Goal: Task Accomplishment & Management: Complete application form

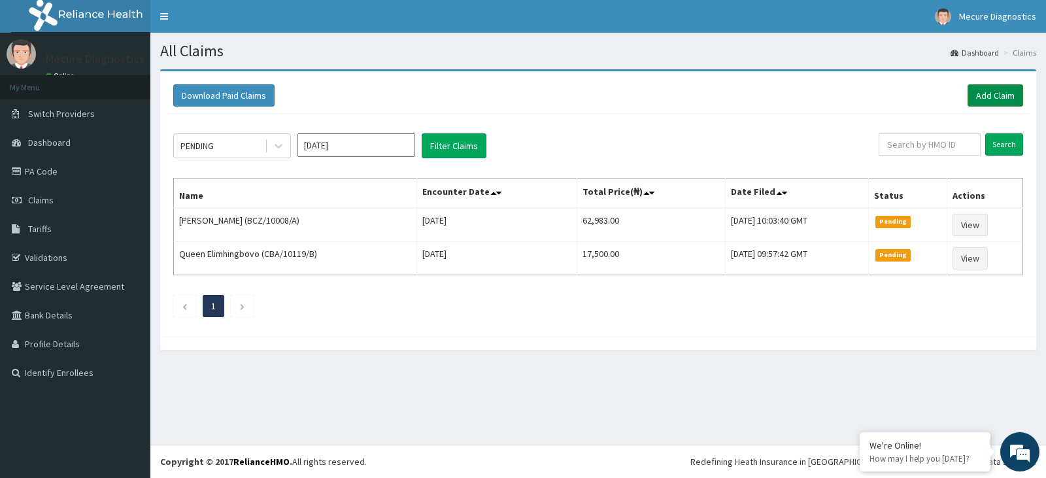
click at [997, 94] on link "Add Claim" at bounding box center [996, 95] width 56 height 22
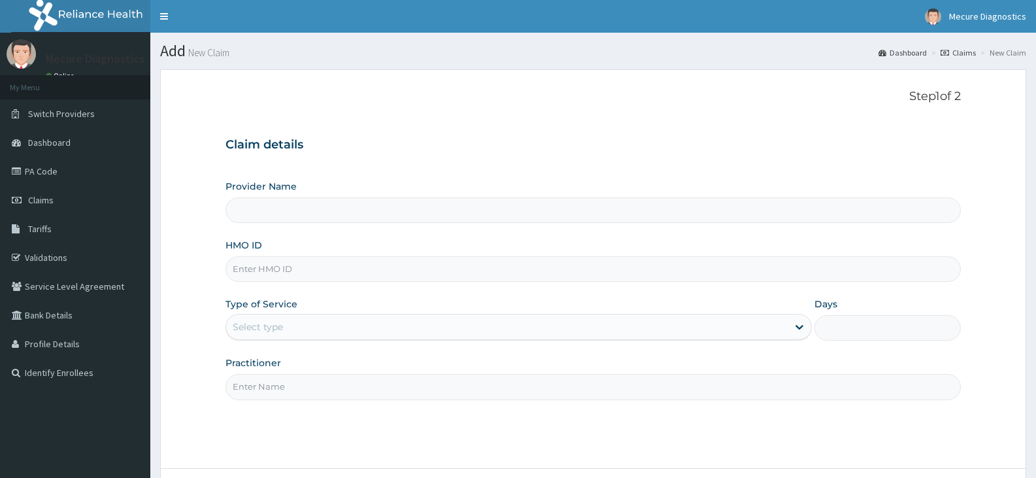
click at [500, 213] on input "Provider Name" at bounding box center [594, 210] width 736 height 26
type input "Mecure -Lekki"
click at [454, 269] on input "HMO ID" at bounding box center [594, 269] width 736 height 26
type input "RHO/10042/A"
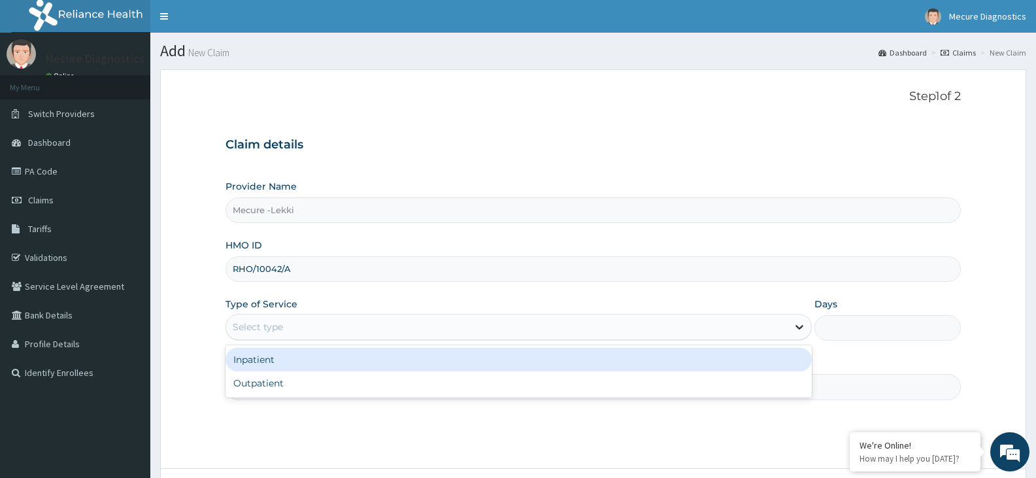
click at [800, 330] on icon at bounding box center [799, 326] width 13 height 13
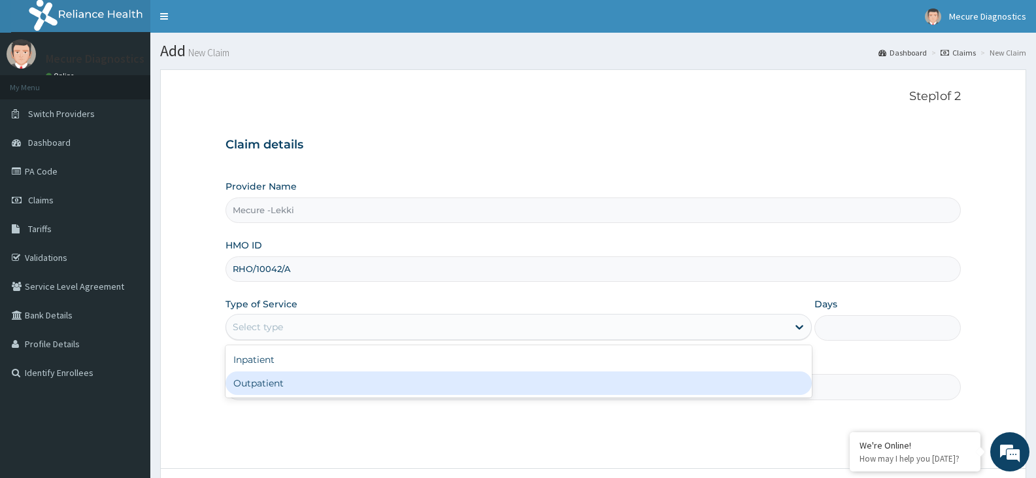
click at [743, 381] on div "Outpatient" at bounding box center [519, 383] width 586 height 24
type input "1"
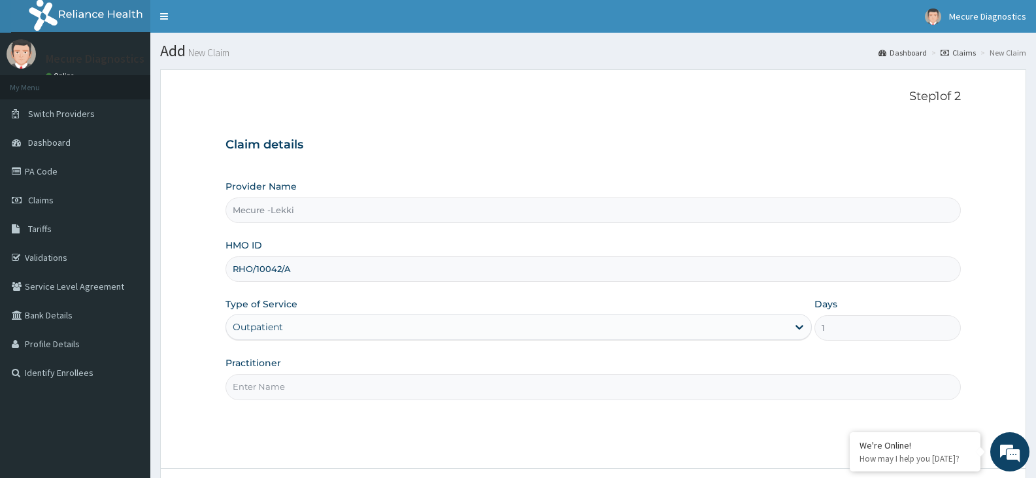
click at [674, 390] on input "Practitioner" at bounding box center [594, 387] width 736 height 26
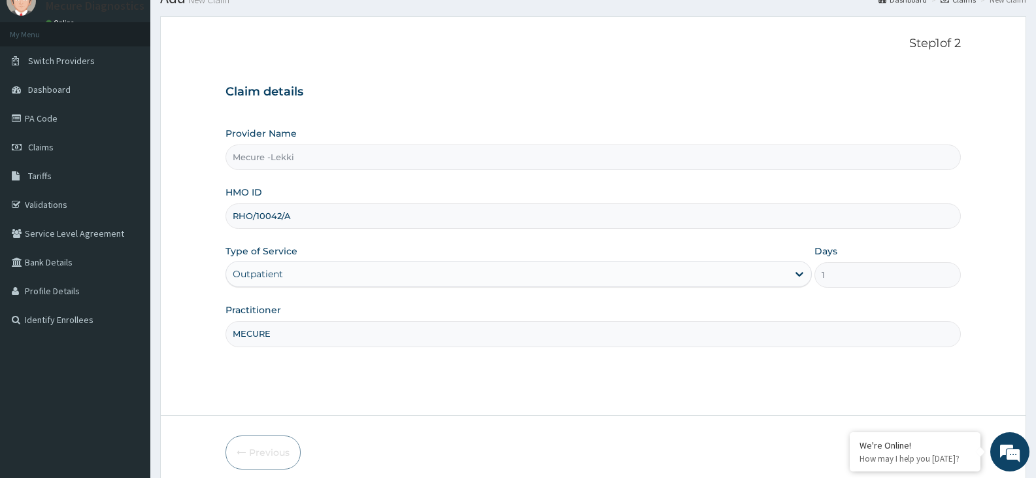
scroll to position [108, 0]
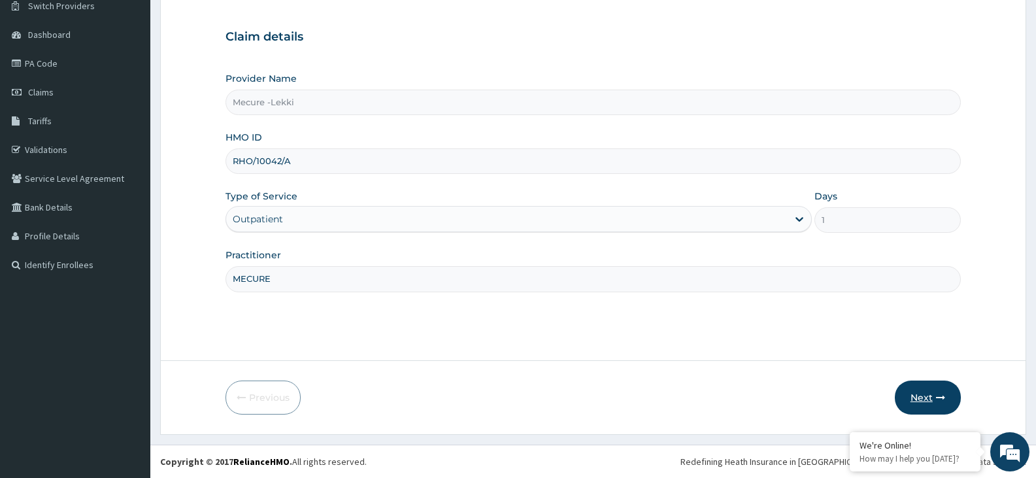
type input "MECURE"
click at [919, 392] on button "Next" at bounding box center [928, 398] width 66 height 34
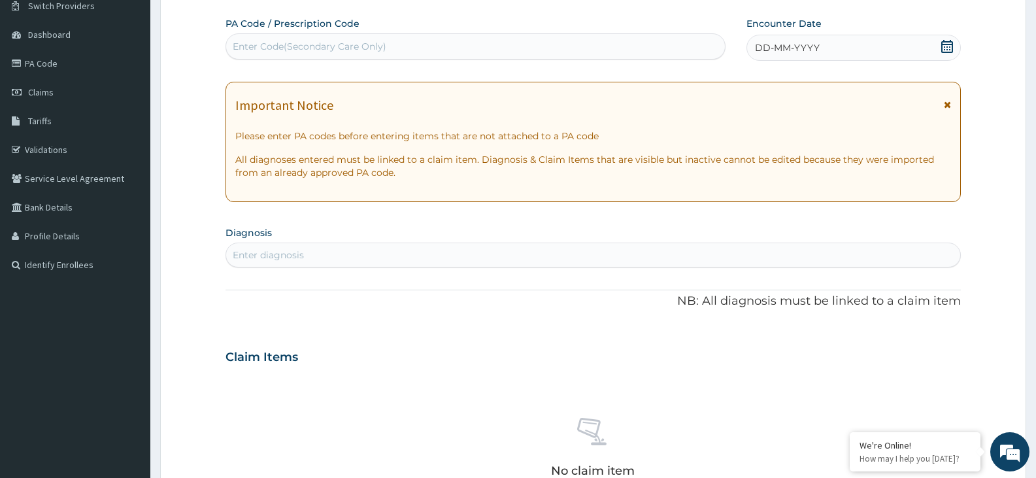
click at [456, 41] on div "Enter Code(Secondary Care Only)" at bounding box center [475, 46] width 499 height 21
type input "PA/6BDF33"
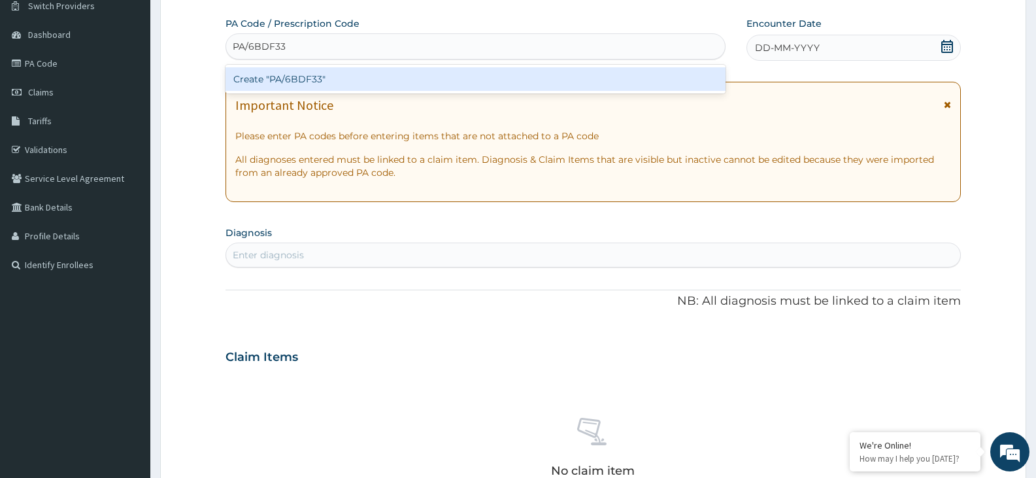
click at [385, 82] on div "Create "PA/6BDF33"" at bounding box center [476, 79] width 500 height 24
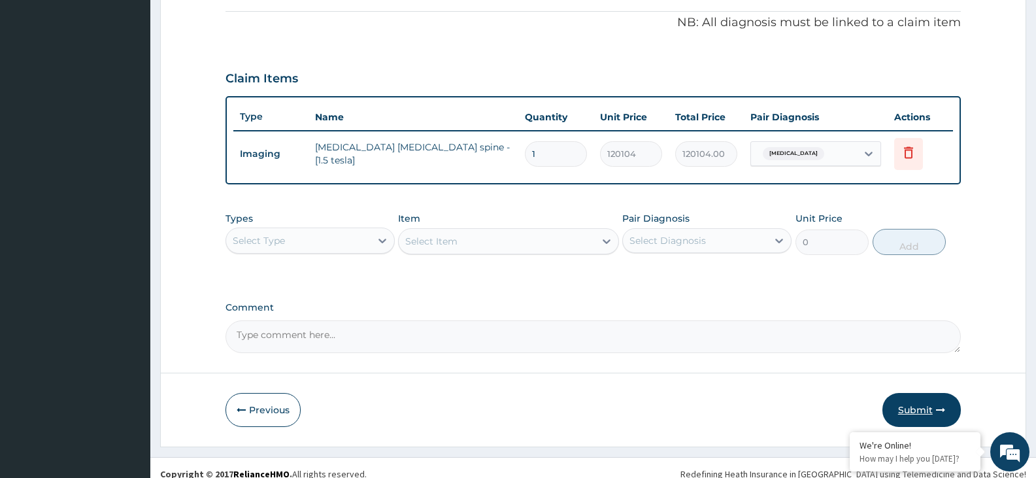
click at [909, 401] on button "Submit" at bounding box center [922, 410] width 78 height 34
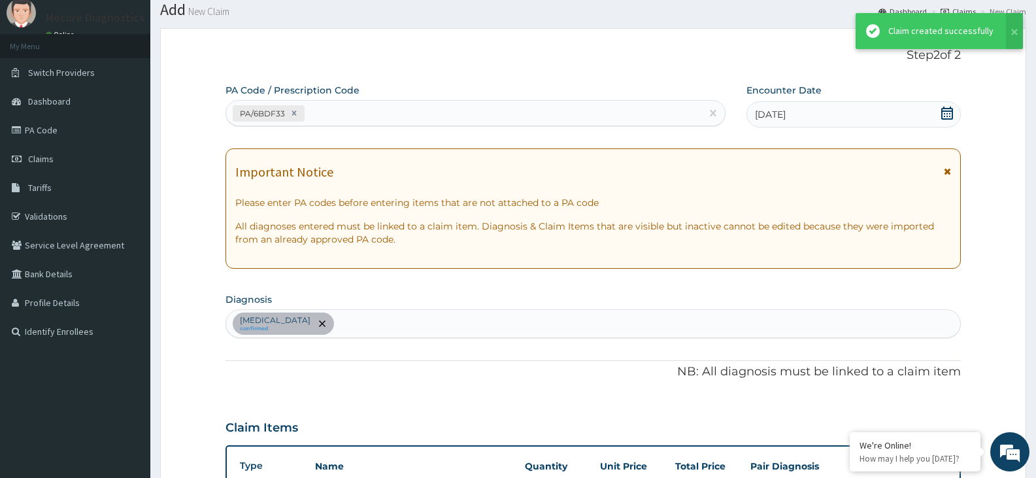
scroll to position [390, 0]
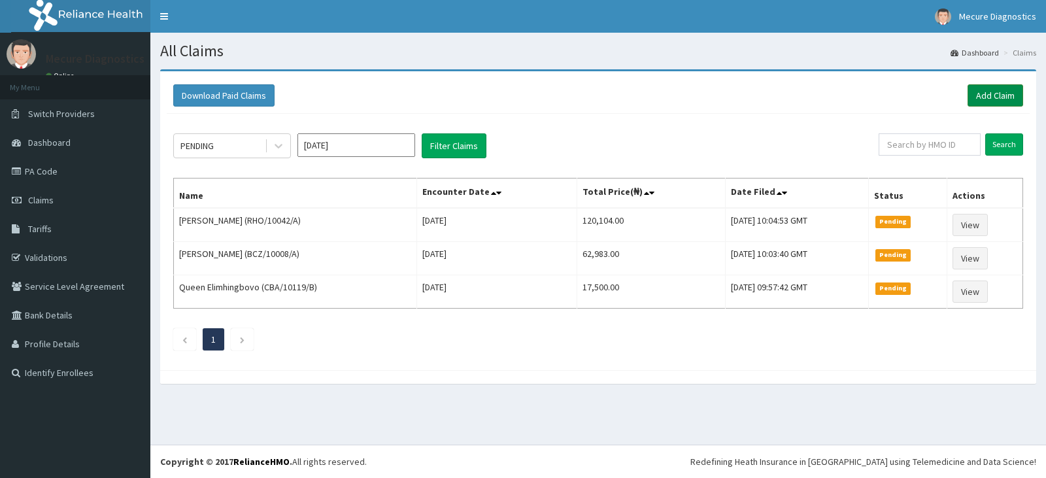
click at [994, 96] on link "Add Claim" at bounding box center [996, 95] width 56 height 22
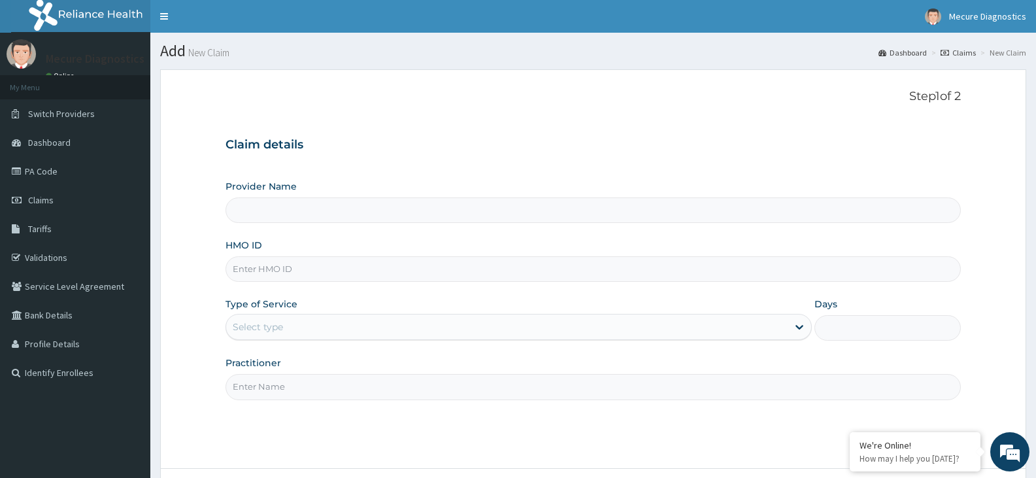
click at [351, 264] on input "HMO ID" at bounding box center [594, 269] width 736 height 26
type input "Mecure -Lekki"
type input "CRH/10205/A"
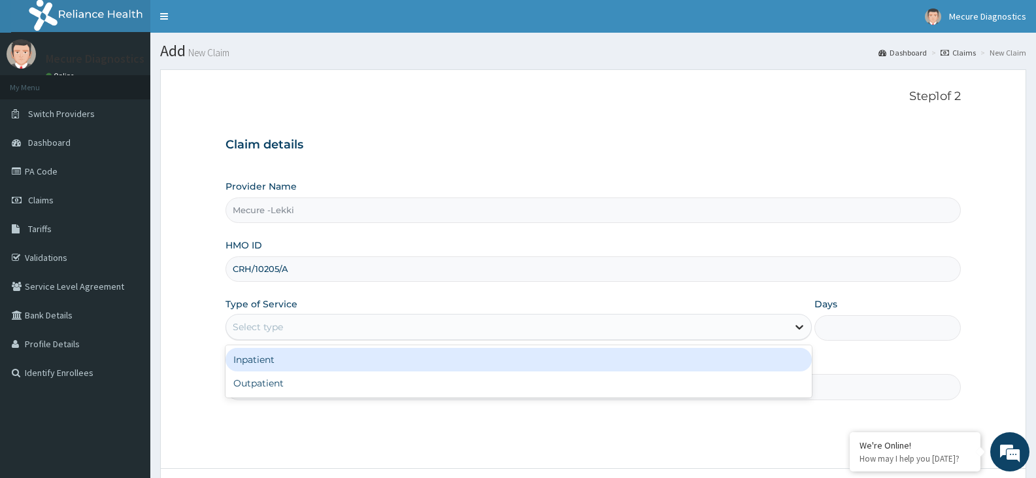
click at [799, 325] on icon at bounding box center [799, 326] width 13 height 13
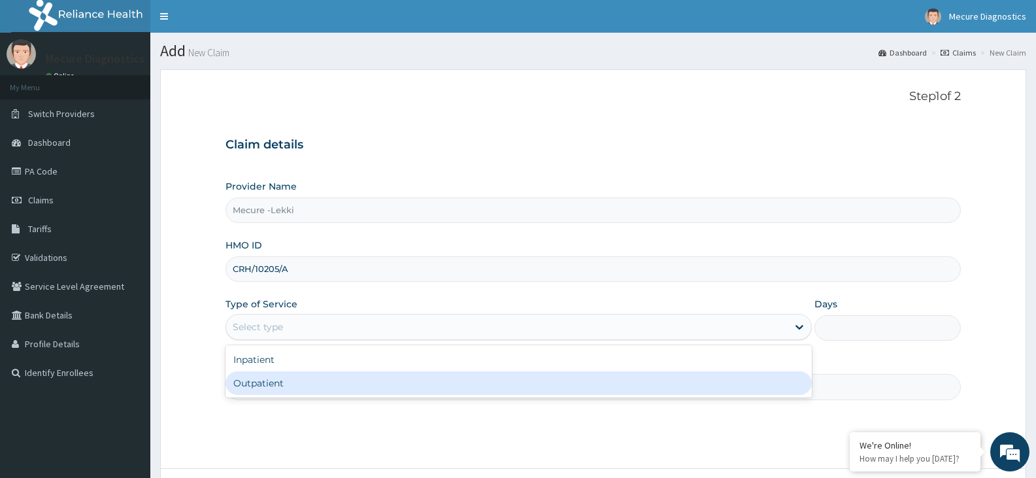
click at [744, 382] on div "Outpatient" at bounding box center [519, 383] width 586 height 24
type input "1"
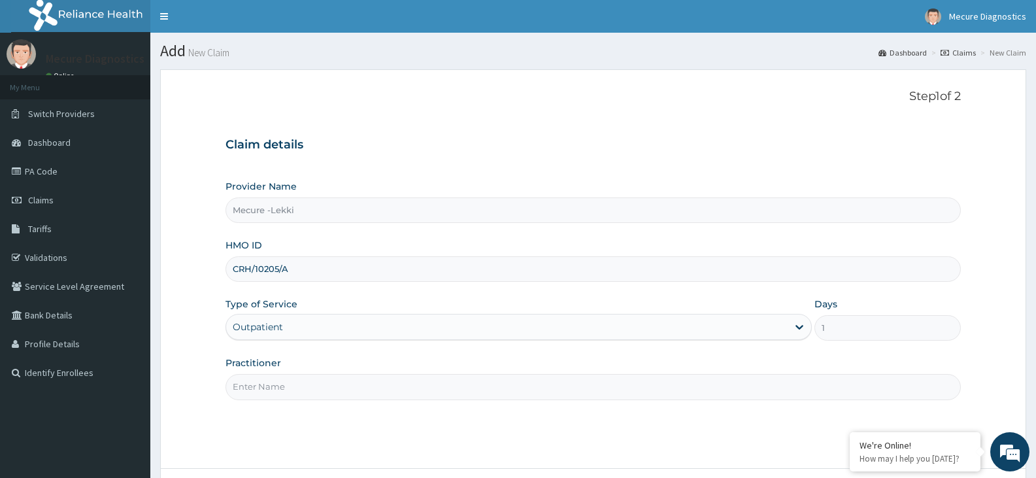
click at [630, 400] on input "Practitioner" at bounding box center [594, 387] width 736 height 26
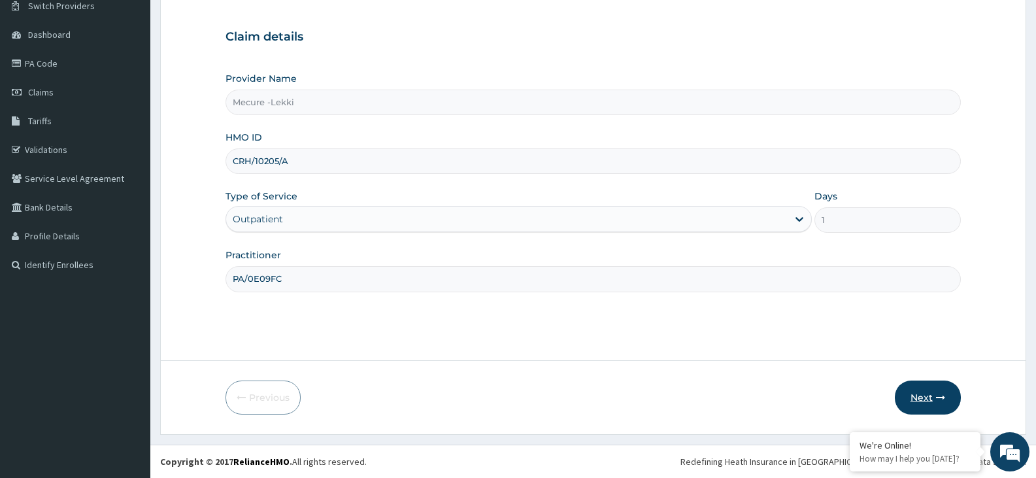
type input "PA/0E09FC"
click at [930, 397] on button "Next" at bounding box center [928, 398] width 66 height 34
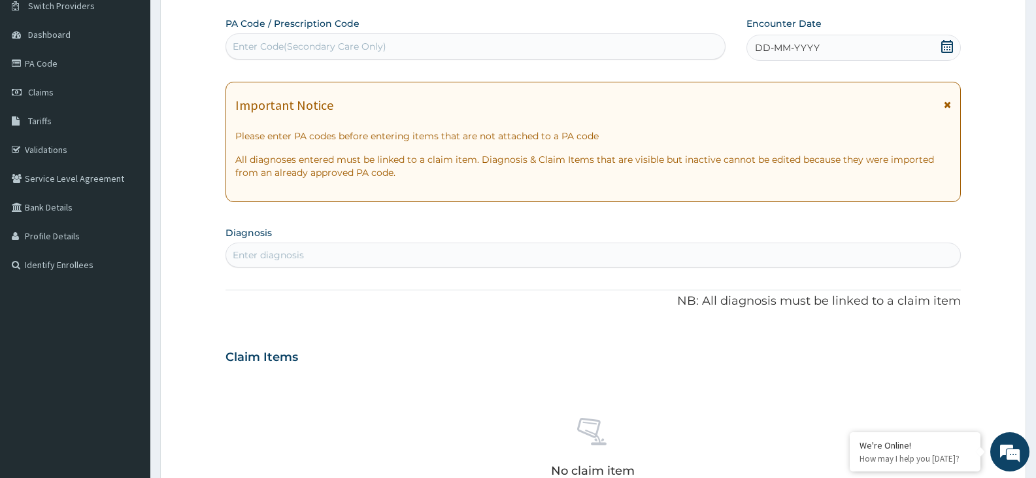
click at [354, 41] on div "Enter Code(Secondary Care Only)" at bounding box center [310, 46] width 154 height 13
type input "PA/0E09FC"
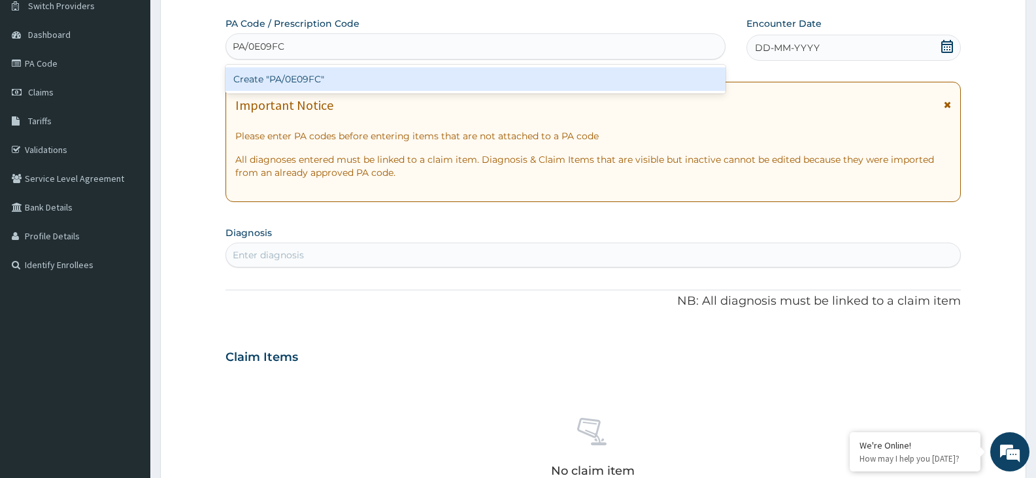
click at [603, 76] on div "Create "PA/0E09FC"" at bounding box center [476, 79] width 500 height 24
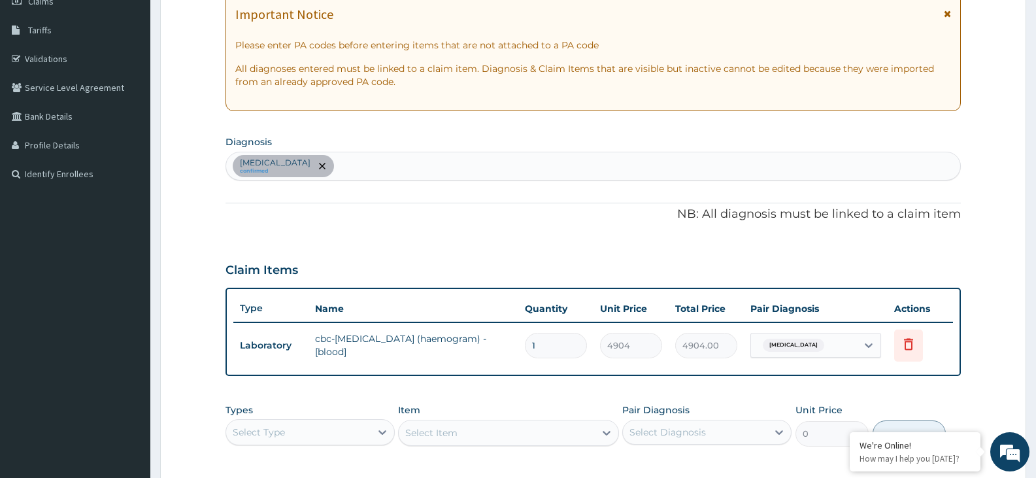
scroll to position [403, 0]
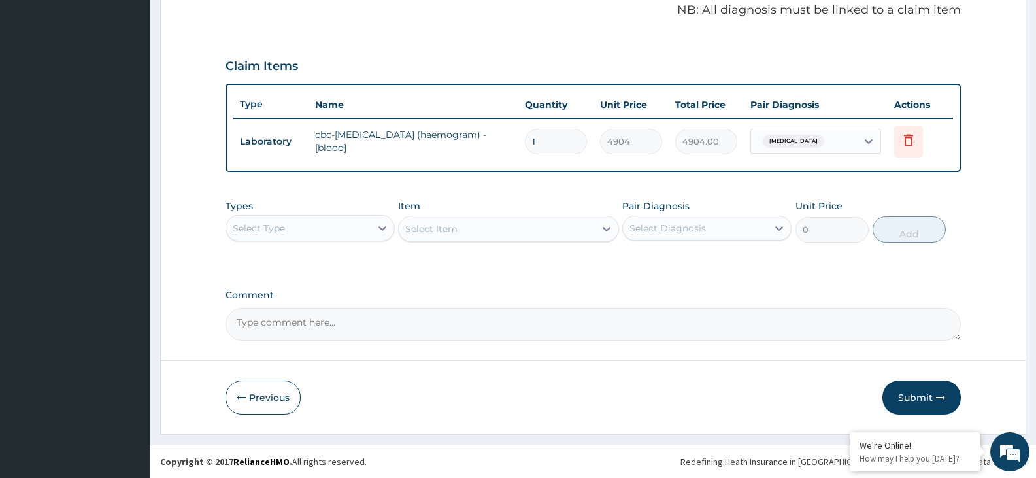
drag, startPoint x: 895, startPoint y: 404, endPoint x: 972, endPoint y: 288, distance: 139.5
click at [972, 288] on form "Step 2 of 2 PA Code / Prescription Code PA/0E09FC Encounter Date 05-09-2025 Imp…" at bounding box center [593, 50] width 866 height 768
click at [916, 396] on button "Submit" at bounding box center [922, 398] width 78 height 34
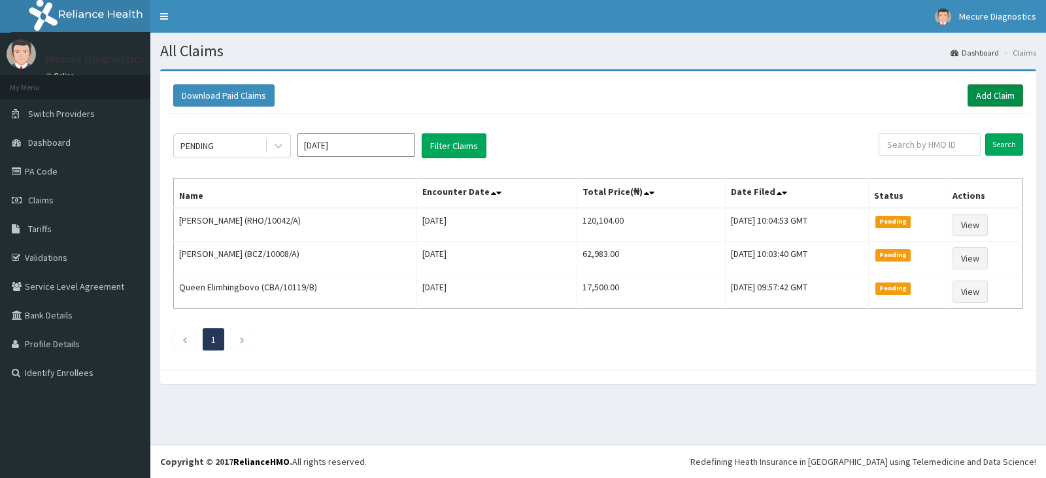
click at [995, 91] on link "Add Claim" at bounding box center [996, 95] width 56 height 22
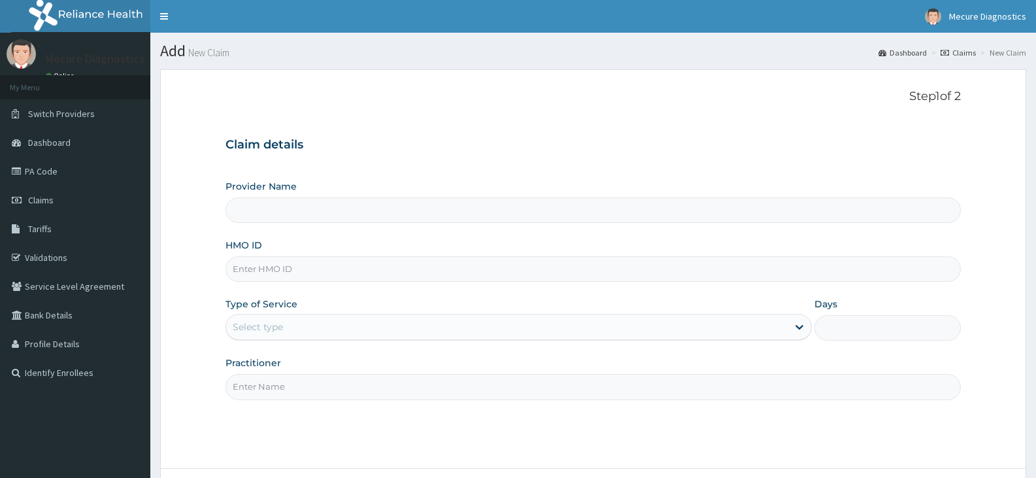
type input "Mecure -Lekki"
click at [560, 266] on input "HMO ID" at bounding box center [594, 269] width 736 height 26
type input "SLB/10029/A"
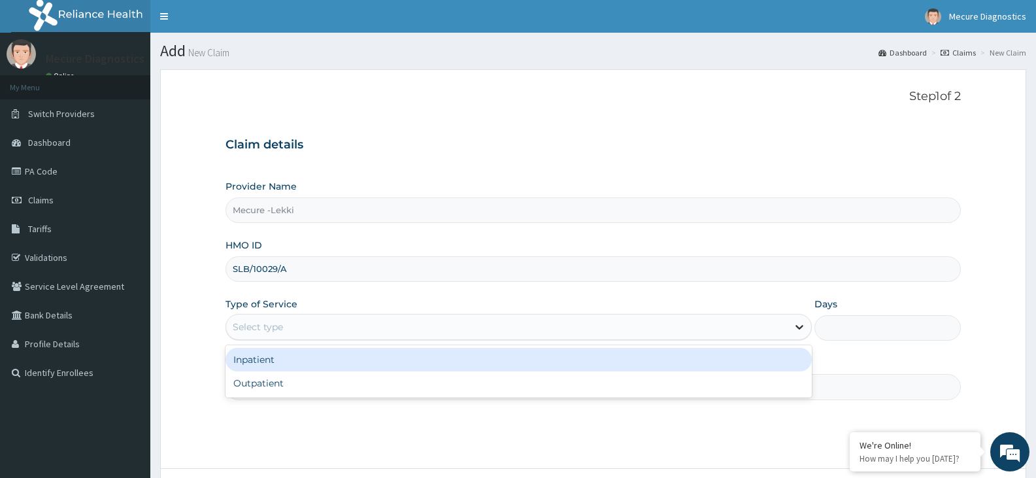
click at [802, 326] on icon at bounding box center [800, 328] width 8 height 5
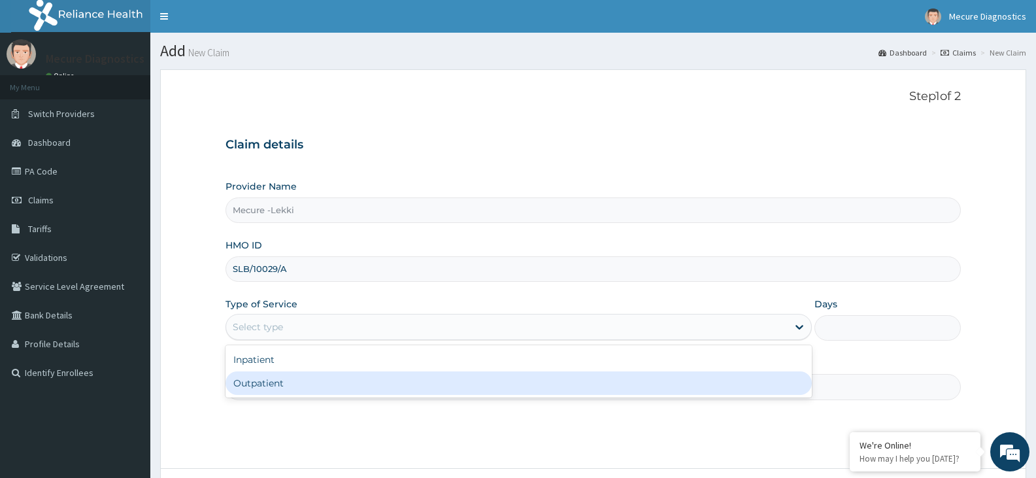
click at [727, 385] on div "Outpatient" at bounding box center [519, 383] width 586 height 24
type input "1"
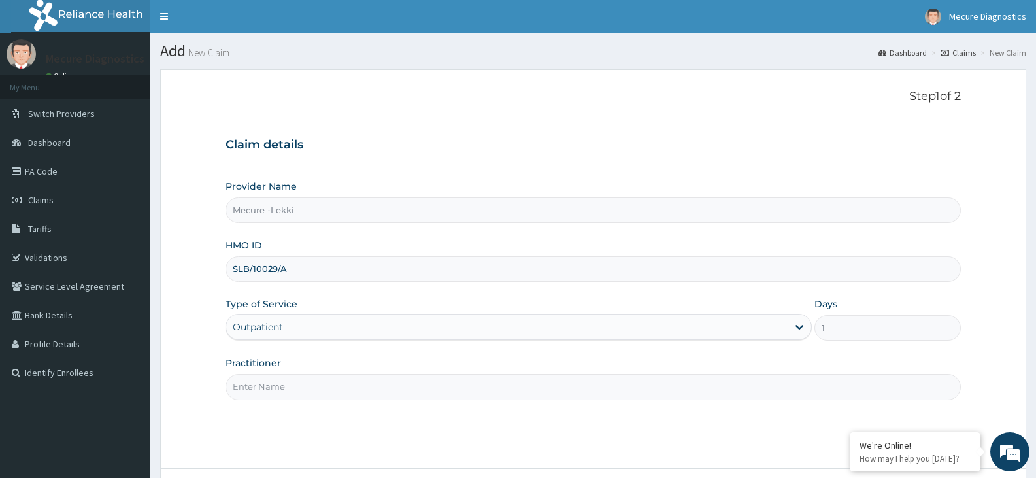
click at [668, 381] on input "Practitioner" at bounding box center [594, 387] width 736 height 26
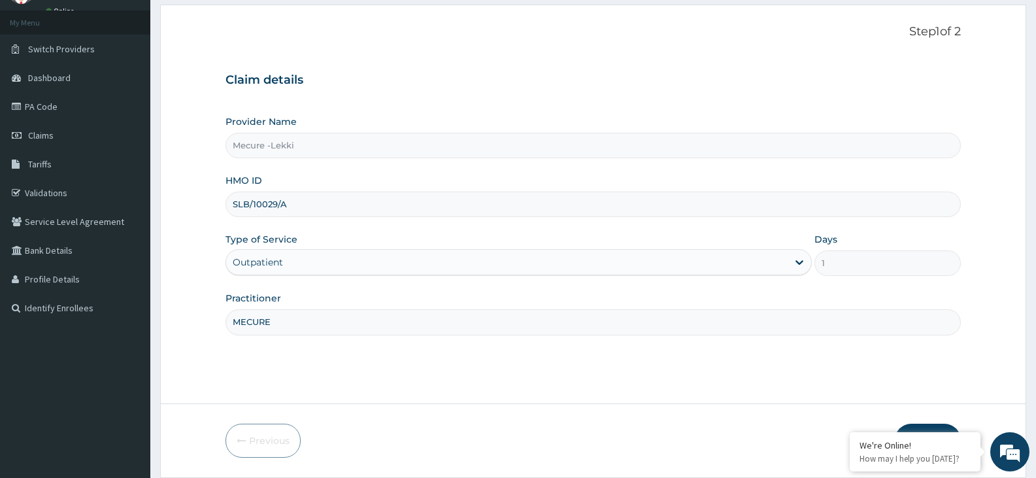
scroll to position [108, 0]
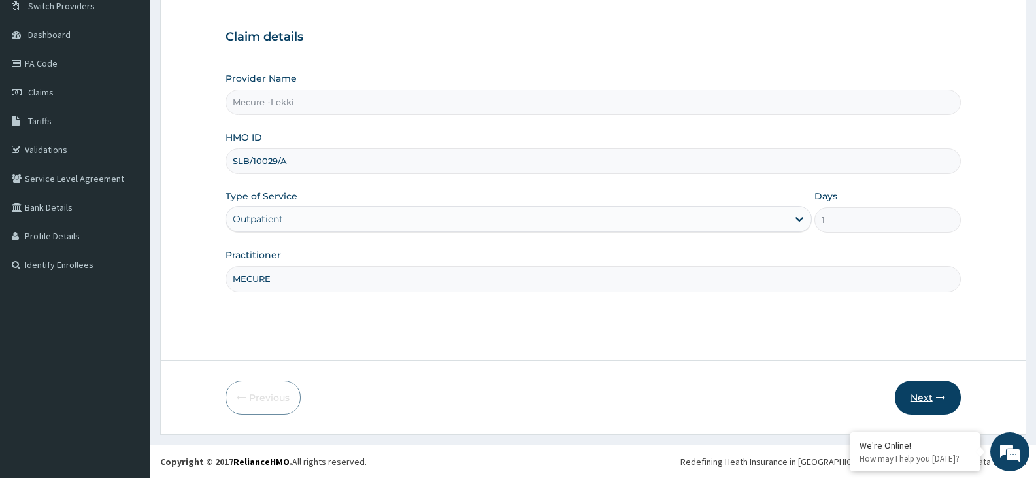
type input "MECURE"
click at [927, 392] on button "Next" at bounding box center [928, 398] width 66 height 34
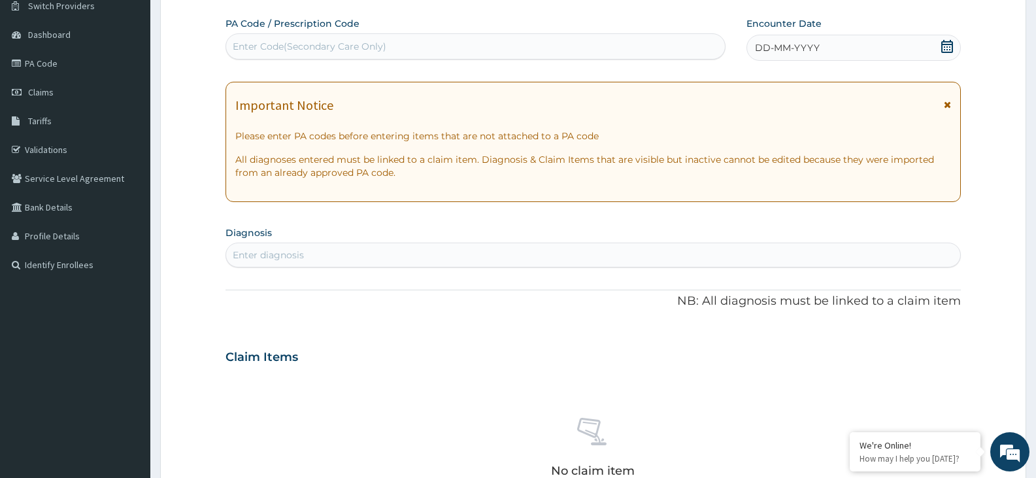
click at [388, 44] on div "Enter Code(Secondary Care Only)" at bounding box center [475, 46] width 499 height 21
type input "PA/EC100F"
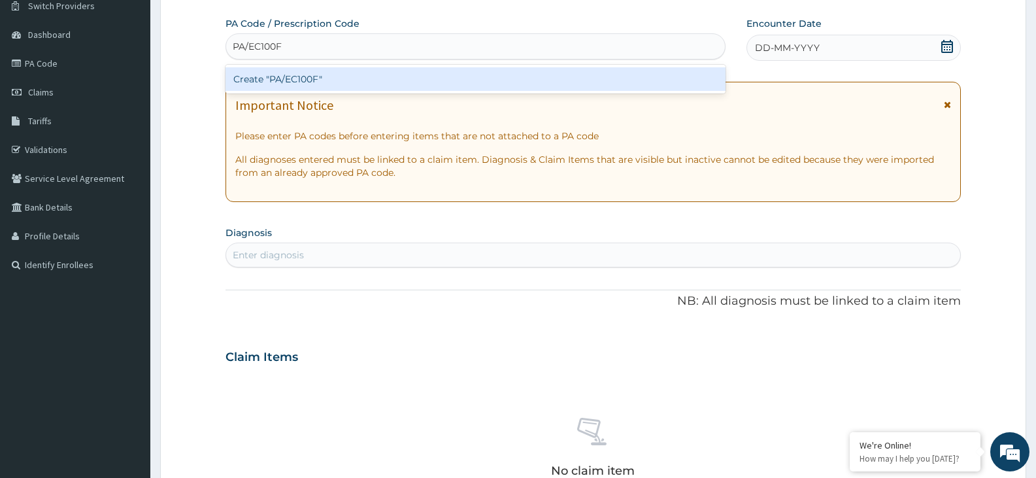
click at [352, 73] on div "Create "PA/EC100F"" at bounding box center [476, 79] width 500 height 24
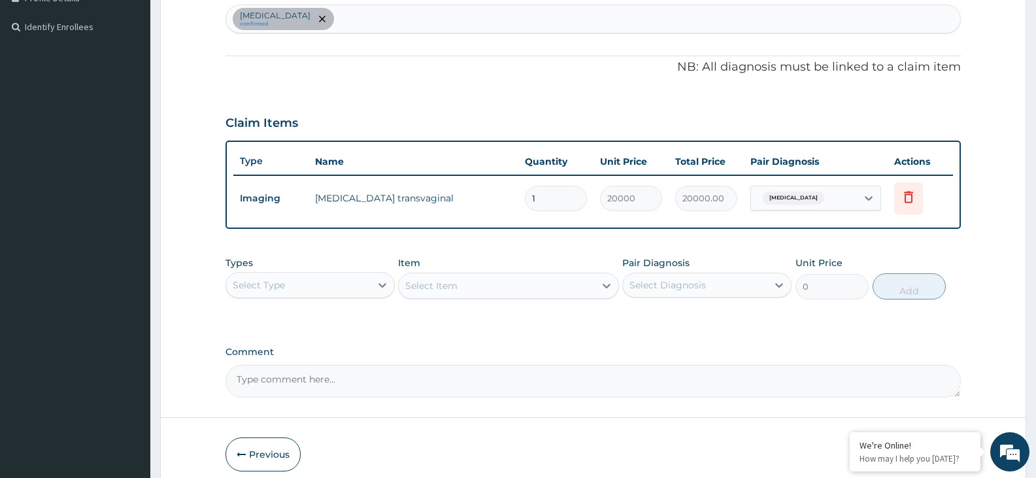
scroll to position [375, 0]
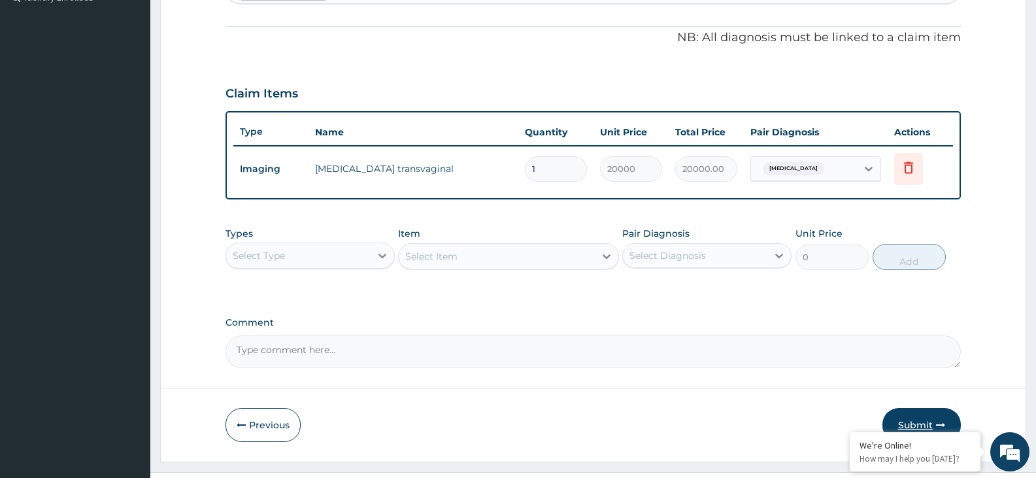
click at [921, 409] on button "Submit" at bounding box center [922, 425] width 78 height 34
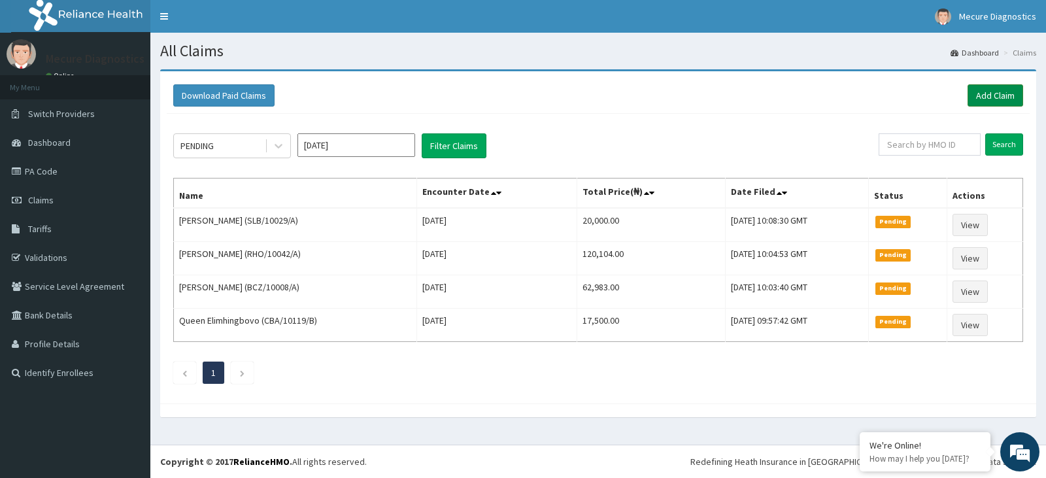
click at [996, 87] on link "Add Claim" at bounding box center [996, 95] width 56 height 22
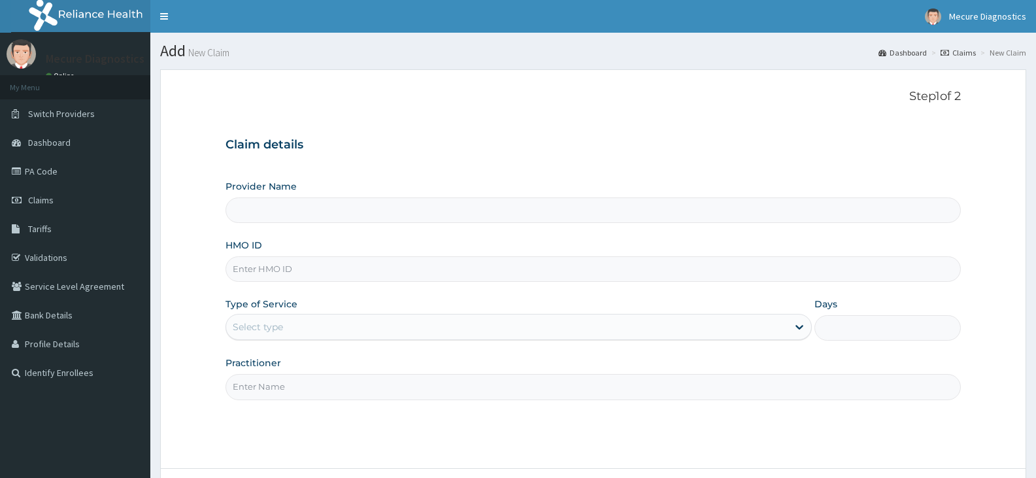
type input "Mecure -Lekki"
click at [305, 264] on input "HMO ID" at bounding box center [594, 269] width 736 height 26
type input "COK/10018/A"
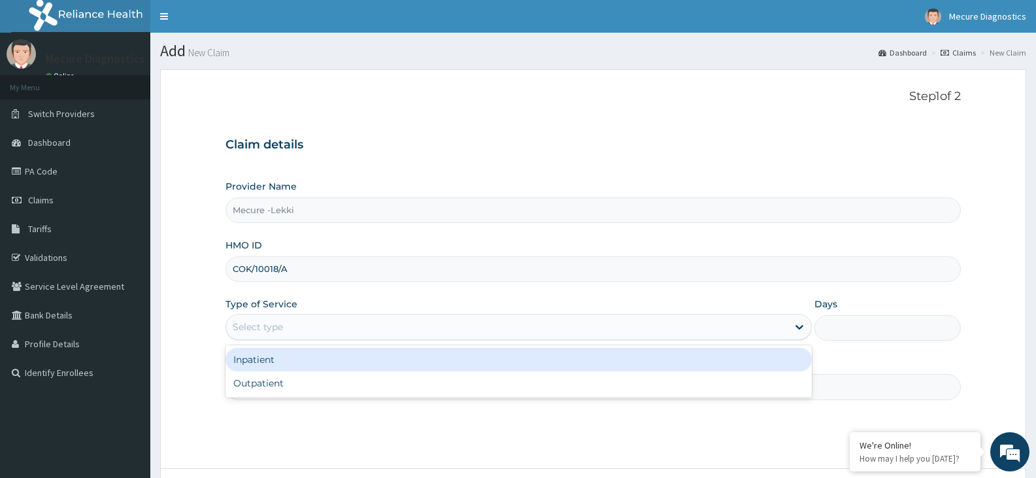
click at [275, 326] on div "Select type" at bounding box center [258, 326] width 50 height 13
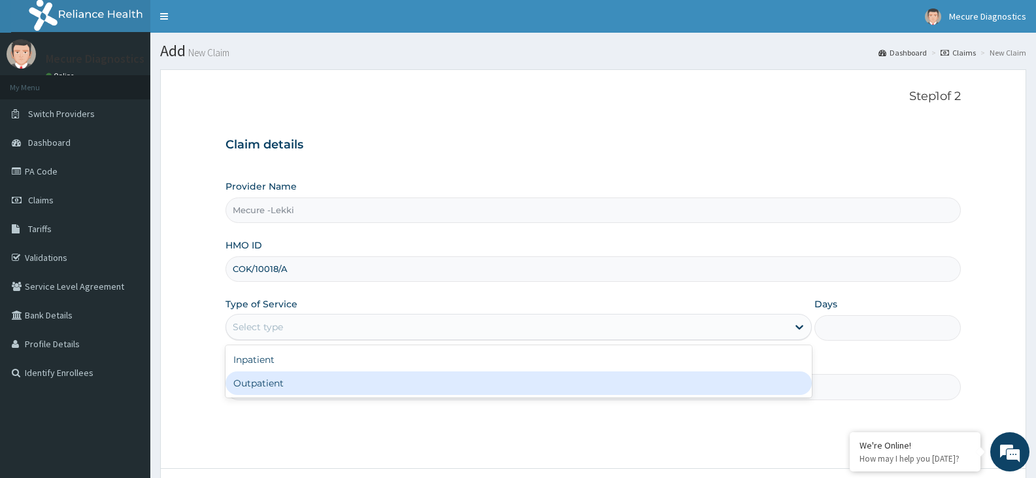
click at [266, 380] on div "Outpatient" at bounding box center [519, 383] width 586 height 24
type input "1"
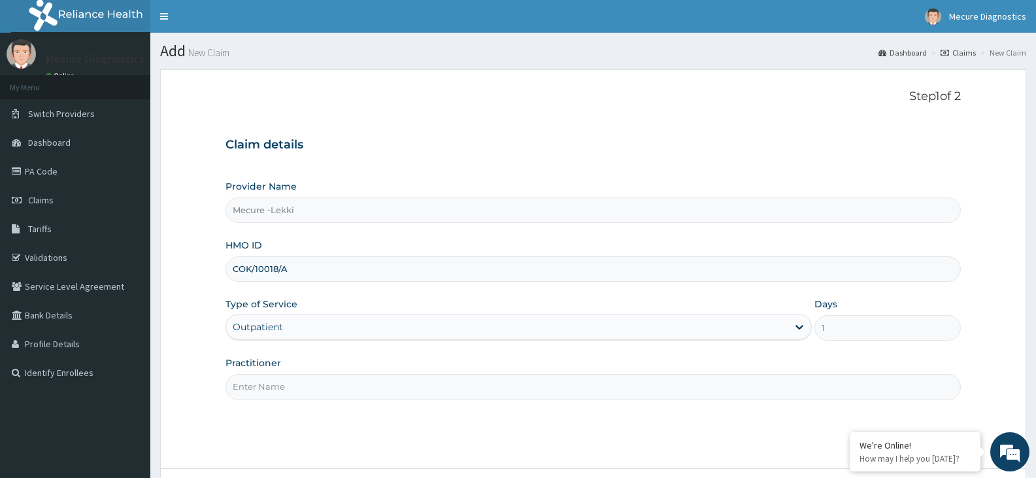
click at [266, 384] on input "Practitioner" at bounding box center [594, 387] width 736 height 26
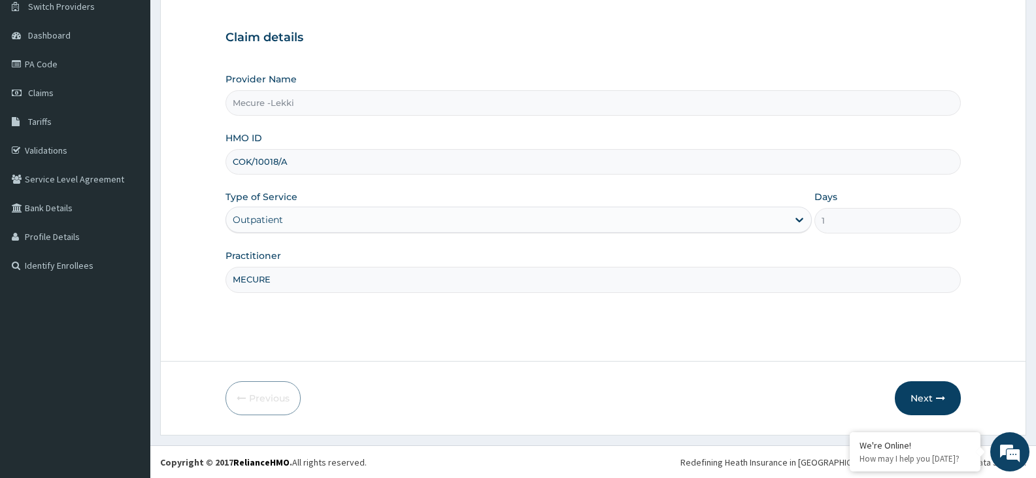
scroll to position [108, 0]
type input "MECURE"
click at [906, 390] on button "Next" at bounding box center [928, 398] width 66 height 34
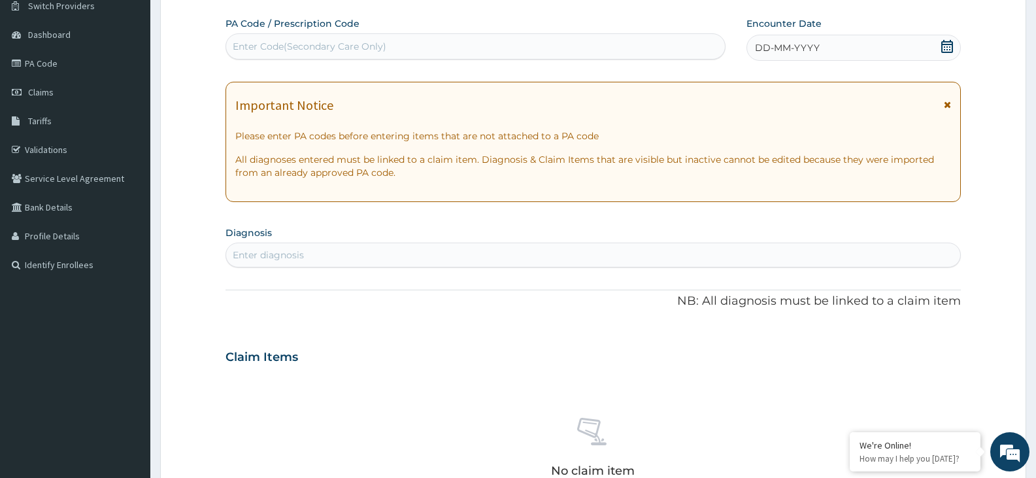
click at [464, 43] on div "Enter Code(Secondary Care Only)" at bounding box center [475, 46] width 499 height 21
type input "PA/0EAD76"
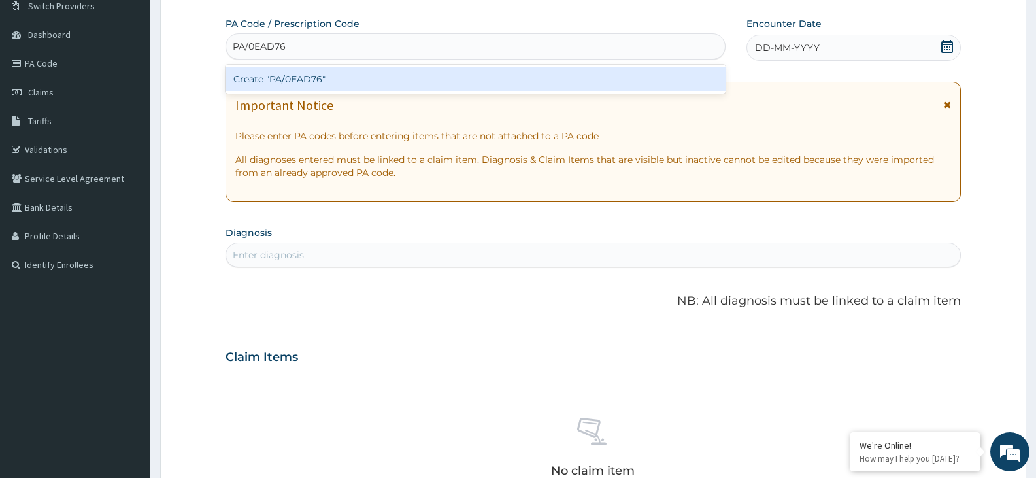
click at [456, 81] on div "Create "PA/0EAD76"" at bounding box center [476, 79] width 500 height 24
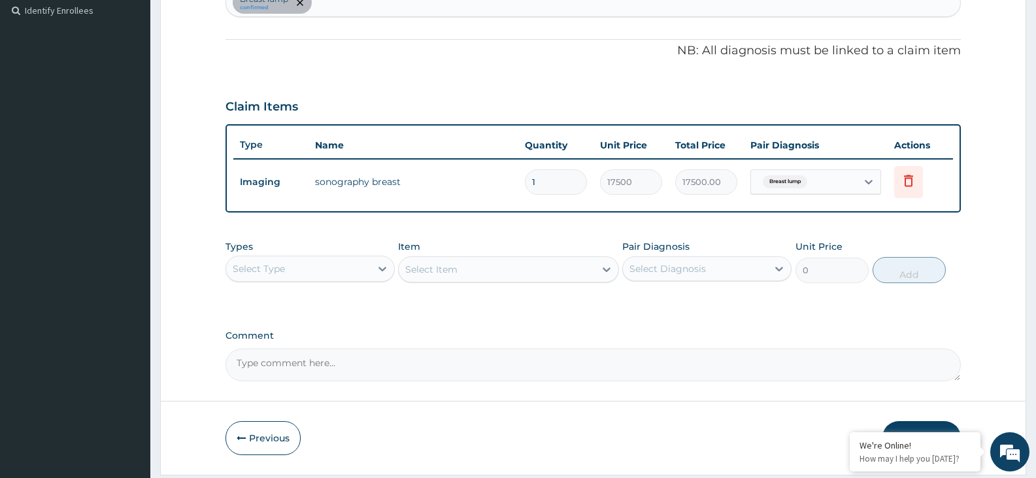
scroll to position [403, 0]
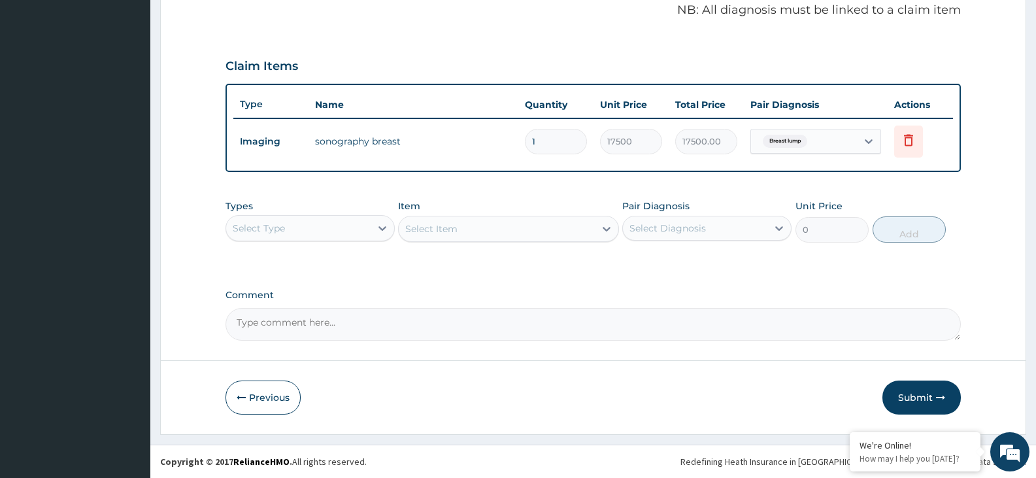
drag, startPoint x: 921, startPoint y: 401, endPoint x: 926, endPoint y: 388, distance: 13.9
click at [921, 401] on button "Submit" at bounding box center [922, 398] width 78 height 34
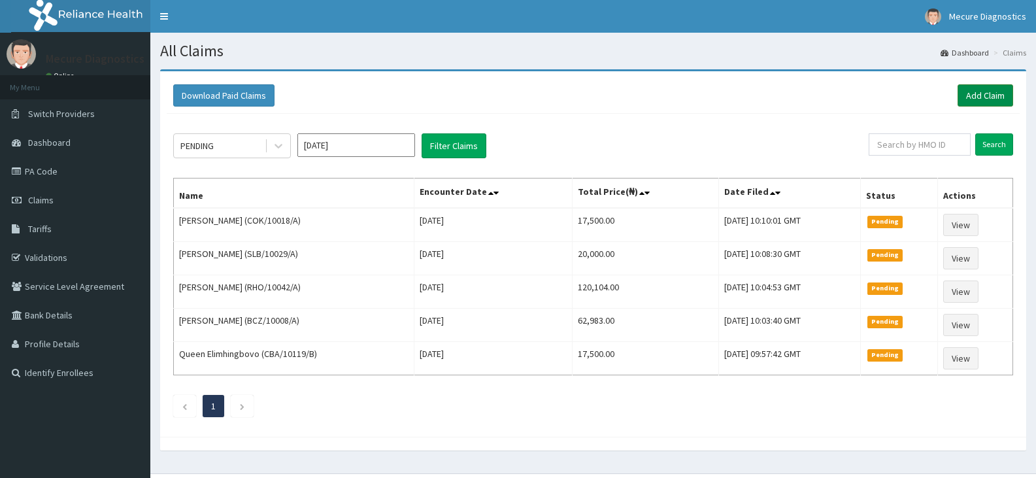
click at [972, 94] on link "Add Claim" at bounding box center [986, 95] width 56 height 22
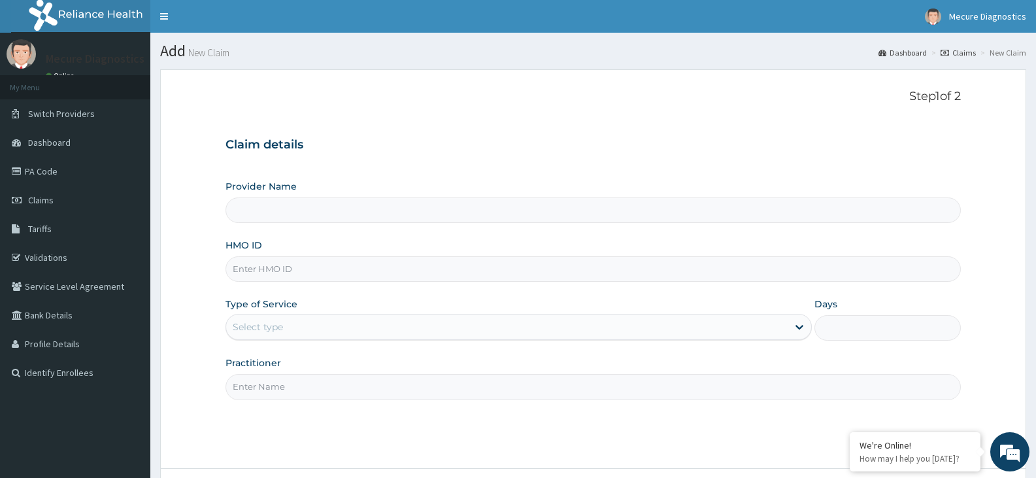
type input "Mecure -Lekki"
click at [347, 269] on input "HMO ID" at bounding box center [594, 269] width 736 height 26
type input "CRH/10167/A"
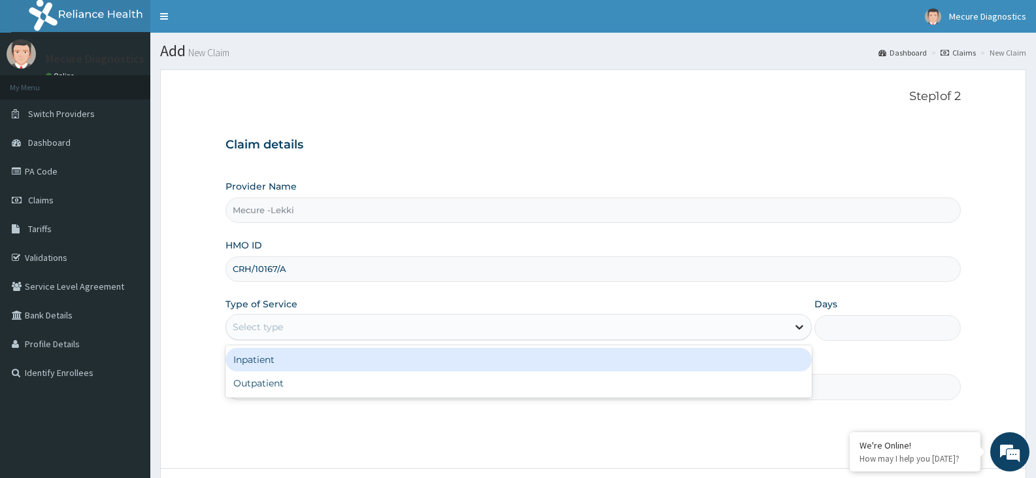
click at [798, 328] on icon at bounding box center [800, 328] width 8 height 5
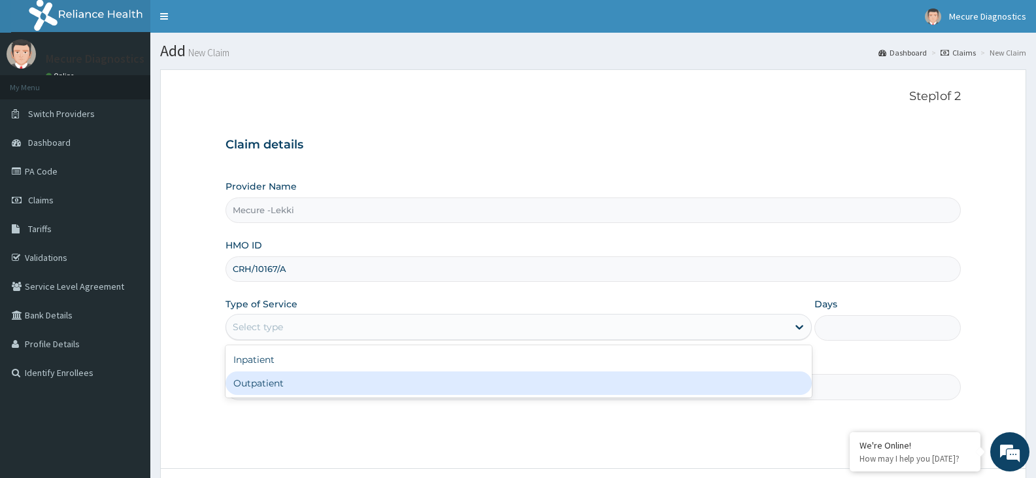
click at [747, 378] on div "Outpatient" at bounding box center [519, 383] width 586 height 24
type input "1"
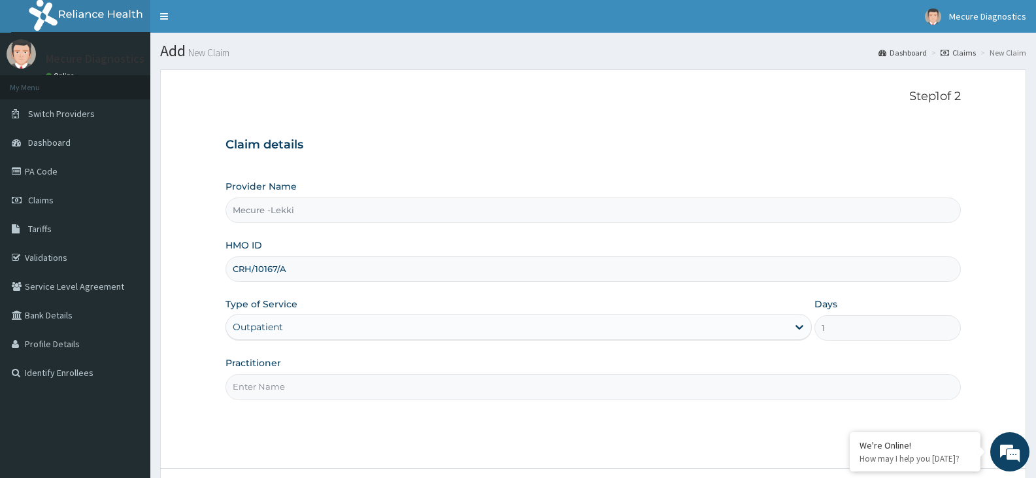
click at [315, 396] on input "Practitioner" at bounding box center [594, 387] width 736 height 26
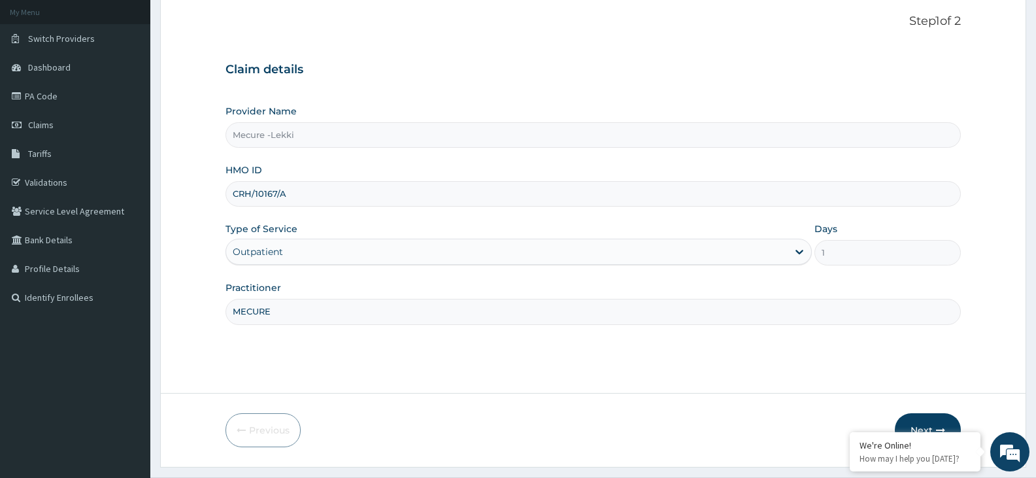
scroll to position [108, 0]
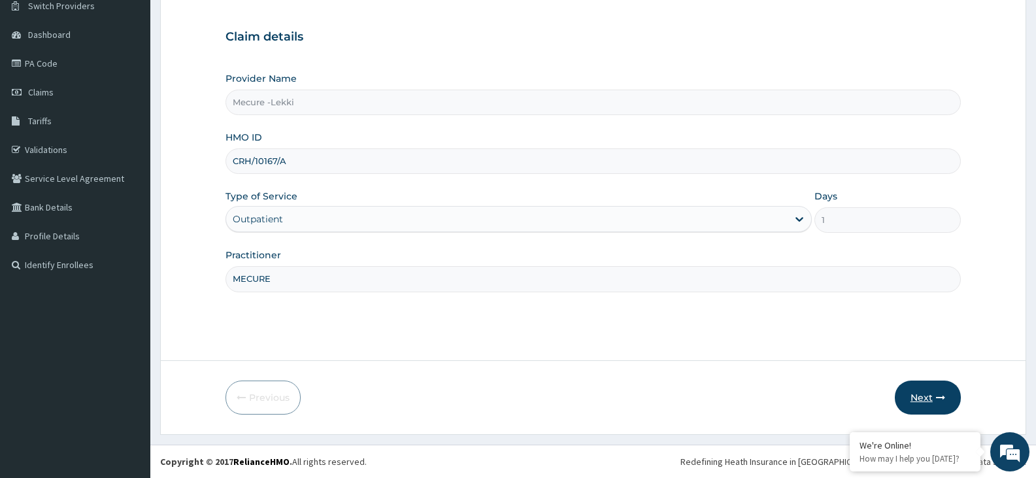
type input "MECURE"
click at [923, 394] on button "Next" at bounding box center [928, 398] width 66 height 34
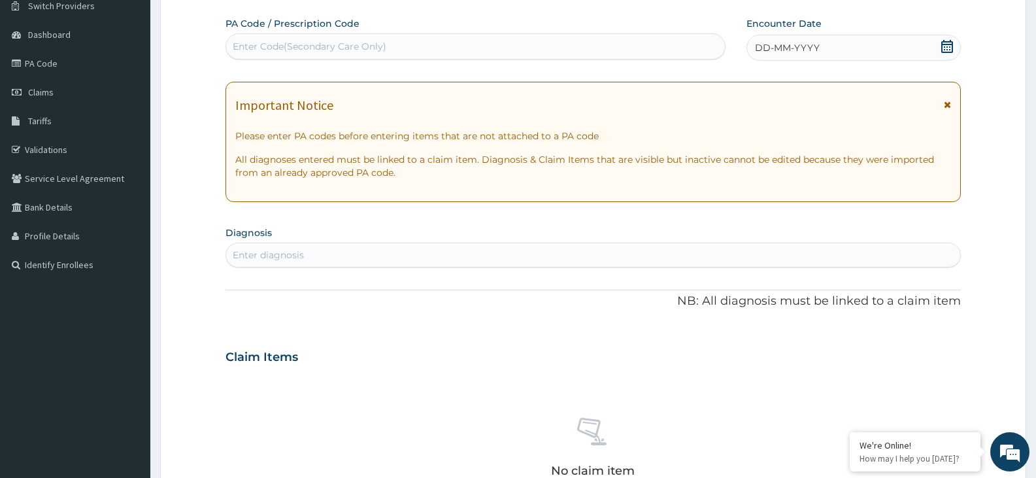
click at [331, 44] on div "Enter Code(Secondary Care Only)" at bounding box center [310, 46] width 154 height 13
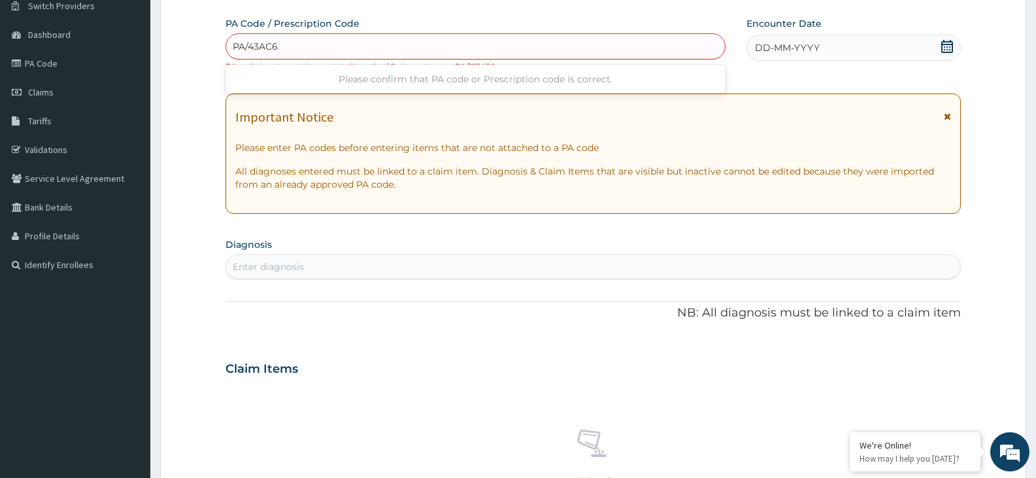
type input "PA/43AC69"
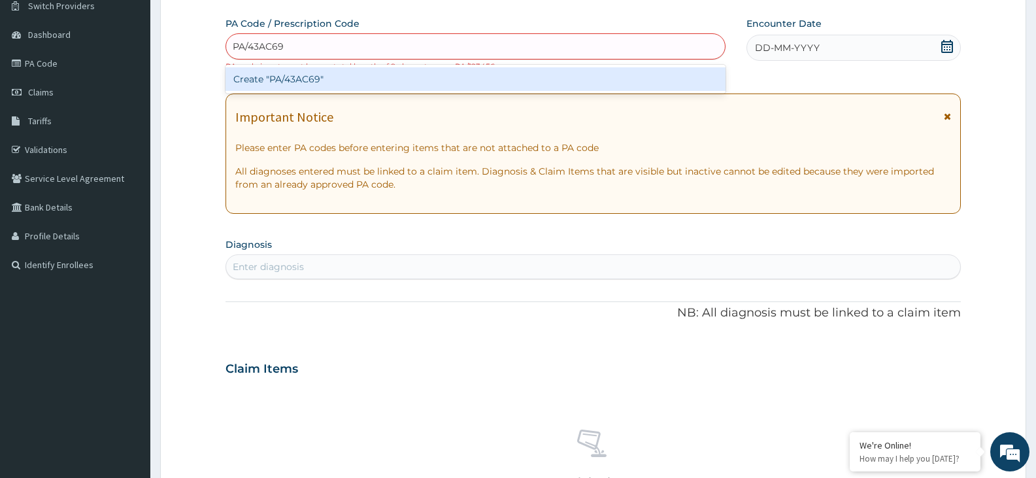
click at [297, 76] on div "Create "PA/43AC69"" at bounding box center [476, 79] width 500 height 24
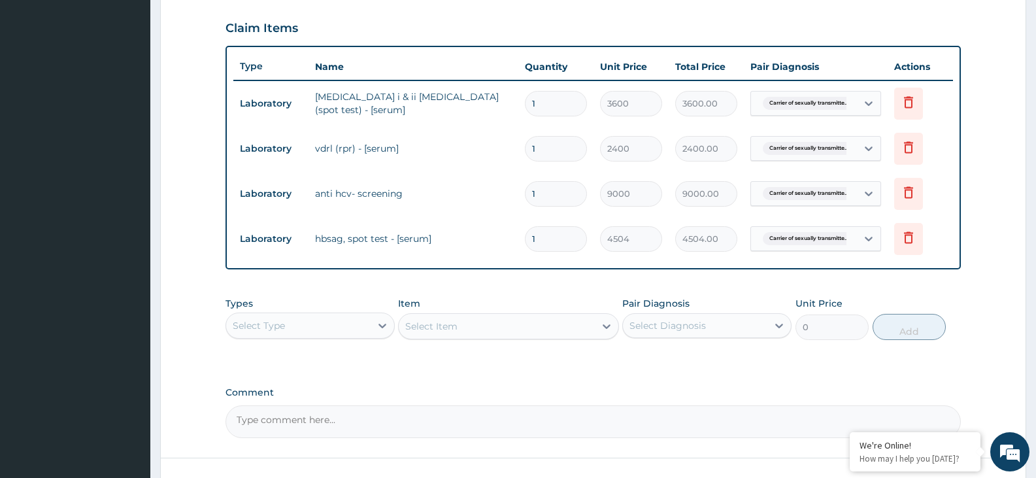
scroll to position [538, 0]
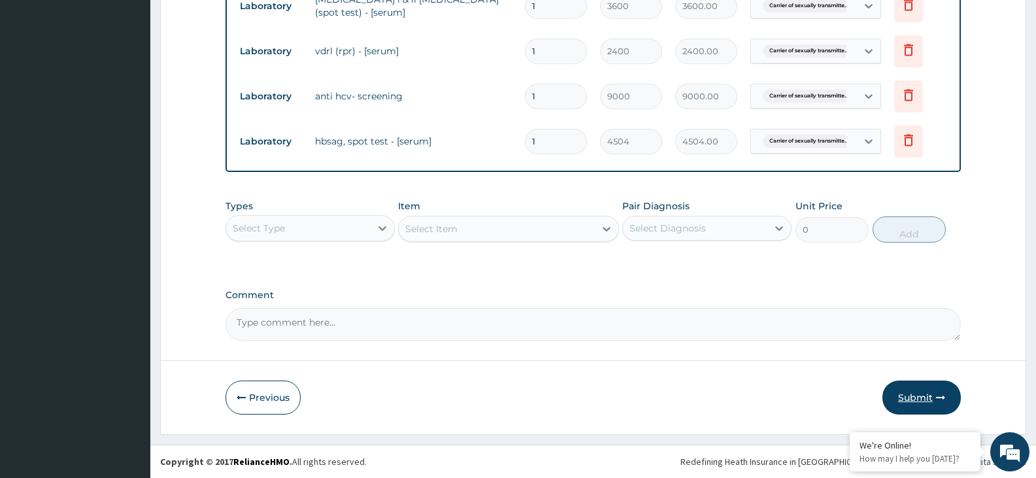
click at [919, 403] on button "Submit" at bounding box center [922, 398] width 78 height 34
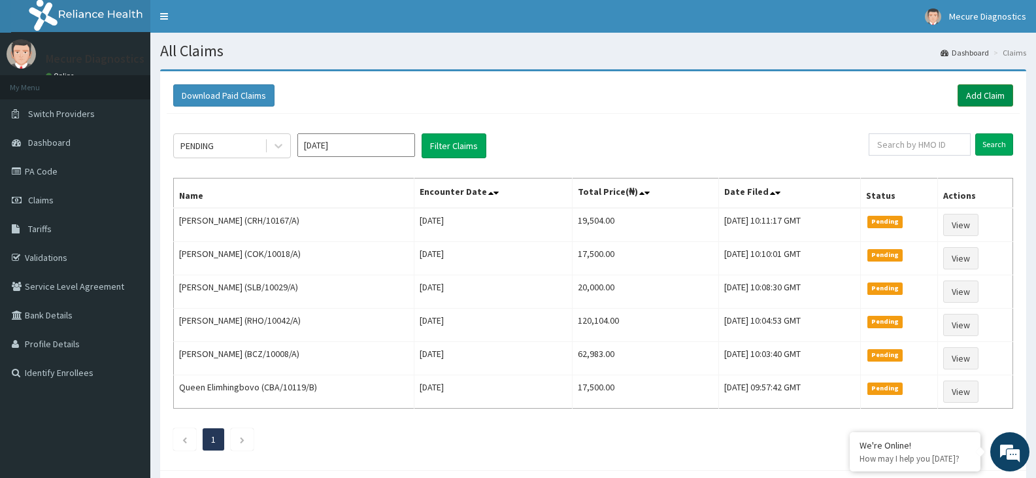
click at [997, 88] on link "Add Claim" at bounding box center [986, 95] width 56 height 22
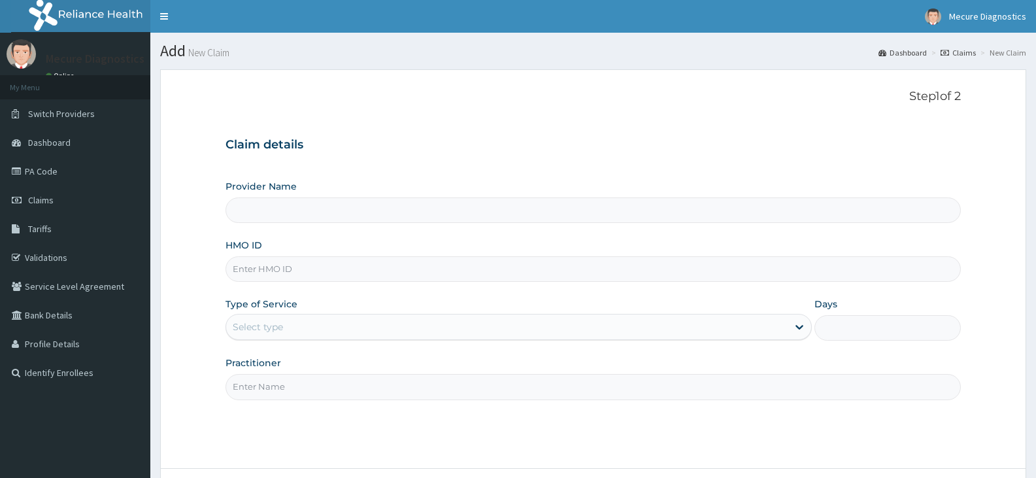
click at [371, 268] on input "HMO ID" at bounding box center [594, 269] width 736 height 26
type input "Mecure -Lekki"
type input "KSB/10835/A"
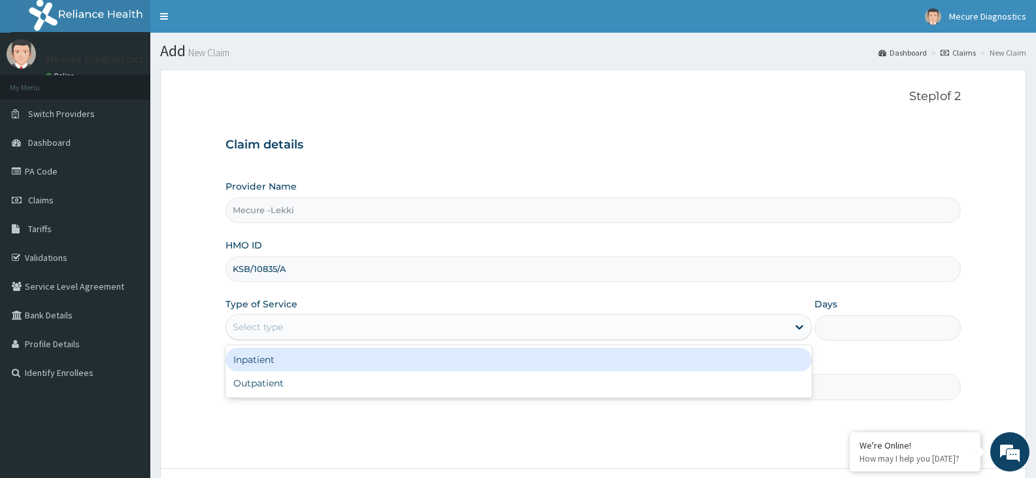
click at [360, 322] on div "Select type" at bounding box center [506, 327] width 561 height 21
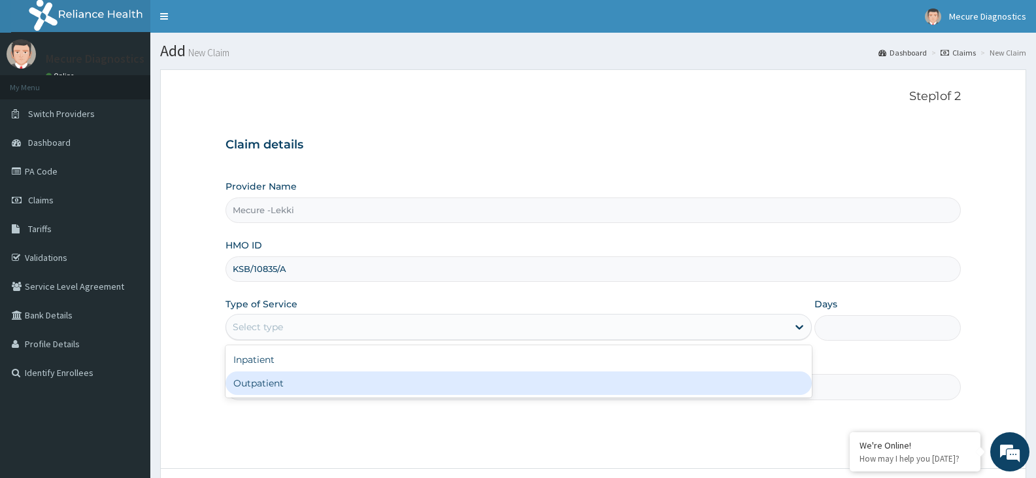
click at [328, 384] on div "Outpatient" at bounding box center [519, 383] width 586 height 24
type input "1"
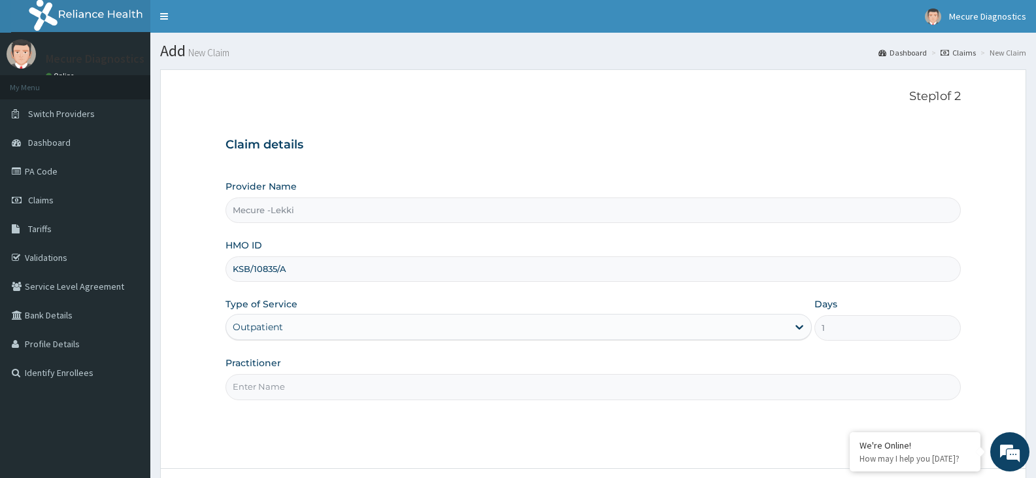
click at [374, 388] on input "Practitioner" at bounding box center [594, 387] width 736 height 26
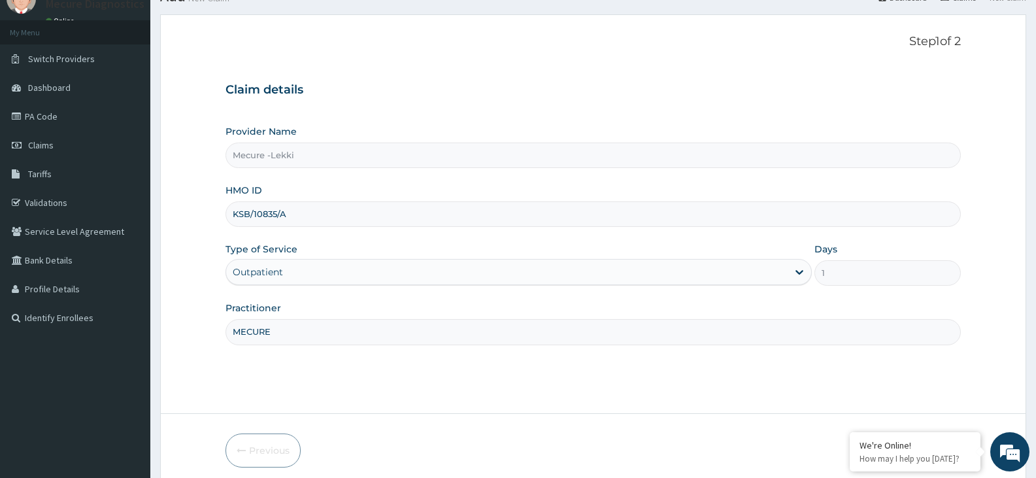
scroll to position [108, 0]
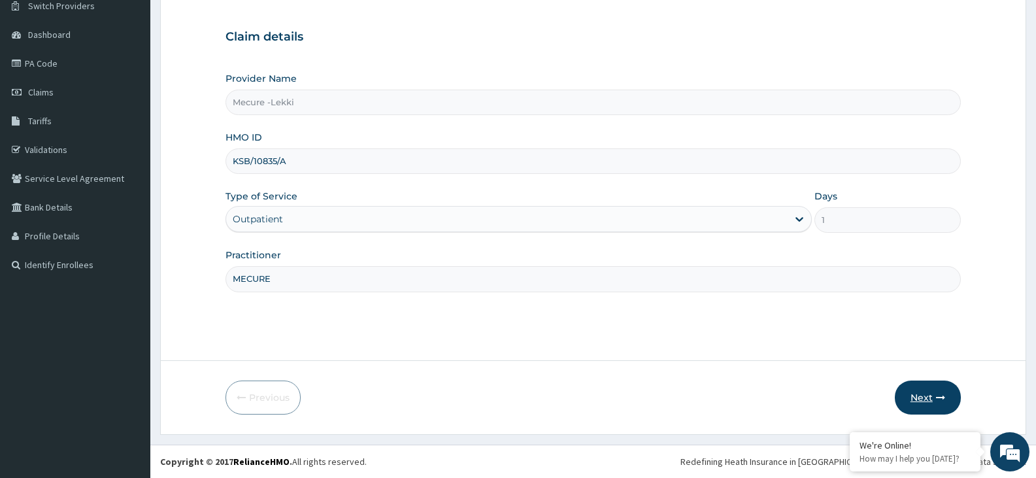
type input "MECURE"
click at [929, 398] on button "Next" at bounding box center [928, 398] width 66 height 34
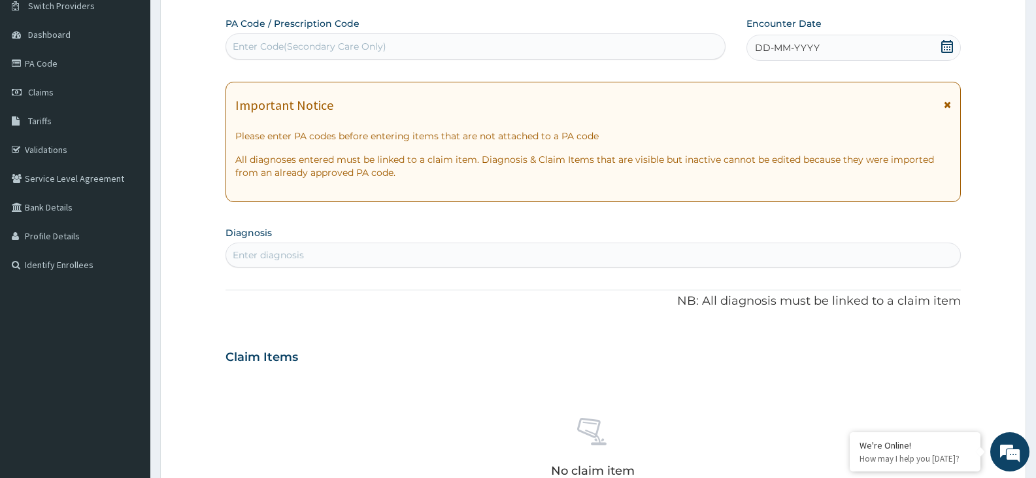
click at [279, 41] on div "Enter Code(Secondary Care Only)" at bounding box center [310, 46] width 154 height 13
type input "PA/33FA98"
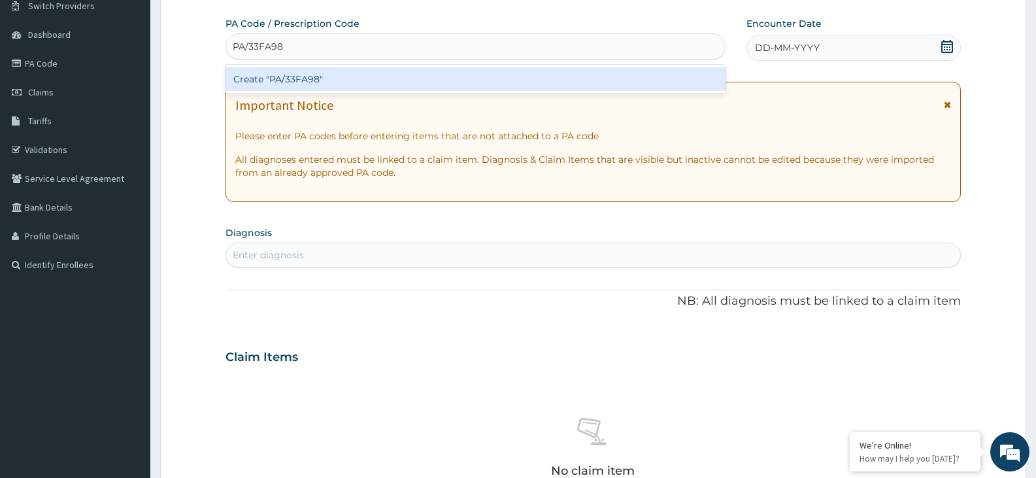
click at [290, 80] on div "Create "PA/33FA98"" at bounding box center [476, 79] width 500 height 24
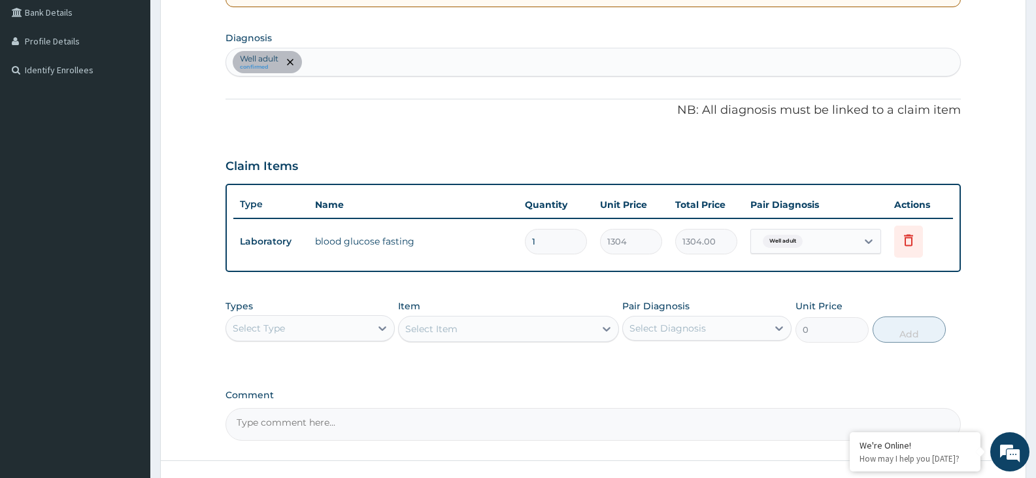
scroll to position [307, 0]
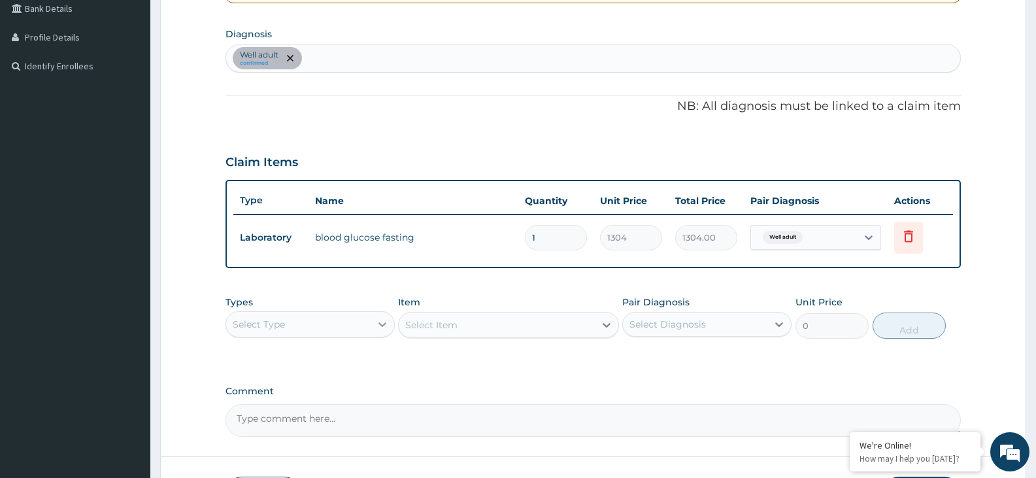
click at [383, 326] on icon at bounding box center [383, 324] width 8 height 5
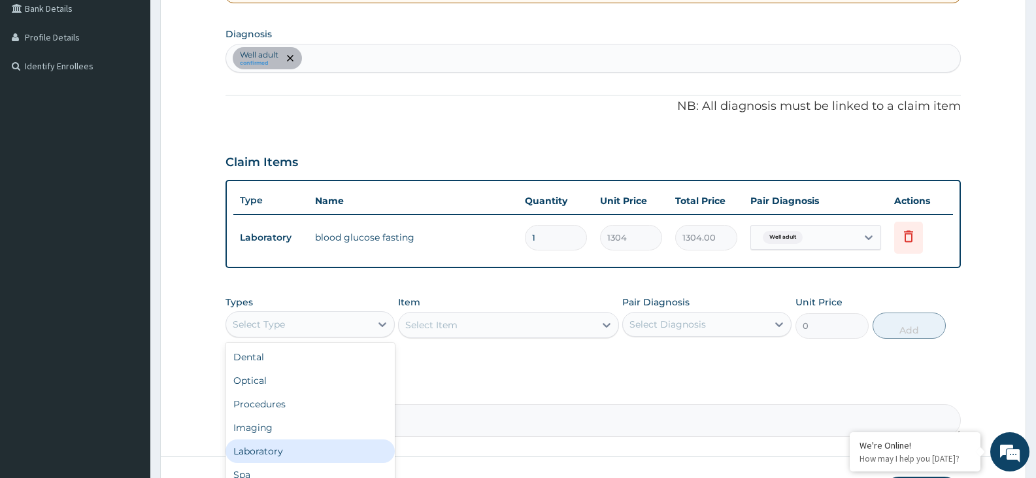
click at [319, 444] on div "Laboratory" at bounding box center [310, 451] width 169 height 24
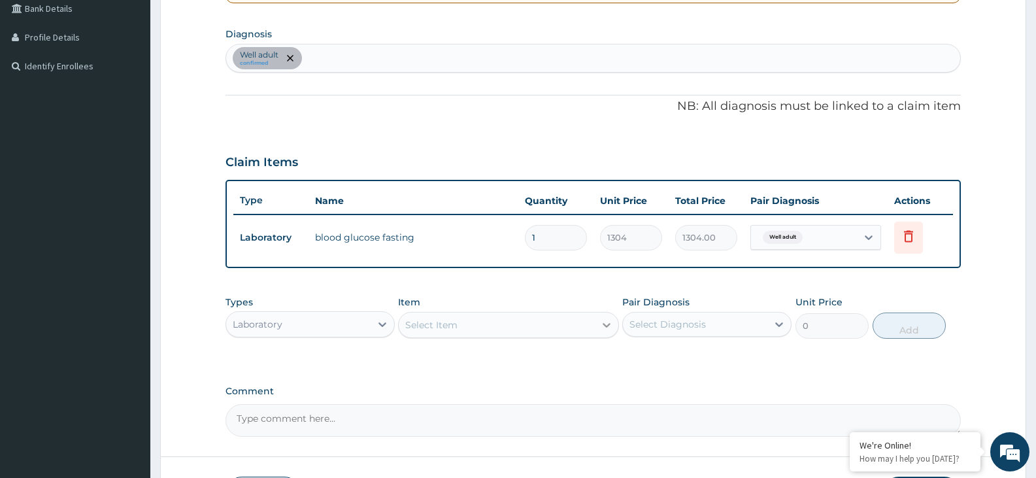
click at [602, 322] on icon at bounding box center [606, 324] width 13 height 13
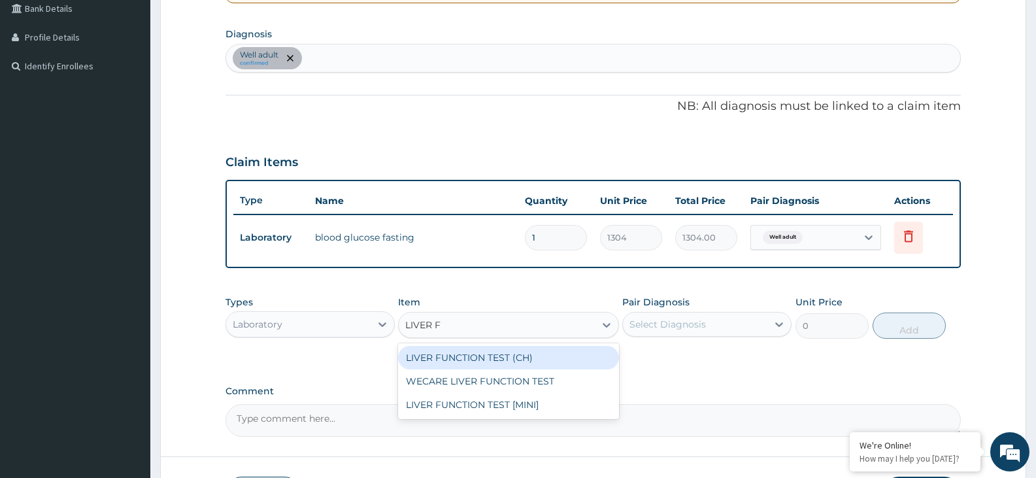
scroll to position [0, 0]
type input "LIVER FUNC"
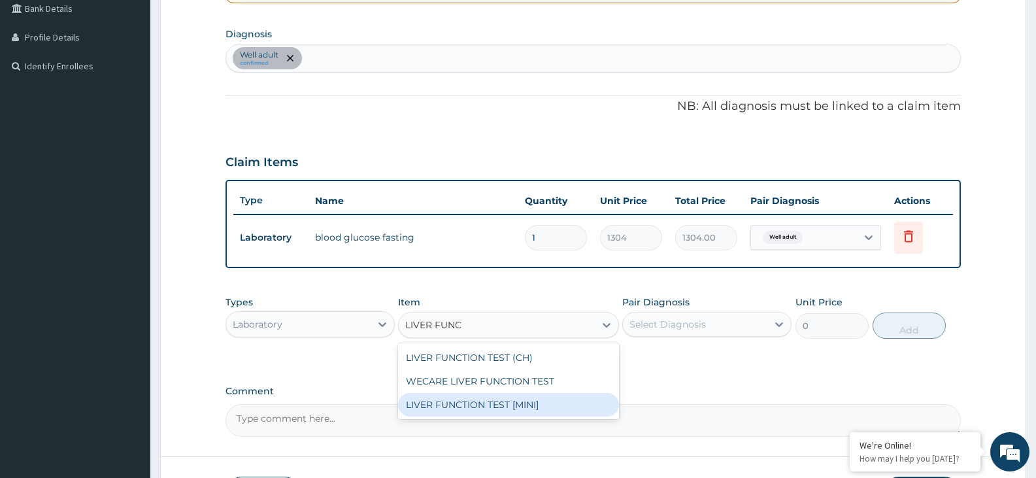
click at [536, 405] on div "LIVER FUNCTION TEST [MINI]" at bounding box center [508, 405] width 220 height 24
type input "9191"
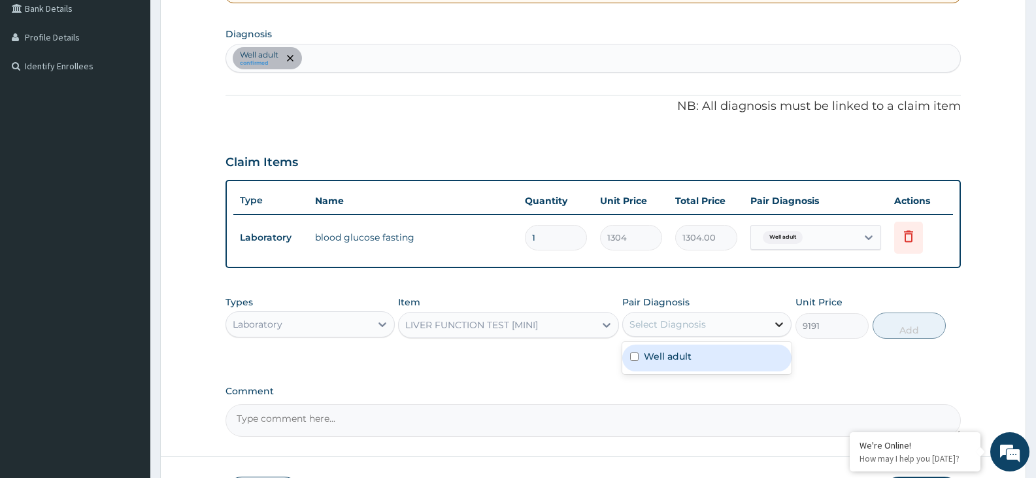
click at [783, 326] on icon at bounding box center [779, 324] width 13 height 13
click at [733, 362] on div "Well adult" at bounding box center [707, 358] width 169 height 27
checkbox input "true"
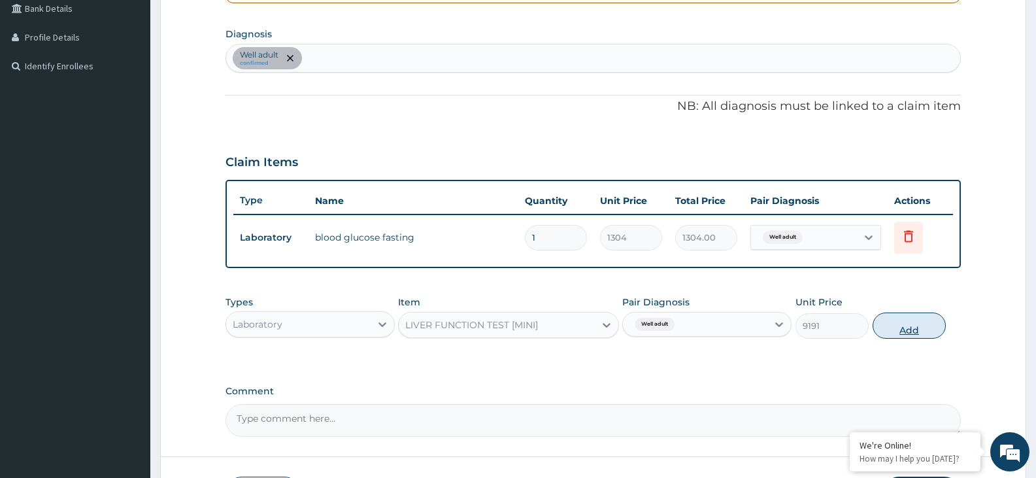
click at [902, 330] on button "Add" at bounding box center [909, 326] width 73 height 26
type input "0"
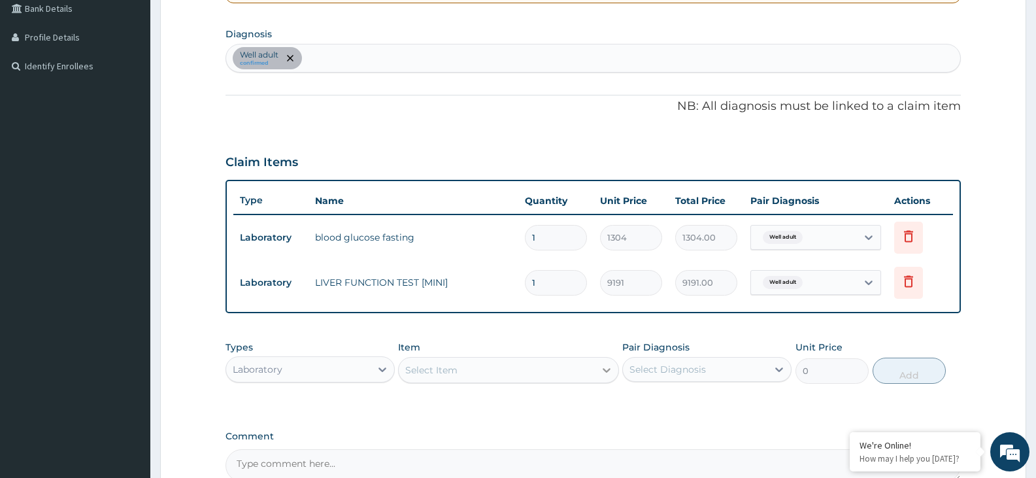
click at [609, 375] on icon at bounding box center [606, 370] width 13 height 13
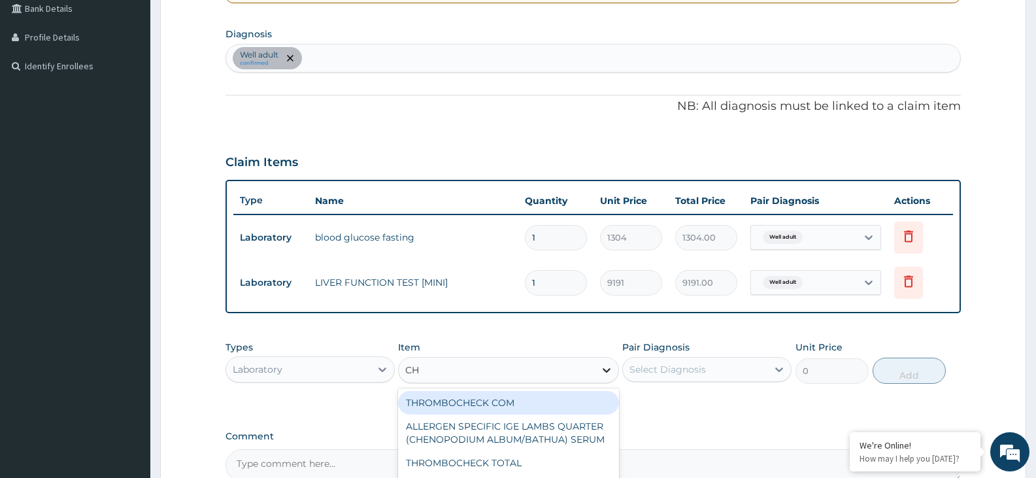
type input "CHO"
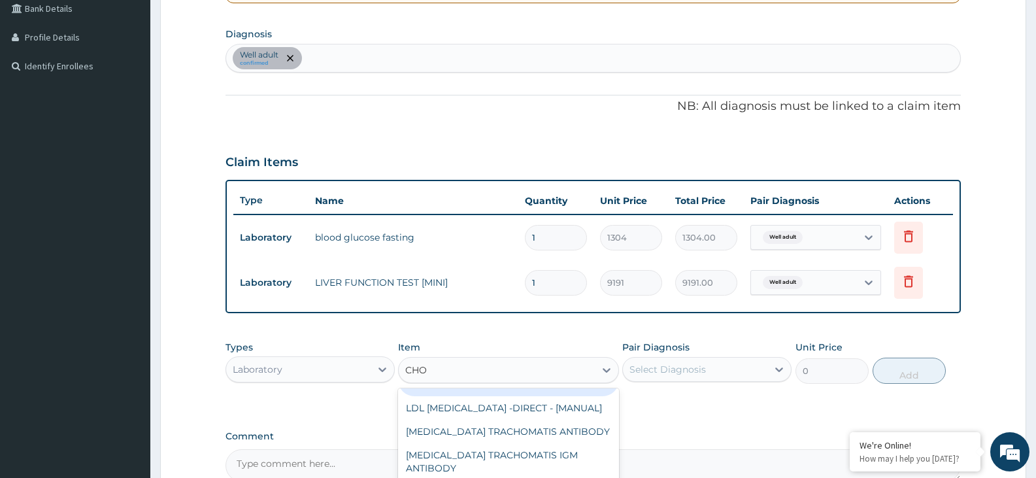
scroll to position [60, 0]
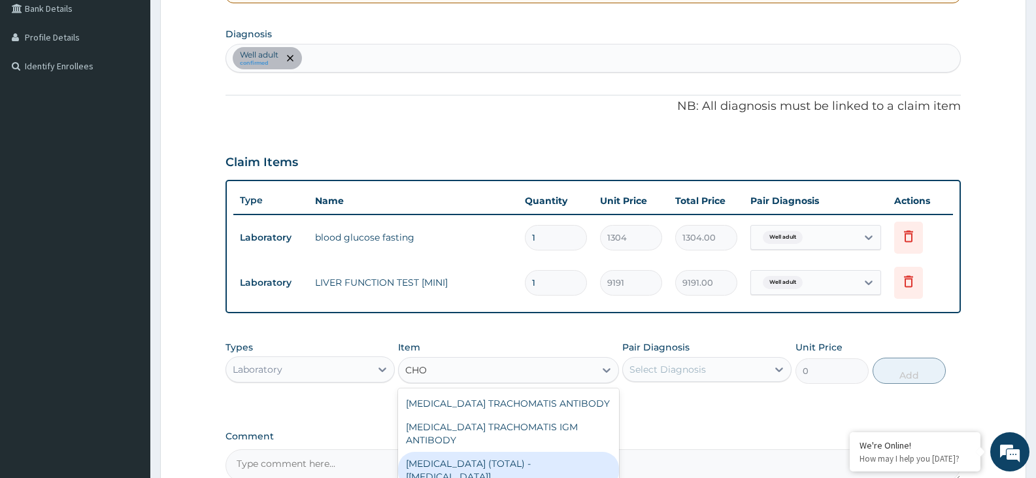
click at [557, 464] on div "CHOLESTEROL (TOTAL) - [BODY FLUID]" at bounding box center [508, 470] width 220 height 37
type input "2800"
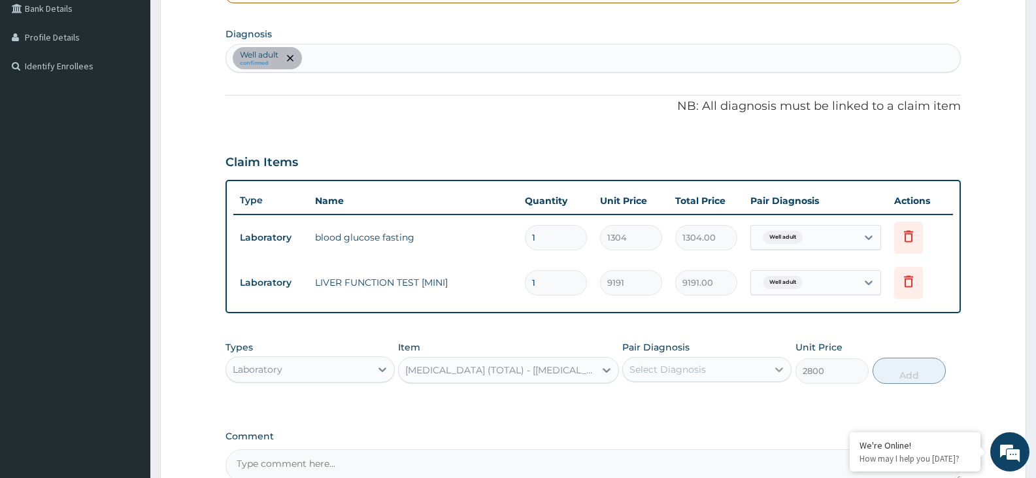
click at [778, 371] on icon at bounding box center [779, 369] width 13 height 13
click at [753, 398] on div "Well adult" at bounding box center [707, 403] width 169 height 27
checkbox input "true"
click at [910, 371] on button "Add" at bounding box center [909, 371] width 73 height 26
type input "0"
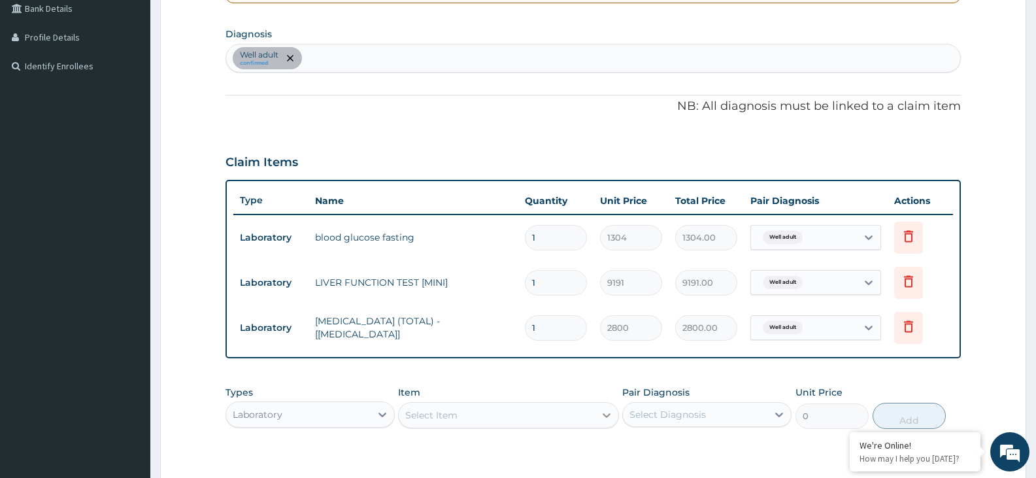
click at [602, 411] on icon at bounding box center [606, 415] width 13 height 13
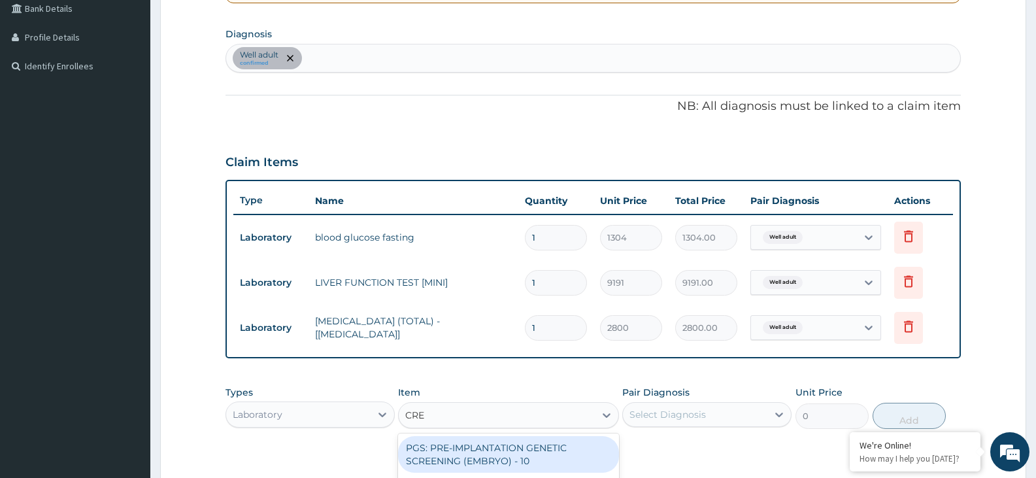
type input "CREA"
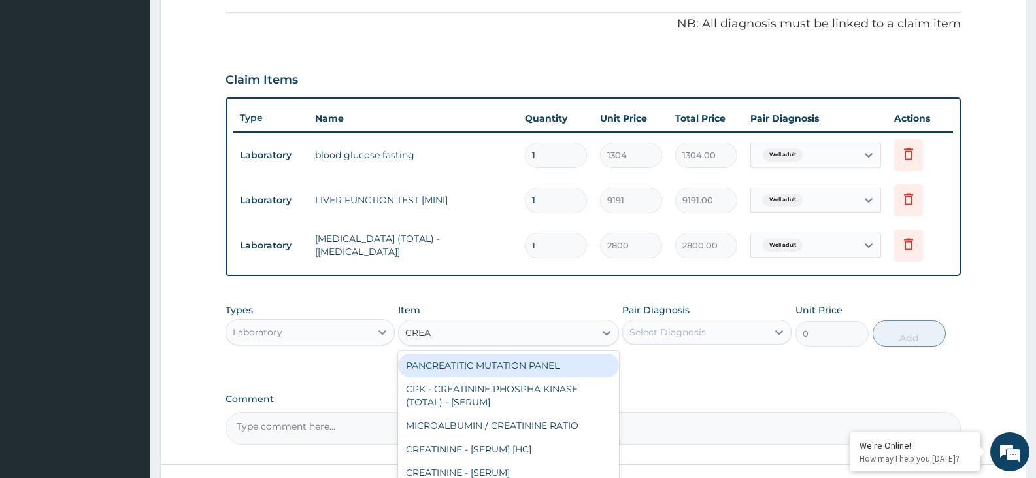
scroll to position [399, 0]
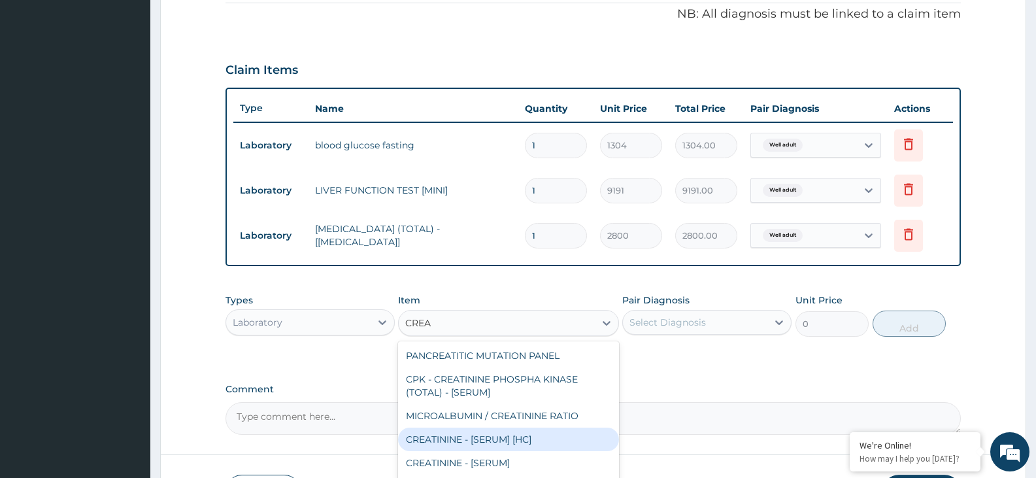
click at [530, 436] on div "CREATININE - [SERUM] [HC]" at bounding box center [508, 440] width 220 height 24
type input "2400"
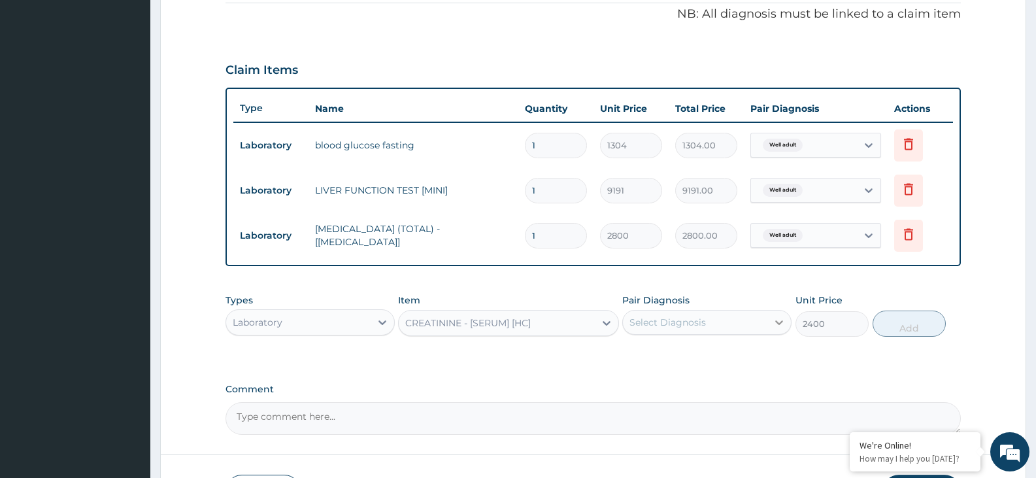
click at [783, 324] on icon at bounding box center [779, 322] width 13 height 13
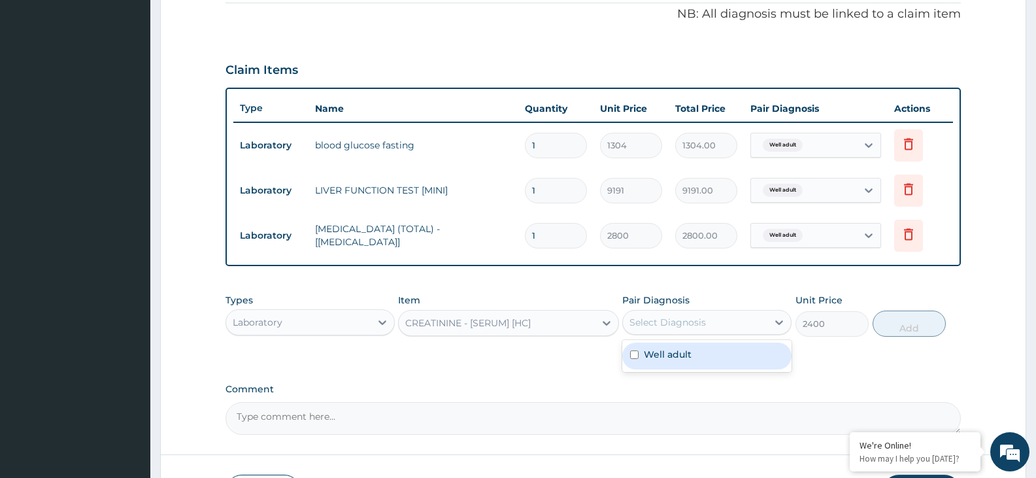
click at [759, 354] on div "Well adult" at bounding box center [707, 356] width 169 height 27
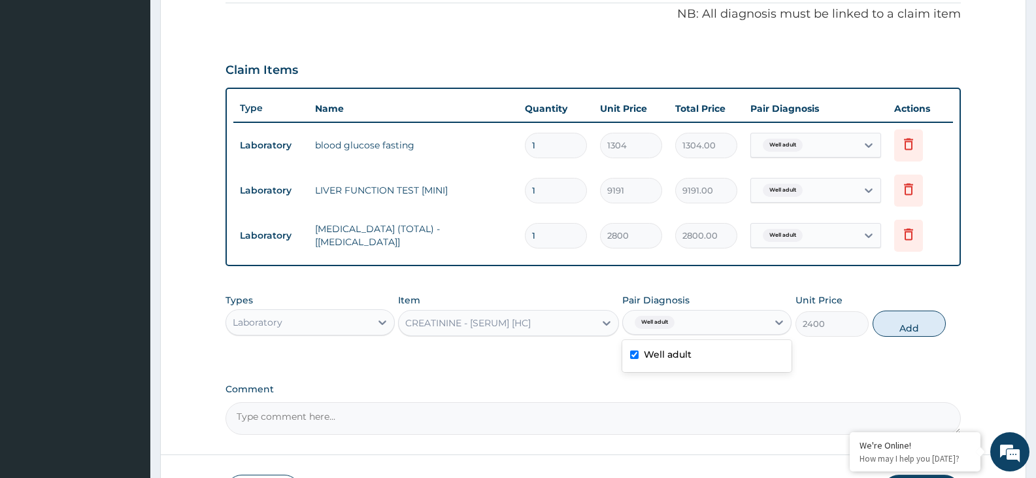
checkbox input "true"
click at [911, 323] on button "Add" at bounding box center [909, 324] width 73 height 26
type input "0"
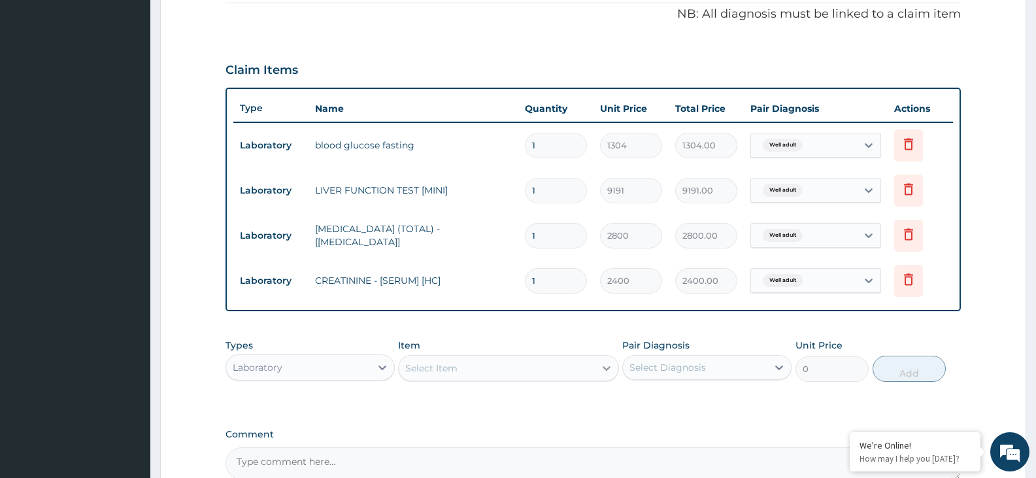
click at [607, 366] on icon at bounding box center [606, 368] width 13 height 13
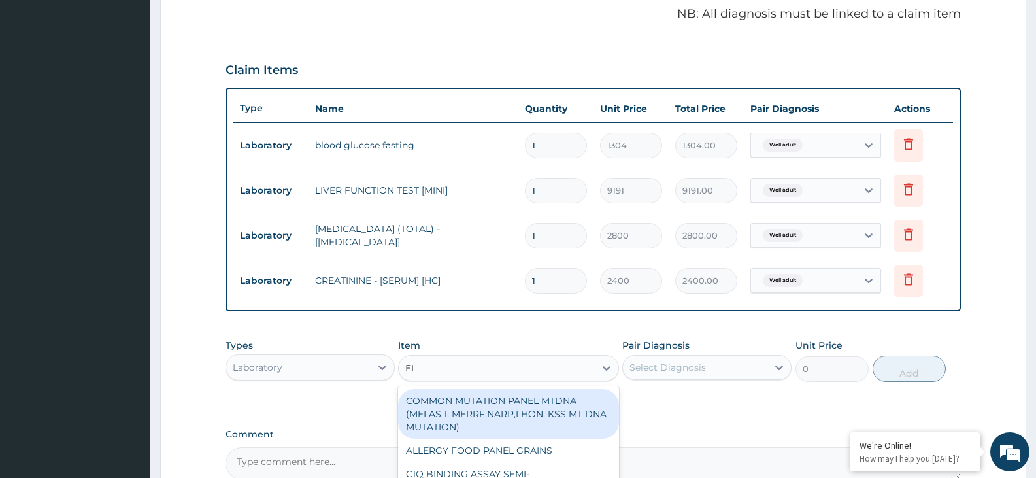
scroll to position [538, 0]
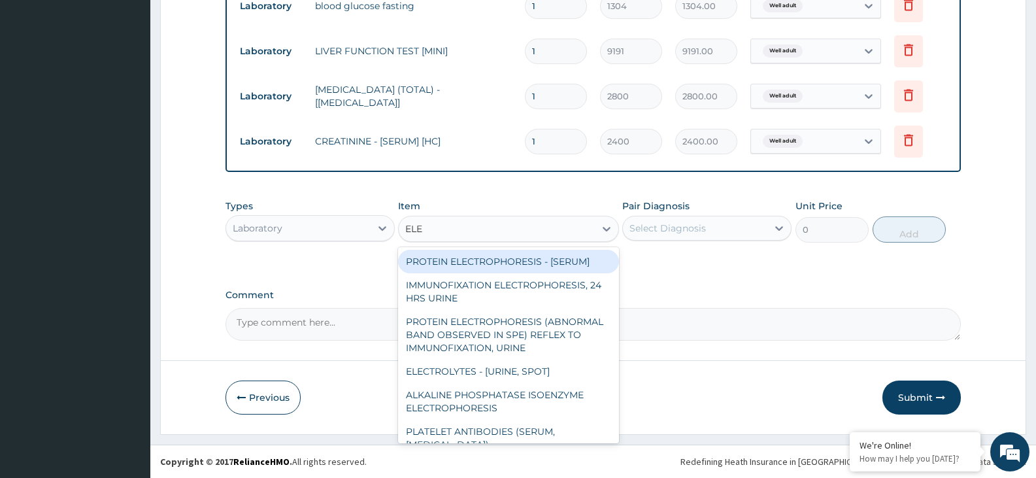
type input "ELEC"
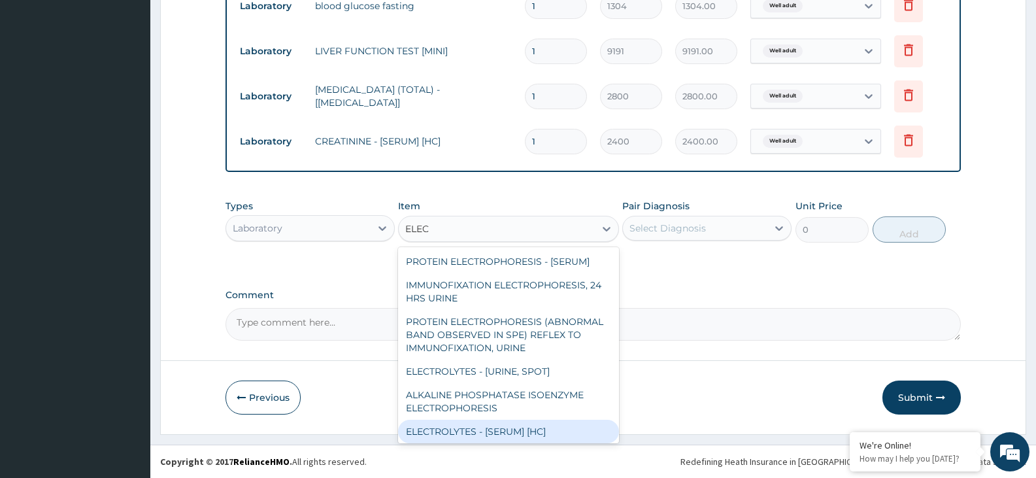
click at [569, 432] on div "ELECTROLYTES - [SERUM] [HC]" at bounding box center [508, 432] width 220 height 24
type input "6200"
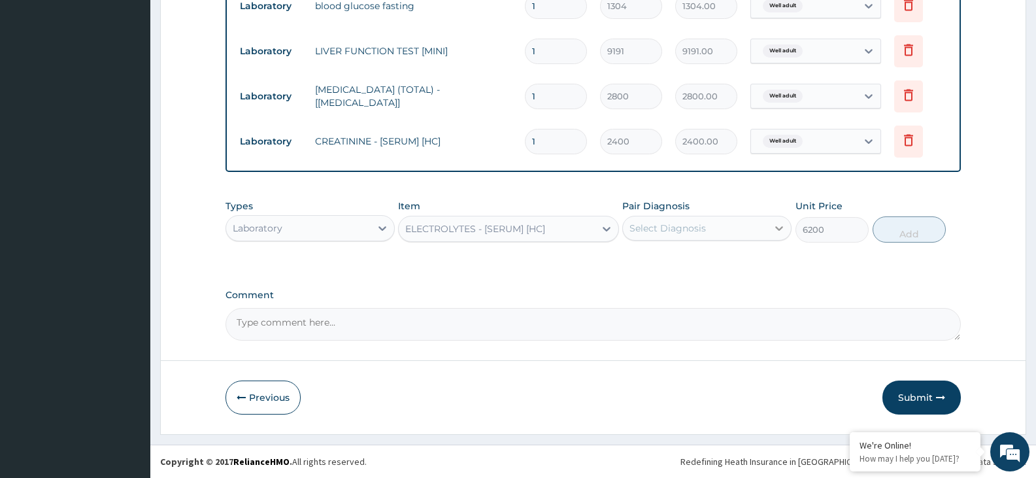
click at [779, 226] on icon at bounding box center [779, 228] width 13 height 13
click at [766, 251] on div "Well adult" at bounding box center [707, 261] width 169 height 27
checkbox input "true"
click at [908, 236] on button "Add" at bounding box center [909, 229] width 73 height 26
type input "0"
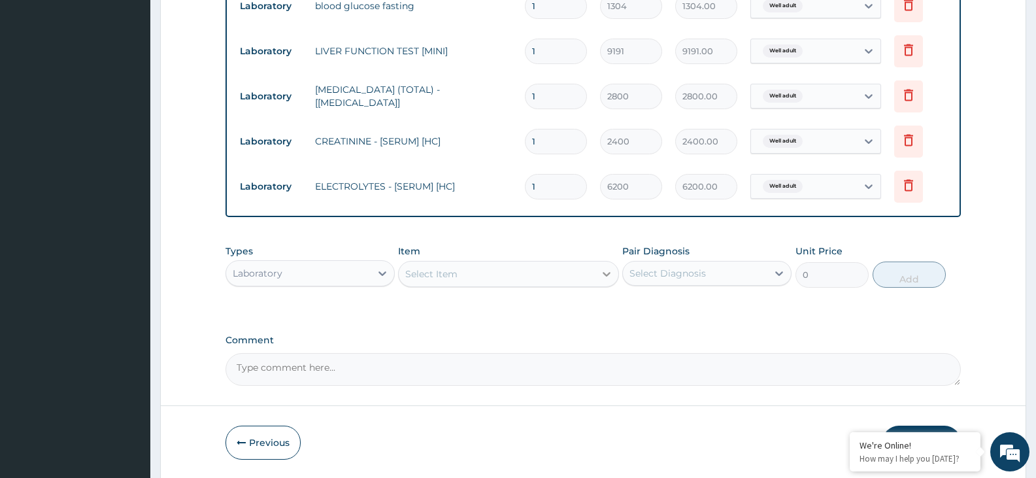
click at [611, 277] on icon at bounding box center [606, 273] width 13 height 13
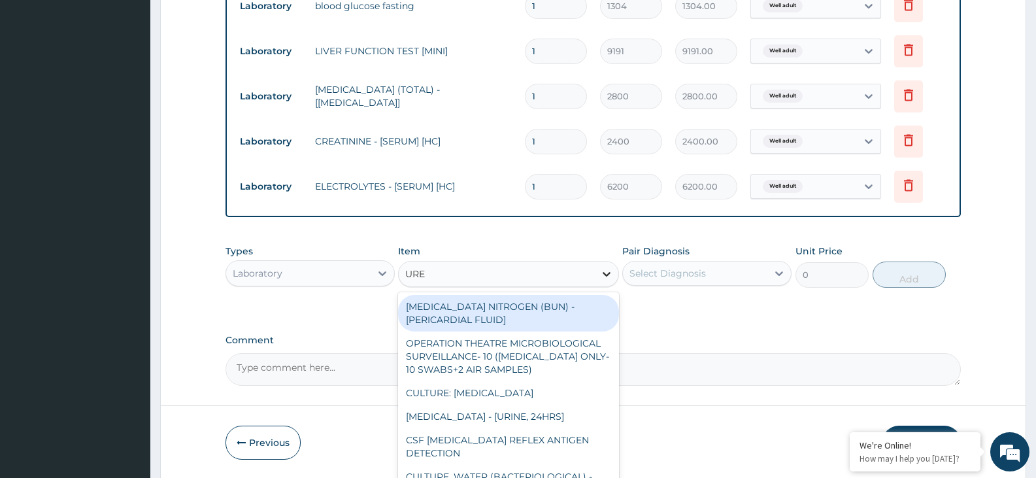
type input "UREA"
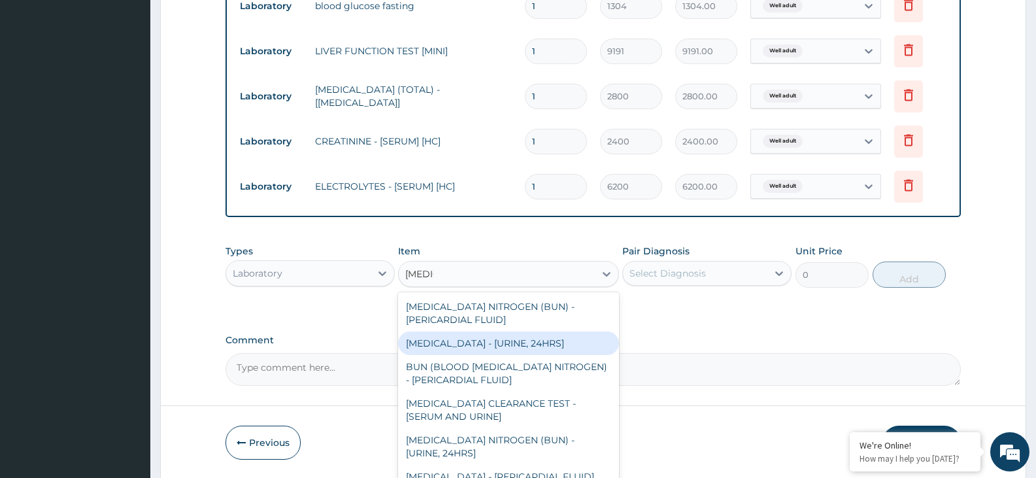
click at [541, 344] on div "UREA - [URINE, 24HRS]" at bounding box center [508, 344] width 220 height 24
type input "2800"
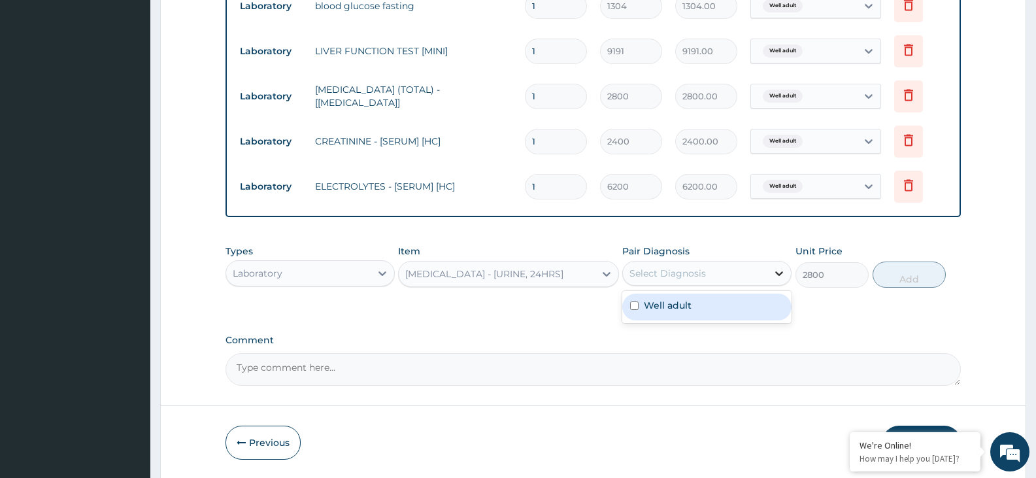
click at [779, 267] on icon at bounding box center [779, 273] width 13 height 13
click at [753, 305] on div "Well adult" at bounding box center [707, 307] width 169 height 27
checkbox input "true"
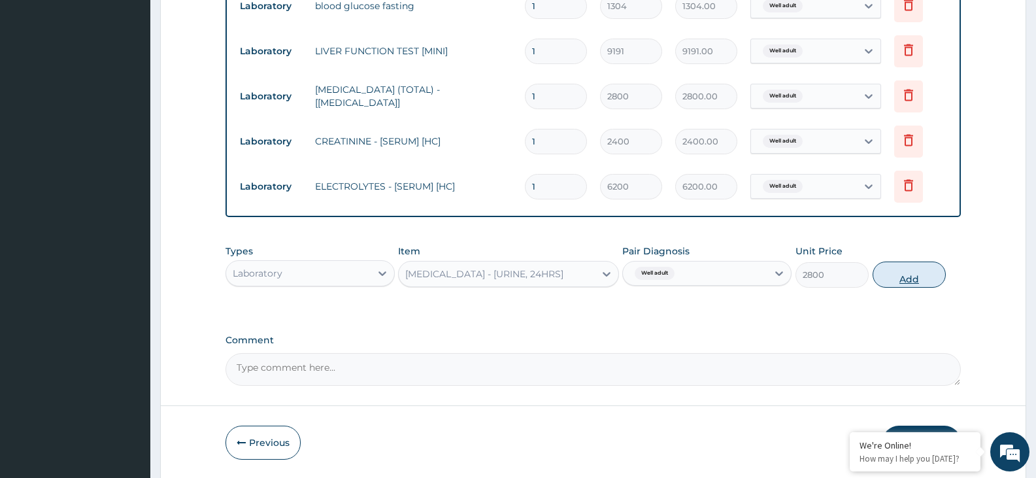
click at [890, 275] on button "Add" at bounding box center [909, 275] width 73 height 26
type input "0"
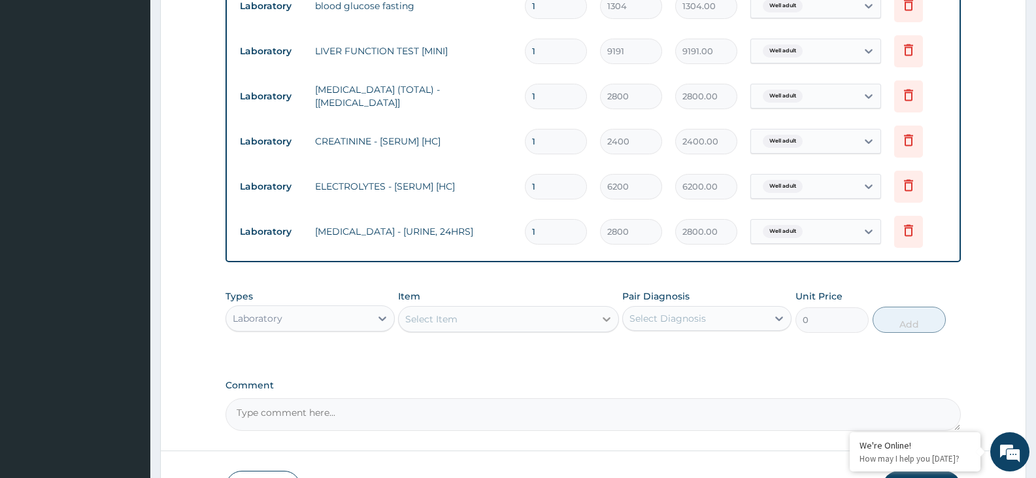
click at [610, 317] on icon at bounding box center [606, 319] width 13 height 13
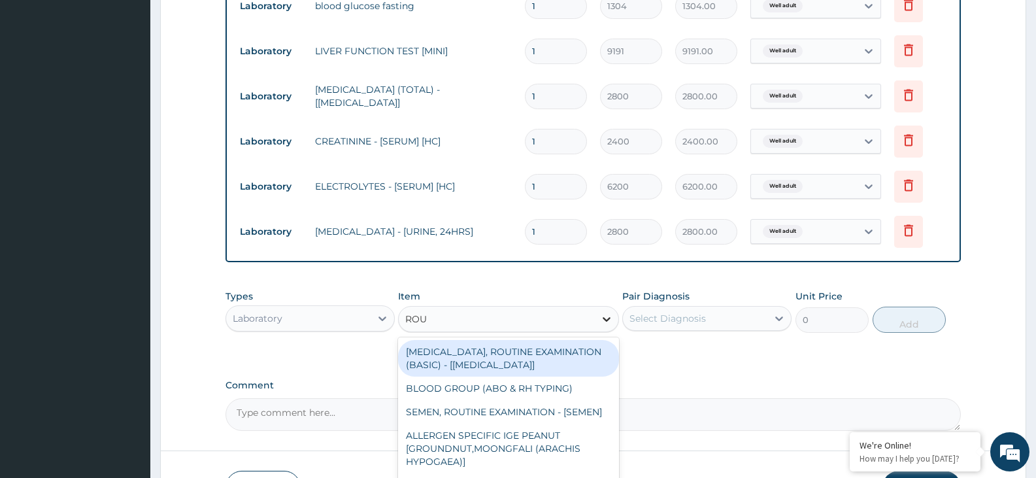
type input "ROUT"
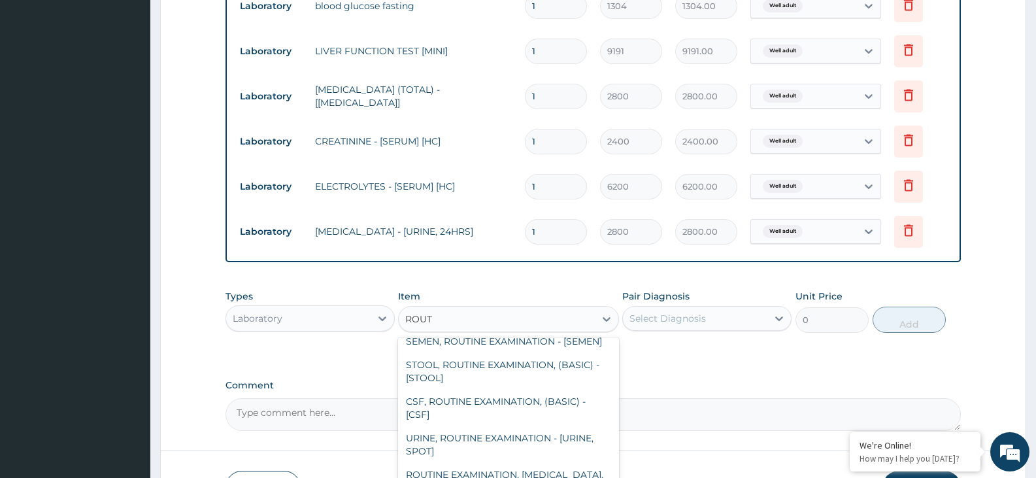
scroll to position [78, 0]
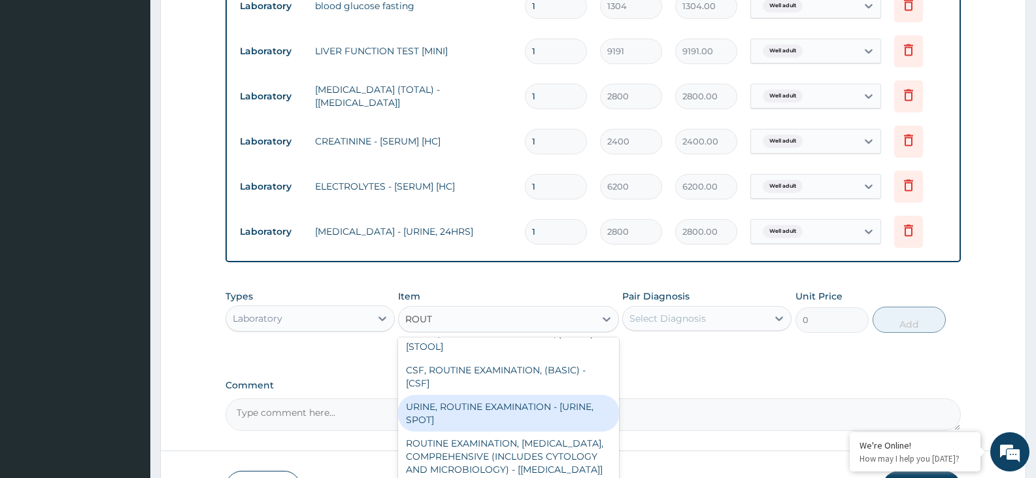
click at [574, 424] on div "URINE, ROUTINE EXAMINATION - [URINE, SPOT]" at bounding box center [508, 413] width 220 height 37
type input "2504"
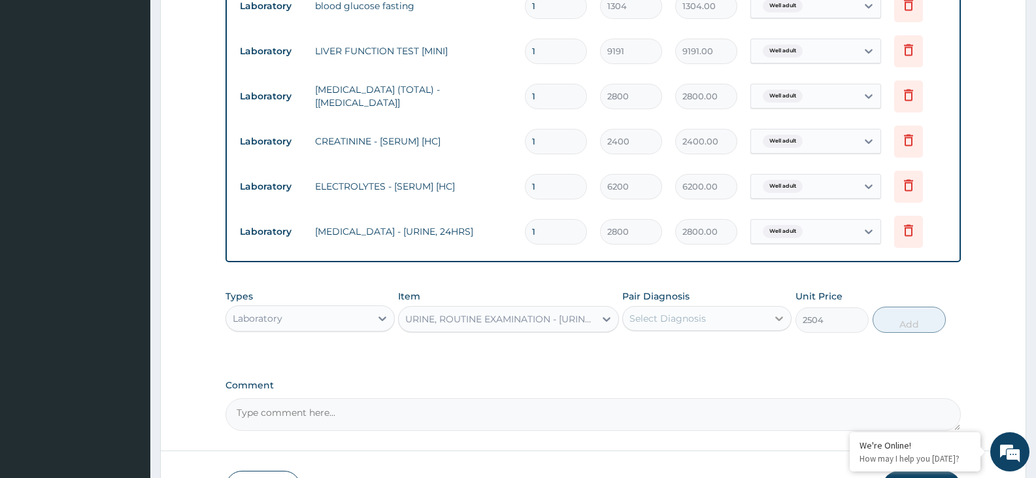
click at [782, 318] on icon at bounding box center [780, 319] width 8 height 5
click at [759, 350] on div "Well adult" at bounding box center [707, 352] width 169 height 27
checkbox input "true"
click at [936, 322] on button "Add" at bounding box center [909, 320] width 73 height 26
type input "0"
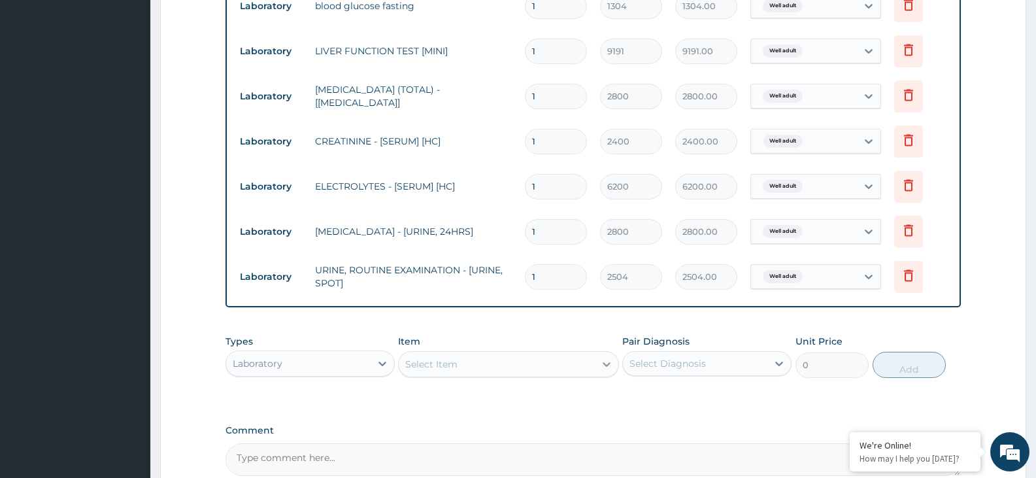
click at [603, 361] on icon at bounding box center [606, 364] width 13 height 13
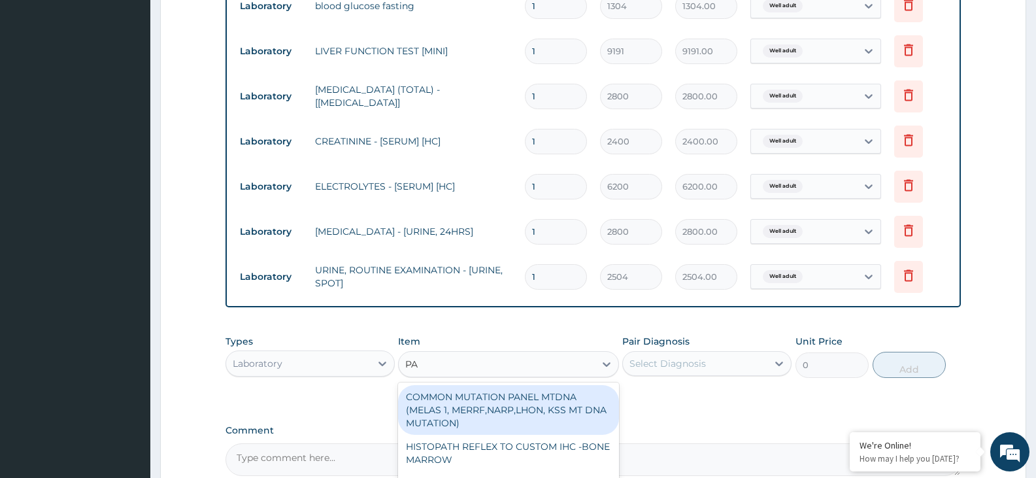
type input "PAP"
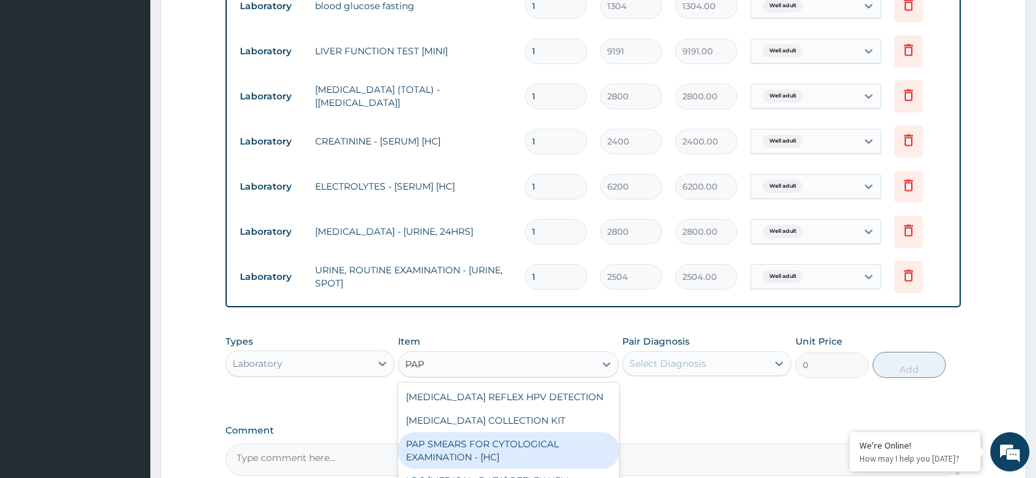
click at [534, 453] on div "PAP SMEARS FOR CYTOLOGICAL EXAMINATION - [HC]" at bounding box center [508, 450] width 220 height 37
type input "7400"
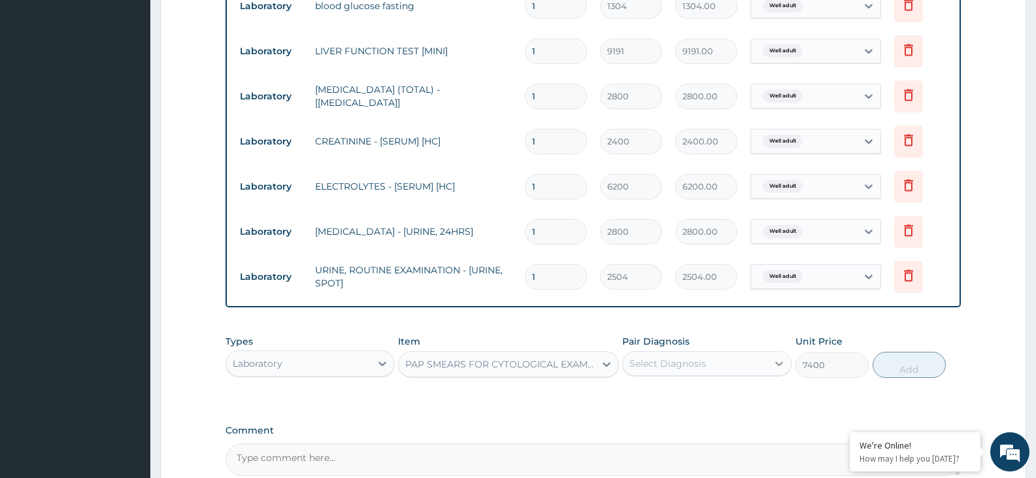
click at [781, 361] on icon at bounding box center [779, 363] width 13 height 13
click at [746, 413] on div "PA Code / Prescription Code PA/33FA98 Encounter Date 05-09-2025 Important Notic…" at bounding box center [594, 31] width 736 height 889
click at [774, 363] on icon at bounding box center [779, 363] width 13 height 13
click at [741, 396] on div "Well adult" at bounding box center [707, 397] width 169 height 27
checkbox input "true"
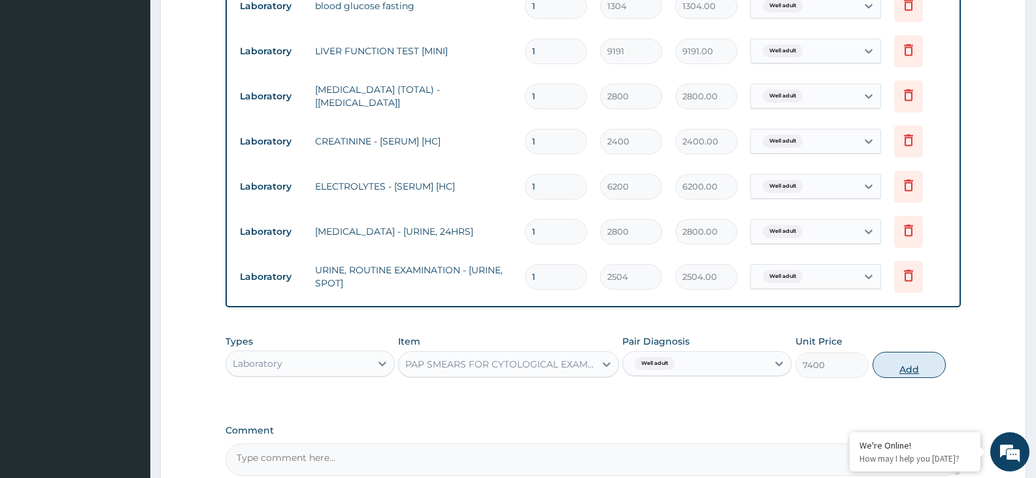
click at [900, 368] on button "Add" at bounding box center [909, 365] width 73 height 26
type input "0"
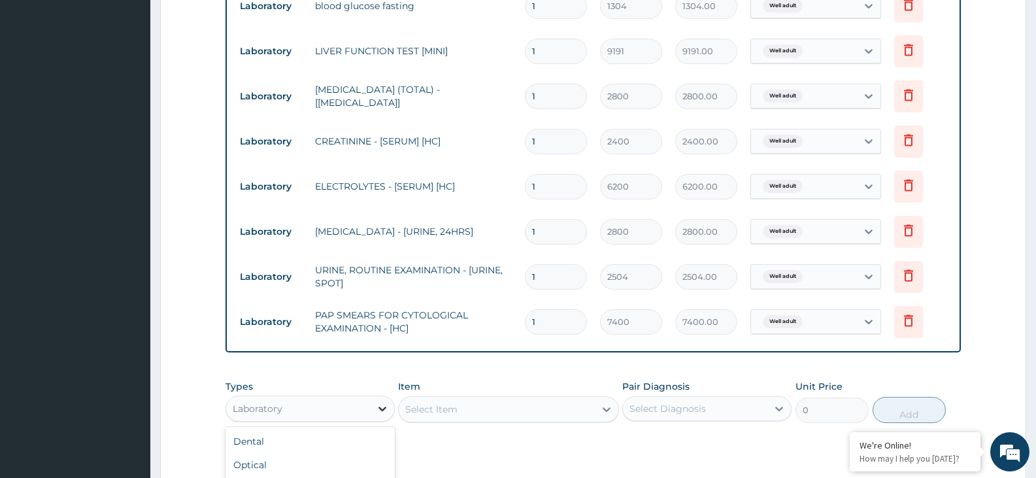
click at [385, 408] on icon at bounding box center [383, 409] width 8 height 5
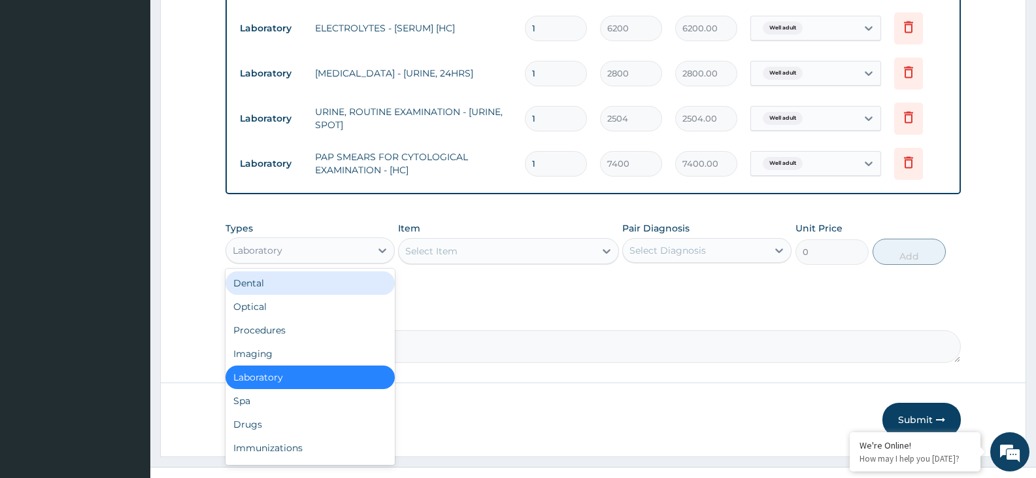
scroll to position [719, 0]
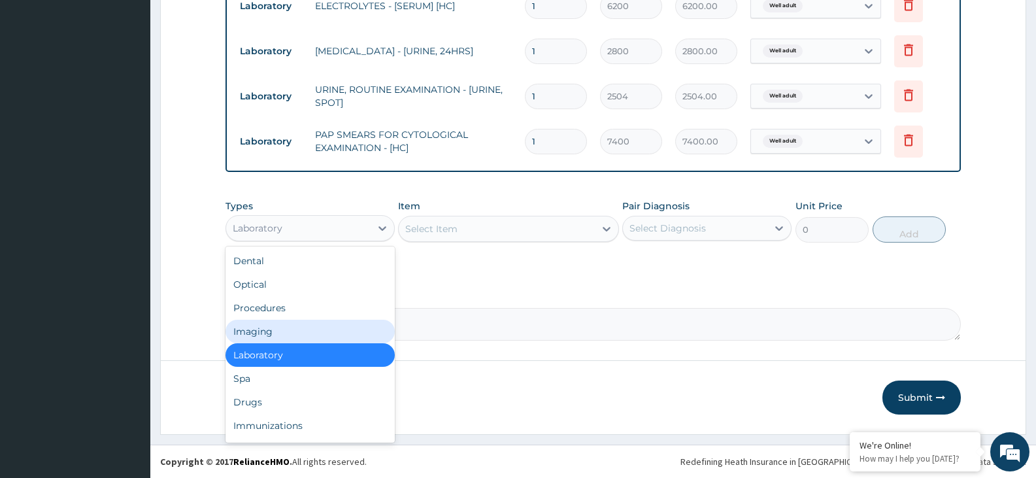
click at [354, 324] on div "Imaging" at bounding box center [310, 332] width 169 height 24
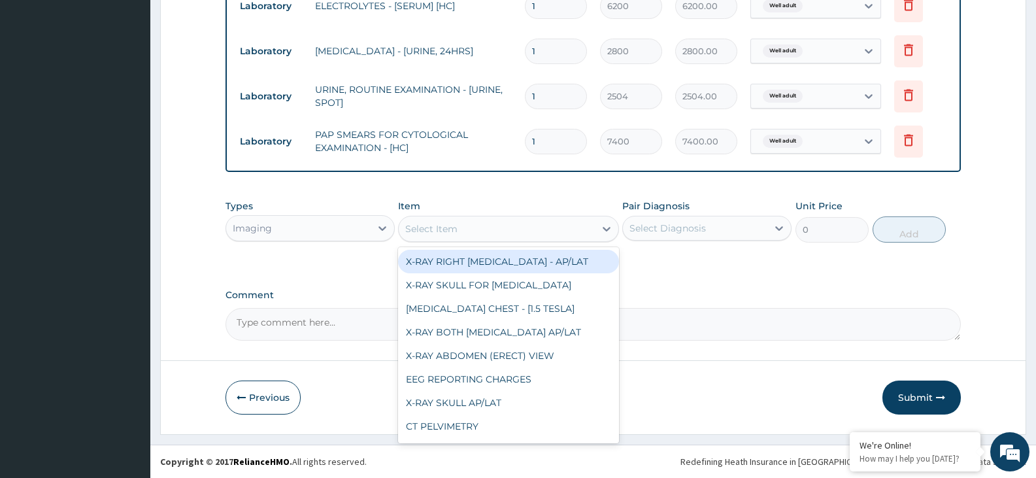
click at [538, 236] on div "Select Item" at bounding box center [497, 228] width 196 height 21
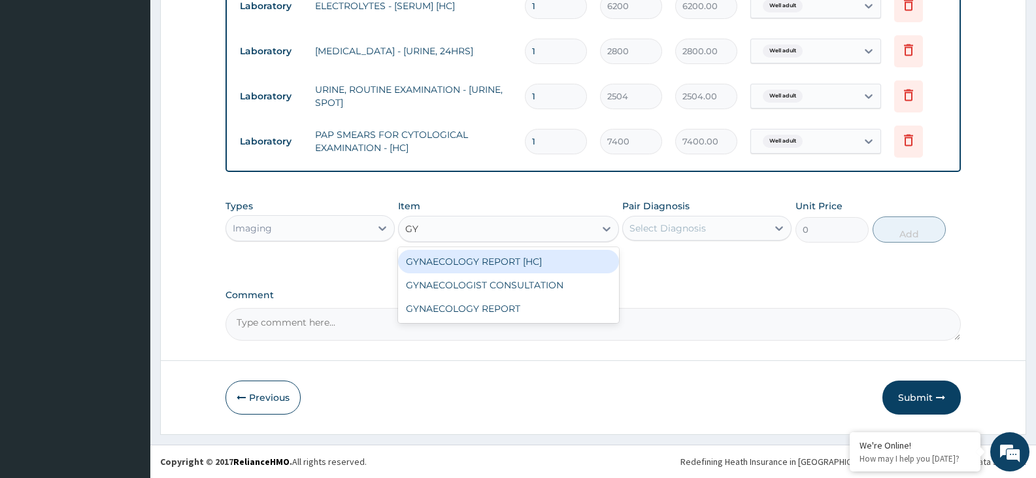
type input "GYN"
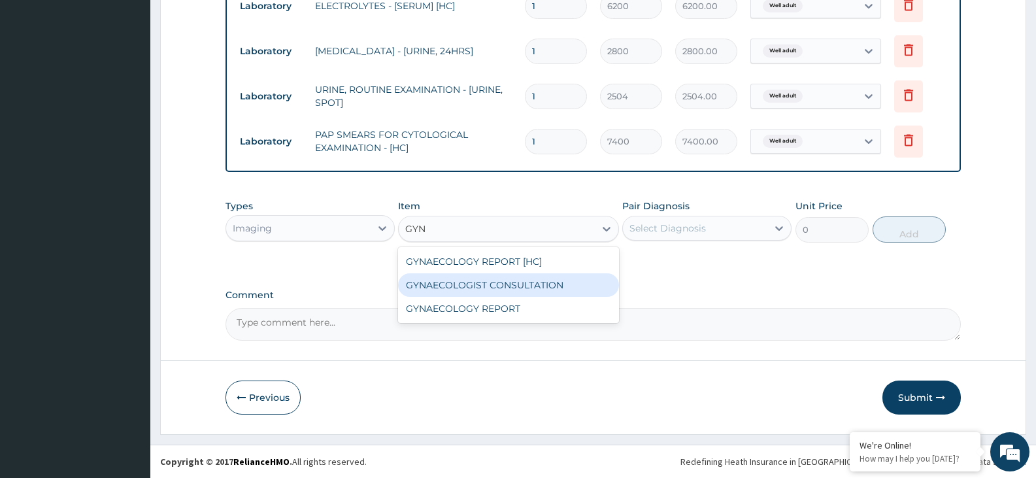
click at [528, 283] on div "GYNAECOLOGIST CONSULTATION" at bounding box center [508, 285] width 220 height 24
type input "9400"
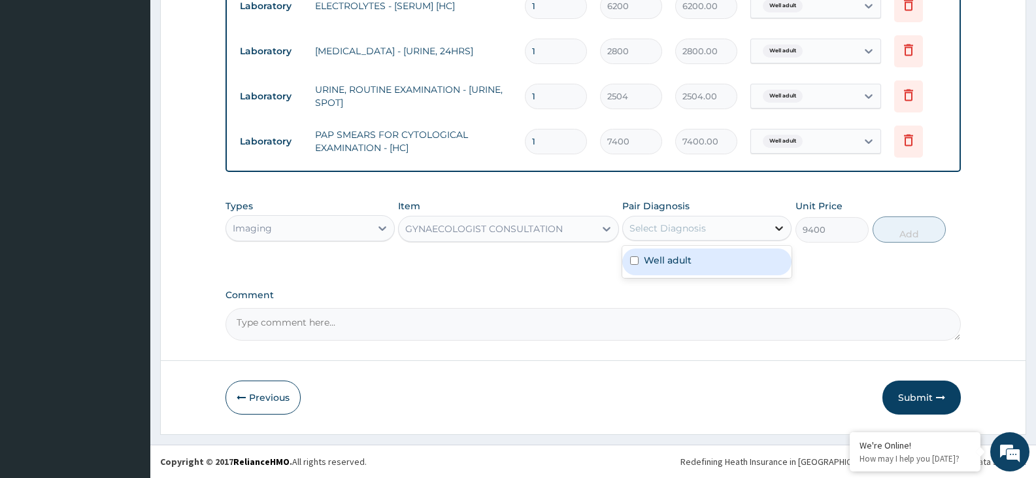
click at [776, 228] on icon at bounding box center [779, 228] width 13 height 13
click at [753, 257] on div "Well adult" at bounding box center [707, 261] width 169 height 27
checkbox input "true"
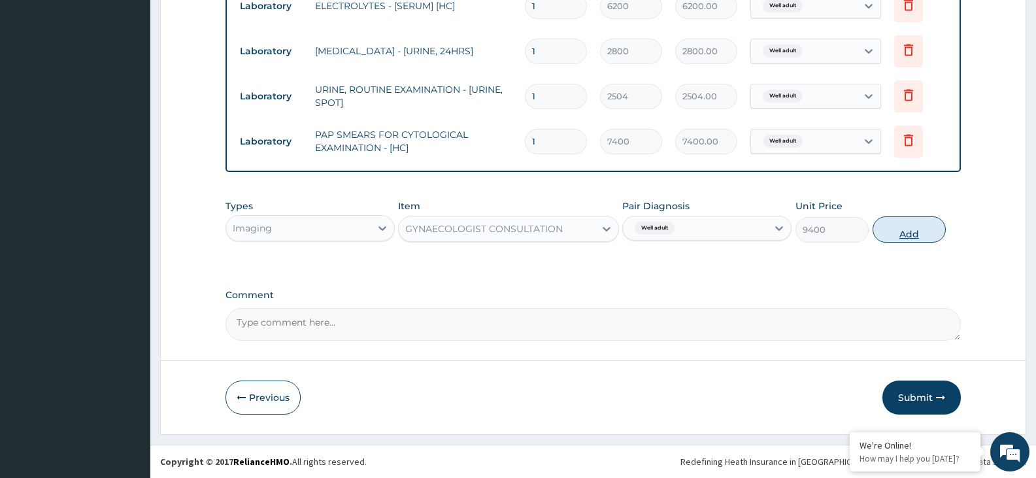
click at [922, 227] on button "Add" at bounding box center [909, 229] width 73 height 26
type input "0"
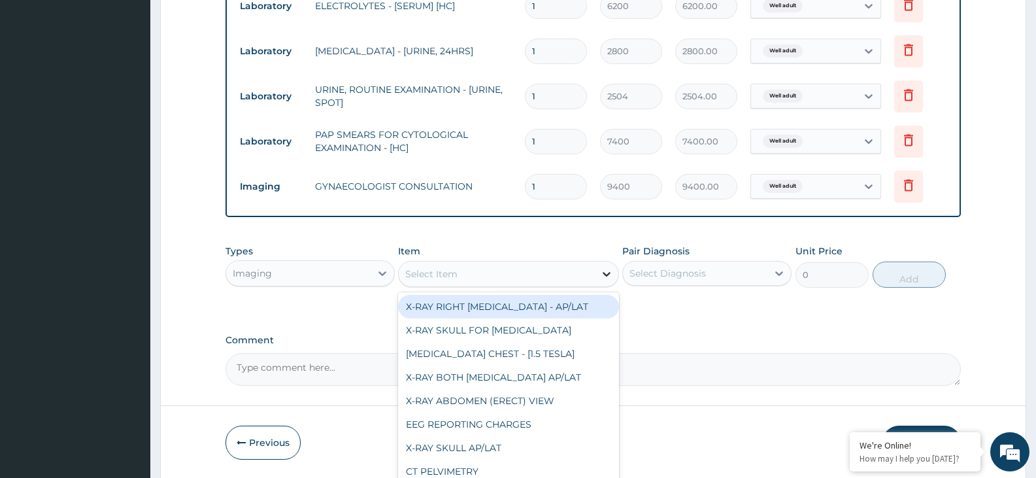
click at [604, 269] on icon at bounding box center [606, 273] width 13 height 13
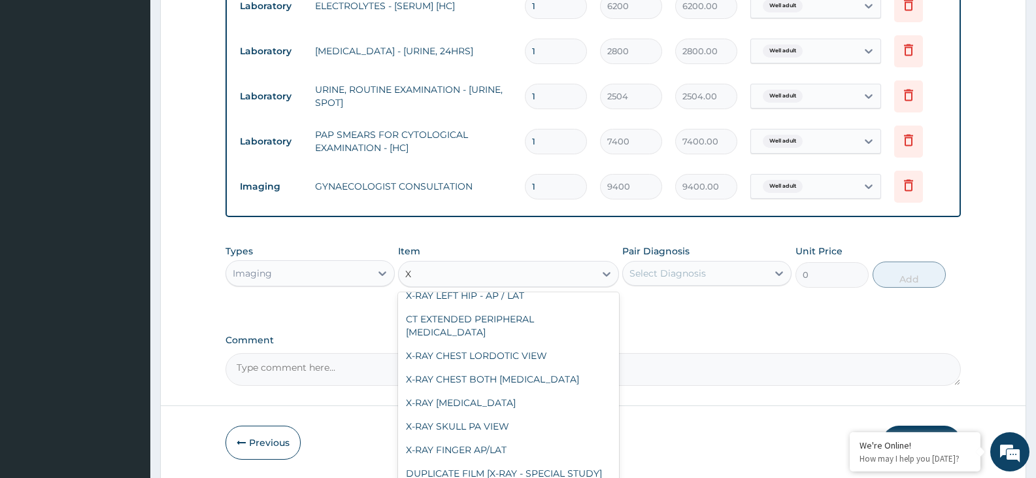
scroll to position [2506, 0]
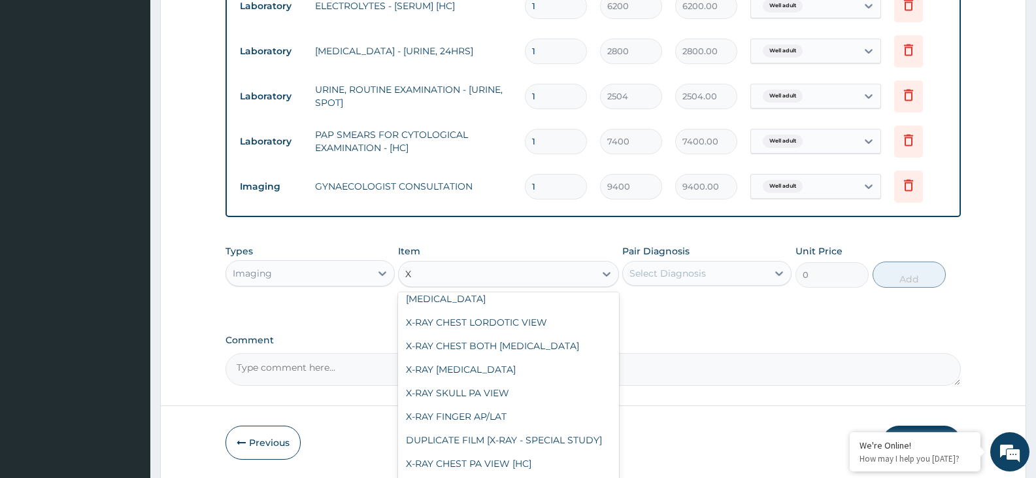
type input "X"
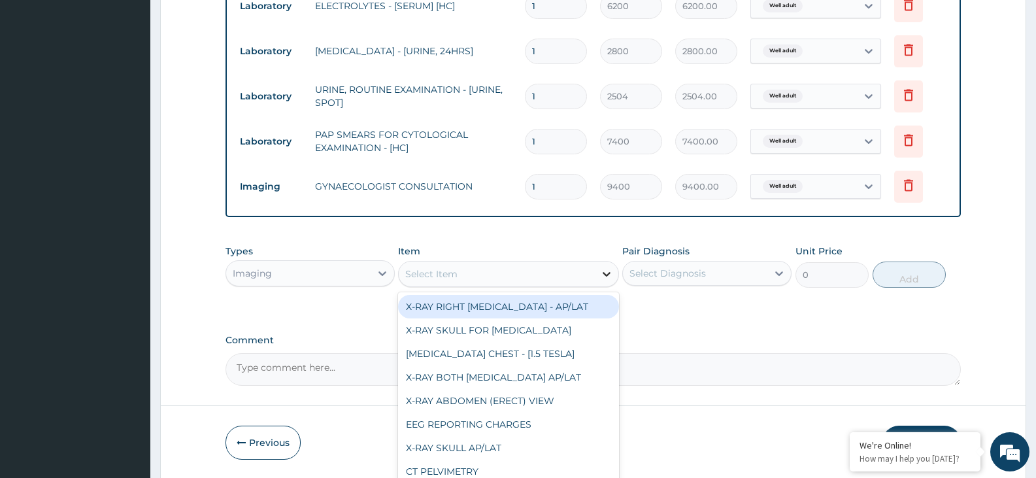
click at [608, 271] on icon at bounding box center [606, 273] width 13 height 13
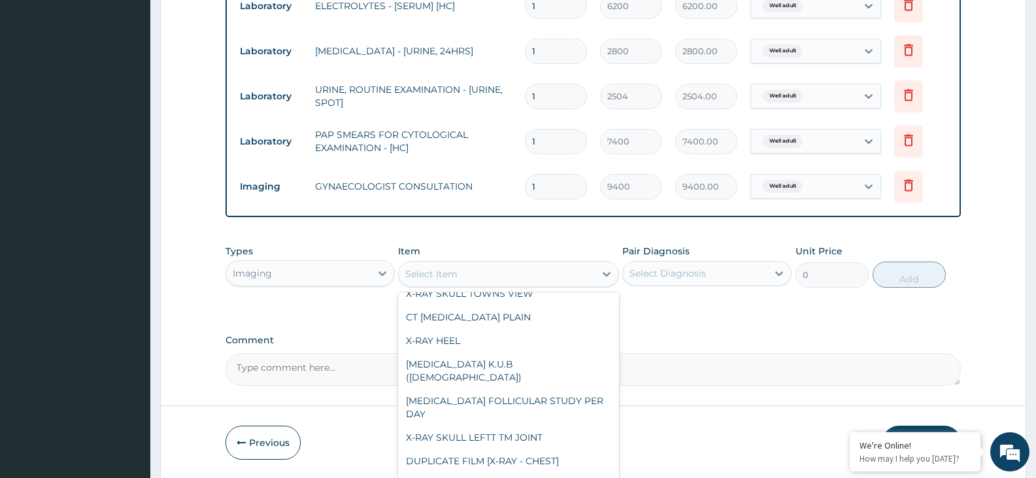
scroll to position [439, 0]
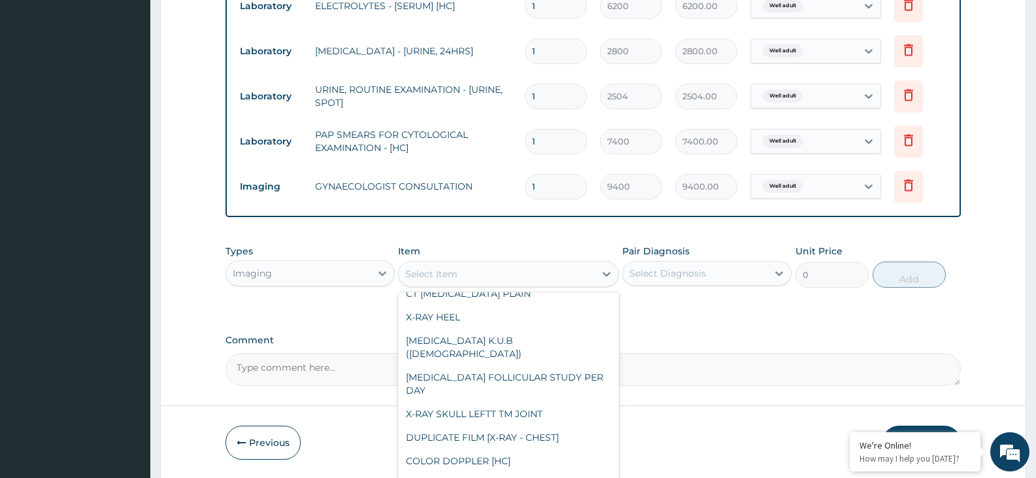
type input "X"
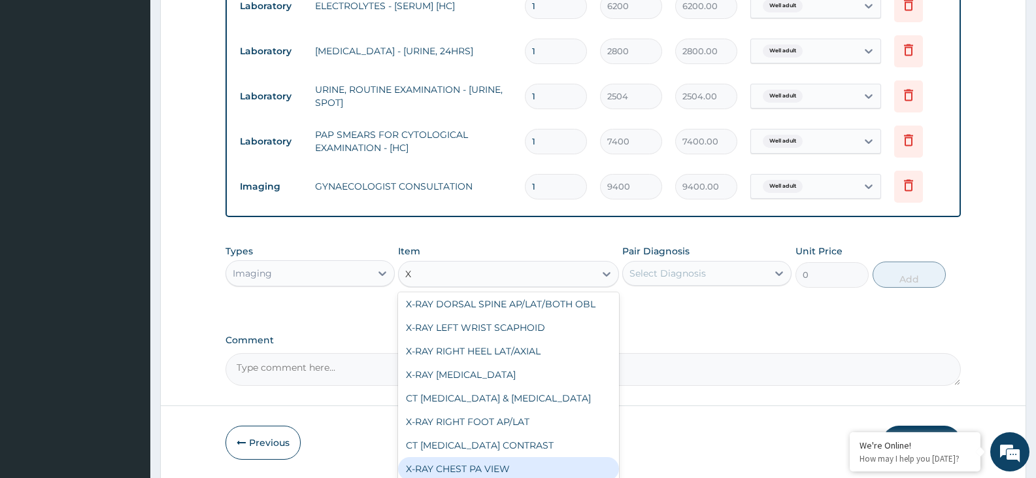
scroll to position [628, 0]
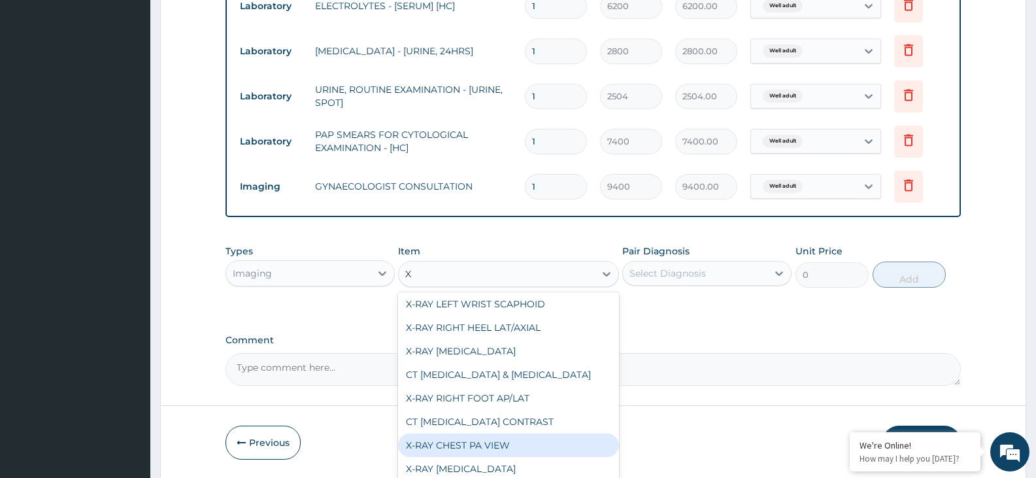
drag, startPoint x: 487, startPoint y: 444, endPoint x: 496, endPoint y: 419, distance: 26.3
click at [488, 443] on div "X-RAY CHEST PA VIEW" at bounding box center [508, 446] width 220 height 24
type input "4375"
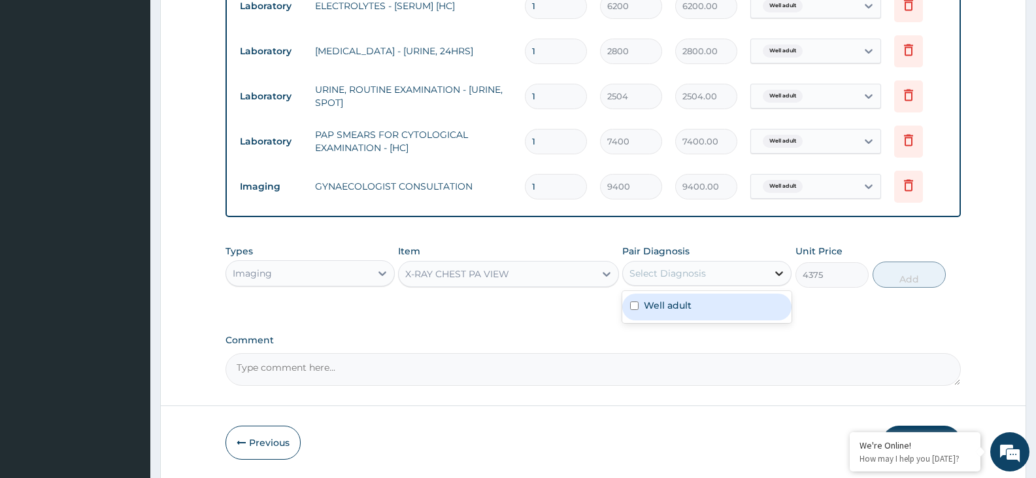
click at [778, 270] on icon at bounding box center [779, 273] width 13 height 13
click at [759, 299] on div "Well adult" at bounding box center [707, 307] width 169 height 27
checkbox input "true"
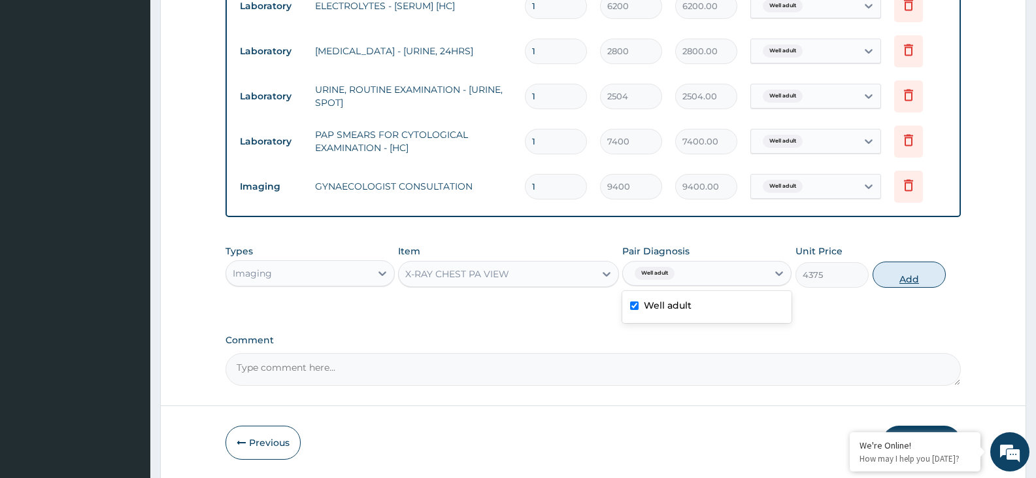
click at [897, 273] on button "Add" at bounding box center [909, 275] width 73 height 26
type input "0"
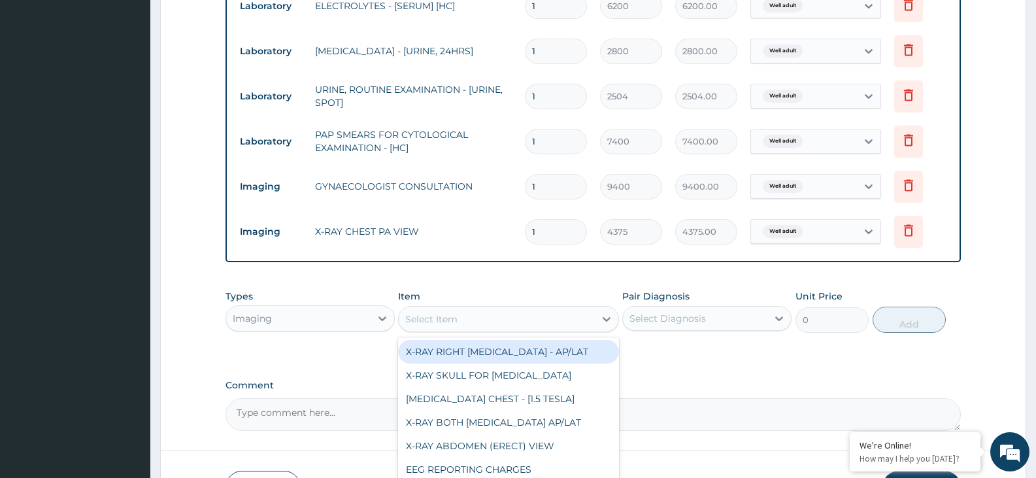
click at [554, 309] on div "Select Item" at bounding box center [497, 319] width 196 height 21
type input "ECG"
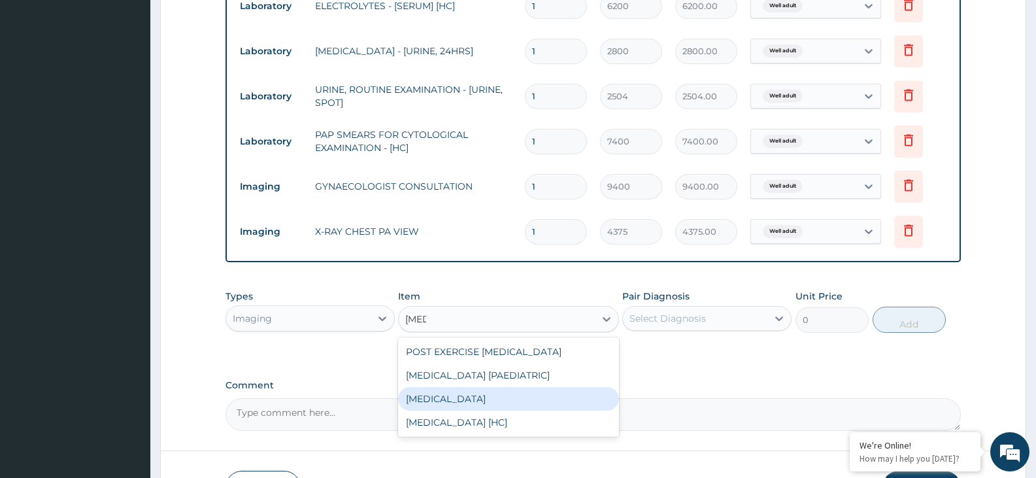
click at [409, 397] on div "ECG" at bounding box center [508, 399] width 220 height 24
type input "8504"
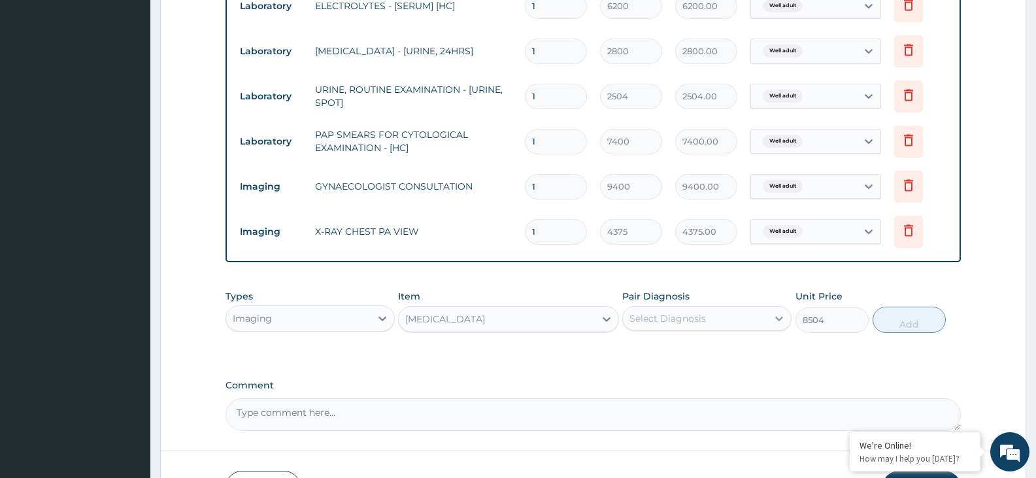
click at [778, 318] on icon at bounding box center [780, 319] width 8 height 5
click at [734, 356] on div "Well adult" at bounding box center [707, 352] width 169 height 27
checkbox input "true"
click at [906, 320] on button "Add" at bounding box center [909, 320] width 73 height 26
type input "0"
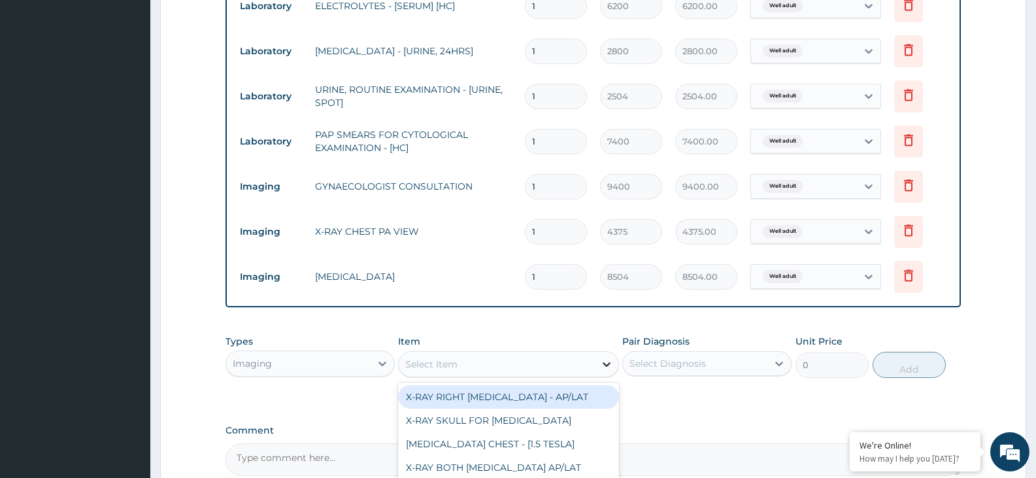
click at [612, 368] on icon at bounding box center [606, 364] width 13 height 13
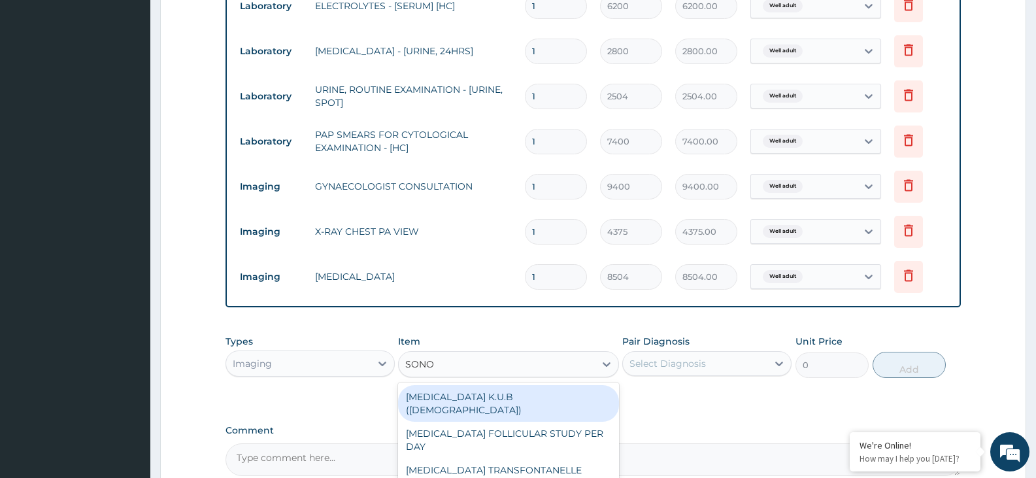
type input "SONO"
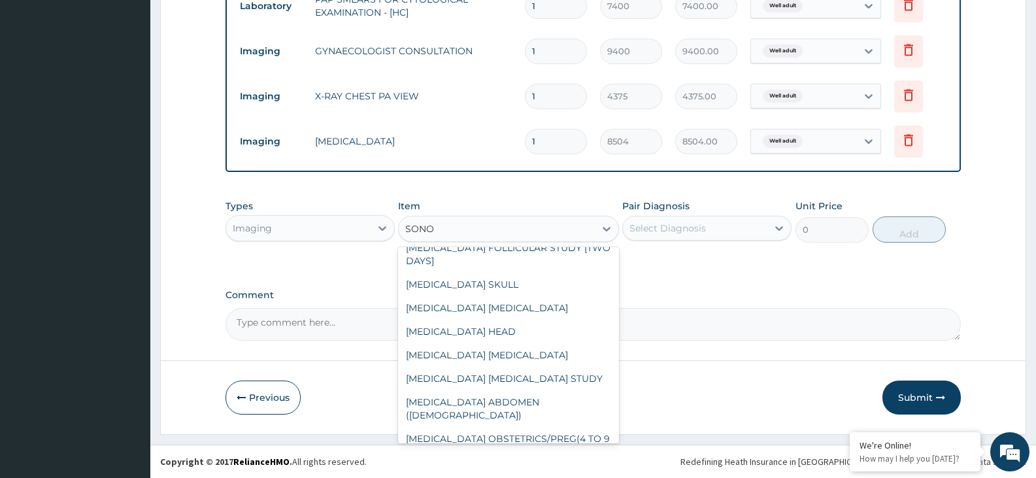
scroll to position [715, 0]
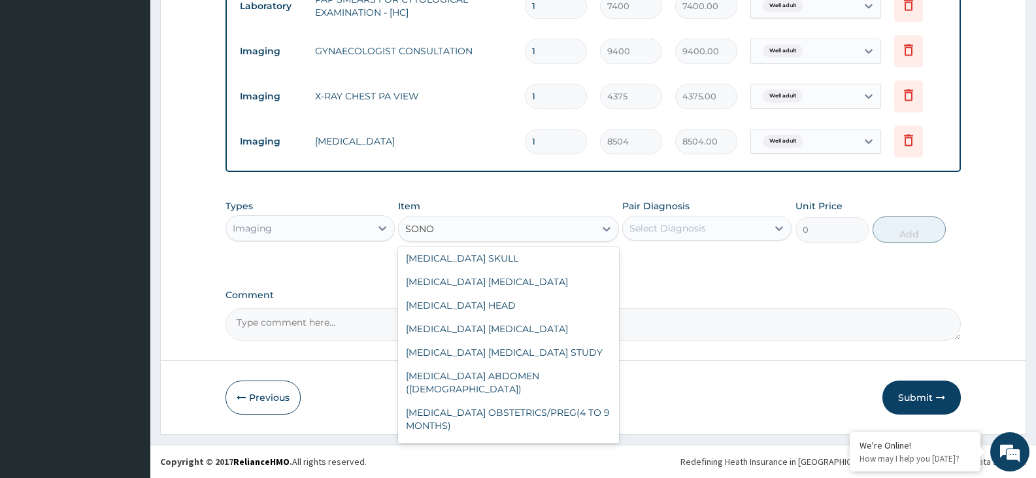
click at [550, 461] on div "SONOGRAPHY BREAST" at bounding box center [508, 473] width 220 height 24
type input "17500"
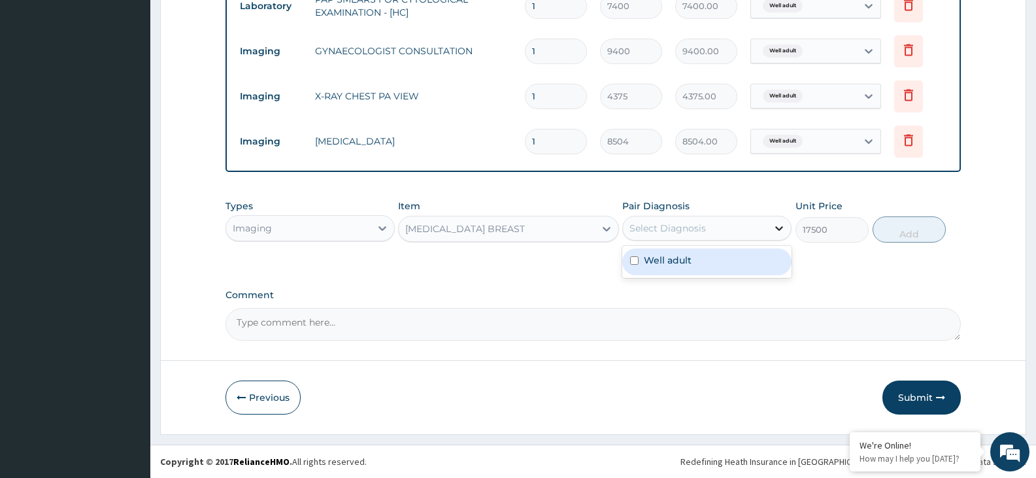
click at [774, 230] on icon at bounding box center [779, 228] width 13 height 13
click at [756, 258] on div "Well adult" at bounding box center [707, 261] width 169 height 27
checkbox input "true"
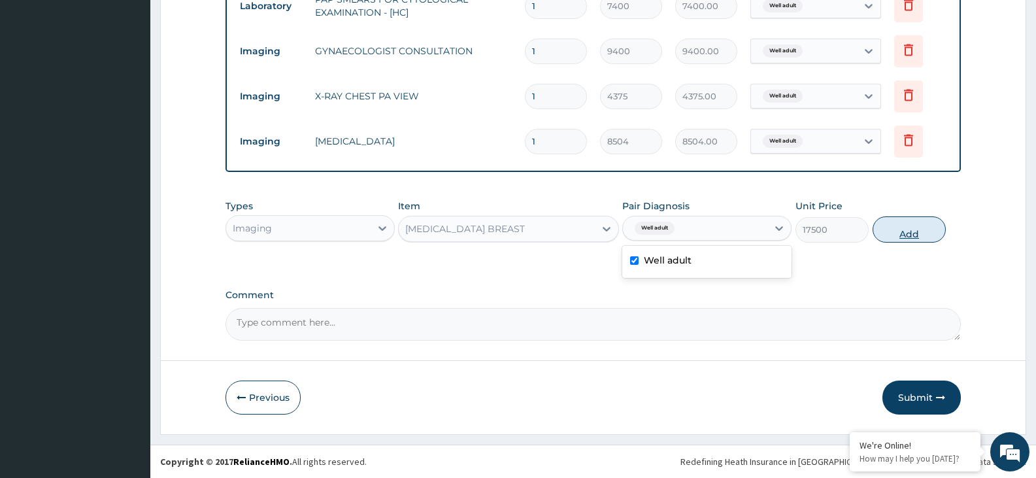
click at [902, 235] on button "Add" at bounding box center [909, 229] width 73 height 26
type input "0"
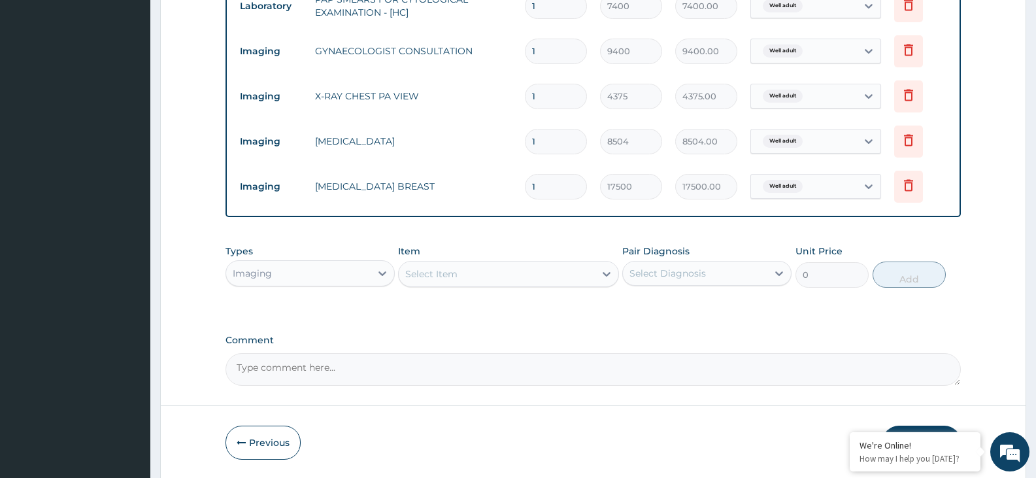
scroll to position [899, 0]
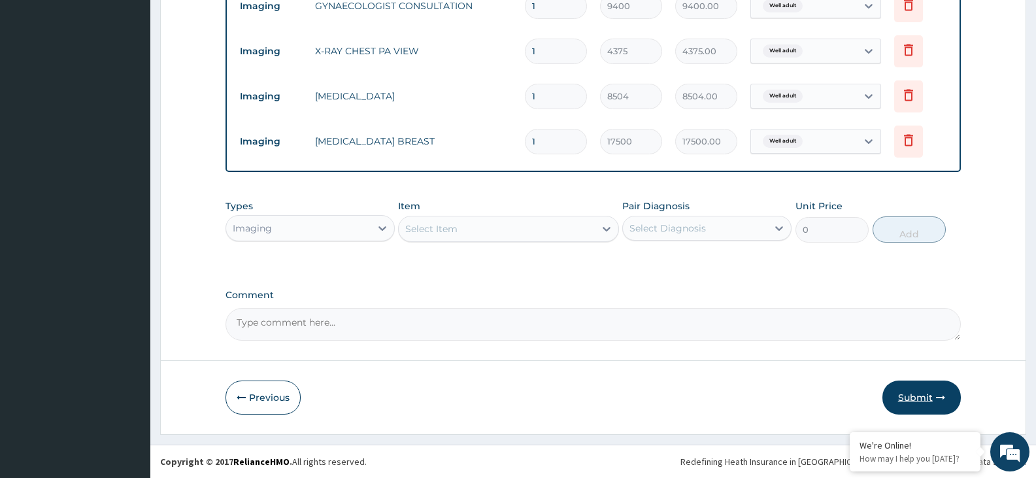
click at [925, 398] on button "Submit" at bounding box center [922, 398] width 78 height 34
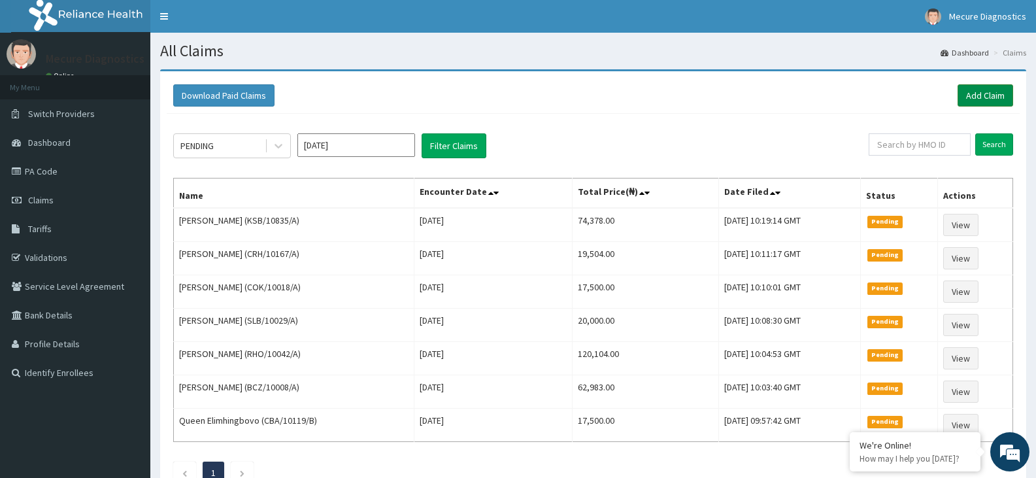
click at [983, 95] on link "Add Claim" at bounding box center [986, 95] width 56 height 22
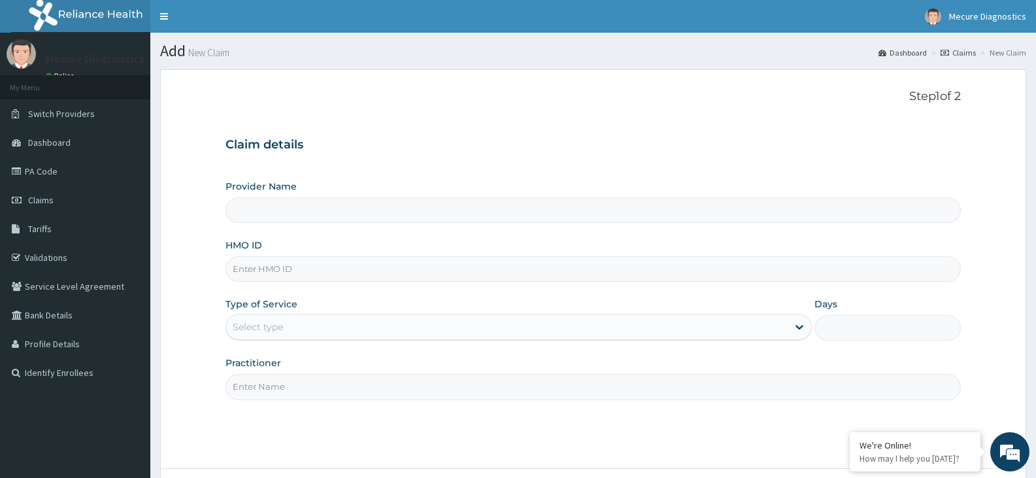
type input "Mecure -Lekki"
click at [619, 278] on input "HMO ID" at bounding box center [594, 269] width 736 height 26
type input "CRH/10035/A"
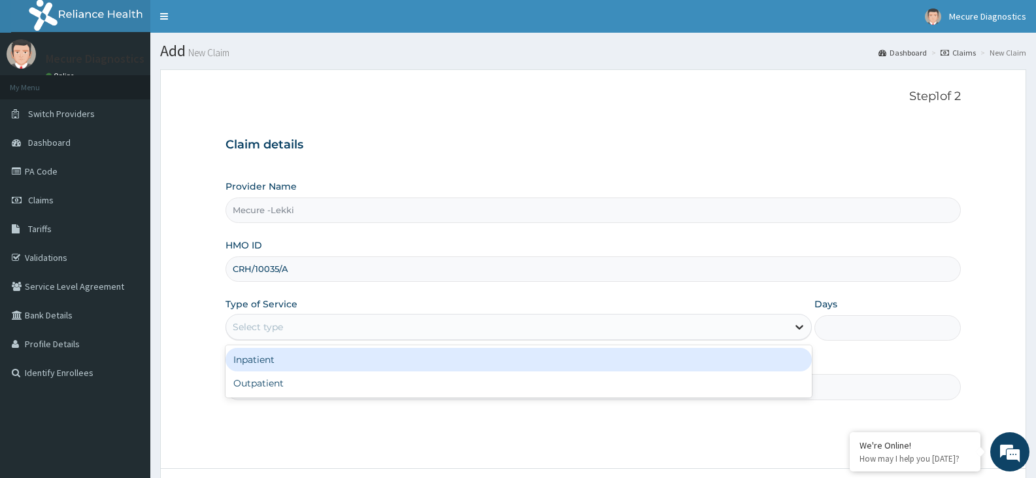
click at [802, 329] on icon at bounding box center [799, 326] width 13 height 13
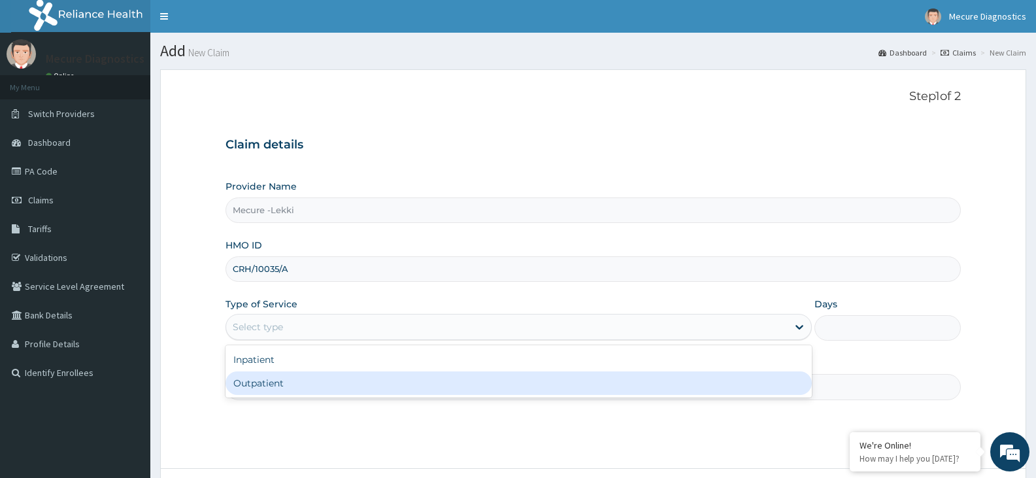
click at [764, 378] on div "Outpatient" at bounding box center [519, 383] width 586 height 24
type input "1"
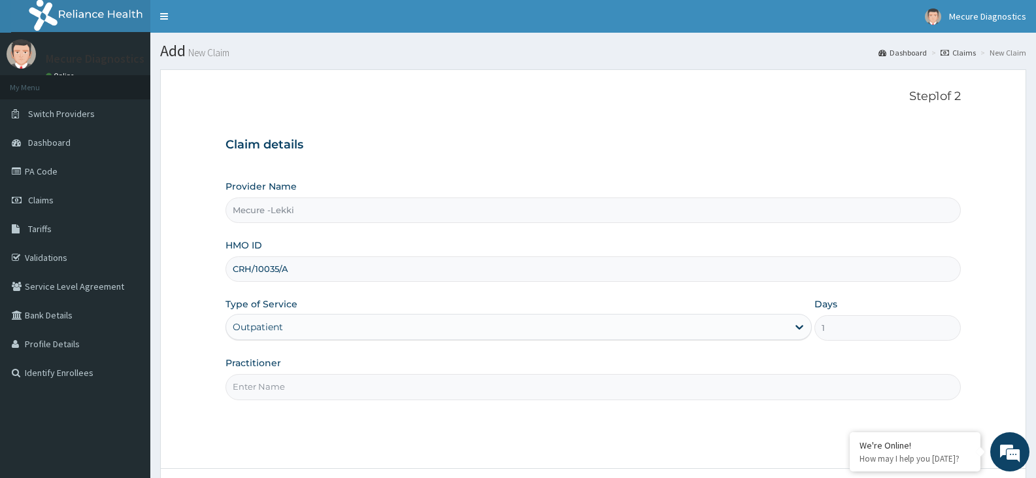
click at [742, 383] on input "Practitioner" at bounding box center [594, 387] width 736 height 26
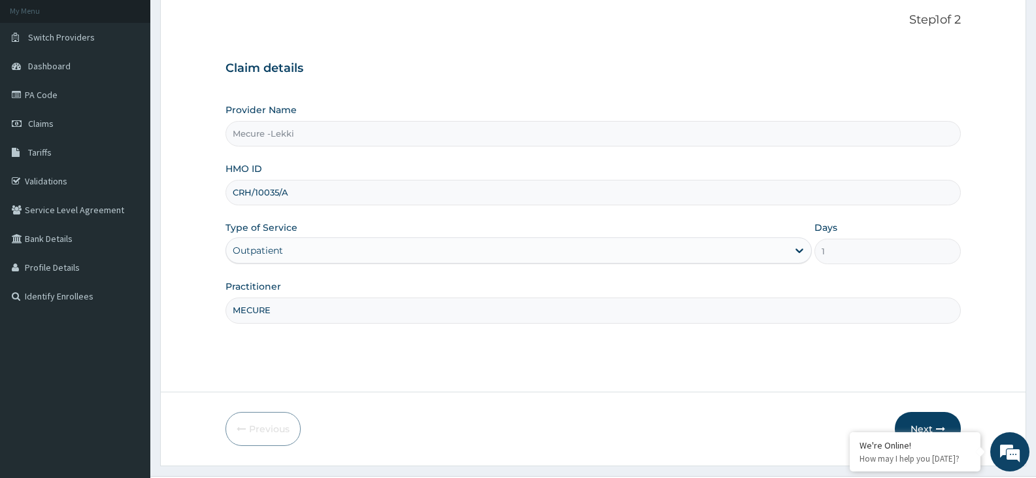
scroll to position [78, 0]
type input "MECURE"
click at [926, 422] on button "Next" at bounding box center [928, 427] width 66 height 34
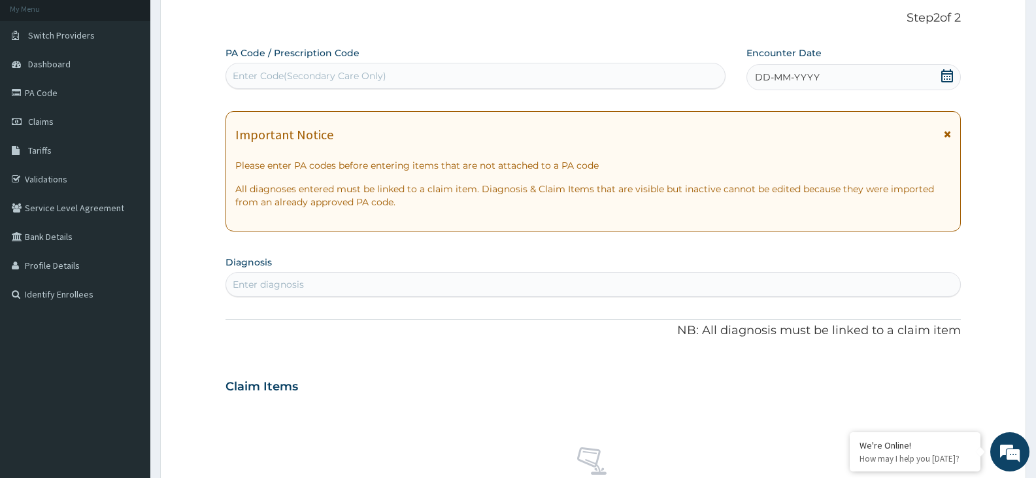
click at [485, 74] on div "Enter Code(Secondary Care Only)" at bounding box center [475, 75] width 499 height 21
type input "PA/F3F491"
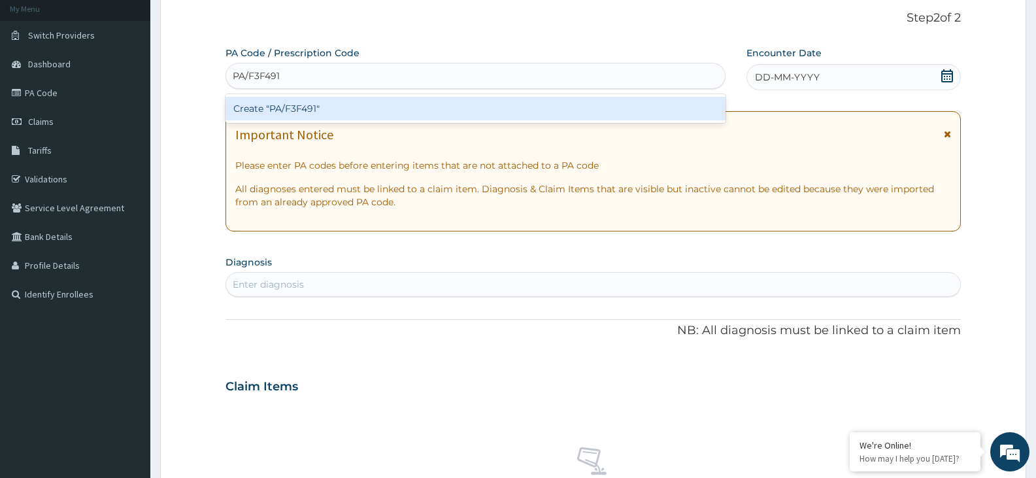
click at [416, 110] on div "Create "PA/F3F491"" at bounding box center [476, 109] width 500 height 24
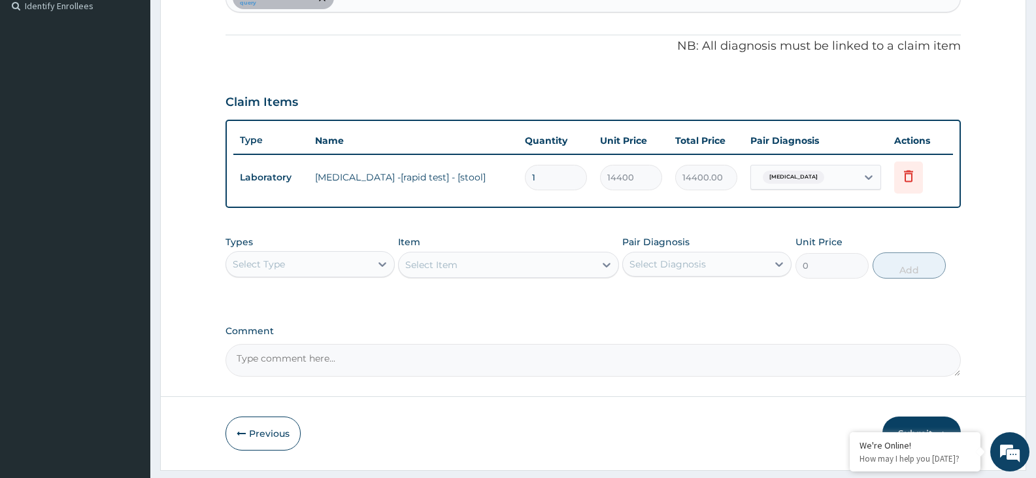
scroll to position [403, 0]
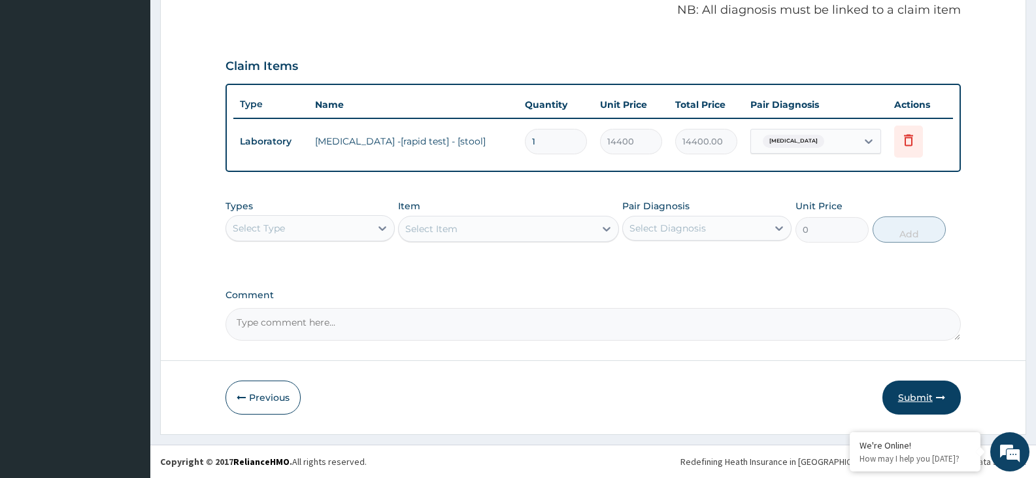
click at [926, 402] on button "Submit" at bounding box center [922, 398] width 78 height 34
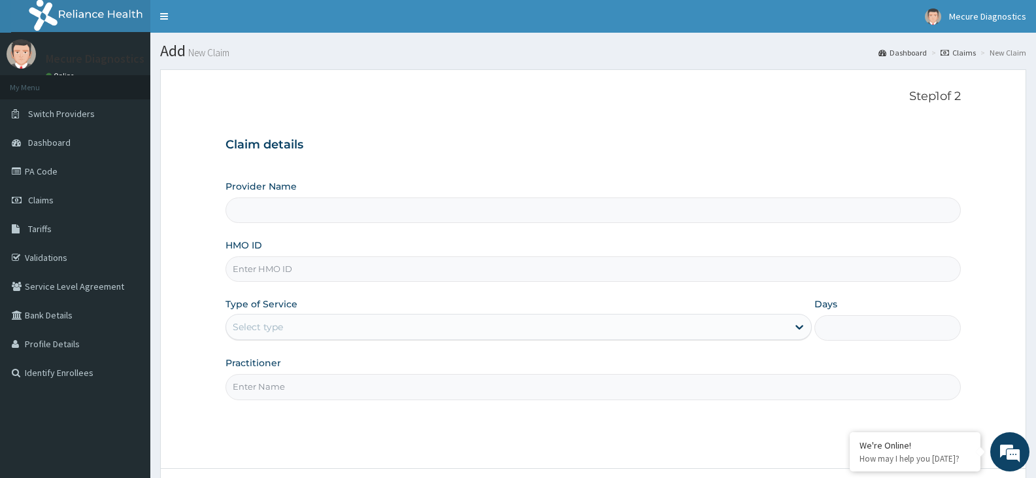
type input "Mecure -Lekki"
click at [477, 262] on input "HMO ID" at bounding box center [594, 269] width 736 height 26
type input "LGL/10075/A"
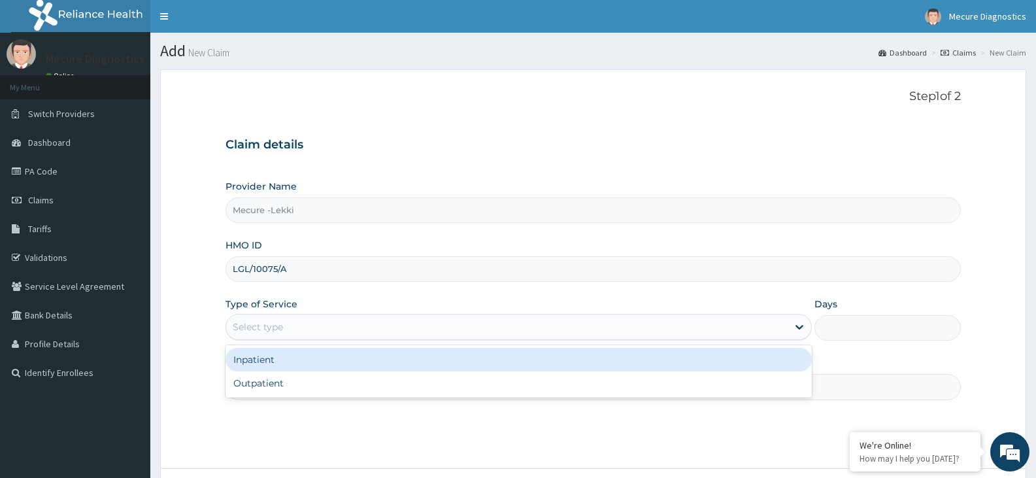
click at [454, 325] on div "Select type" at bounding box center [506, 327] width 561 height 21
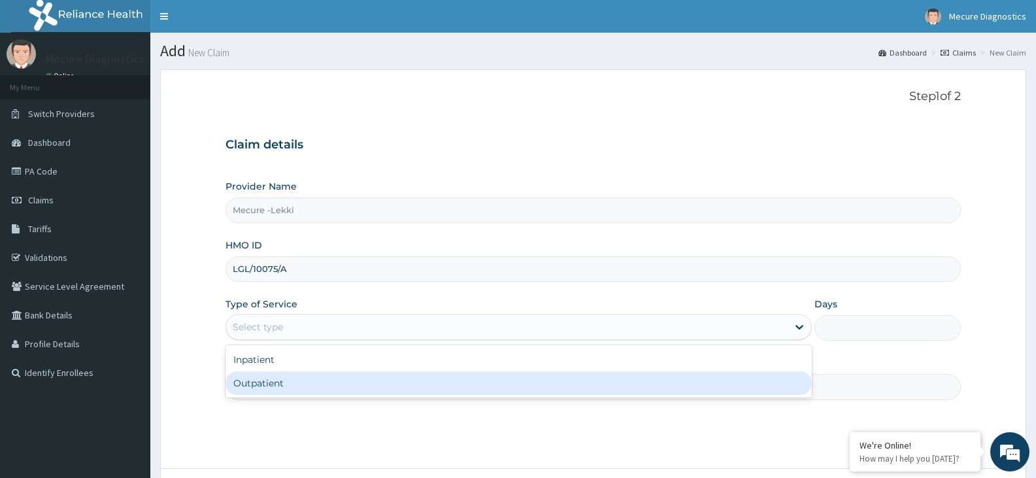
click at [417, 373] on div "Outpatient" at bounding box center [519, 383] width 586 height 24
type input "1"
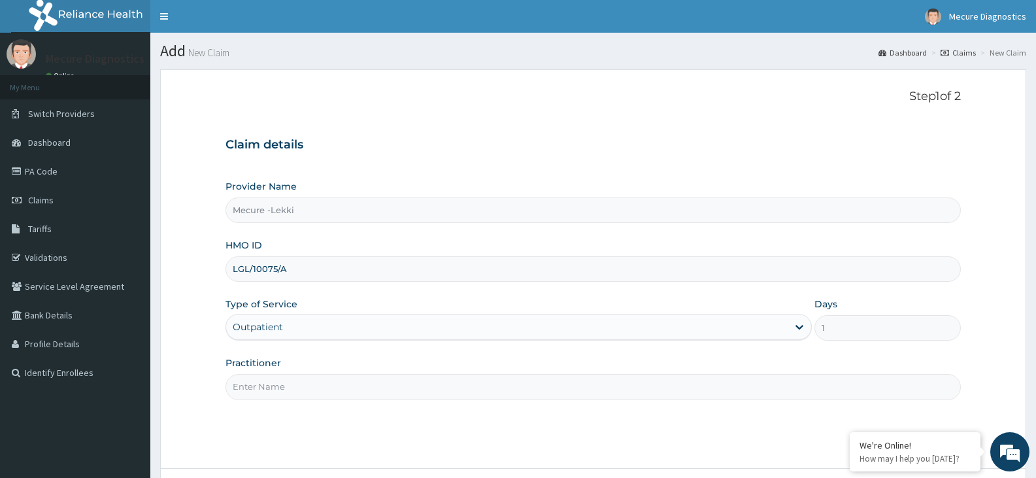
click at [399, 379] on input "Practitioner" at bounding box center [594, 387] width 736 height 26
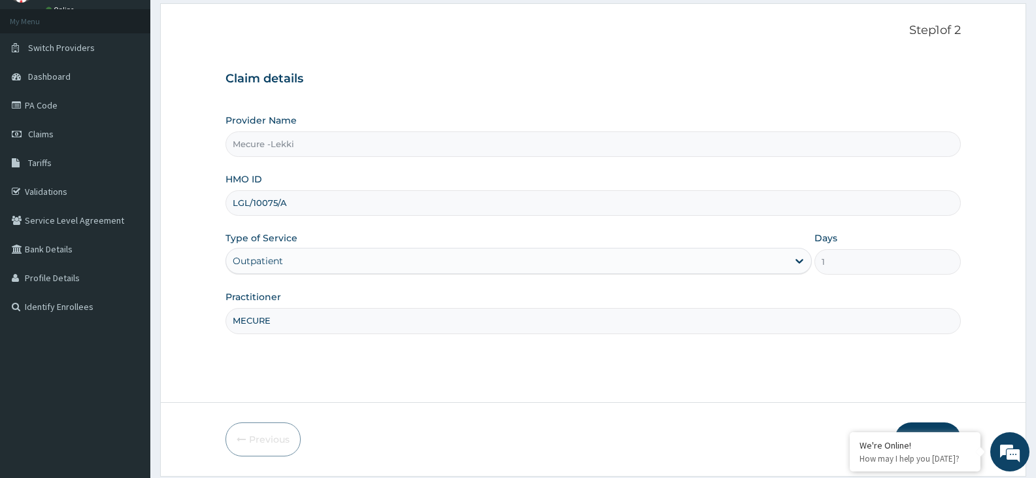
scroll to position [108, 0]
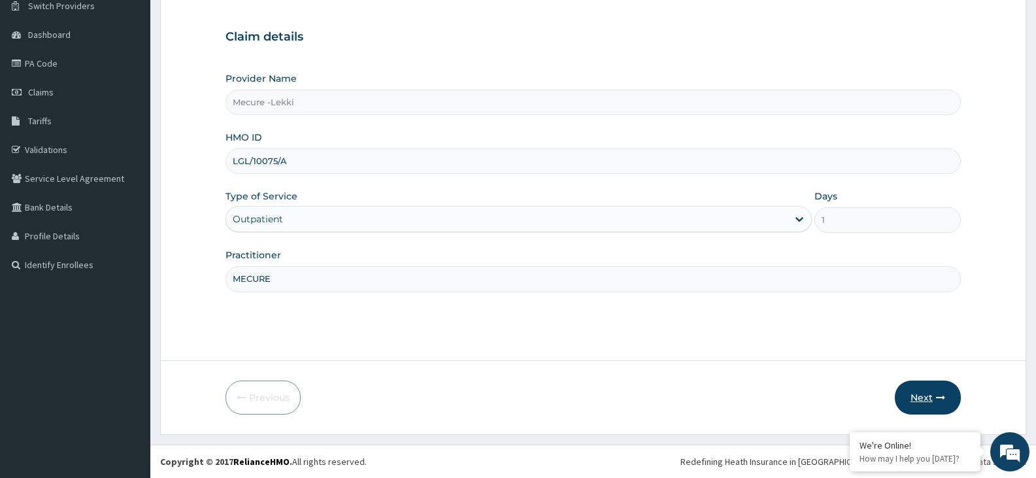
type input "MECURE"
click at [923, 400] on button "Next" at bounding box center [928, 398] width 66 height 34
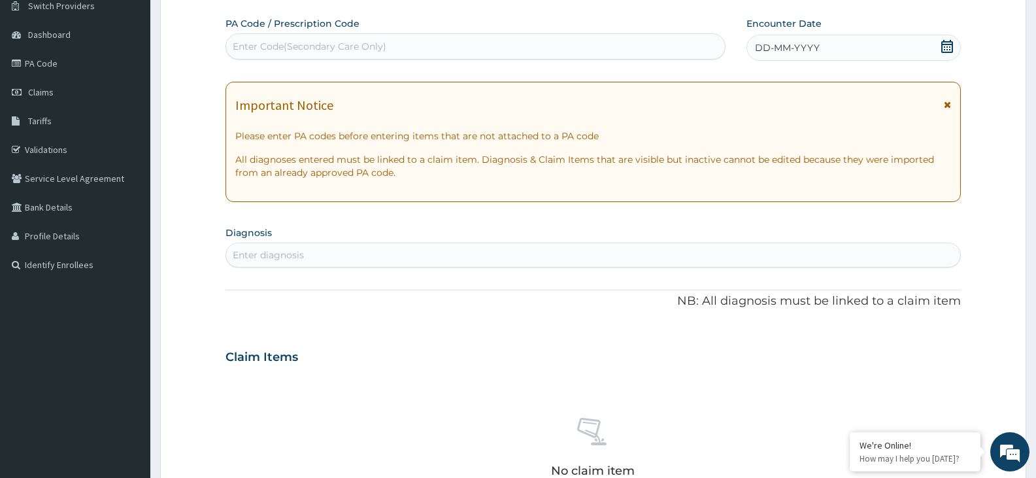
click at [376, 41] on div "Enter Code(Secondary Care Only)" at bounding box center [310, 46] width 154 height 13
type input "PA/058B01"
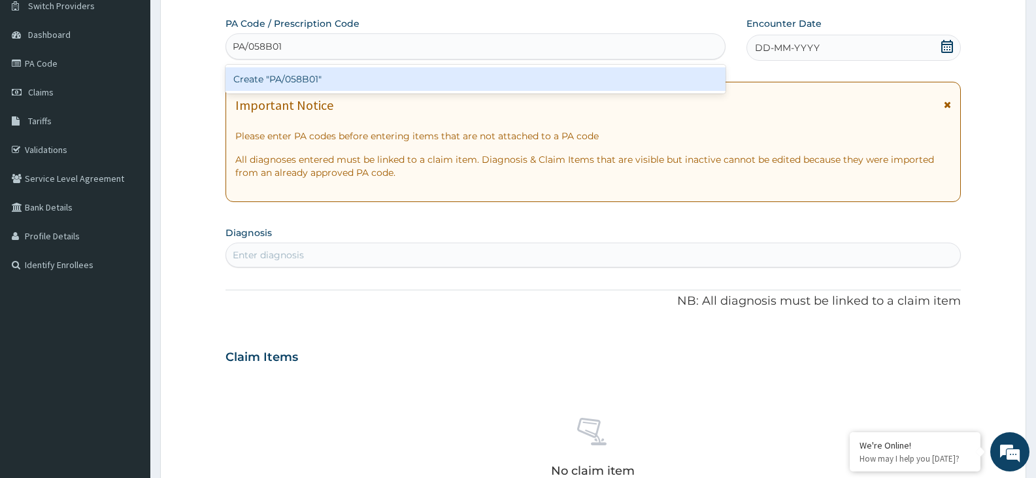
click at [376, 73] on div "Create "PA/058B01"" at bounding box center [476, 79] width 500 height 24
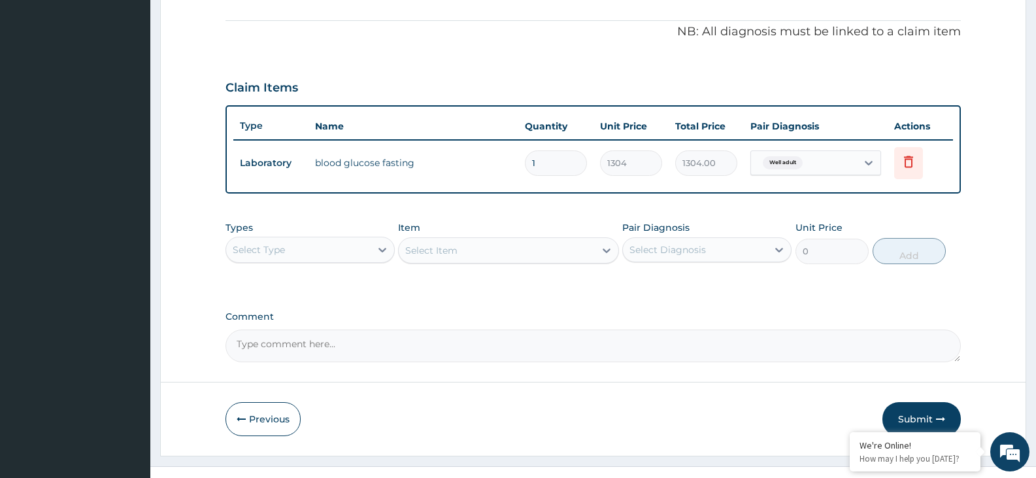
scroll to position [403, 0]
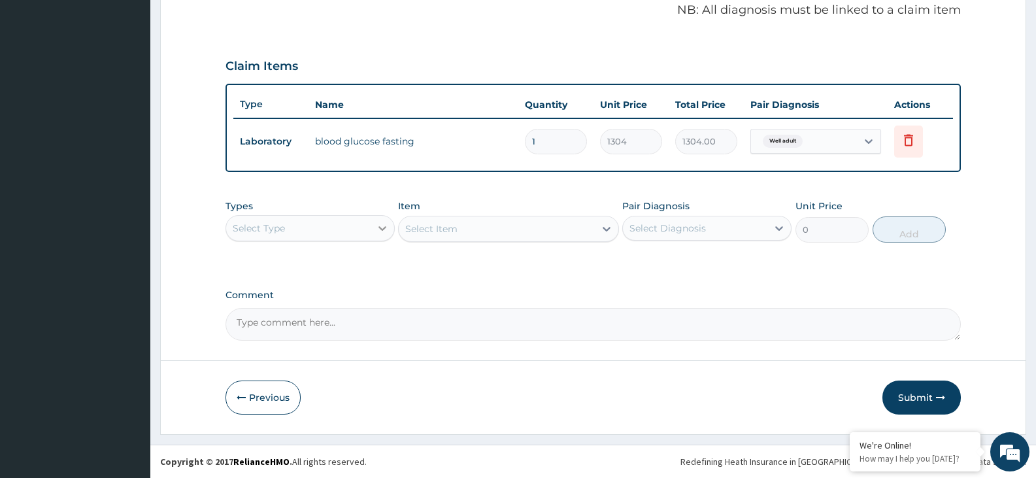
click at [379, 226] on icon at bounding box center [383, 228] width 8 height 5
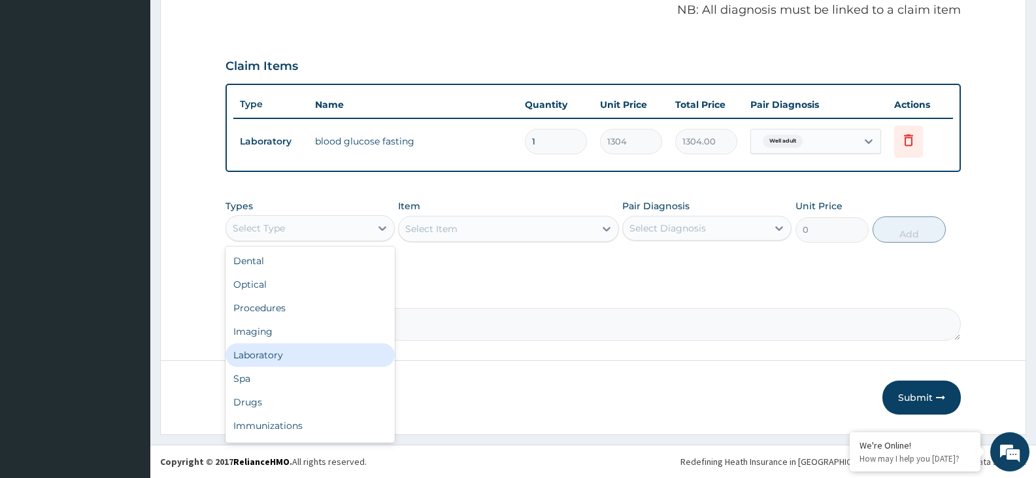
click at [328, 357] on div "Laboratory" at bounding box center [310, 355] width 169 height 24
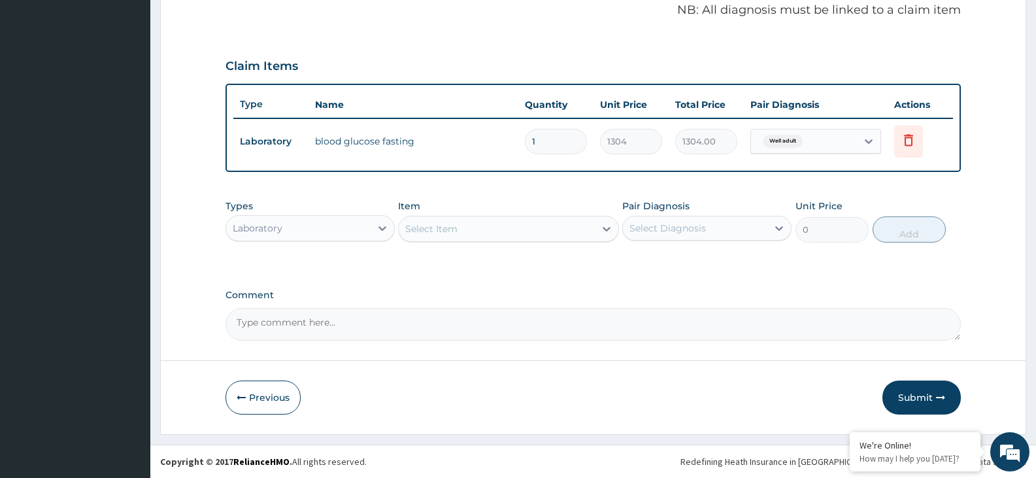
click at [560, 223] on div "Select Item" at bounding box center [497, 228] width 196 height 21
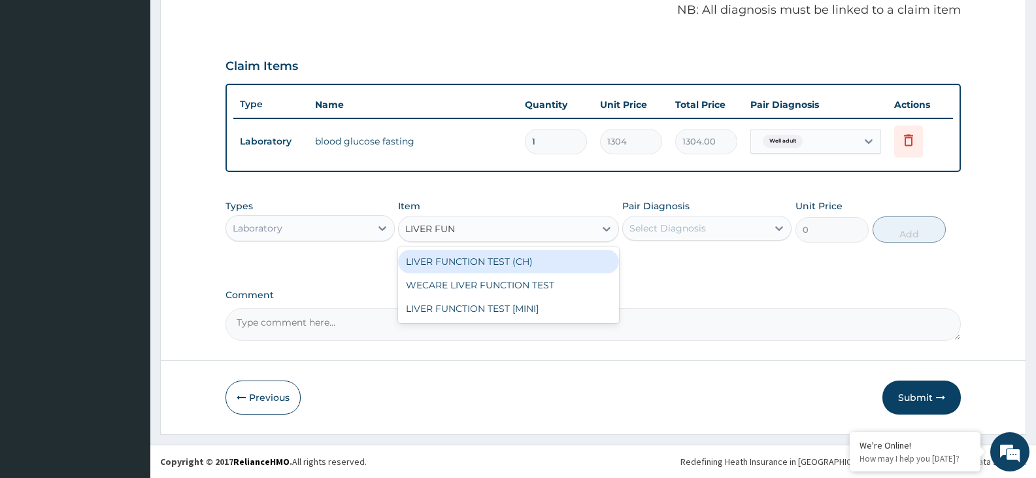
type input "LIVER FUNC"
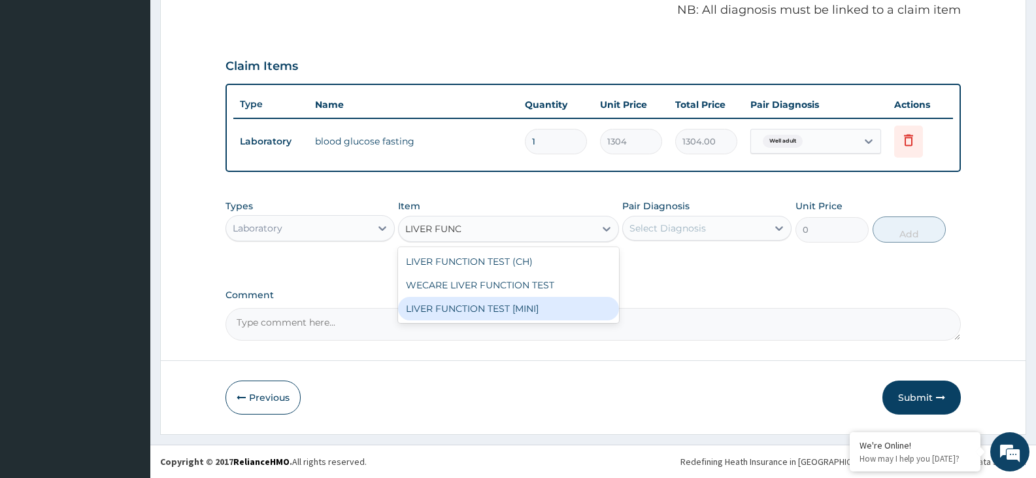
click at [566, 305] on div "LIVER FUNCTION TEST [MINI]" at bounding box center [508, 309] width 220 height 24
type input "9191"
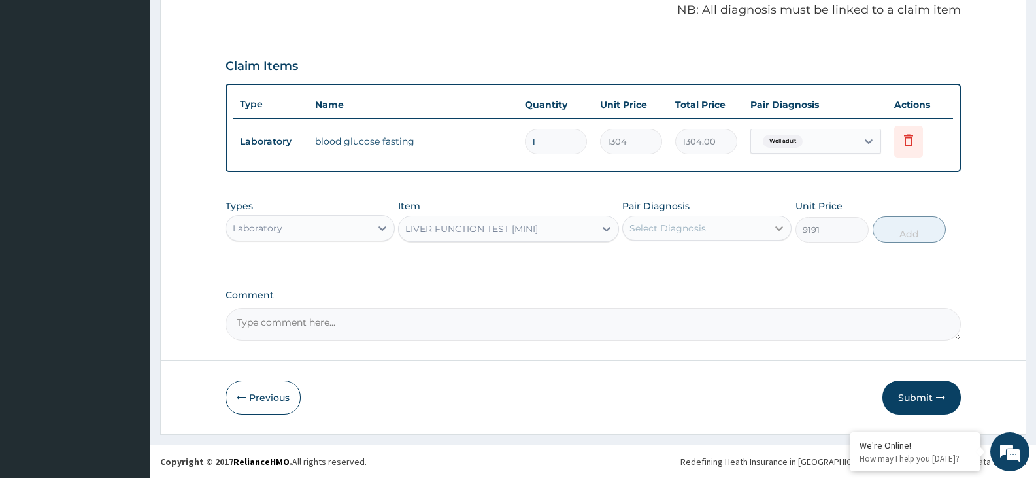
click at [778, 226] on icon at bounding box center [779, 228] width 13 height 13
click at [768, 255] on div "Well adult" at bounding box center [707, 261] width 169 height 27
checkbox input "true"
click at [922, 235] on button "Add" at bounding box center [909, 229] width 73 height 26
type input "0"
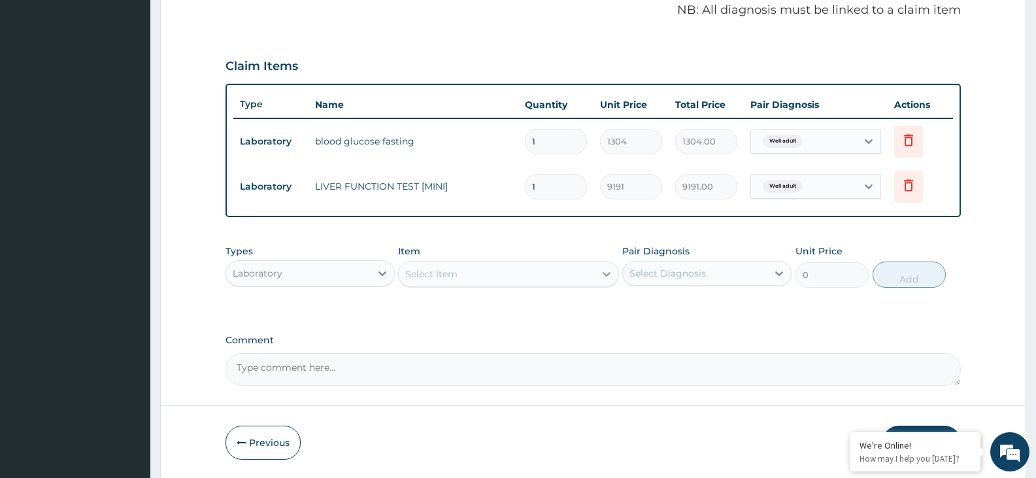
click at [599, 266] on div at bounding box center [607, 274] width 24 height 24
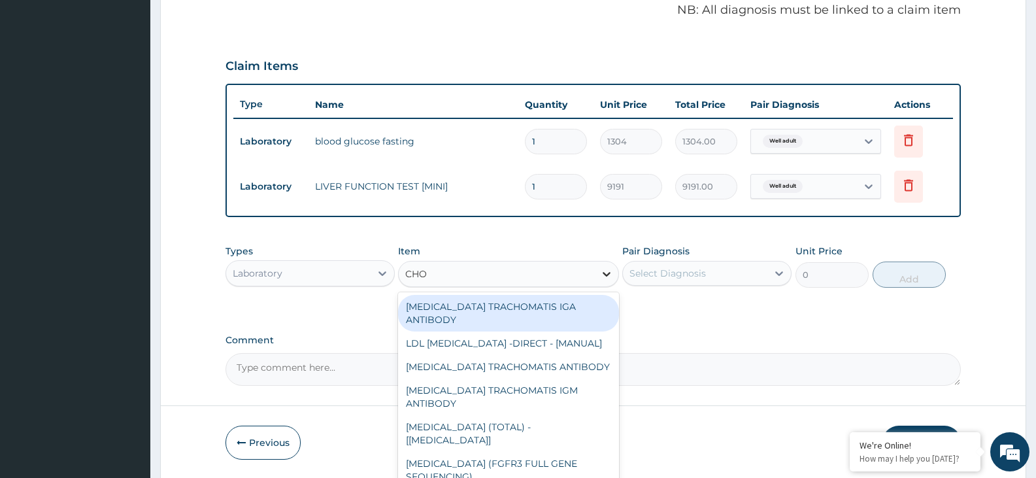
type input "CHOL"
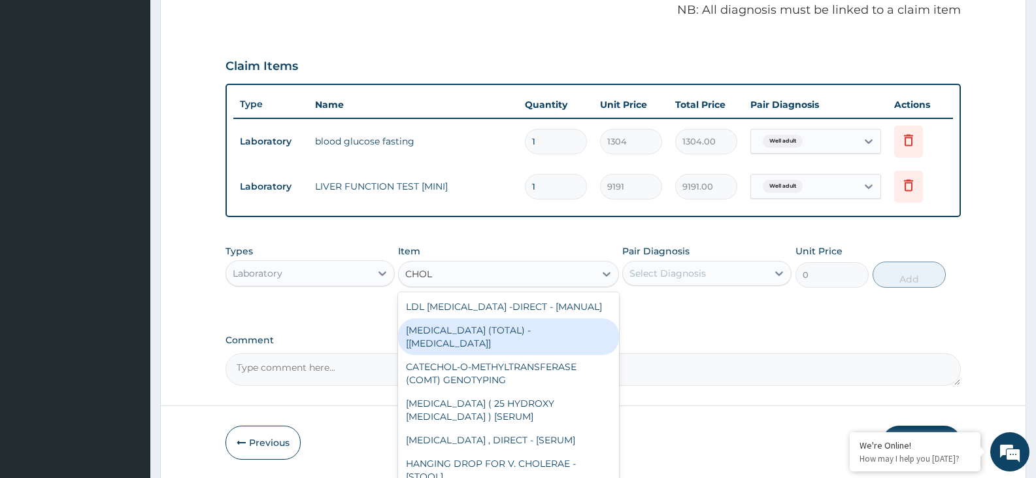
click at [587, 328] on div "CHOLESTEROL (TOTAL) - [BODY FLUID]" at bounding box center [508, 336] width 220 height 37
type input "2800"
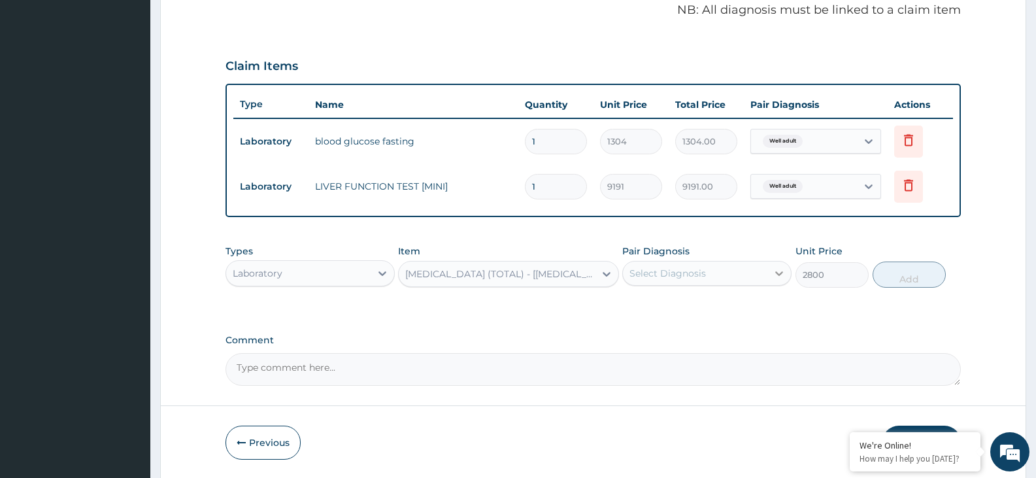
click at [774, 267] on icon at bounding box center [779, 273] width 13 height 13
click at [761, 305] on div "Well adult" at bounding box center [707, 307] width 169 height 27
checkbox input "true"
click at [894, 280] on button "Add" at bounding box center [909, 275] width 73 height 26
type input "0"
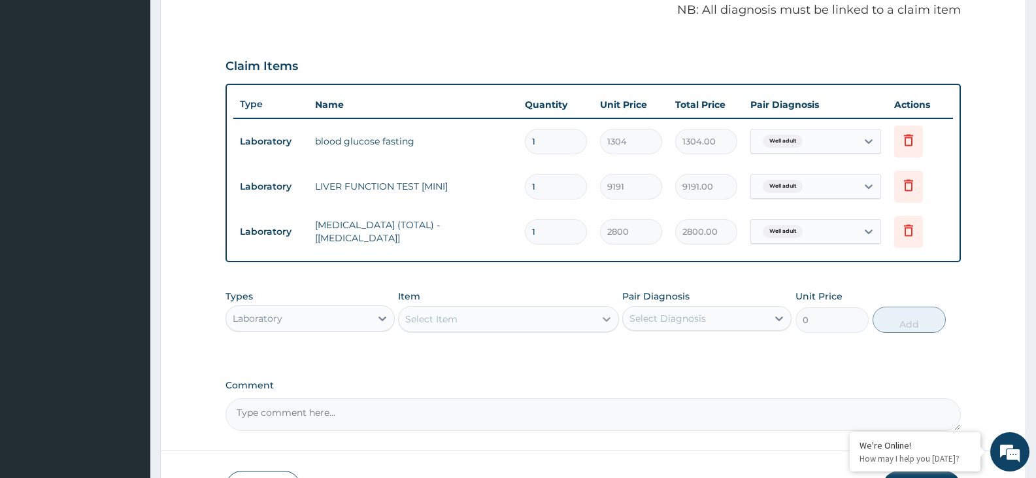
click at [614, 317] on div at bounding box center [607, 319] width 24 height 24
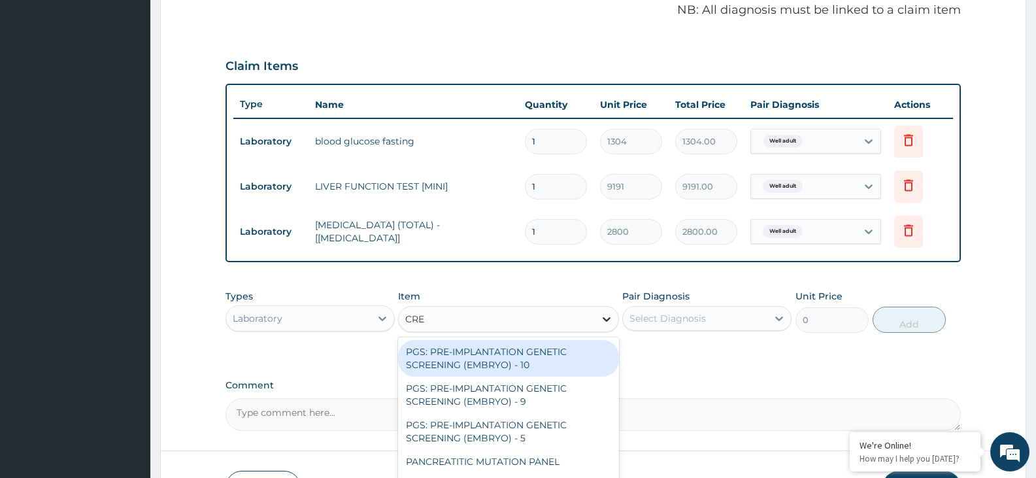
type input "CREA"
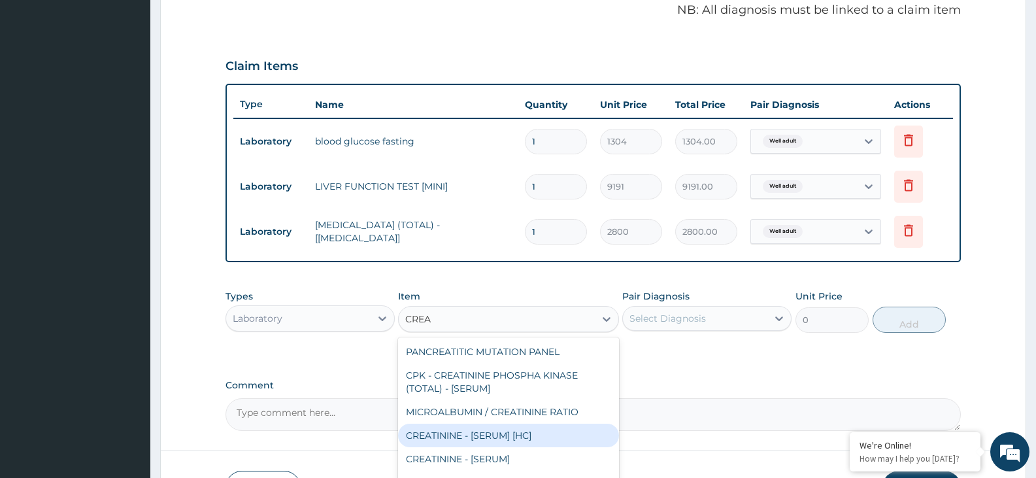
click at [500, 441] on div "CREATININE - [SERUM] [HC]" at bounding box center [508, 436] width 220 height 24
type input "2400"
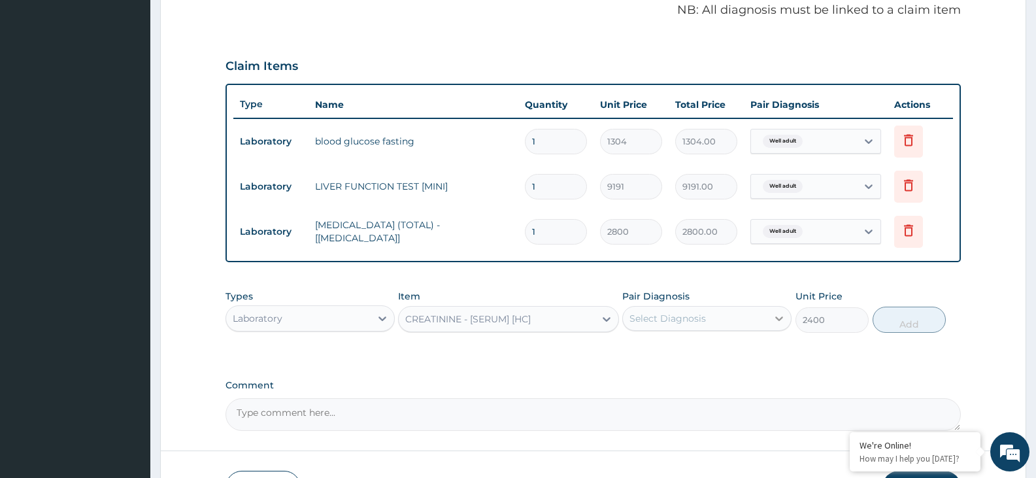
click at [778, 317] on icon at bounding box center [779, 318] width 13 height 13
click at [770, 354] on div "Well adult" at bounding box center [707, 352] width 169 height 27
checkbox input "true"
click at [923, 316] on button "Add" at bounding box center [909, 320] width 73 height 26
type input "0"
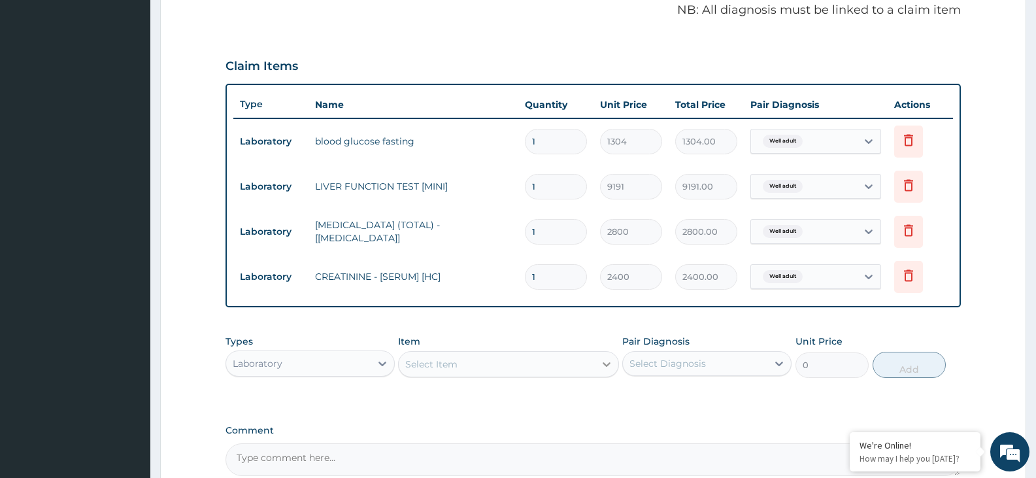
click at [610, 365] on icon at bounding box center [606, 364] width 13 height 13
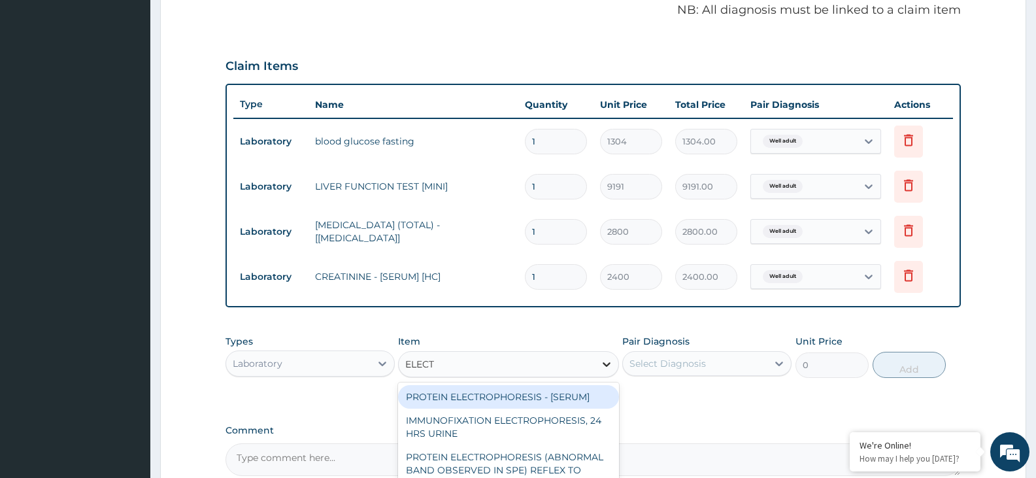
type input "ELECTR"
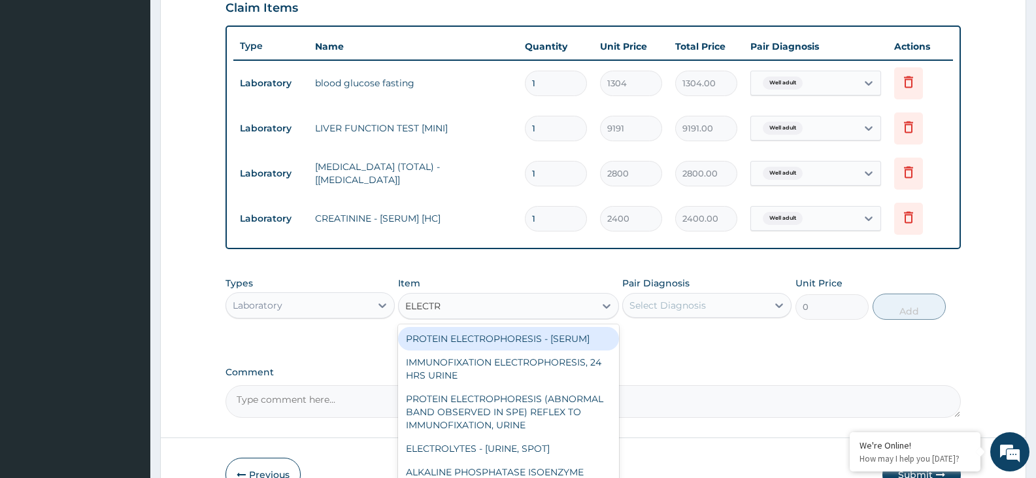
scroll to position [538, 0]
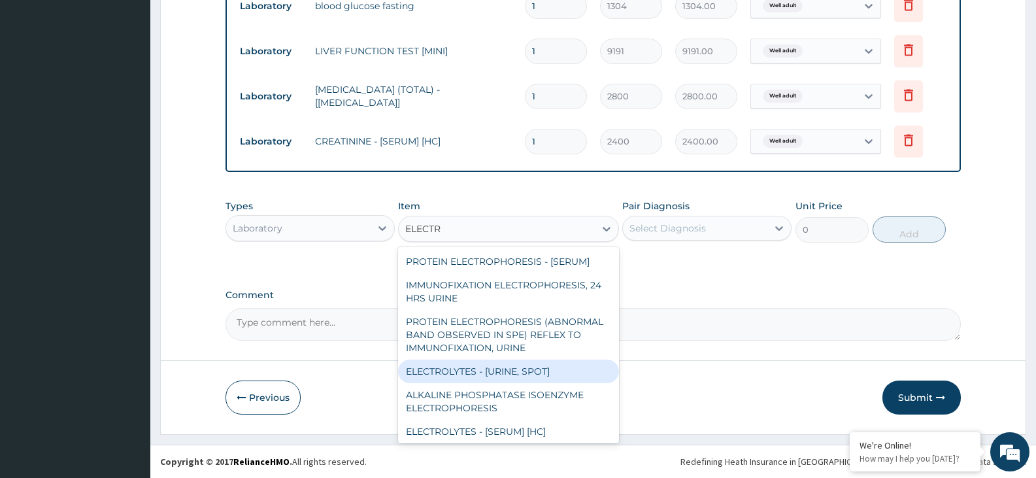
click at [567, 376] on div "ELECTROLYTES - [URINE, SPOT]" at bounding box center [508, 372] width 220 height 24
type input "5504"
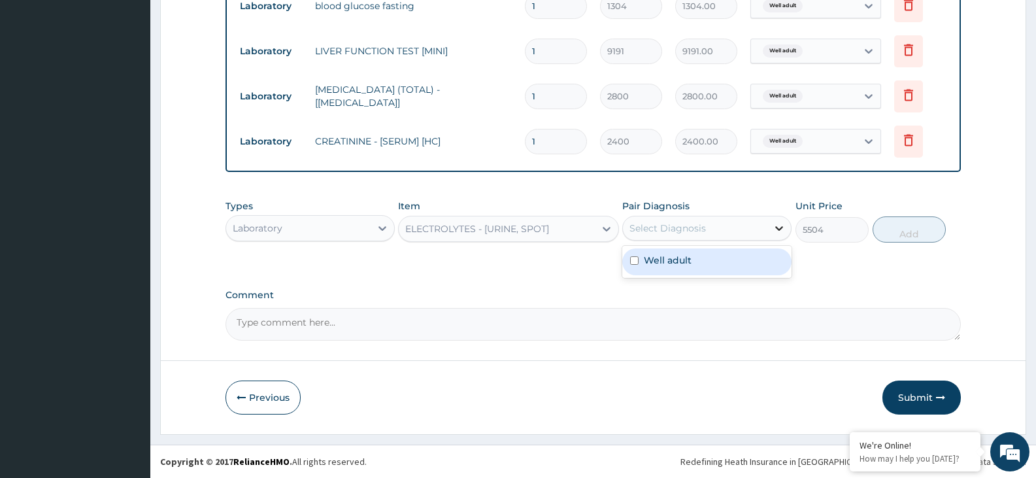
click at [786, 227] on icon at bounding box center [779, 228] width 13 height 13
click at [756, 255] on div "Well adult" at bounding box center [707, 261] width 169 height 27
checkbox input "true"
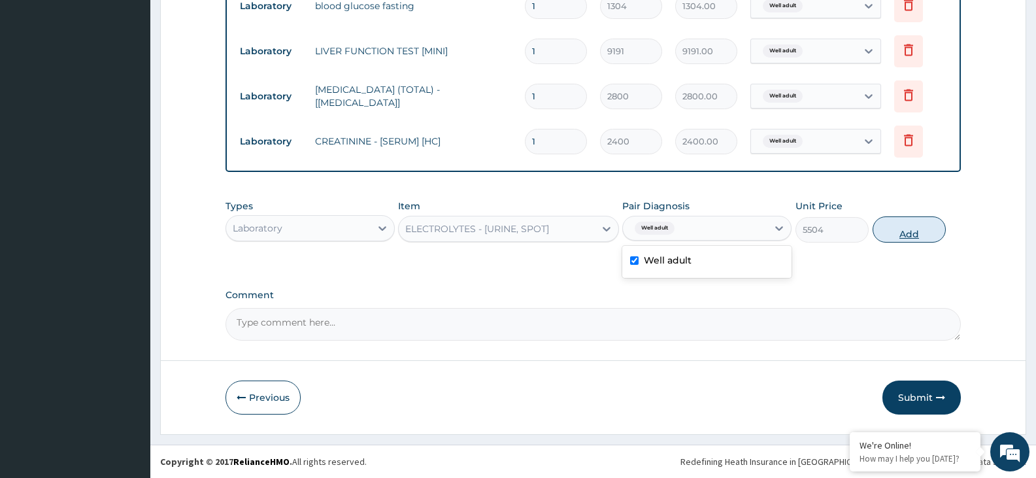
click at [908, 230] on button "Add" at bounding box center [909, 229] width 73 height 26
type input "0"
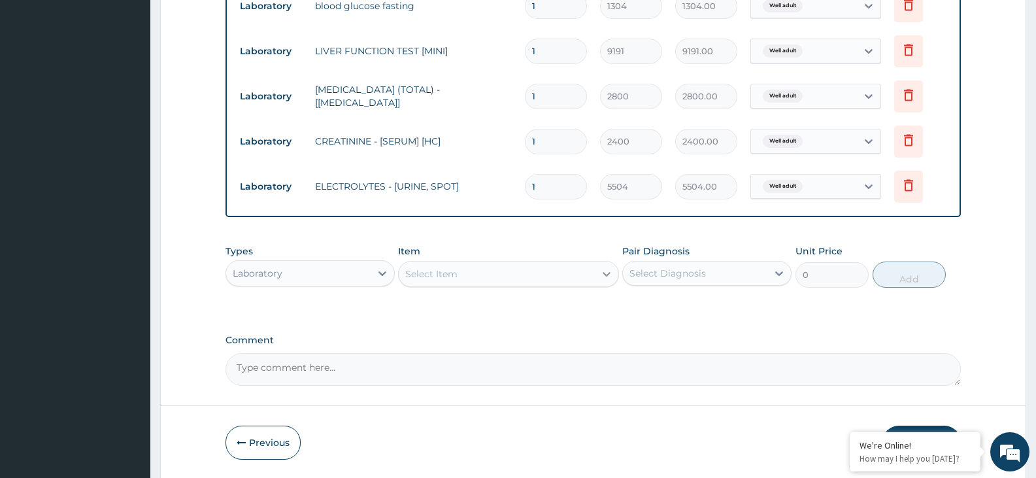
click at [609, 270] on icon at bounding box center [606, 273] width 13 height 13
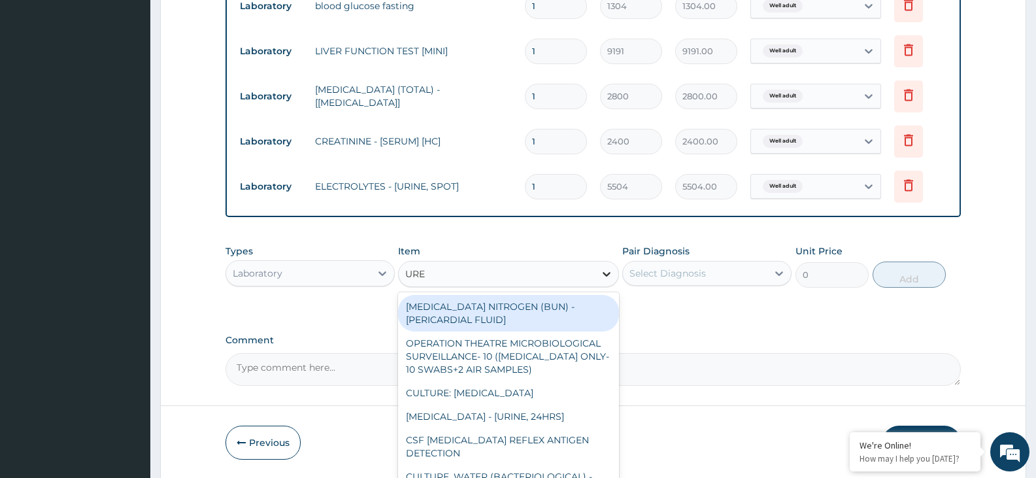
type input "UREA"
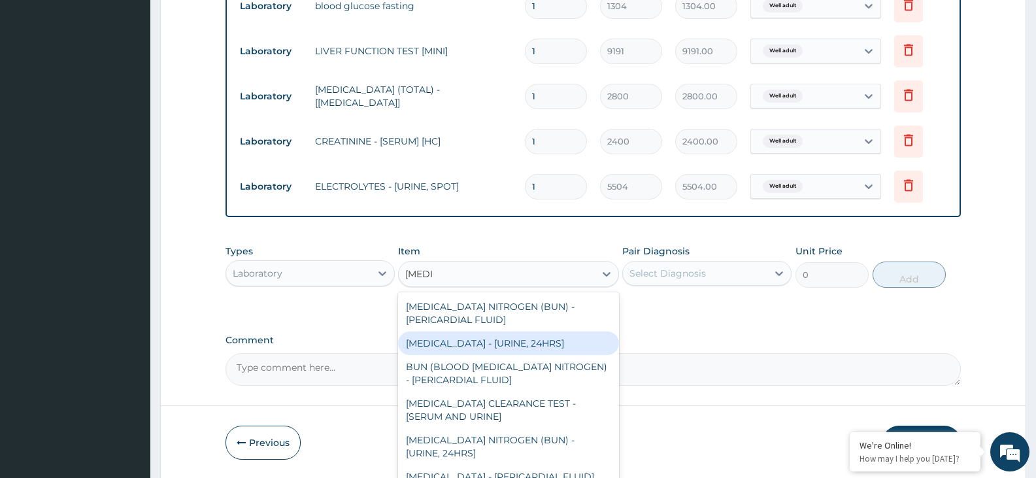
click at [500, 346] on div "UREA - [URINE, 24HRS]" at bounding box center [508, 344] width 220 height 24
type input "2800"
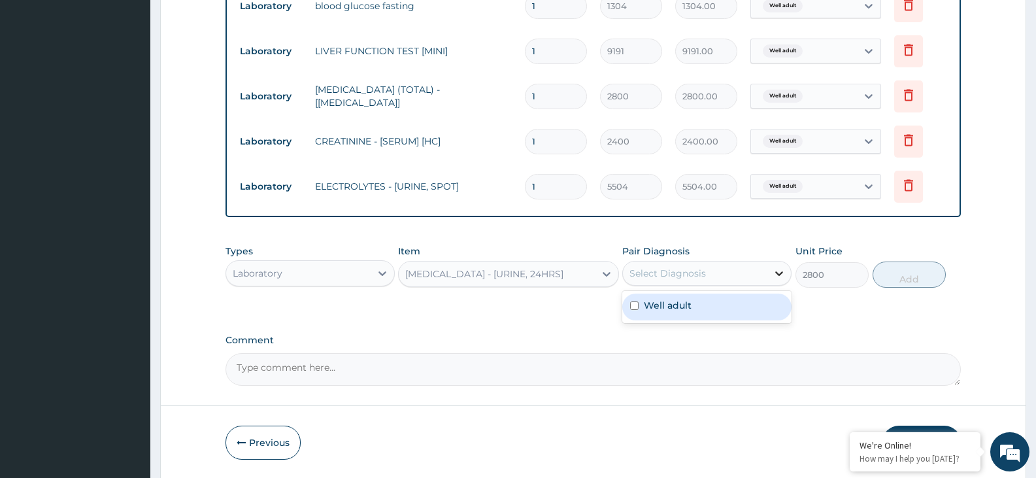
click at [778, 275] on icon at bounding box center [779, 273] width 13 height 13
click at [738, 315] on div "Well adult" at bounding box center [707, 307] width 169 height 27
checkbox input "true"
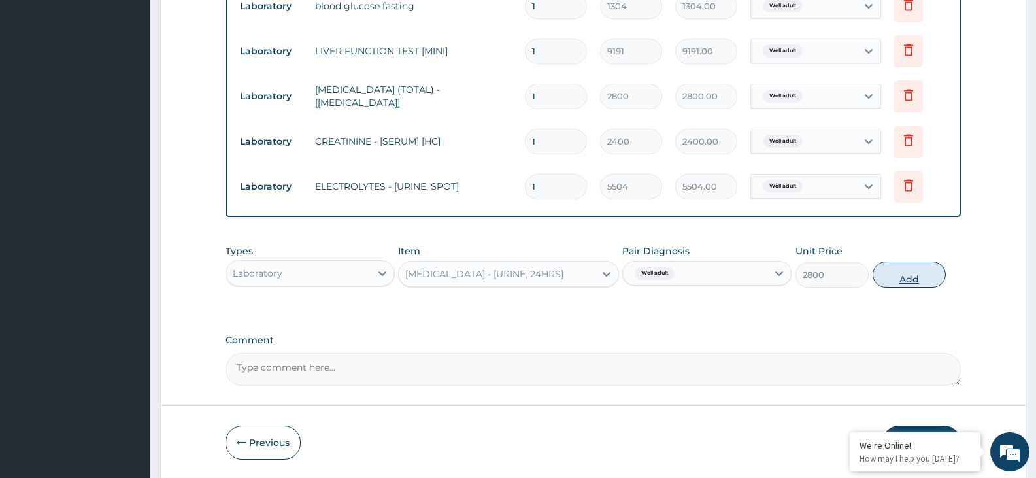
click at [897, 269] on button "Add" at bounding box center [909, 275] width 73 height 26
type input "0"
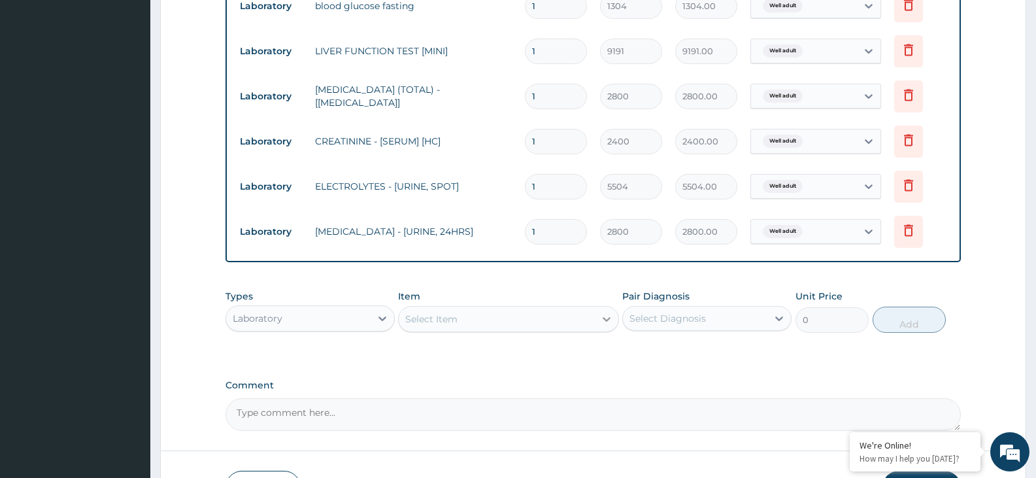
click at [606, 318] on icon at bounding box center [606, 319] width 13 height 13
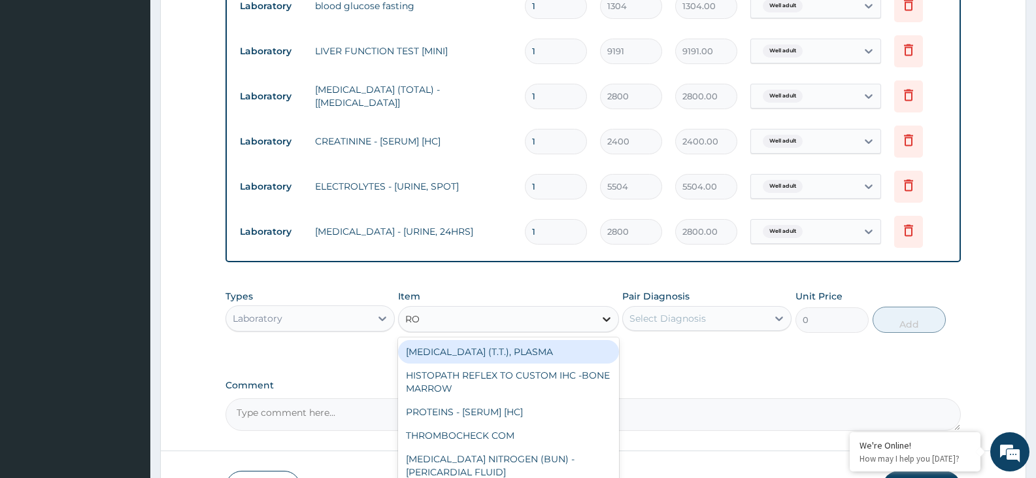
type input "ROU"
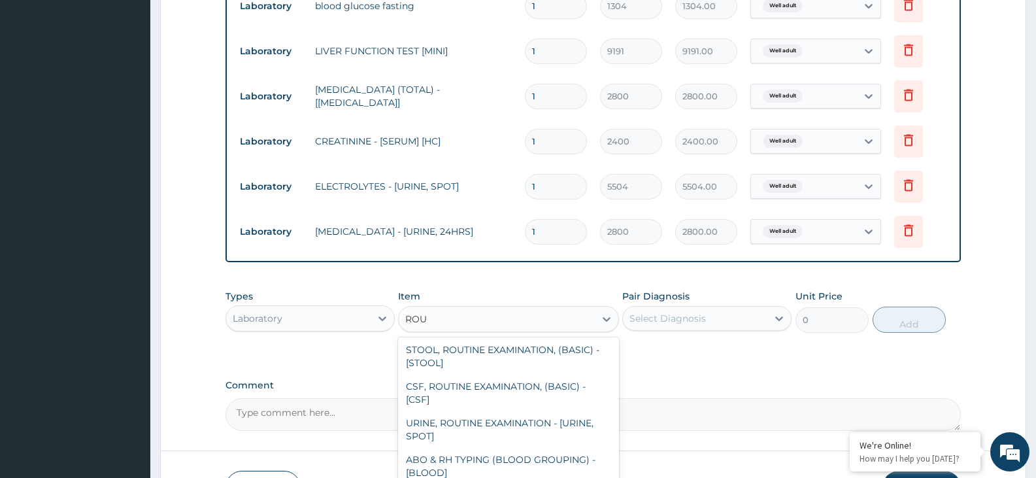
scroll to position [137, 0]
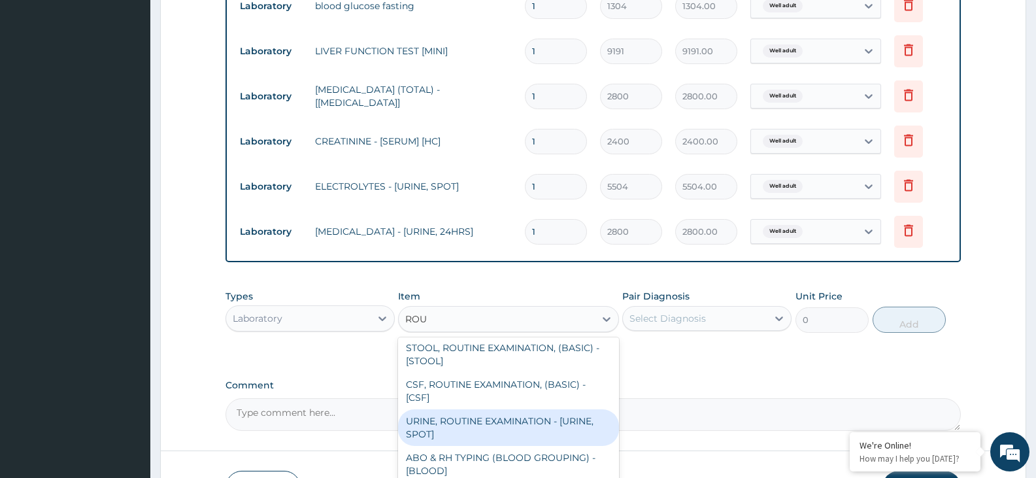
click at [579, 427] on div "URINE, ROUTINE EXAMINATION - [URINE, SPOT]" at bounding box center [508, 427] width 220 height 37
type input "2504"
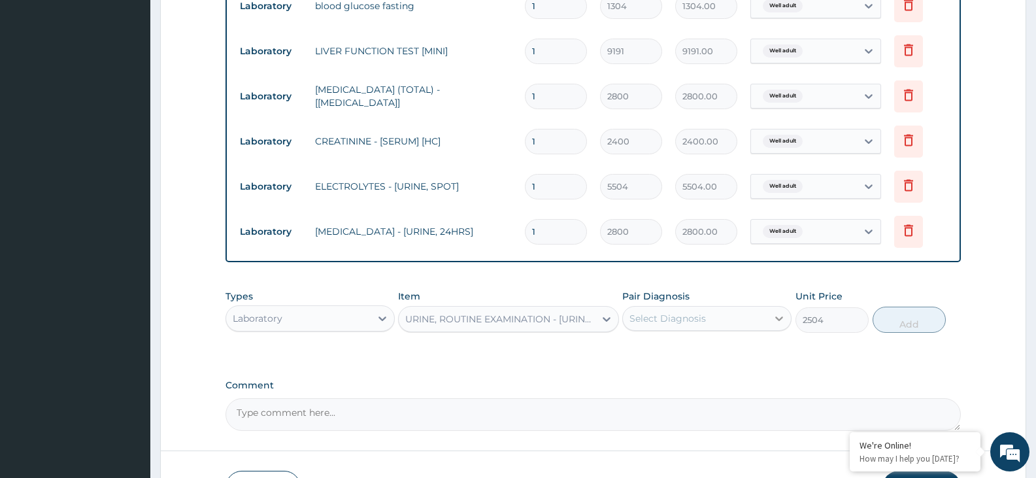
click at [777, 316] on icon at bounding box center [779, 318] width 13 height 13
click at [751, 354] on div "Well adult" at bounding box center [707, 352] width 169 height 27
checkbox input "true"
click at [923, 328] on button "Add" at bounding box center [909, 320] width 73 height 26
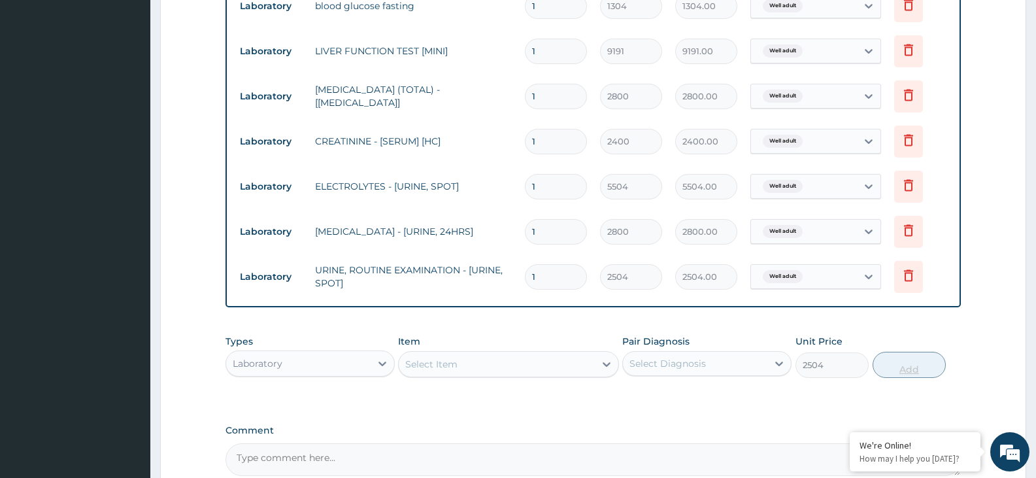
type input "0"
click at [611, 368] on icon at bounding box center [606, 364] width 13 height 13
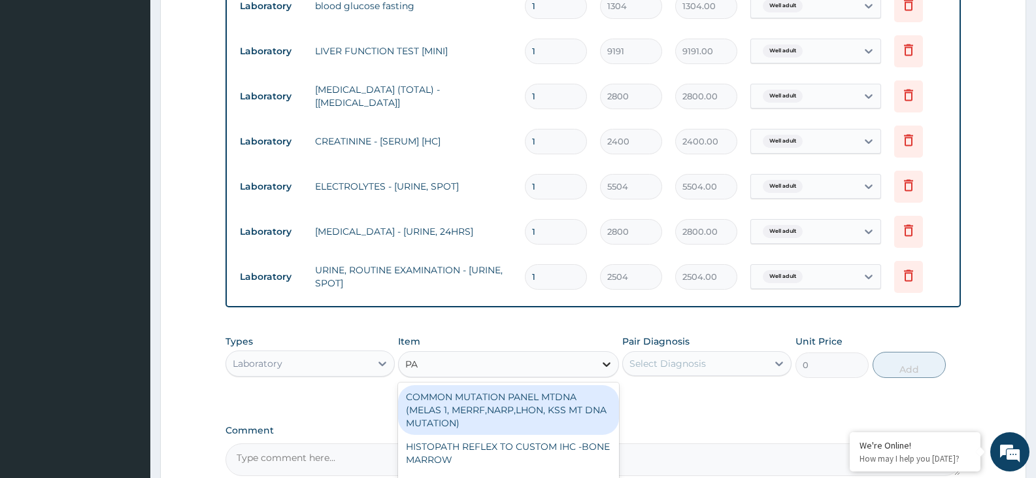
type input "PAP"
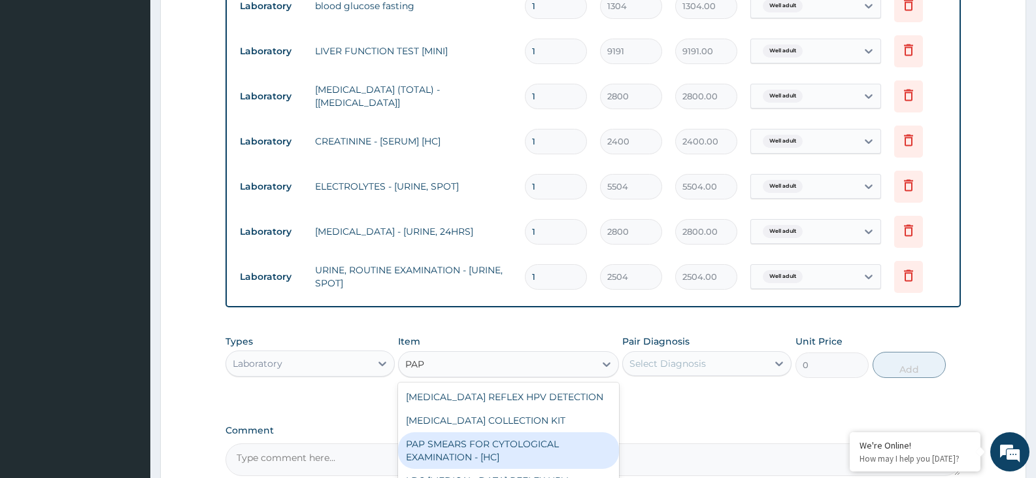
click at [547, 447] on div "PAP SMEARS FOR CYTOLOGICAL EXAMINATION - [HC]" at bounding box center [508, 450] width 220 height 37
type input "7400"
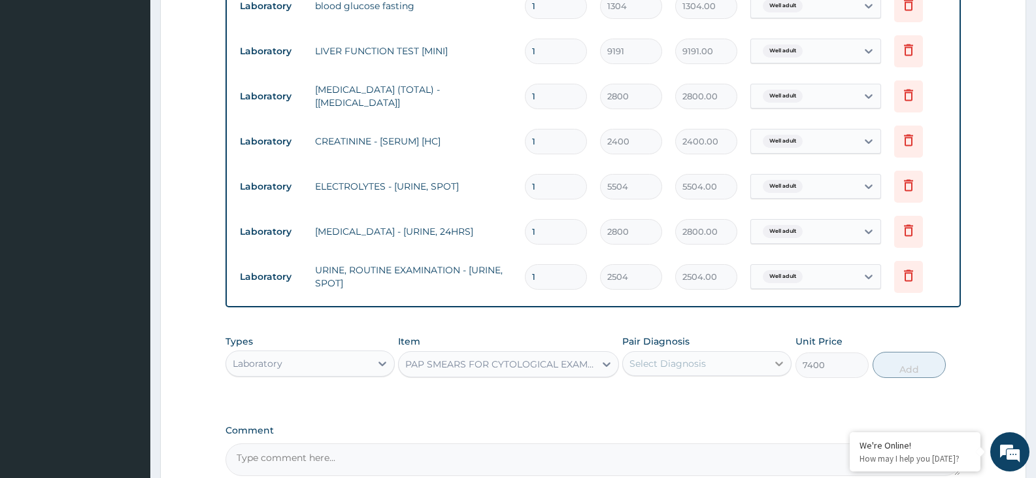
click at [784, 360] on icon at bounding box center [779, 363] width 13 height 13
click at [740, 398] on div "Well adult" at bounding box center [707, 397] width 169 height 27
checkbox input "true"
click at [900, 362] on button "Add" at bounding box center [909, 365] width 73 height 26
type input "0"
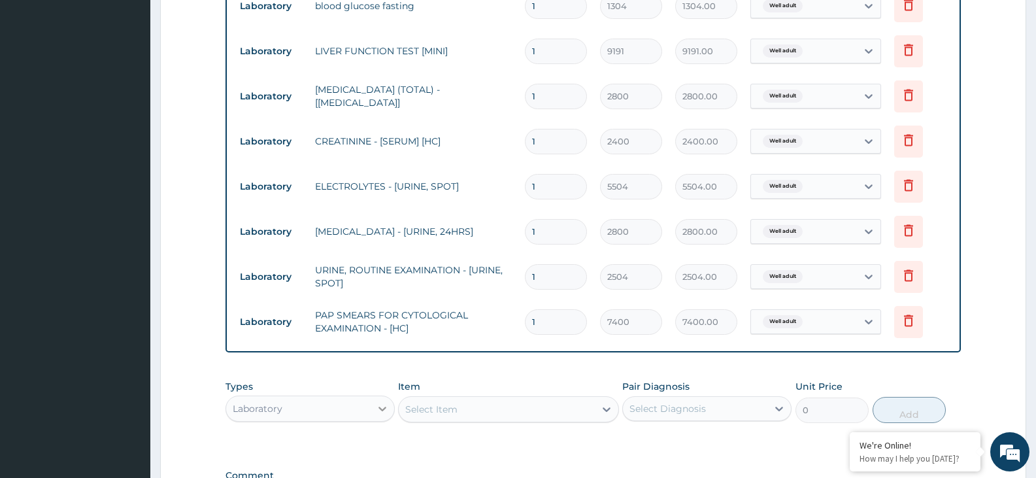
click at [384, 405] on icon at bounding box center [382, 408] width 13 height 13
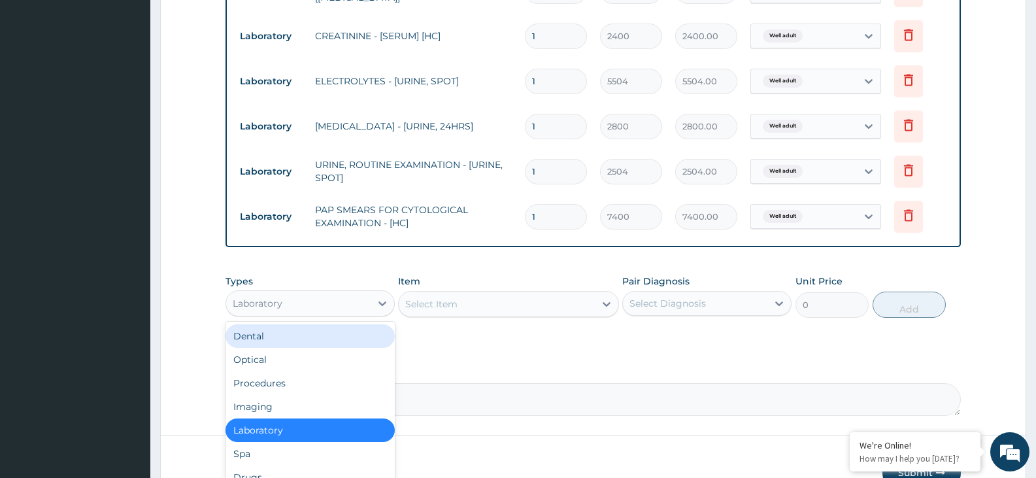
scroll to position [695, 0]
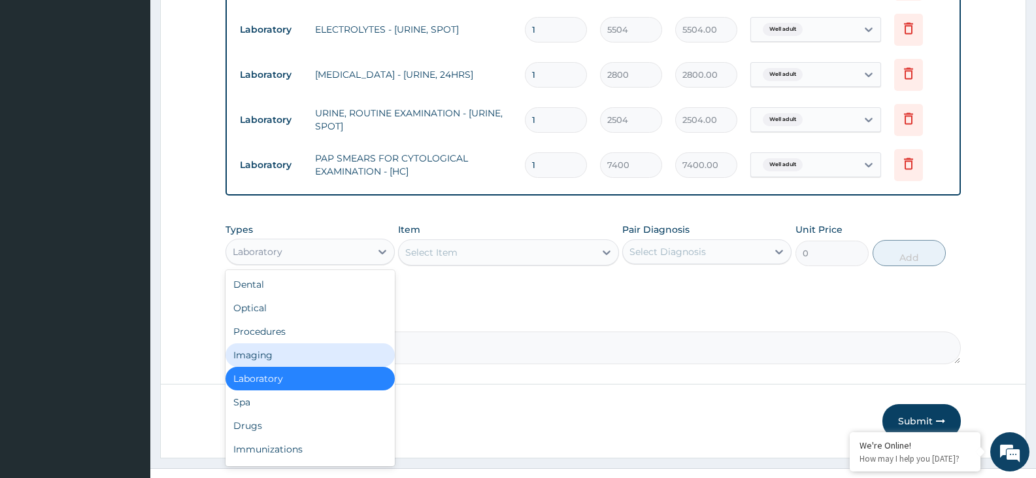
click at [331, 358] on div "Imaging" at bounding box center [310, 355] width 169 height 24
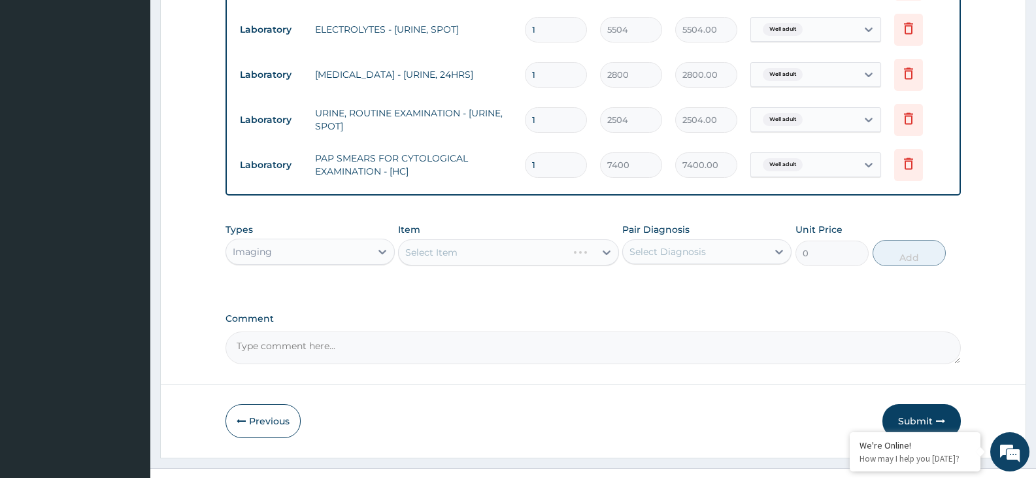
click at [609, 252] on div "Select Item" at bounding box center [508, 252] width 220 height 26
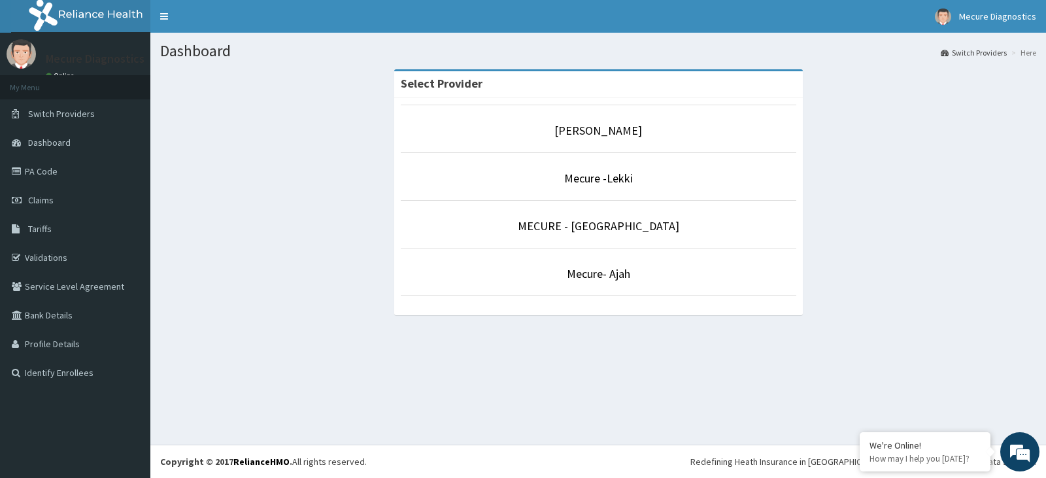
click at [592, 169] on li "Mecure -Lekki" at bounding box center [599, 176] width 396 height 48
click at [592, 175] on link "Mecure -Lekki" at bounding box center [598, 178] width 69 height 15
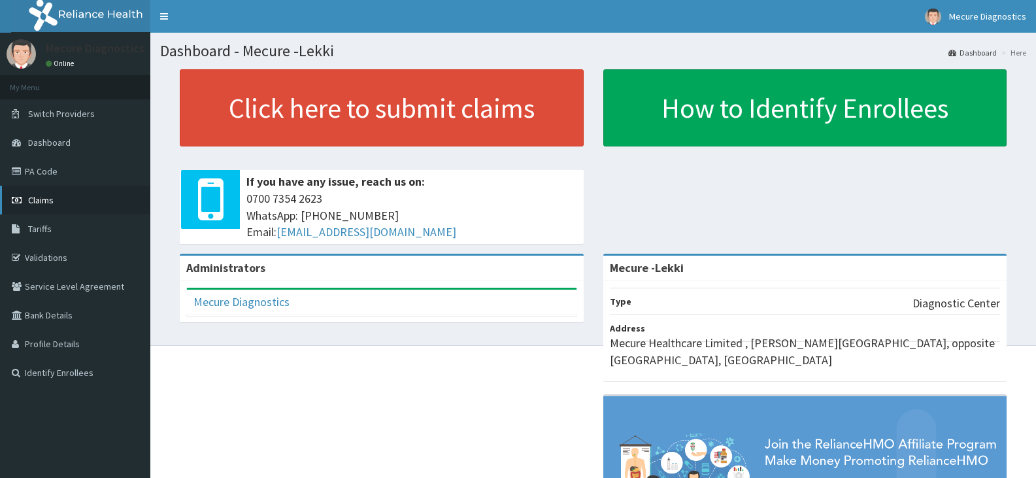
click at [33, 201] on span "Claims" at bounding box center [41, 200] width 26 height 12
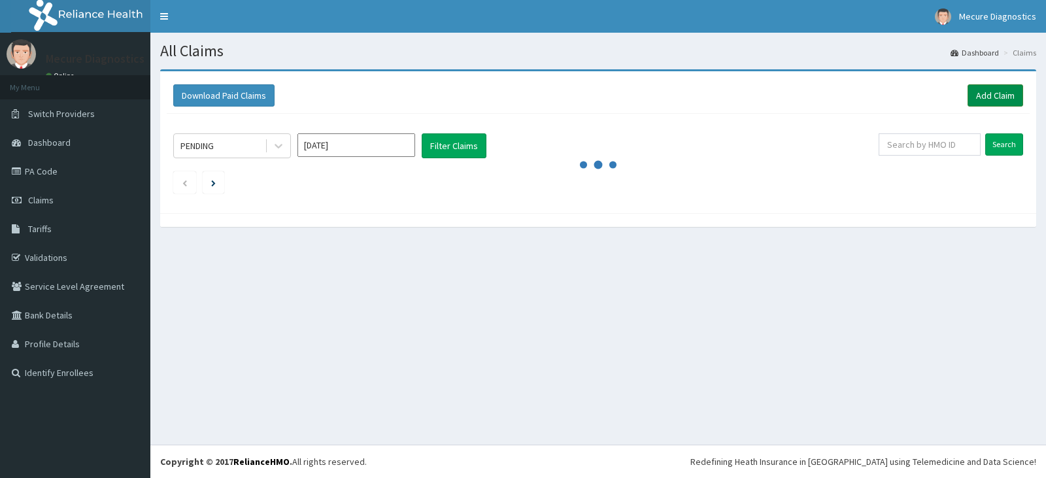
click at [1006, 95] on link "Add Claim" at bounding box center [996, 95] width 56 height 22
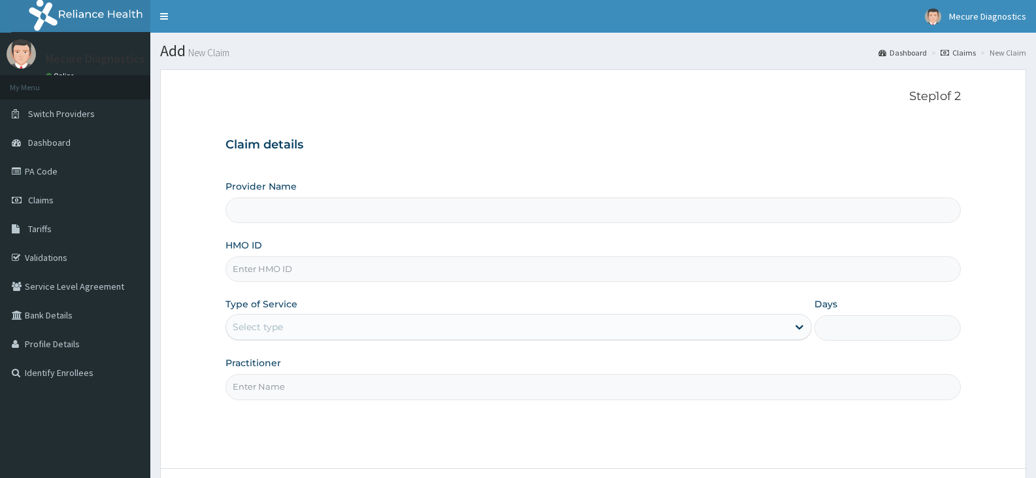
type input "Mecure -Lekki"
click at [484, 256] on input "HMO ID" at bounding box center [594, 269] width 736 height 26
type input "LGL/10075/A"
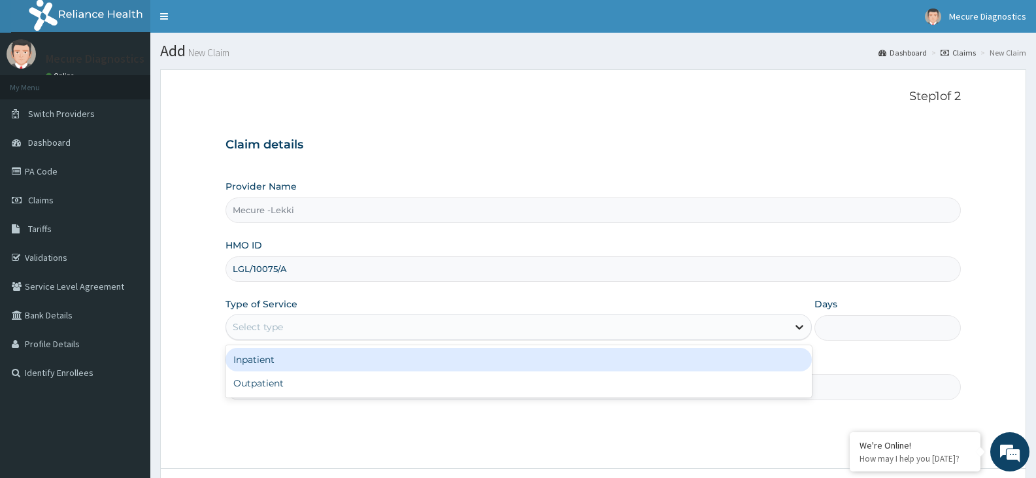
click at [793, 324] on icon at bounding box center [799, 326] width 13 height 13
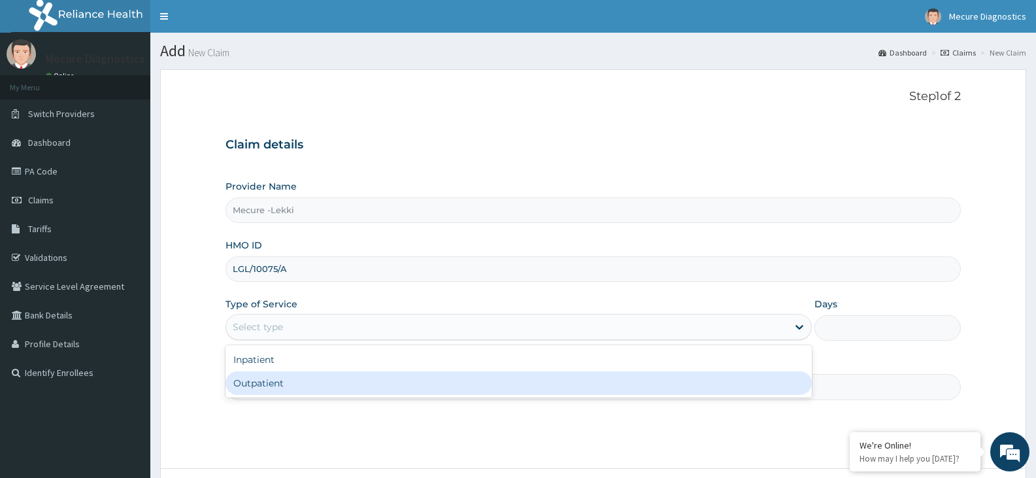
click at [621, 396] on div "Inpatient Outpatient" at bounding box center [519, 371] width 586 height 52
click at [619, 394] on div "Outpatient" at bounding box center [519, 383] width 586 height 24
type input "1"
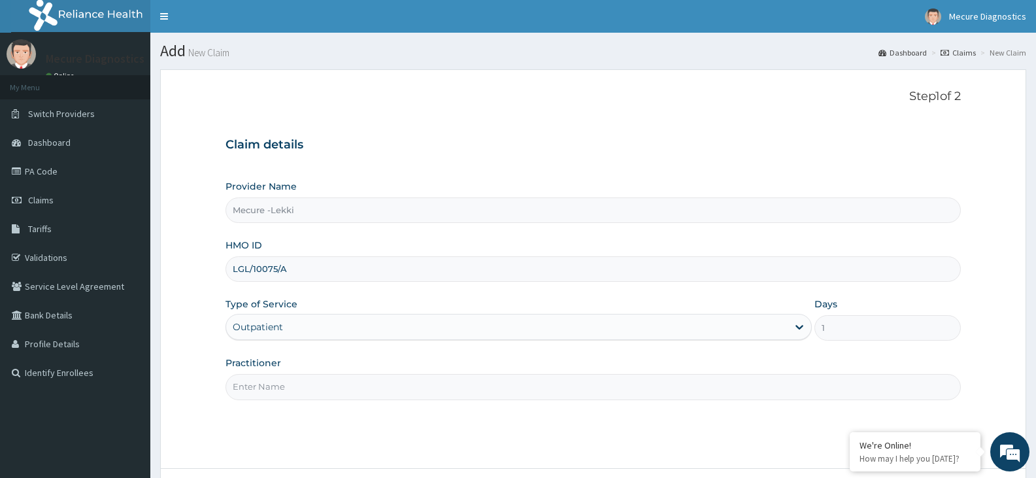
click at [591, 390] on input "Practitioner" at bounding box center [594, 387] width 736 height 26
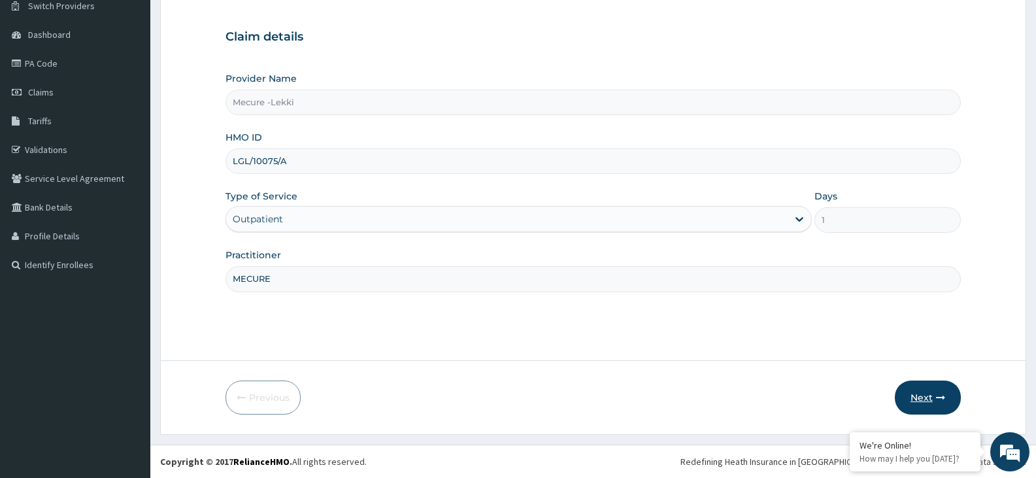
type input "MECURE"
click at [918, 394] on button "Next" at bounding box center [928, 398] width 66 height 34
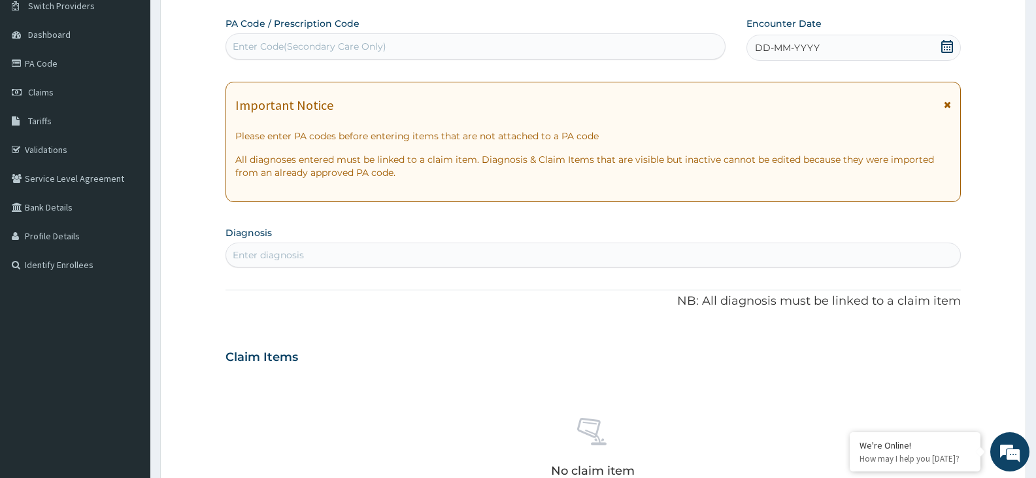
click at [595, 43] on div "Enter Code(Secondary Care Only)" at bounding box center [475, 46] width 499 height 21
type input "PA/058B01"
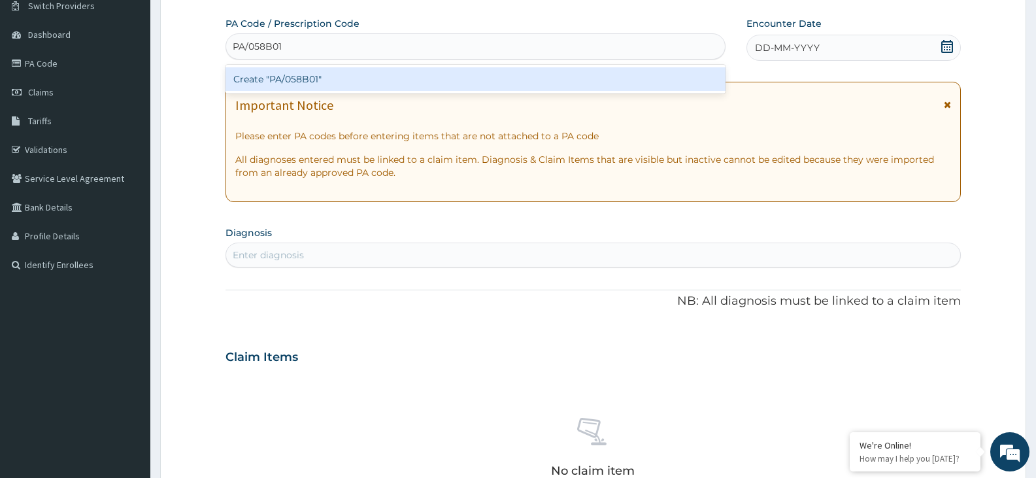
click at [383, 75] on div "Create "PA/058B01"" at bounding box center [476, 79] width 500 height 24
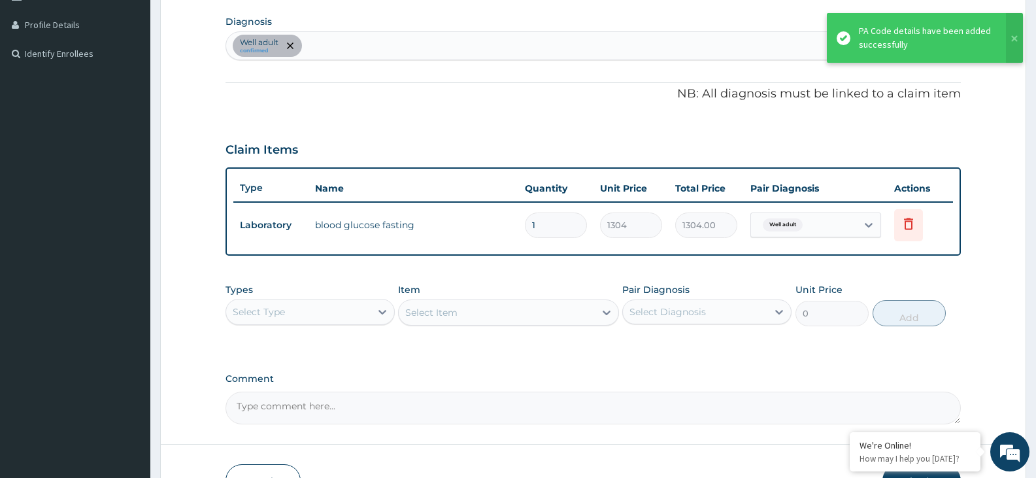
scroll to position [324, 0]
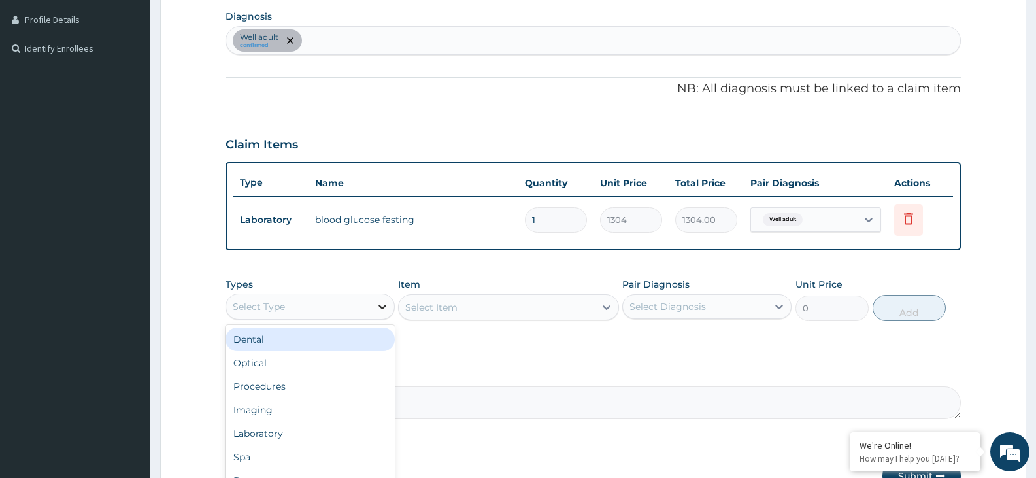
click at [383, 307] on icon at bounding box center [383, 307] width 8 height 5
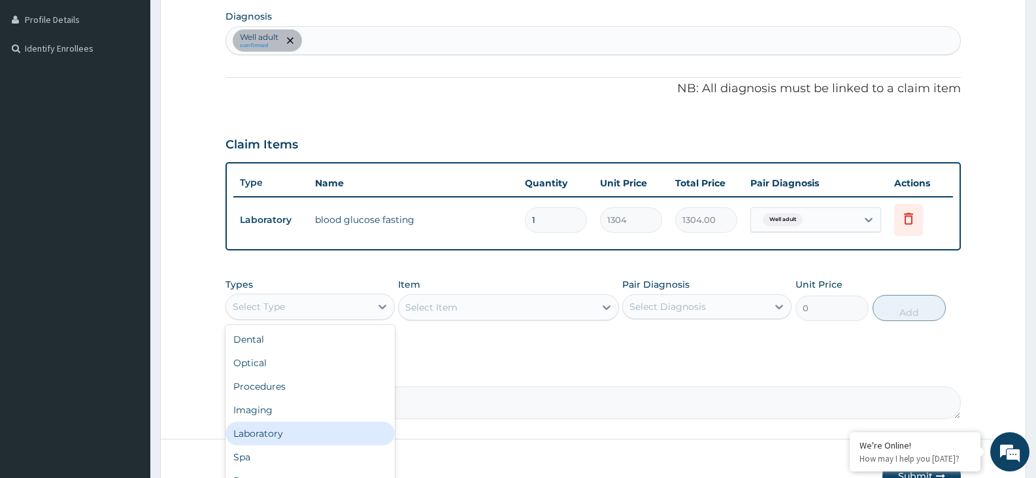
click at [308, 432] on div "Laboratory" at bounding box center [310, 434] width 169 height 24
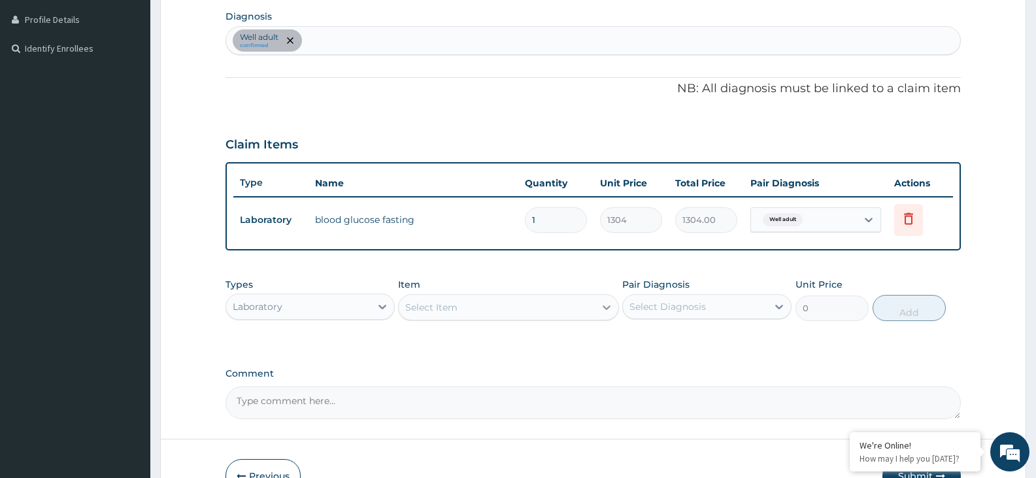
click at [607, 303] on icon at bounding box center [606, 307] width 13 height 13
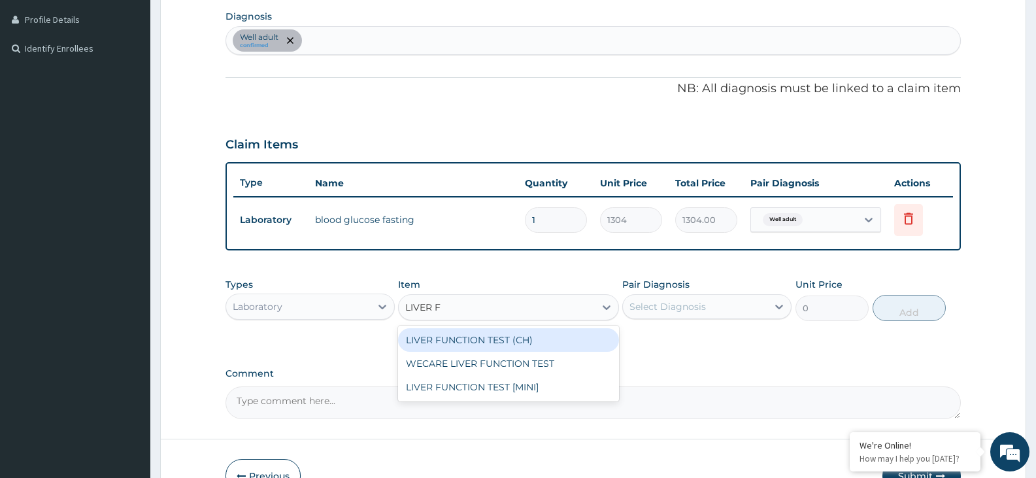
scroll to position [0, 0]
type input "LIVER FUNC"
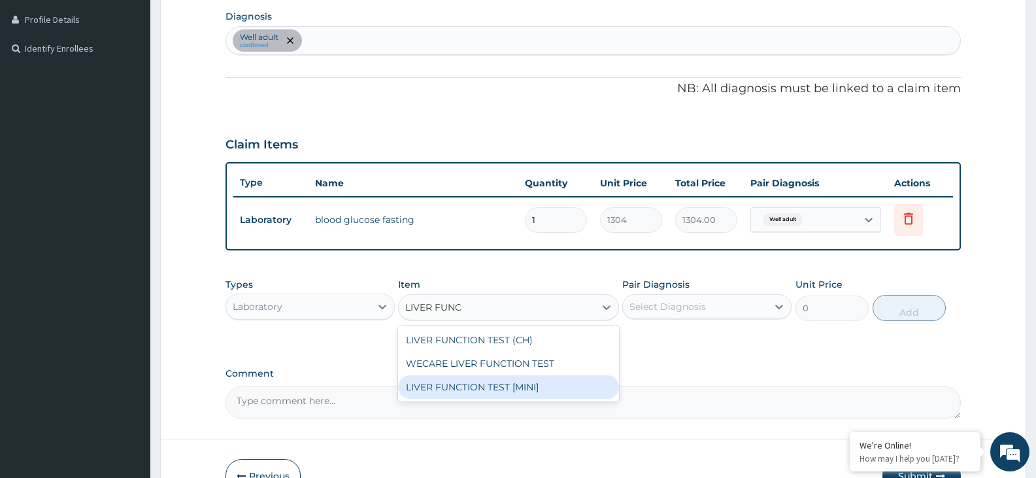
click at [530, 388] on div "LIVER FUNCTION TEST [MINI]" at bounding box center [508, 387] width 220 height 24
type input "9191"
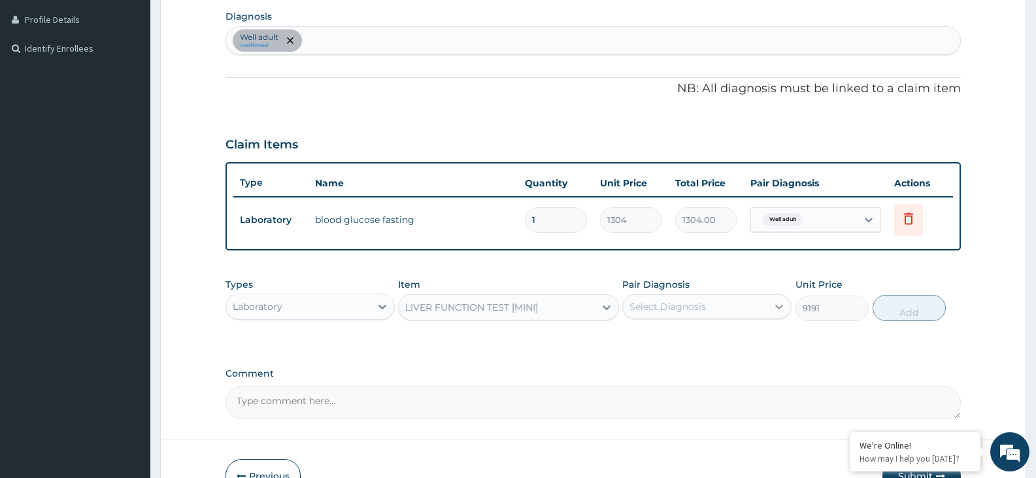
click at [779, 308] on icon at bounding box center [780, 307] width 8 height 5
click at [751, 341] on div "Well adult" at bounding box center [707, 340] width 169 height 27
checkbox input "true"
click at [905, 300] on button "Add" at bounding box center [909, 308] width 73 height 26
type input "0"
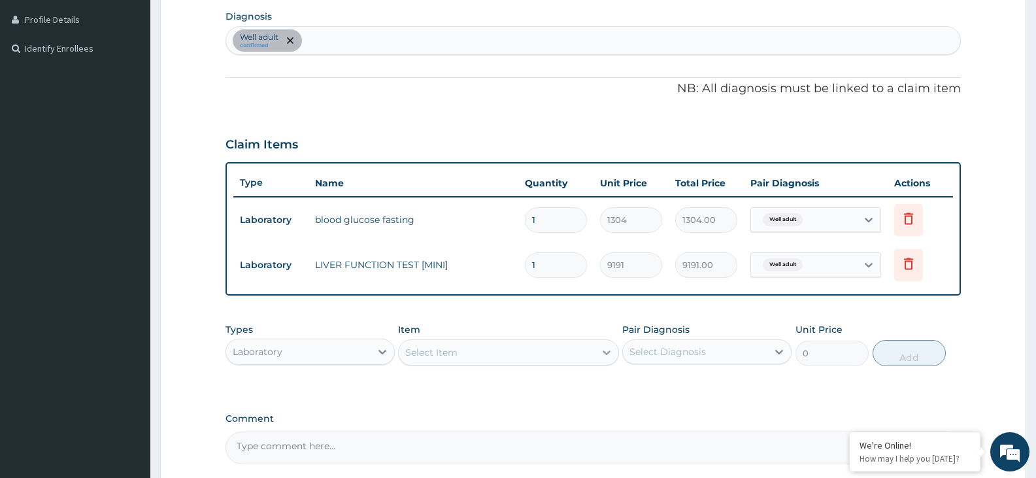
click at [611, 352] on icon at bounding box center [606, 352] width 13 height 13
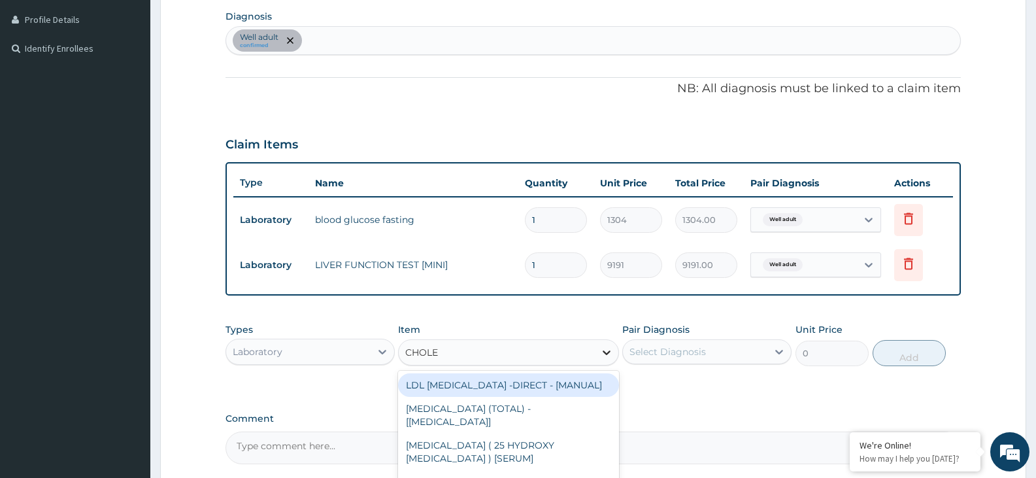
type input "CHOLES"
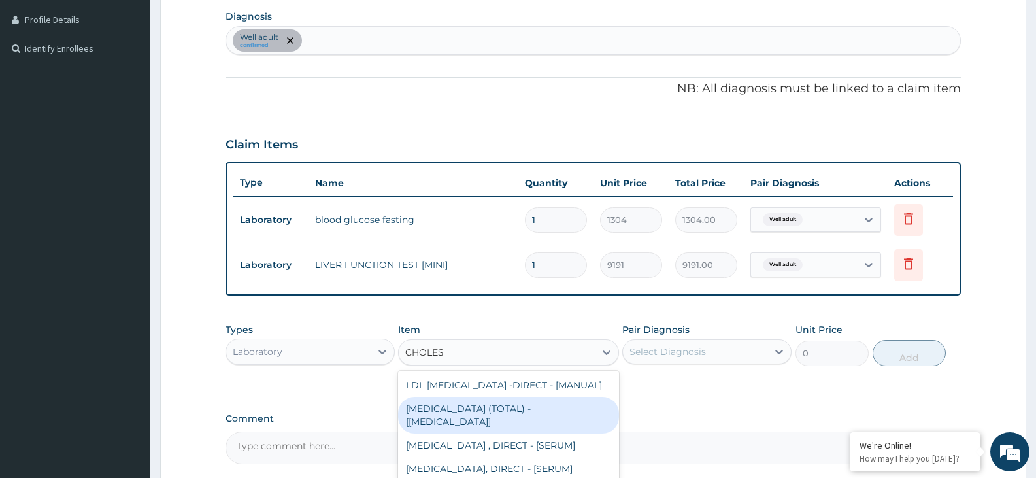
click at [553, 411] on div "CHOLESTEROL (TOTAL) - [BODY FLUID]" at bounding box center [508, 415] width 220 height 37
type input "2800"
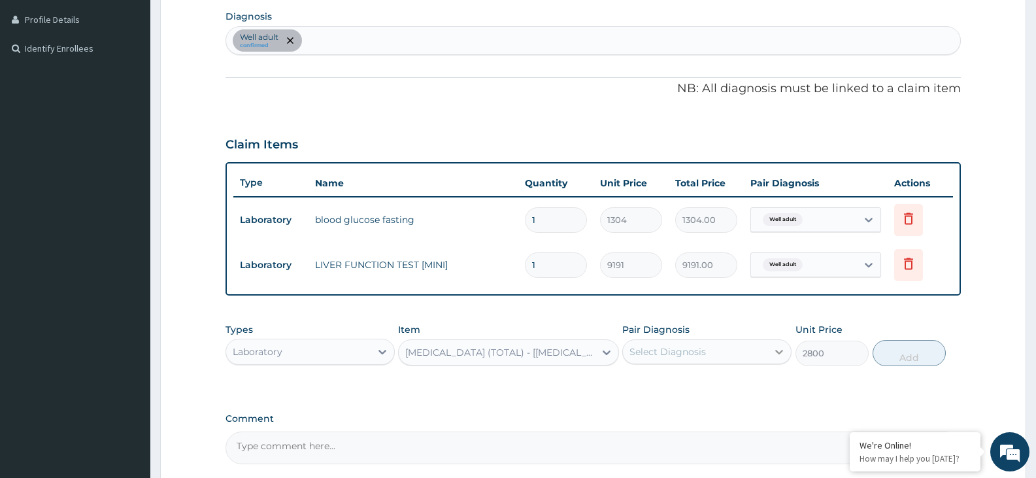
click at [778, 347] on icon at bounding box center [779, 351] width 13 height 13
click at [764, 373] on div "Well adult" at bounding box center [707, 385] width 169 height 27
checkbox input "true"
click at [903, 352] on button "Add" at bounding box center [909, 353] width 73 height 26
type input "0"
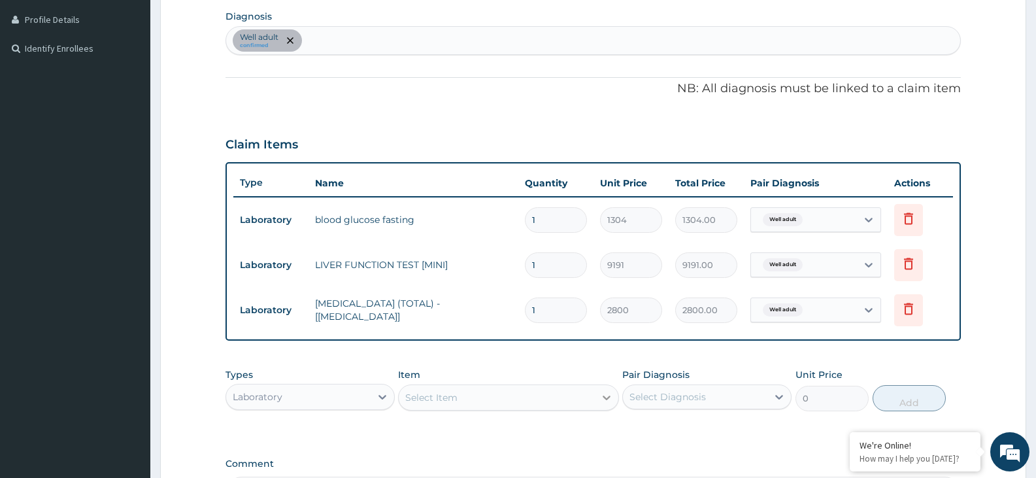
click at [608, 393] on icon at bounding box center [606, 397] width 13 height 13
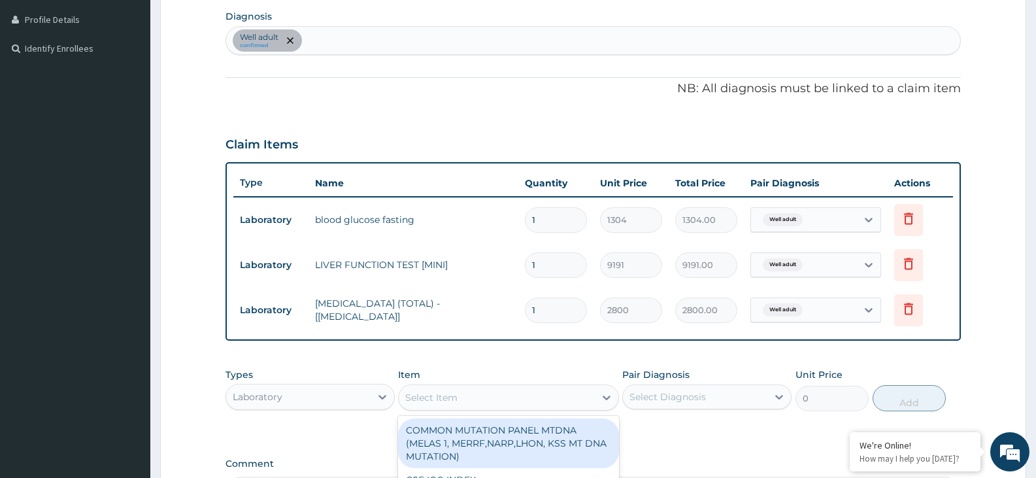
click at [592, 395] on div "Select Item" at bounding box center [497, 397] width 196 height 21
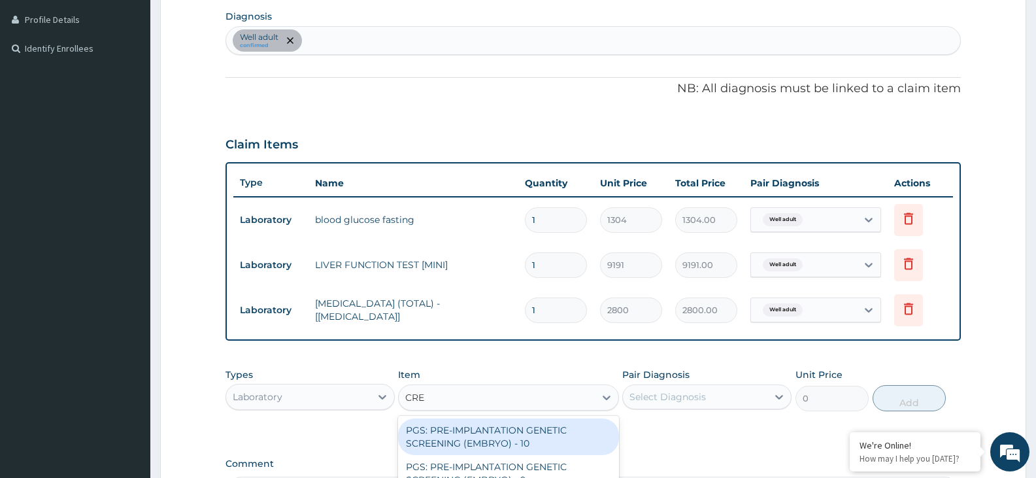
type input "CREA"
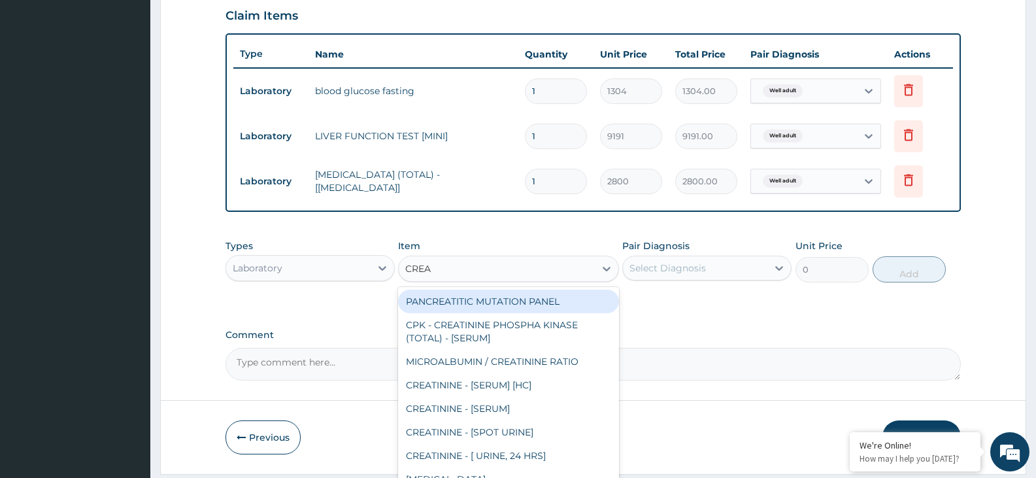
scroll to position [493, 0]
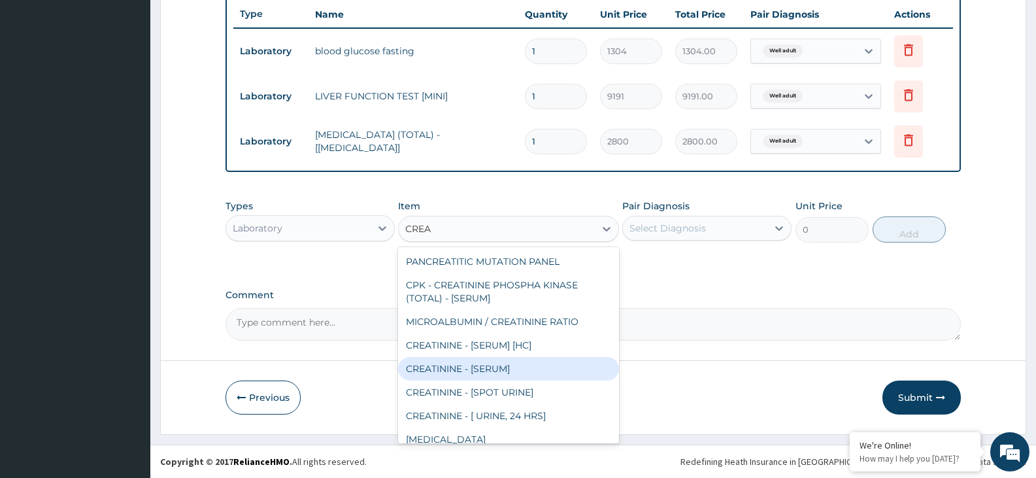
click at [534, 369] on div "CREATININE - [SERUM]" at bounding box center [508, 369] width 220 height 24
type input "2800"
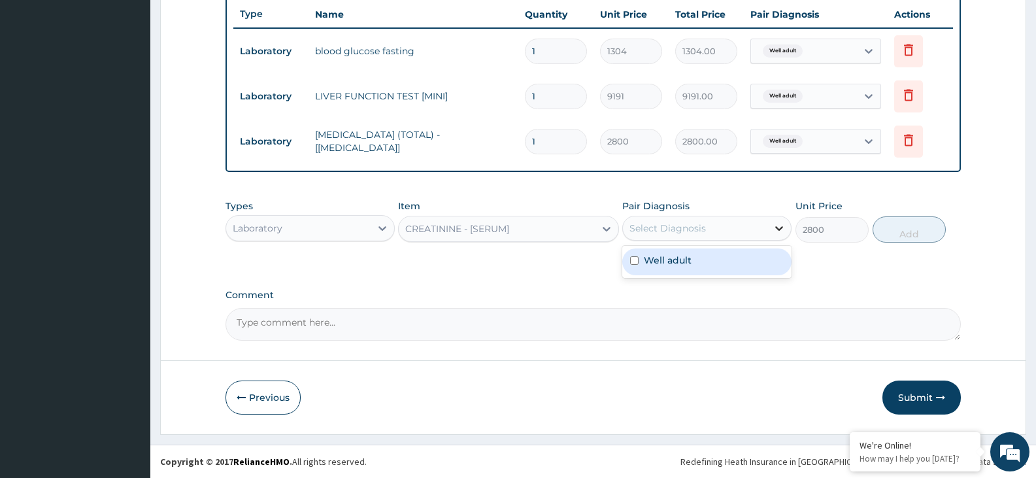
click at [784, 227] on icon at bounding box center [779, 228] width 13 height 13
click at [751, 259] on div "Well adult" at bounding box center [707, 261] width 169 height 27
checkbox input "true"
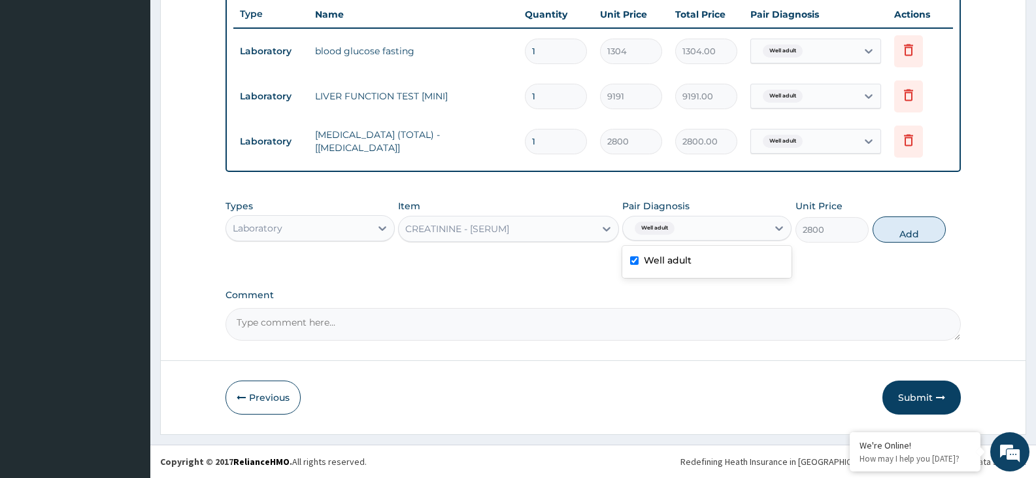
click at [903, 230] on button "Add" at bounding box center [909, 229] width 73 height 26
type input "0"
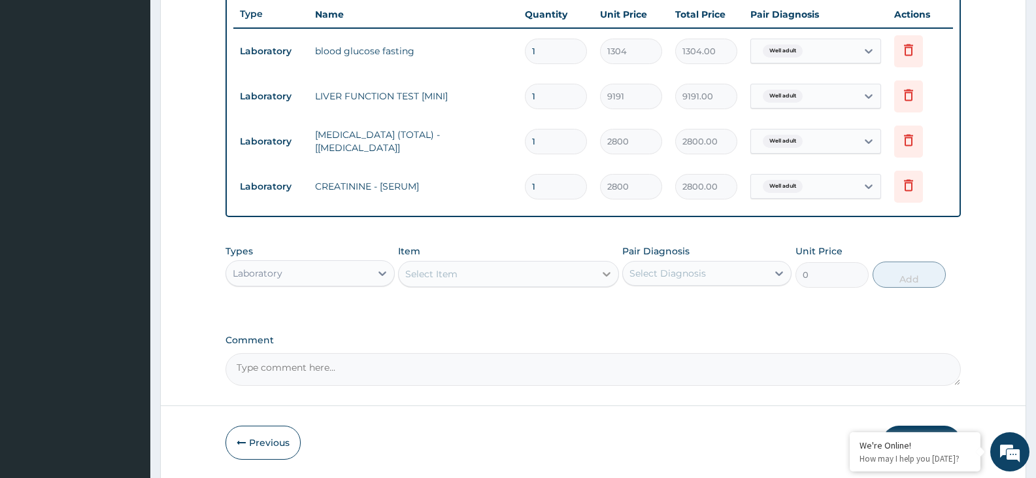
click at [603, 278] on icon at bounding box center [606, 273] width 13 height 13
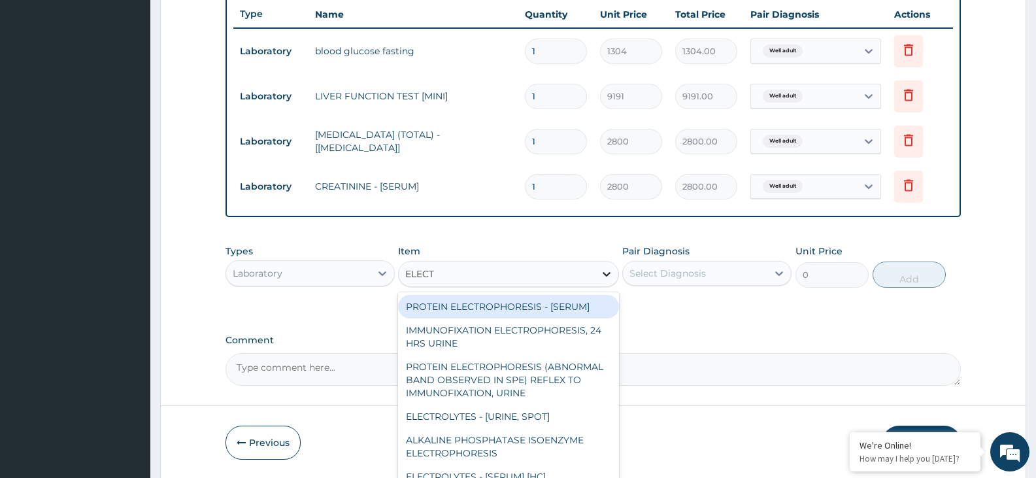
type input "ELECTR"
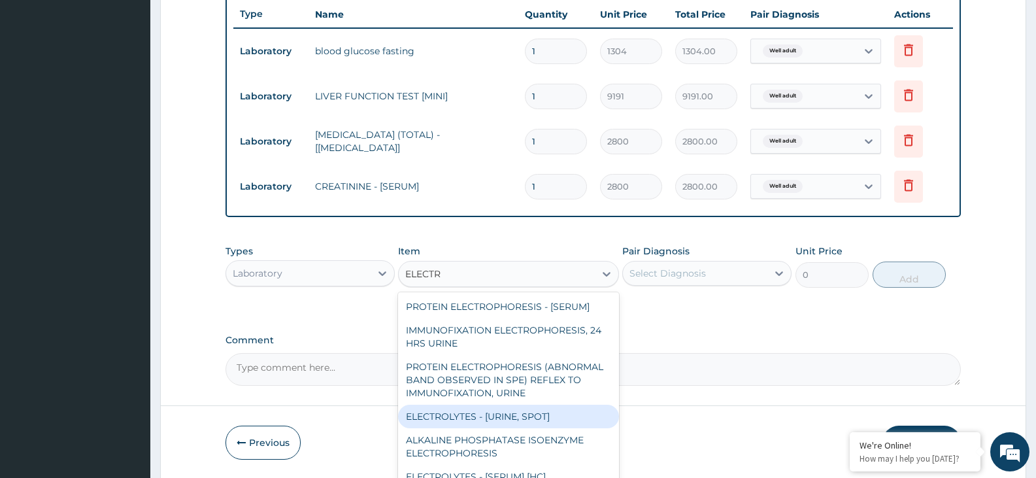
click at [512, 409] on div "ELECTROLYTES - [URINE, SPOT]" at bounding box center [508, 417] width 220 height 24
type input "5504"
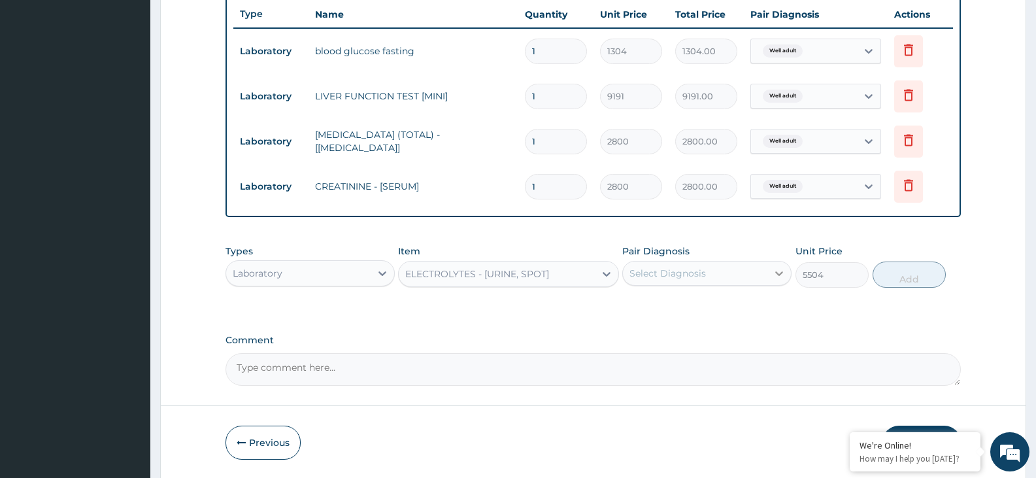
click at [774, 269] on icon at bounding box center [779, 273] width 13 height 13
click at [725, 301] on div "Well adult" at bounding box center [707, 307] width 169 height 27
checkbox input "true"
drag, startPoint x: 895, startPoint y: 285, endPoint x: 885, endPoint y: 284, distance: 9.8
click at [893, 285] on button "Add" at bounding box center [909, 275] width 73 height 26
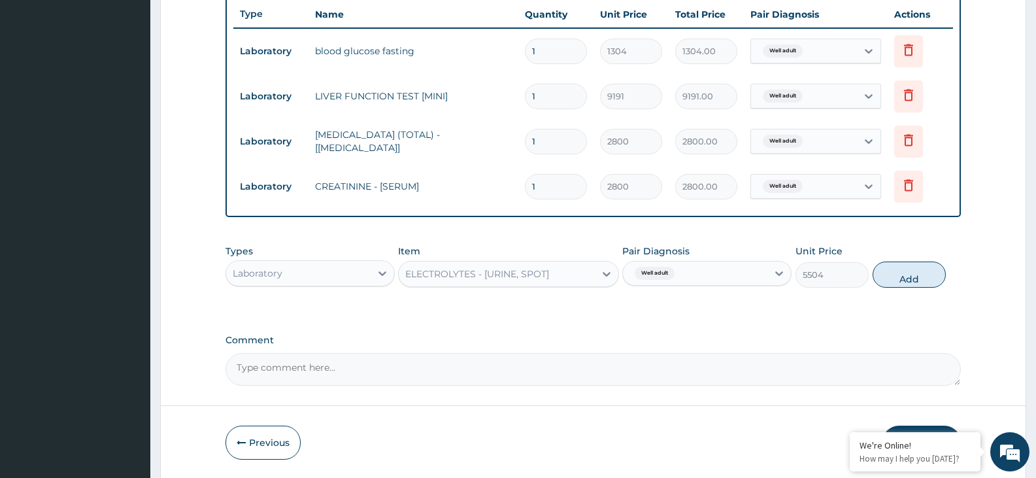
type input "0"
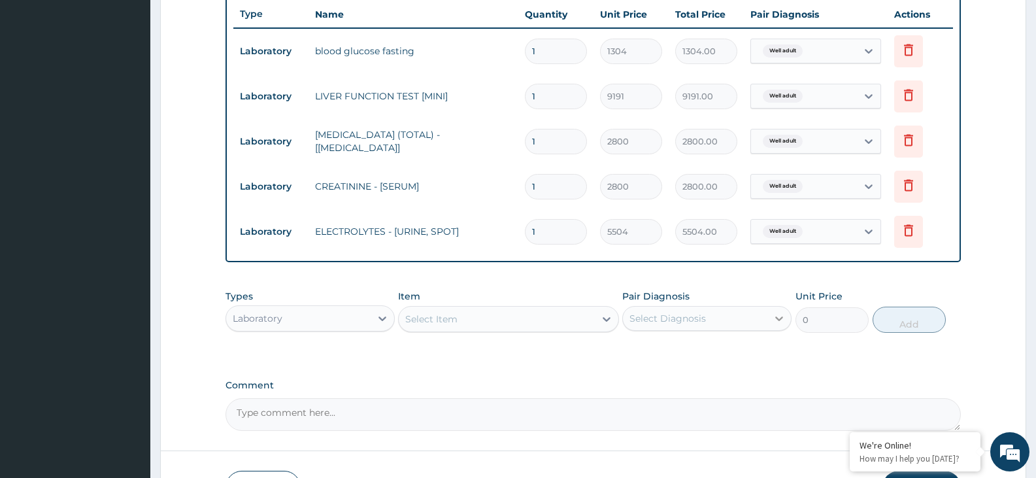
click at [777, 319] on icon at bounding box center [779, 318] width 13 height 13
type input "UREA"
click at [606, 317] on icon at bounding box center [606, 319] width 13 height 13
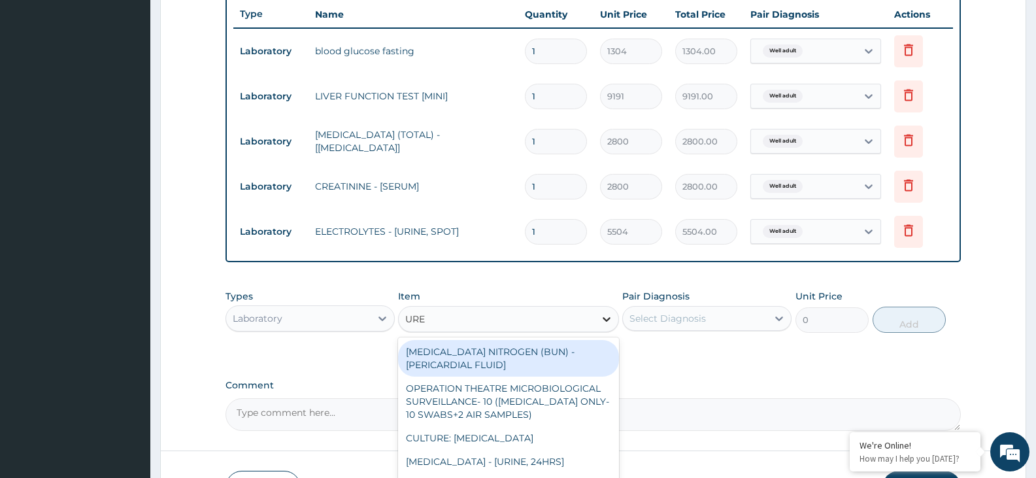
type input "UREA"
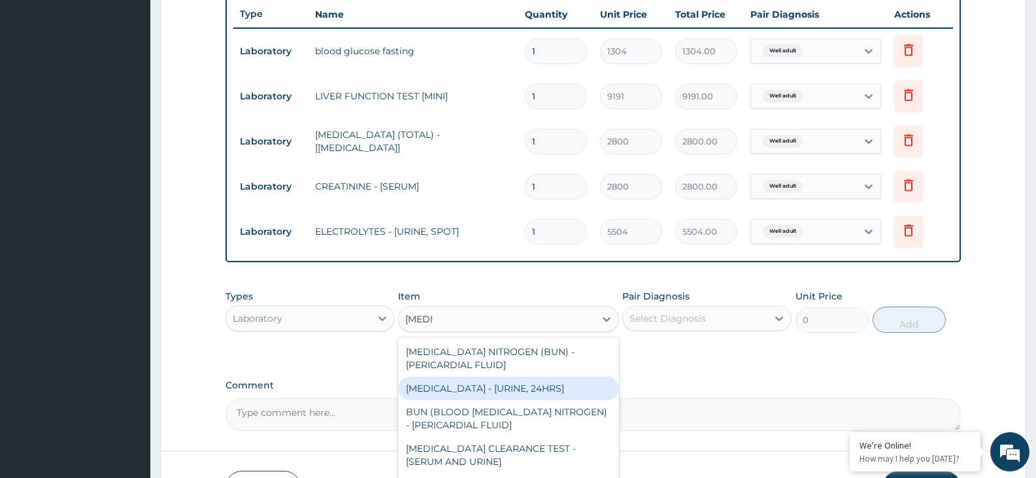
click at [521, 392] on div "UREA - [URINE, 24HRS]" at bounding box center [508, 389] width 220 height 24
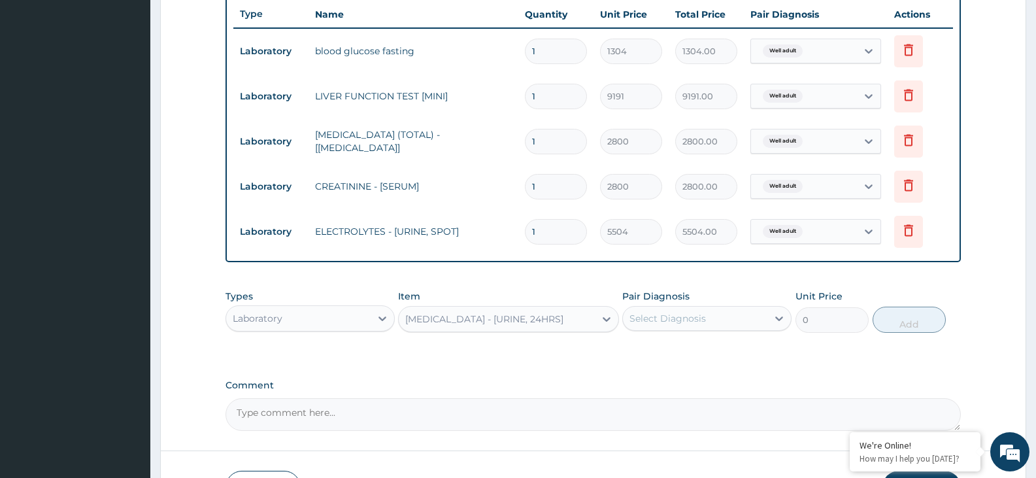
type input "2800"
click at [679, 323] on div "Select Diagnosis" at bounding box center [668, 318] width 77 height 13
click at [675, 351] on label "Well adult" at bounding box center [668, 350] width 48 height 13
checkbox input "true"
click at [909, 318] on button "Add" at bounding box center [909, 320] width 73 height 26
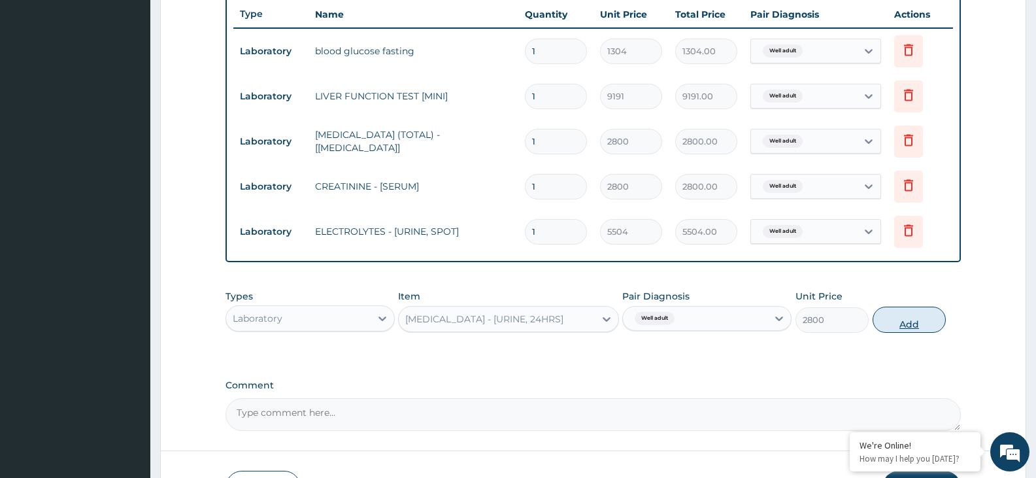
type input "0"
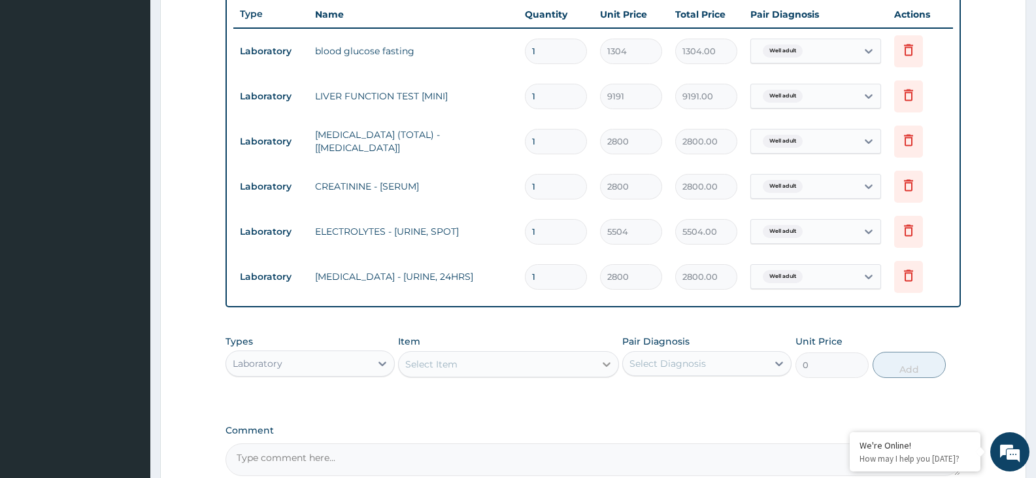
click at [604, 365] on icon at bounding box center [606, 364] width 13 height 13
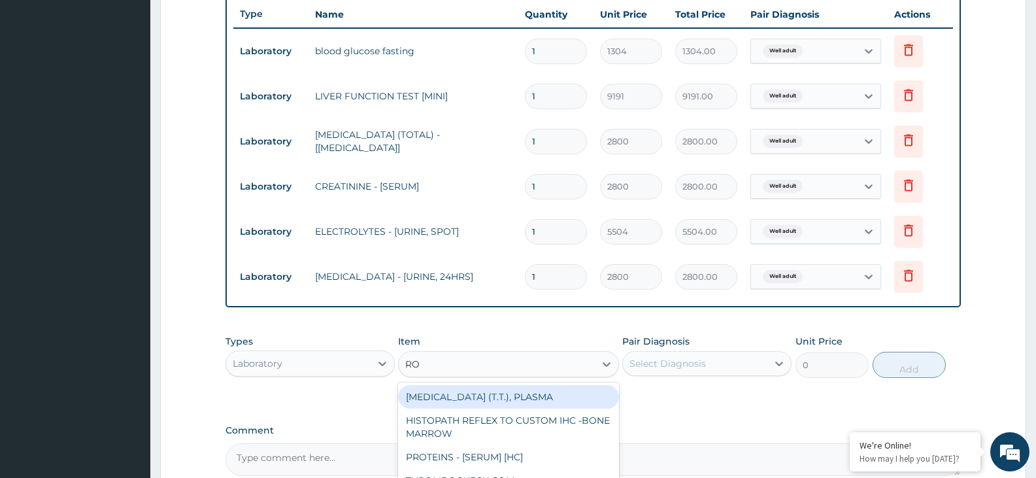
type input "ROU"
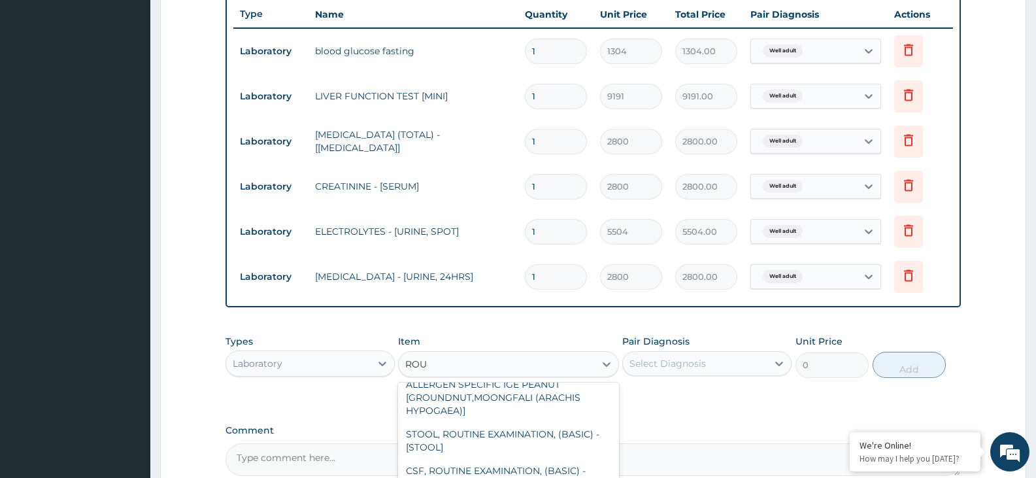
scroll to position [105, 0]
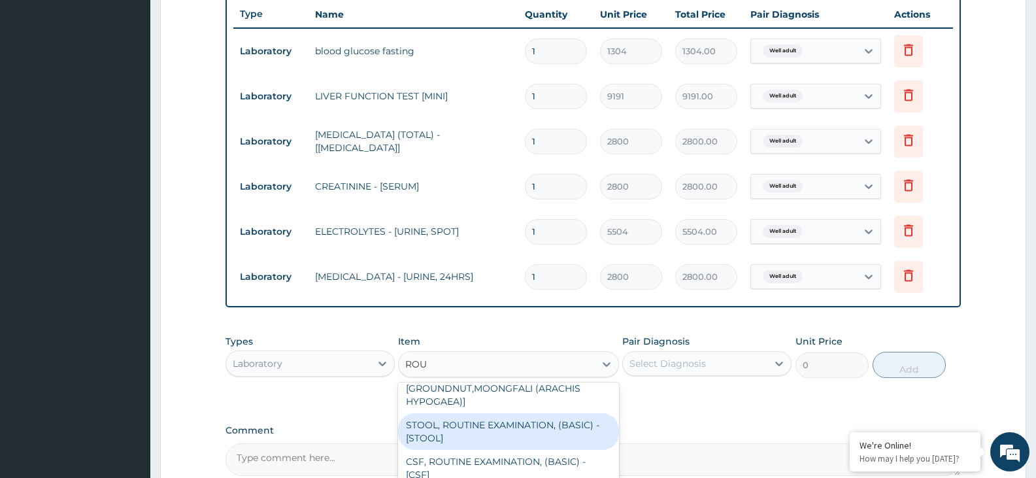
click at [578, 441] on div "STOOL, ROUTINE EXAMINATION, (BASIC) - [STOOL]" at bounding box center [508, 431] width 220 height 37
type input "2400"
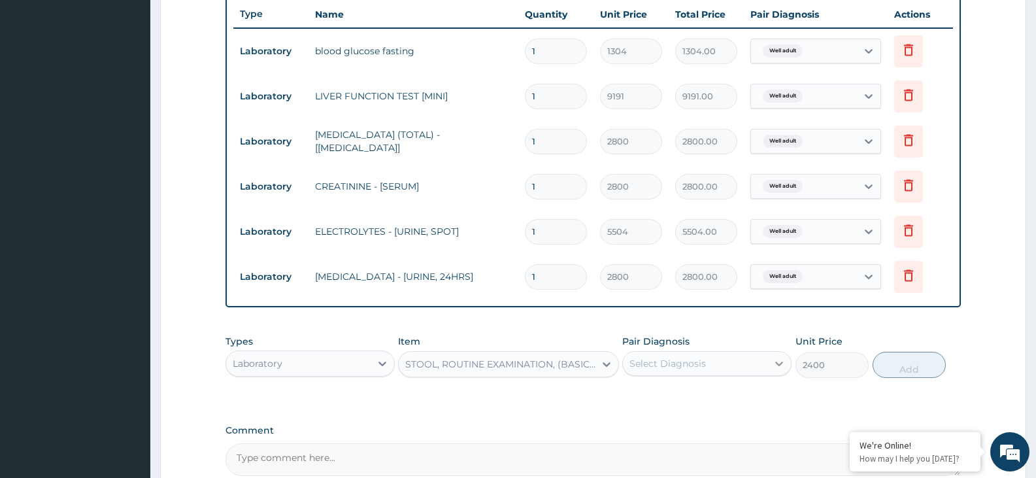
click at [779, 369] on icon at bounding box center [779, 363] width 13 height 13
click at [762, 390] on div "Well adult" at bounding box center [707, 397] width 169 height 27
checkbox input "true"
click at [900, 371] on button "Add" at bounding box center [909, 365] width 73 height 26
type input "0"
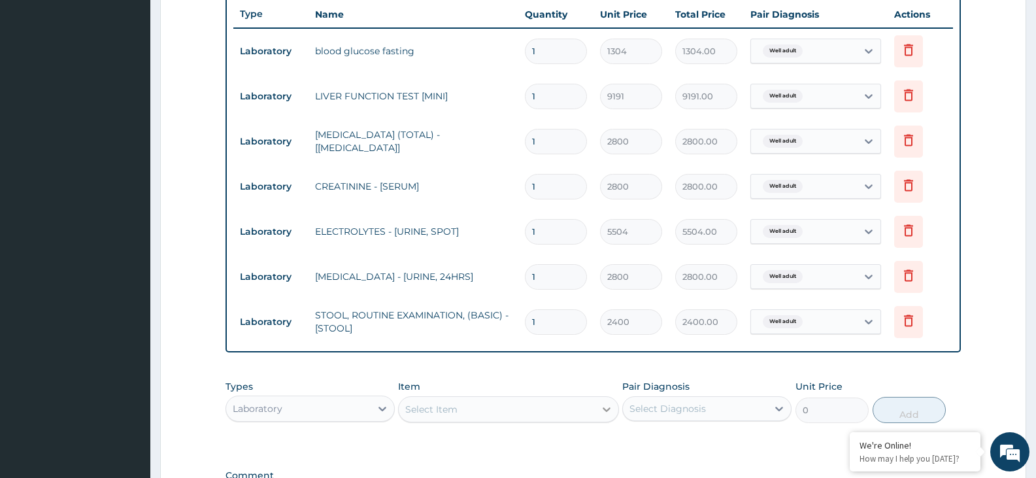
click at [602, 411] on icon at bounding box center [606, 409] width 13 height 13
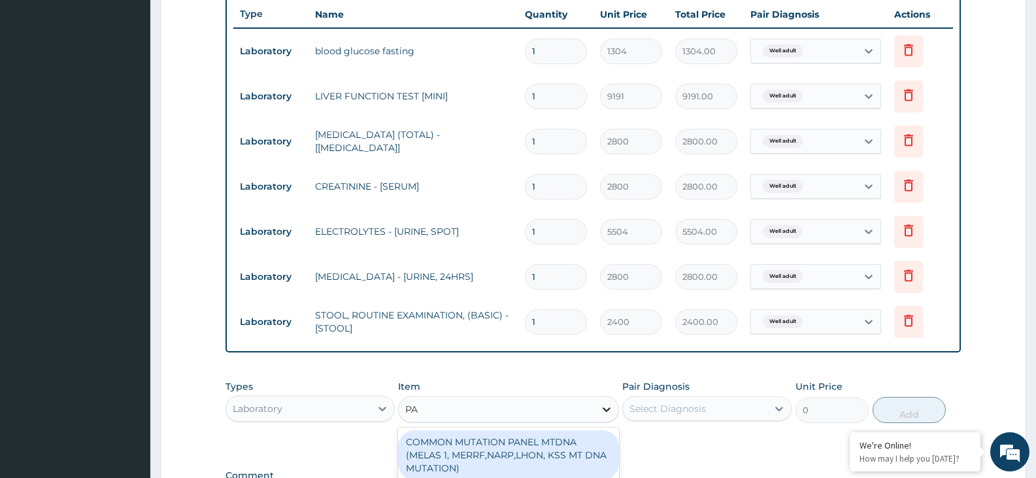
type input "PAP"
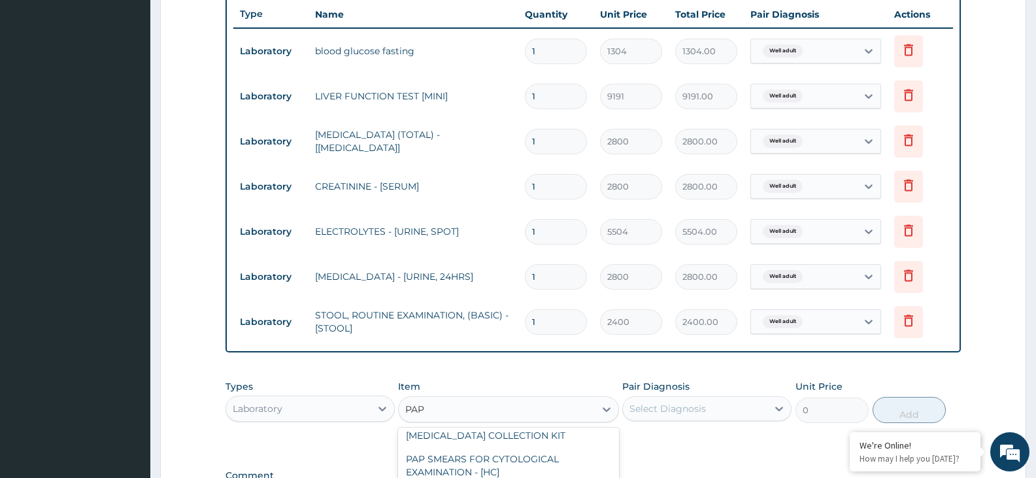
scroll to position [41, 0]
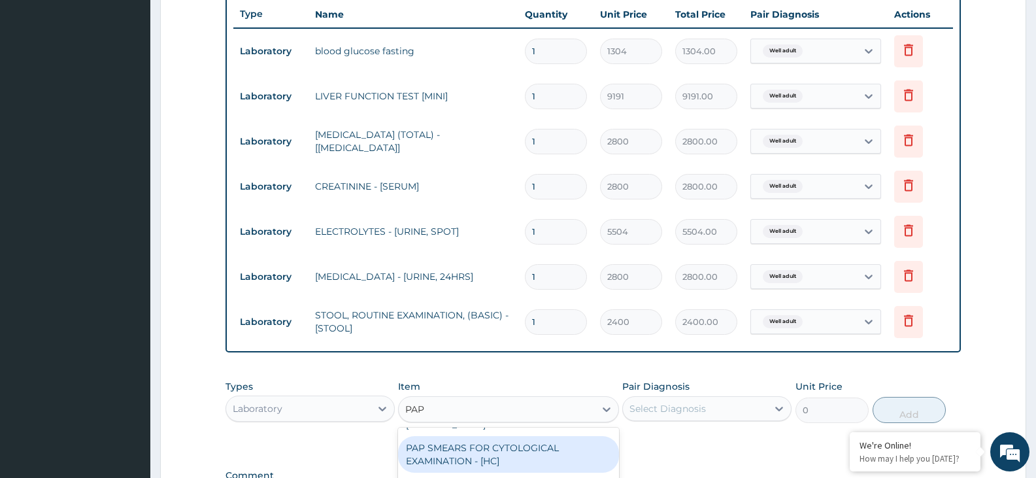
click at [585, 456] on div "PAP SMEARS FOR CYTOLOGICAL EXAMINATION - [HC]" at bounding box center [508, 454] width 220 height 37
type input "7400"
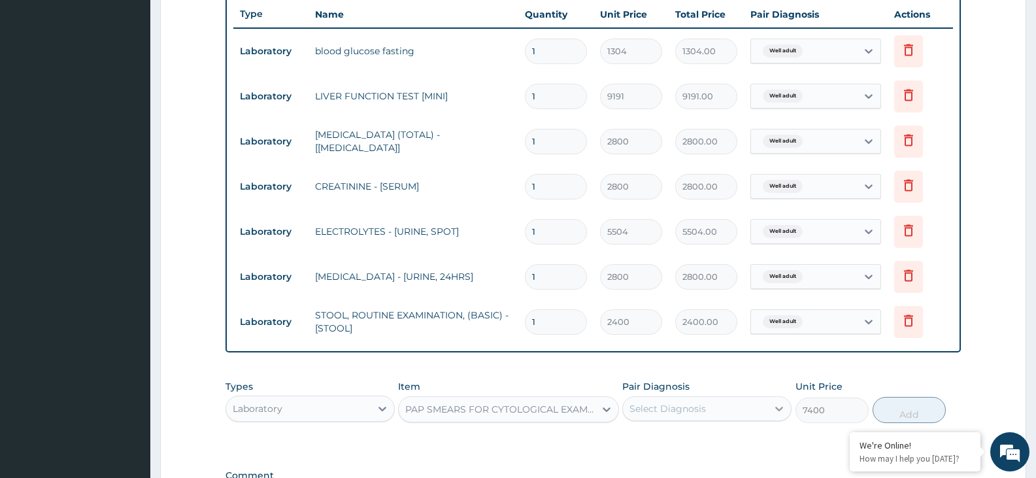
click at [784, 409] on icon at bounding box center [779, 408] width 13 height 13
click at [753, 434] on div "Well adult" at bounding box center [707, 442] width 169 height 27
checkbox input "true"
click at [890, 413] on button "Add" at bounding box center [909, 410] width 73 height 26
type input "0"
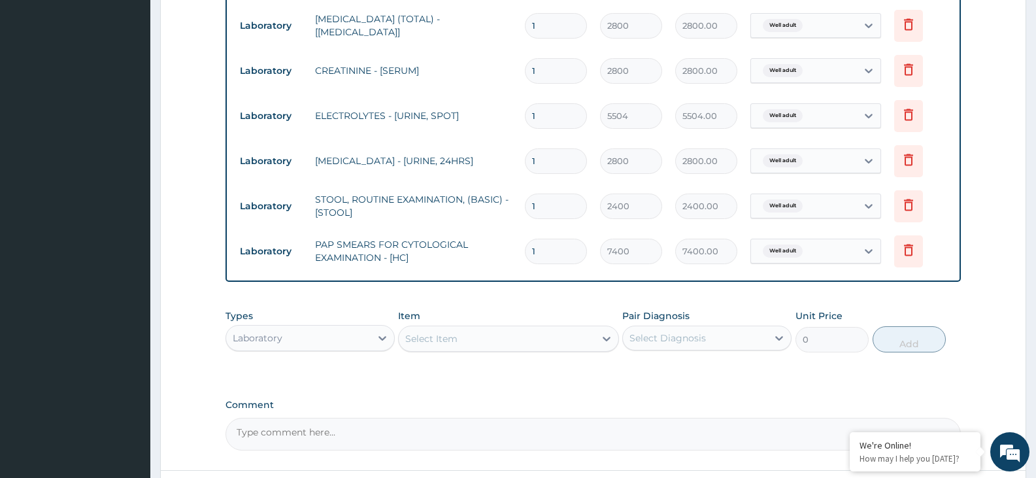
scroll to position [624, 0]
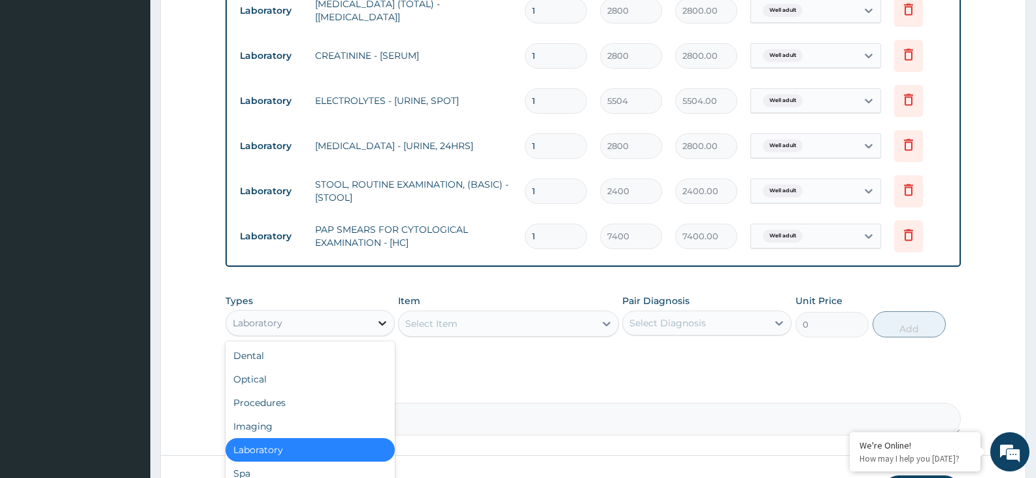
click at [379, 324] on icon at bounding box center [382, 323] width 13 height 13
click at [326, 419] on div "Imaging" at bounding box center [310, 427] width 169 height 24
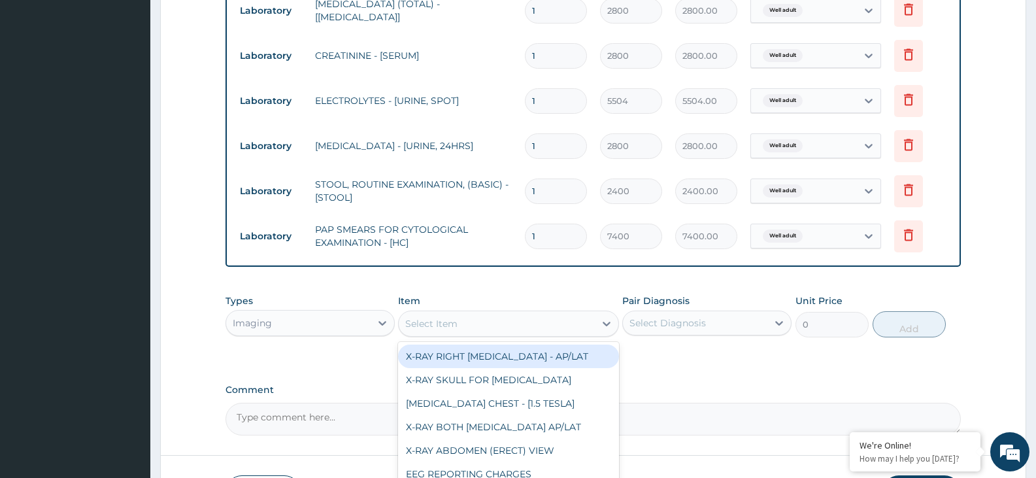
click at [517, 334] on div "Select Item" at bounding box center [497, 323] width 196 height 21
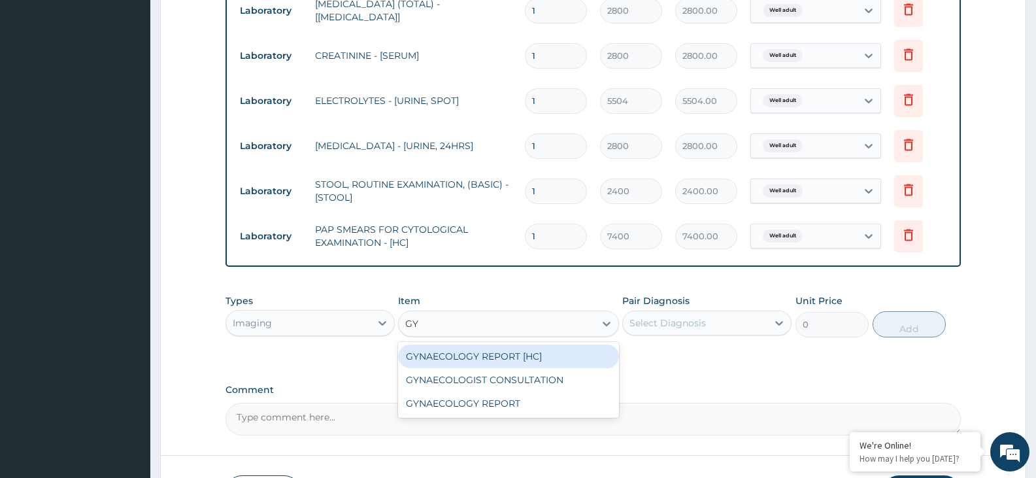
type input "GYN"
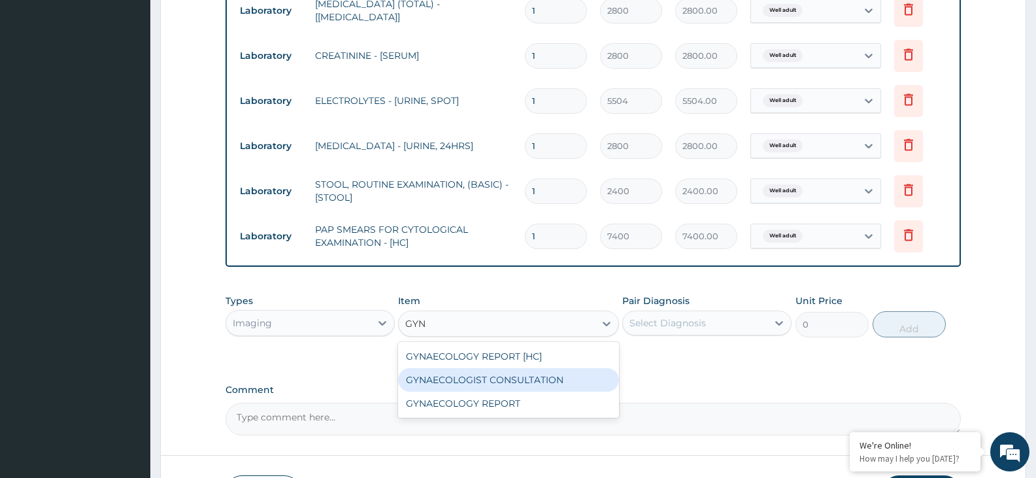
click at [515, 381] on div "GYNAECOLOGIST CONSULTATION" at bounding box center [508, 380] width 220 height 24
type input "9400"
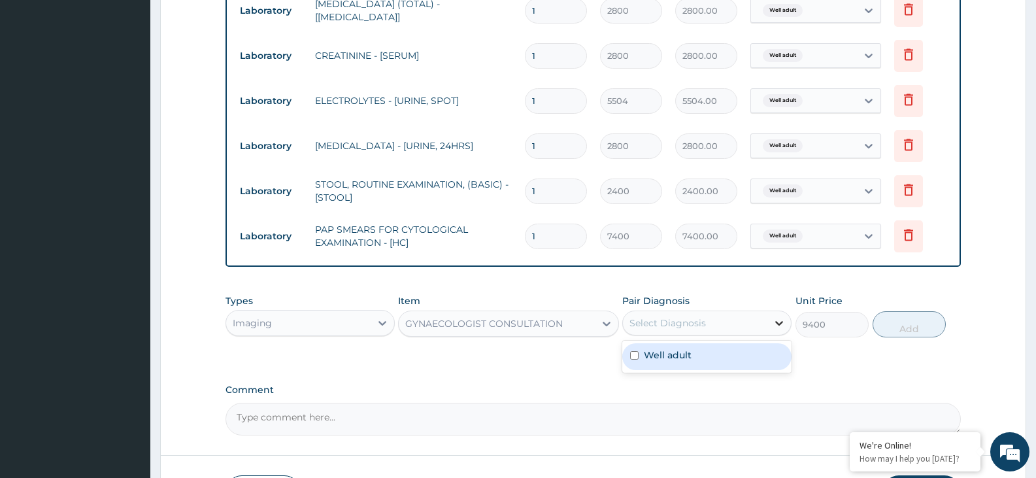
click at [780, 326] on icon at bounding box center [779, 323] width 13 height 13
click at [751, 354] on div "Well adult" at bounding box center [707, 356] width 169 height 27
checkbox input "true"
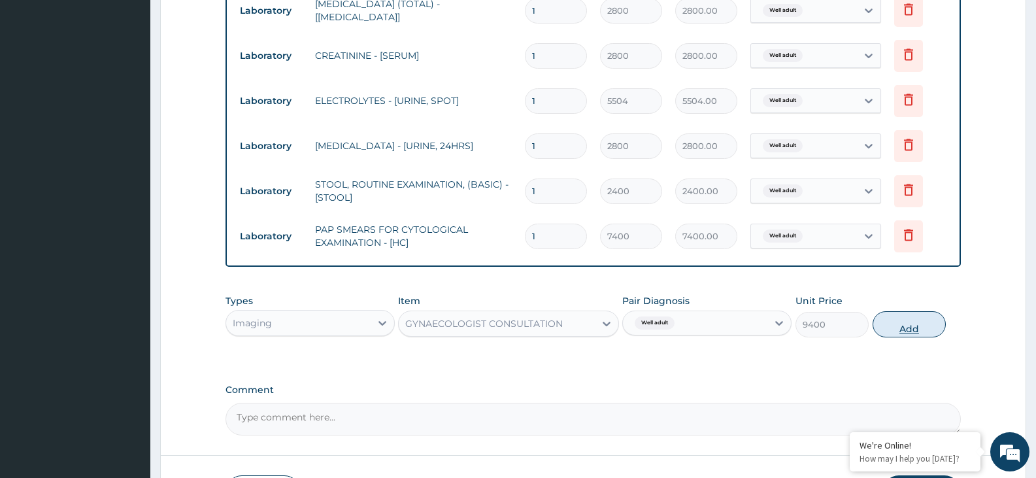
click at [903, 328] on button "Add" at bounding box center [909, 324] width 73 height 26
type input "0"
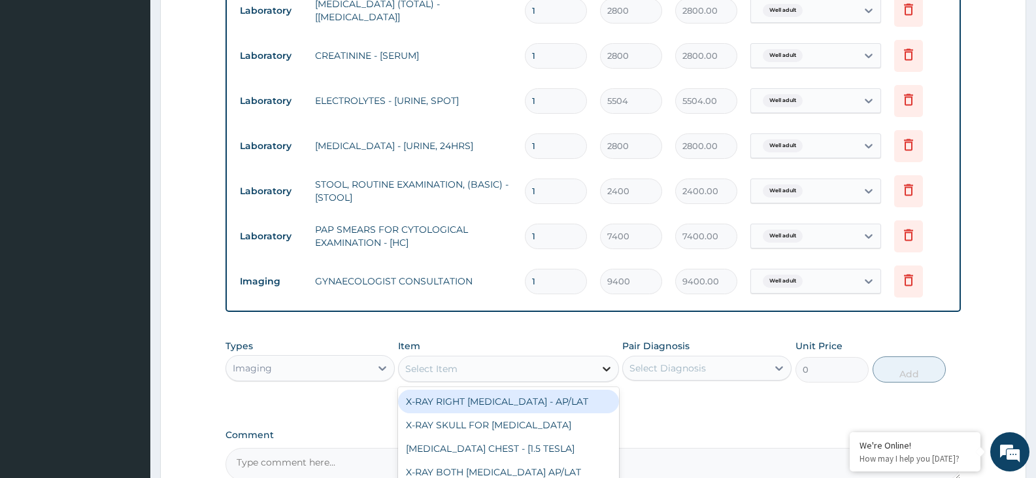
click at [608, 366] on icon at bounding box center [606, 368] width 13 height 13
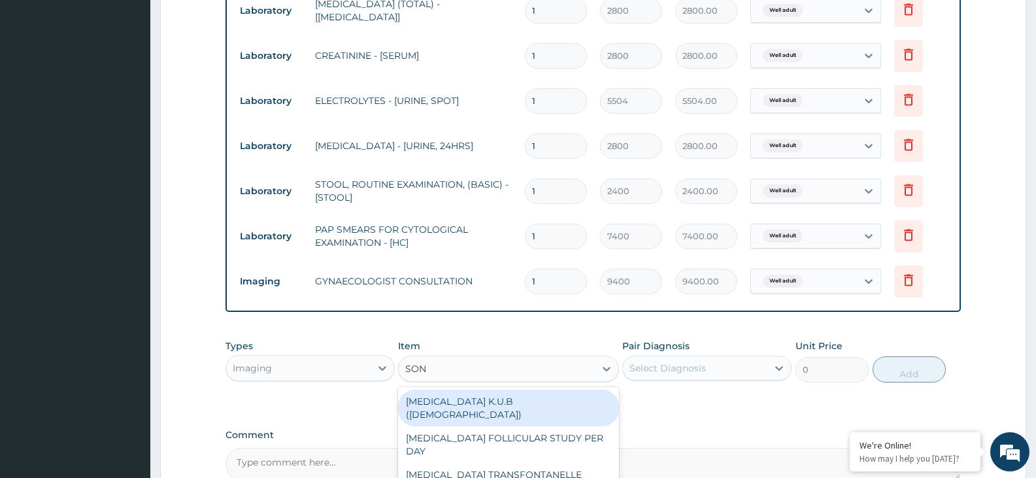
type input "SONO"
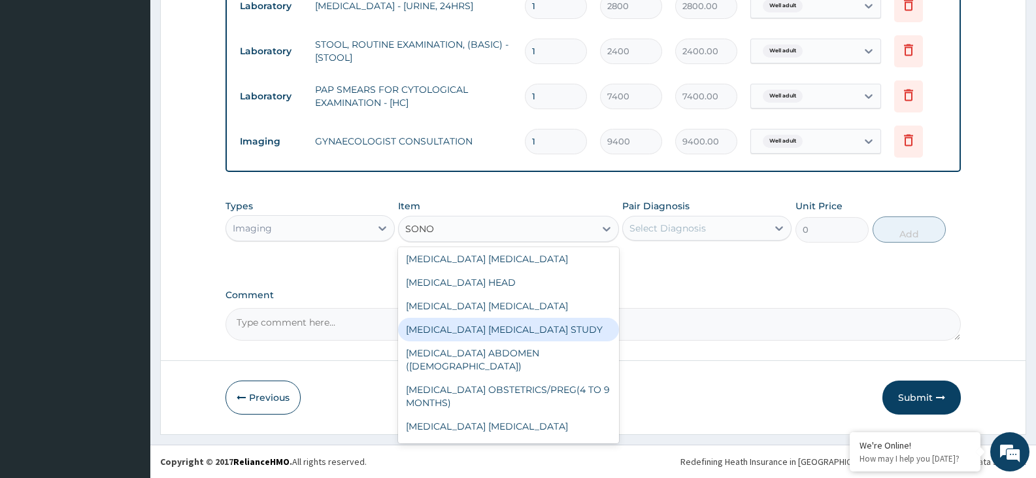
scroll to position [755, 0]
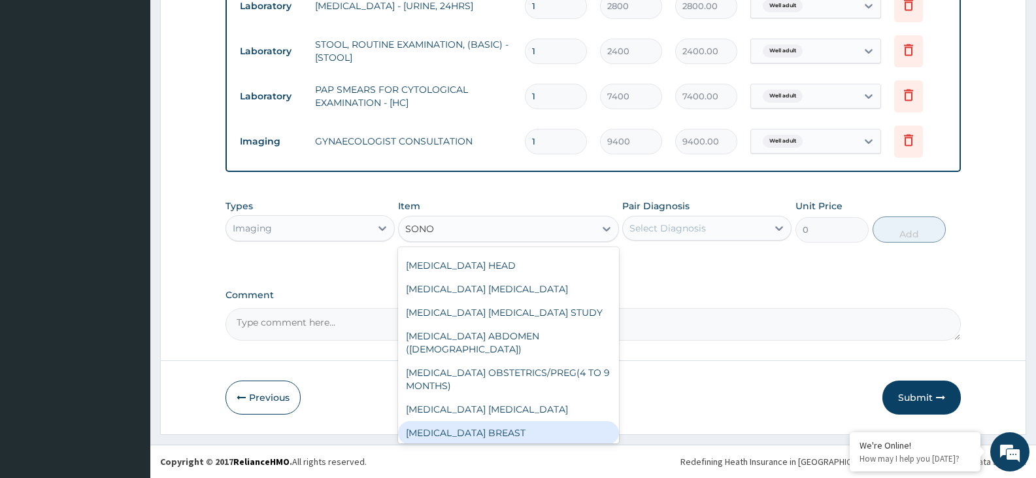
click at [563, 421] on div "SONOGRAPHY BREAST" at bounding box center [508, 433] width 220 height 24
type input "17500"
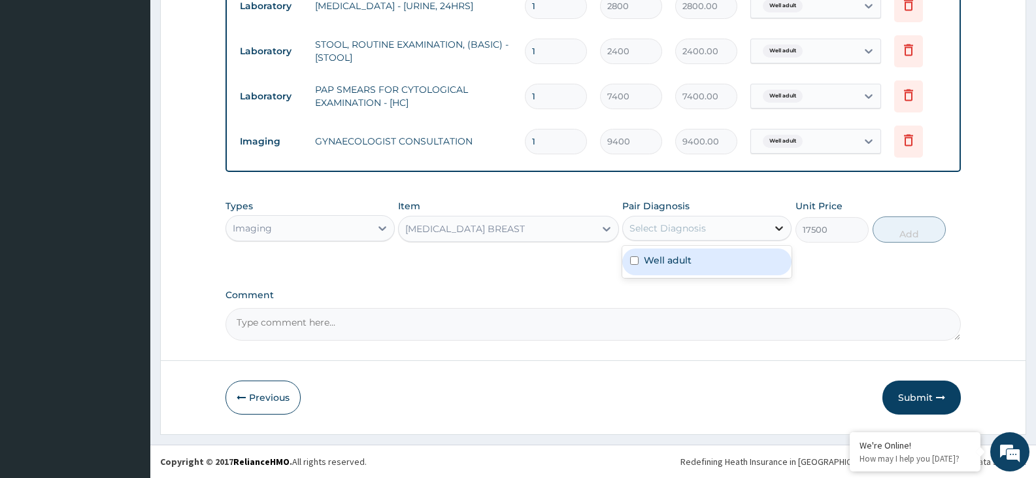
click at [776, 235] on div at bounding box center [780, 228] width 24 height 24
click at [728, 264] on div "Well adult" at bounding box center [707, 261] width 169 height 27
checkbox input "true"
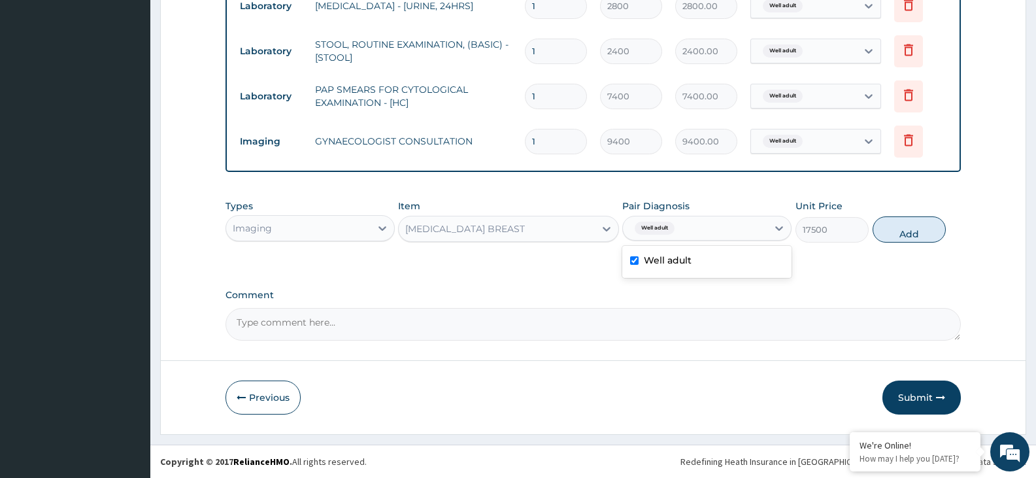
click at [916, 233] on button "Add" at bounding box center [909, 229] width 73 height 26
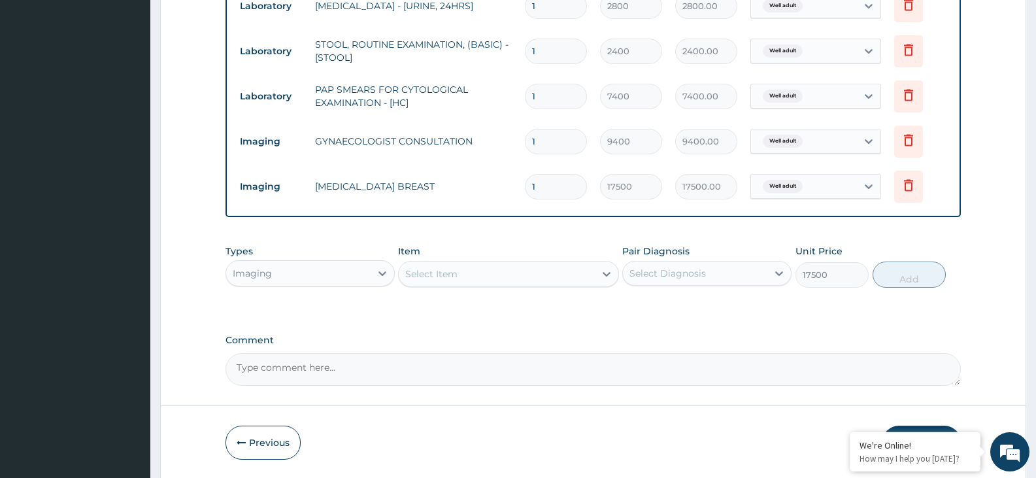
type input "0"
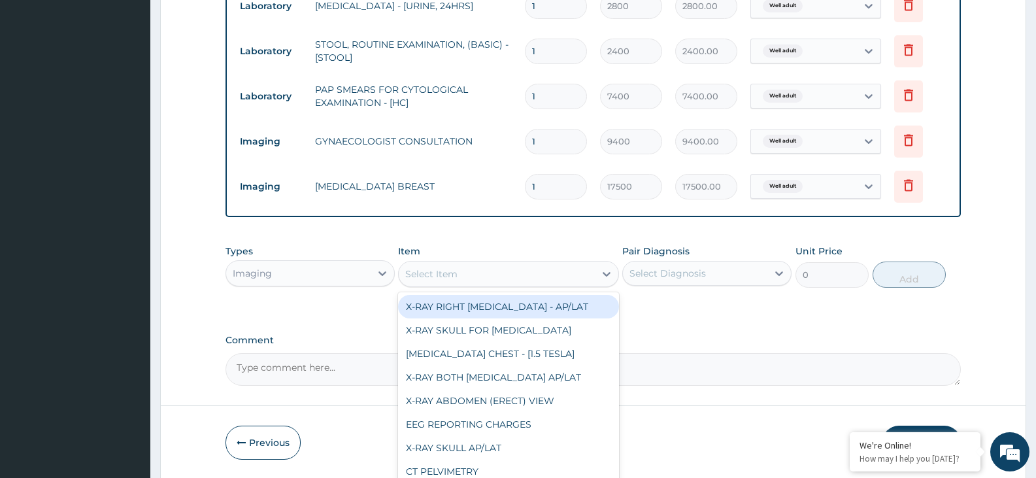
click at [511, 277] on div "Select Item" at bounding box center [497, 274] width 196 height 21
type input "X"
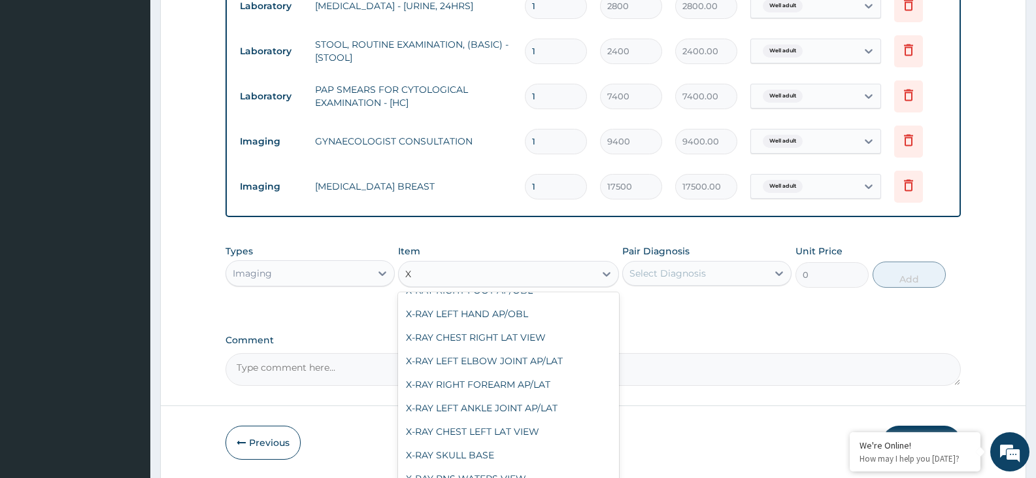
scroll to position [1600, 0]
click at [609, 373] on div "X-RAY CHEST LEFT LAT VIEW" at bounding box center [508, 383] width 220 height 24
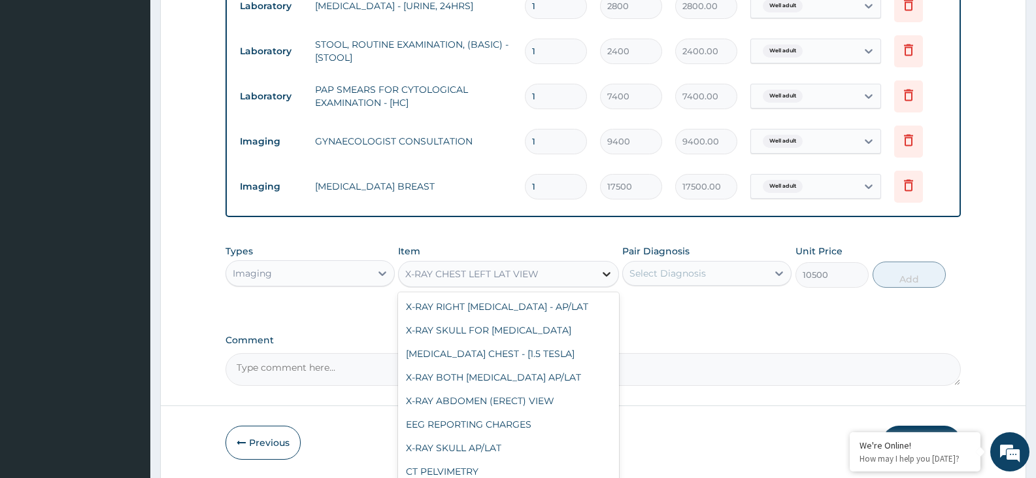
scroll to position [3440, 0]
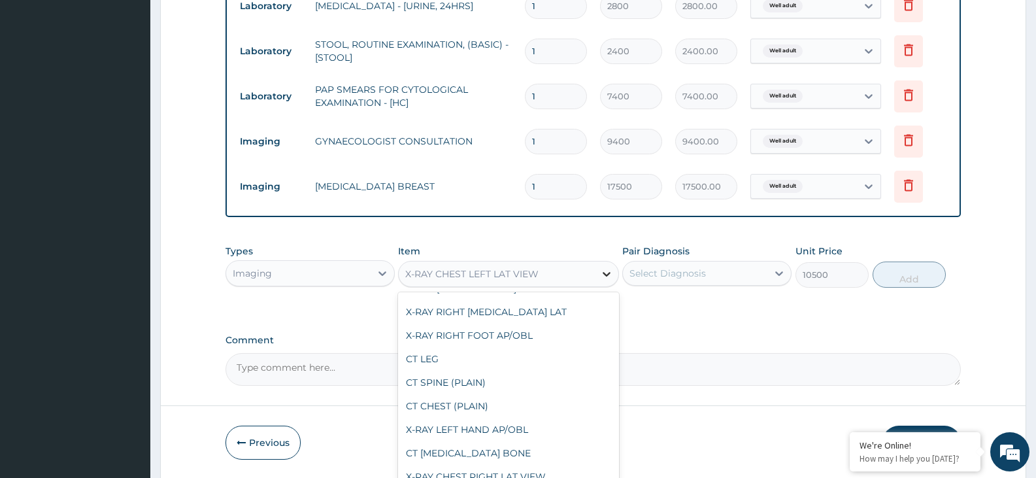
click at [607, 273] on icon at bounding box center [606, 273] width 13 height 13
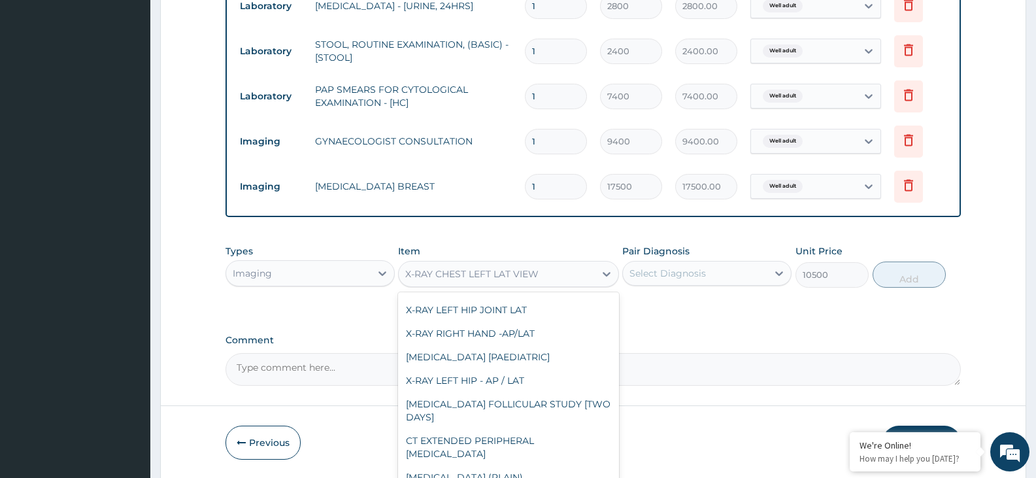
scroll to position [5914, 0]
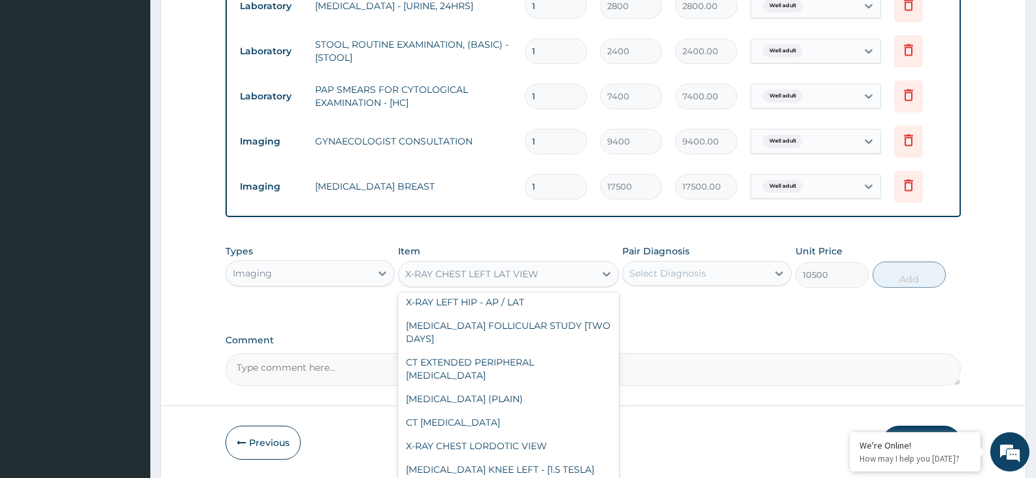
type input "4375"
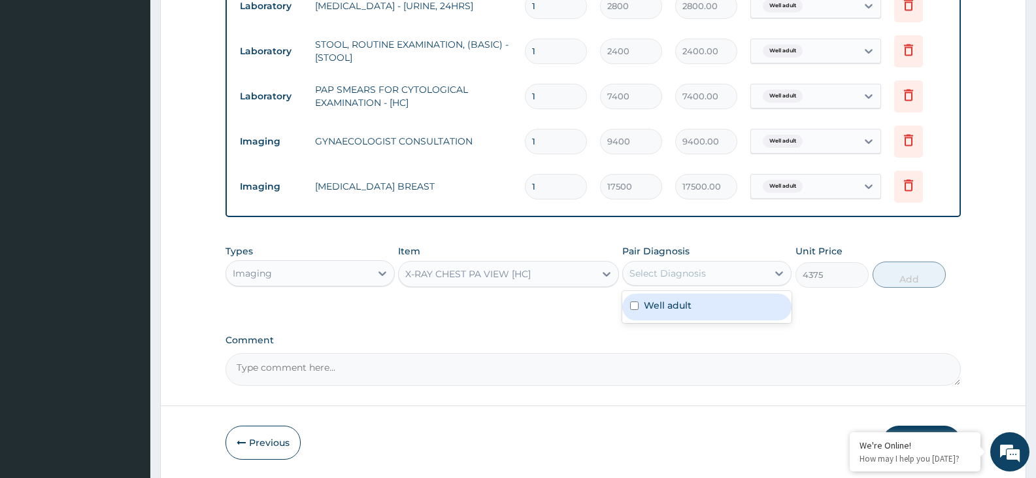
click at [767, 271] on div "Select Diagnosis" at bounding box center [695, 273] width 145 height 21
click at [754, 294] on div "Well adult" at bounding box center [707, 307] width 169 height 27
checkbox input "true"
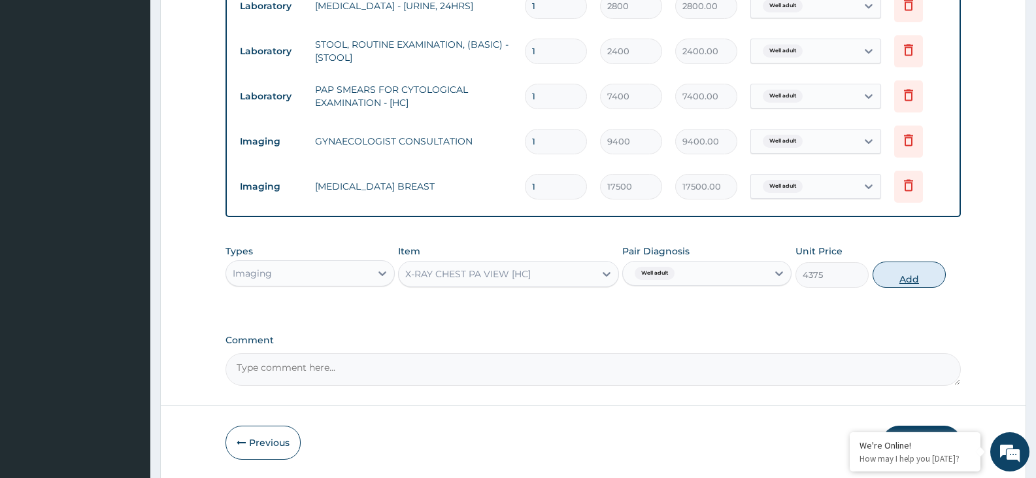
drag, startPoint x: 887, startPoint y: 275, endPoint x: 871, endPoint y: 259, distance: 22.7
click at [888, 275] on button "Add" at bounding box center [909, 275] width 73 height 26
type input "0"
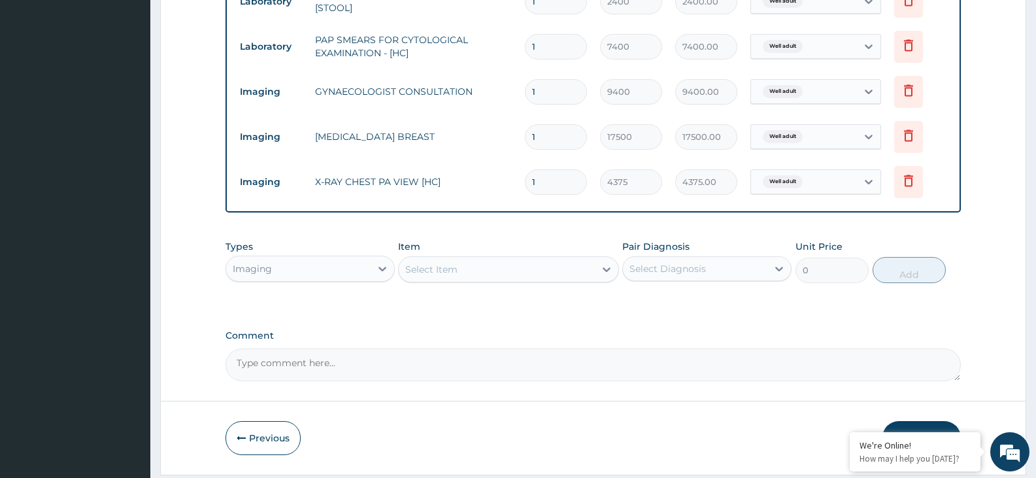
scroll to position [854, 0]
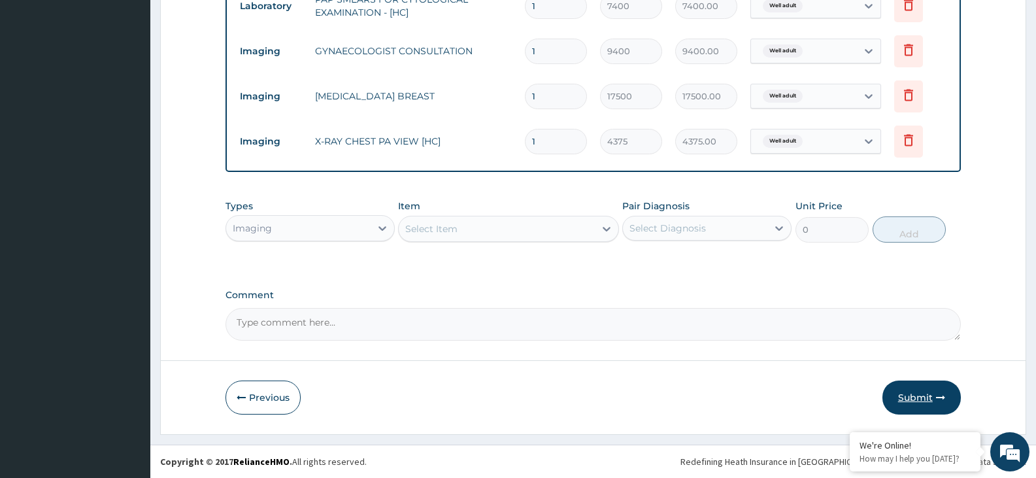
drag, startPoint x: 927, startPoint y: 384, endPoint x: 902, endPoint y: 351, distance: 41.6
click at [927, 383] on button "Submit" at bounding box center [922, 398] width 78 height 34
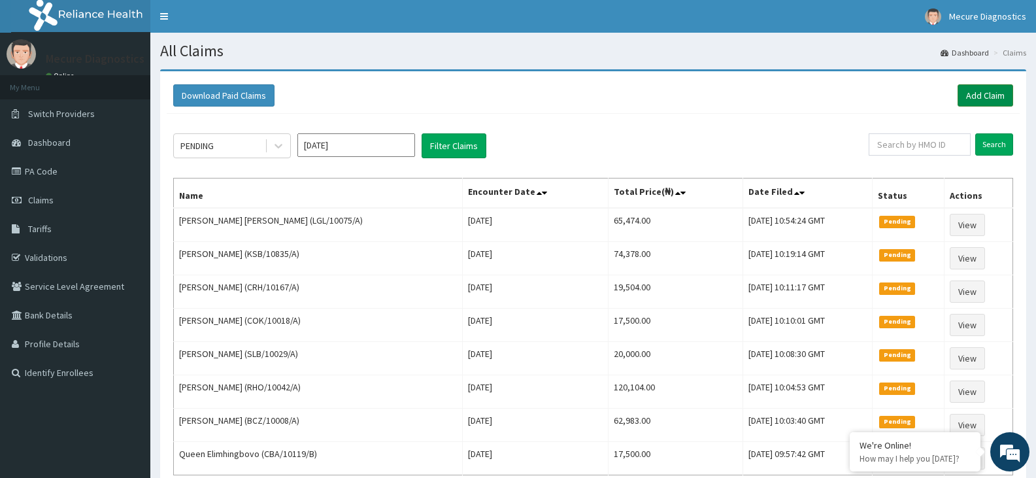
click at [991, 91] on link "Add Claim" at bounding box center [986, 95] width 56 height 22
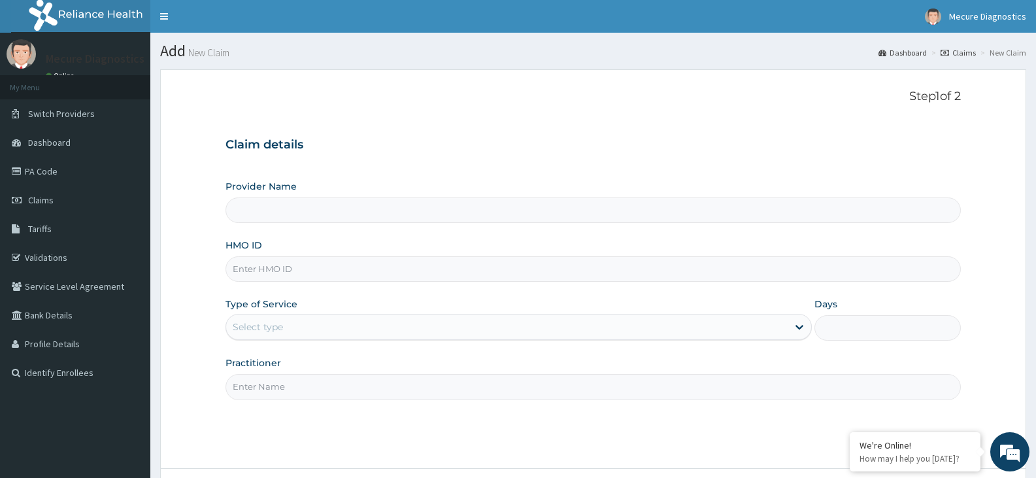
type input "Mecure -Lekki"
click at [530, 266] on input "HMO ID" at bounding box center [594, 269] width 736 height 26
type input "FBC/10005/A"
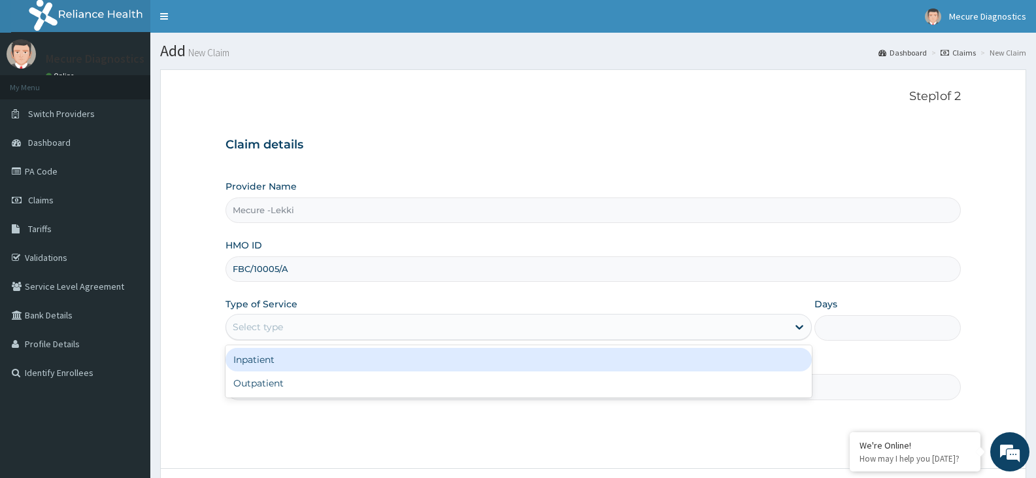
click at [356, 317] on div "Select type" at bounding box center [506, 327] width 561 height 21
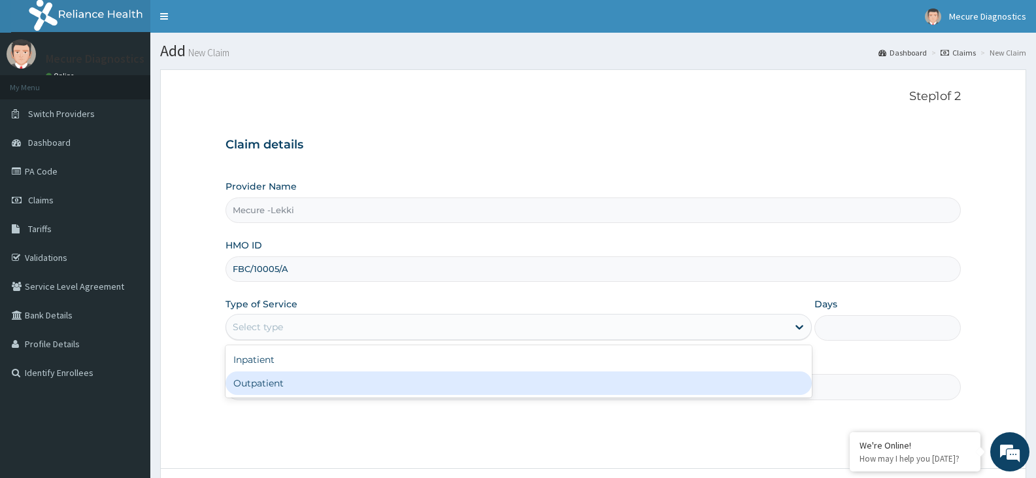
click at [351, 384] on div "Outpatient" at bounding box center [519, 383] width 586 height 24
type input "1"
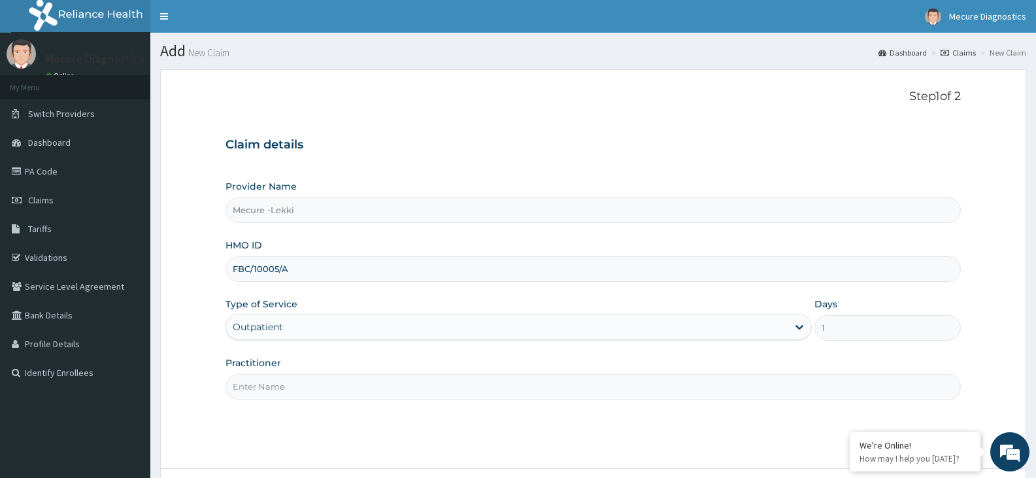
click at [349, 397] on input "Practitioner" at bounding box center [594, 387] width 736 height 26
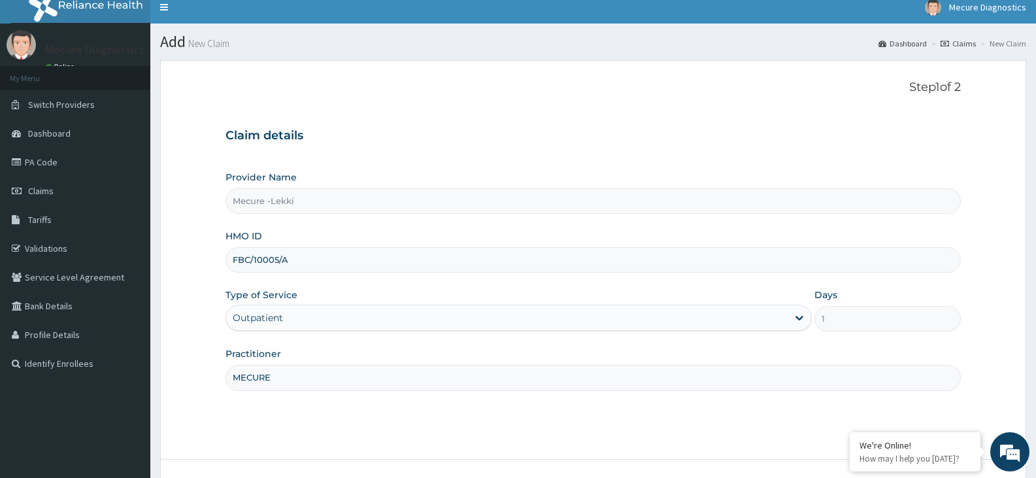
scroll to position [108, 0]
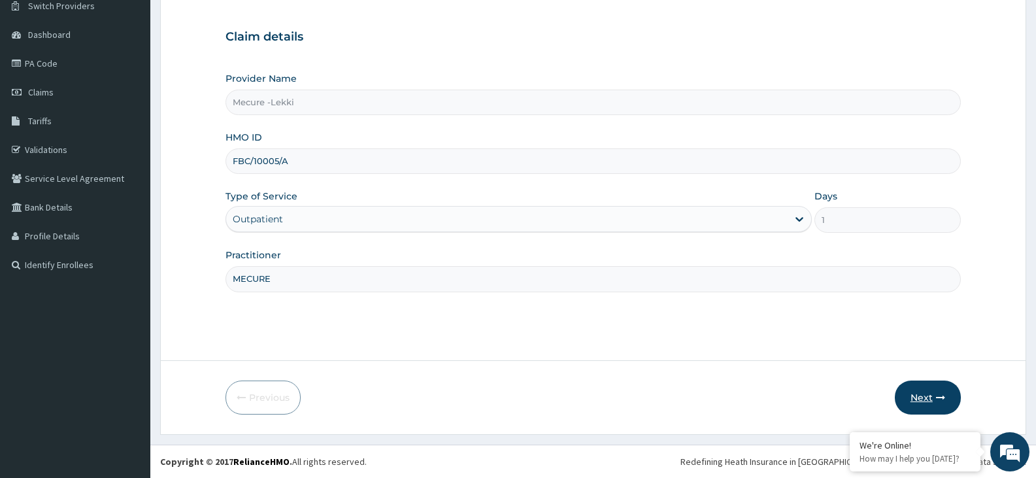
type input "MECURE"
click at [935, 397] on button "Next" at bounding box center [928, 398] width 66 height 34
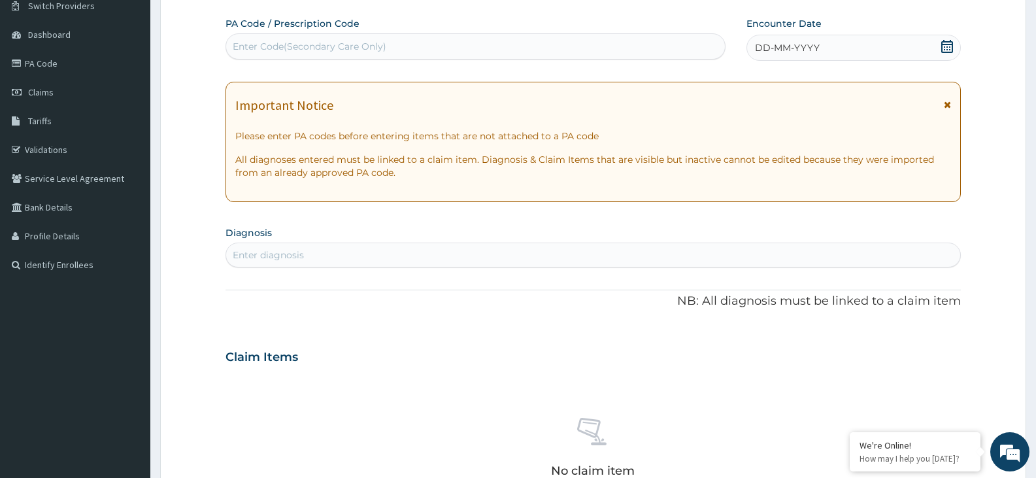
click at [444, 42] on div "Enter Code(Secondary Care Only)" at bounding box center [475, 46] width 499 height 21
type input "PA/9587AF"
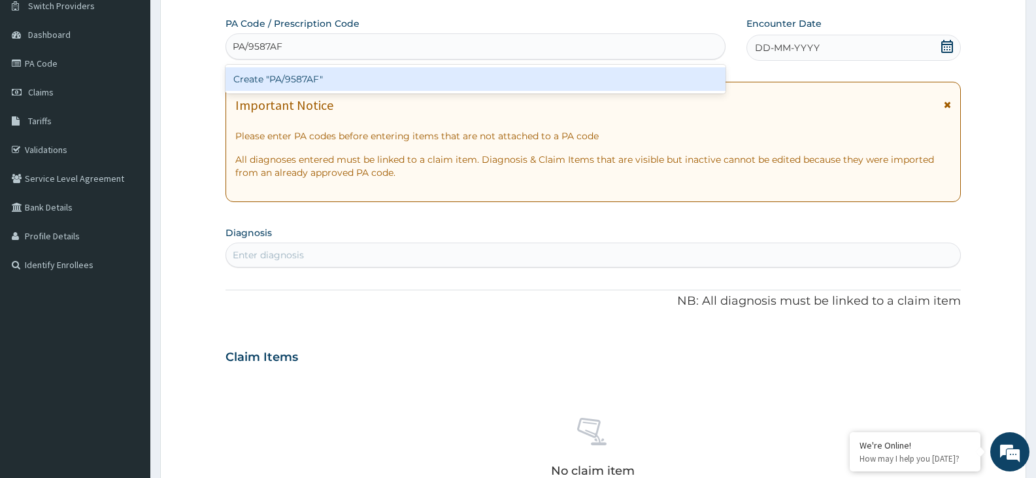
click at [451, 81] on div "Create "PA/9587AF"" at bounding box center [476, 79] width 500 height 24
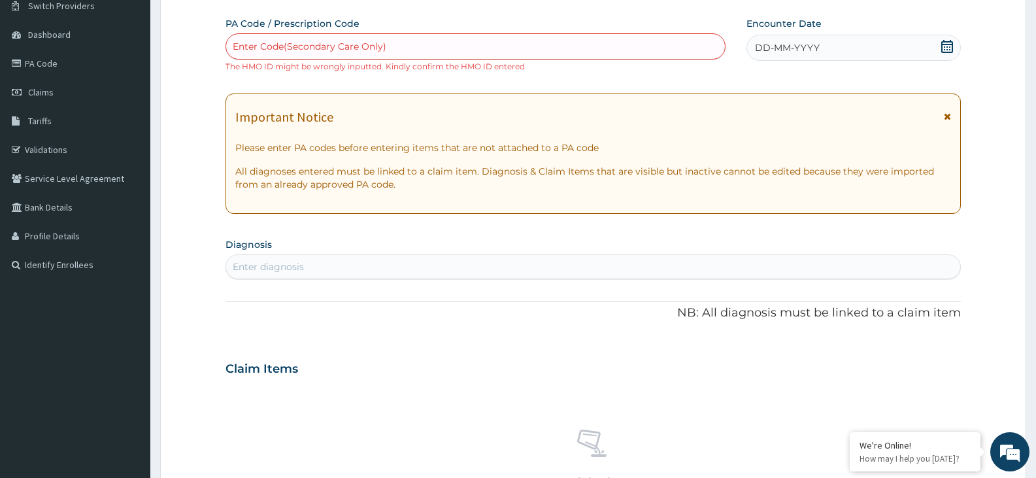
click at [636, 47] on div "Enter Code(Secondary Care Only)" at bounding box center [475, 46] width 499 height 21
type input "PA/9587AF"
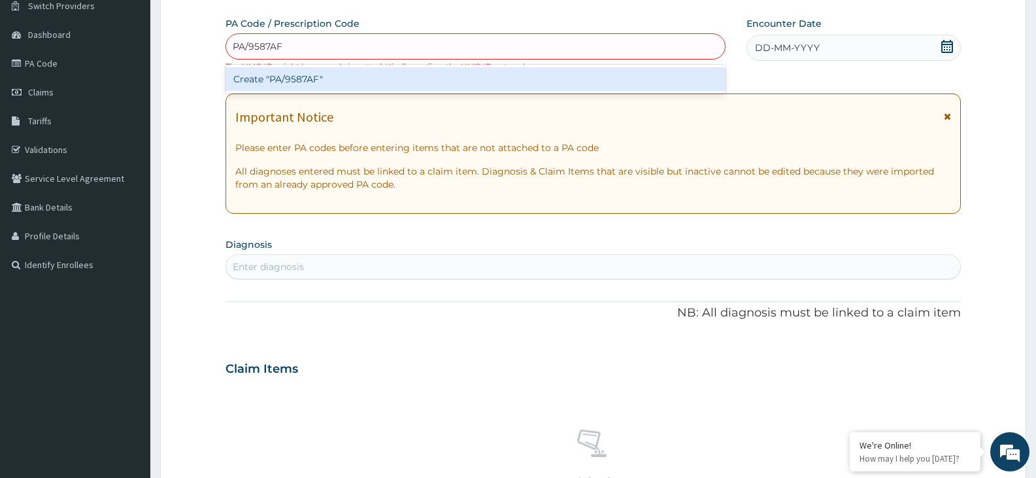
click at [531, 78] on div "Create "PA/9587AF"" at bounding box center [476, 79] width 500 height 24
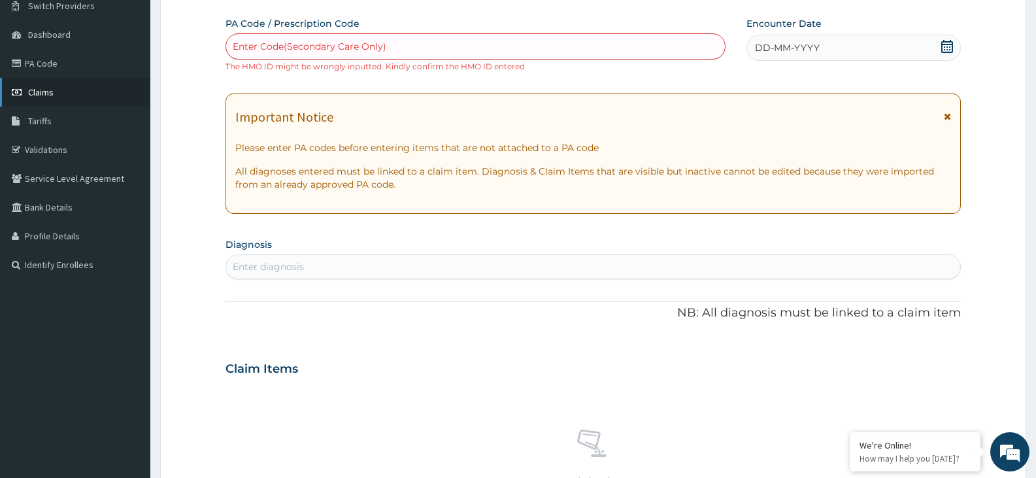
click at [56, 84] on link "Claims" at bounding box center [75, 92] width 150 height 29
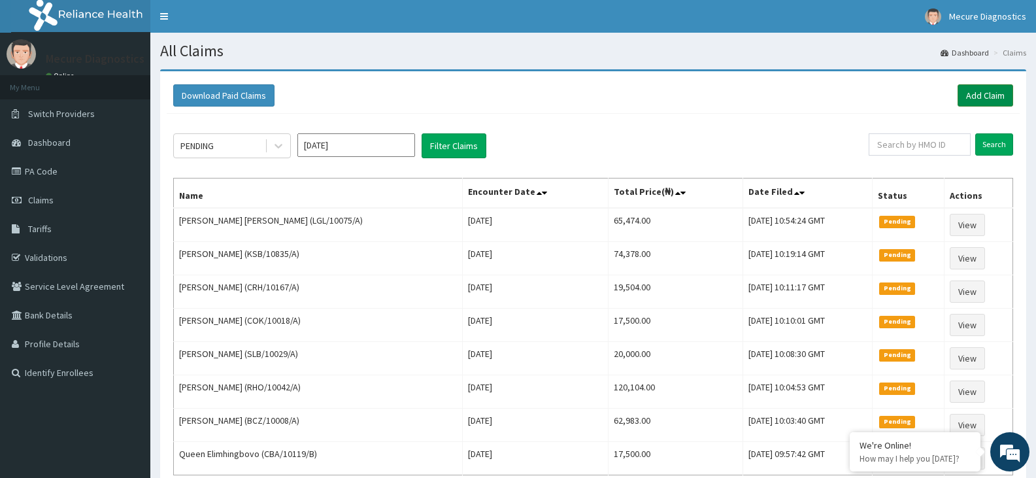
click at [987, 94] on link "Add Claim" at bounding box center [986, 95] width 56 height 22
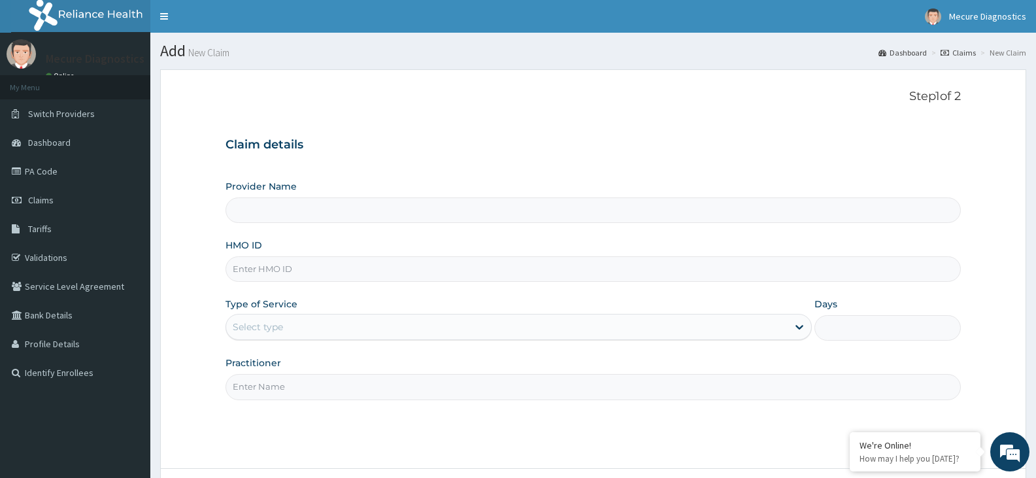
type input "Mecure -Lekki"
click at [450, 267] on input "HMO ID" at bounding box center [594, 269] width 736 height 26
type input "MAD/10075/A"
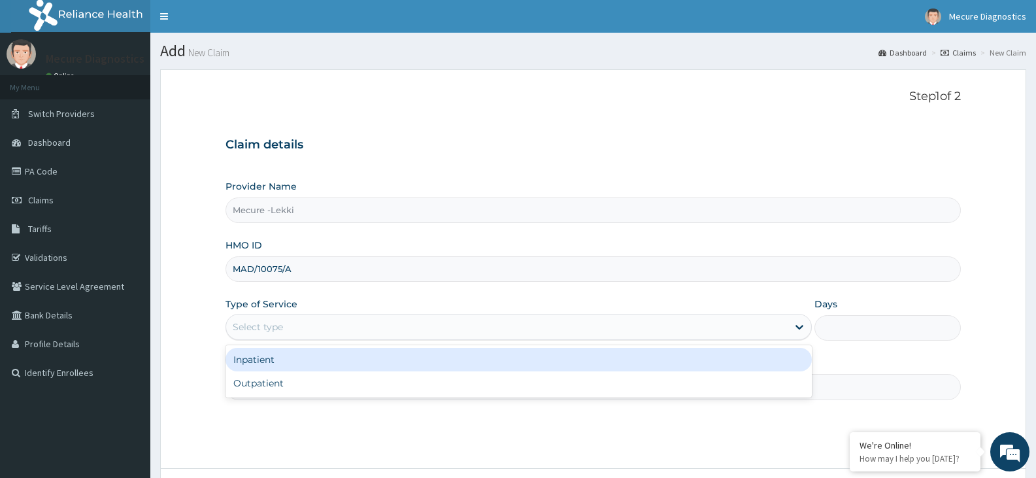
click at [420, 326] on div "Select type" at bounding box center [506, 327] width 561 height 21
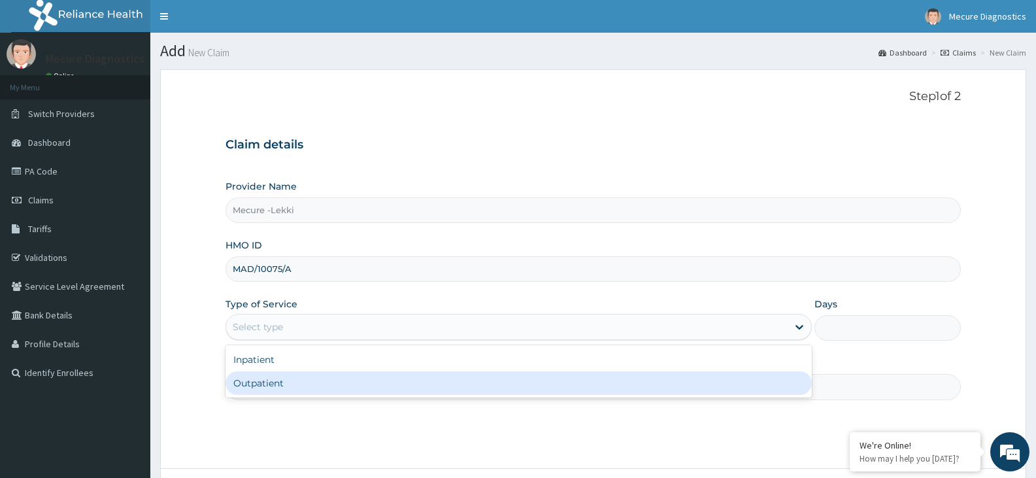
click at [394, 379] on div "Outpatient" at bounding box center [519, 383] width 586 height 24
type input "1"
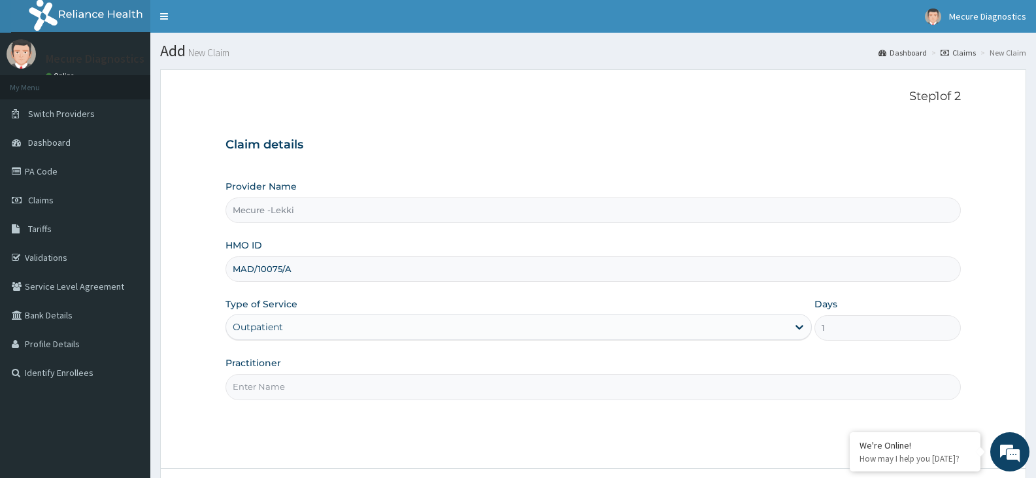
click at [381, 379] on input "Practitioner" at bounding box center [594, 387] width 736 height 26
type input "P"
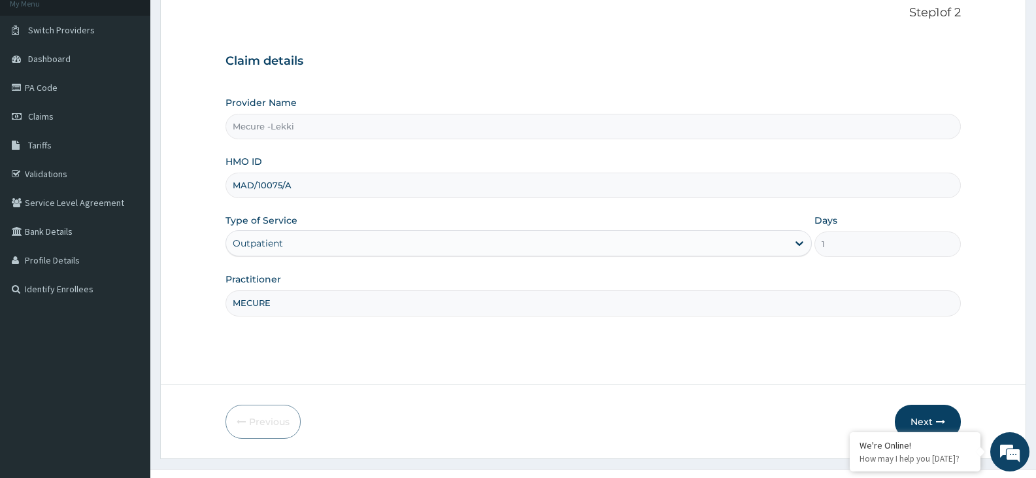
scroll to position [93, 0]
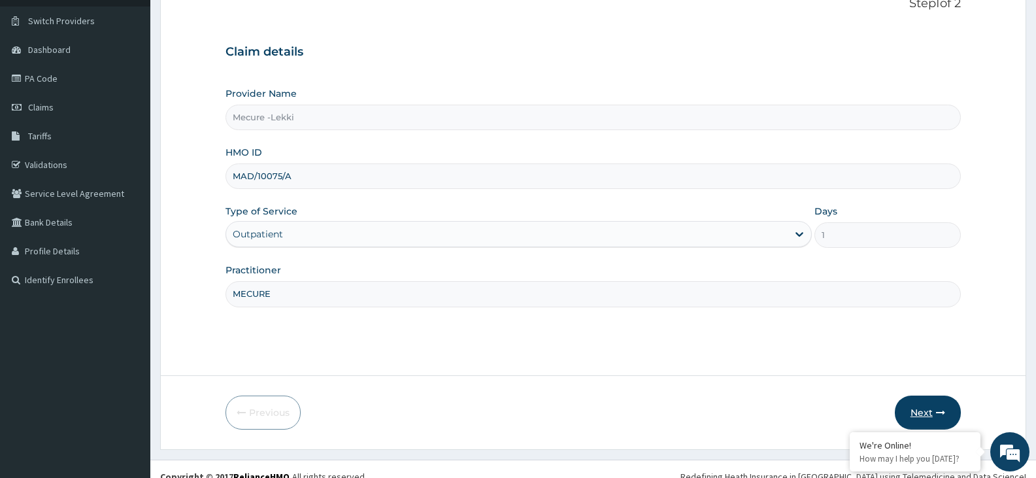
type input "MECURE"
click at [925, 409] on button "Next" at bounding box center [928, 413] width 66 height 34
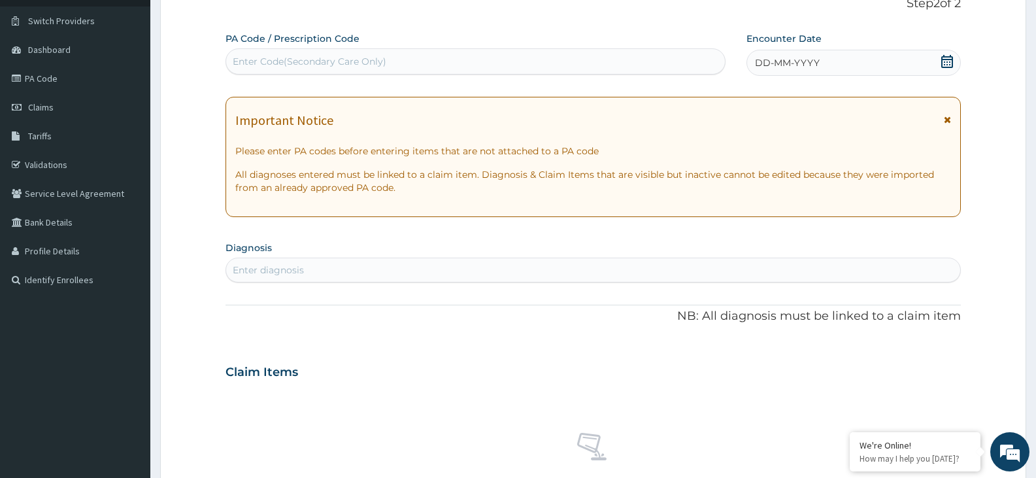
click at [391, 58] on div "Enter Code(Secondary Care Only)" at bounding box center [475, 61] width 499 height 21
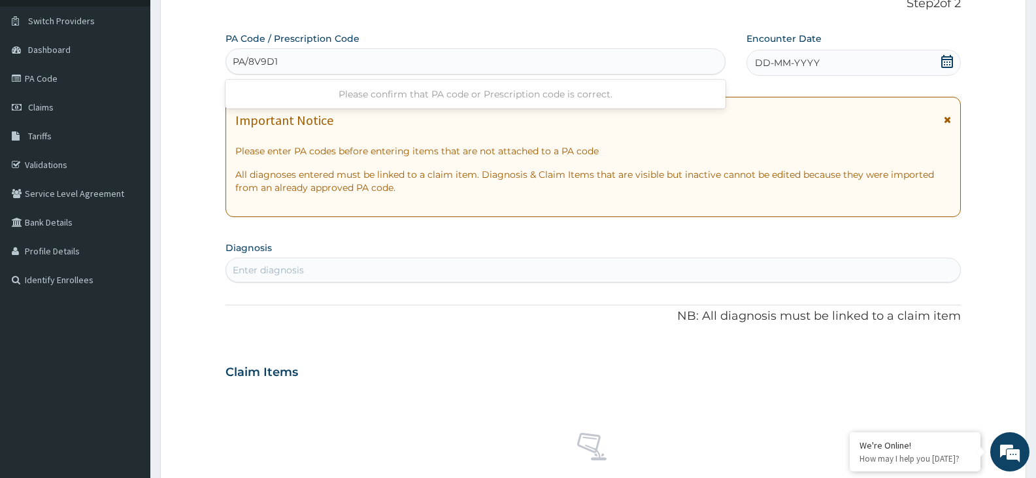
type input "PA/8V9D13"
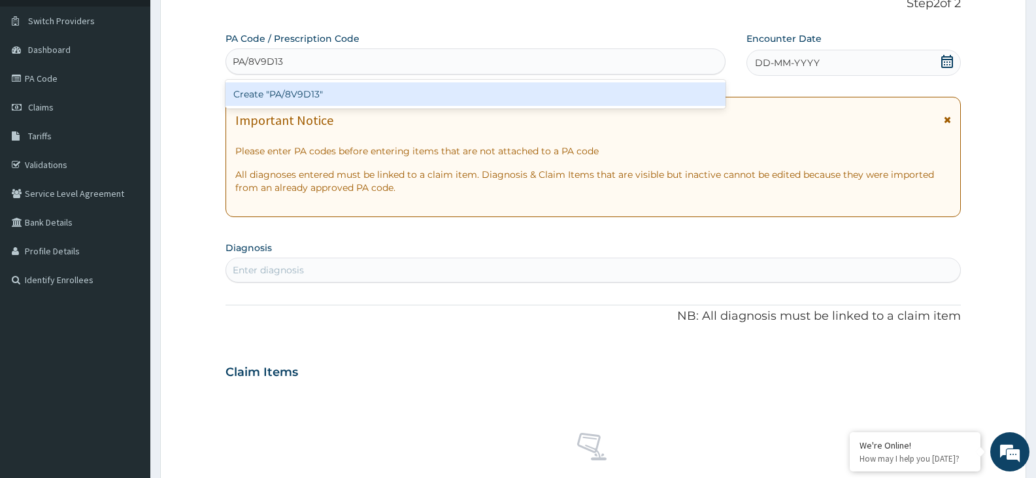
click at [300, 90] on div "Create "PA/8V9D13"" at bounding box center [476, 94] width 500 height 24
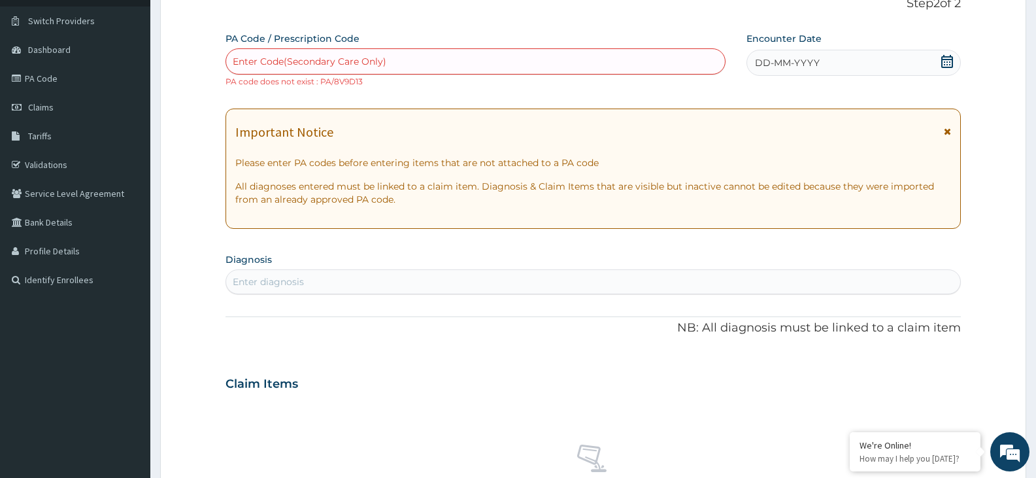
click at [296, 58] on div "Enter Code(Secondary Care Only)" at bounding box center [310, 61] width 154 height 13
type input "PA/8B9D13"
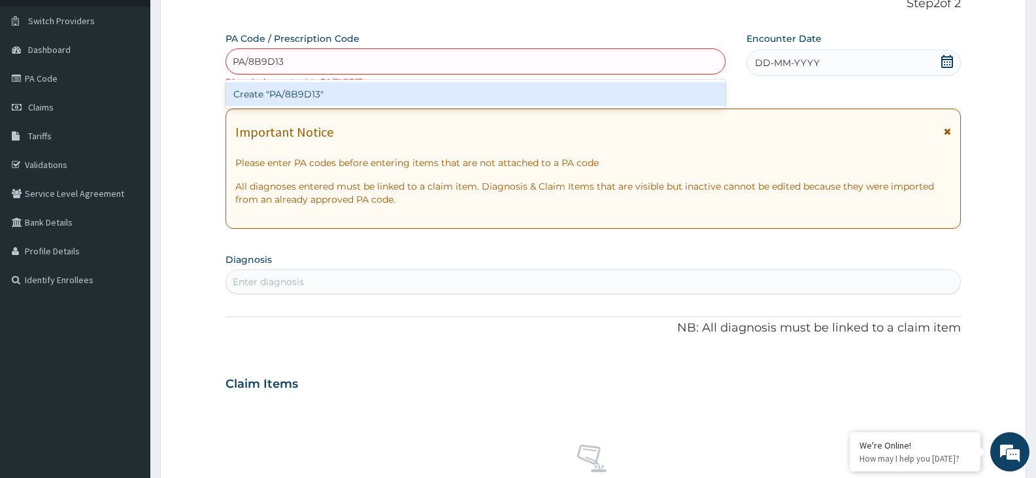
click at [298, 92] on div "Create "PA/8B9D13"" at bounding box center [476, 94] width 500 height 24
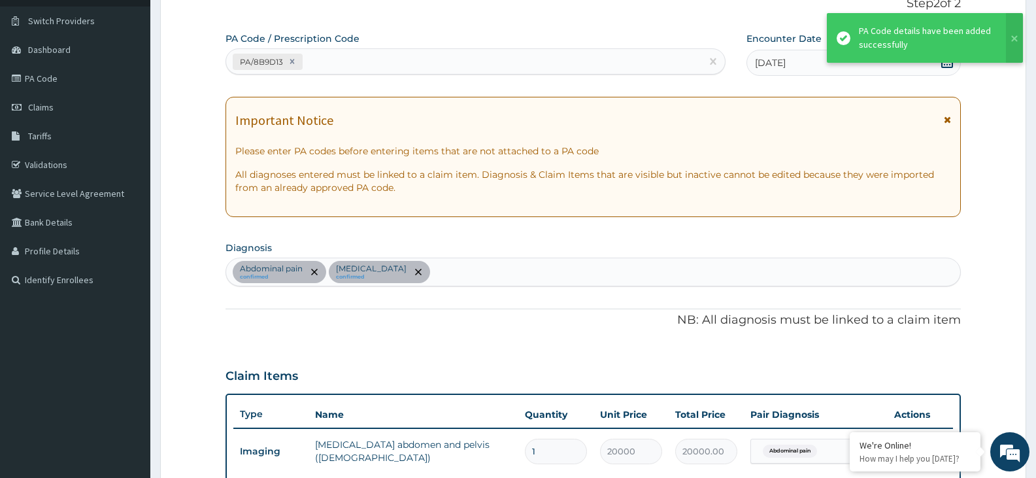
scroll to position [351, 0]
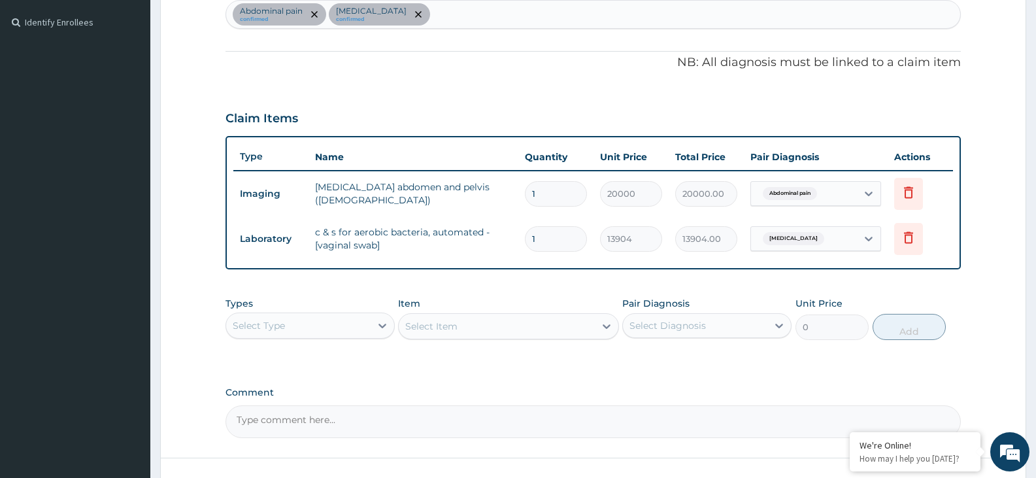
click at [299, 95] on div "PA Code / Prescription Code PA/8B9D13 Encounter Date [DATE] Important Notice Pl…" at bounding box center [594, 106] width 736 height 664
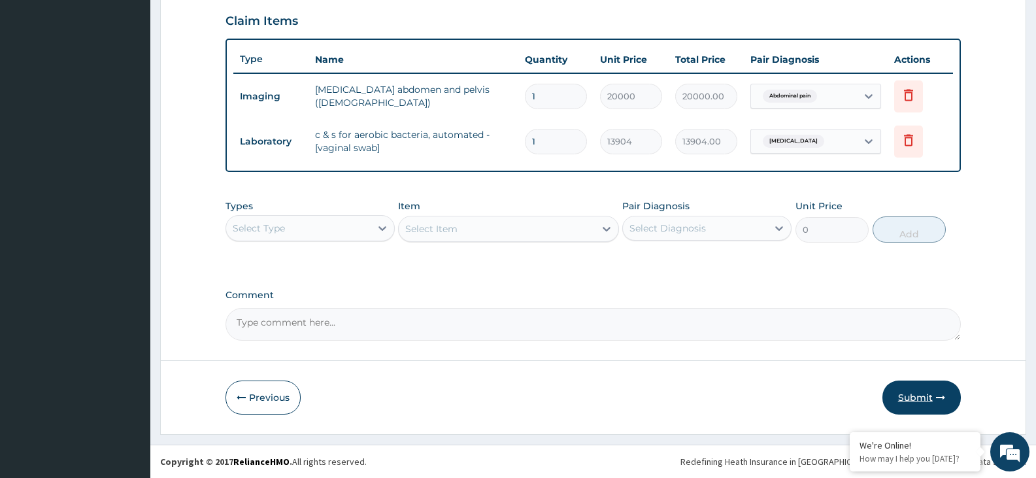
click at [919, 393] on button "Submit" at bounding box center [922, 398] width 78 height 34
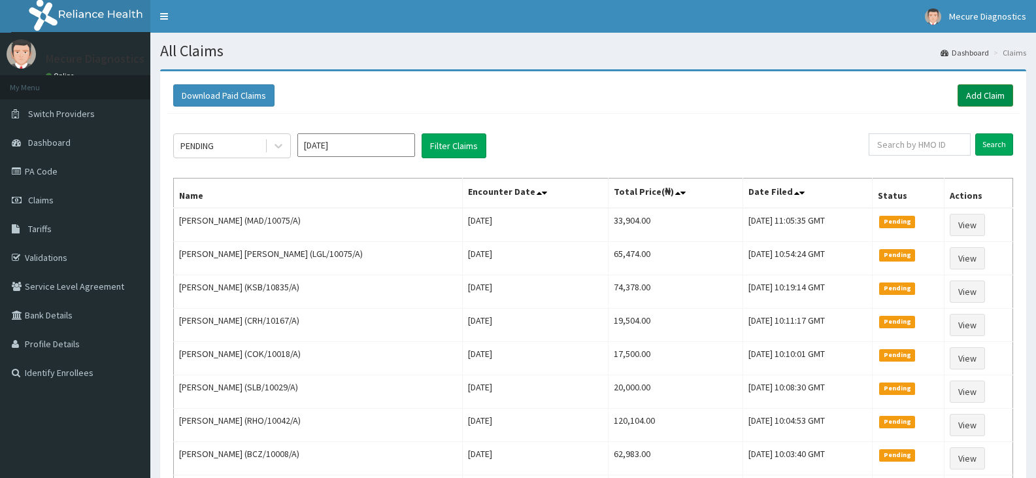
click at [978, 94] on link "Add Claim" at bounding box center [986, 95] width 56 height 22
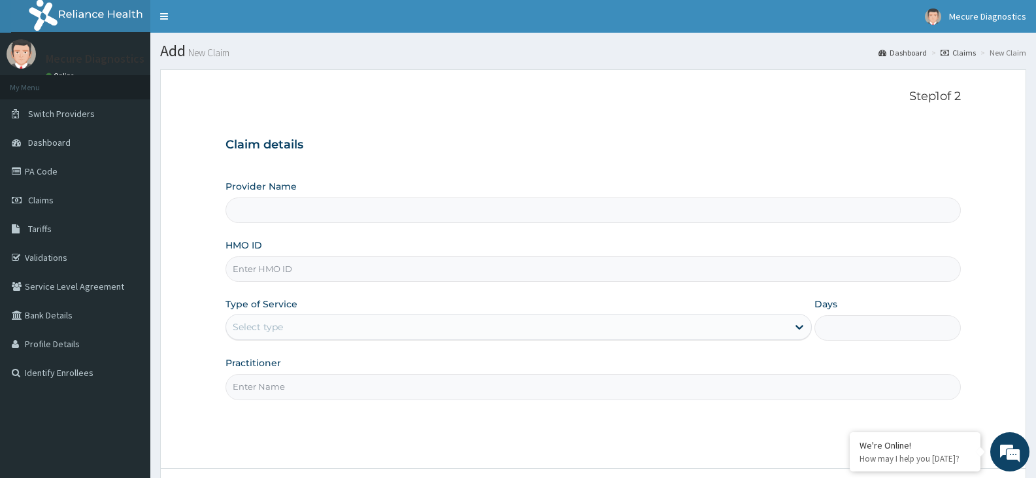
click at [325, 265] on input "HMO ID" at bounding box center [594, 269] width 736 height 26
type input "Mecure -Lekki"
type input "WFE/10047/A"
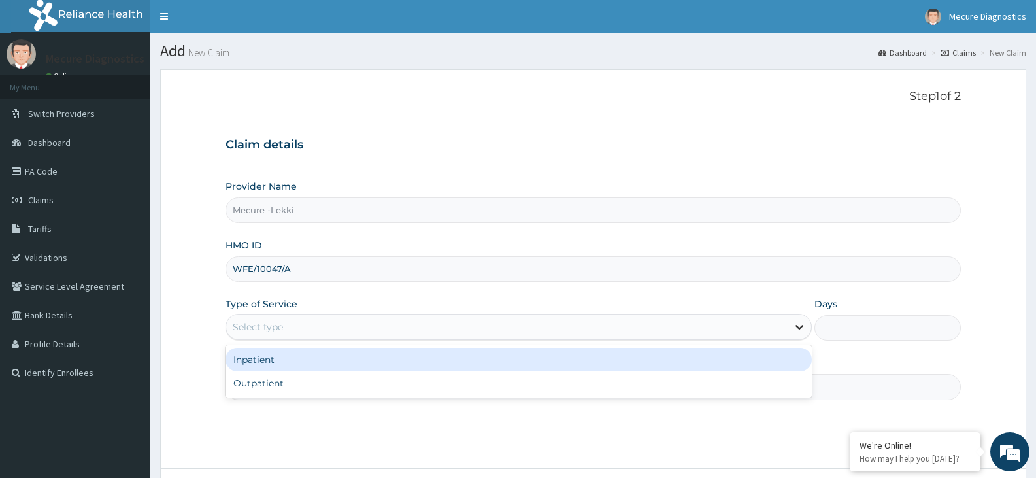
click at [800, 330] on icon at bounding box center [799, 326] width 13 height 13
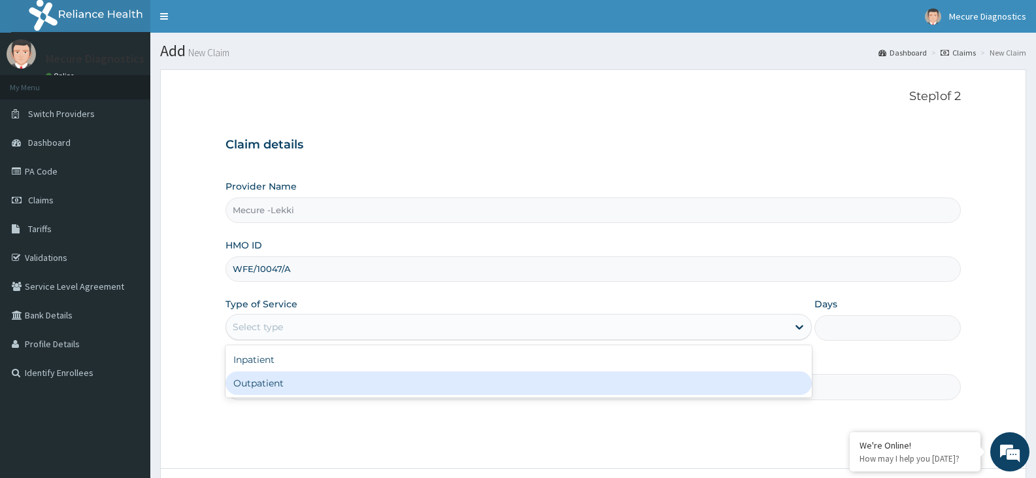
click at [734, 382] on div "Outpatient" at bounding box center [519, 383] width 586 height 24
type input "1"
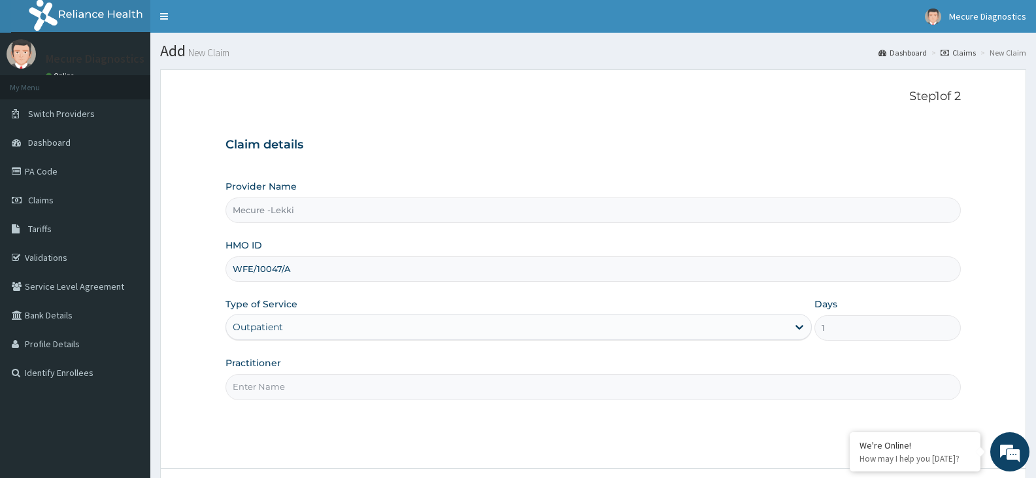
click at [693, 375] on input "Practitioner" at bounding box center [594, 387] width 736 height 26
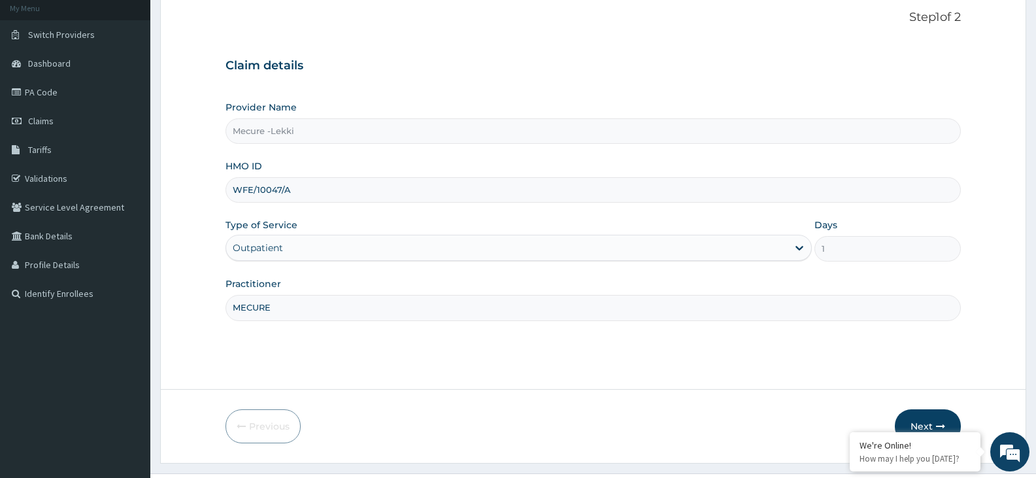
scroll to position [106, 0]
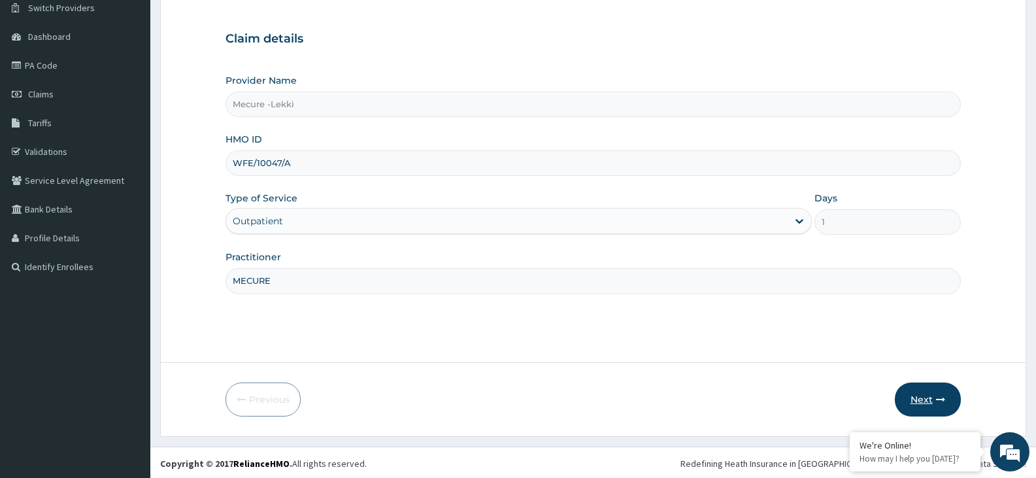
type input "MECURE"
click at [925, 400] on button "Next" at bounding box center [928, 400] width 66 height 34
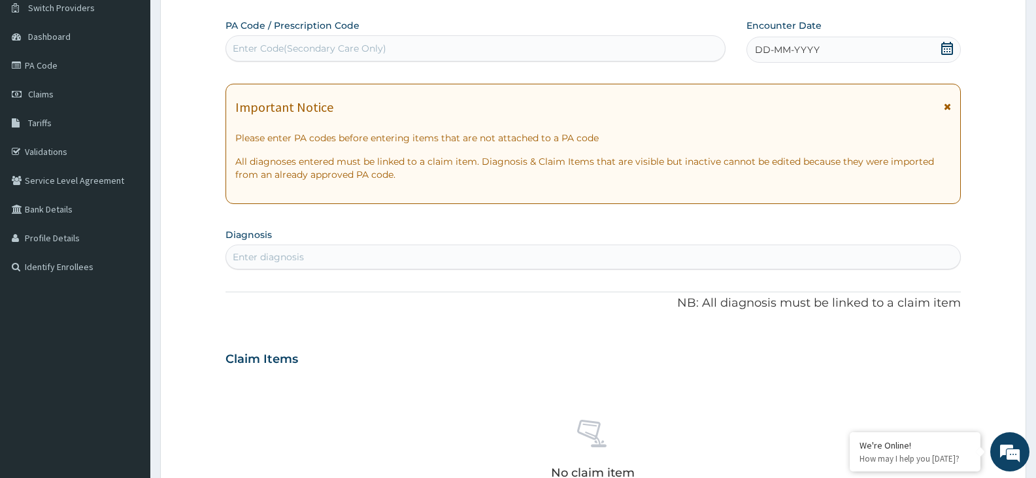
click at [448, 39] on div "Enter Code(Secondary Care Only)" at bounding box center [475, 48] width 499 height 21
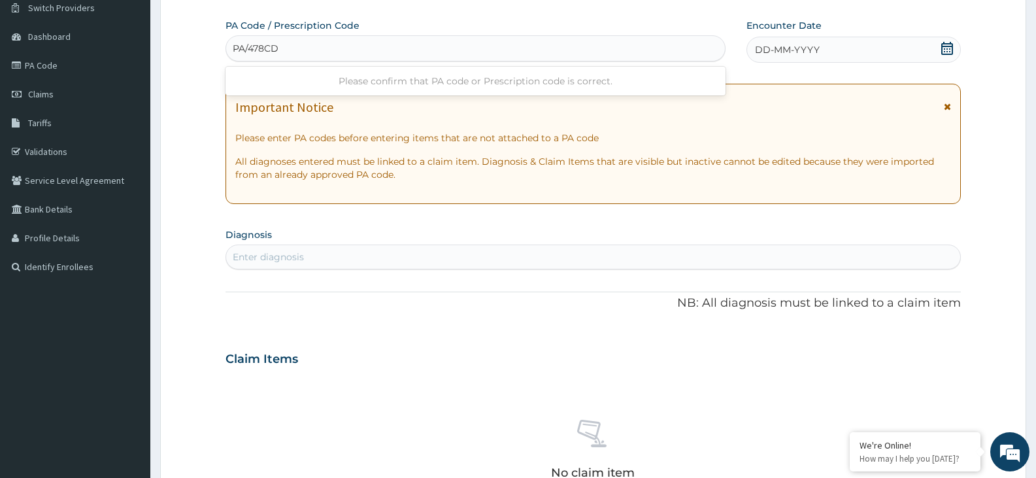
type input "PA/478CD8"
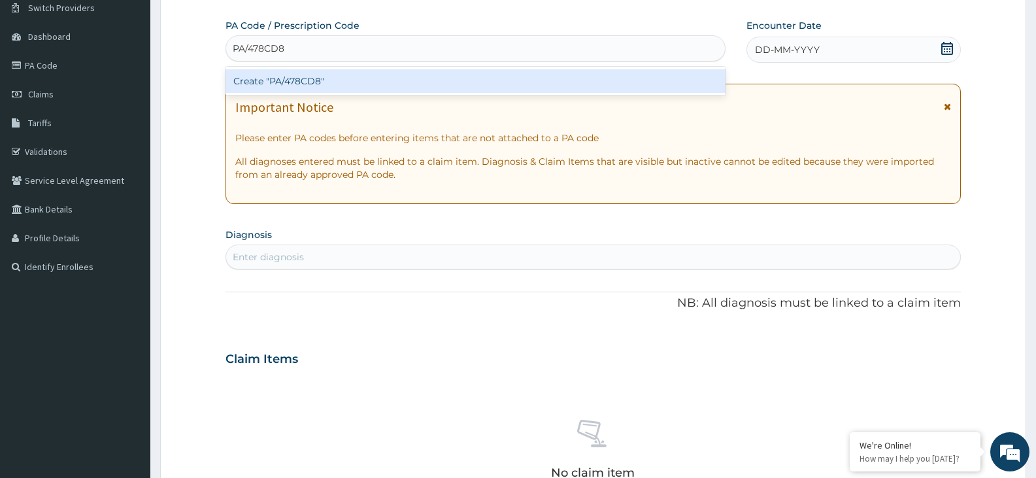
click at [327, 78] on div "Create "PA/478CD8"" at bounding box center [476, 81] width 500 height 24
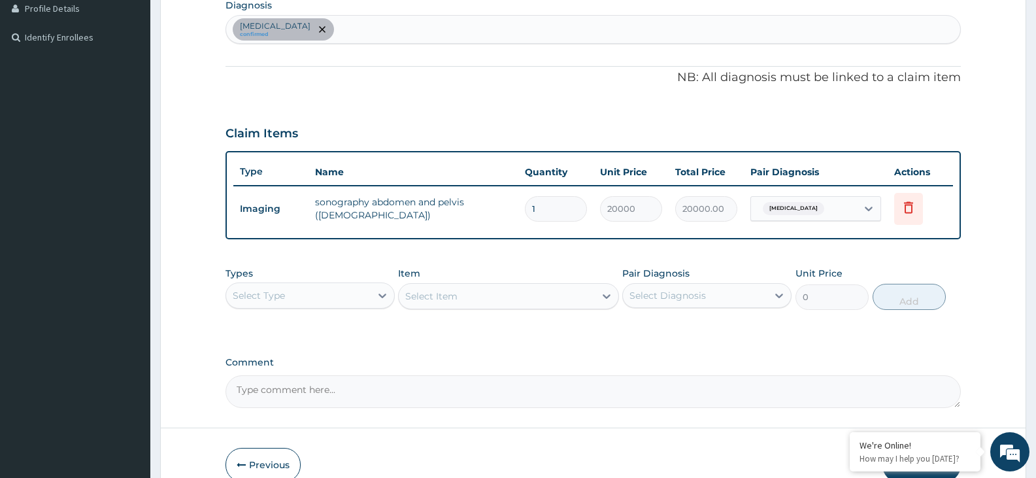
scroll to position [403, 0]
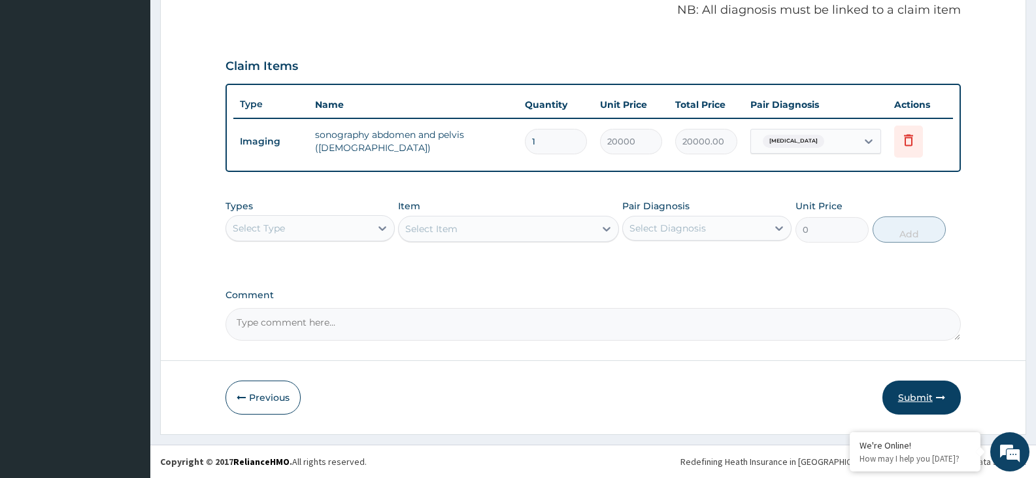
click at [923, 398] on button "Submit" at bounding box center [922, 398] width 78 height 34
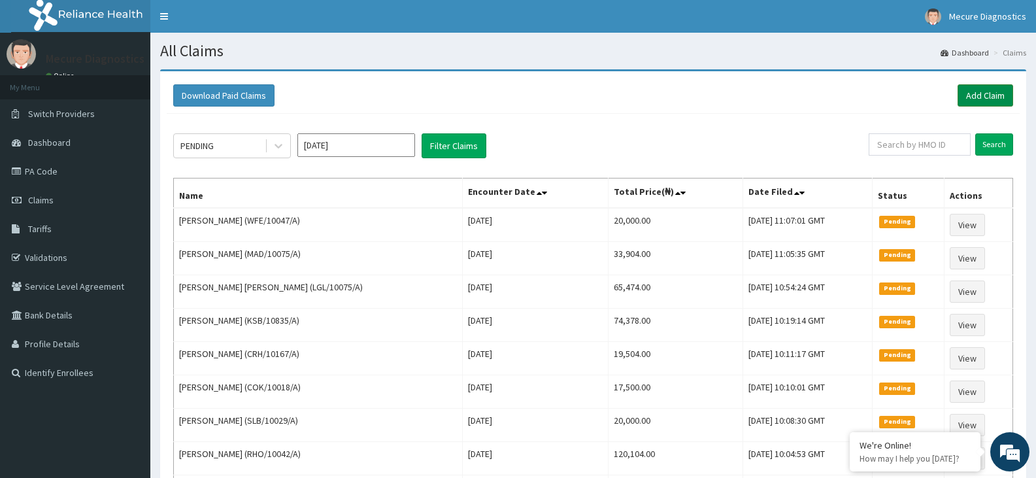
click at [968, 92] on link "Add Claim" at bounding box center [986, 95] width 56 height 22
click at [973, 93] on link "Add Claim" at bounding box center [986, 95] width 56 height 22
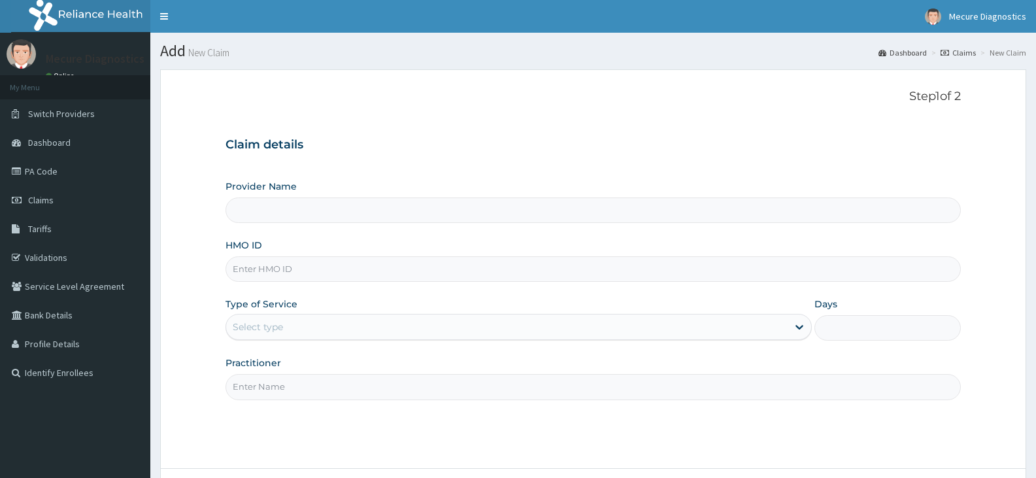
click at [624, 209] on input "Provider Name" at bounding box center [594, 210] width 736 height 26
click at [602, 264] on input "HMO ID" at bounding box center [594, 269] width 736 height 26
type input "Mecure -Lekki"
type input "PHT/10049/A"
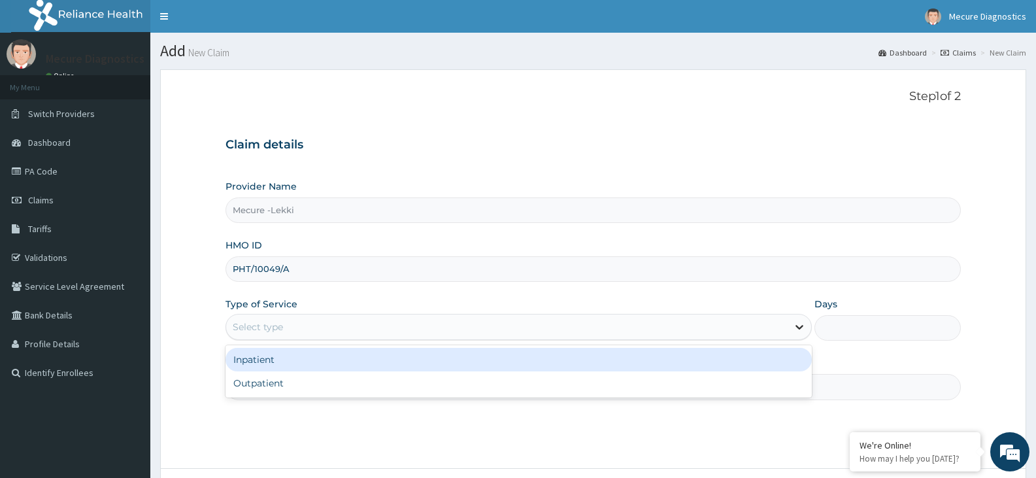
click at [811, 324] on div at bounding box center [800, 327] width 24 height 24
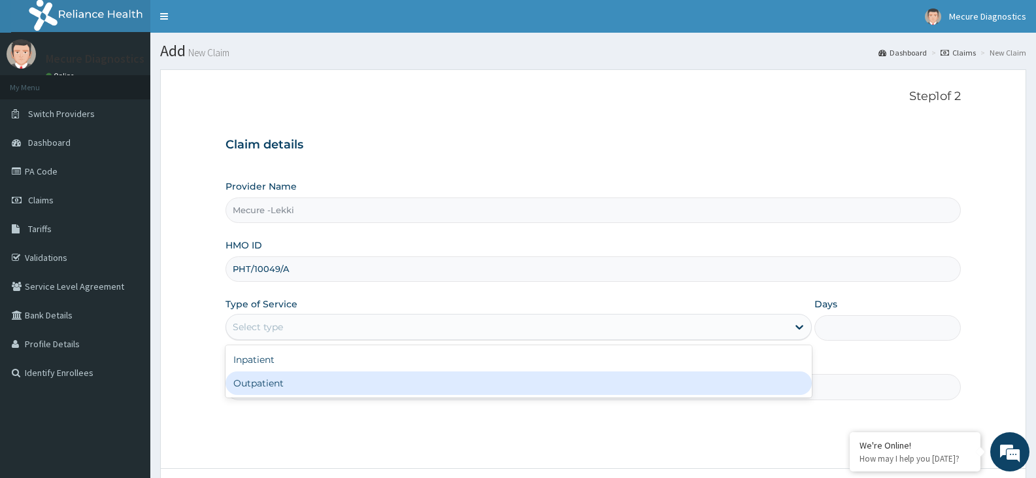
click at [732, 385] on div "Outpatient" at bounding box center [519, 383] width 586 height 24
type input "1"
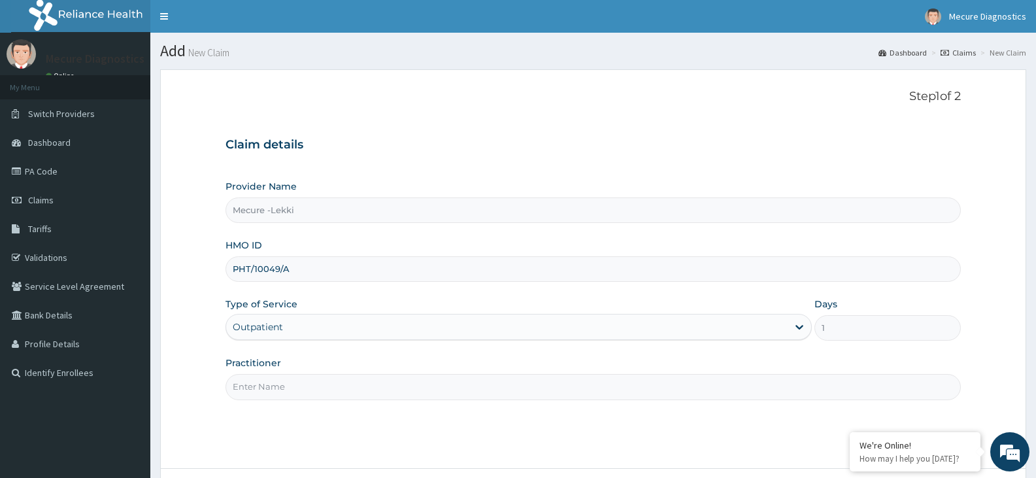
click at [677, 386] on input "Practitioner" at bounding box center [594, 387] width 736 height 26
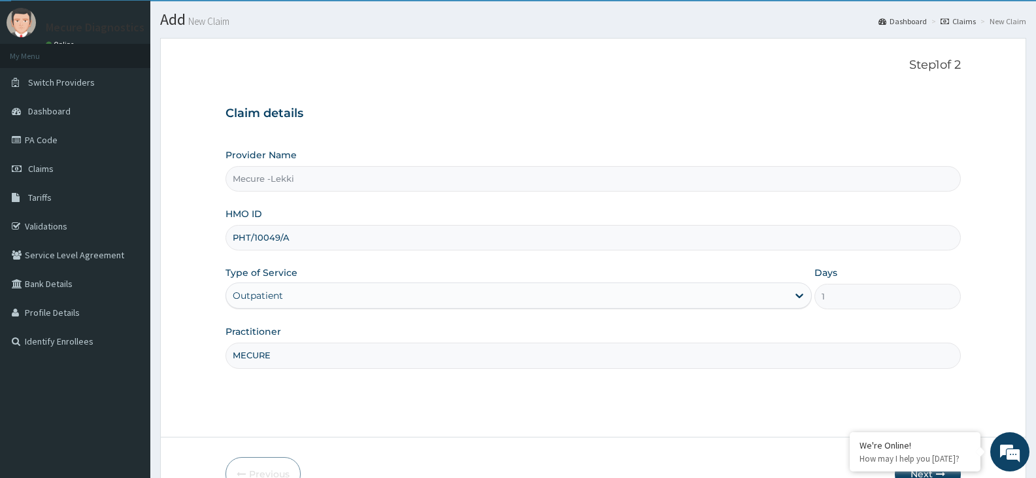
scroll to position [108, 0]
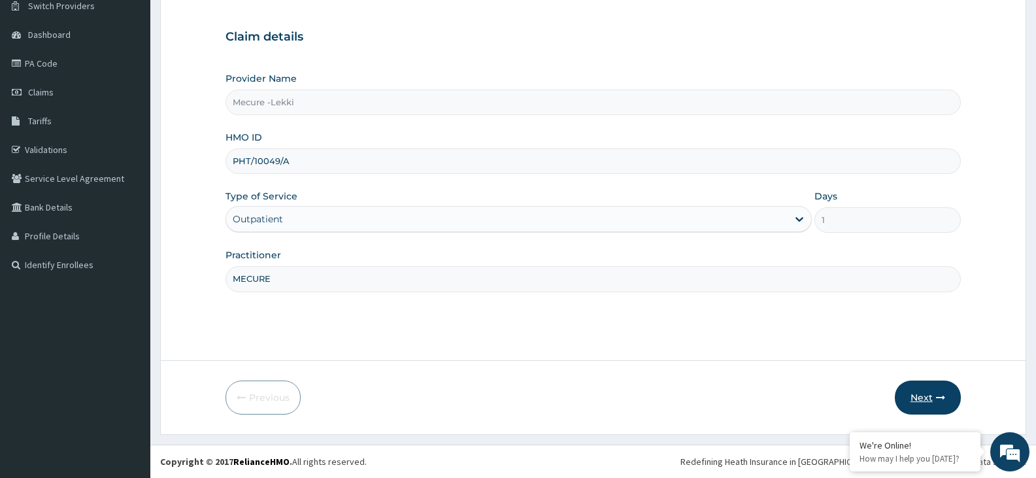
type input "MECURE"
click at [916, 400] on button "Next" at bounding box center [928, 398] width 66 height 34
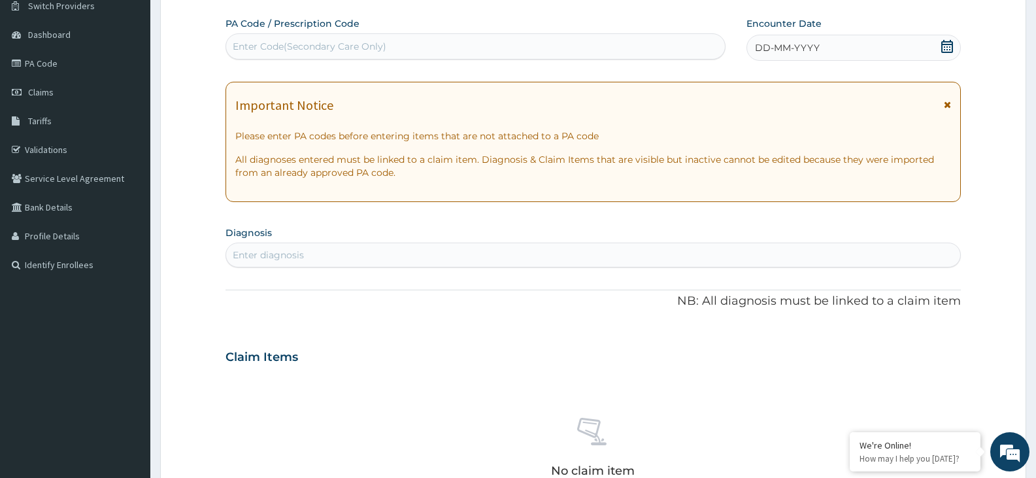
click at [239, 41] on div "Enter Code(Secondary Care Only)" at bounding box center [310, 46] width 154 height 13
type input "PA/947F16"
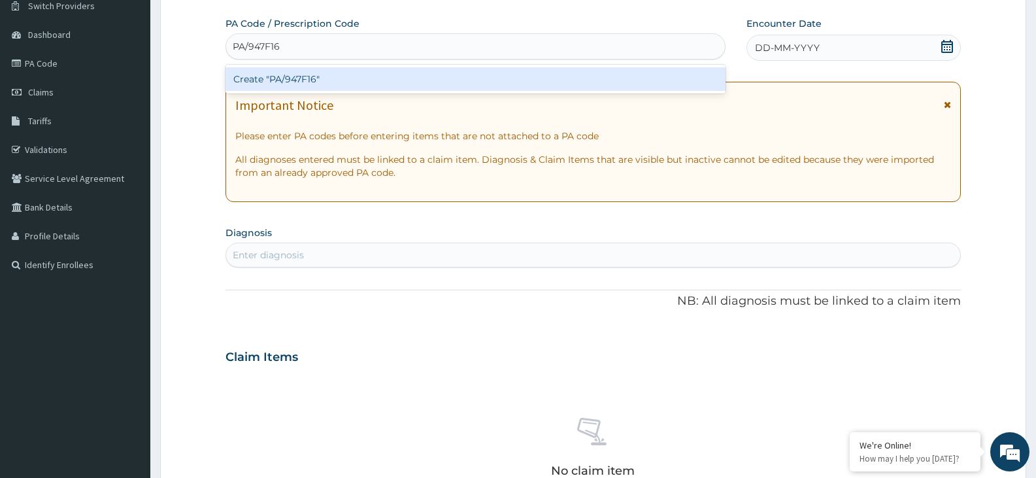
click at [303, 77] on div "Create "PA/947F16"" at bounding box center [476, 79] width 500 height 24
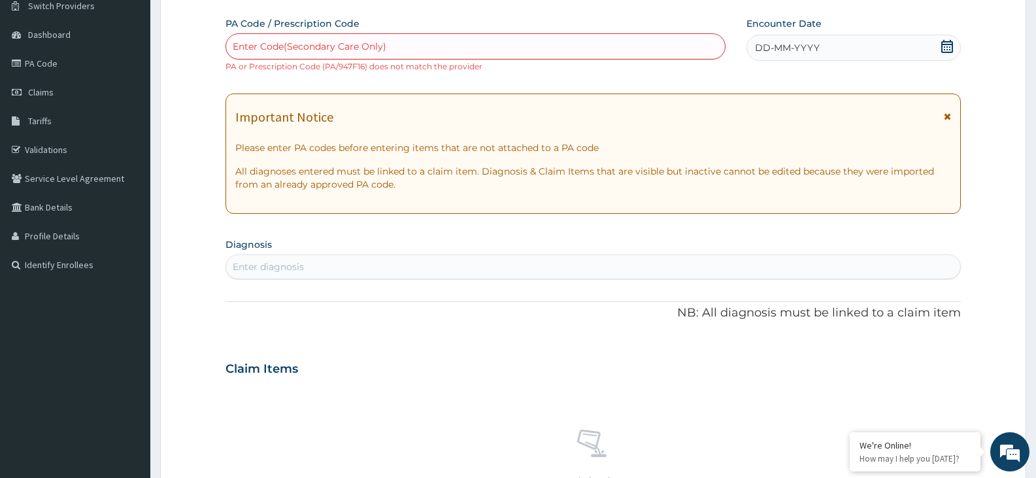
click at [274, 46] on div "Enter Code(Secondary Care Only)" at bounding box center [310, 46] width 154 height 13
type input "PA/947FI6"
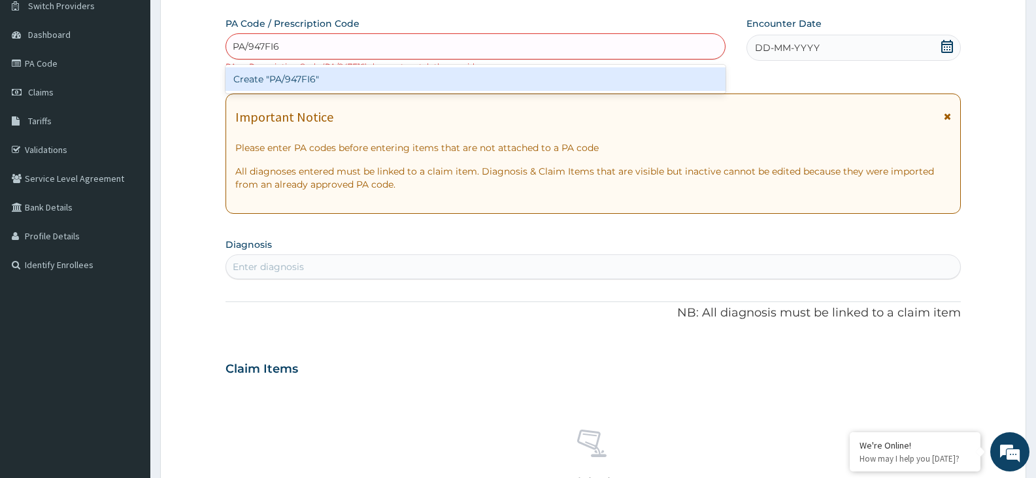
click at [263, 74] on div "Create "PA/947FI6"" at bounding box center [476, 79] width 500 height 24
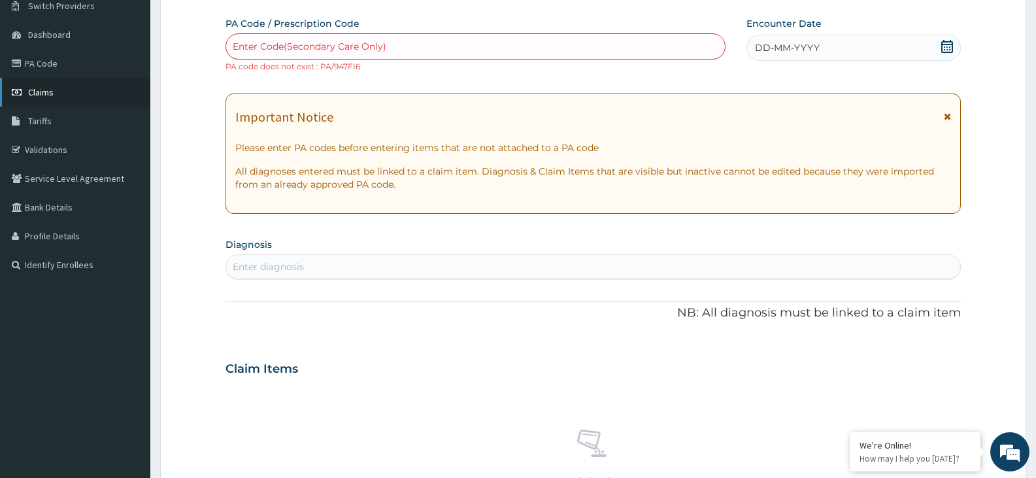
click at [43, 89] on span "Claims" at bounding box center [41, 92] width 26 height 12
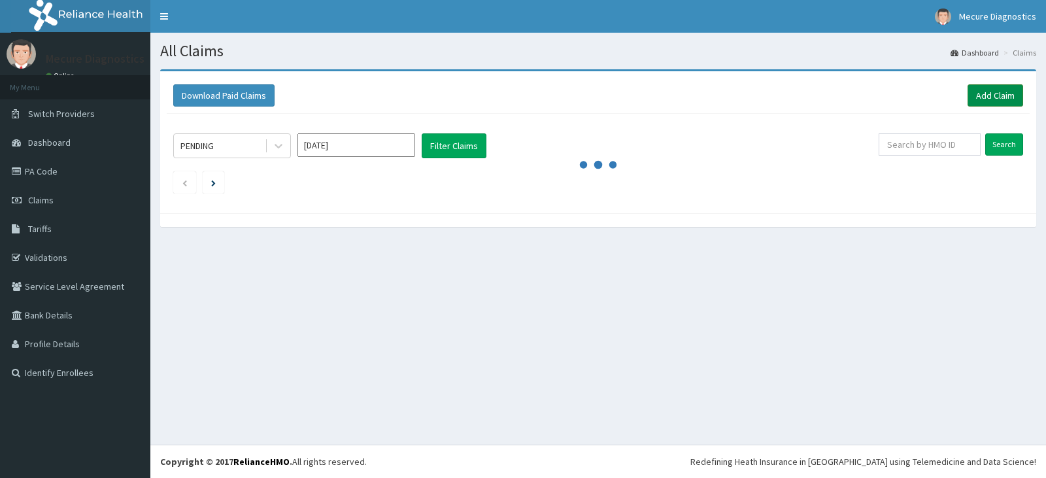
click at [997, 92] on link "Add Claim" at bounding box center [996, 95] width 56 height 22
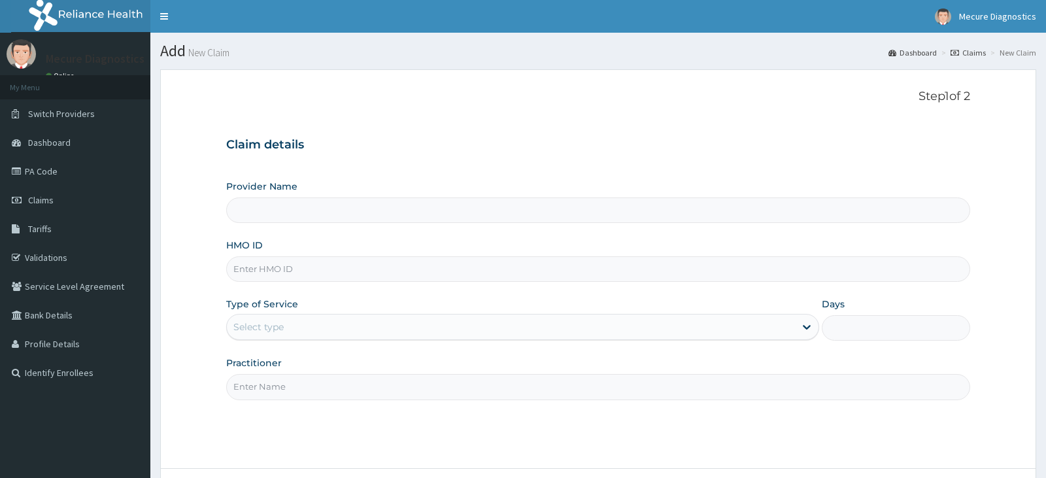
click at [423, 196] on div "Provider Name" at bounding box center [598, 201] width 744 height 43
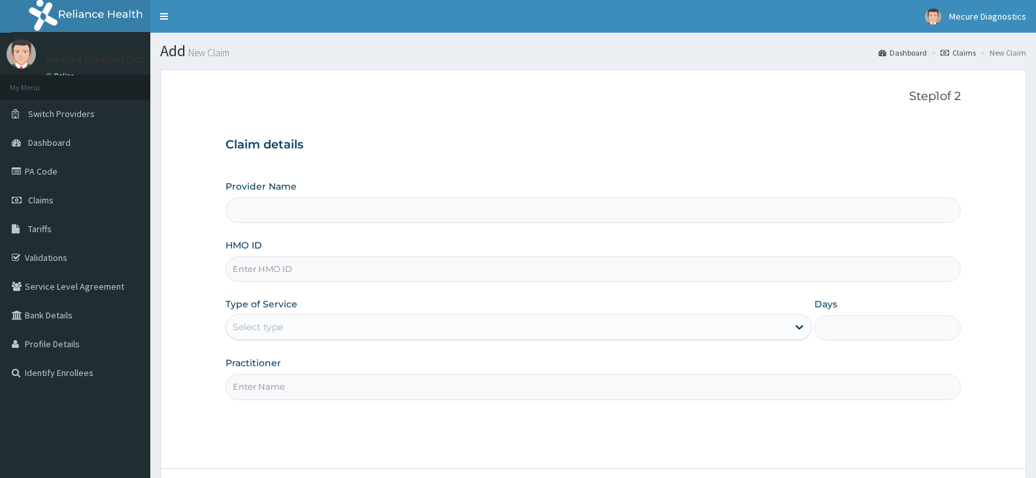
click at [407, 255] on div "HMO ID" at bounding box center [594, 260] width 736 height 43
type input "Mecure -Lekki"
click at [409, 262] on input "HMO ID" at bounding box center [594, 269] width 736 height 26
type input "CRH/10167/A"
click at [799, 324] on icon at bounding box center [799, 326] width 13 height 13
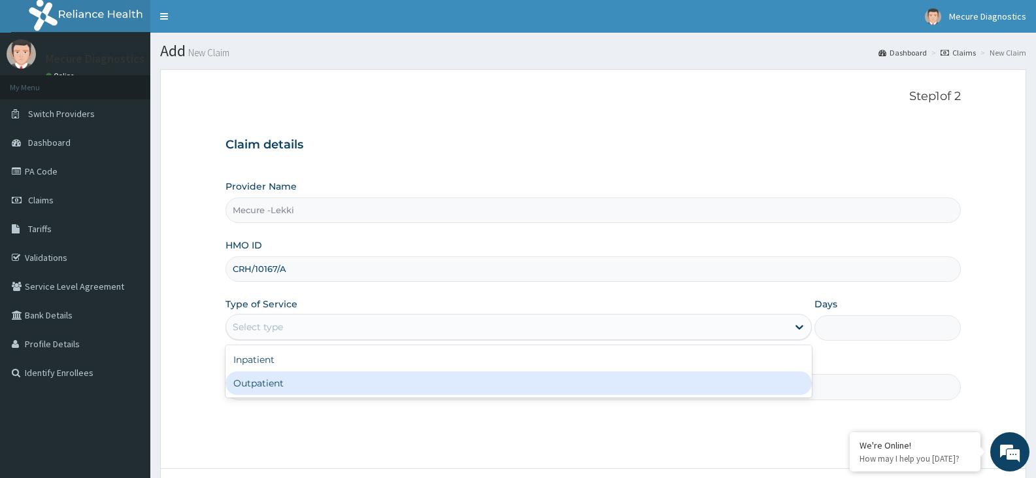
click at [761, 379] on div "Outpatient" at bounding box center [519, 383] width 586 height 24
type input "1"
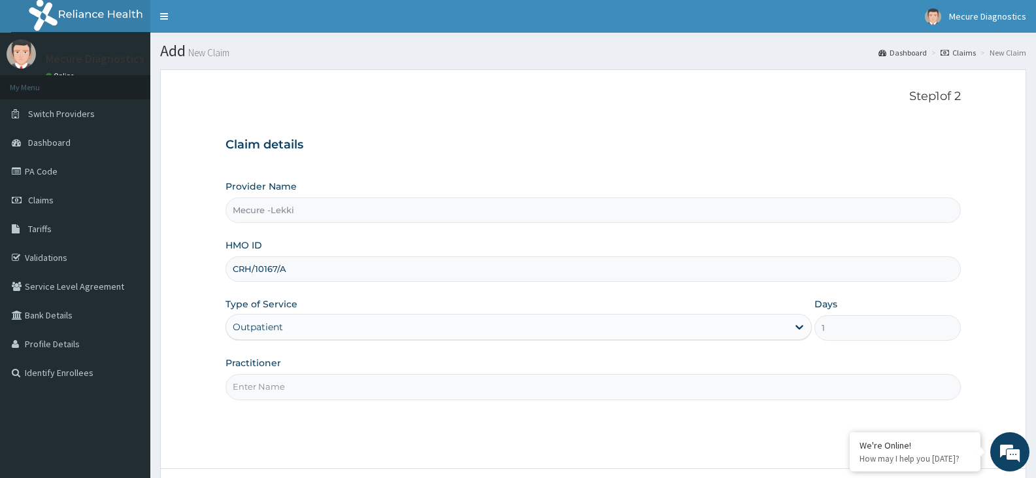
click at [730, 389] on input "Practitioner" at bounding box center [594, 387] width 736 height 26
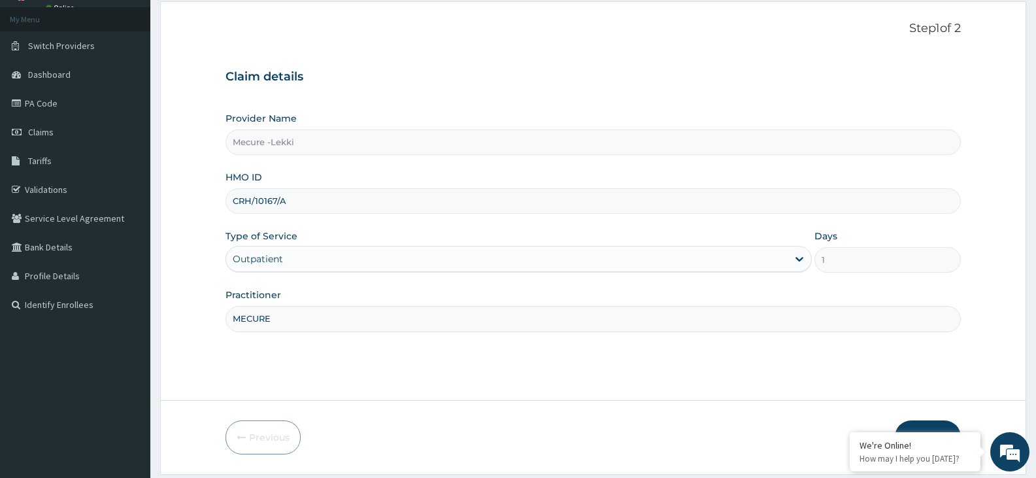
scroll to position [108, 0]
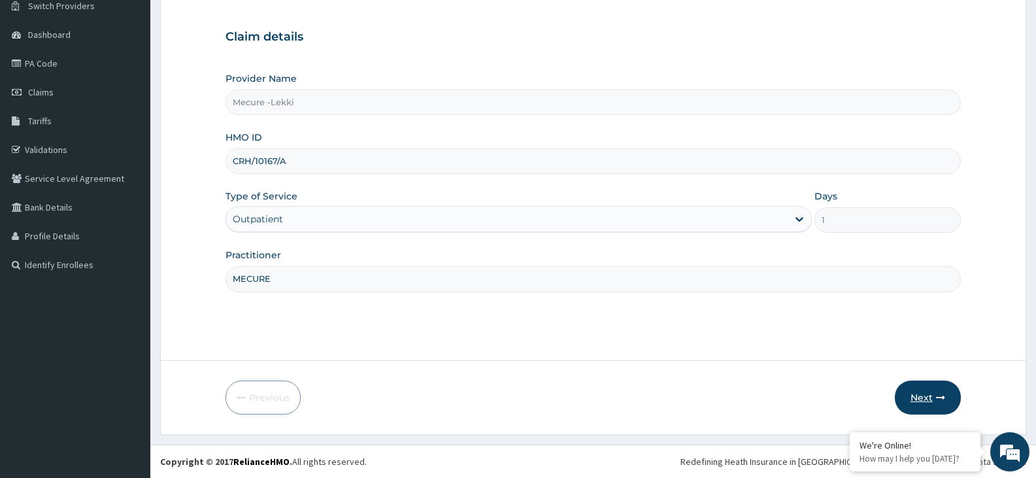
type input "MECURE"
click at [931, 403] on button "Next" at bounding box center [928, 398] width 66 height 34
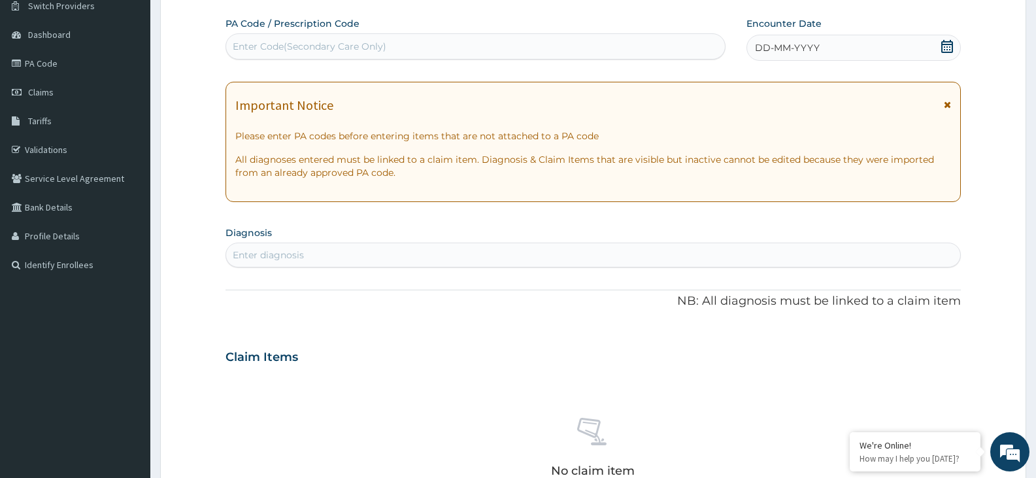
click at [239, 44] on div "Enter Code(Secondary Care Only)" at bounding box center [310, 46] width 154 height 13
type input "PA/A98A5E"
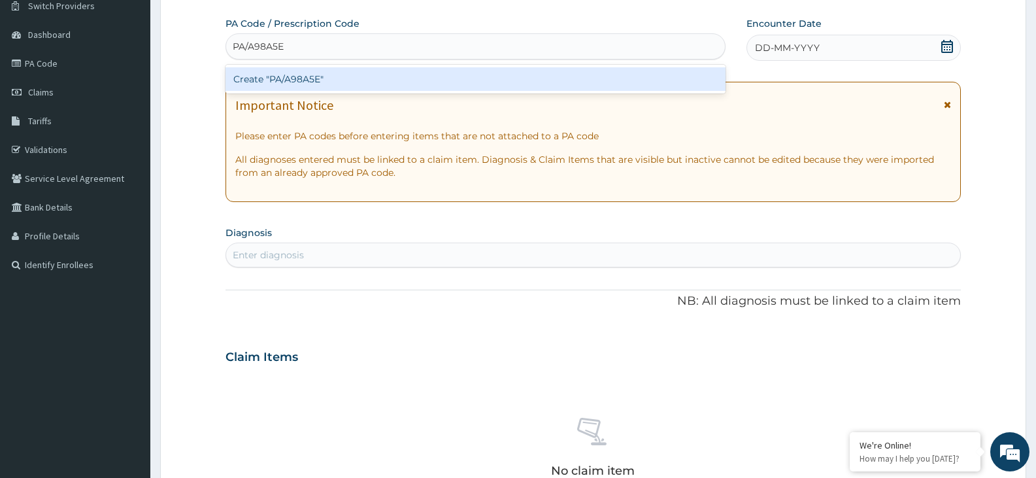
click at [371, 76] on div "Create "PA/A98A5E"" at bounding box center [476, 79] width 500 height 24
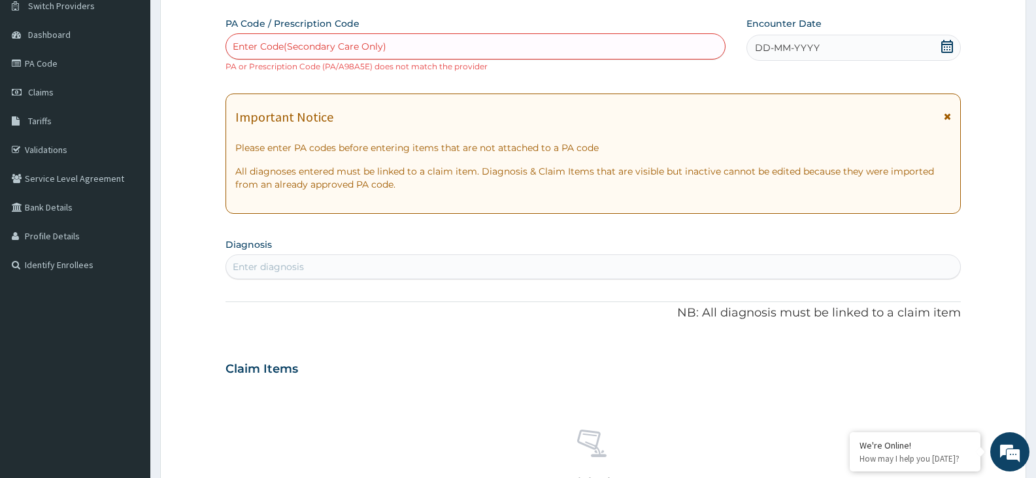
click at [366, 41] on div "Enter Code(Secondary Care Only)" at bounding box center [310, 46] width 154 height 13
type input "PA/A98A5E"
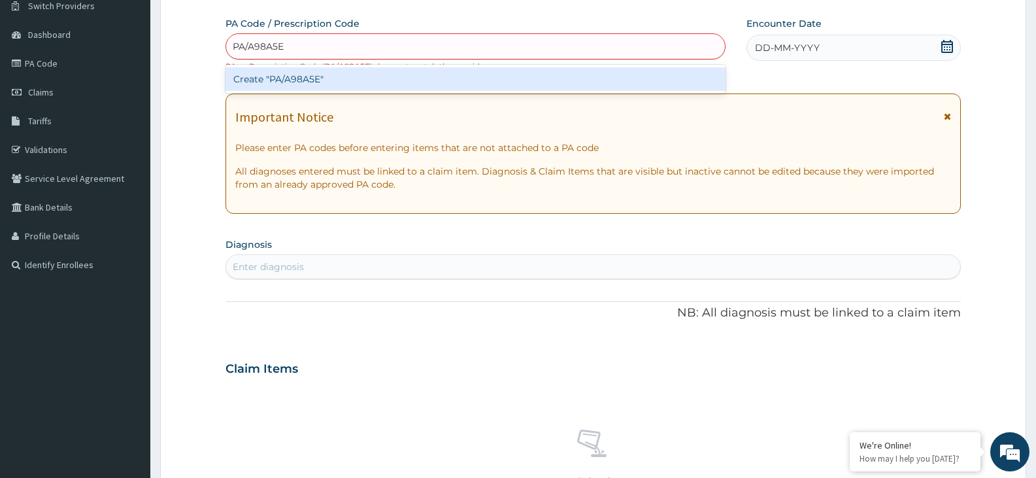
click at [369, 74] on div "Create "PA/A98A5E"" at bounding box center [476, 79] width 500 height 24
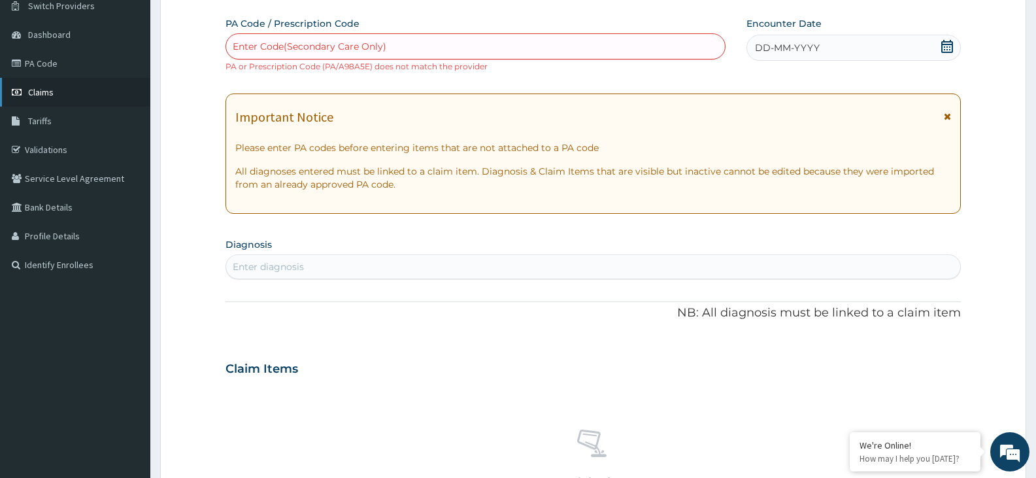
click at [44, 95] on span "Claims" at bounding box center [41, 92] width 26 height 12
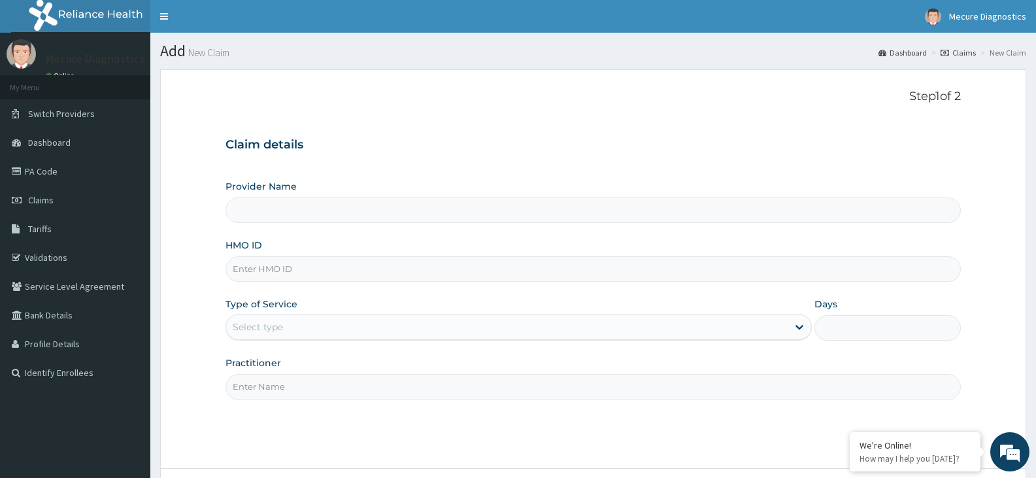
type input "Mecure -Lekki"
click at [400, 262] on input "HMO ID" at bounding box center [594, 269] width 736 height 26
type input "AOM/10011/A"
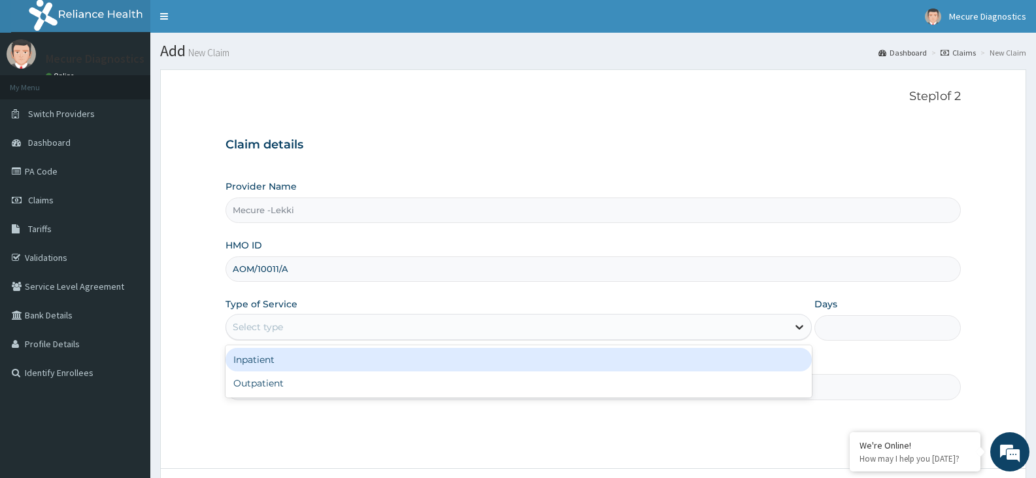
click at [796, 324] on icon at bounding box center [799, 326] width 13 height 13
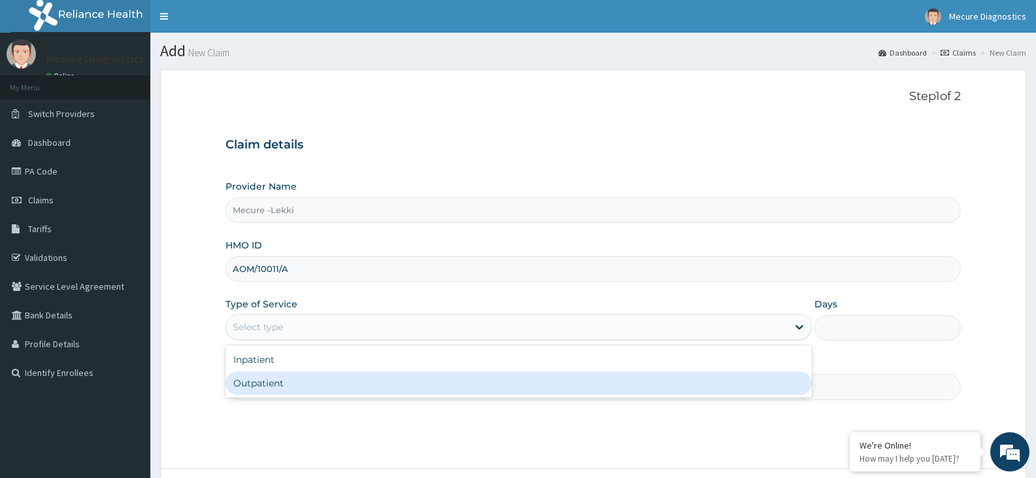
click at [754, 377] on div "Outpatient" at bounding box center [519, 383] width 586 height 24
type input "1"
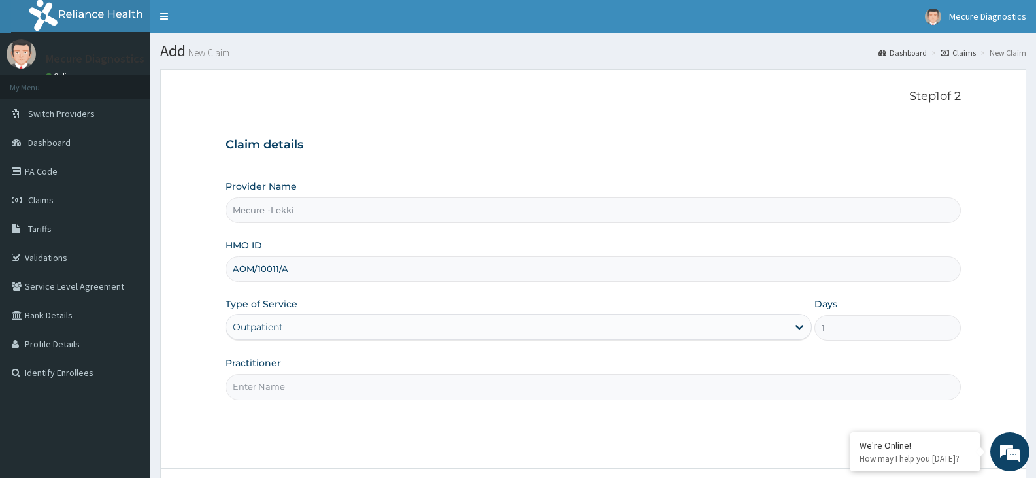
click at [659, 391] on input "Practitioner" at bounding box center [594, 387] width 736 height 26
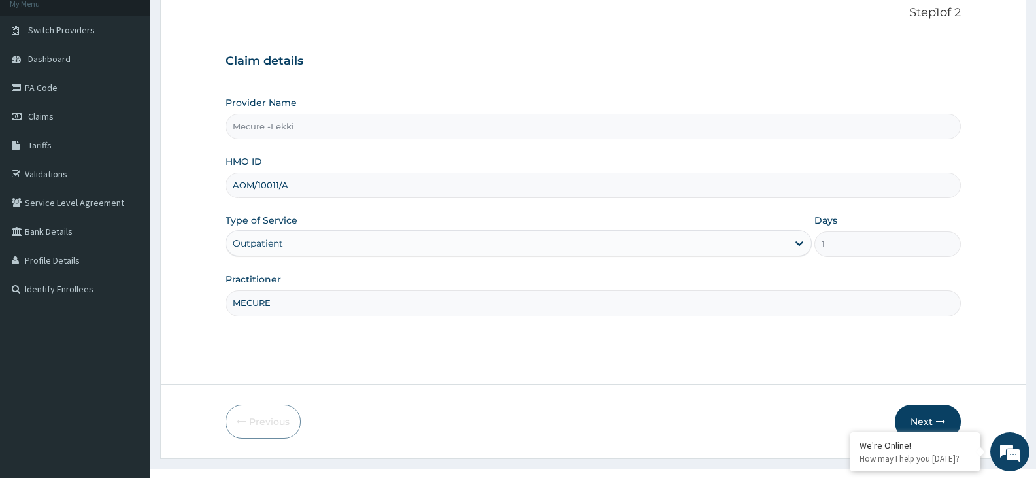
scroll to position [108, 0]
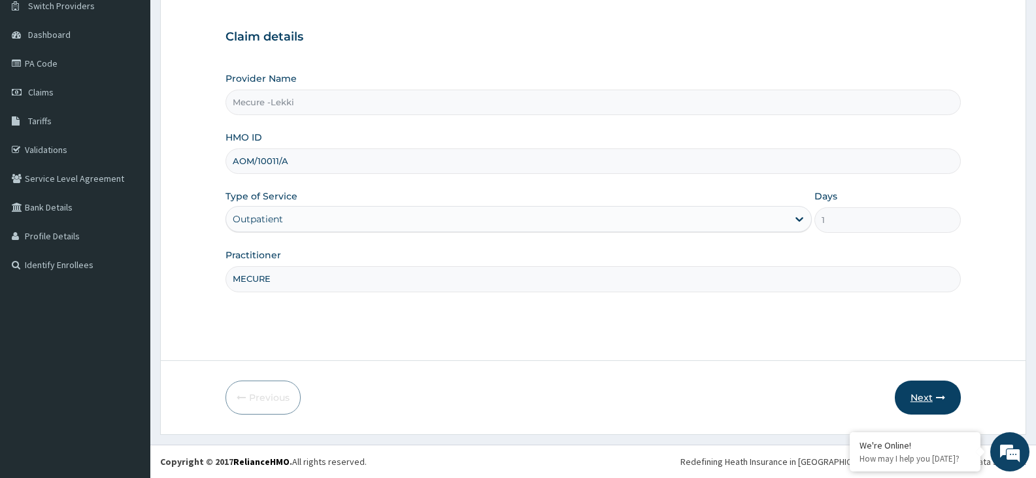
type input "MECURE"
click at [923, 394] on button "Next" at bounding box center [928, 398] width 66 height 34
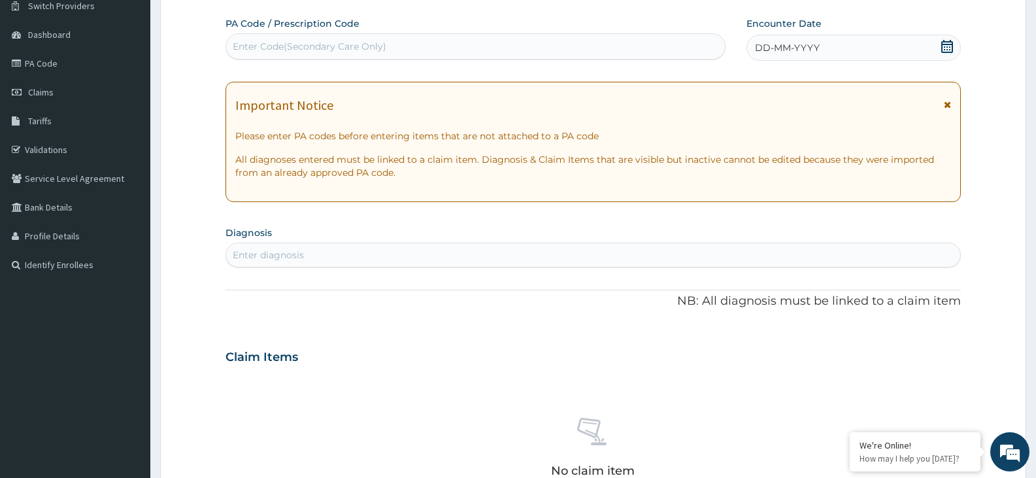
click at [245, 43] on div "Enter Code(Secondary Care Only)" at bounding box center [310, 46] width 154 height 13
type input "PA/CD2375"
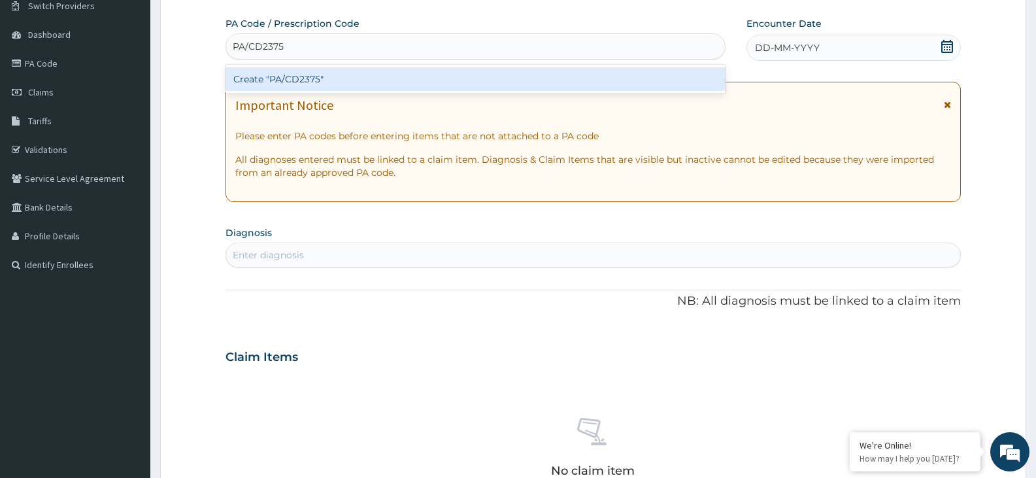
click at [286, 82] on div "Create "PA/CD2375"" at bounding box center [476, 79] width 500 height 24
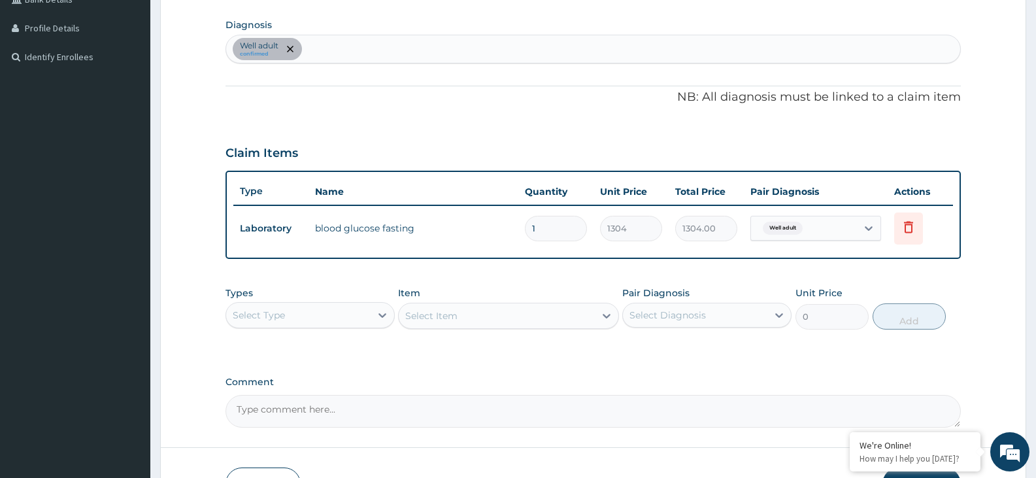
scroll to position [345, 0]
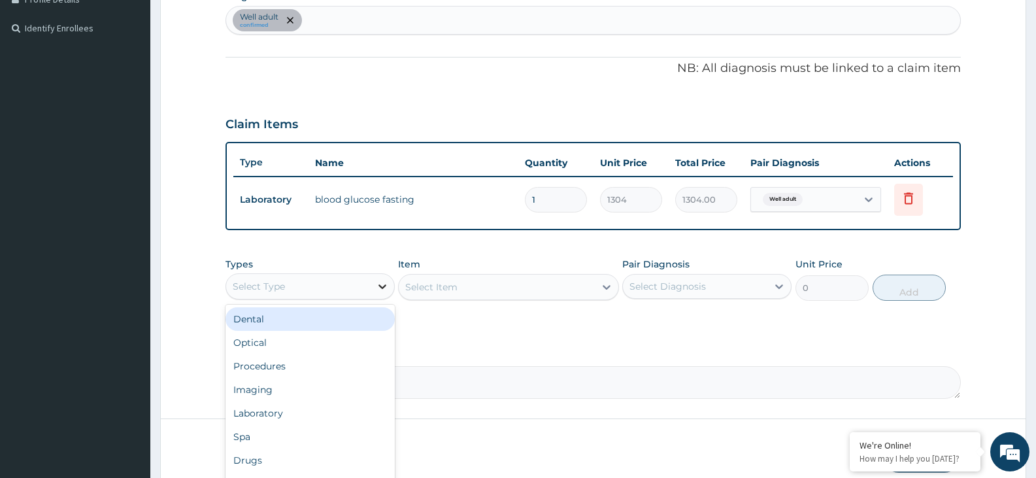
click at [385, 286] on icon at bounding box center [383, 286] width 8 height 5
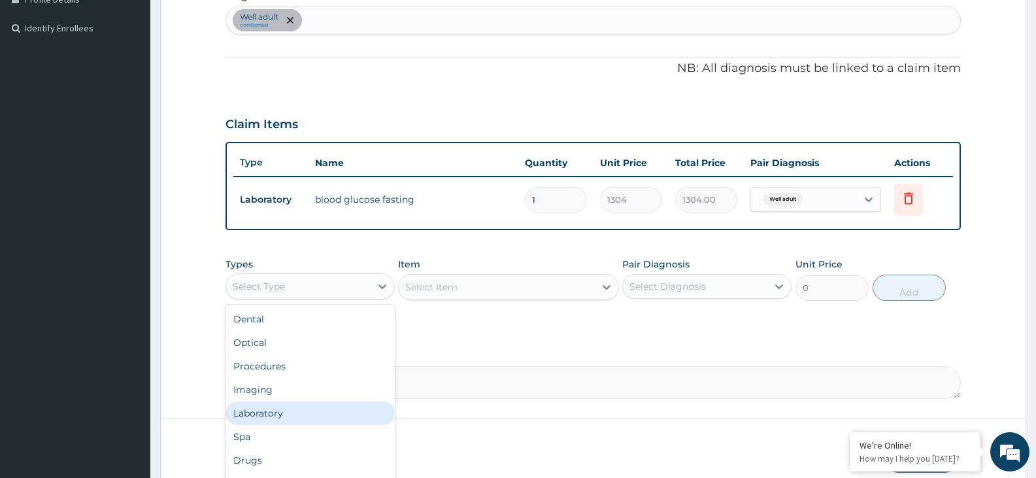
click at [281, 419] on div "Laboratory" at bounding box center [310, 414] width 169 height 24
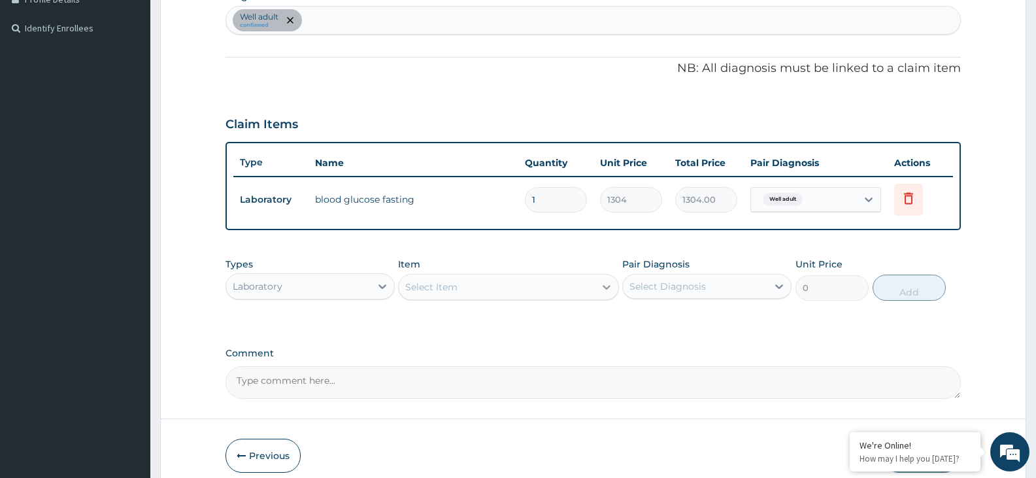
click at [599, 281] on div at bounding box center [607, 287] width 24 height 24
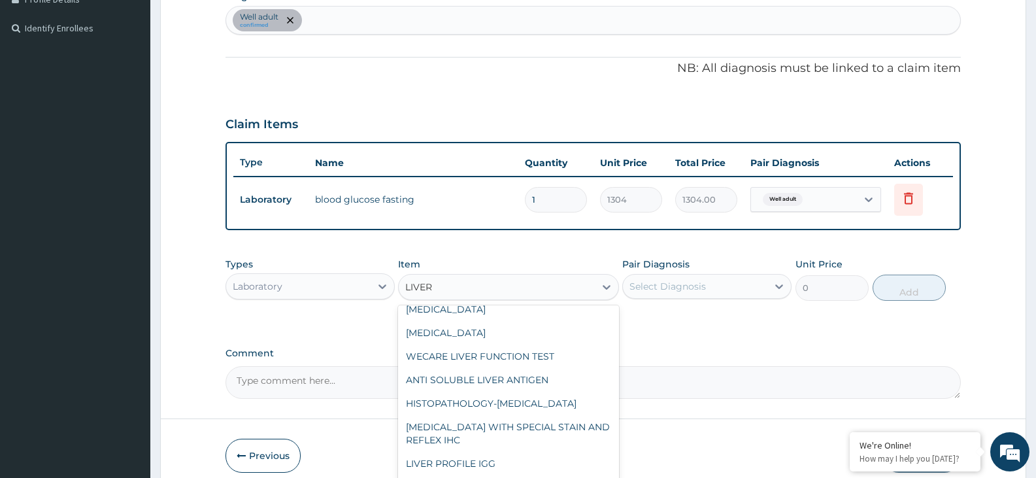
scroll to position [136, 0]
type input "LIVER F"
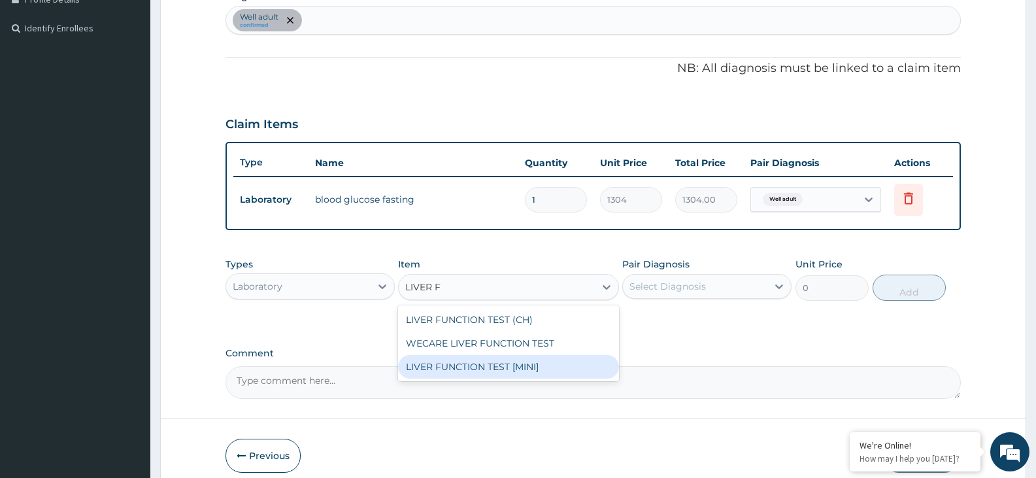
click at [520, 366] on div "LIVER FUNCTION TEST [MINI]" at bounding box center [508, 367] width 220 height 24
type input "9191"
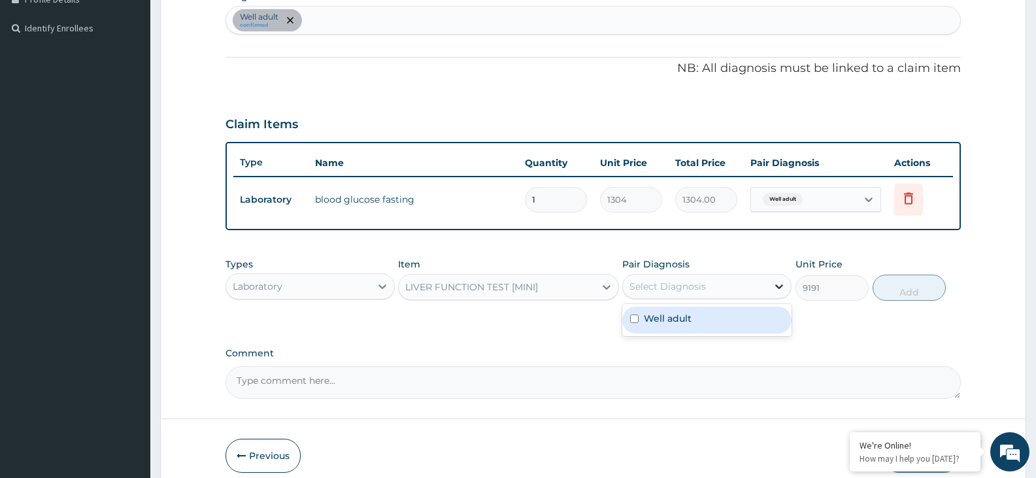
click at [778, 284] on icon at bounding box center [779, 286] width 13 height 13
click at [746, 325] on div "Well adult" at bounding box center [707, 320] width 169 height 27
checkbox input "true"
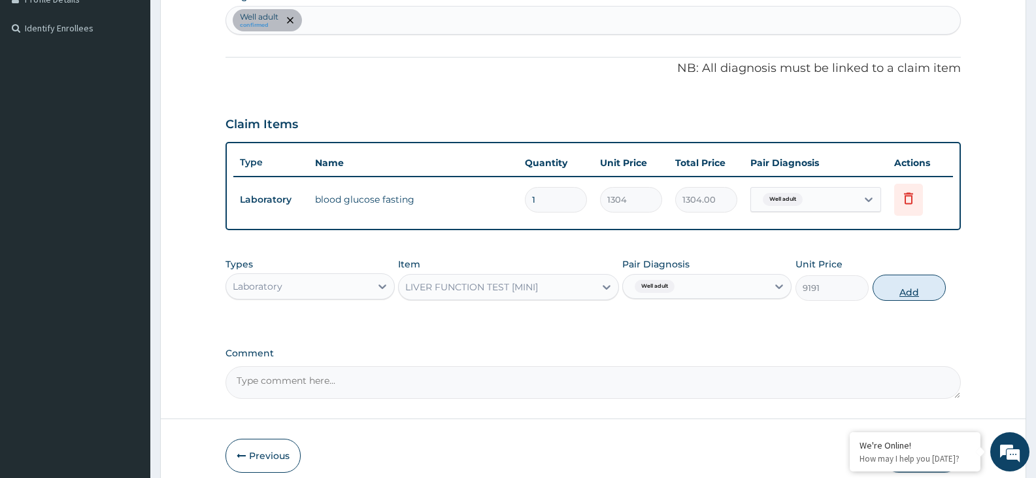
click at [927, 291] on button "Add" at bounding box center [909, 288] width 73 height 26
type input "0"
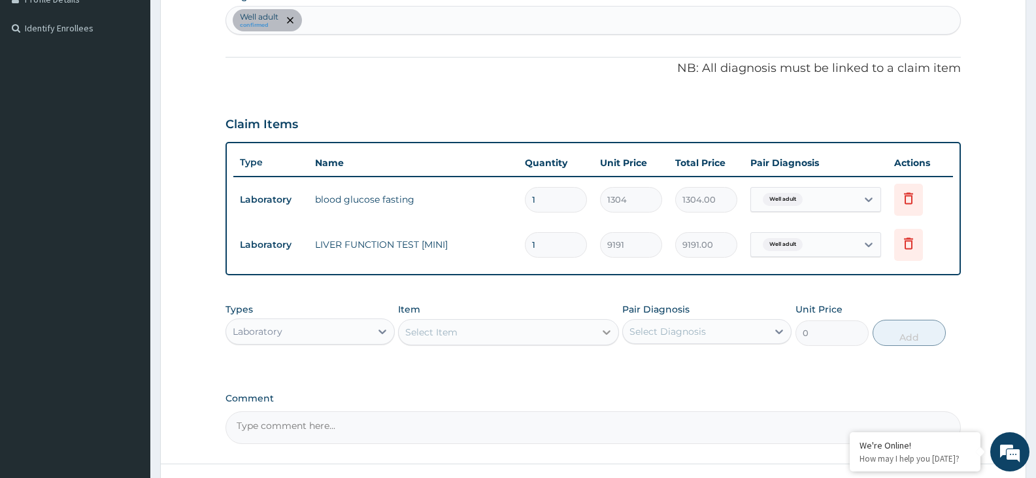
click at [609, 330] on icon at bounding box center [606, 332] width 13 height 13
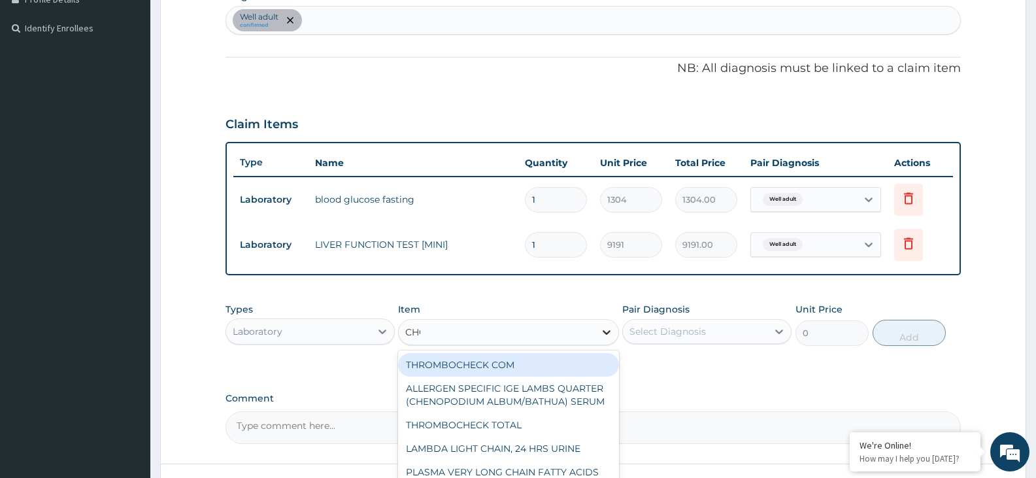
type input "CHOL"
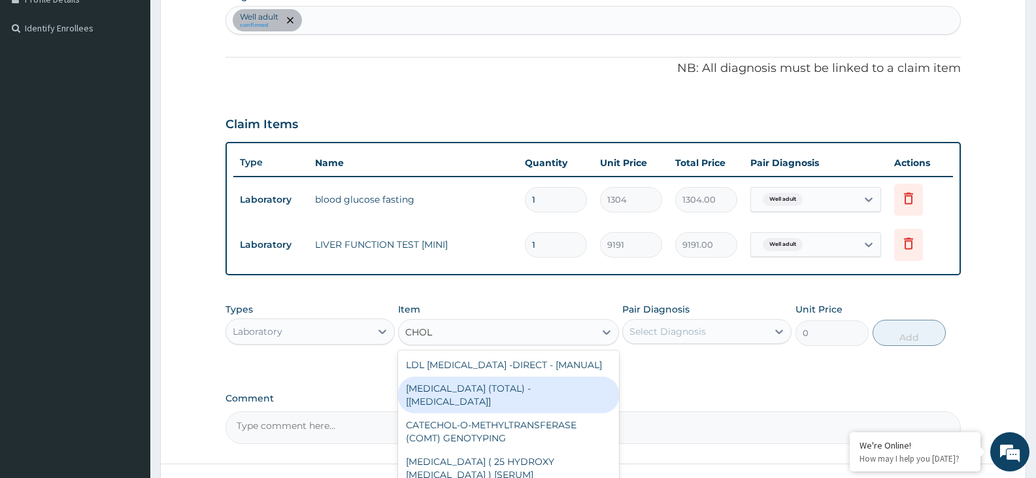
click at [572, 386] on div "CHOLESTEROL (TOTAL) - [BODY FLUID]" at bounding box center [508, 395] width 220 height 37
type input "2800"
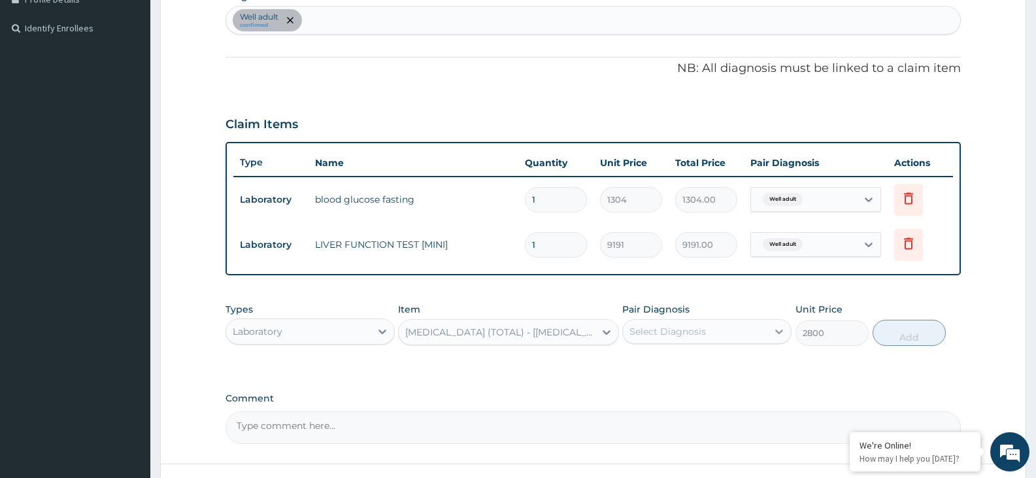
click at [781, 335] on icon at bounding box center [779, 331] width 13 height 13
click at [762, 360] on div "Well adult" at bounding box center [707, 365] width 169 height 27
checkbox input "true"
click at [907, 336] on button "Add" at bounding box center [909, 333] width 73 height 26
type input "0"
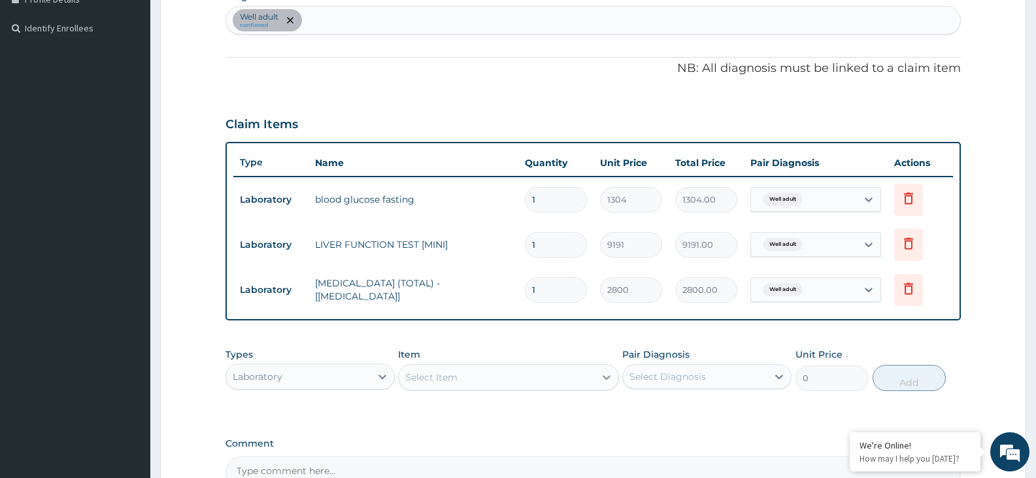
click at [600, 375] on icon at bounding box center [606, 377] width 13 height 13
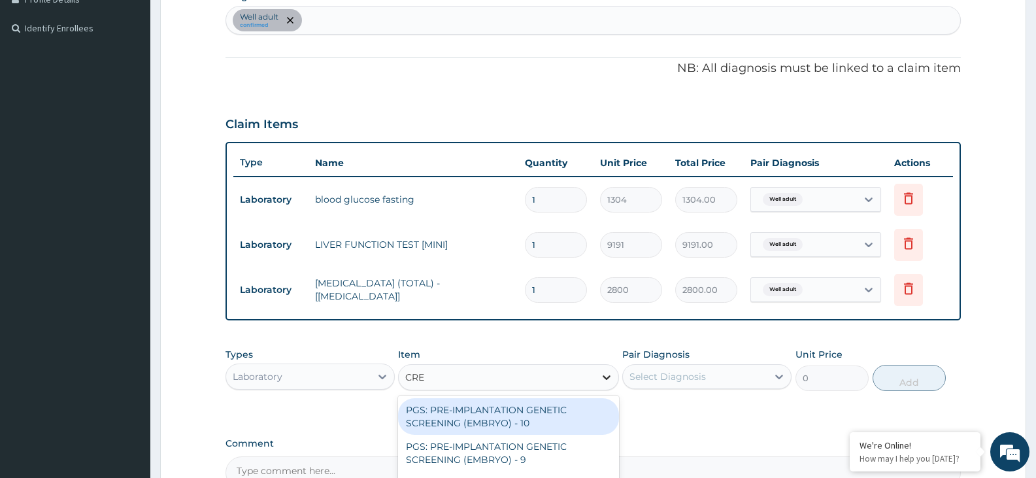
type input "CREA"
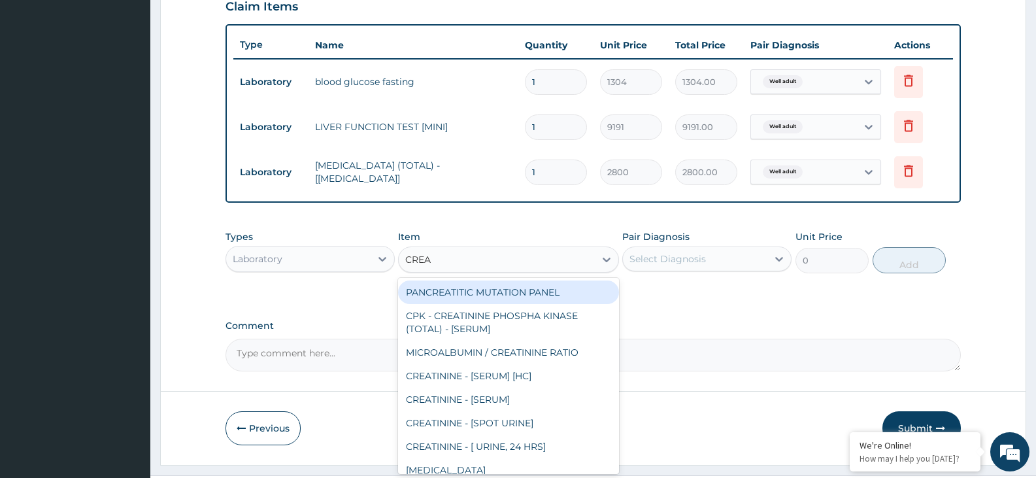
scroll to position [464, 0]
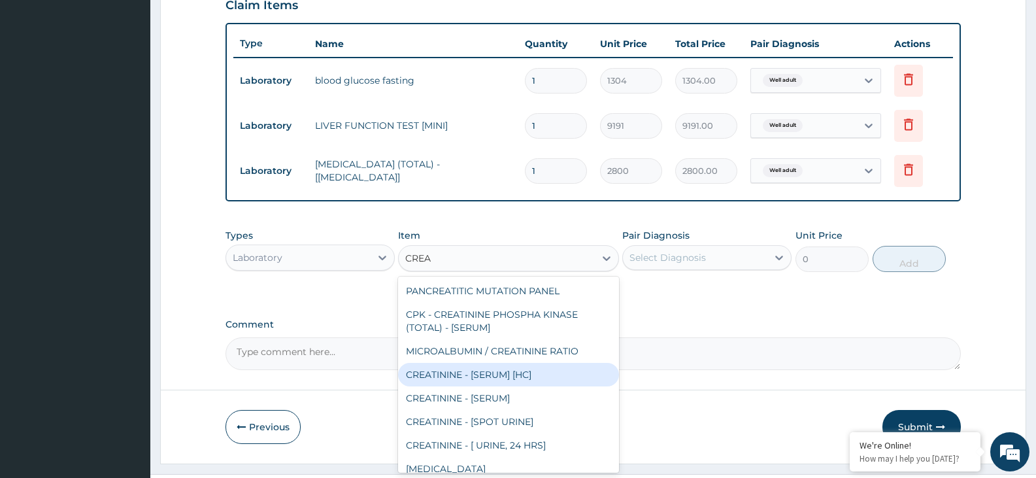
click at [550, 380] on div "CREATININE - [SERUM] [HC]" at bounding box center [508, 375] width 220 height 24
type input "2400"
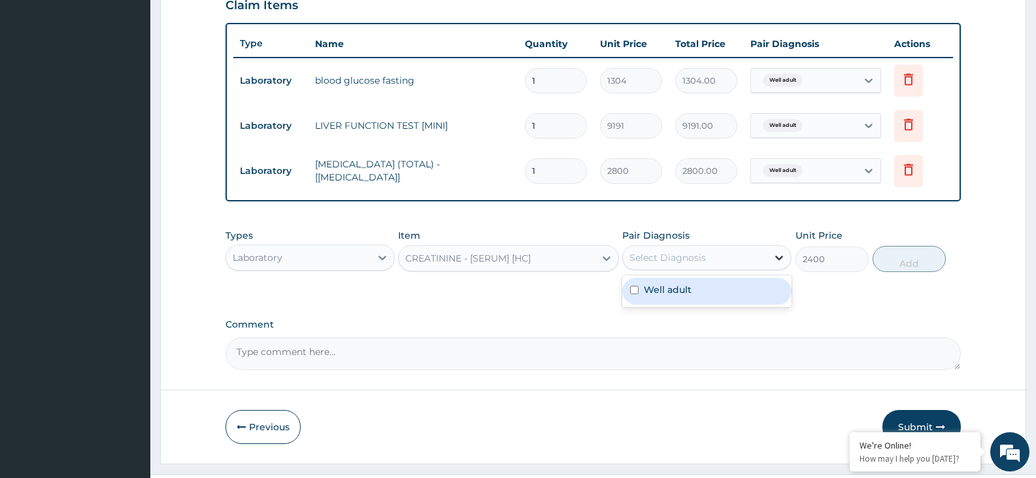
click at [782, 258] on icon at bounding box center [779, 257] width 13 height 13
click at [749, 288] on div "Well adult" at bounding box center [707, 291] width 169 height 27
checkbox input "true"
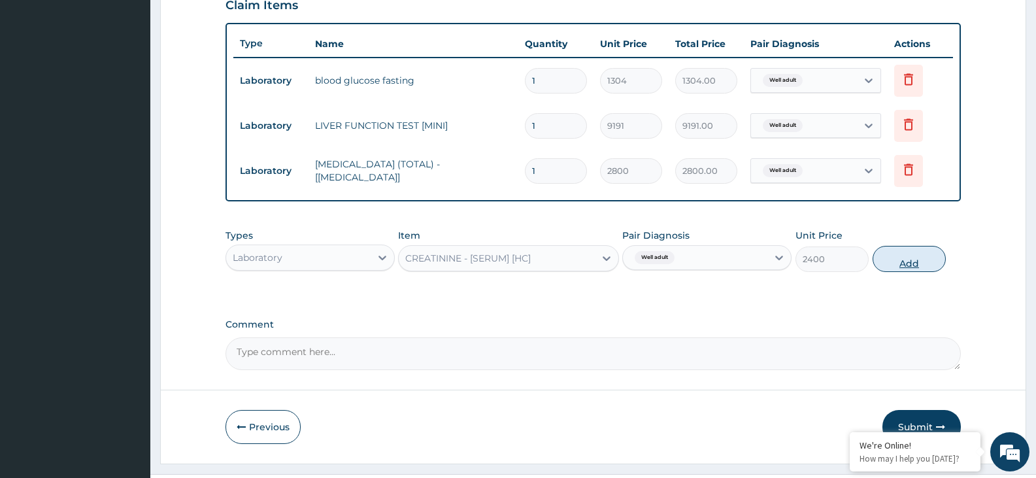
click at [907, 264] on button "Add" at bounding box center [909, 259] width 73 height 26
type input "0"
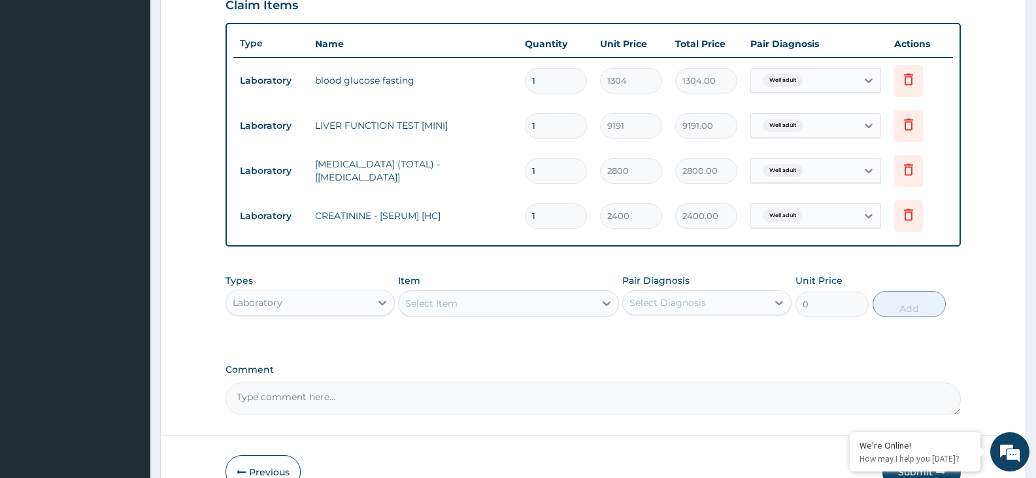
click at [594, 302] on div "Select Item" at bounding box center [497, 303] width 196 height 21
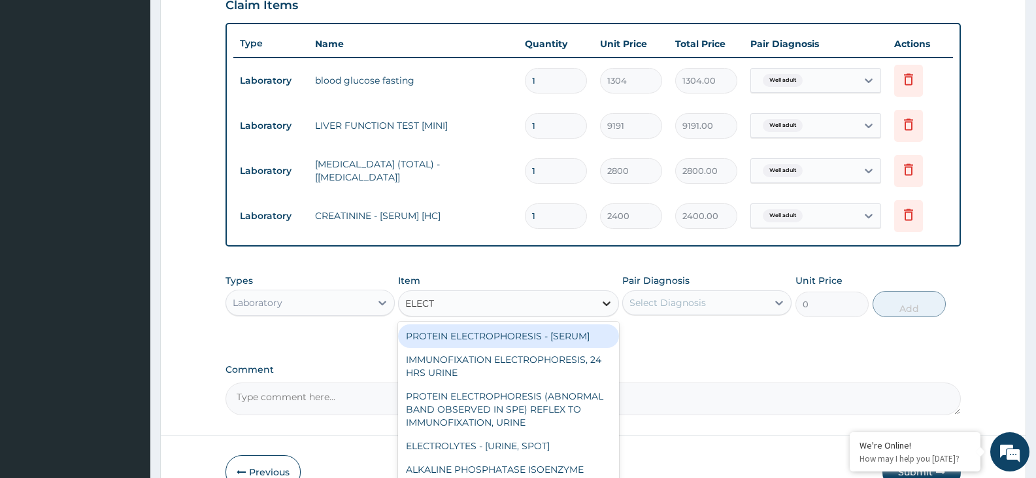
type input "ELECTR"
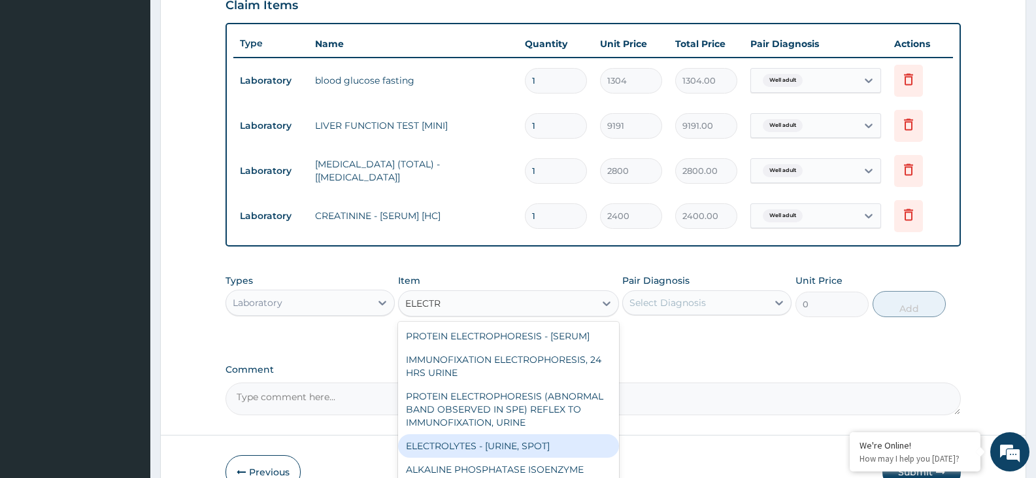
click at [545, 442] on div "ELECTROLYTES - [URINE, SPOT]" at bounding box center [508, 446] width 220 height 24
type input "5504"
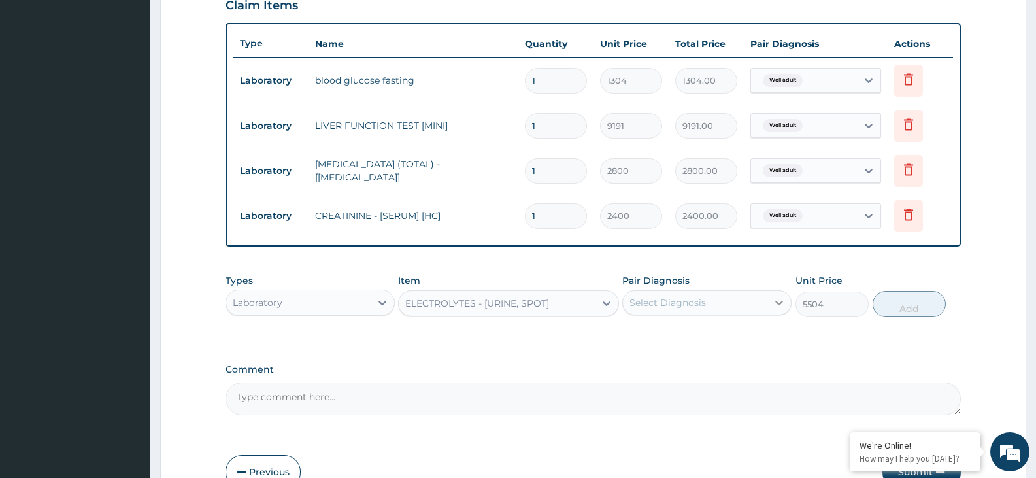
click at [780, 302] on icon at bounding box center [779, 302] width 13 height 13
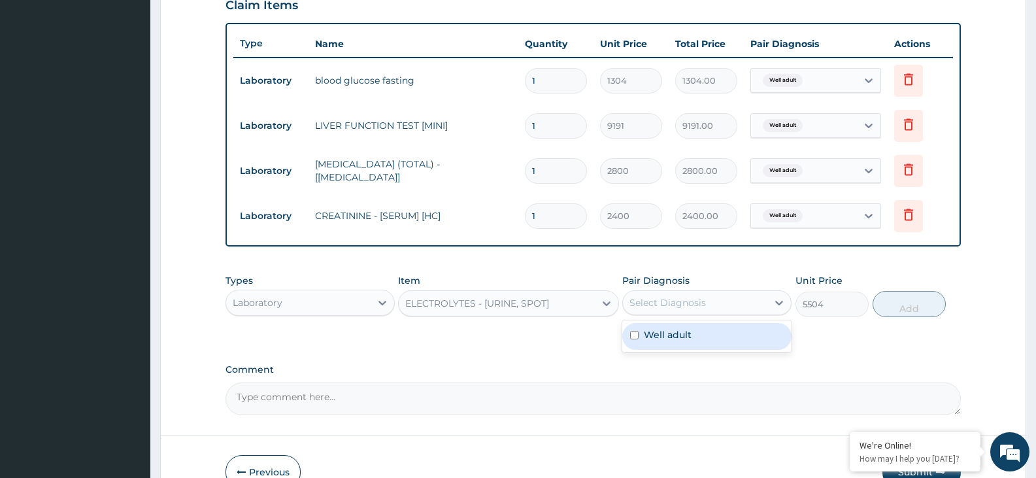
click at [761, 331] on div "Well adult" at bounding box center [707, 336] width 169 height 27
checkbox input "true"
click at [926, 307] on button "Add" at bounding box center [909, 304] width 73 height 26
type input "0"
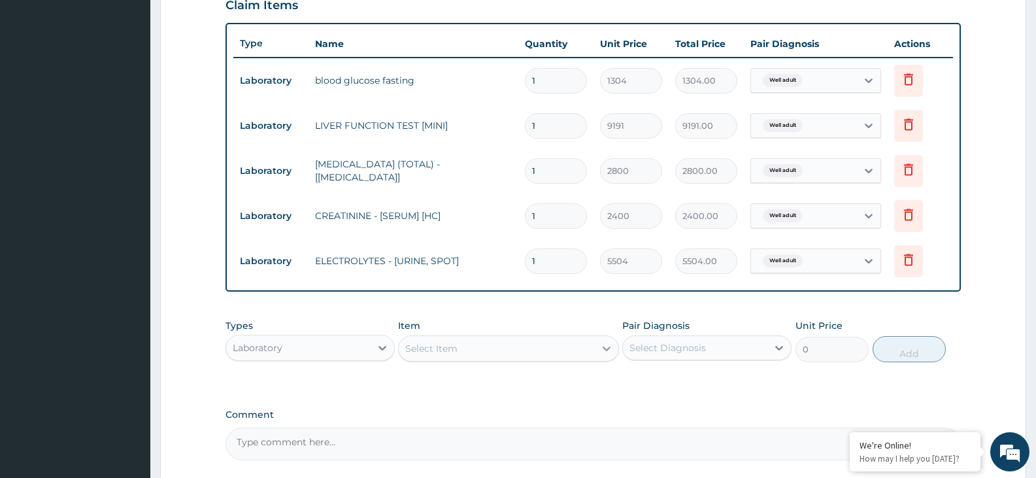
click at [614, 347] on div at bounding box center [607, 349] width 24 height 24
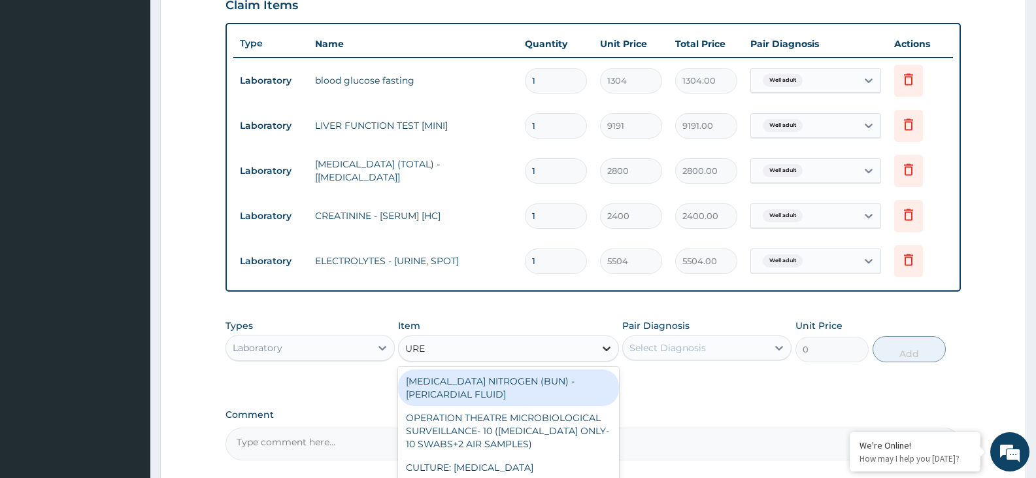
type input "UREA"
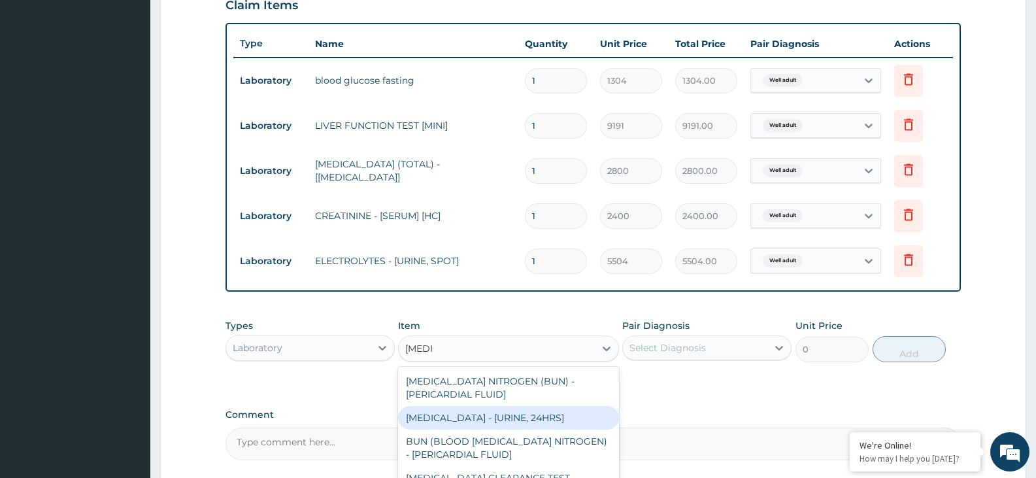
click at [555, 420] on div "UREA - [URINE, 24HRS]" at bounding box center [508, 418] width 220 height 24
type input "2800"
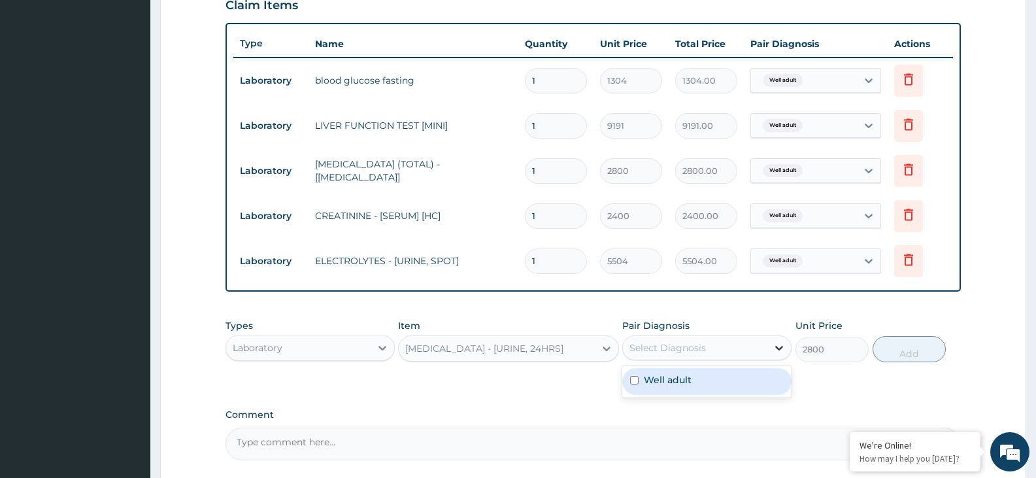
click at [784, 348] on icon at bounding box center [779, 347] width 13 height 13
click at [757, 372] on div "Well adult" at bounding box center [707, 381] width 169 height 27
checkbox input "true"
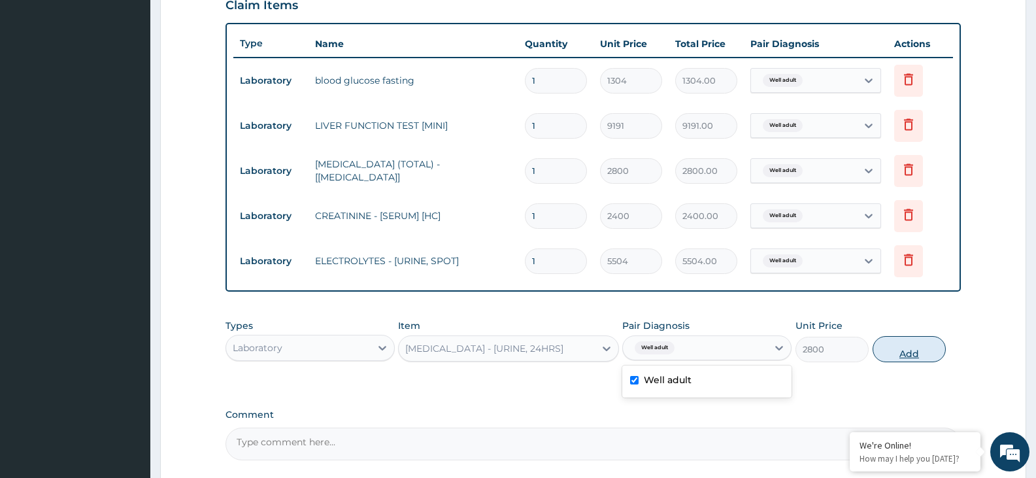
click at [895, 355] on button "Add" at bounding box center [909, 349] width 73 height 26
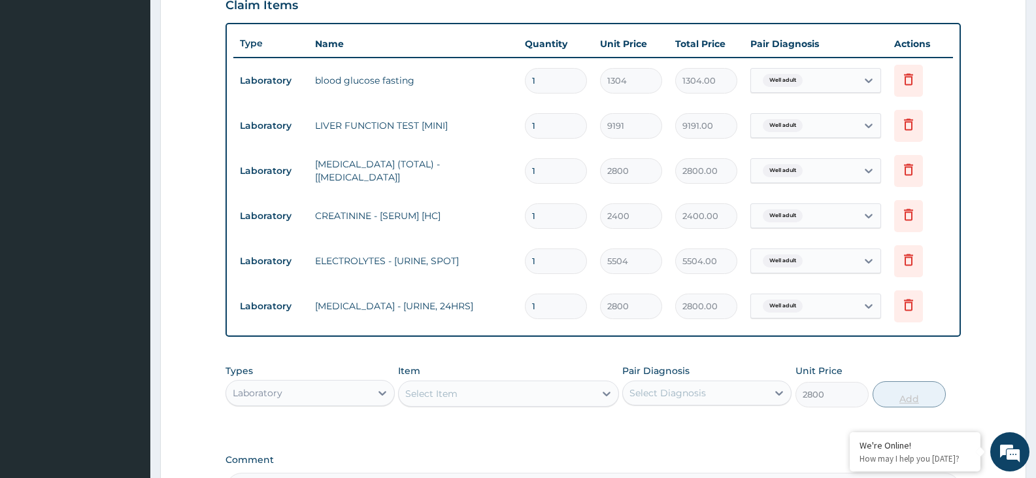
type input "0"
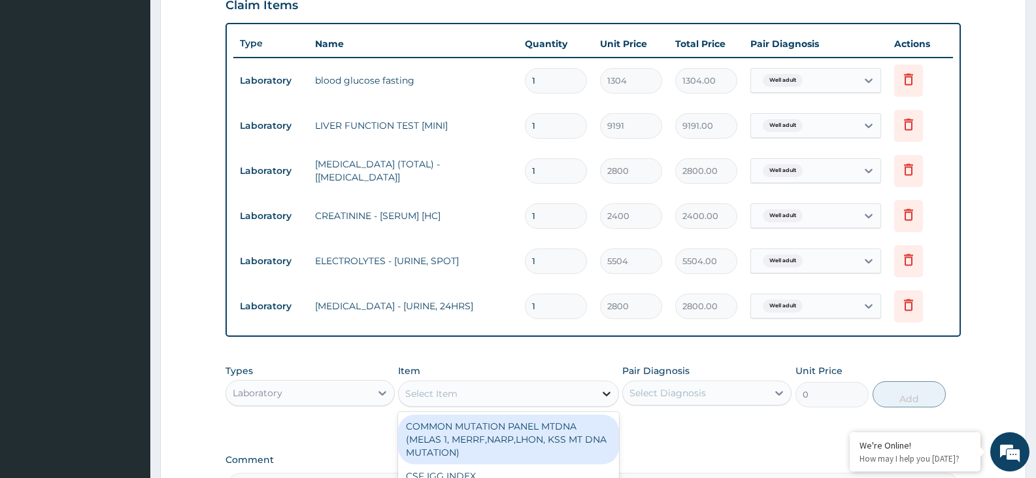
click at [604, 390] on icon at bounding box center [606, 393] width 13 height 13
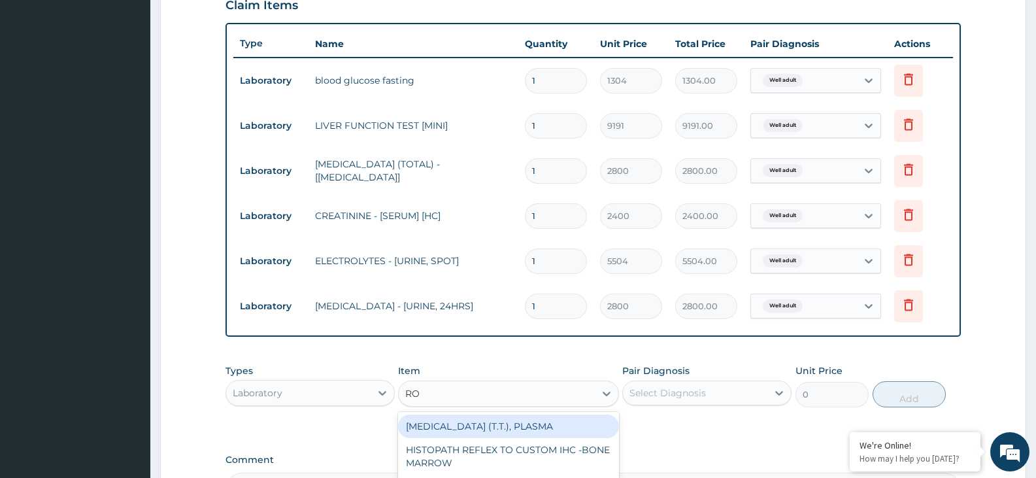
type input "ROU"
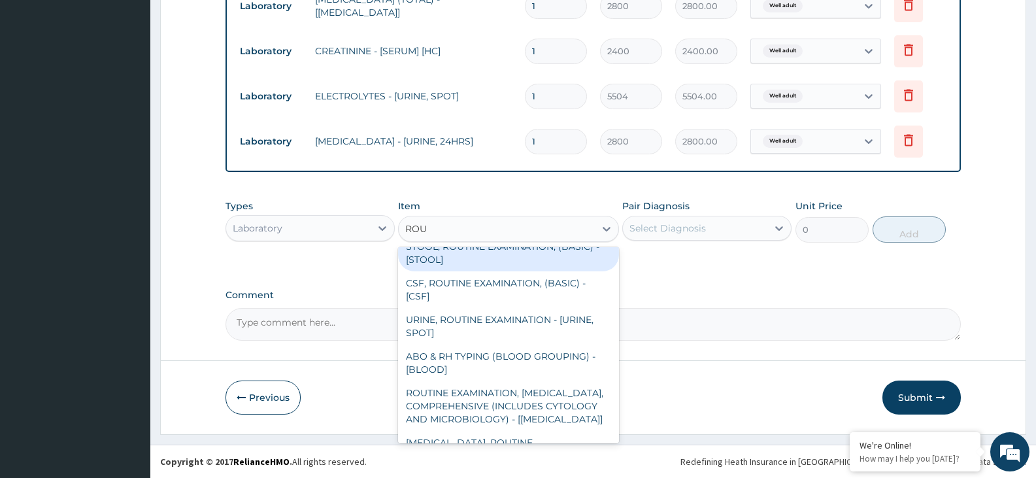
scroll to position [166, 0]
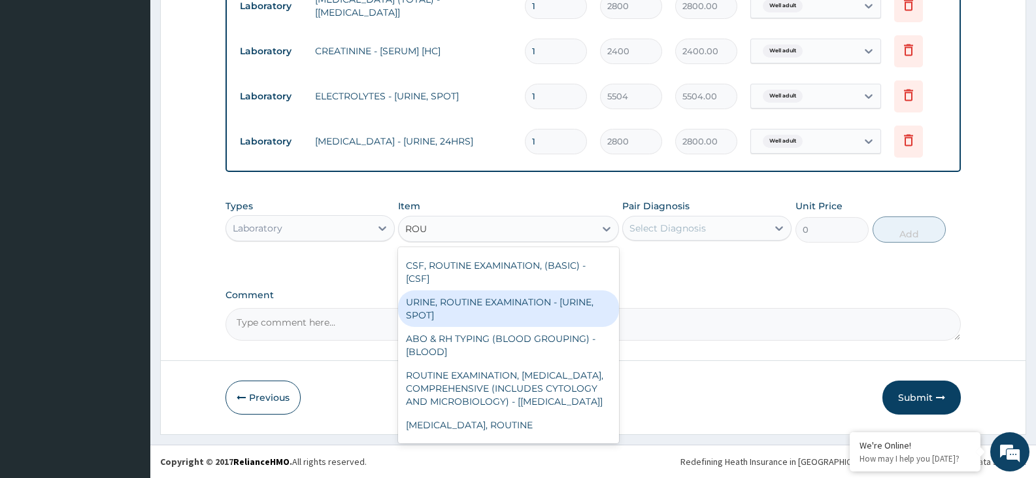
click at [562, 317] on div "URINE, ROUTINE EXAMINATION - [URINE, SPOT]" at bounding box center [508, 308] width 220 height 37
type input "2504"
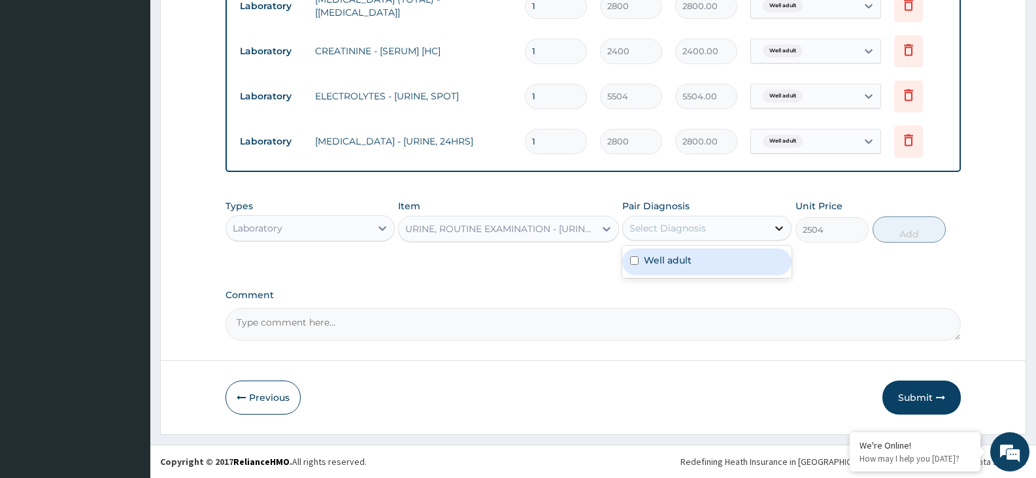
click at [778, 230] on icon at bounding box center [779, 228] width 13 height 13
click at [760, 266] on div "Well adult" at bounding box center [707, 261] width 169 height 27
checkbox input "true"
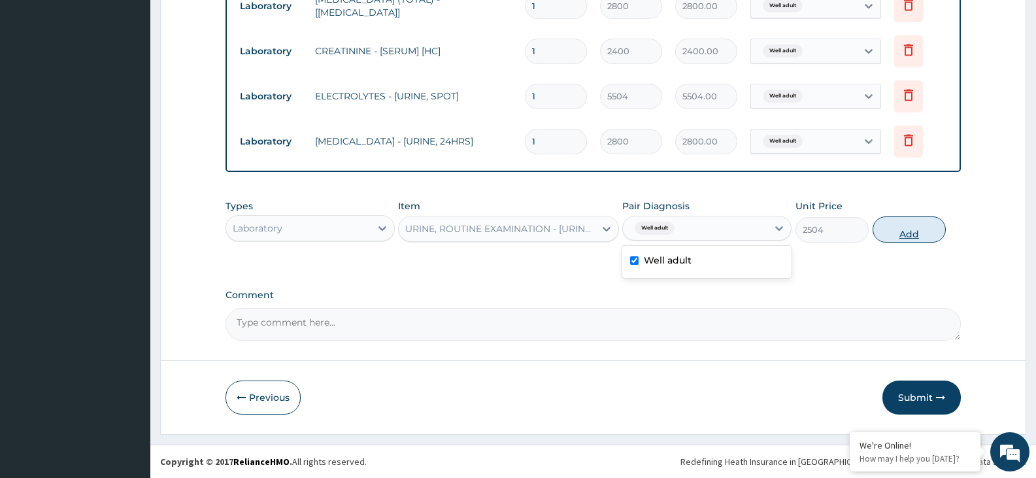
click at [910, 232] on button "Add" at bounding box center [909, 229] width 73 height 26
type input "0"
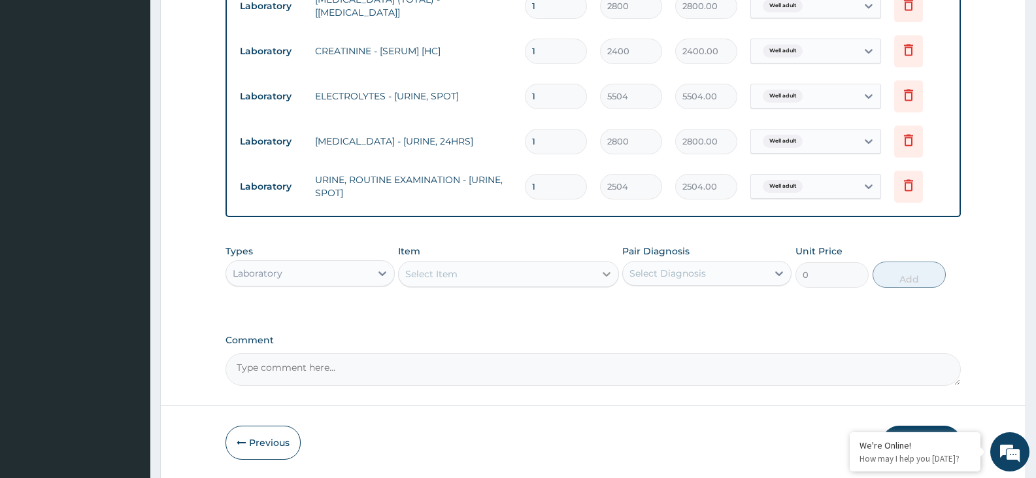
click at [607, 273] on icon at bounding box center [606, 273] width 13 height 13
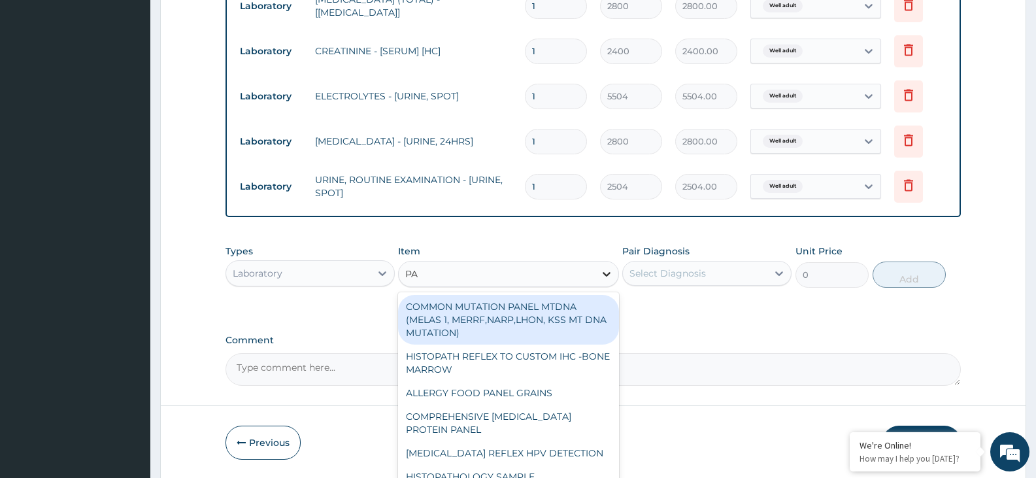
type input "PAP"
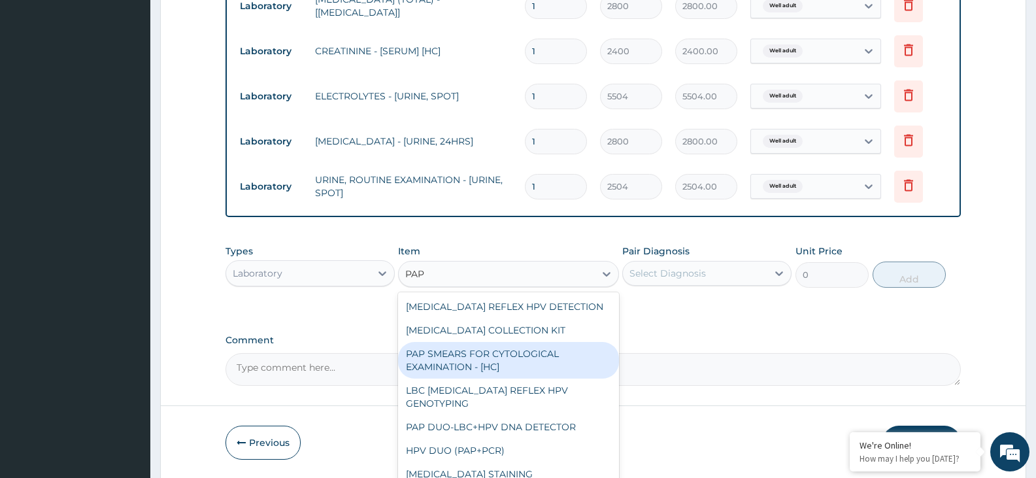
click at [537, 349] on div "PAP SMEARS FOR CYTOLOGICAL EXAMINATION - [HC]" at bounding box center [508, 360] width 220 height 37
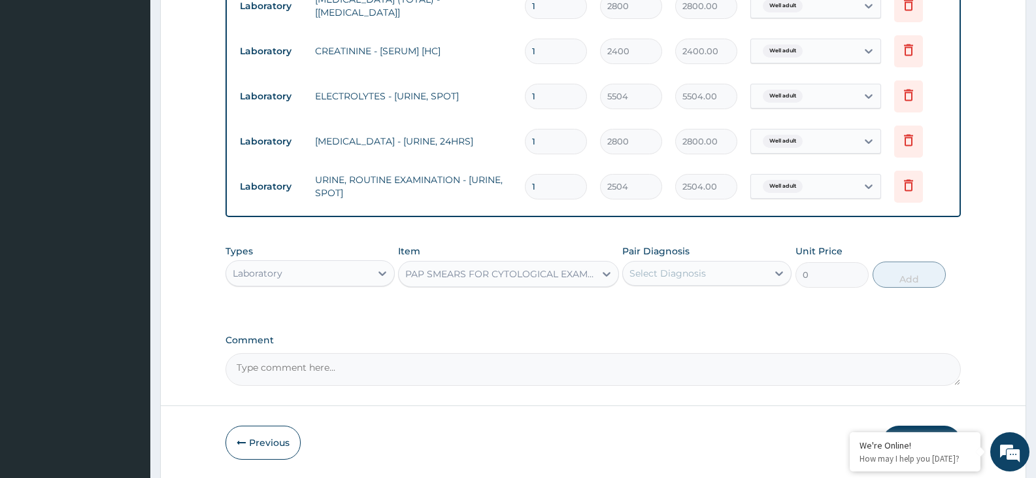
type input "7400"
click at [780, 273] on icon at bounding box center [779, 273] width 13 height 13
click at [749, 301] on div "Well adult" at bounding box center [707, 307] width 169 height 27
checkbox input "true"
click at [906, 278] on button "Add" at bounding box center [909, 275] width 73 height 26
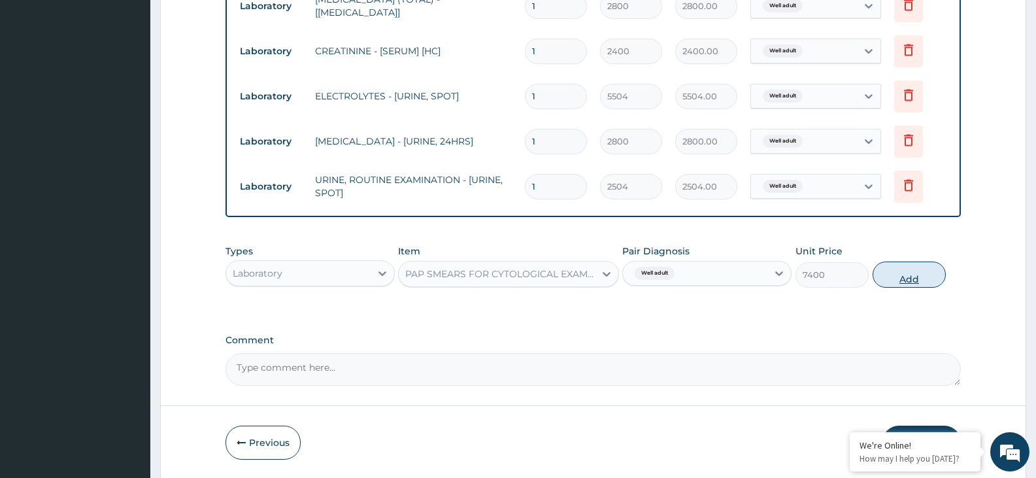
type input "0"
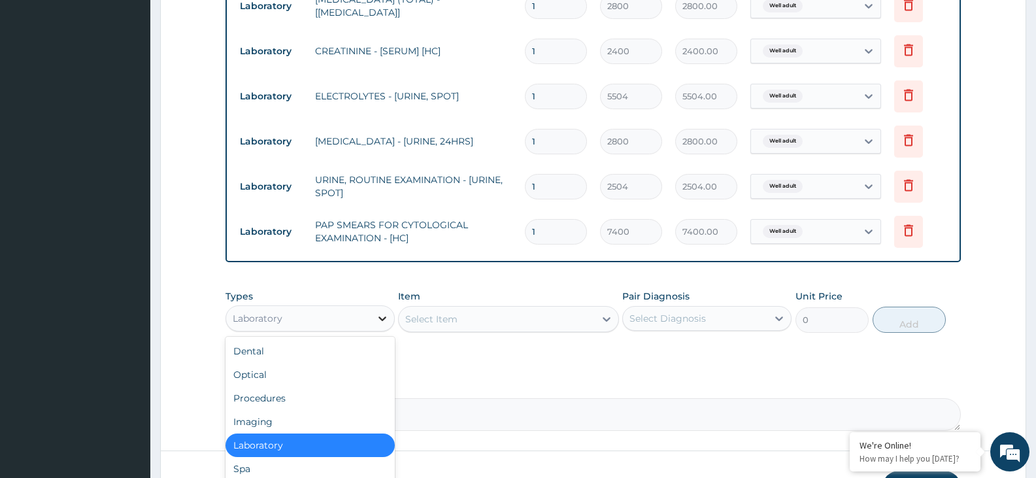
click at [385, 317] on icon at bounding box center [382, 318] width 13 height 13
click at [343, 418] on div "Imaging" at bounding box center [310, 422] width 169 height 24
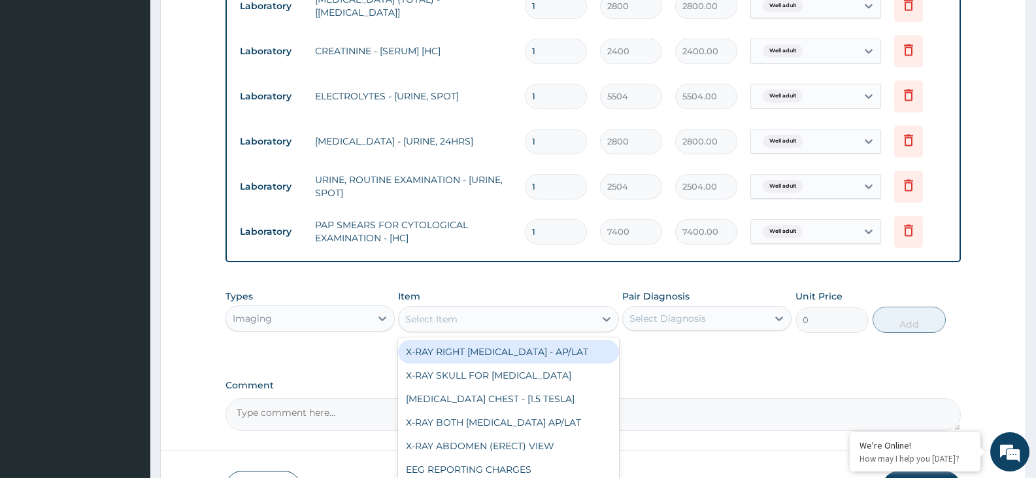
click at [466, 320] on div "Select Item" at bounding box center [497, 319] width 196 height 21
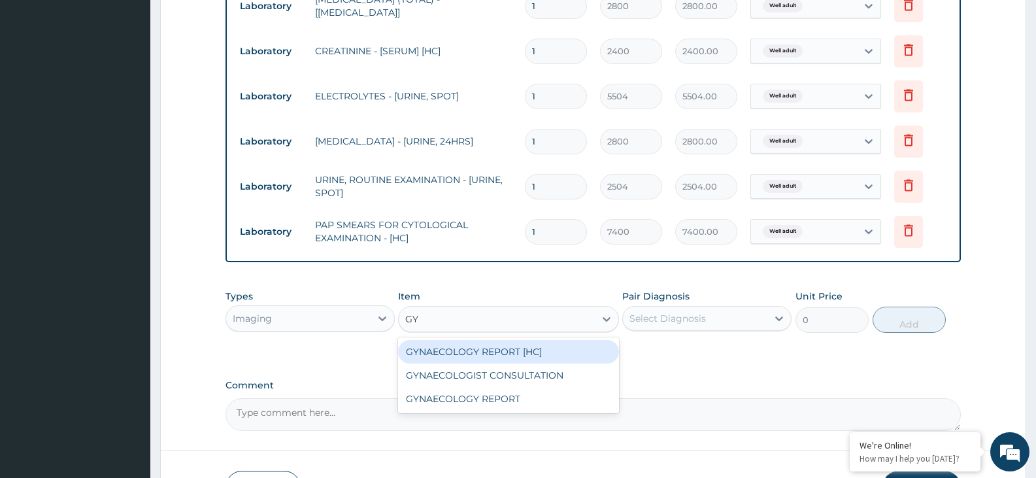
type input "GYN"
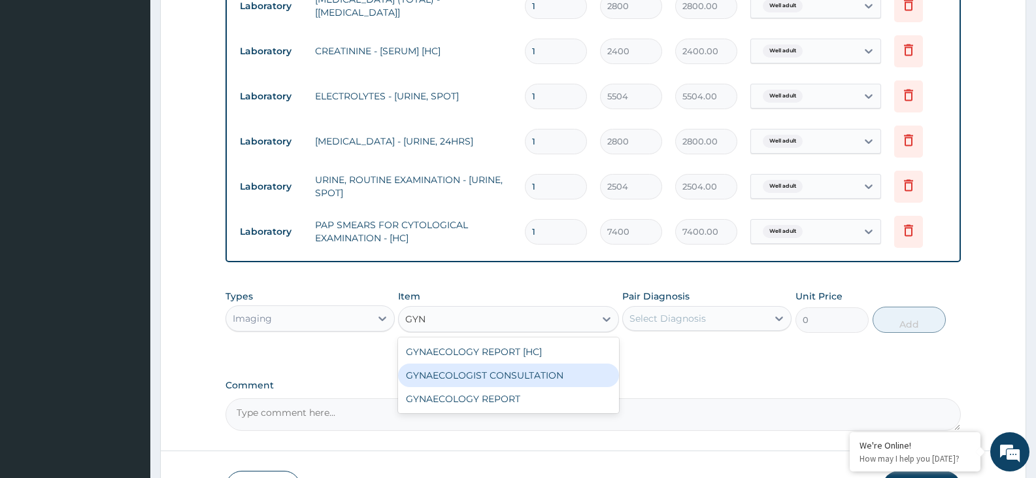
click at [443, 375] on div "GYNAECOLOGIST CONSULTATION" at bounding box center [508, 376] width 220 height 24
type input "9400"
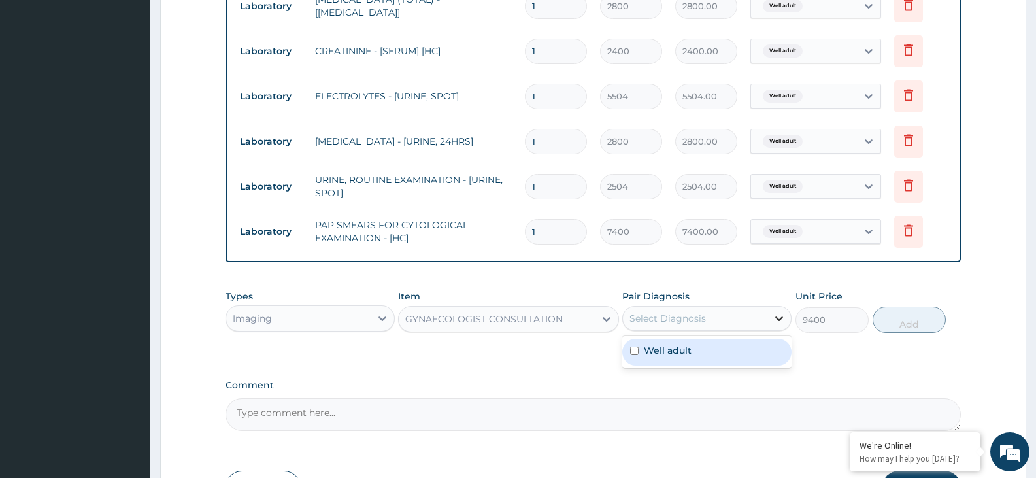
click at [774, 318] on icon at bounding box center [779, 318] width 13 height 13
click at [755, 344] on div "Well adult" at bounding box center [707, 352] width 169 height 27
checkbox input "true"
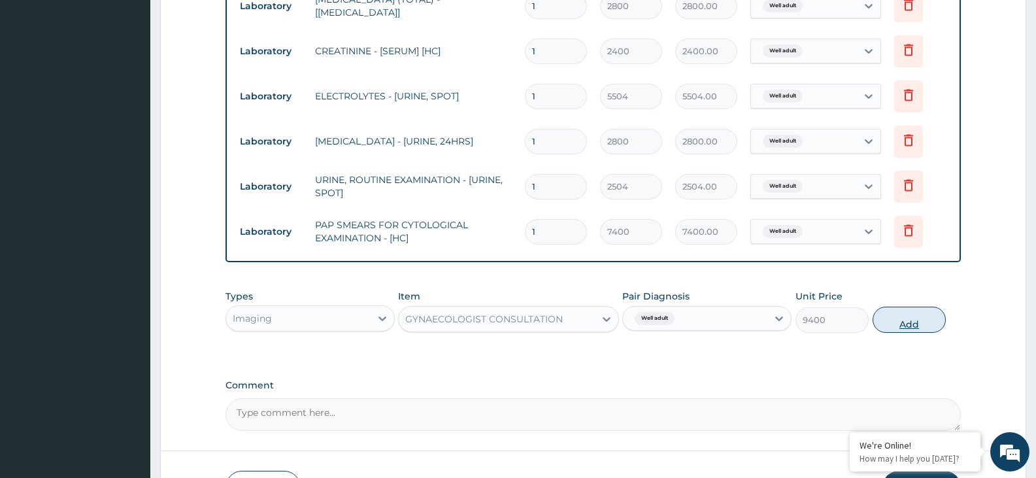
click at [889, 324] on button "Add" at bounding box center [909, 320] width 73 height 26
type input "0"
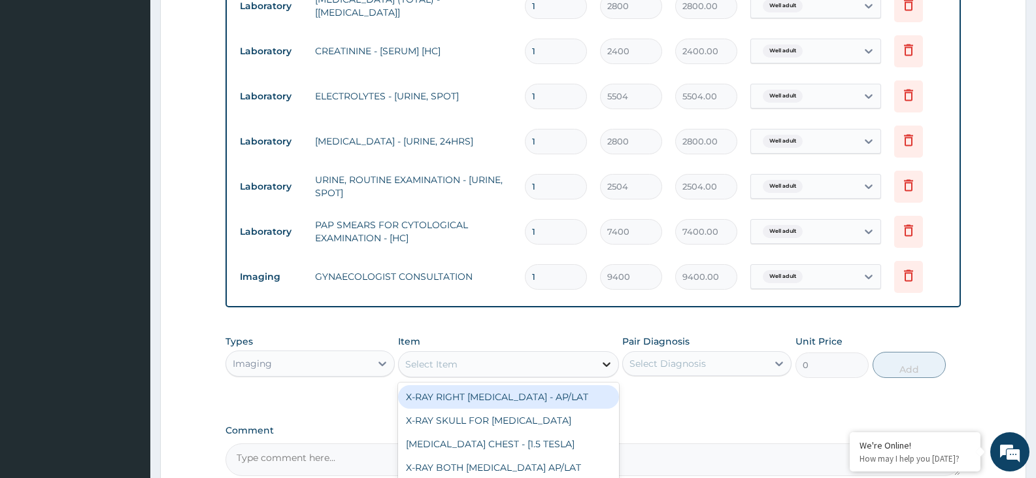
click at [606, 359] on icon at bounding box center [606, 364] width 13 height 13
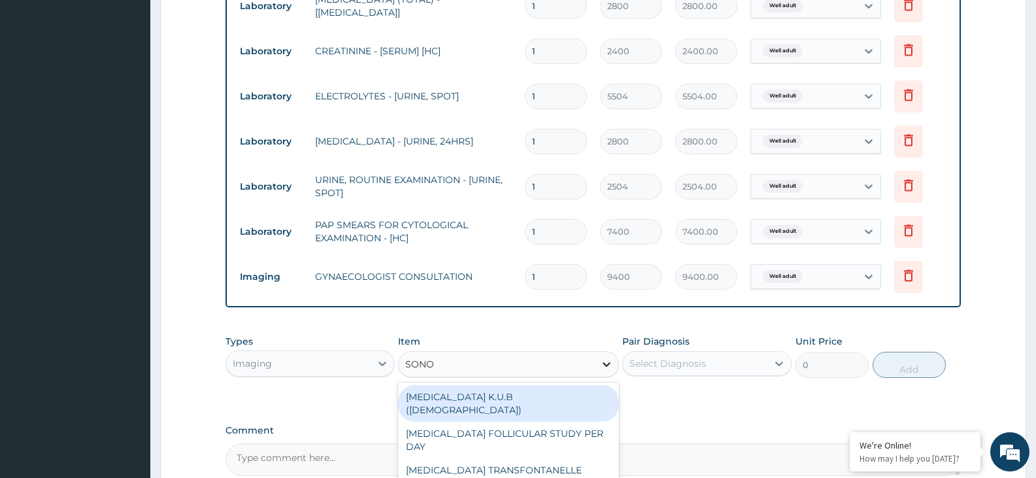
type input "SONO"
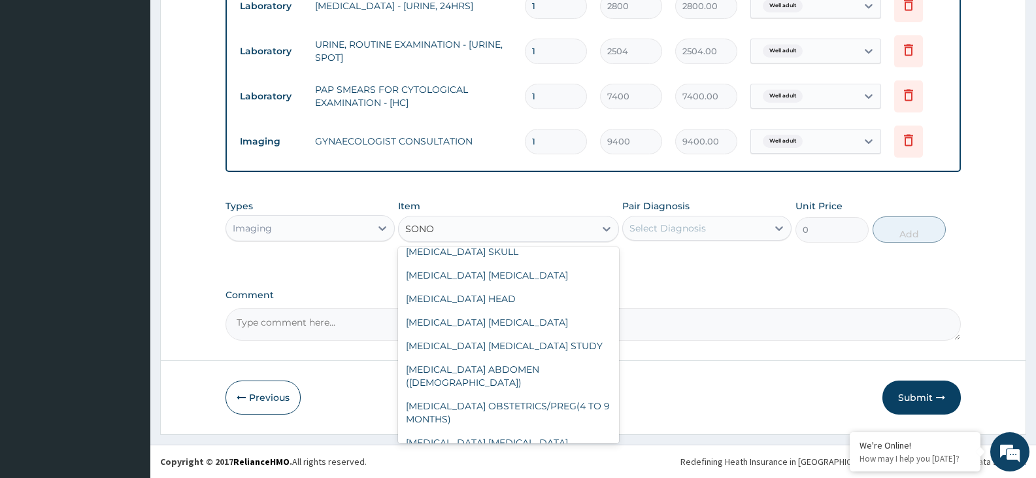
scroll to position [750, 0]
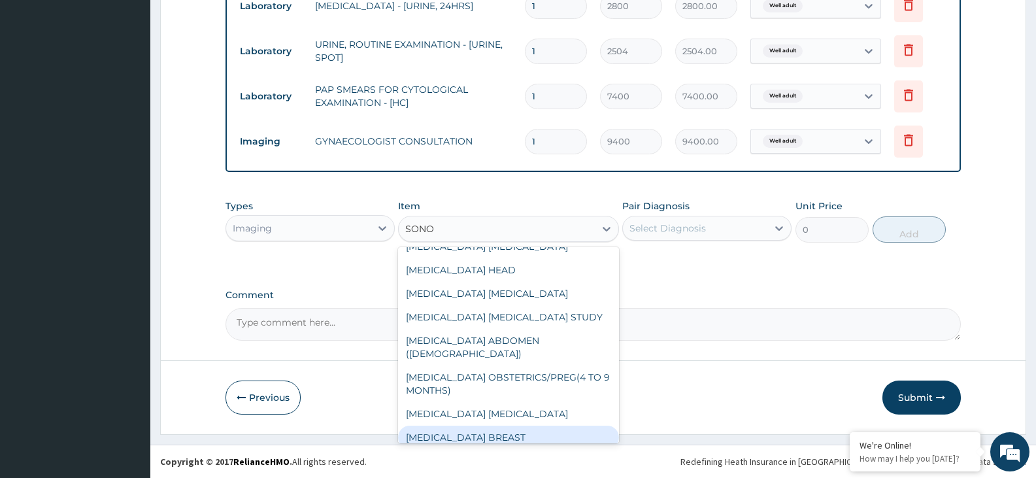
click at [575, 426] on div "SONOGRAPHY BREAST" at bounding box center [508, 438] width 220 height 24
type input "17500"
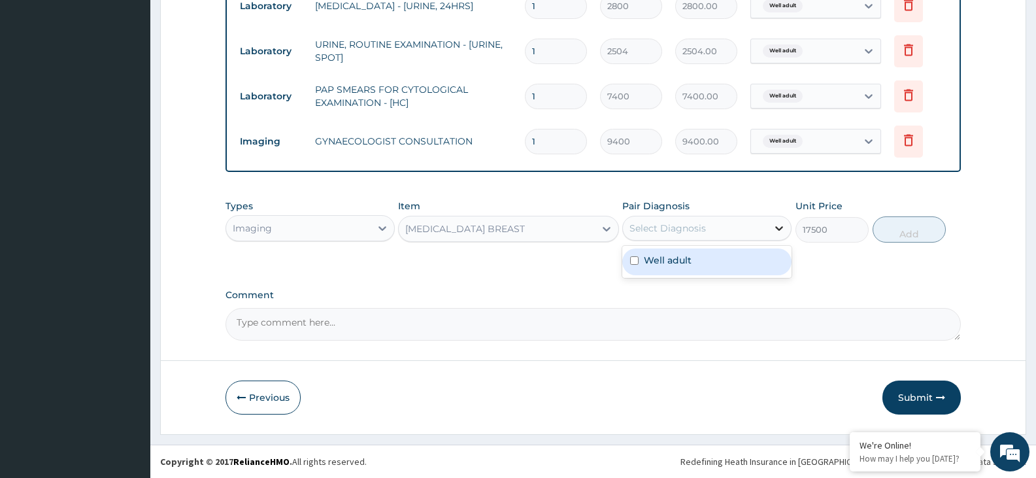
click at [777, 225] on icon at bounding box center [779, 228] width 13 height 13
click at [747, 258] on div "Well adult" at bounding box center [707, 261] width 169 height 27
checkbox input "true"
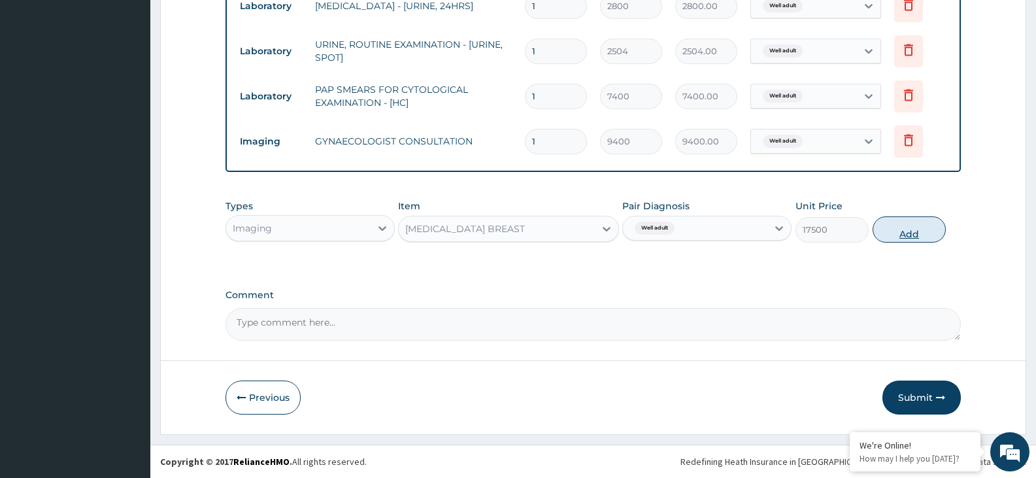
click at [898, 230] on button "Add" at bounding box center [909, 229] width 73 height 26
type input "0"
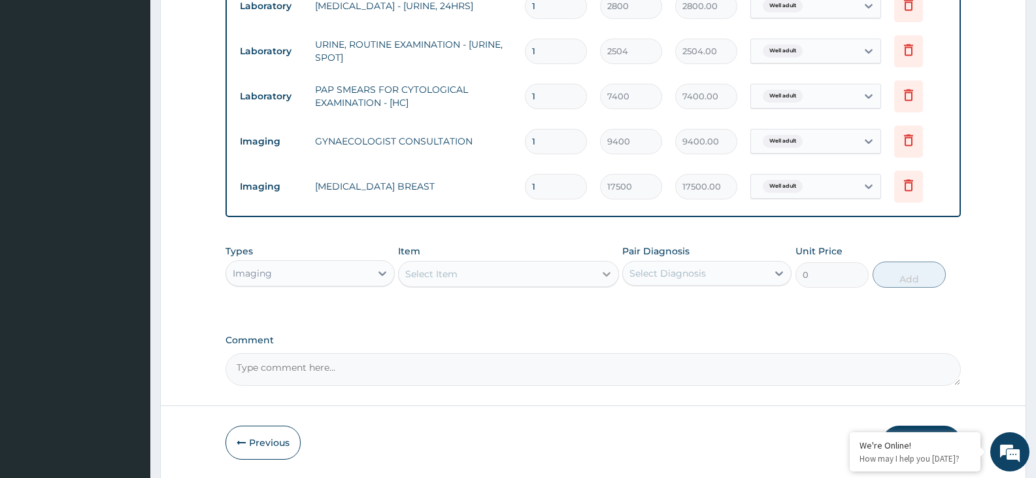
click at [606, 271] on icon at bounding box center [606, 273] width 13 height 13
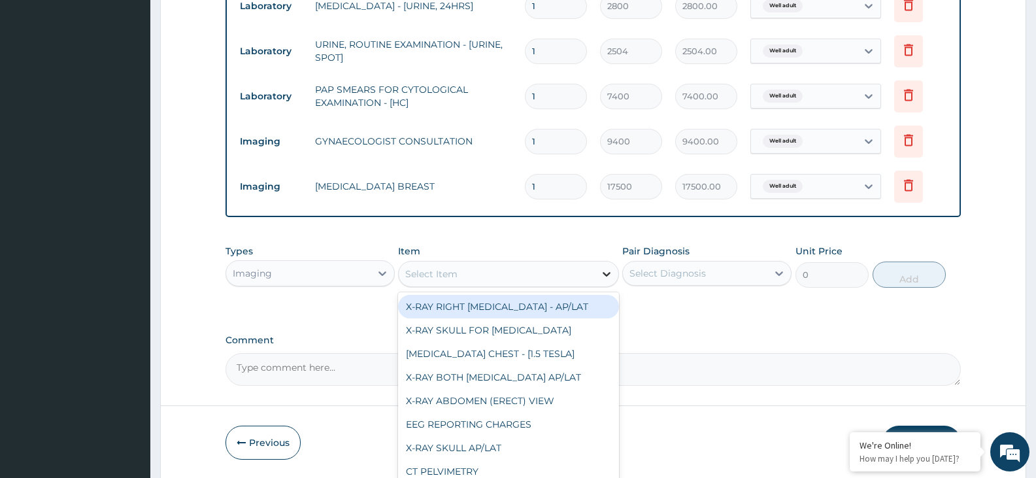
type input "X"
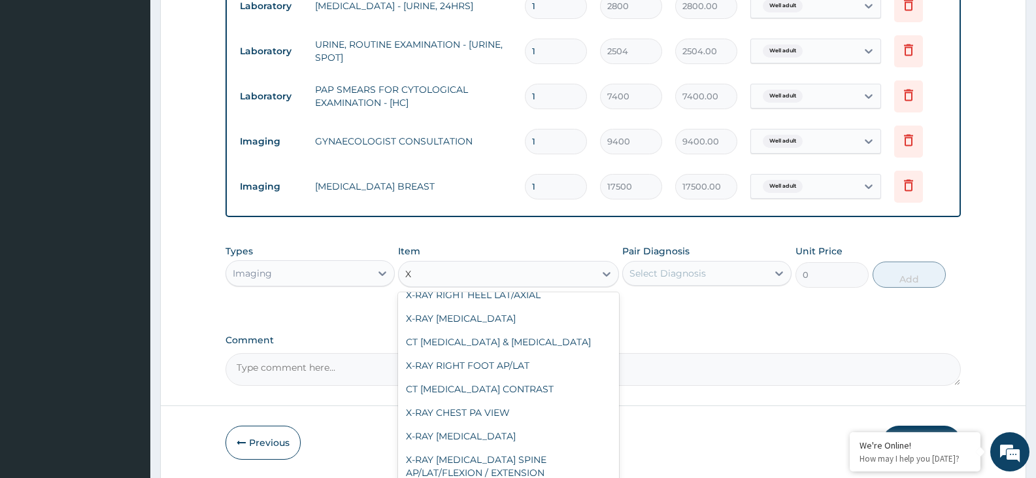
scroll to position [745, 0]
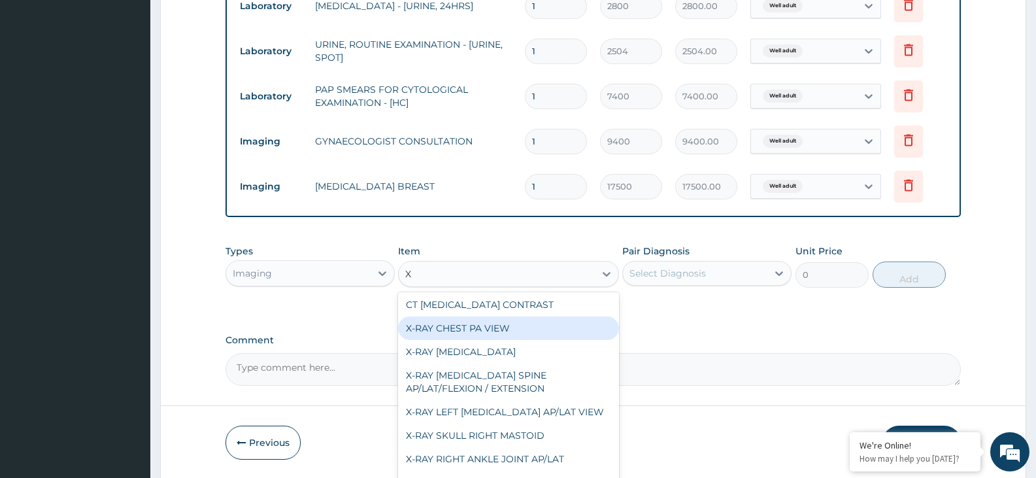
click at [575, 331] on div "X-RAY CHEST PA VIEW" at bounding box center [508, 329] width 220 height 24
type input "4375"
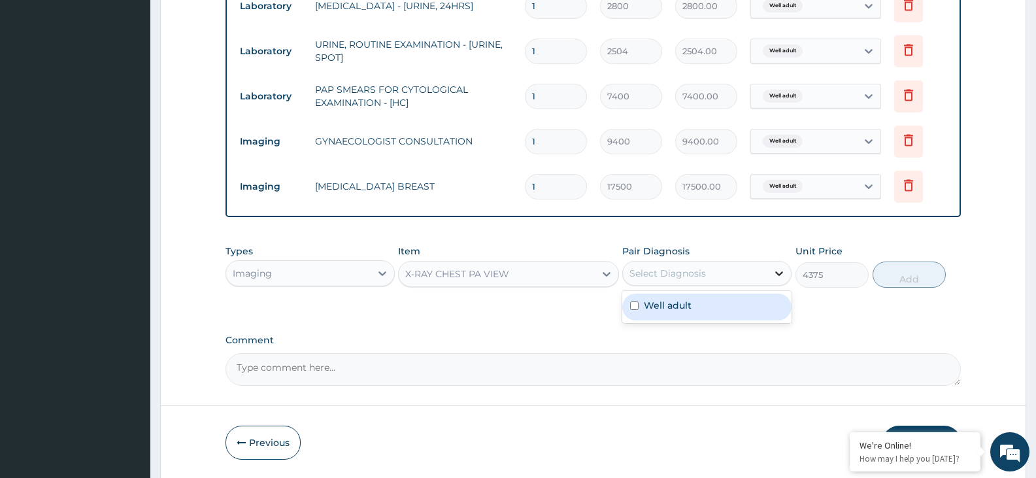
click at [783, 272] on icon at bounding box center [780, 273] width 8 height 5
click at [751, 299] on div "Well adult" at bounding box center [707, 307] width 169 height 27
checkbox input "true"
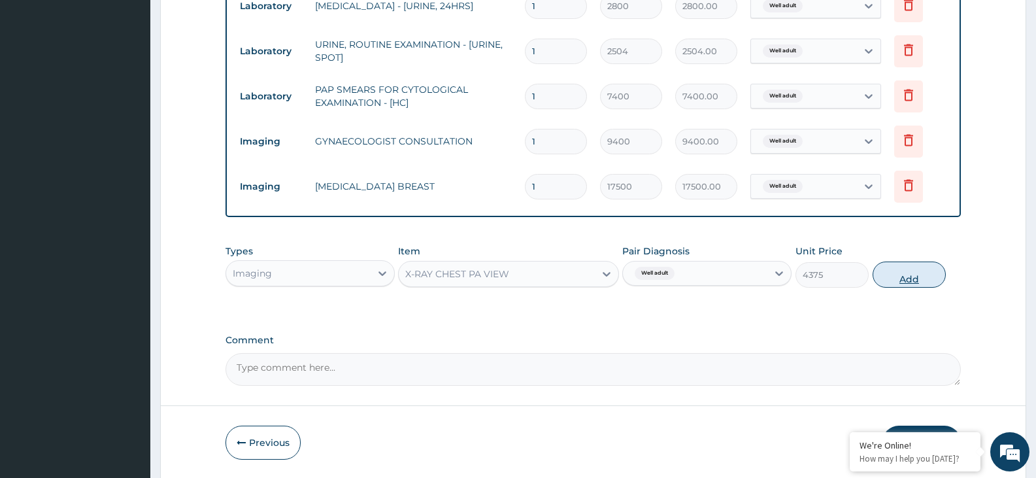
click at [898, 283] on button "Add" at bounding box center [909, 275] width 73 height 26
type input "0"
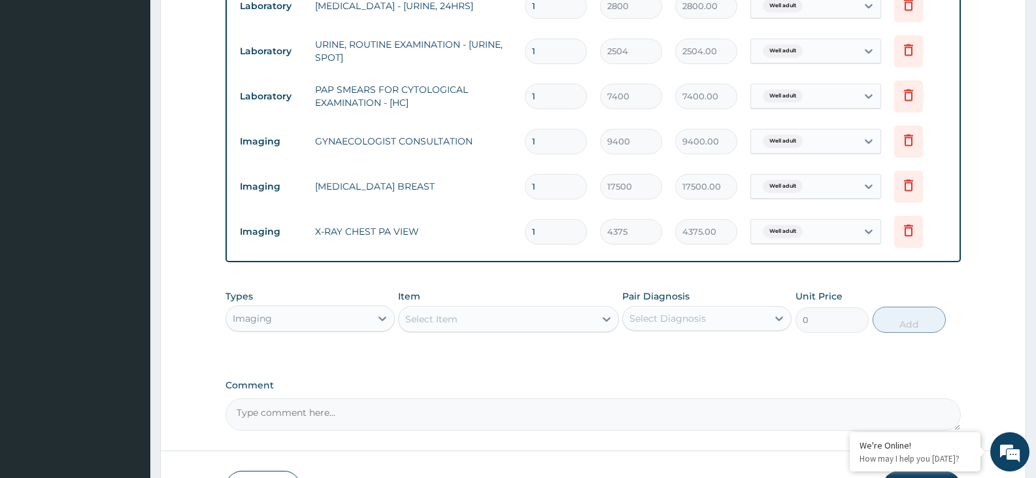
scroll to position [854, 0]
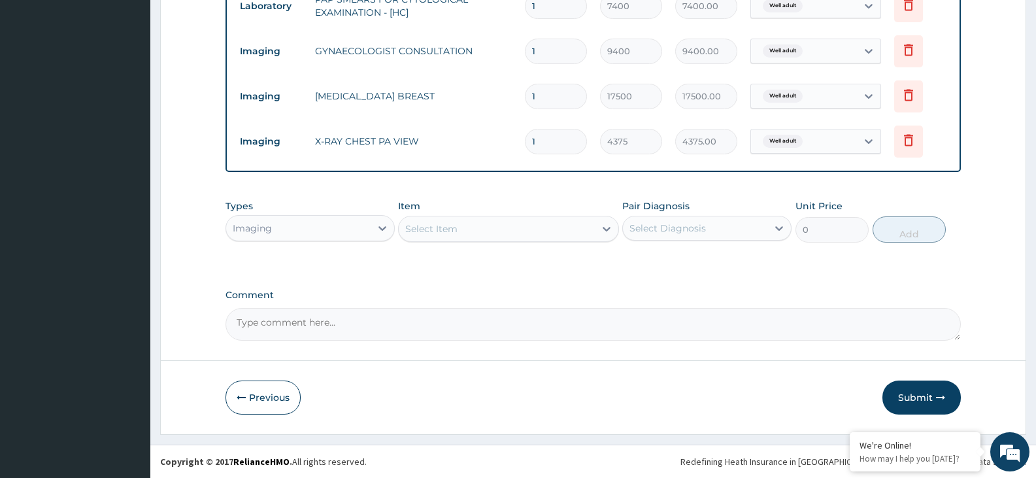
drag, startPoint x: 916, startPoint y: 394, endPoint x: 916, endPoint y: 386, distance: 7.2
click at [916, 392] on button "Submit" at bounding box center [922, 398] width 78 height 34
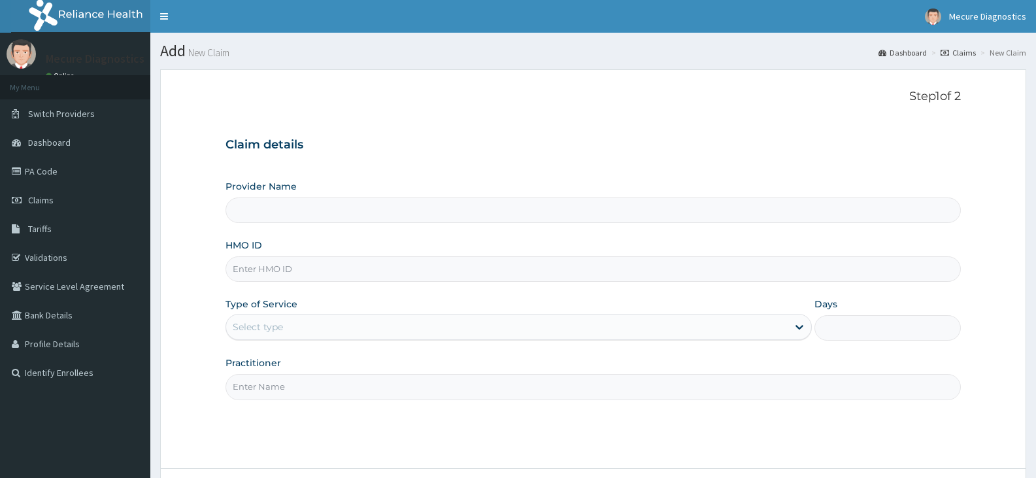
type input "Mecure -Lekki"
click at [497, 263] on input "HMO ID" at bounding box center [594, 269] width 736 height 26
type input "RET/37940/A"
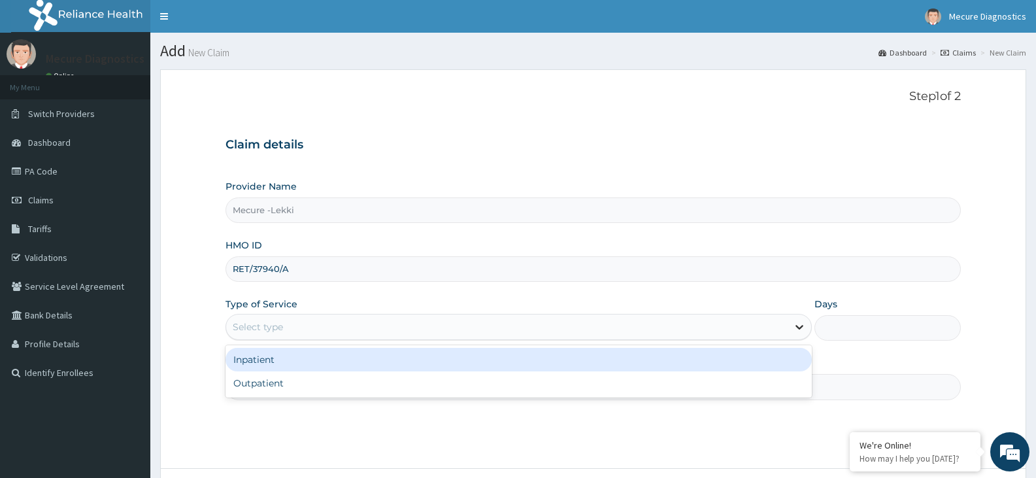
click at [799, 327] on icon at bounding box center [799, 326] width 13 height 13
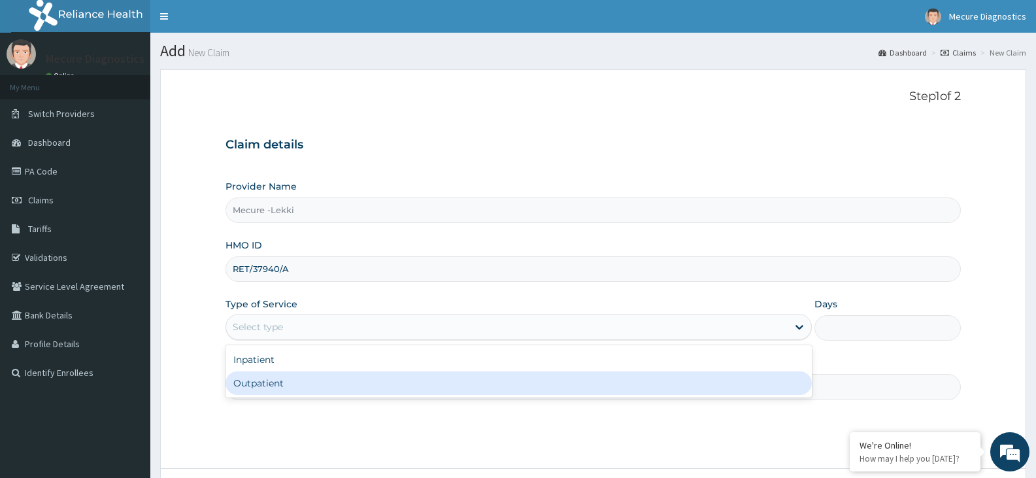
click at [751, 383] on div "Outpatient" at bounding box center [519, 383] width 586 height 24
type input "1"
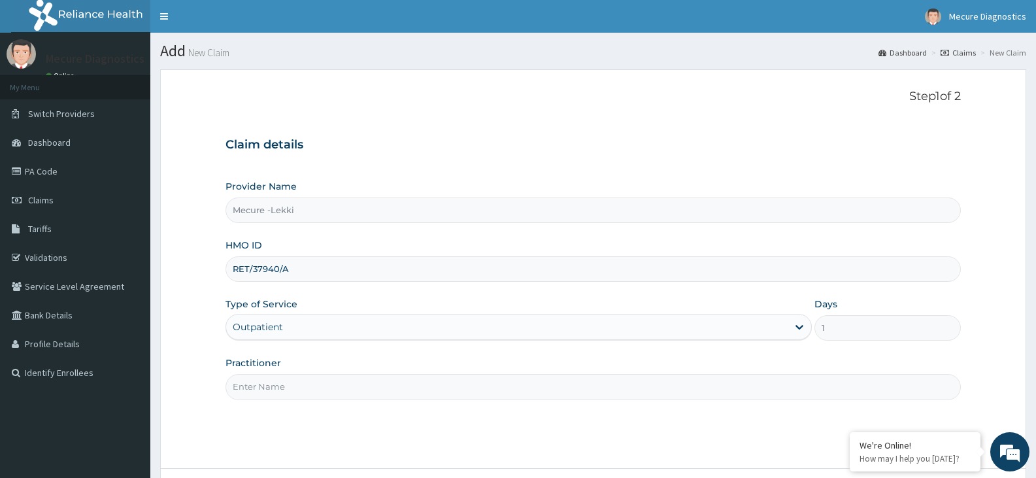
click at [718, 381] on input "Practitioner" at bounding box center [594, 387] width 736 height 26
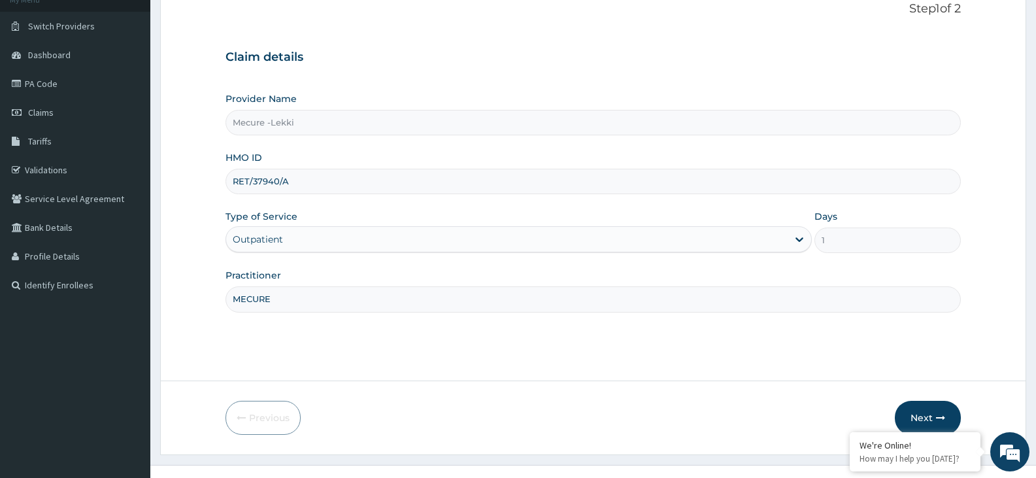
scroll to position [108, 0]
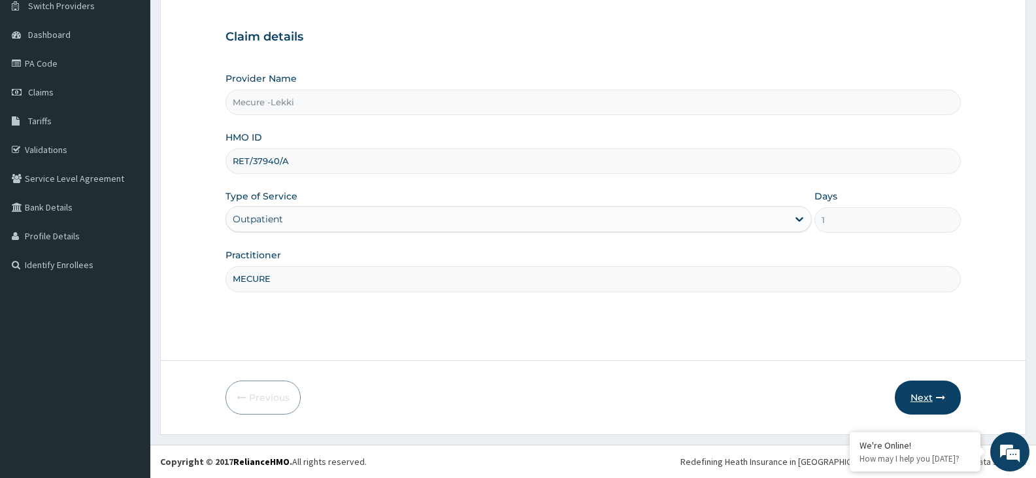
type input "MECURE"
click at [921, 394] on button "Next" at bounding box center [928, 398] width 66 height 34
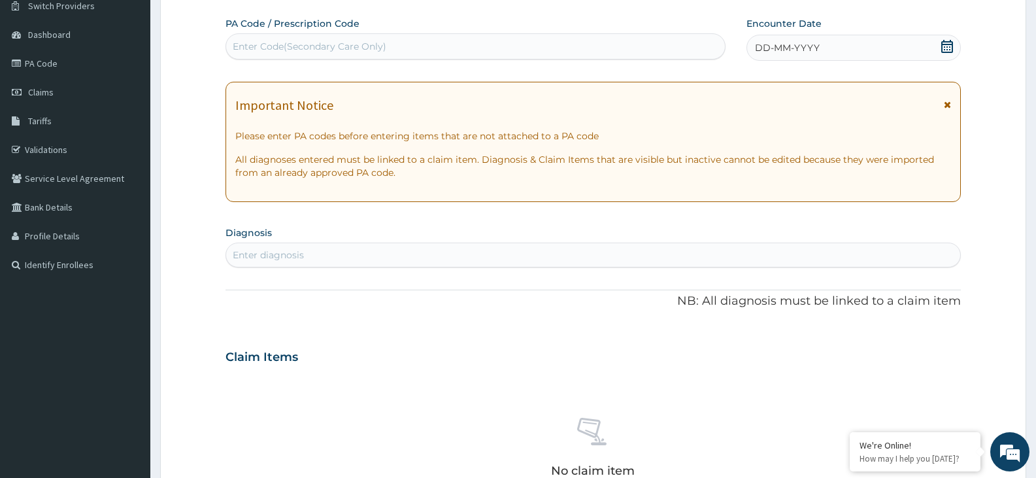
click at [325, 43] on div "Enter Code(Secondary Care Only)" at bounding box center [310, 46] width 154 height 13
type input "PA/BC7DE1"
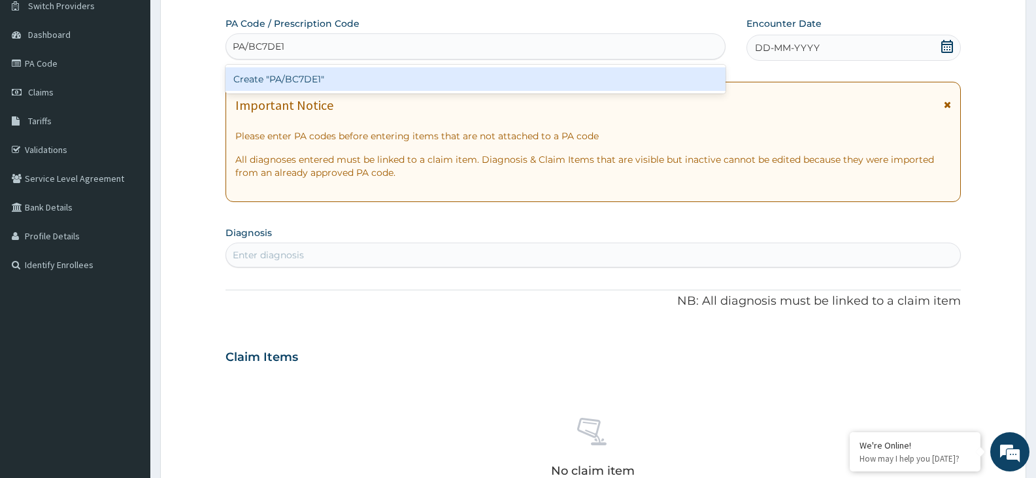
click at [296, 77] on div "Create "PA/BC7DE1"" at bounding box center [476, 79] width 500 height 24
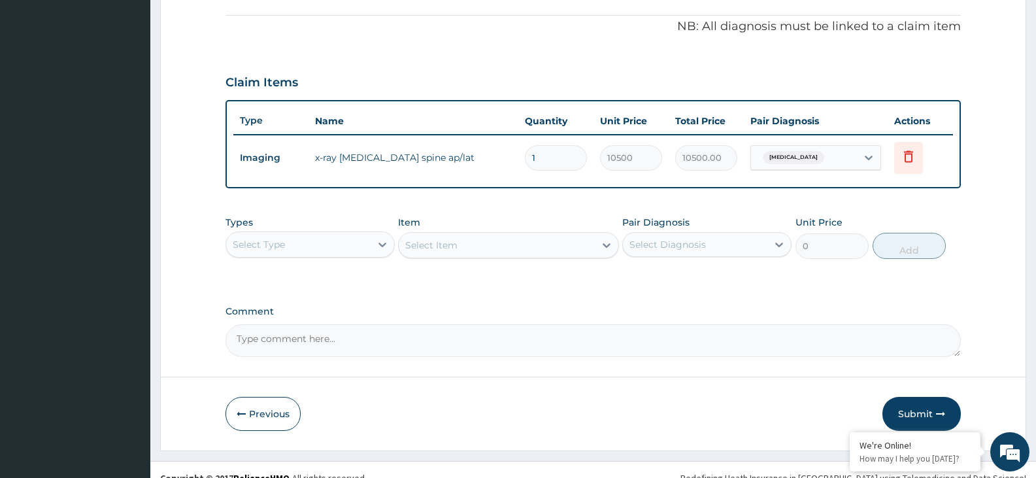
scroll to position [403, 0]
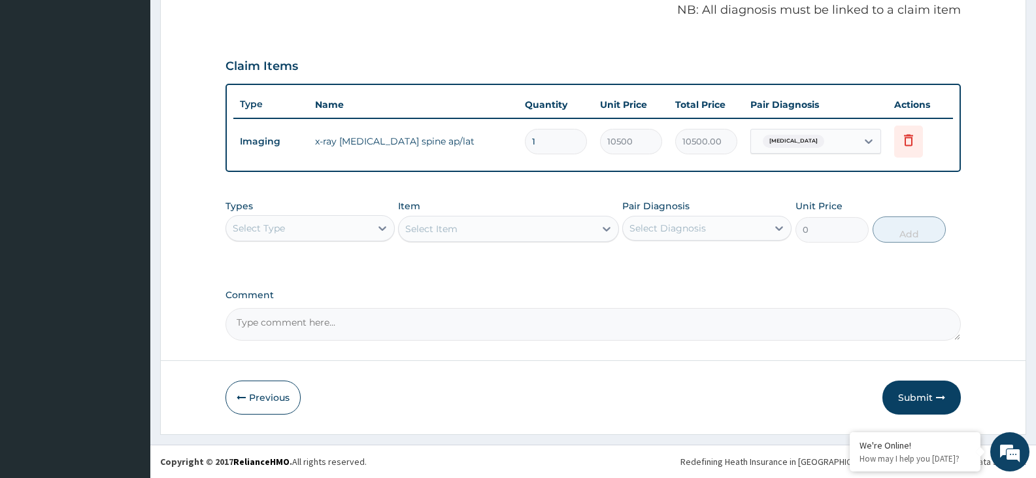
click at [919, 398] on button "Submit" at bounding box center [922, 398] width 78 height 34
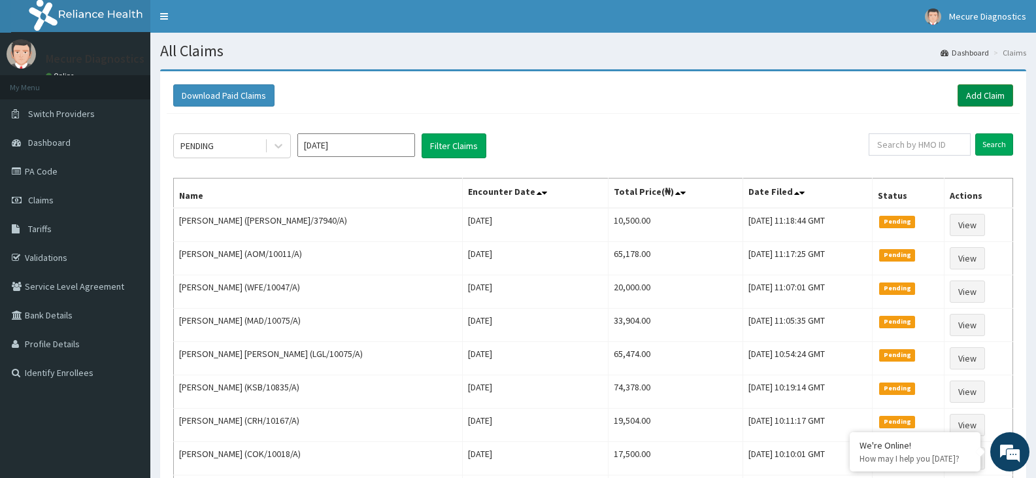
click at [995, 99] on link "Add Claim" at bounding box center [986, 95] width 56 height 22
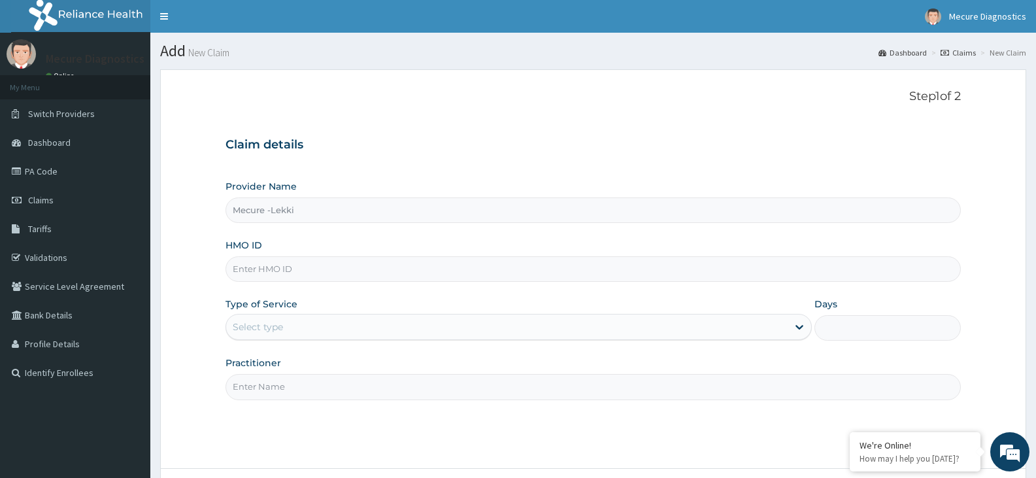
type input "Mecure -Lekki"
click at [398, 274] on input "HMO ID" at bounding box center [594, 269] width 736 height 26
type input "WFE/10047/B"
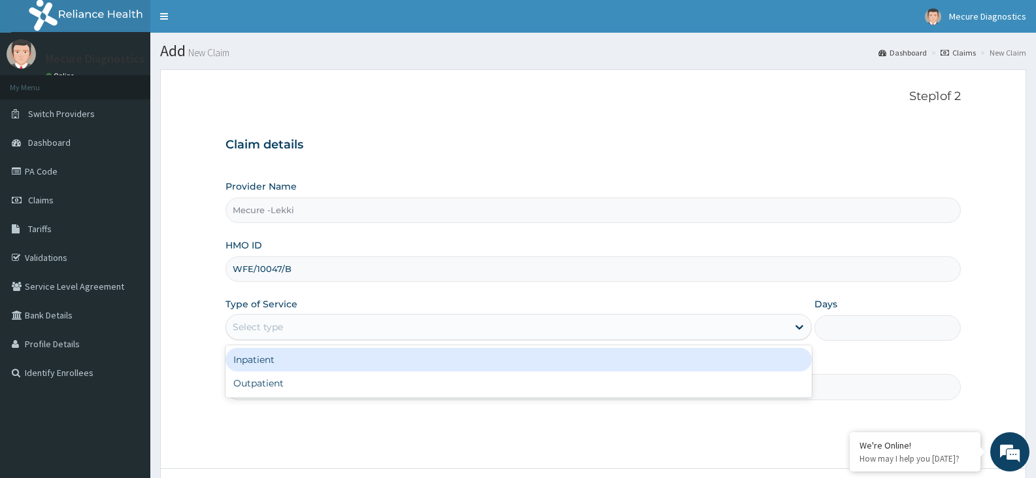
click at [266, 326] on div "Select type" at bounding box center [258, 326] width 50 height 13
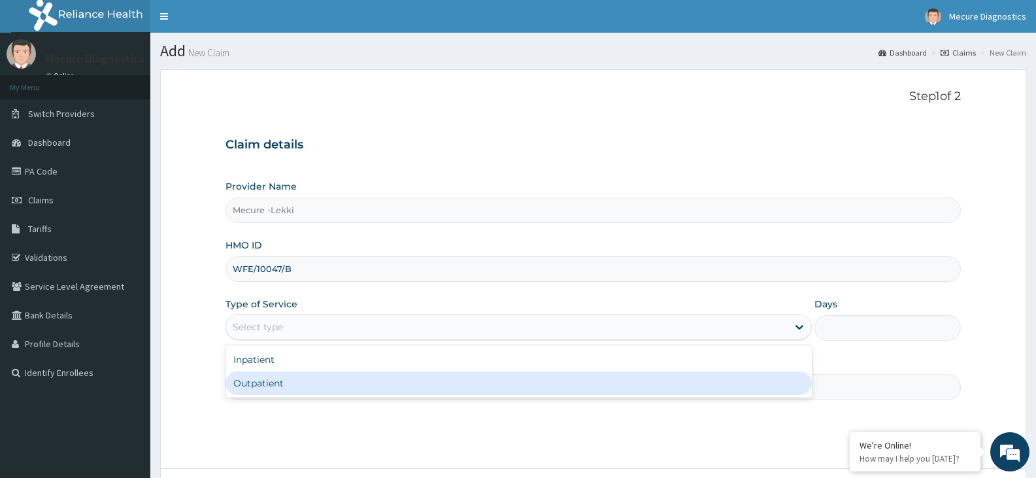
click at [262, 389] on div "Outpatient" at bounding box center [519, 383] width 586 height 24
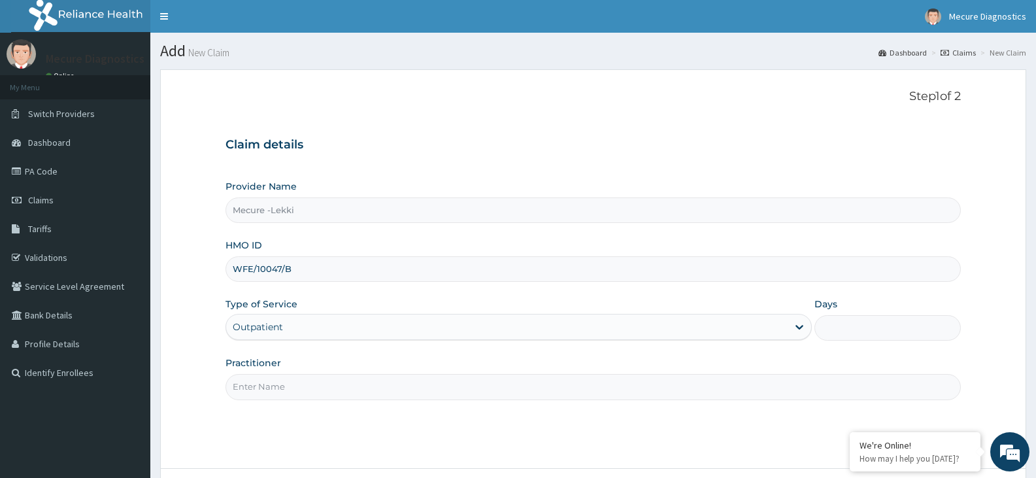
type input "1"
click at [262, 383] on input "Practitioner" at bounding box center [594, 387] width 736 height 26
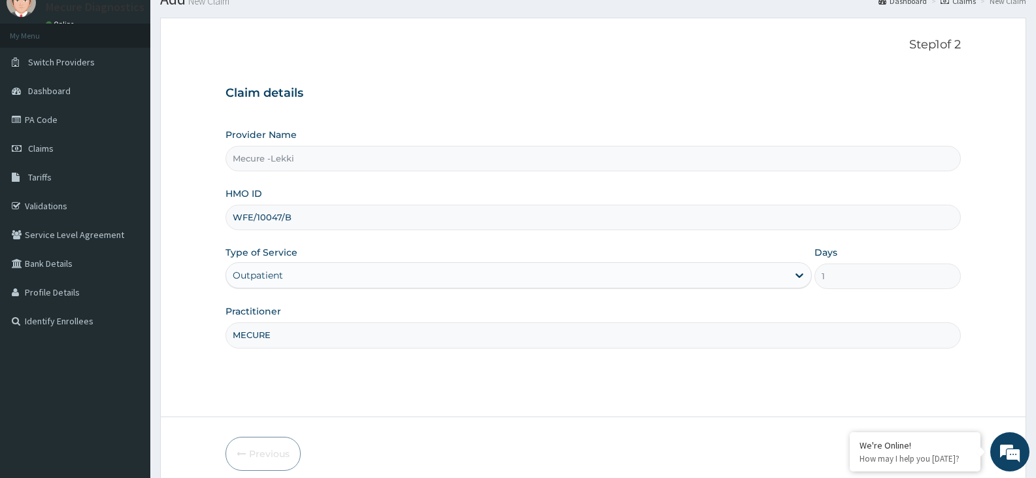
scroll to position [108, 0]
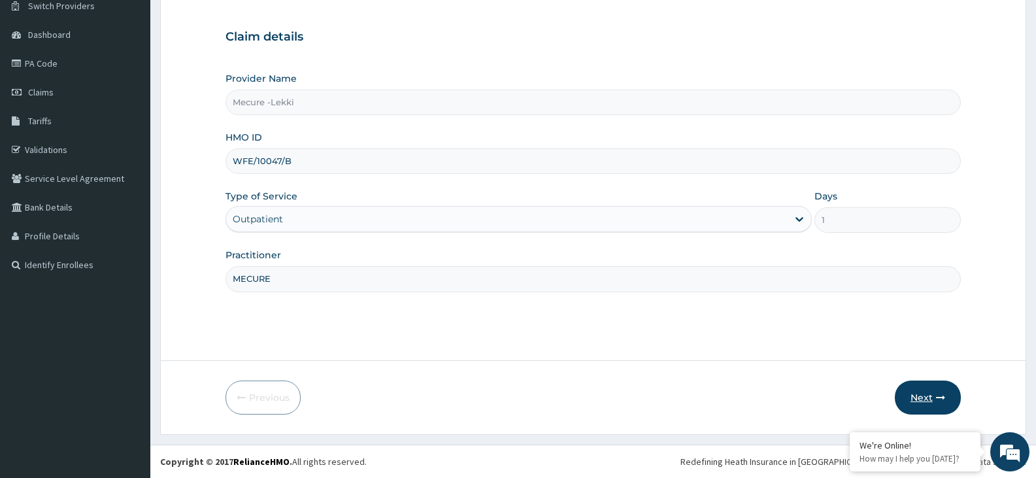
type input "MECURE"
click at [927, 391] on button "Next" at bounding box center [928, 398] width 66 height 34
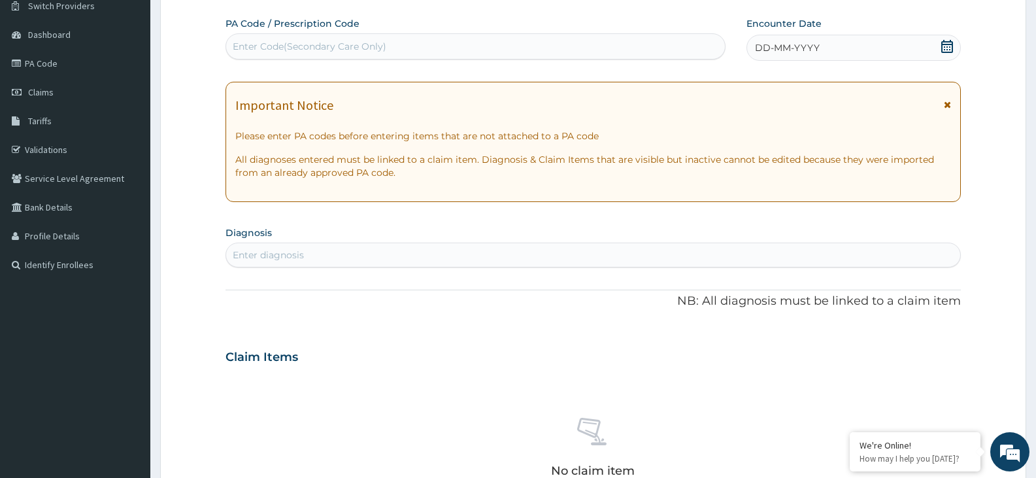
click at [342, 37] on div "Enter Code(Secondary Care Only)" at bounding box center [475, 46] width 499 height 21
type input "PA/4E11F6"
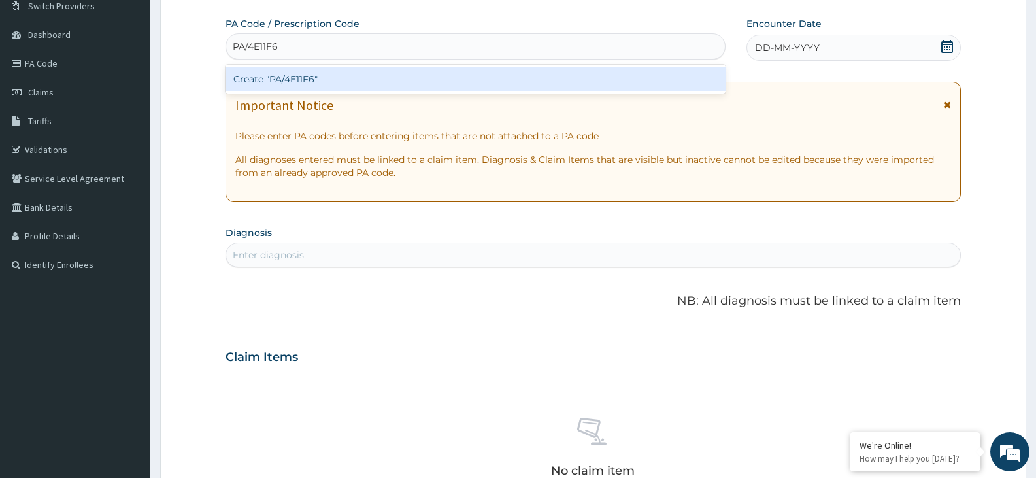
click at [454, 78] on div "Create "PA/4E11F6"" at bounding box center [476, 79] width 500 height 24
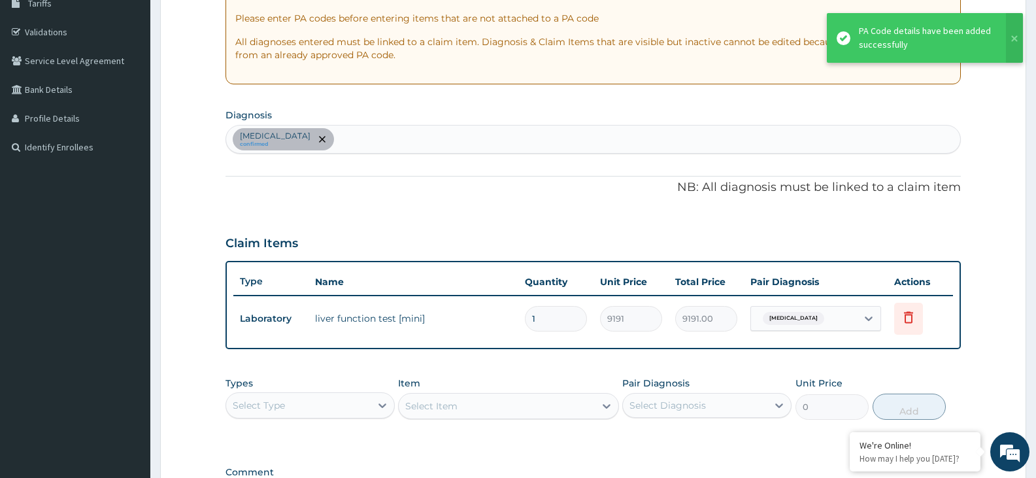
scroll to position [227, 0]
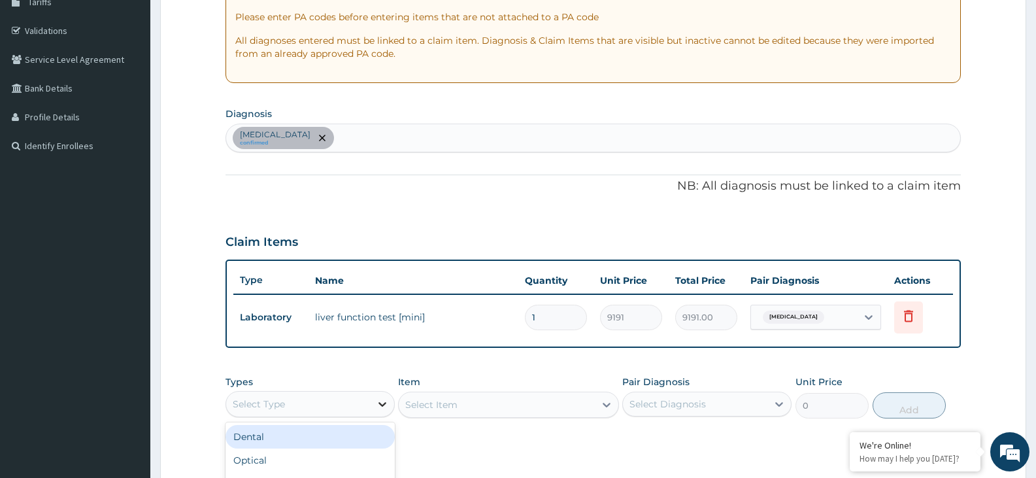
click at [379, 402] on icon at bounding box center [382, 404] width 13 height 13
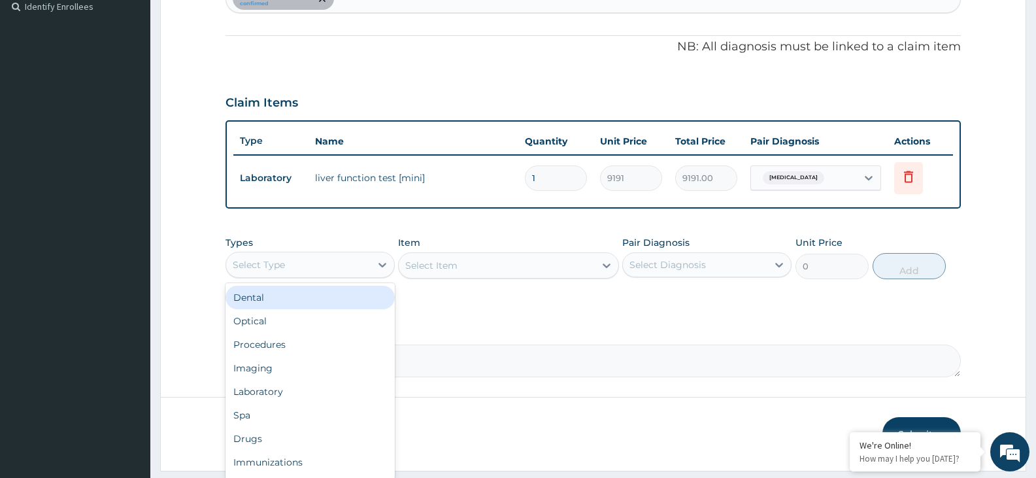
scroll to position [388, 0]
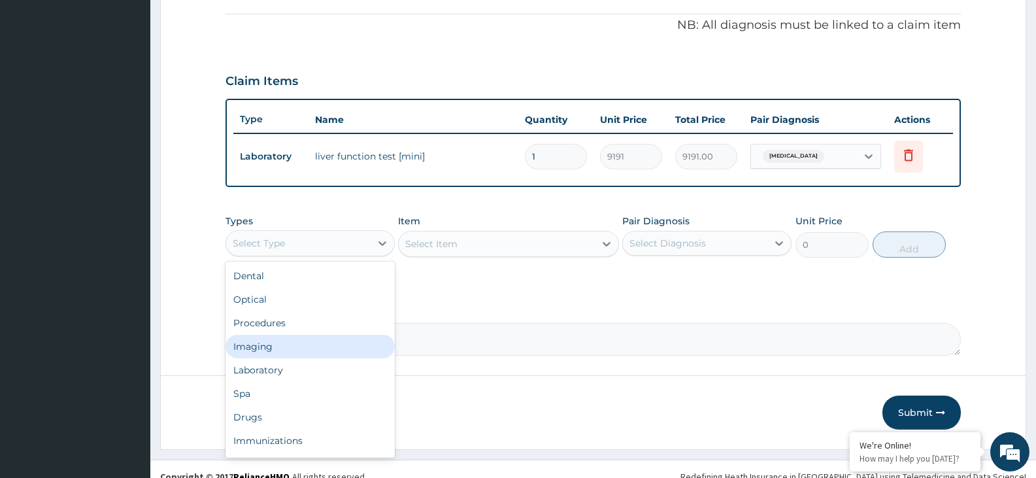
click at [343, 344] on div "Imaging" at bounding box center [310, 347] width 169 height 24
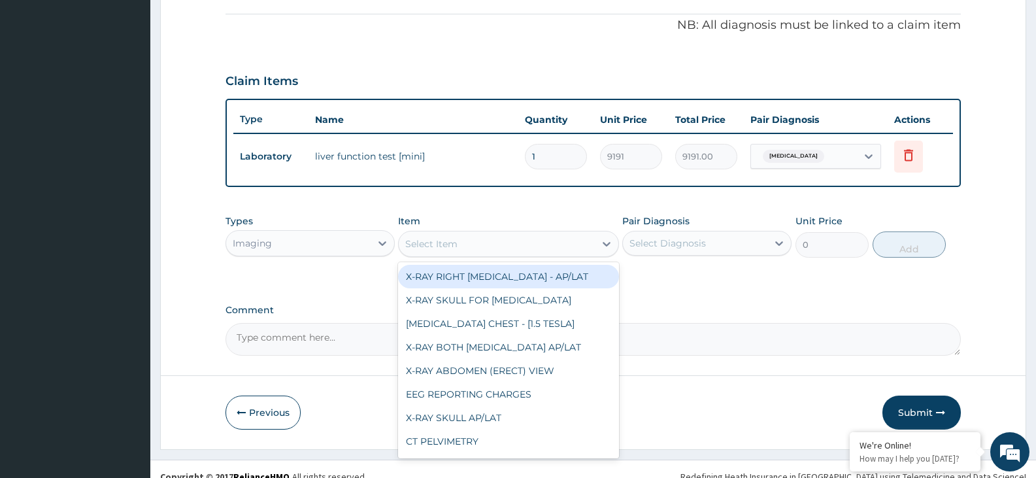
click at [513, 243] on div "Select Item" at bounding box center [497, 243] width 196 height 21
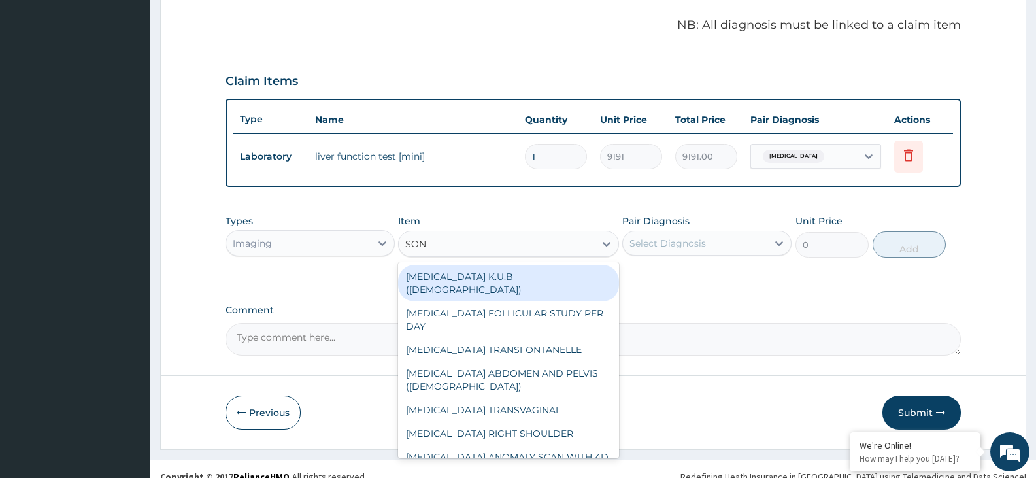
type input "SONO"
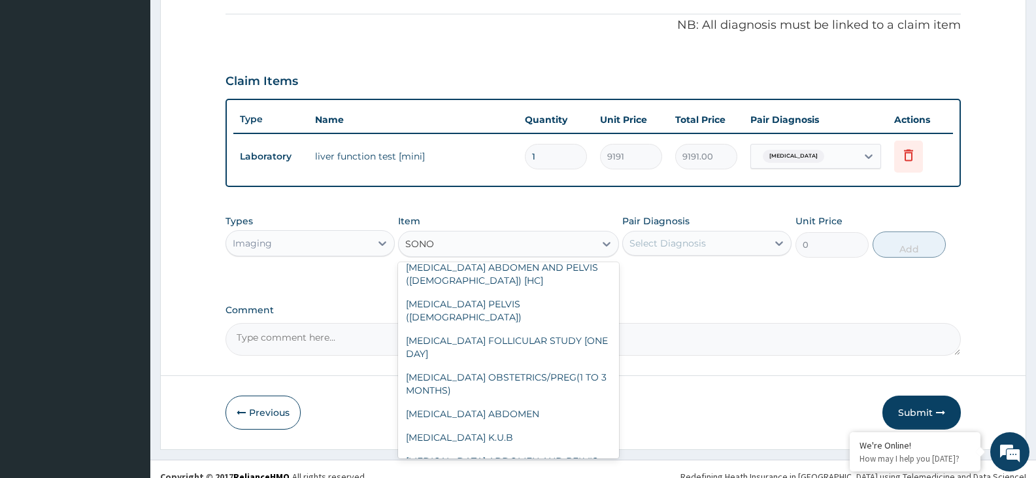
scroll to position [296, 0]
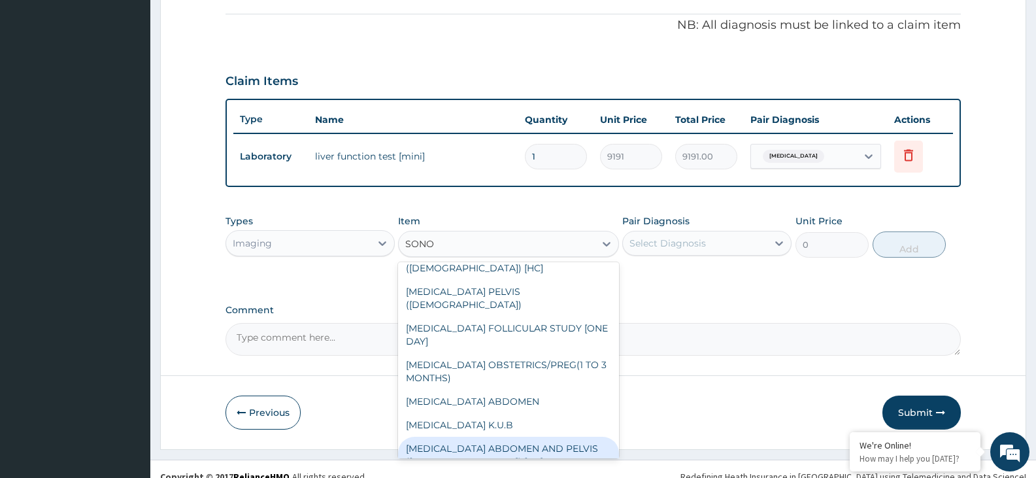
click at [570, 437] on div "[MEDICAL_DATA] ABDOMEN AND PELVIS ([DEMOGRAPHIC_DATA]) [HC]" at bounding box center [508, 455] width 220 height 37
type input "20000"
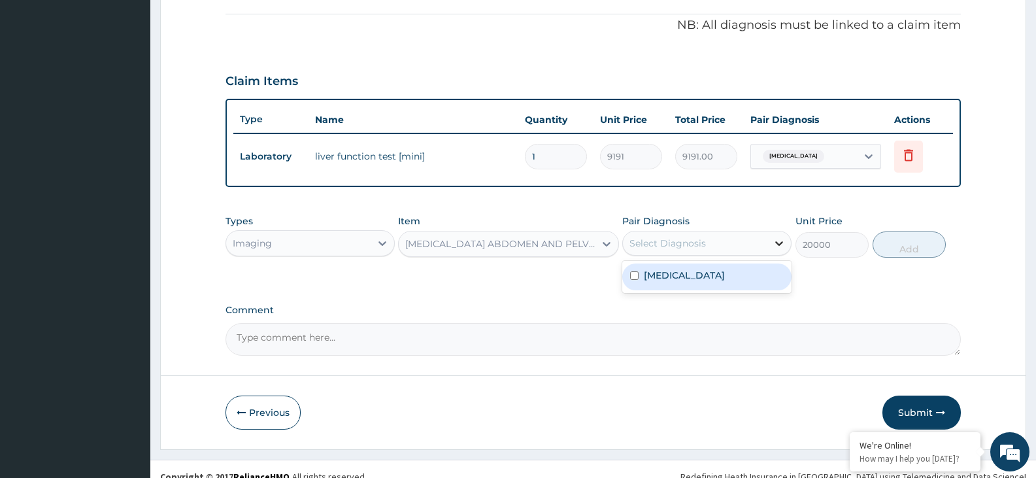
click at [781, 241] on icon at bounding box center [779, 243] width 13 height 13
click at [750, 273] on div "Cholecystitis" at bounding box center [707, 277] width 169 height 27
checkbox input "true"
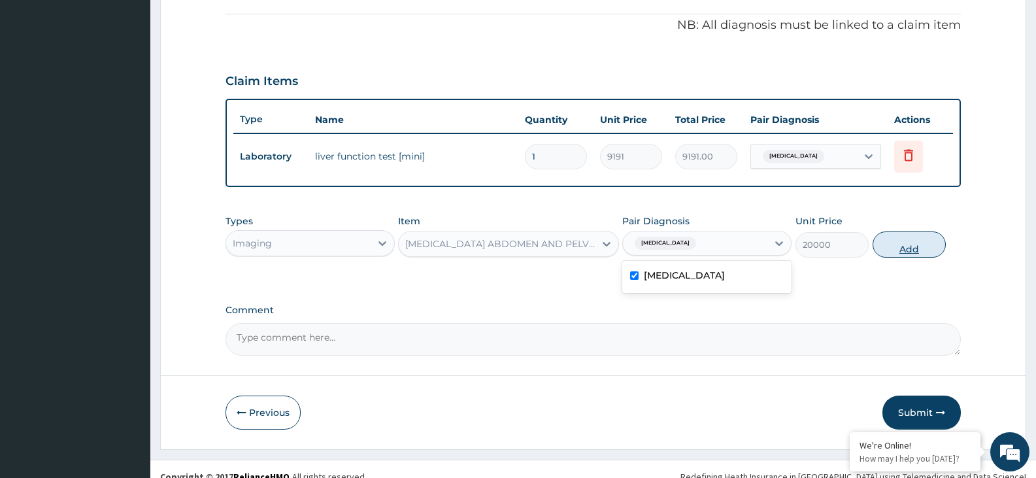
click at [893, 247] on button "Add" at bounding box center [909, 244] width 73 height 26
type input "0"
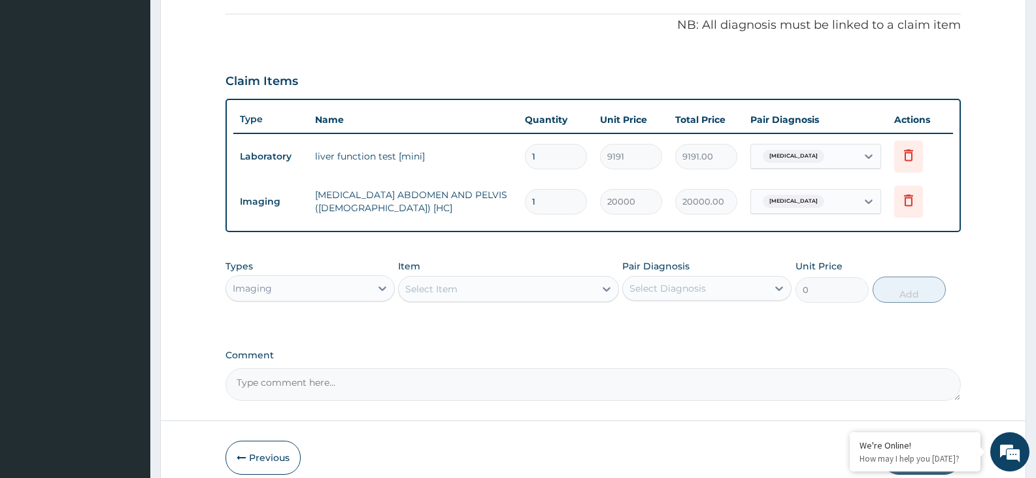
scroll to position [448, 0]
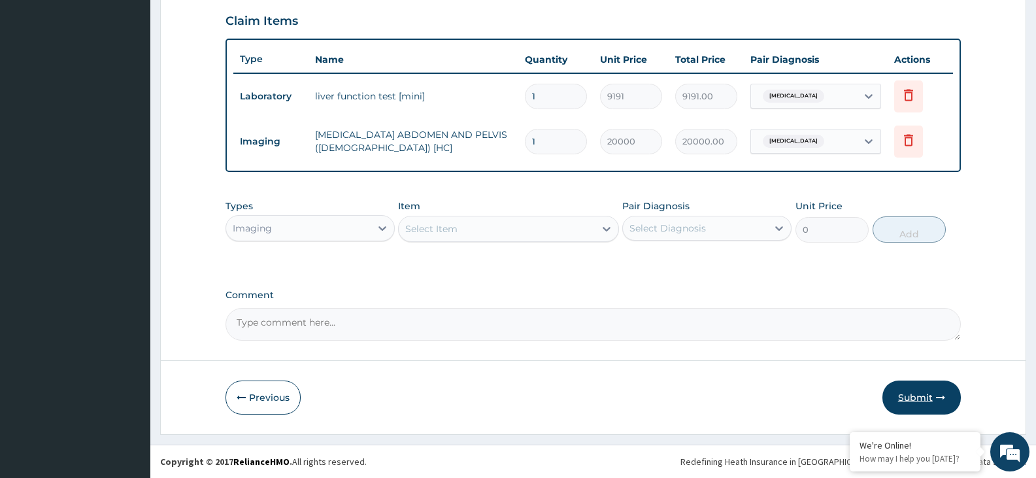
click at [917, 402] on button "Submit" at bounding box center [922, 398] width 78 height 34
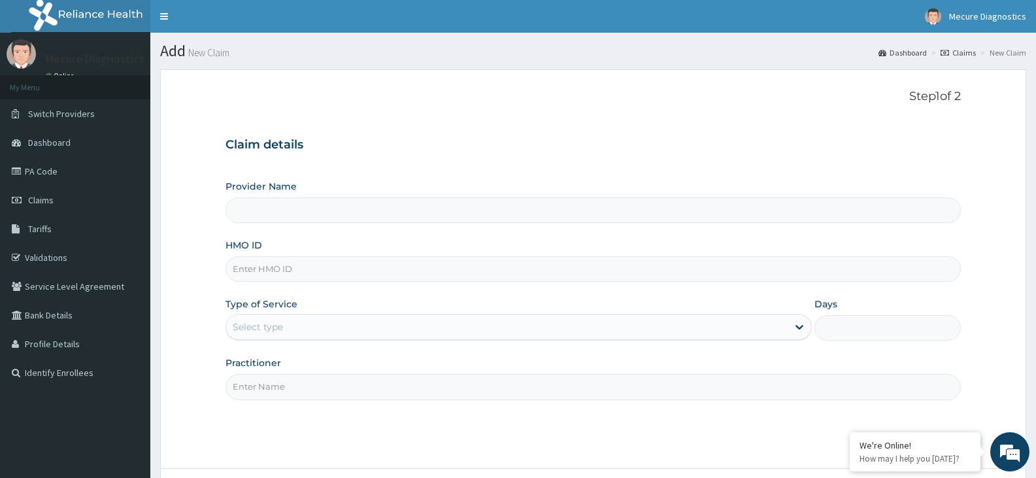
type input "Mecure -Lekki"
click at [315, 264] on input "HMO ID" at bounding box center [594, 269] width 736 height 26
type input "CBA/10120/A"
click at [796, 326] on icon at bounding box center [799, 326] width 13 height 13
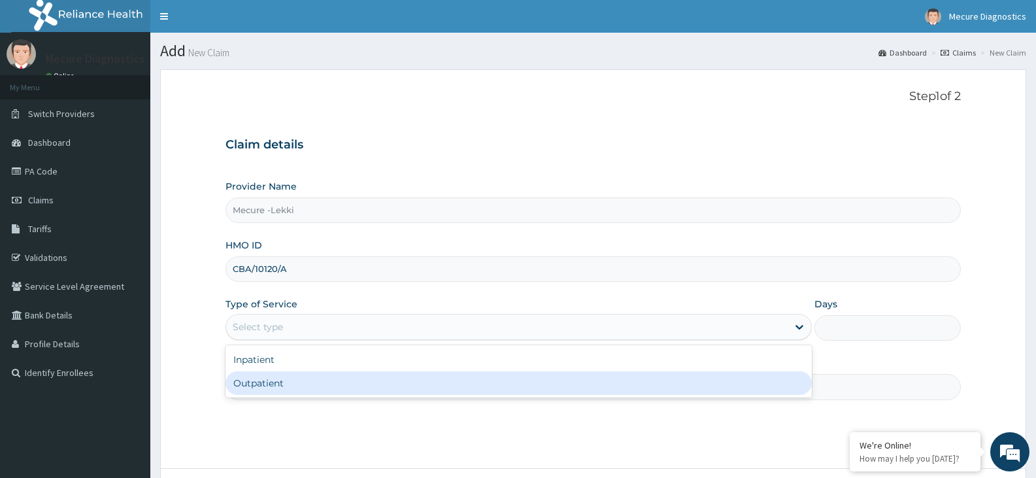
click at [735, 381] on div "Outpatient" at bounding box center [519, 383] width 586 height 24
type input "1"
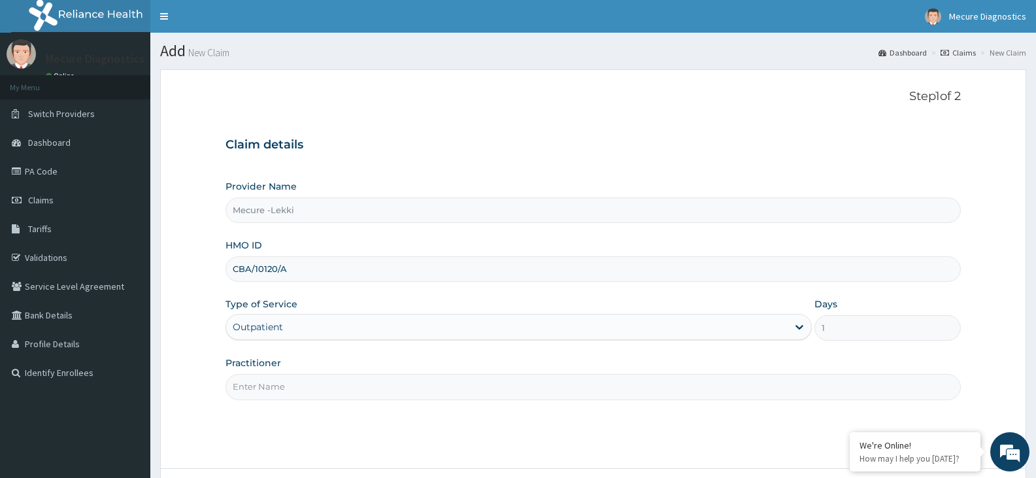
click at [576, 386] on input "Practitioner" at bounding box center [594, 387] width 736 height 26
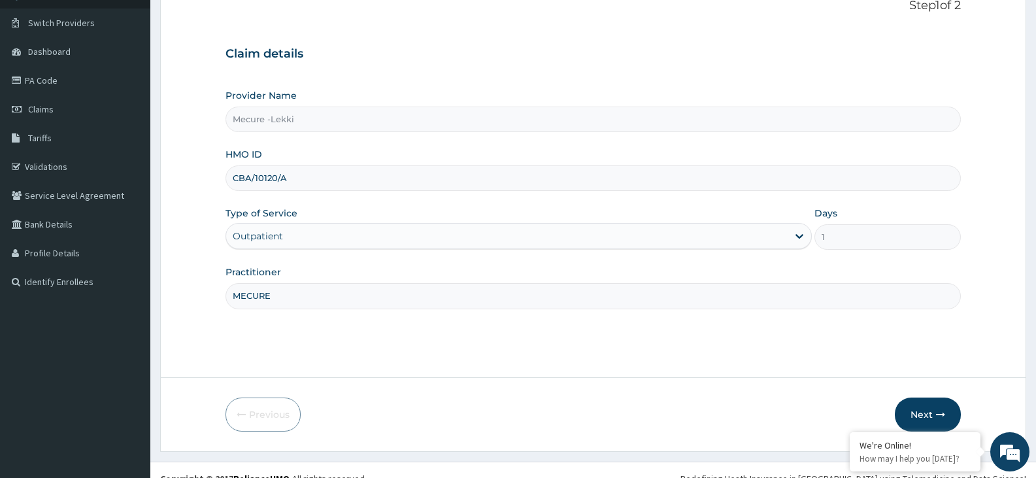
scroll to position [108, 0]
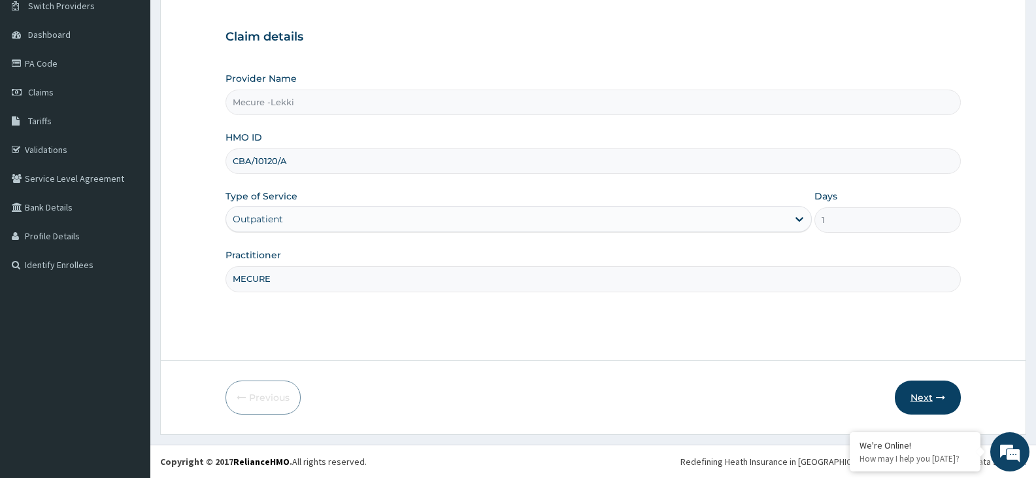
type input "MECURE"
click at [927, 393] on button "Next" at bounding box center [928, 398] width 66 height 34
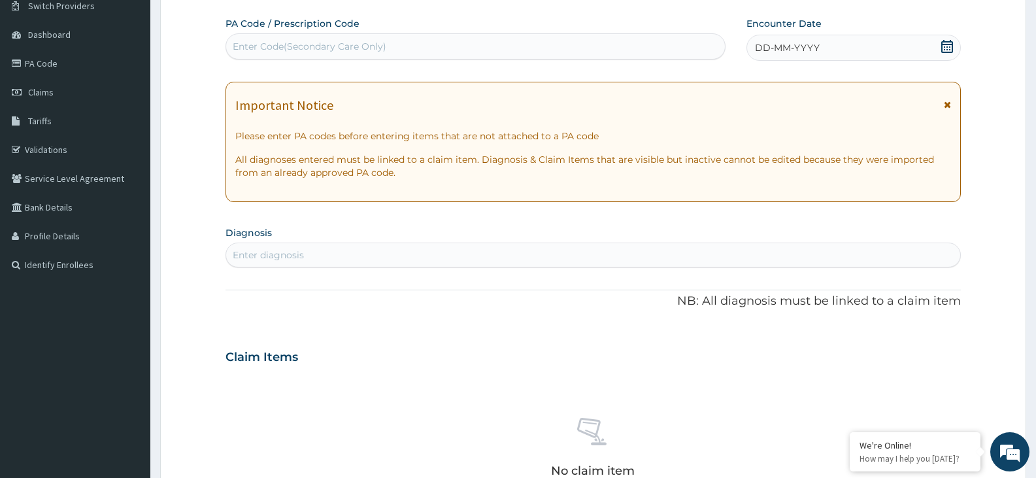
click at [569, 37] on div "Enter Code(Secondary Care Only)" at bounding box center [475, 46] width 499 height 21
type input "PA/8AF064"
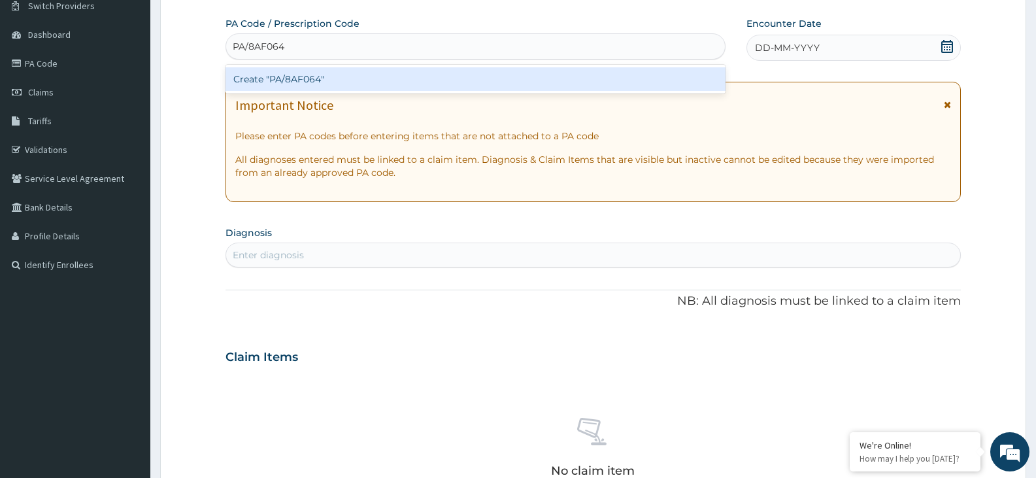
click at [555, 73] on div "Create "PA/8AF064"" at bounding box center [476, 79] width 500 height 24
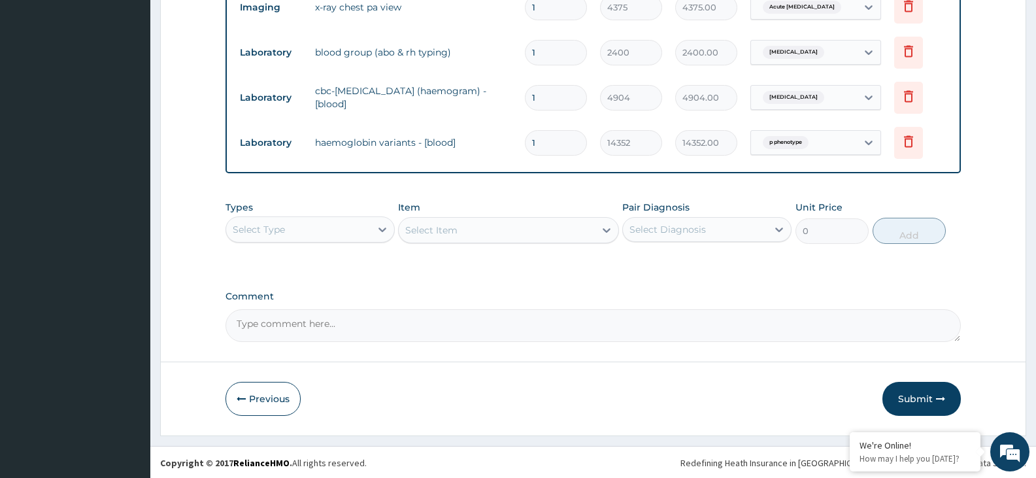
scroll to position [583, 0]
click at [915, 391] on button "Submit" at bounding box center [922, 398] width 78 height 34
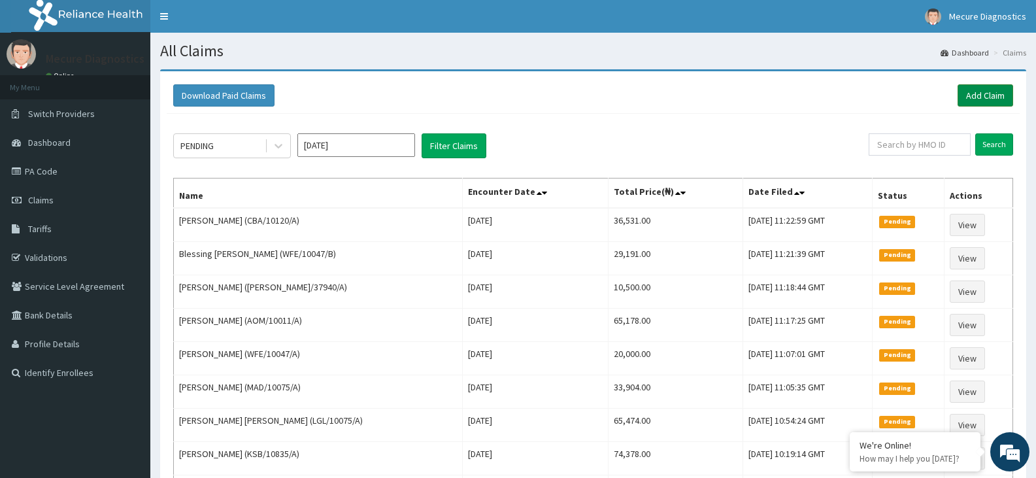
click at [980, 97] on link "Add Claim" at bounding box center [986, 95] width 56 height 22
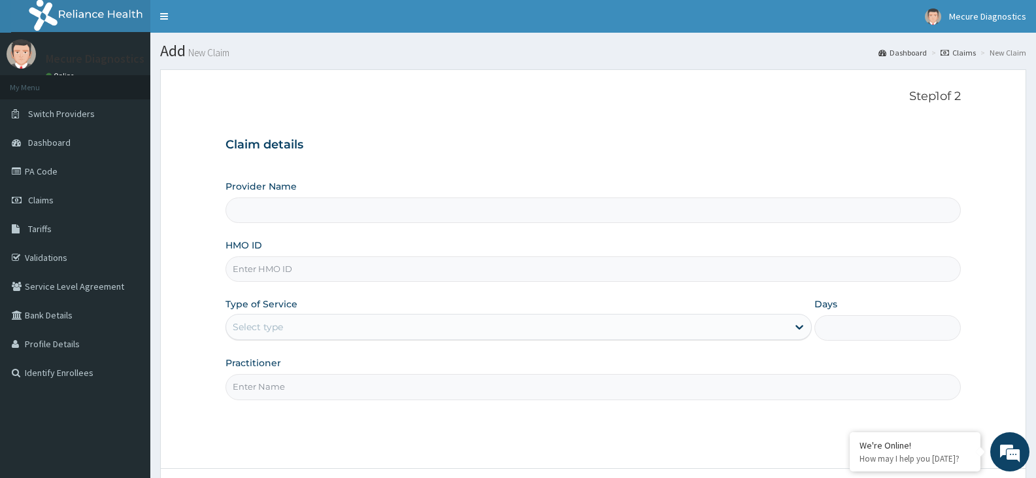
type input "Mecure -Lekki"
click at [368, 264] on input "HMO ID" at bounding box center [594, 269] width 736 height 26
type input "CHI/1034/A"
click at [800, 324] on icon at bounding box center [799, 326] width 13 height 13
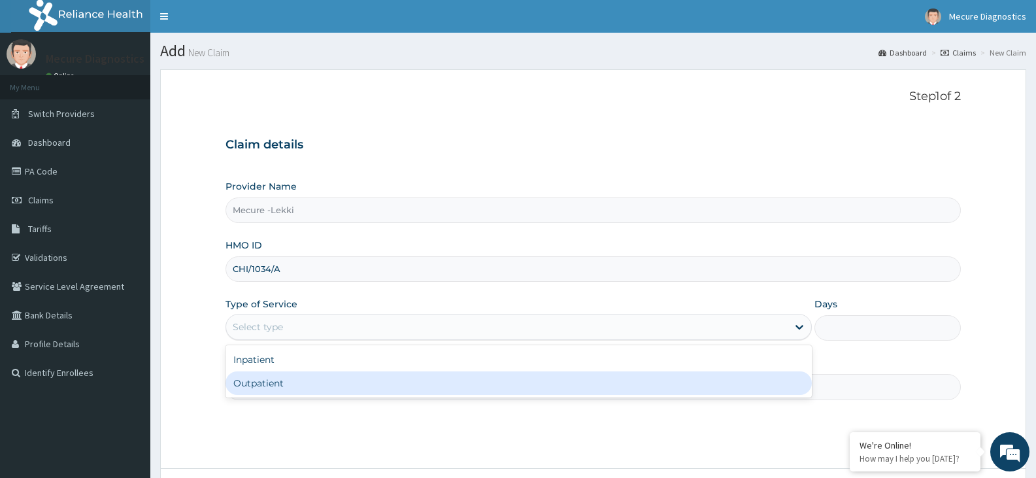
click at [766, 376] on div "Outpatient" at bounding box center [519, 383] width 586 height 24
type input "1"
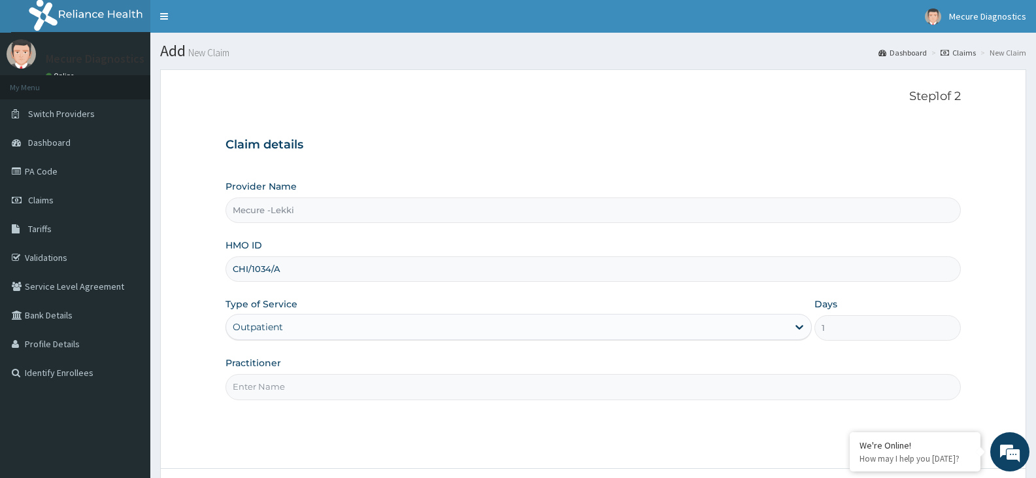
click at [690, 396] on input "Practitioner" at bounding box center [594, 387] width 736 height 26
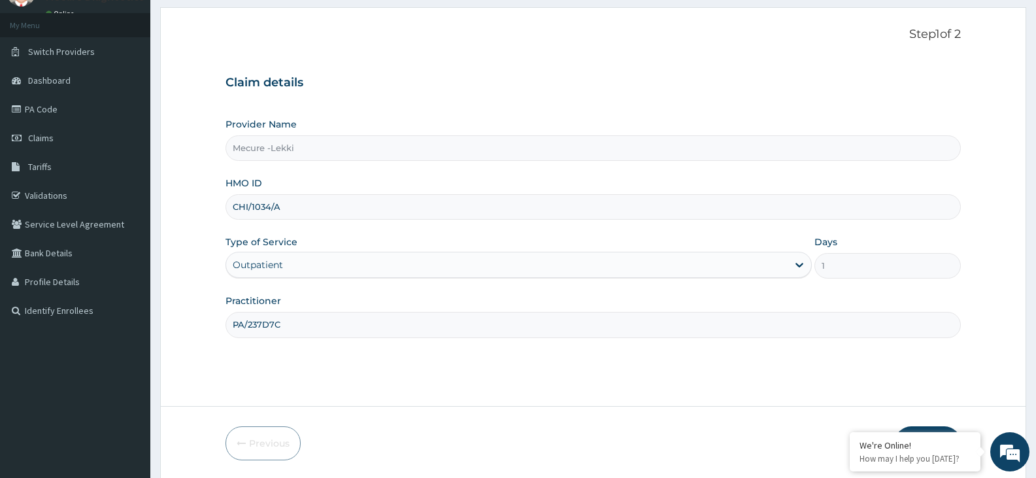
scroll to position [77, 0]
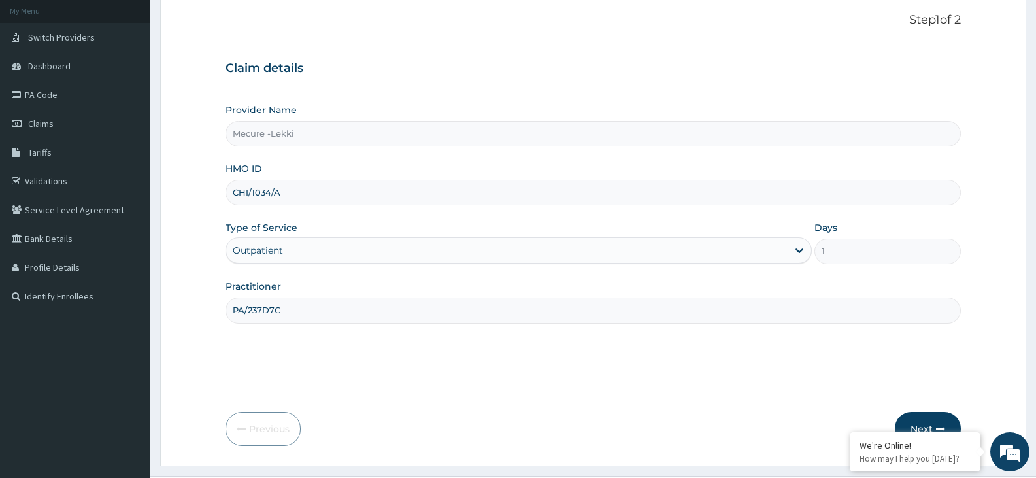
type input "PA/237D7C"
click at [931, 420] on button "Next" at bounding box center [928, 429] width 66 height 34
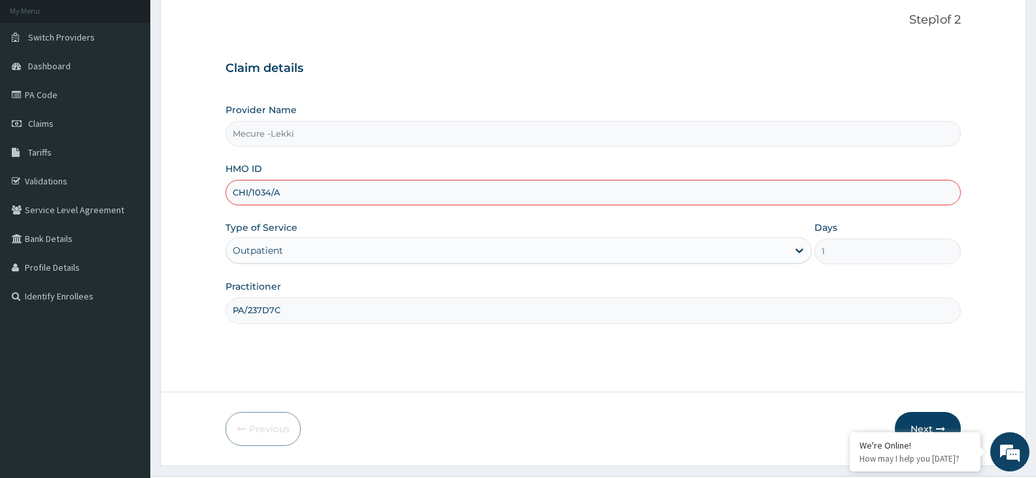
click at [247, 190] on input "CHI/1034/A" at bounding box center [594, 193] width 736 height 26
click at [910, 417] on button "Next" at bounding box center [928, 429] width 66 height 34
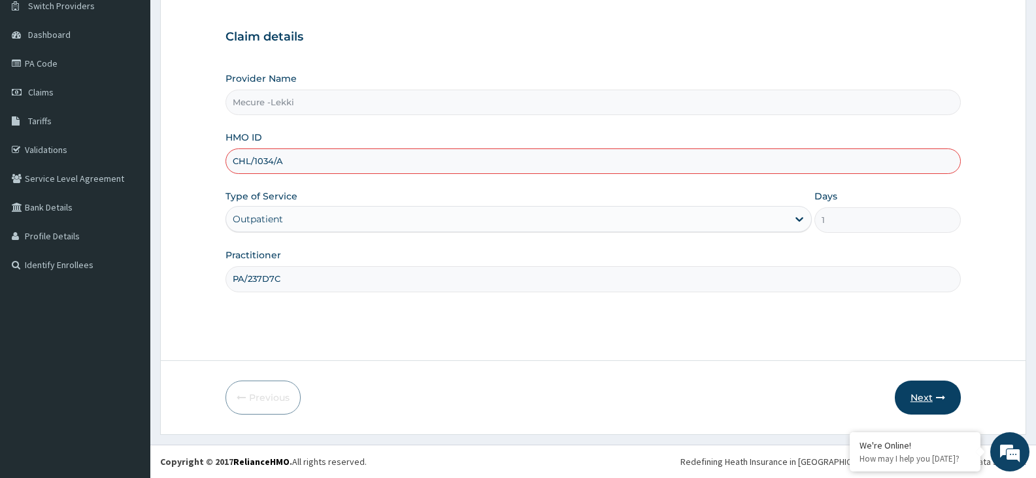
click at [921, 390] on button "Next" at bounding box center [928, 398] width 66 height 34
type input "C"
type input "CHI/10324/A"
click at [479, 290] on input "PA/237D7C" at bounding box center [594, 279] width 736 height 26
type input "P"
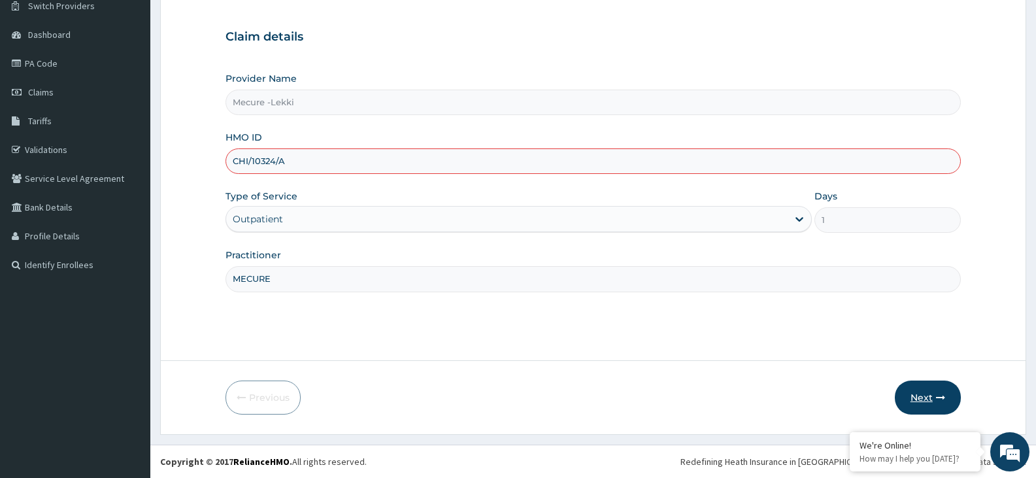
type input "MECURE"
click at [917, 389] on button "Next" at bounding box center [928, 398] width 66 height 34
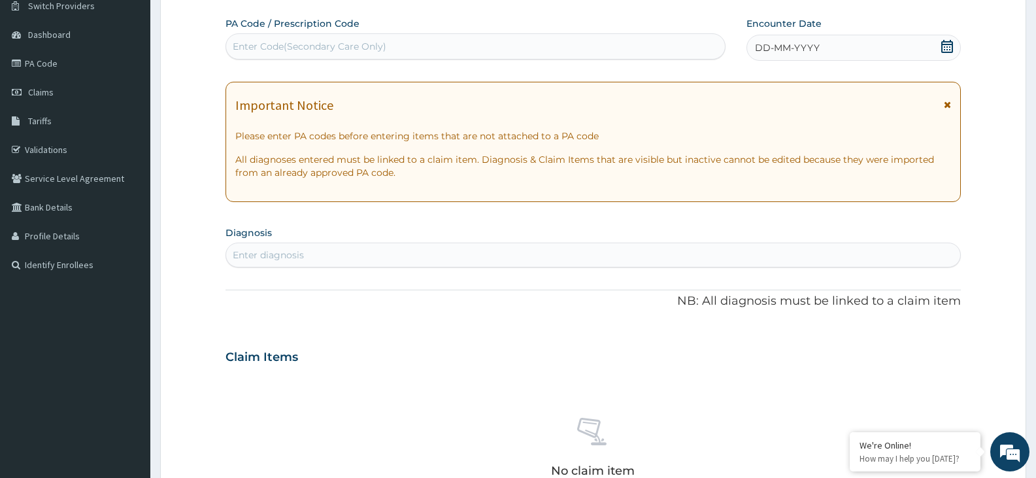
click at [467, 39] on div "Enter Code(Secondary Care Only)" at bounding box center [475, 46] width 499 height 21
type input "PA/237D7C"
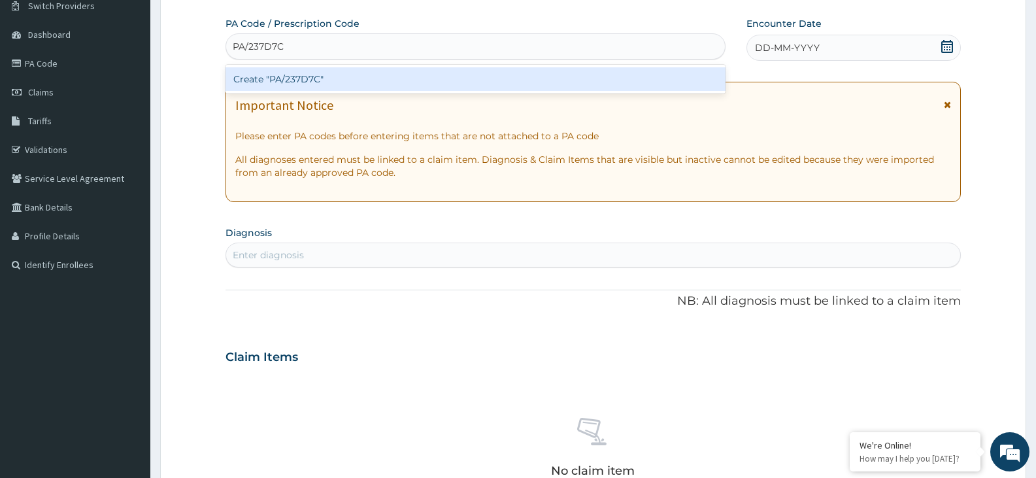
click at [341, 73] on div "Create "PA/237D7C"" at bounding box center [476, 79] width 500 height 24
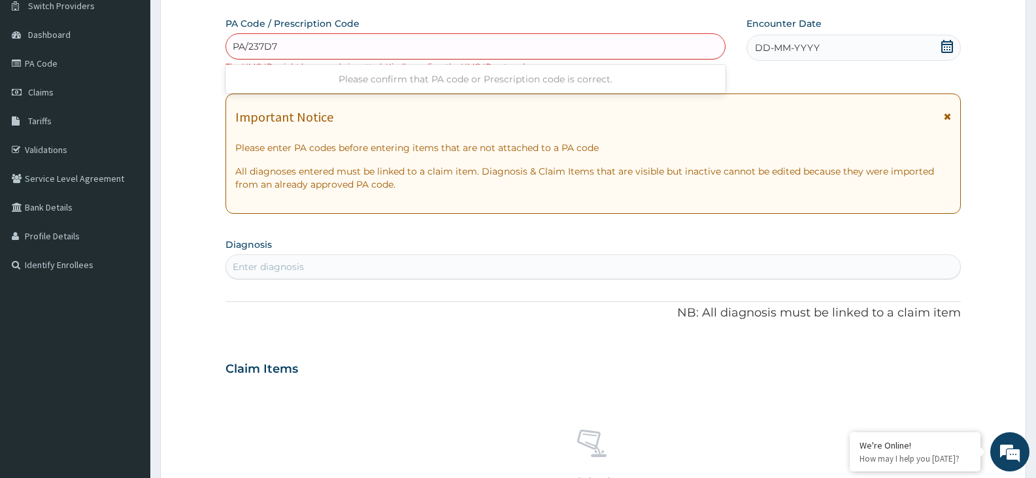
type input "PA/237D7C"
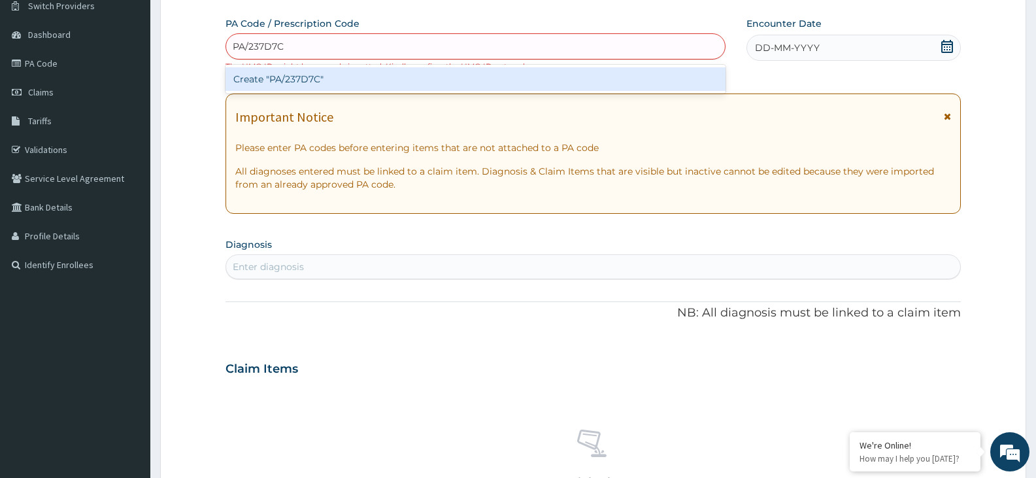
click at [371, 79] on div "Create "PA/237D7C"" at bounding box center [476, 79] width 500 height 24
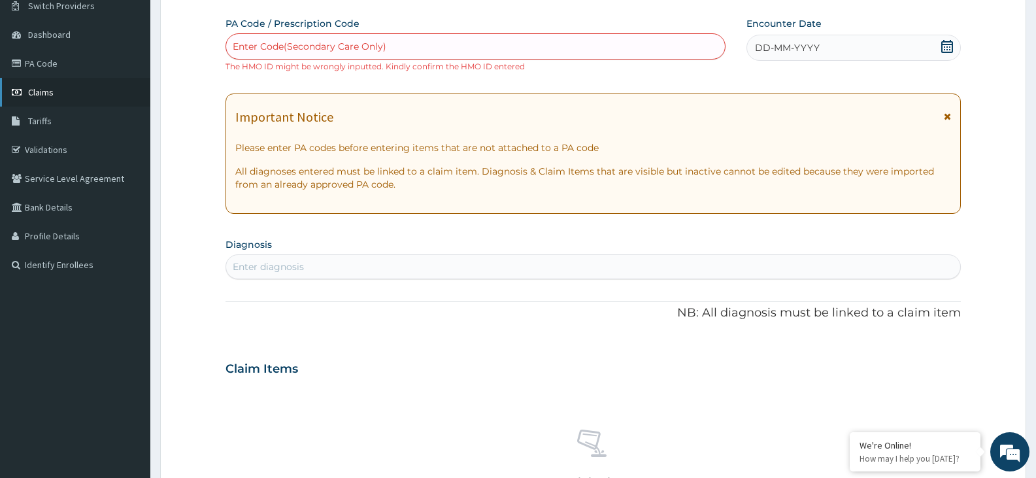
click at [33, 91] on span "Claims" at bounding box center [41, 92] width 26 height 12
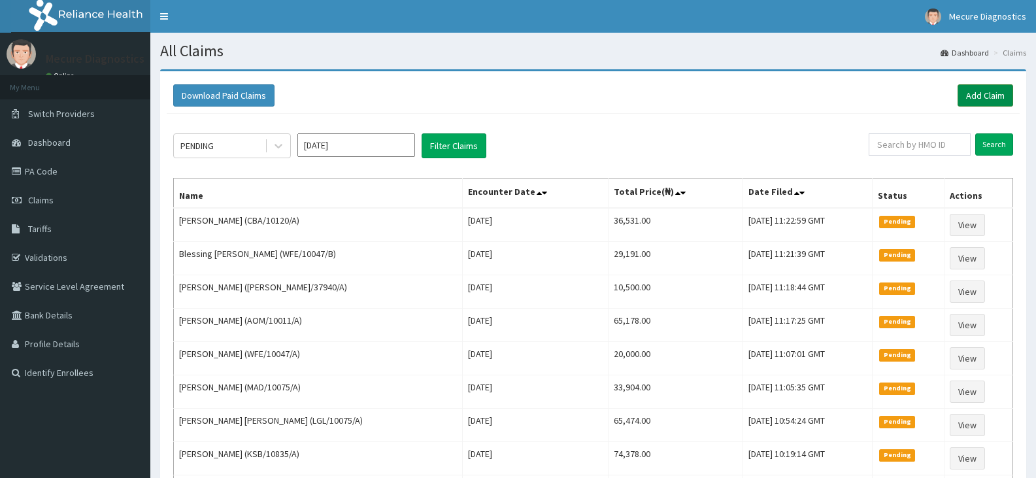
click at [992, 100] on link "Add Claim" at bounding box center [986, 95] width 56 height 22
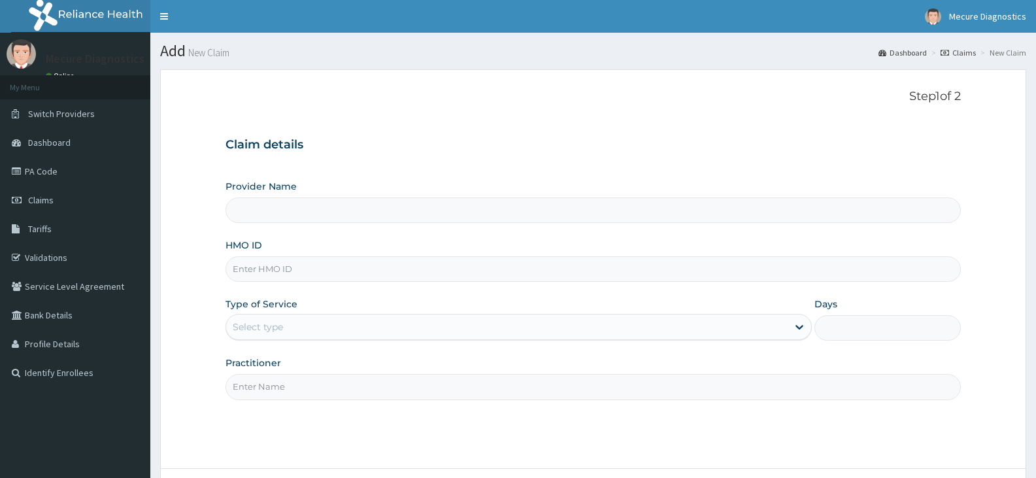
type input "Mecure -Lekki"
click at [336, 269] on input "HMO ID" at bounding box center [594, 269] width 736 height 26
type input "CXY/10002/A"
click at [743, 328] on div "Select type" at bounding box center [506, 327] width 561 height 21
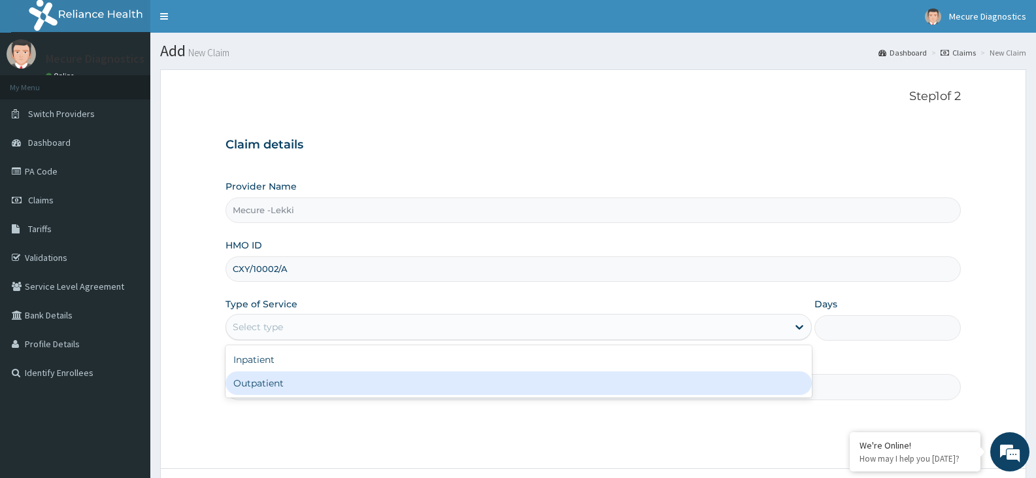
click at [643, 390] on div "Outpatient" at bounding box center [519, 383] width 586 height 24
type input "1"
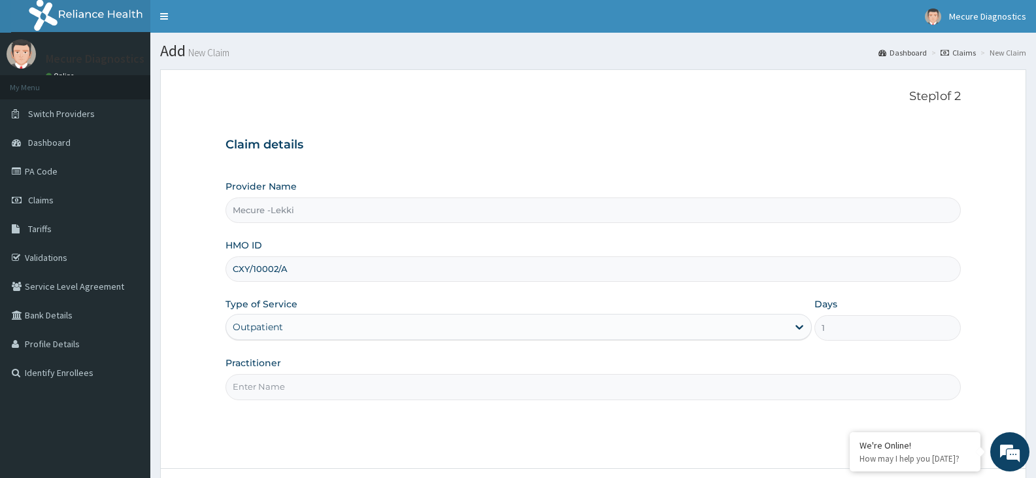
click at [623, 391] on input "Practitioner" at bounding box center [594, 387] width 736 height 26
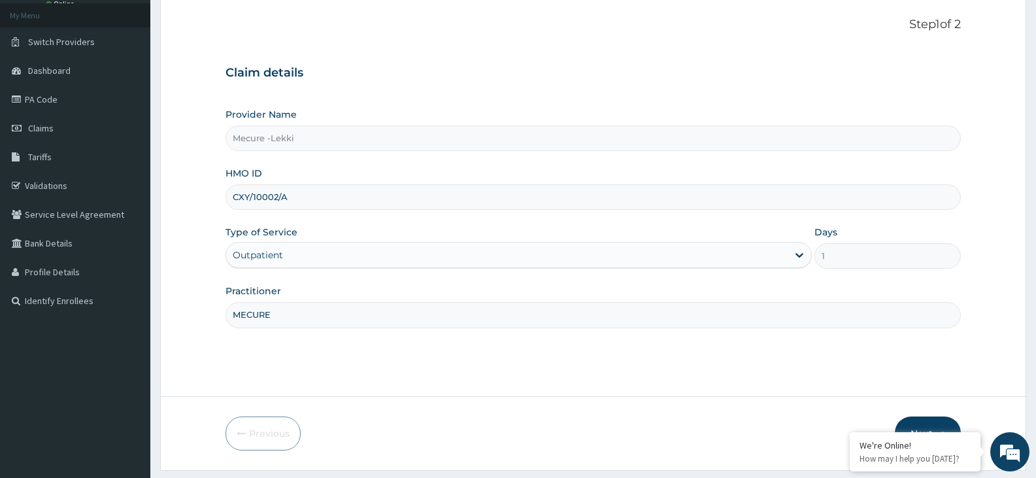
scroll to position [97, 0]
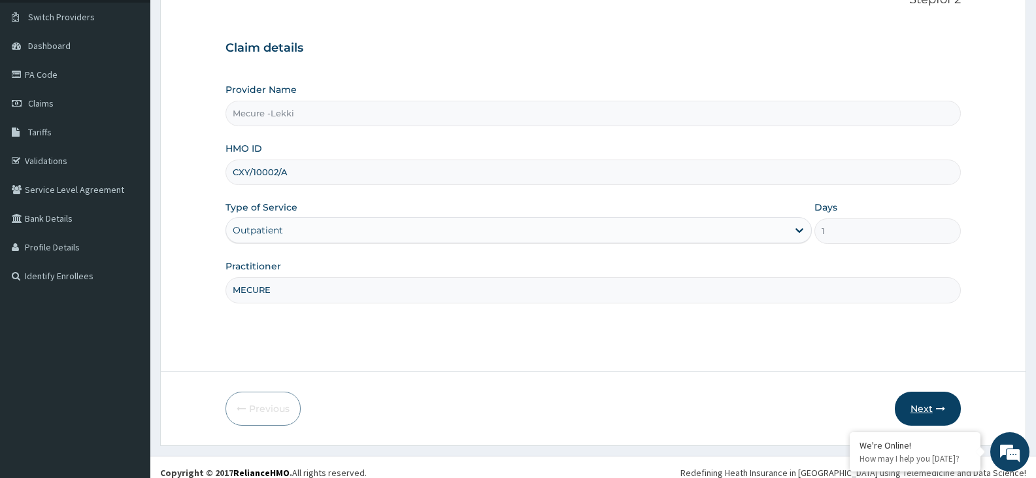
type input "MECURE"
click at [927, 403] on button "Next" at bounding box center [928, 409] width 66 height 34
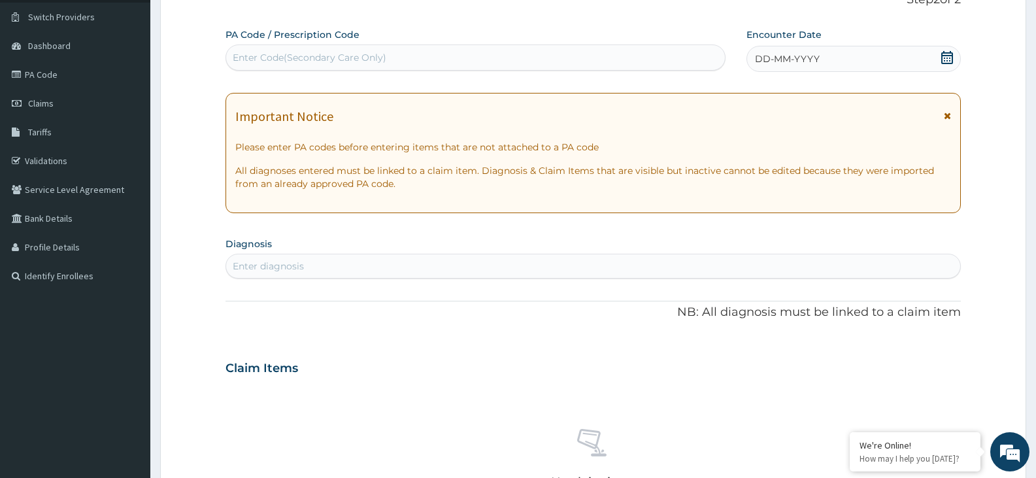
click at [318, 52] on div "Enter Code(Secondary Care Only)" at bounding box center [310, 57] width 154 height 13
type input "PA/2E0794"
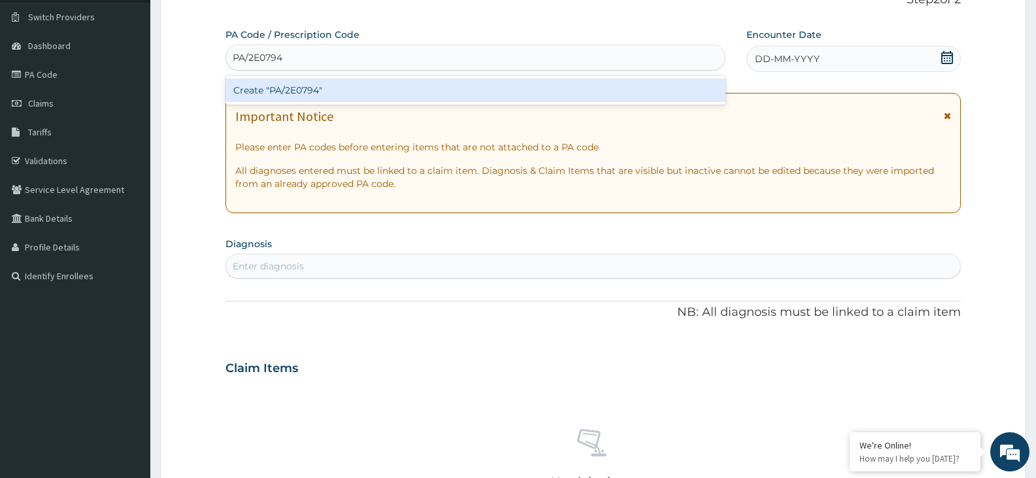
click at [302, 89] on div "Create "PA/2E0794"" at bounding box center [476, 90] width 500 height 24
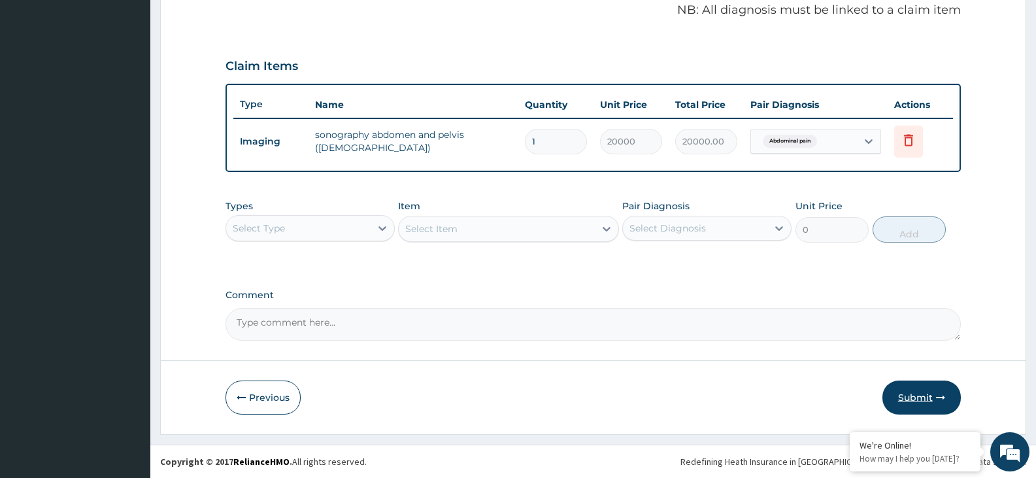
click at [925, 390] on button "Submit" at bounding box center [922, 398] width 78 height 34
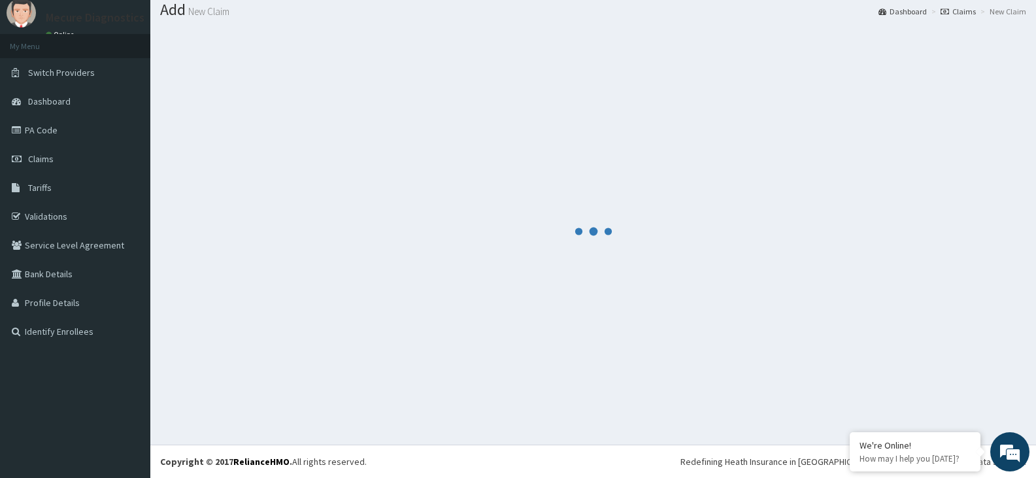
scroll to position [403, 0]
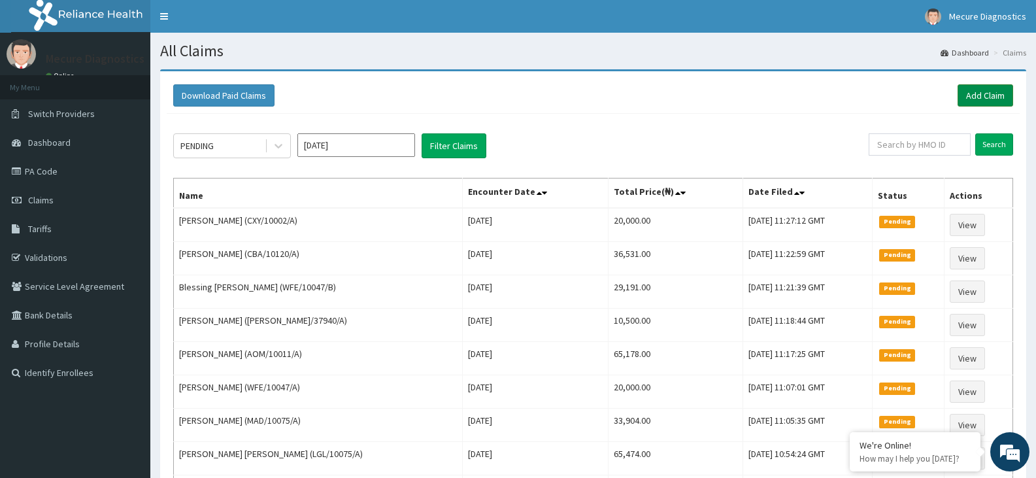
click at [976, 90] on link "Add Claim" at bounding box center [986, 95] width 56 height 22
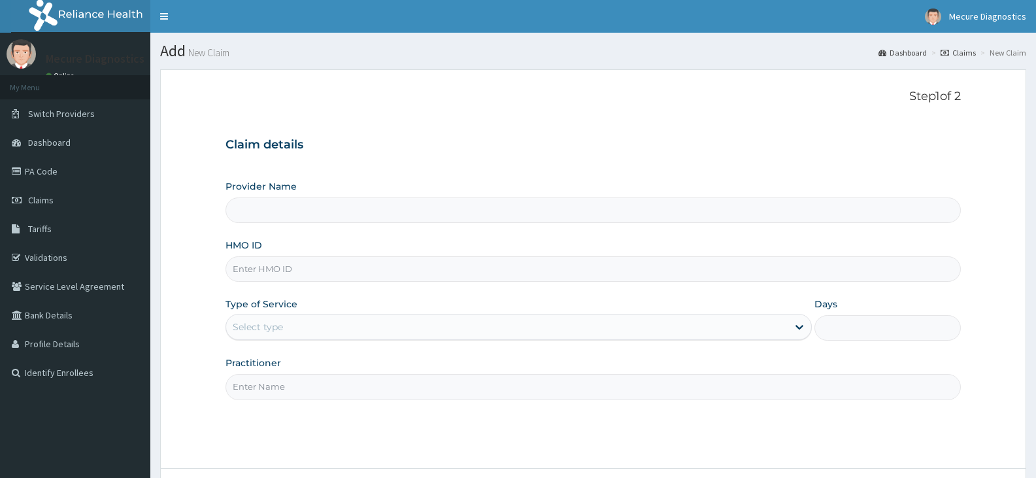
type input "Mecure -Lekki"
click at [381, 261] on input "HMO ID" at bounding box center [594, 269] width 736 height 26
type input "CRH/10203/A"
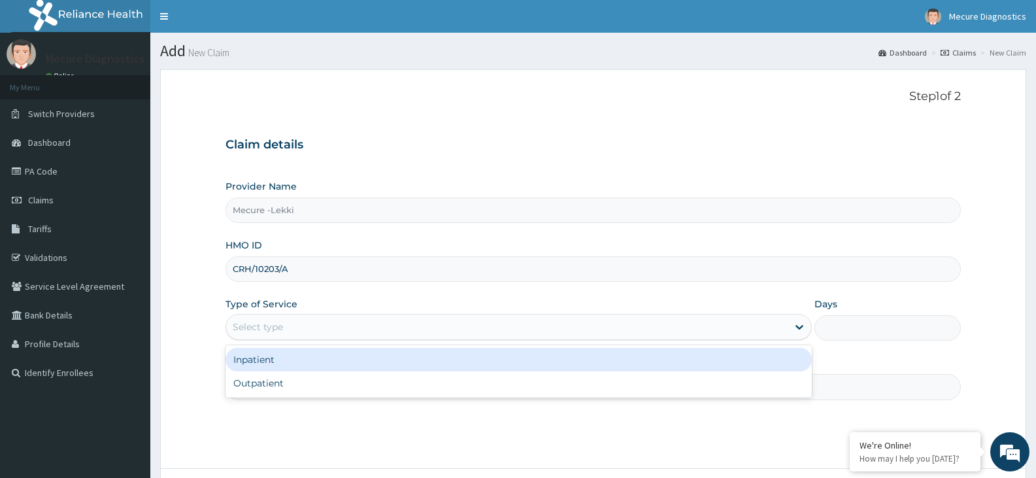
click at [414, 324] on div "Select type" at bounding box center [506, 327] width 561 height 21
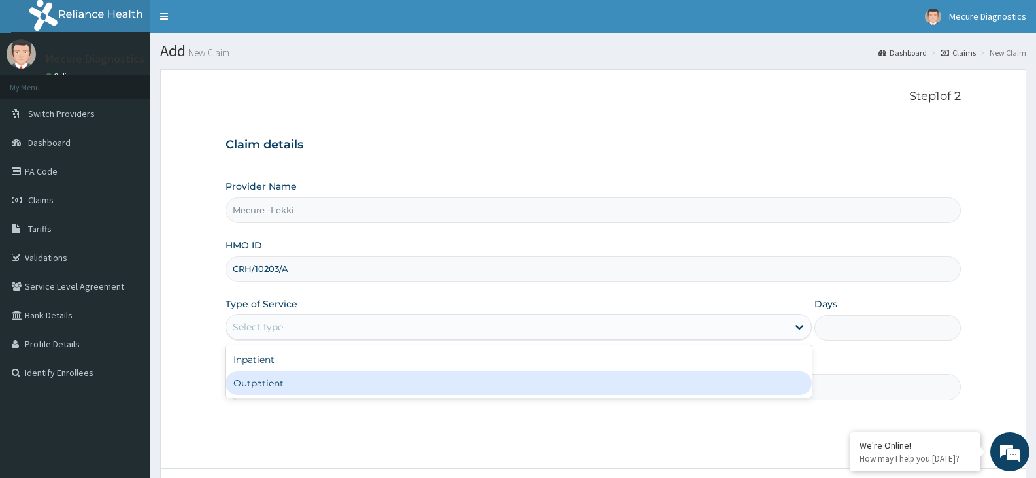
click at [366, 382] on div "Outpatient" at bounding box center [519, 383] width 586 height 24
type input "1"
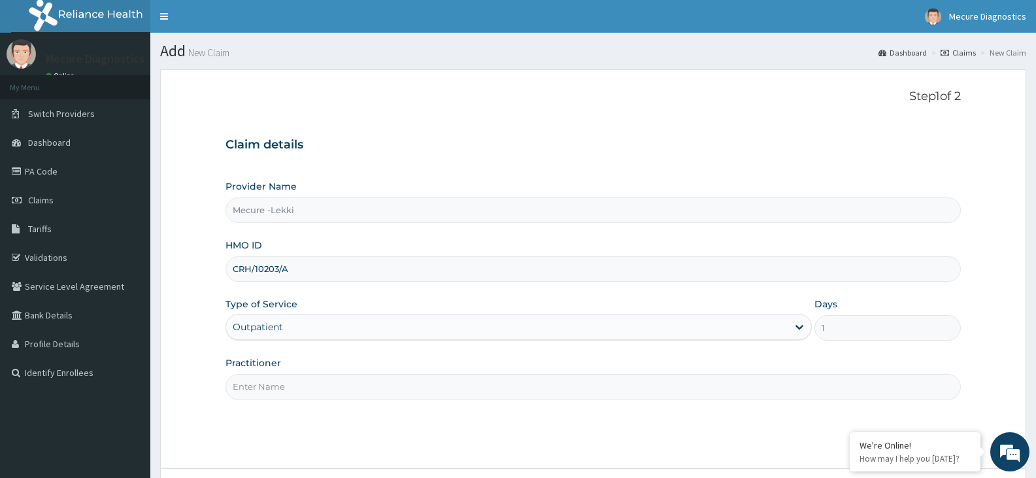
click at [361, 385] on input "Practitioner" at bounding box center [594, 387] width 736 height 26
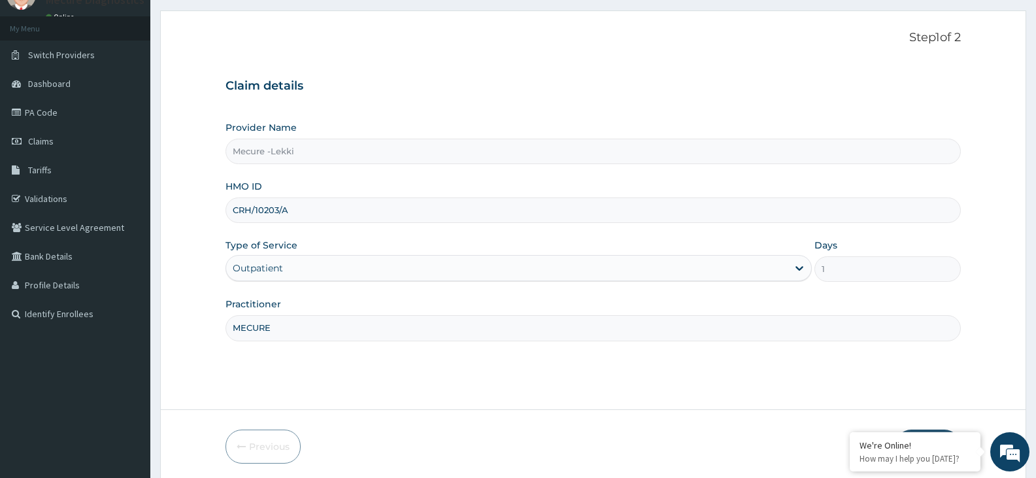
scroll to position [108, 0]
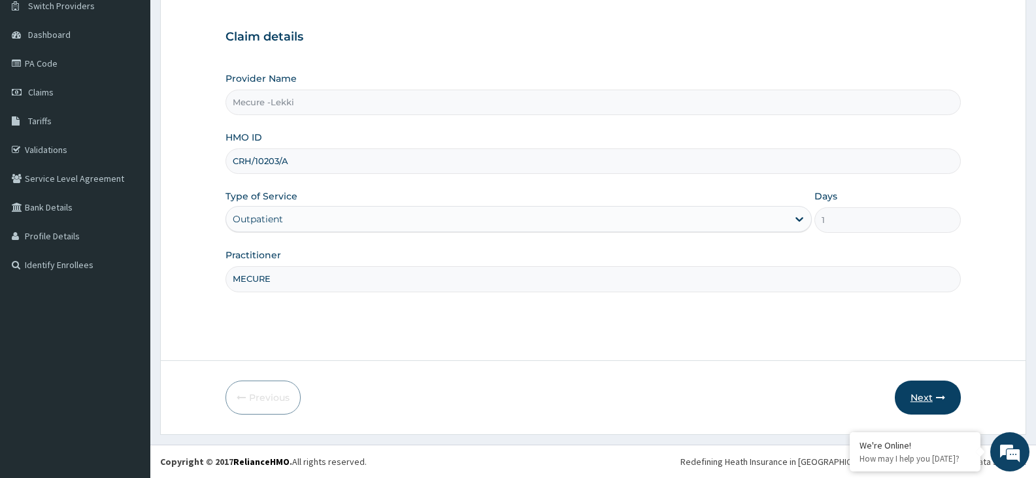
type input "MECURE"
click at [919, 390] on button "Next" at bounding box center [928, 398] width 66 height 34
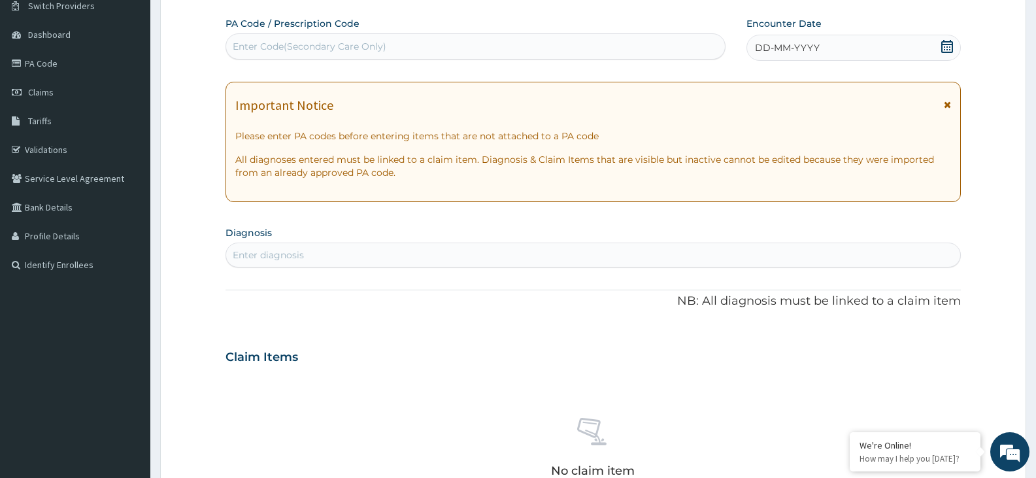
click at [546, 42] on div "Enter Code(Secondary Care Only)" at bounding box center [475, 46] width 499 height 21
type input "PA/9330B5"
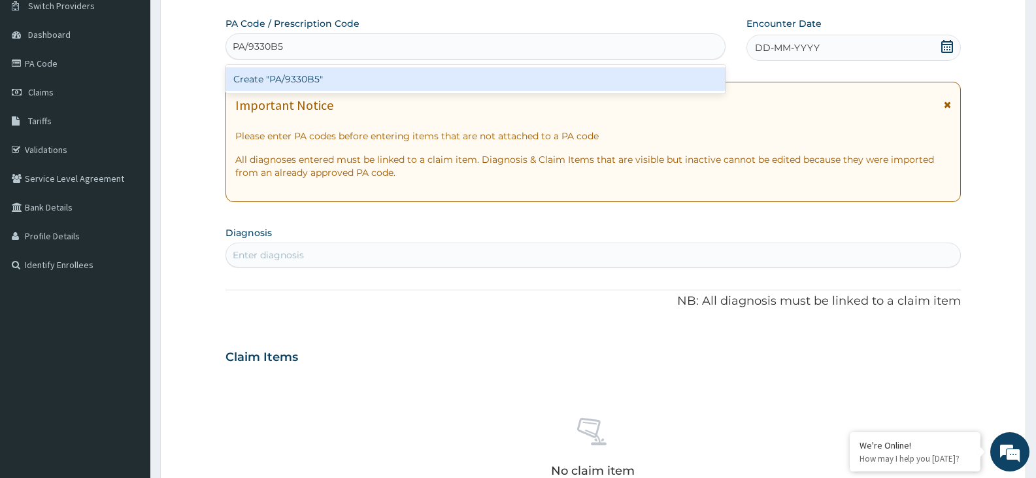
click at [531, 80] on div "Create "PA/9330B5"" at bounding box center [476, 79] width 500 height 24
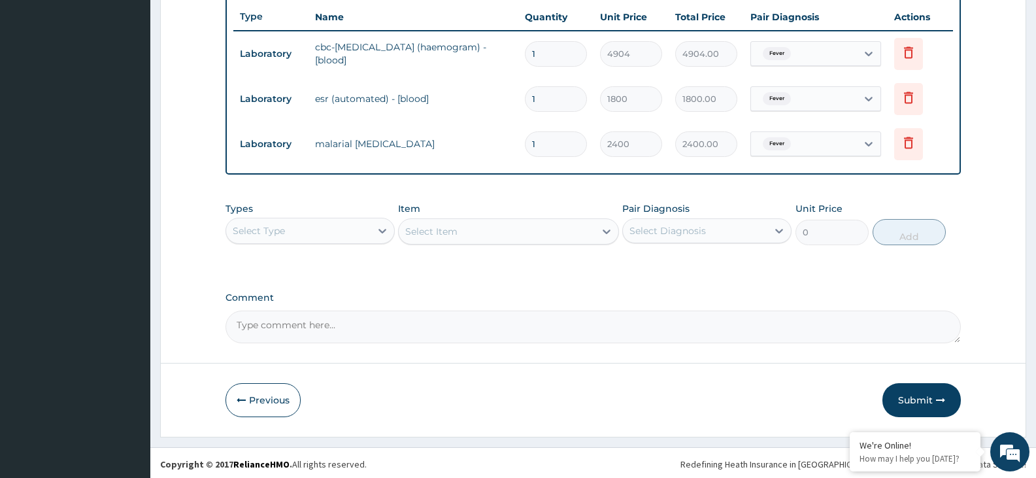
scroll to position [493, 0]
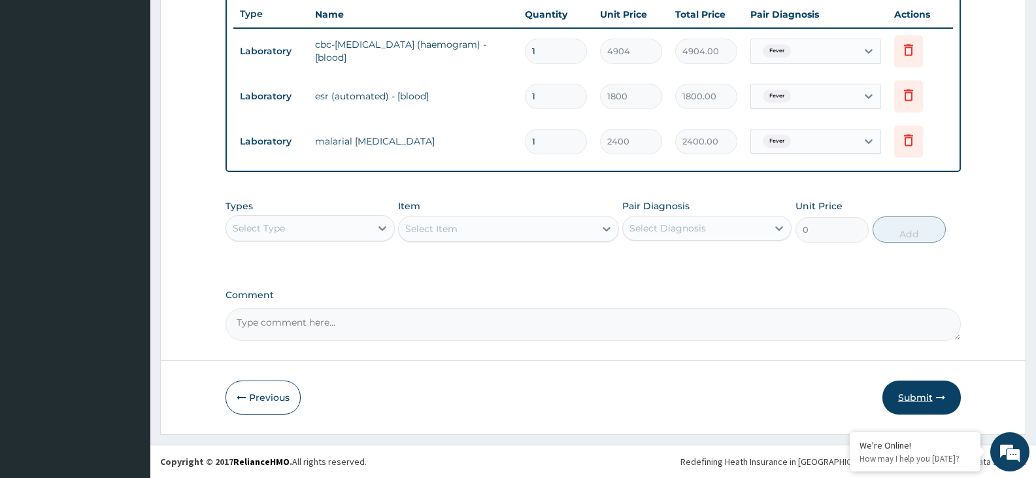
click at [912, 394] on button "Submit" at bounding box center [922, 398] width 78 height 34
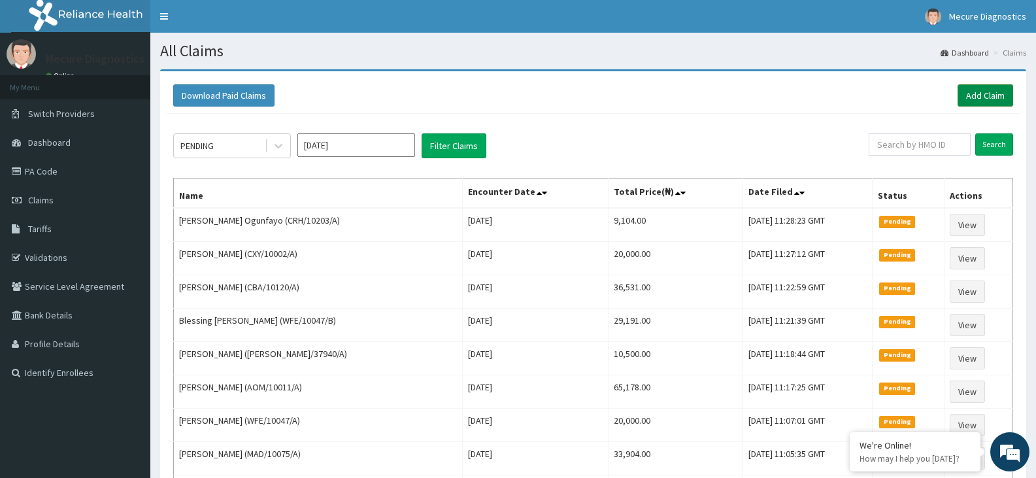
click at [995, 100] on link "Add Claim" at bounding box center [986, 95] width 56 height 22
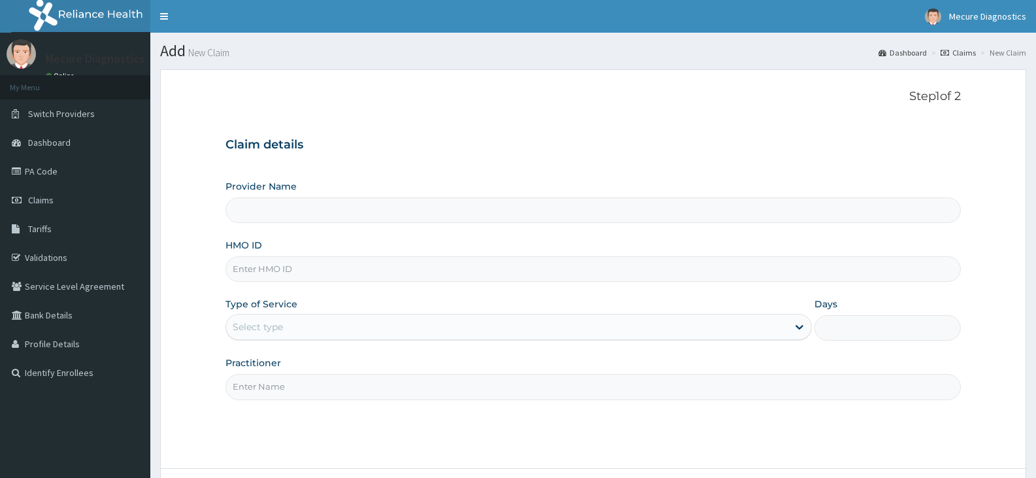
type input "Mecure -Lekki"
click at [314, 261] on input "HMO ID" at bounding box center [594, 269] width 736 height 26
type input "KSB/10752/A"
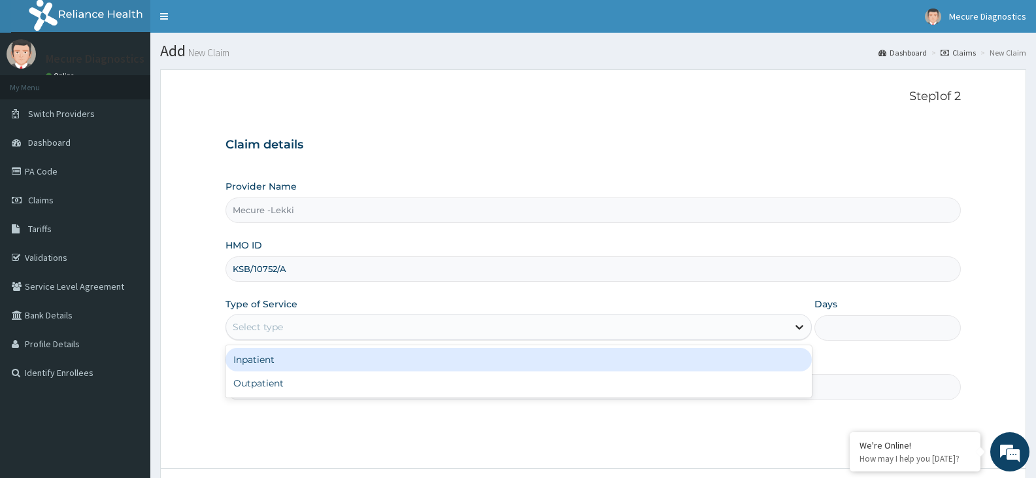
click at [801, 328] on icon at bounding box center [800, 328] width 8 height 5
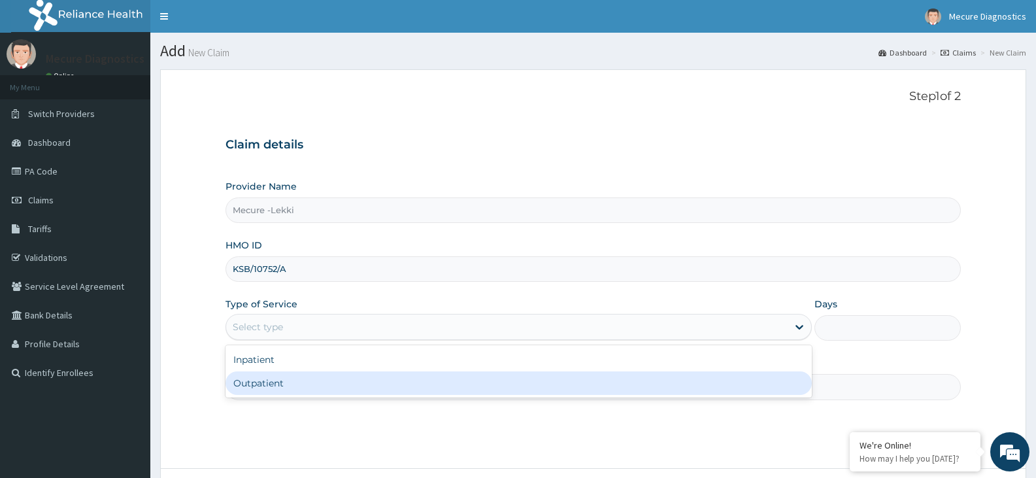
click at [688, 382] on div "Outpatient" at bounding box center [519, 383] width 586 height 24
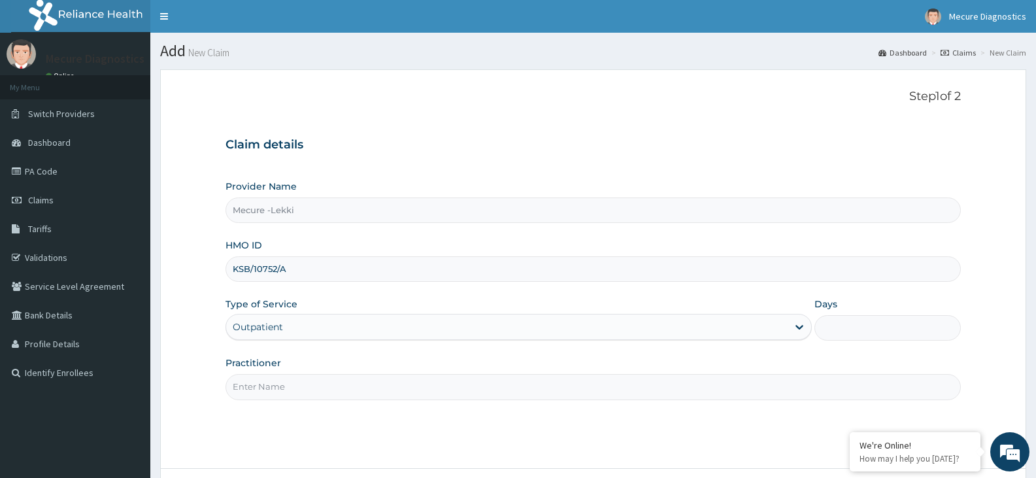
type input "1"
click at [582, 385] on input "Practitioner" at bounding box center [594, 387] width 736 height 26
type input "O"
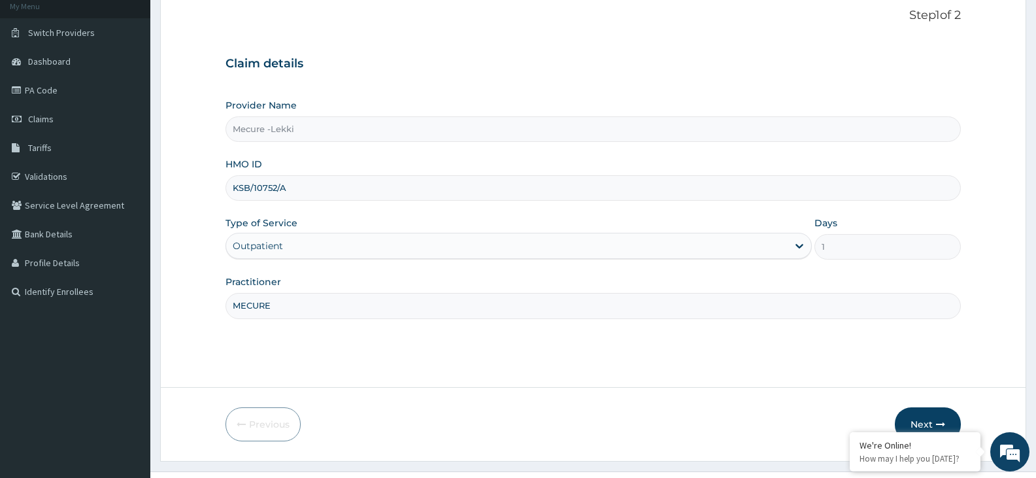
scroll to position [108, 0]
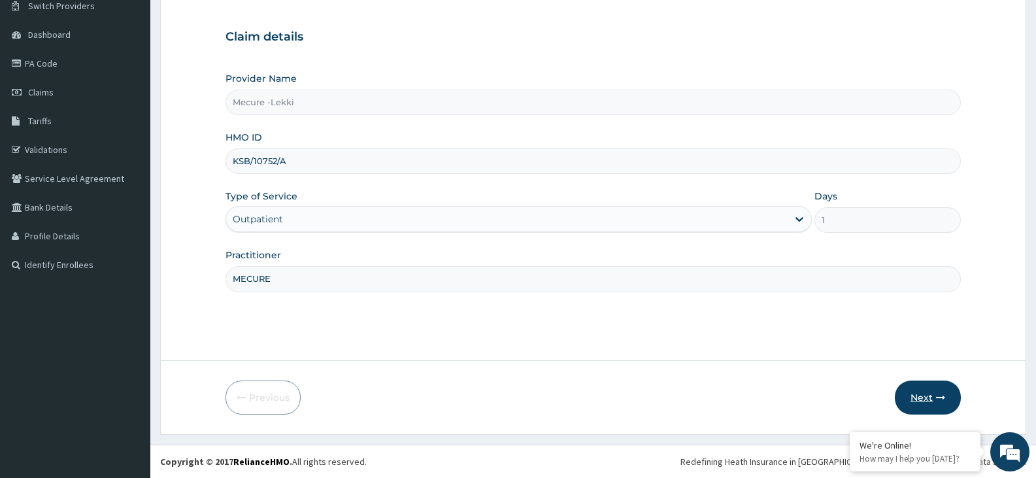
type input "MECURE"
click at [929, 398] on button "Next" at bounding box center [928, 398] width 66 height 34
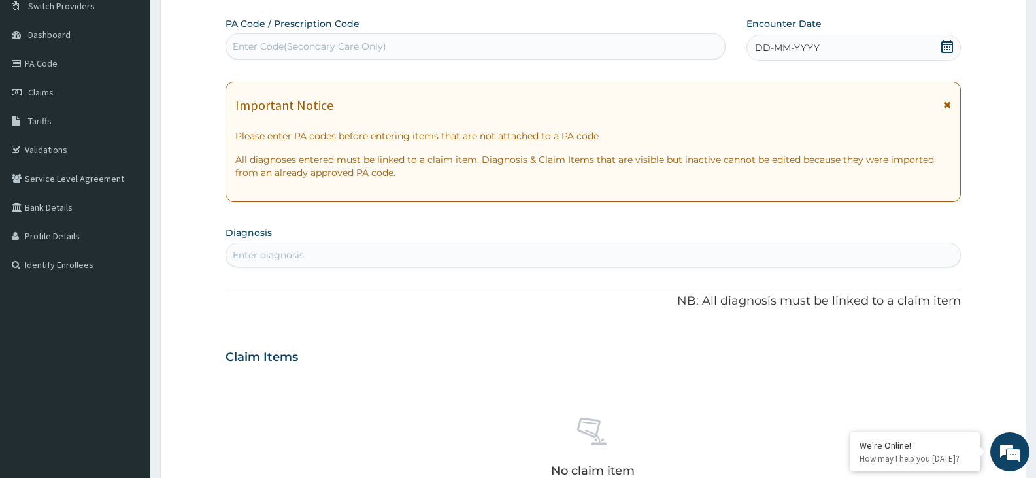
click at [320, 42] on div "Enter Code(Secondary Care Only)" at bounding box center [310, 46] width 154 height 13
type input "PA/9BEBD4"
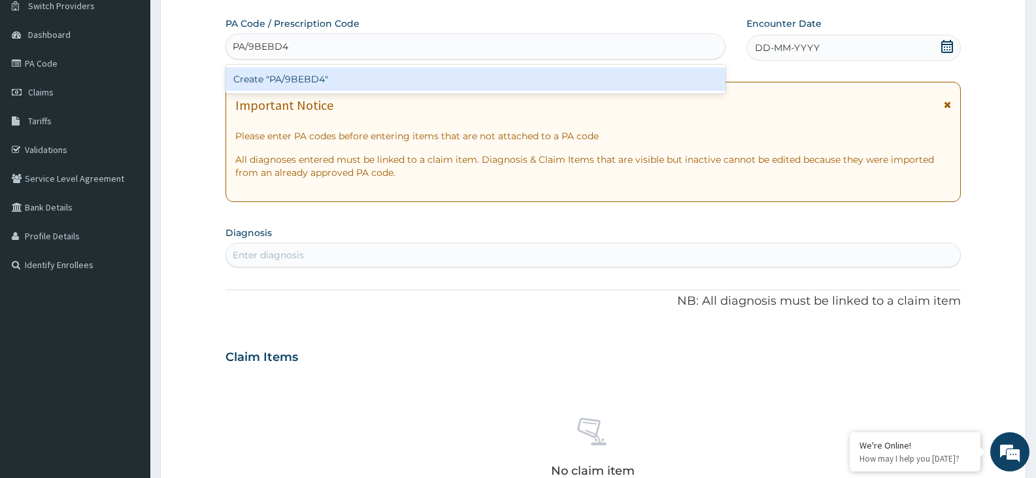
click at [341, 80] on div "Create "PA/9BEBD4"" at bounding box center [476, 79] width 500 height 24
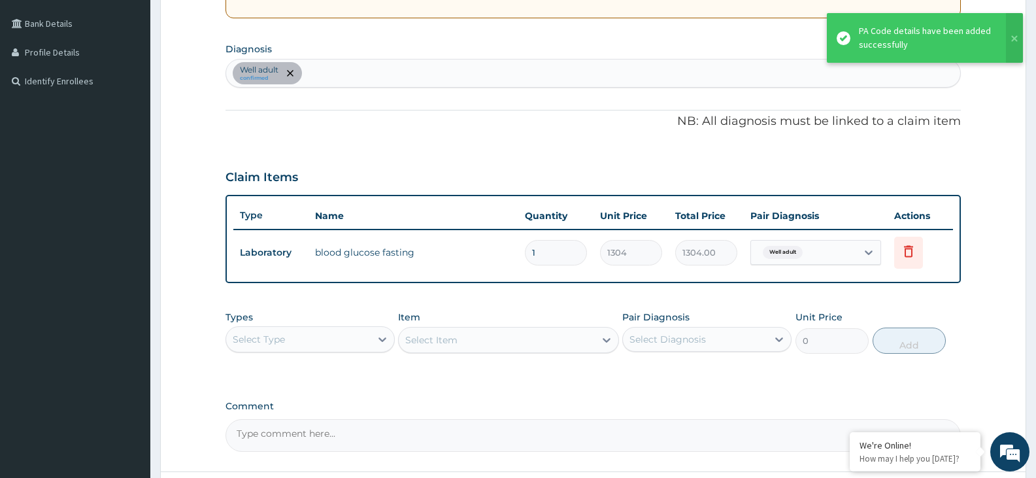
scroll to position [300, 0]
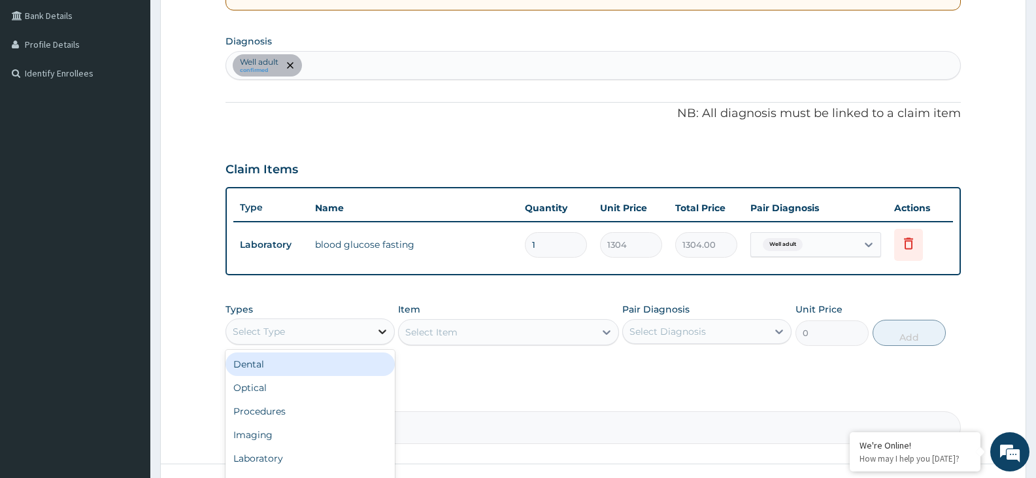
click at [386, 331] on icon at bounding box center [383, 332] width 8 height 5
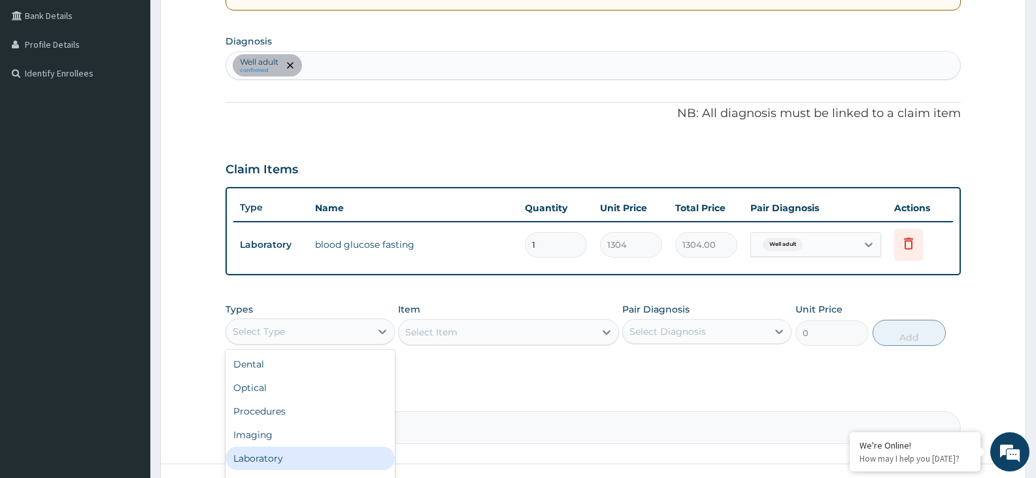
click at [340, 453] on div "Laboratory" at bounding box center [310, 459] width 169 height 24
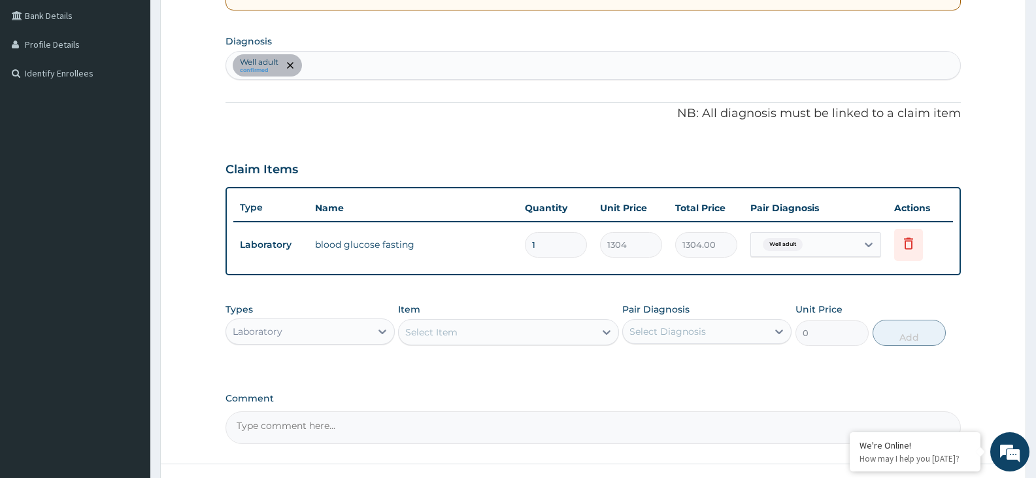
click at [479, 337] on div "Select Item" at bounding box center [497, 332] width 196 height 21
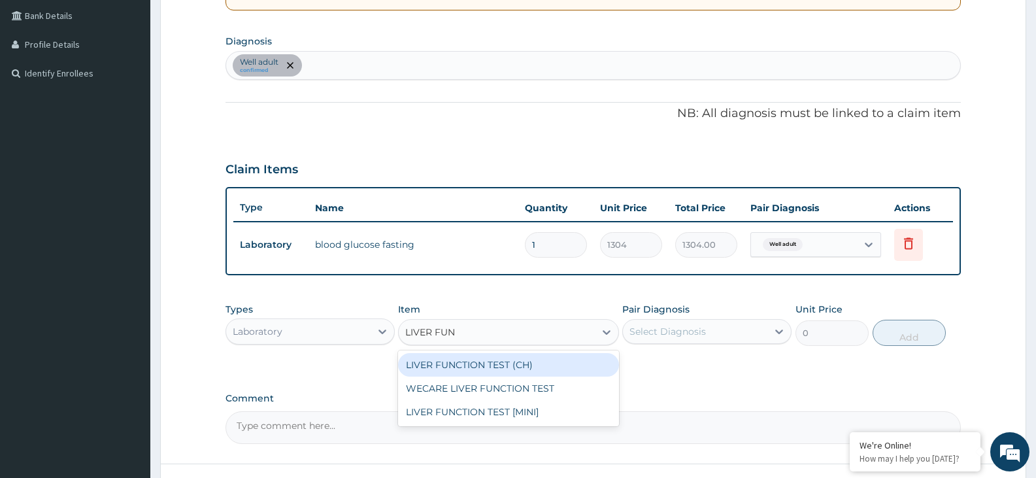
type input "LIVER FUNC"
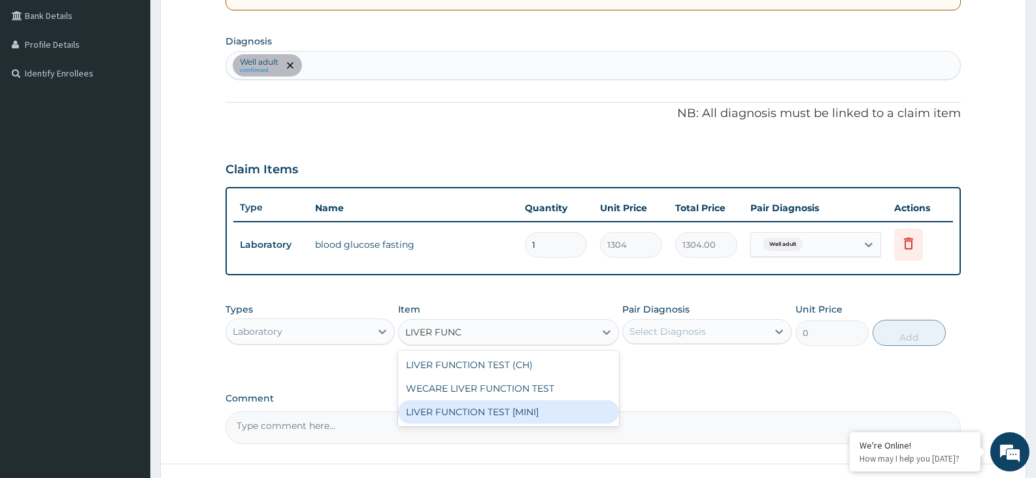
click at [505, 406] on div "LIVER FUNCTION TEST [MINI]" at bounding box center [508, 412] width 220 height 24
type input "9191"
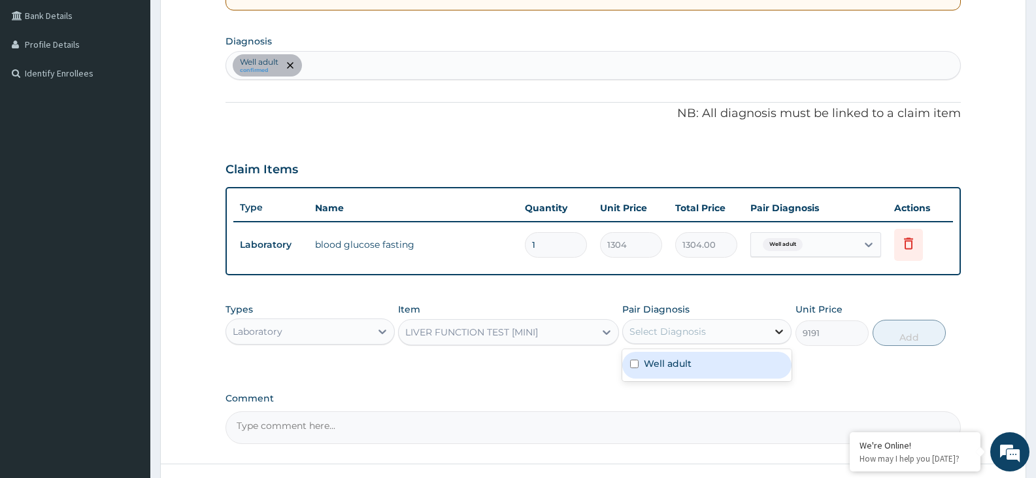
click at [779, 332] on icon at bounding box center [780, 332] width 8 height 5
click at [740, 378] on div "Well adult" at bounding box center [707, 365] width 169 height 27
checkbox input "true"
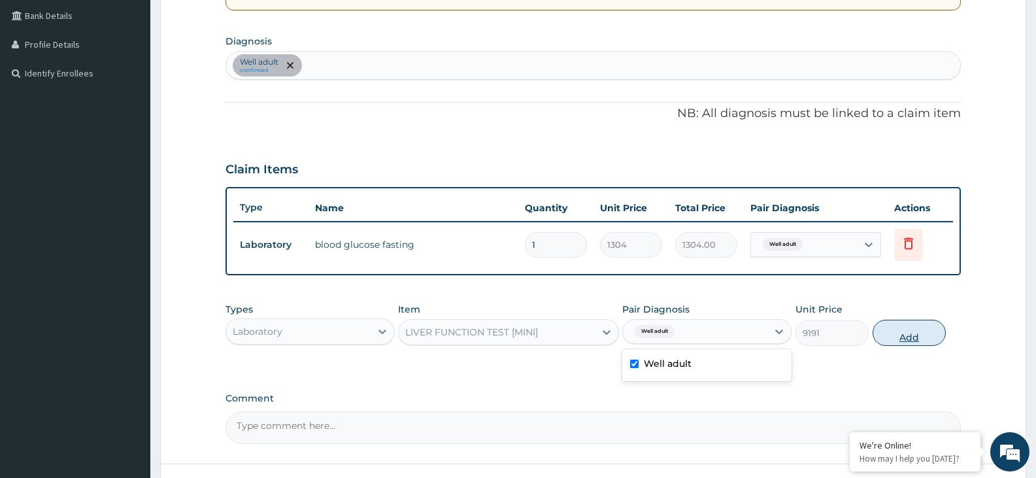
click at [898, 337] on button "Add" at bounding box center [909, 333] width 73 height 26
type input "0"
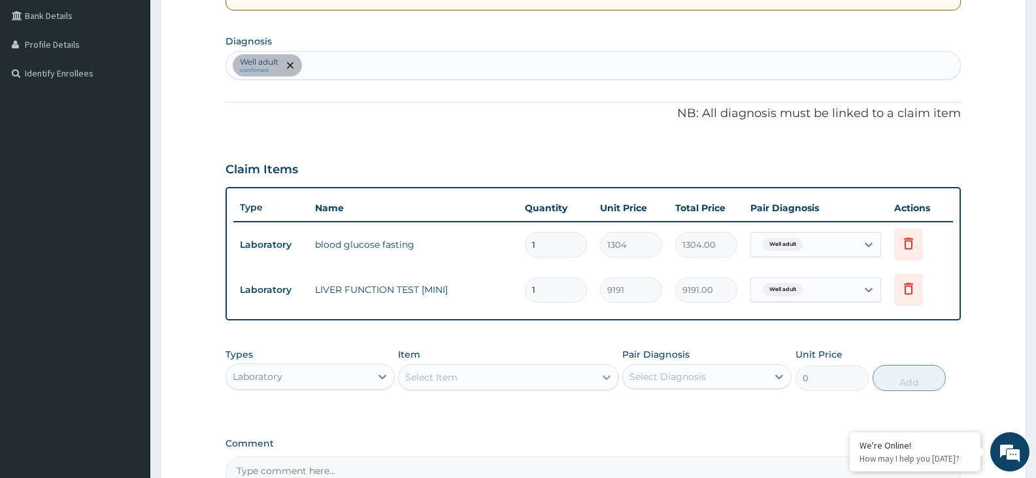
click at [614, 377] on div at bounding box center [607, 378] width 24 height 24
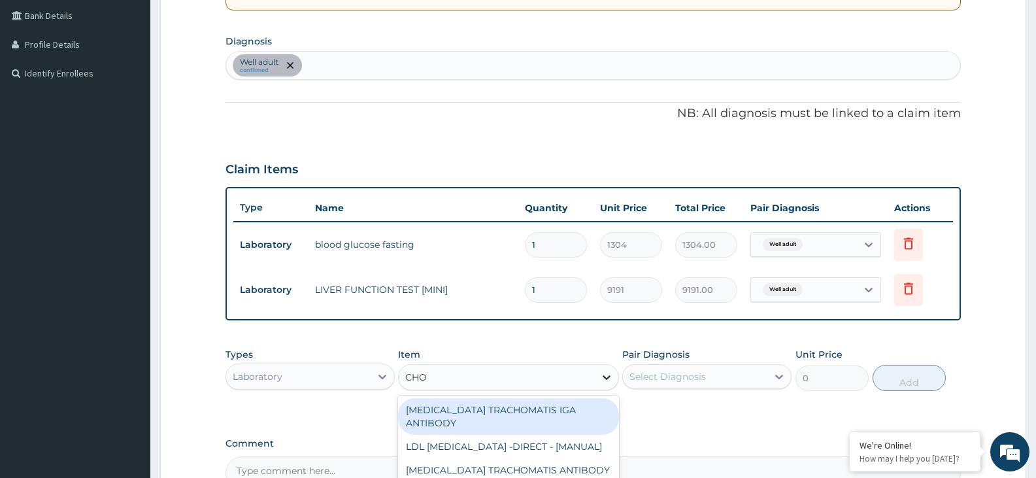
type input "CHOL"
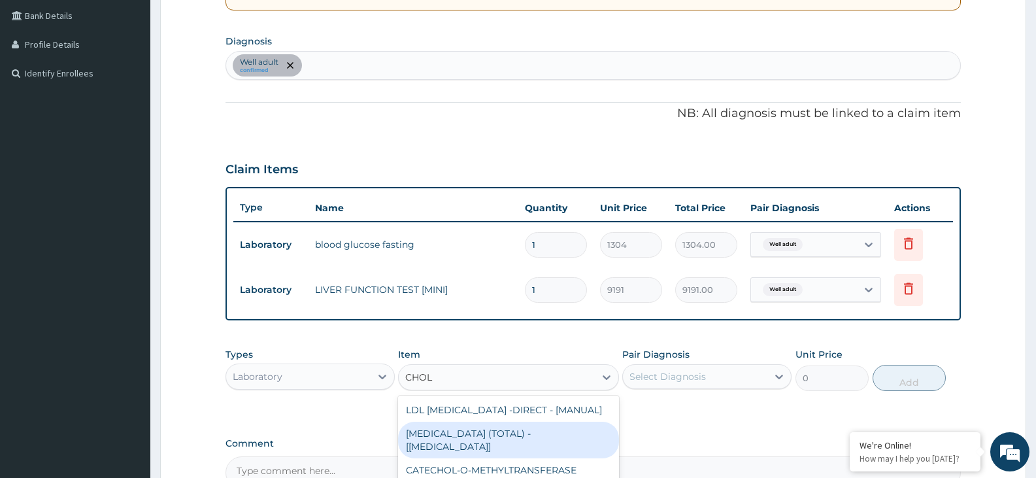
click at [574, 439] on div "[MEDICAL_DATA] (TOTAL) - [[MEDICAL_DATA]]" at bounding box center [508, 440] width 220 height 37
type input "2800"
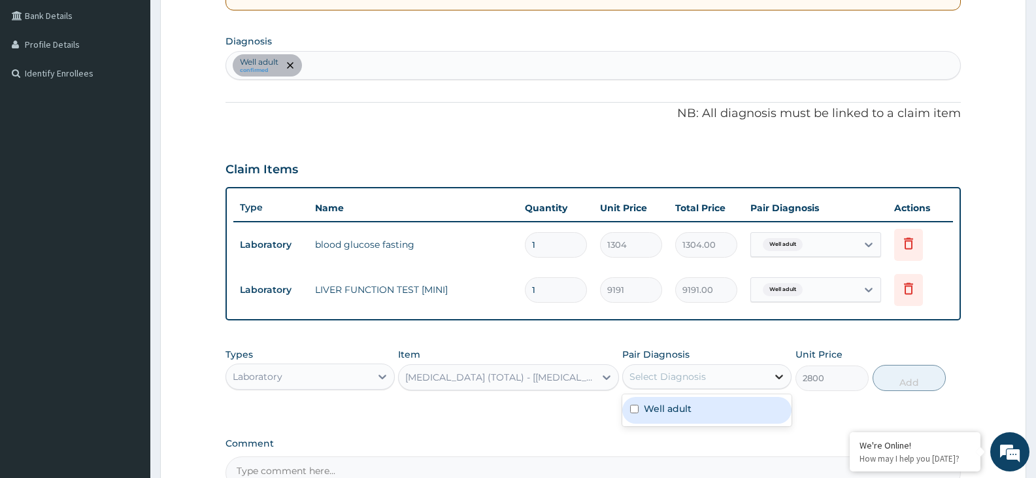
click at [781, 375] on icon at bounding box center [779, 376] width 13 height 13
click at [753, 404] on div "Well adult" at bounding box center [707, 410] width 169 height 27
checkbox input "true"
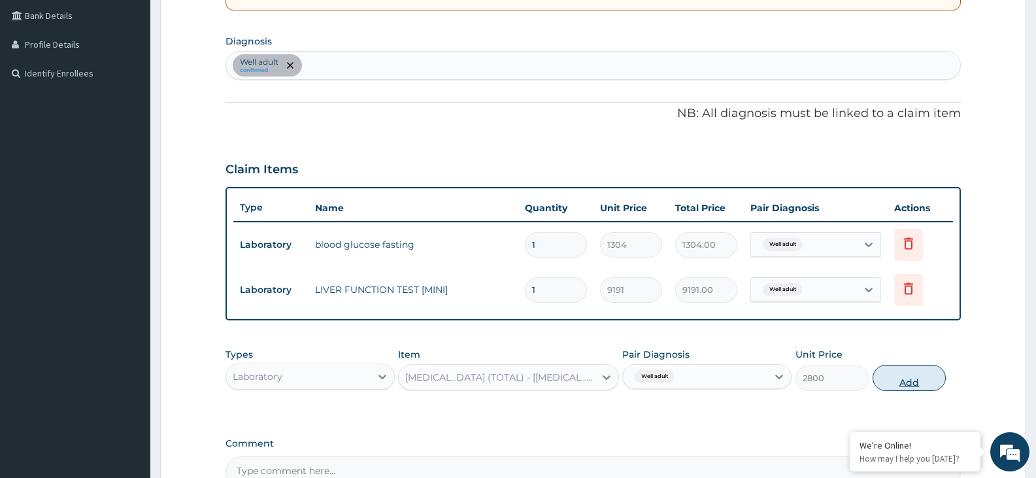
click at [912, 381] on button "Add" at bounding box center [909, 378] width 73 height 26
type input "0"
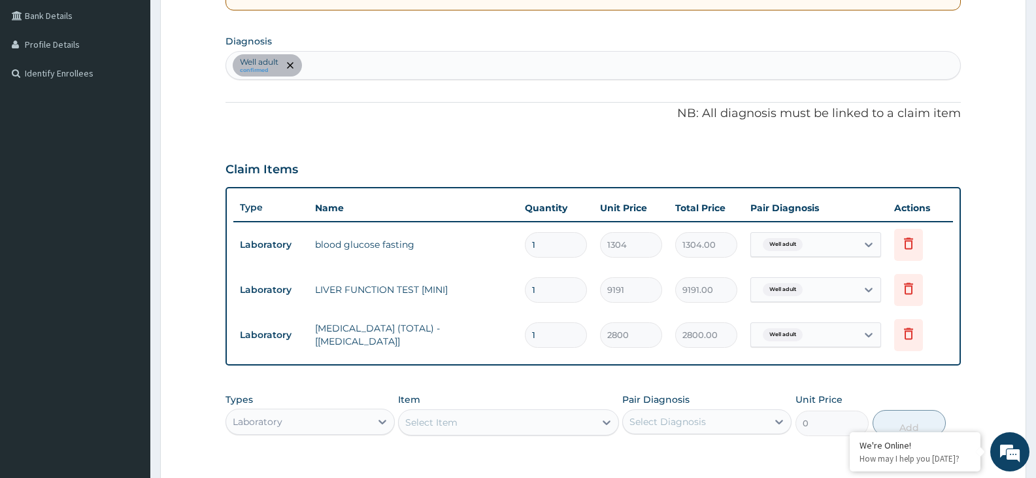
click at [594, 425] on div "Select Item" at bounding box center [508, 422] width 220 height 26
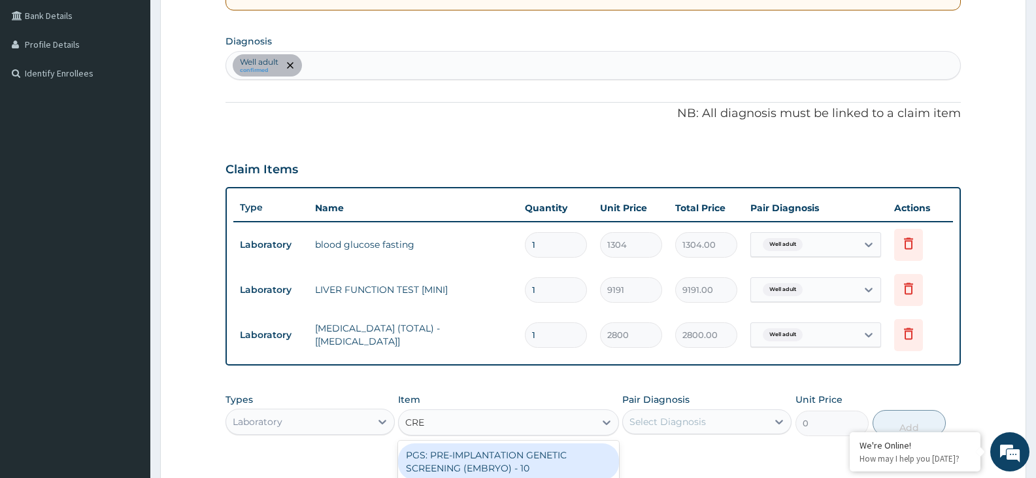
type input "CREA"
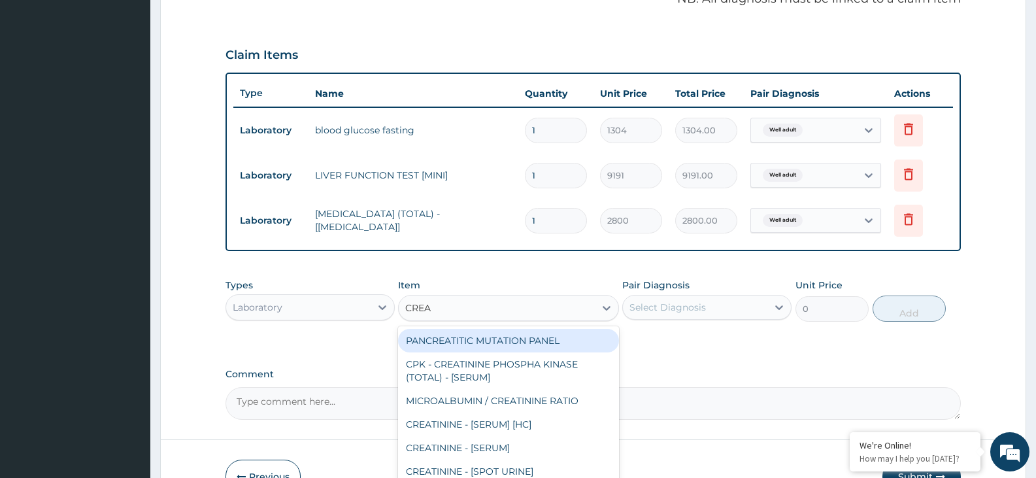
scroll to position [419, 0]
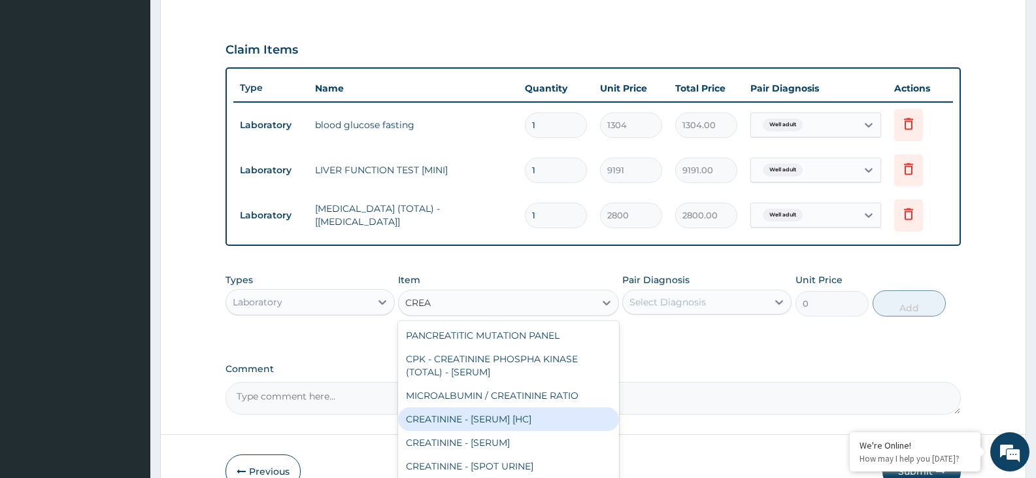
click at [562, 420] on div "CREATININE - [SERUM] [HC]" at bounding box center [508, 419] width 220 height 24
type input "2400"
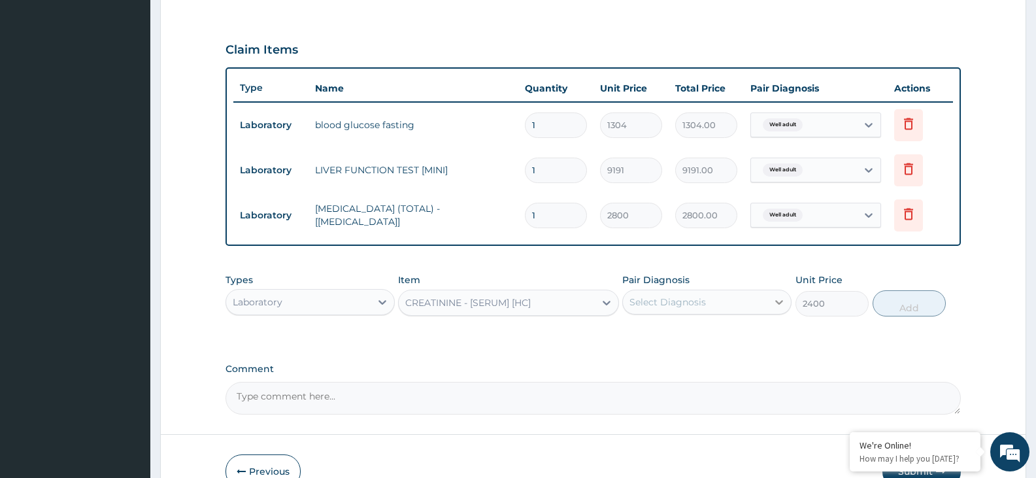
click at [779, 297] on icon at bounding box center [779, 302] width 13 height 13
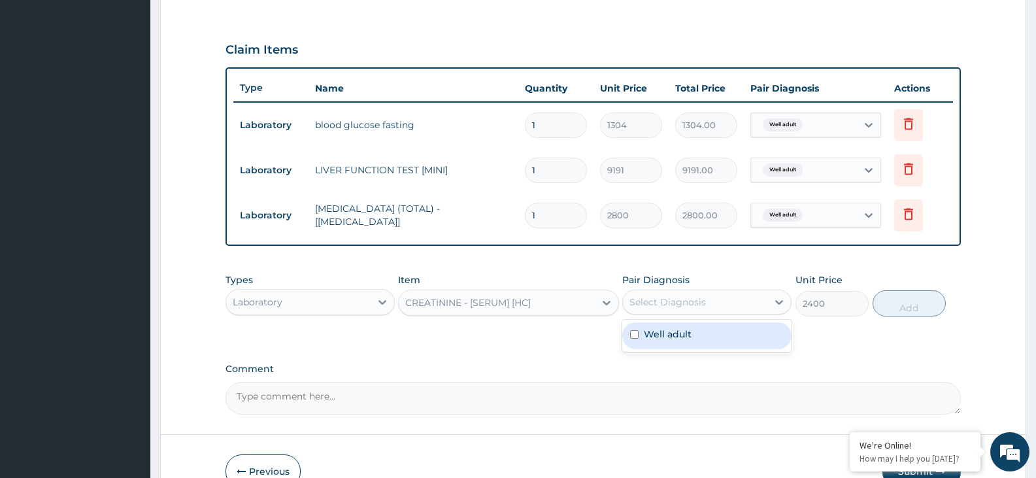
click at [744, 325] on div "Well adult" at bounding box center [707, 335] width 169 height 27
checkbox input "true"
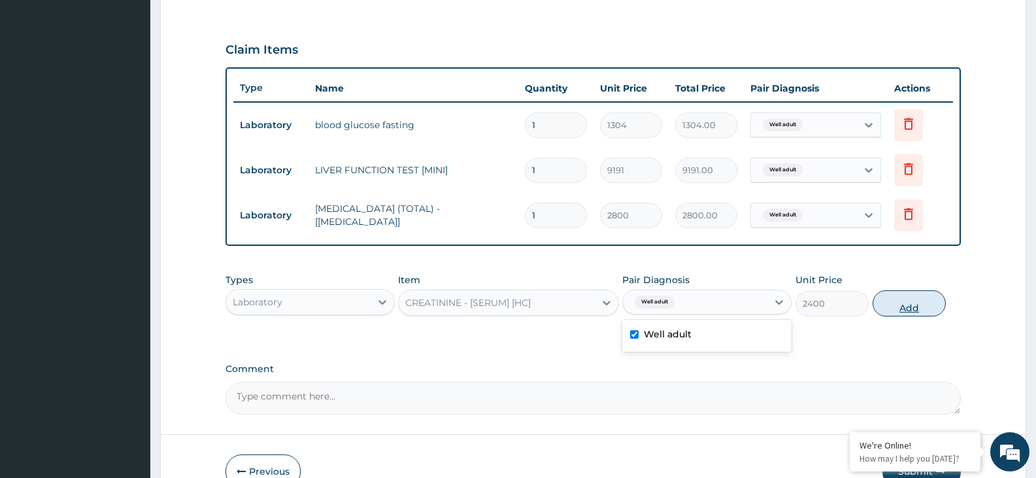
click at [910, 307] on button "Add" at bounding box center [909, 303] width 73 height 26
type input "0"
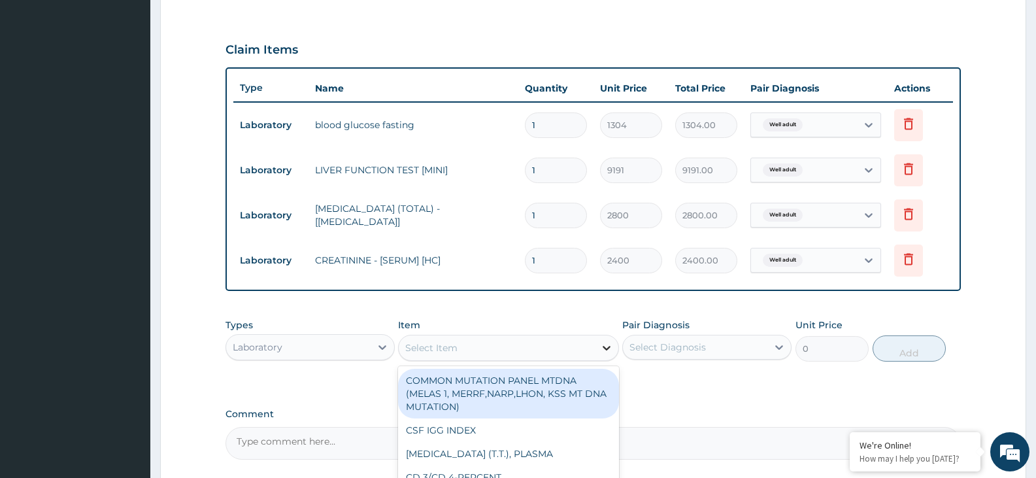
click at [608, 347] on icon at bounding box center [606, 347] width 13 height 13
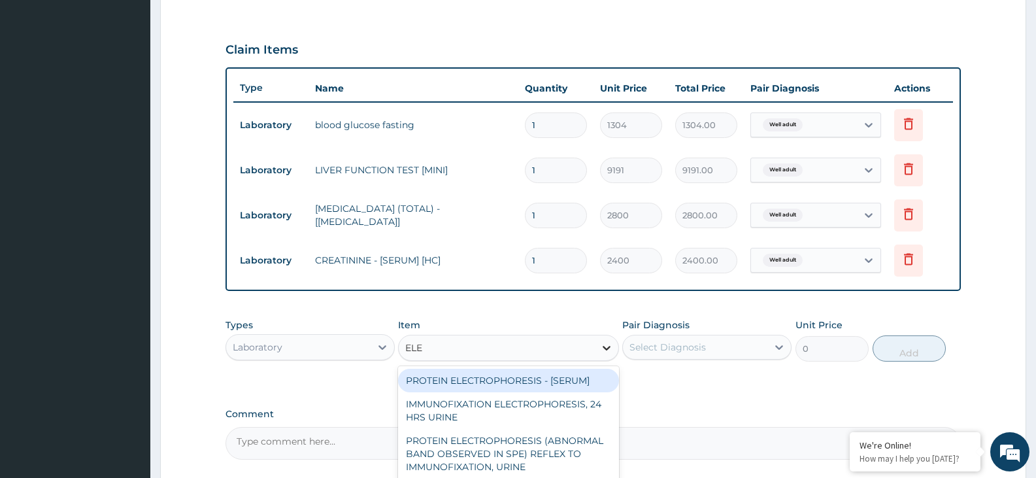
type input "ELEC"
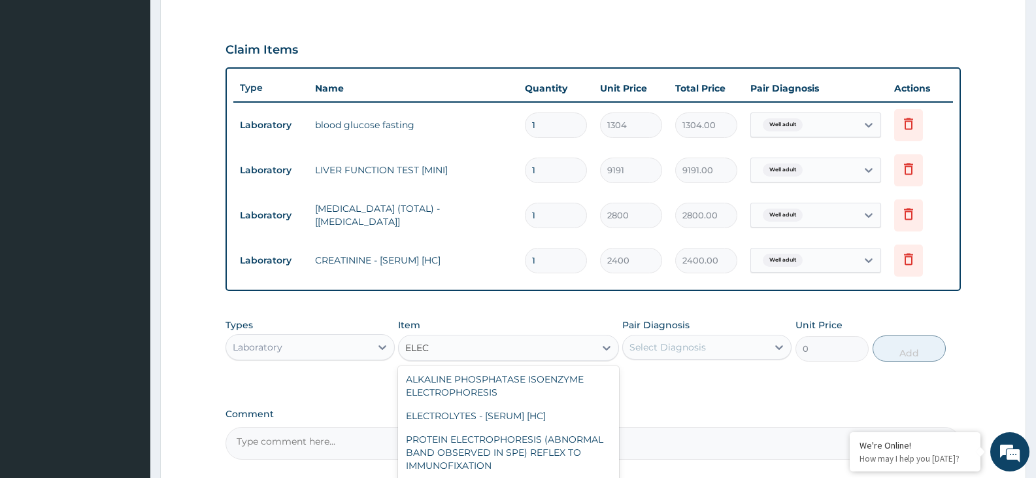
scroll to position [149, 0]
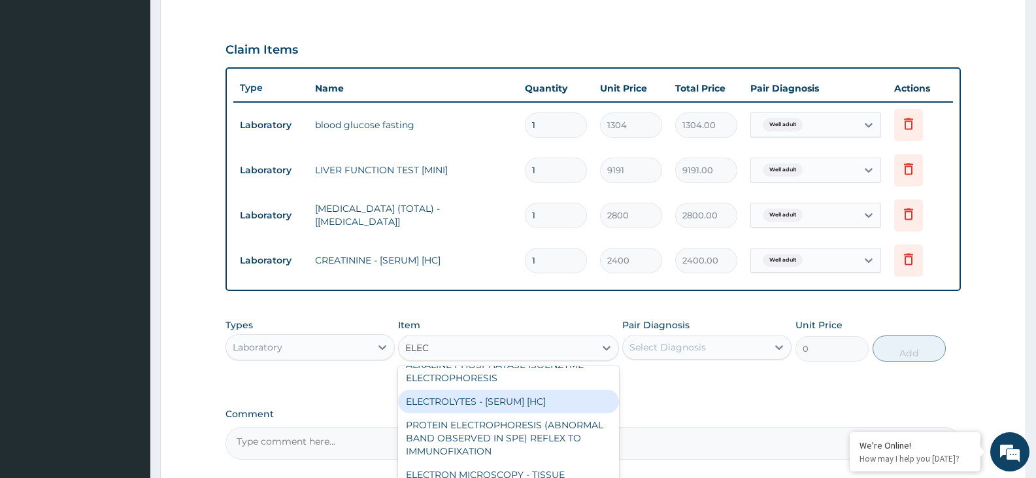
click at [547, 403] on div "ELECTROLYTES - [SERUM] [HC]" at bounding box center [508, 402] width 220 height 24
type input "6200"
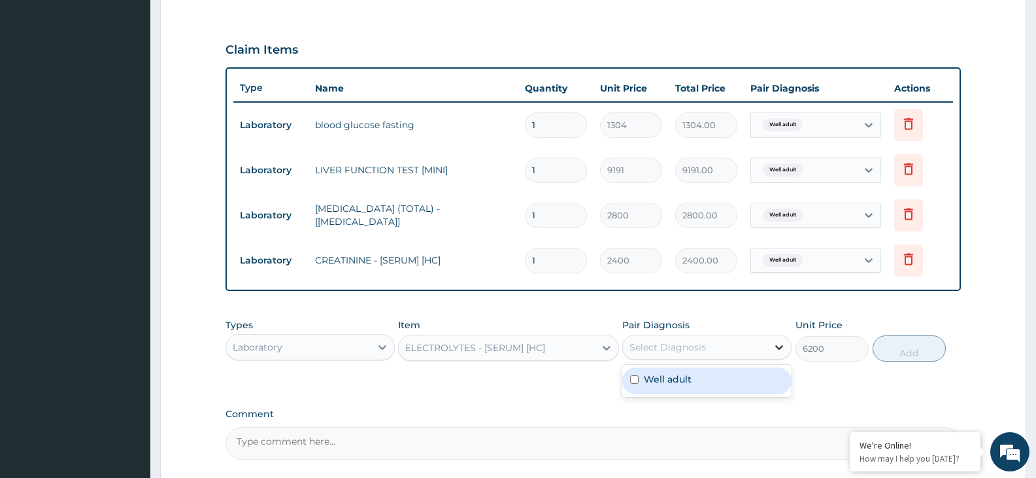
click at [779, 347] on icon at bounding box center [779, 347] width 13 height 13
click at [749, 377] on div "Well adult" at bounding box center [707, 381] width 169 height 27
checkbox input "true"
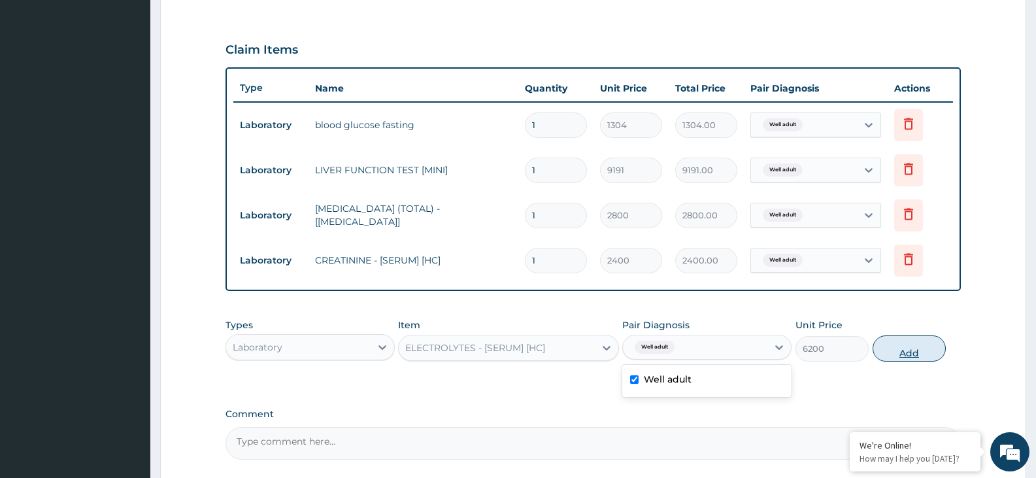
drag, startPoint x: 895, startPoint y: 346, endPoint x: 884, endPoint y: 338, distance: 13.6
click at [896, 346] on button "Add" at bounding box center [909, 348] width 73 height 26
type input "0"
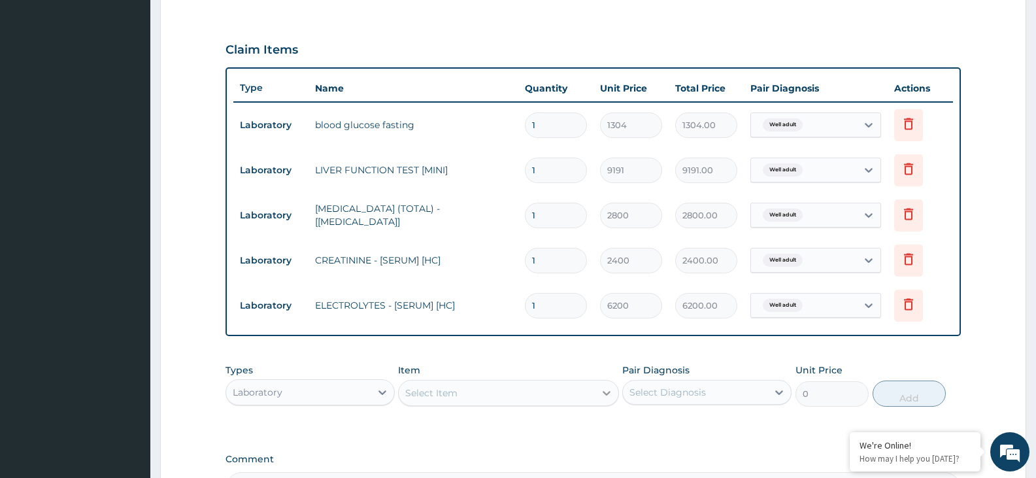
click at [610, 392] on icon at bounding box center [607, 393] width 8 height 5
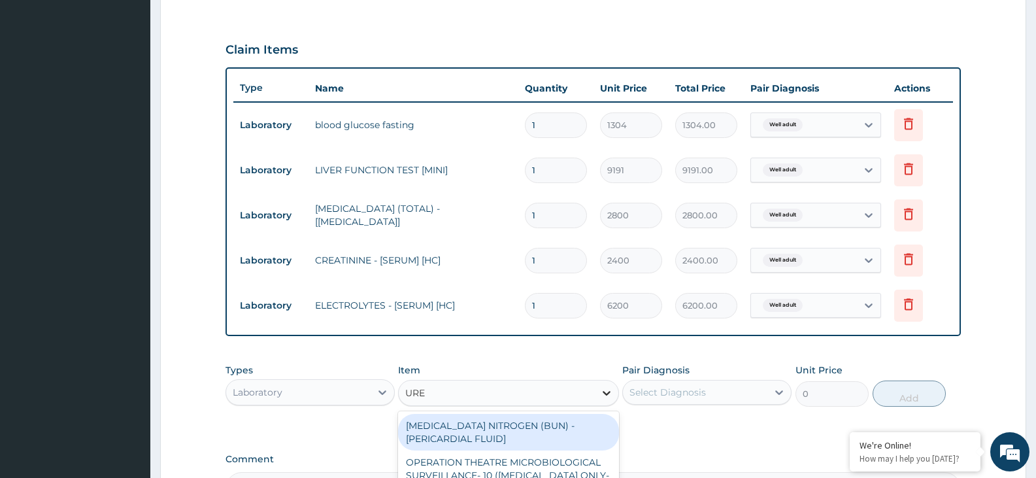
type input "UREA"
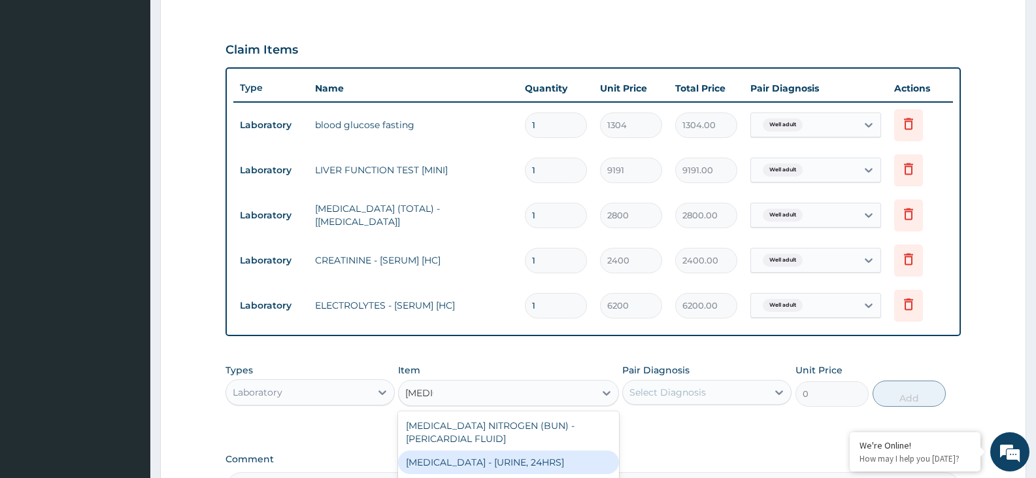
click at [539, 461] on div "UREA - [URINE, 24HRS]" at bounding box center [508, 463] width 220 height 24
type input "2800"
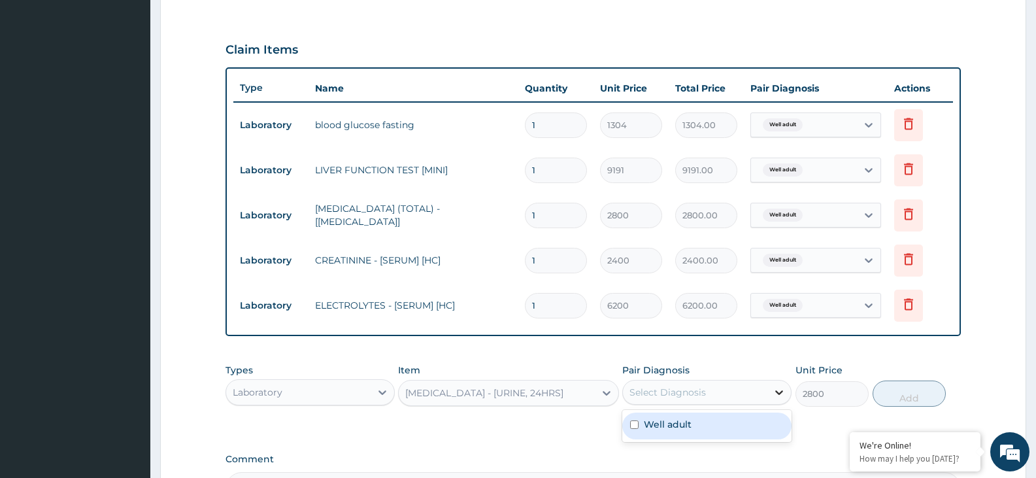
click at [785, 390] on icon at bounding box center [779, 392] width 13 height 13
click at [749, 423] on div "Well adult" at bounding box center [707, 426] width 169 height 27
checkbox input "true"
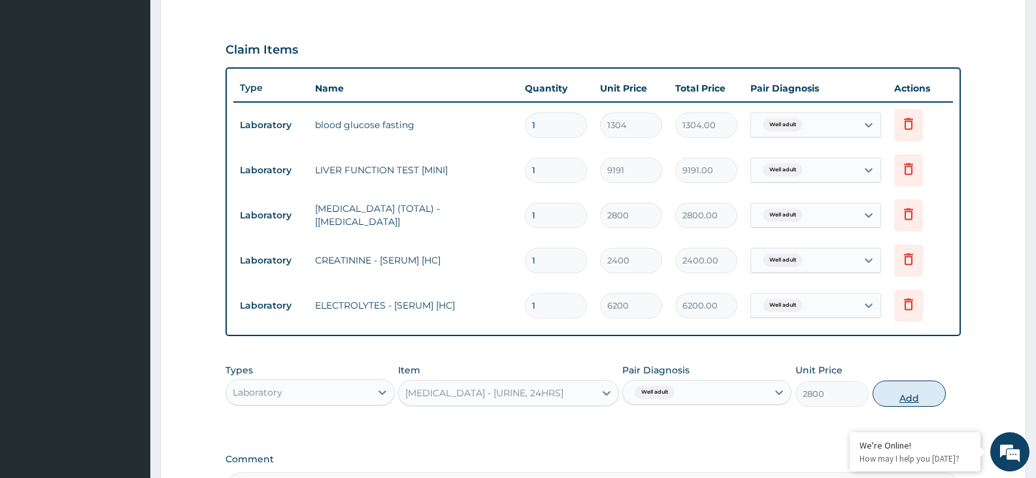
click at [921, 392] on button "Add" at bounding box center [909, 394] width 73 height 26
type input "0"
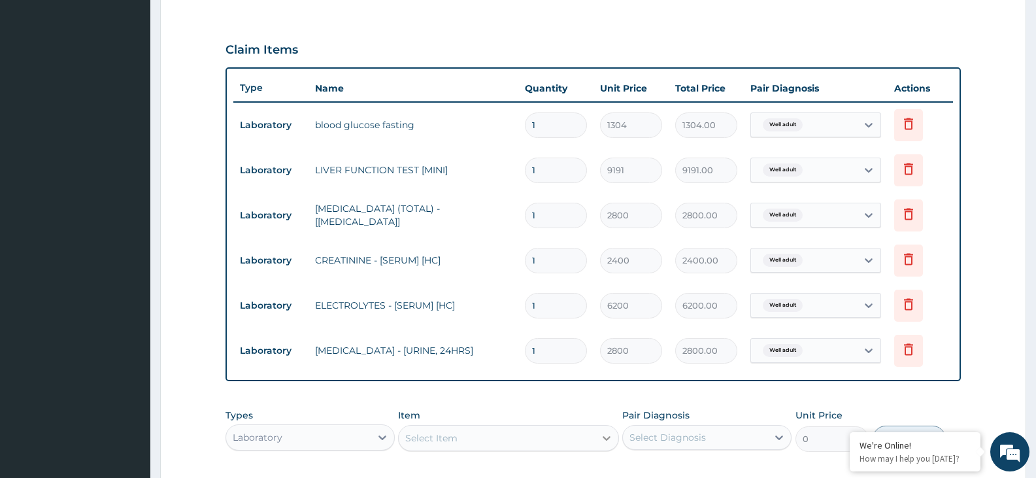
click at [608, 436] on icon at bounding box center [606, 438] width 13 height 13
type input "ROUT"
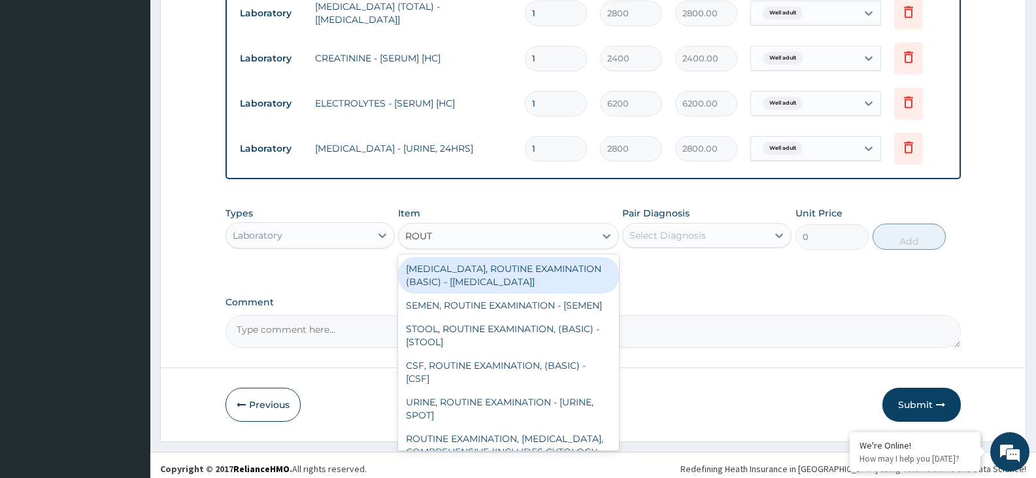
scroll to position [628, 0]
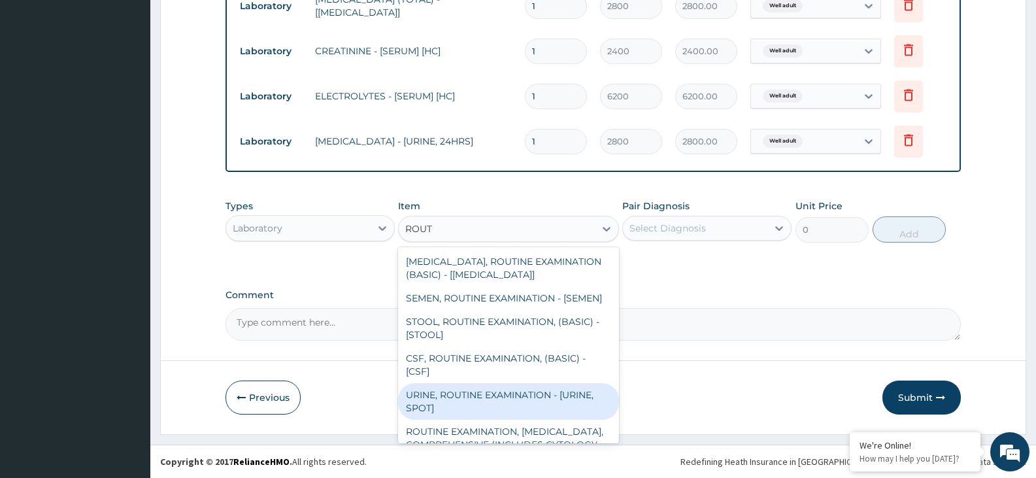
click at [583, 413] on div "URINE, ROUTINE EXAMINATION - [URINE, SPOT]" at bounding box center [508, 401] width 220 height 37
type input "2504"
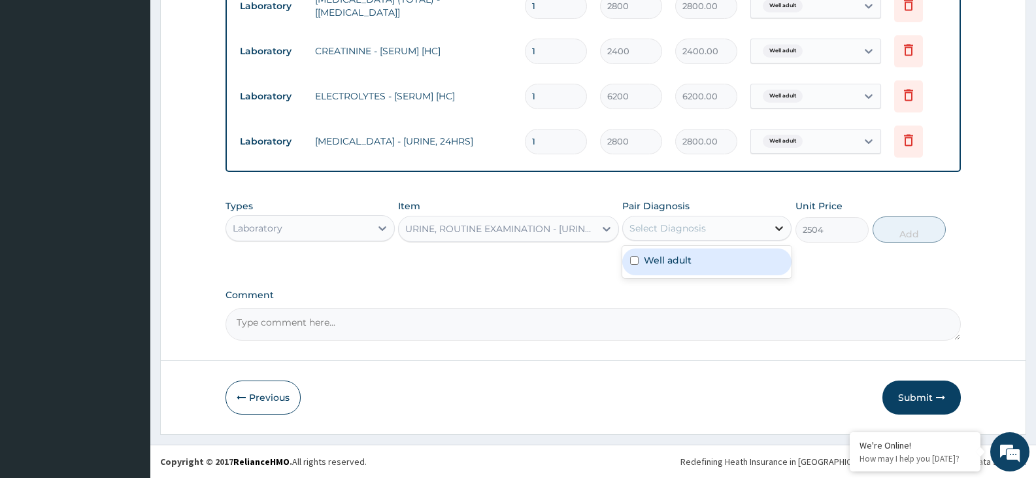
click at [779, 229] on icon at bounding box center [780, 228] width 8 height 5
click at [749, 261] on div "Well adult" at bounding box center [707, 261] width 169 height 27
checkbox input "true"
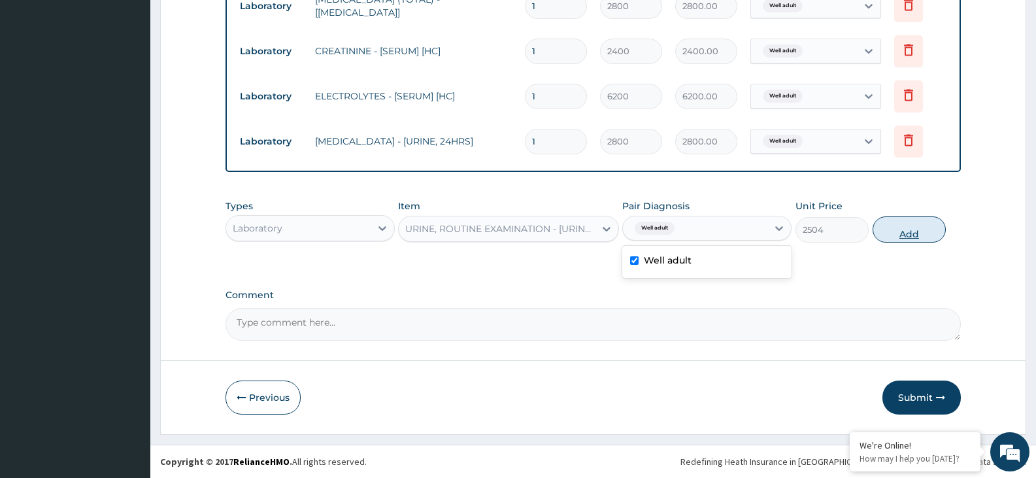
click at [902, 234] on button "Add" at bounding box center [909, 229] width 73 height 26
type input "0"
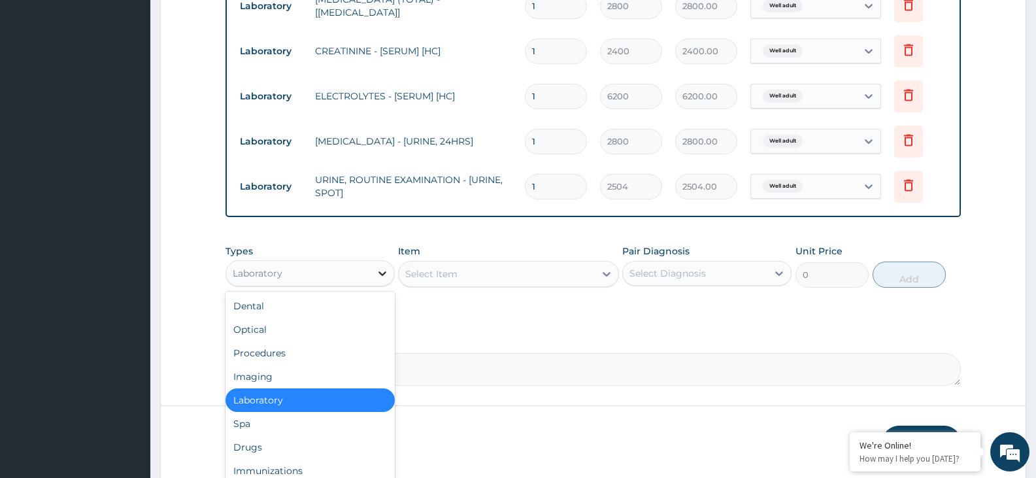
click at [385, 273] on icon at bounding box center [383, 273] width 8 height 5
click at [301, 374] on div "Imaging" at bounding box center [310, 377] width 169 height 24
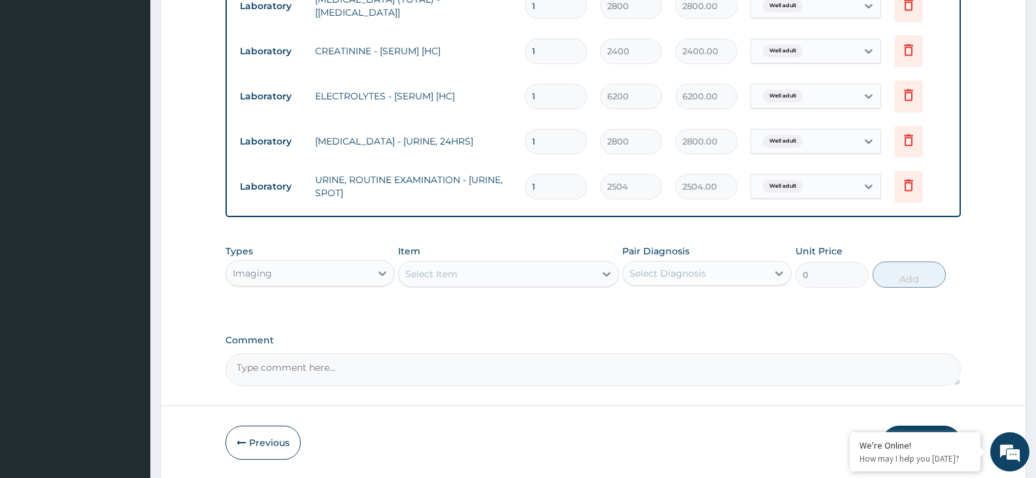
click at [479, 274] on div "Select Item" at bounding box center [497, 274] width 196 height 21
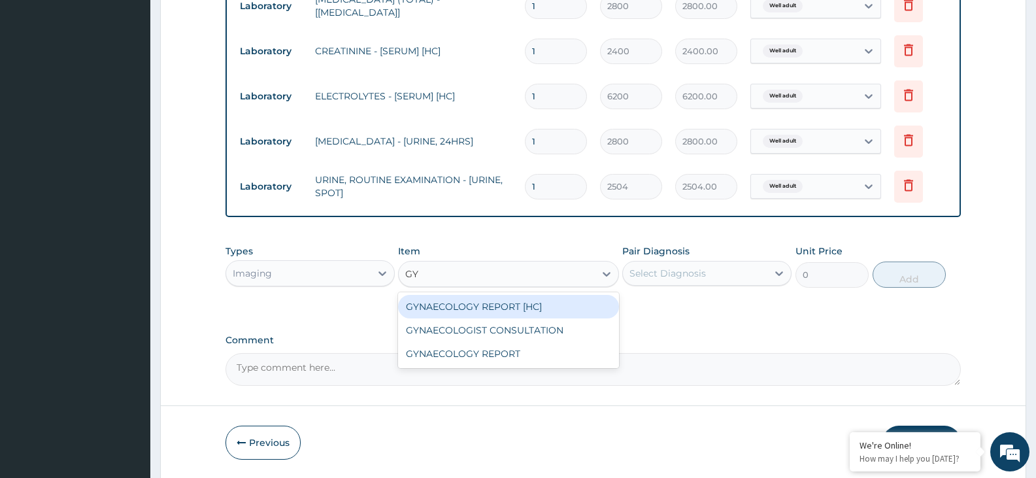
type input "GYN"
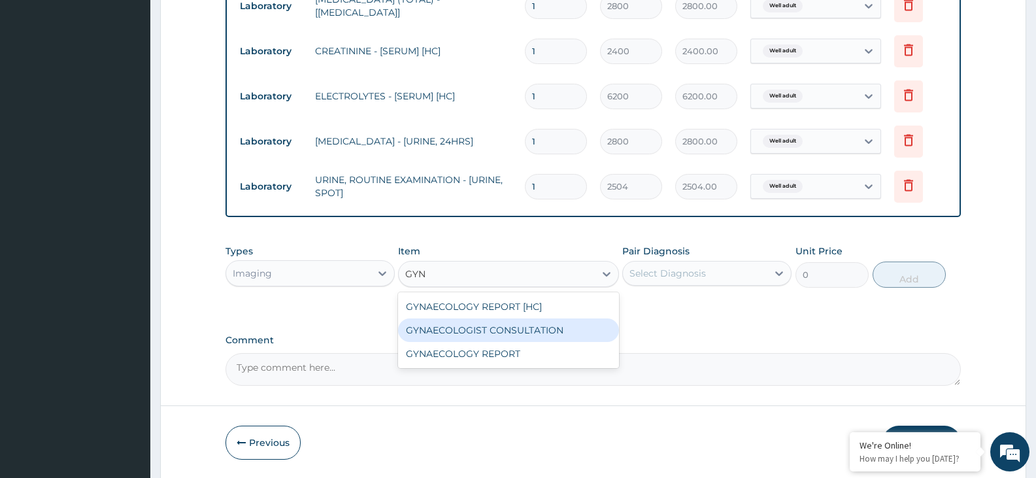
click at [519, 324] on div "GYNAECOLOGIST CONSULTATION" at bounding box center [508, 330] width 220 height 24
type input "9400"
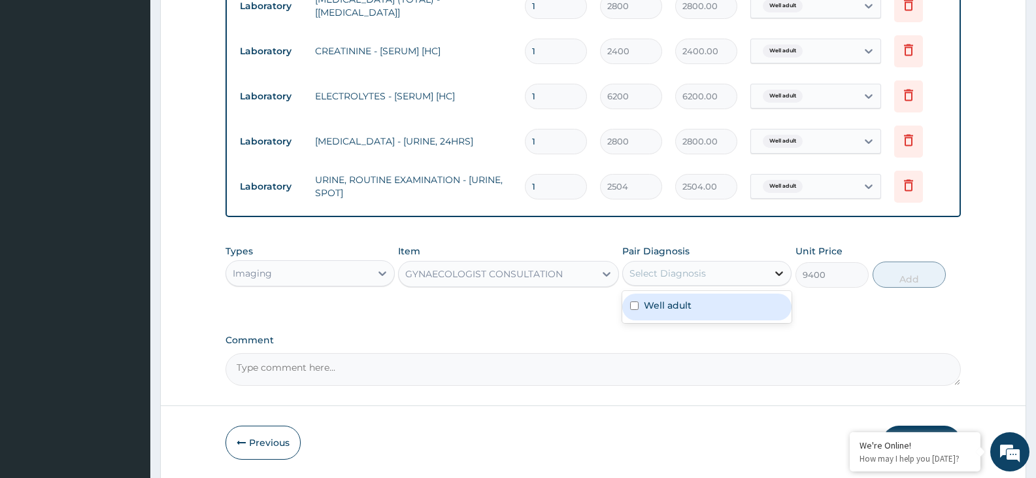
click at [782, 270] on icon at bounding box center [779, 273] width 13 height 13
click at [762, 300] on div "Well adult" at bounding box center [707, 307] width 169 height 27
checkbox input "true"
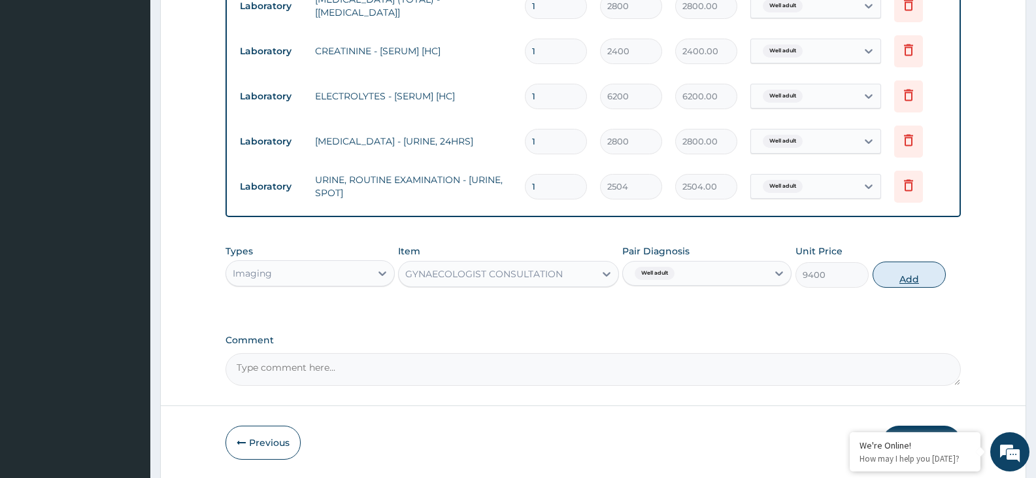
click at [899, 273] on button "Add" at bounding box center [909, 275] width 73 height 26
type input "0"
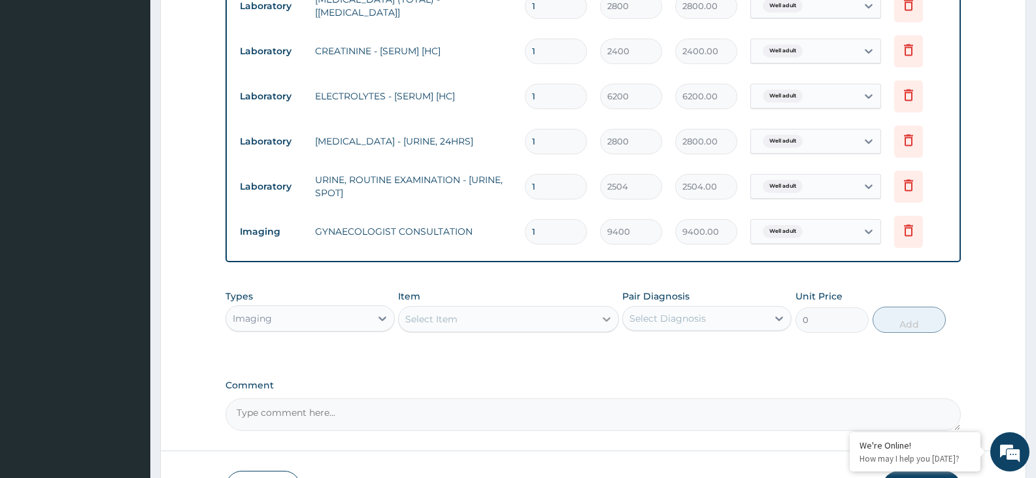
click at [604, 314] on icon at bounding box center [606, 319] width 13 height 13
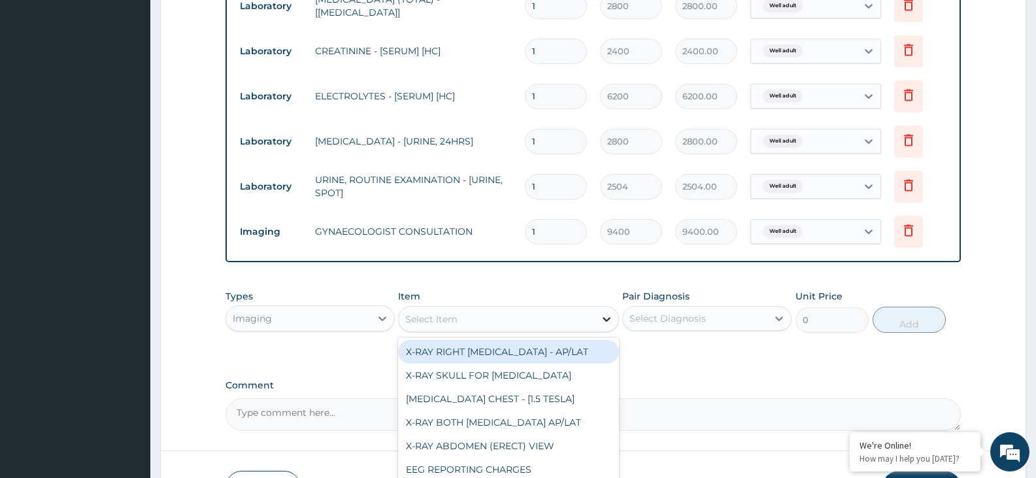
type input "X"
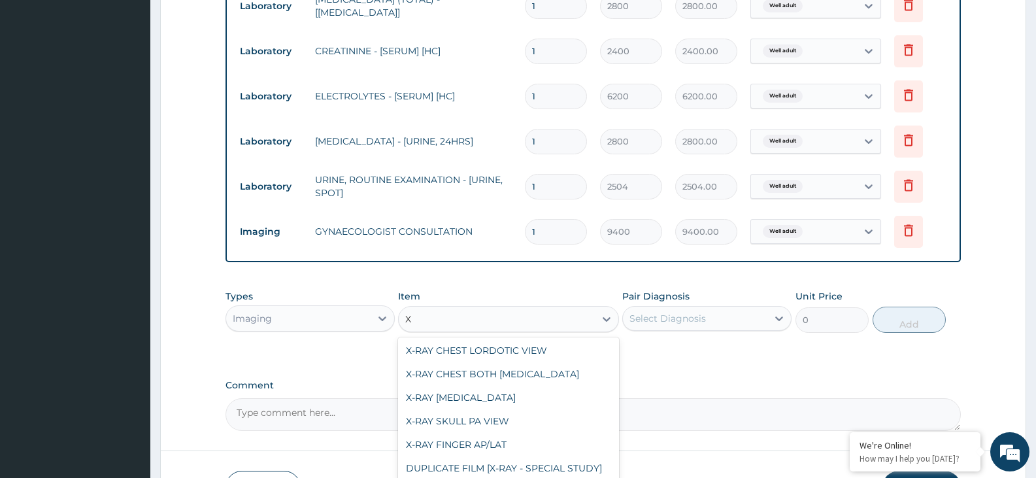
scroll to position [2540, 0]
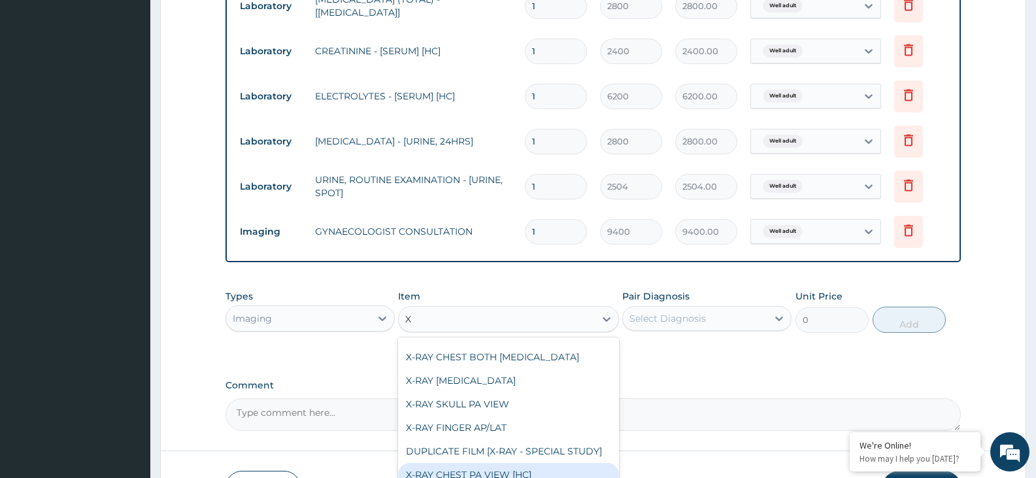
click at [570, 463] on div "X-RAY CHEST PA VIEW [HC]" at bounding box center [508, 475] width 220 height 24
type input "4375"
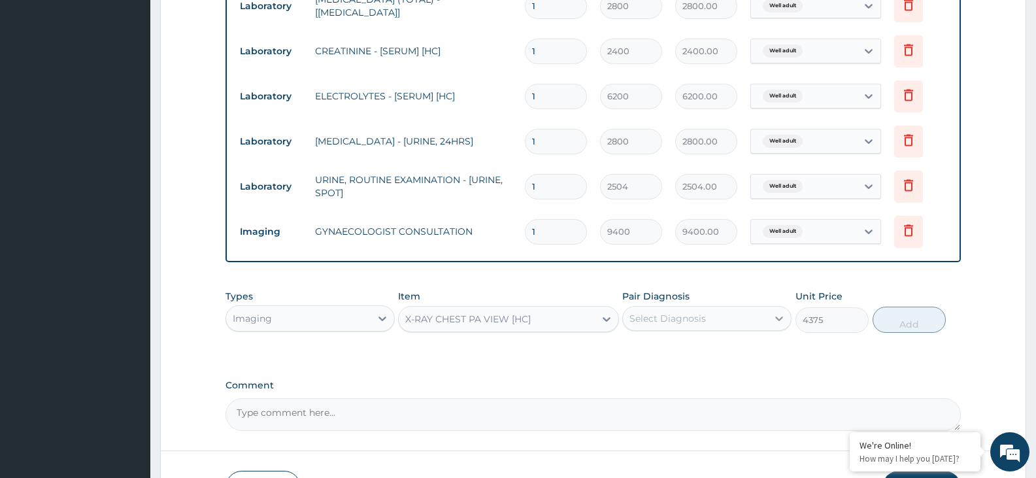
click at [781, 318] on icon at bounding box center [780, 319] width 8 height 5
click at [737, 352] on div "Well adult" at bounding box center [707, 352] width 169 height 27
checkbox input "true"
click at [924, 326] on button "Add" at bounding box center [909, 320] width 73 height 26
type input "0"
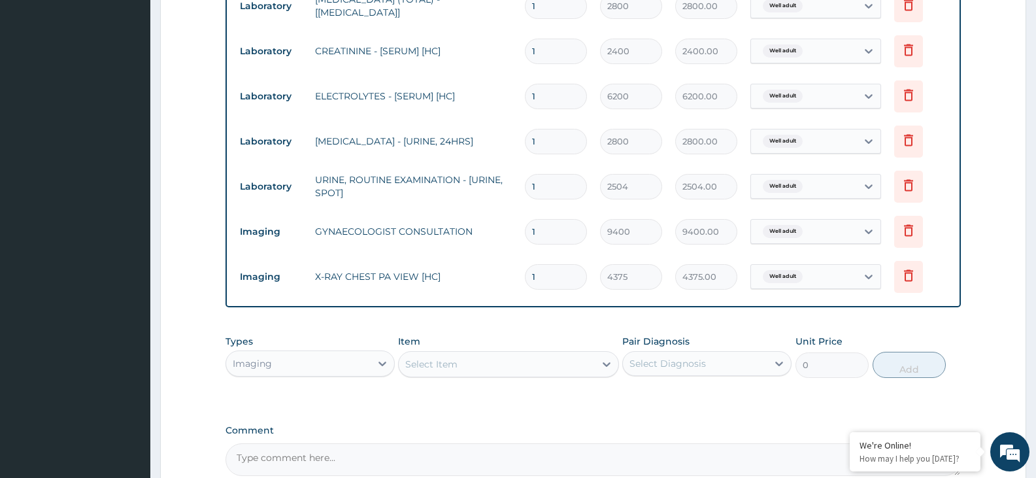
scroll to position [764, 0]
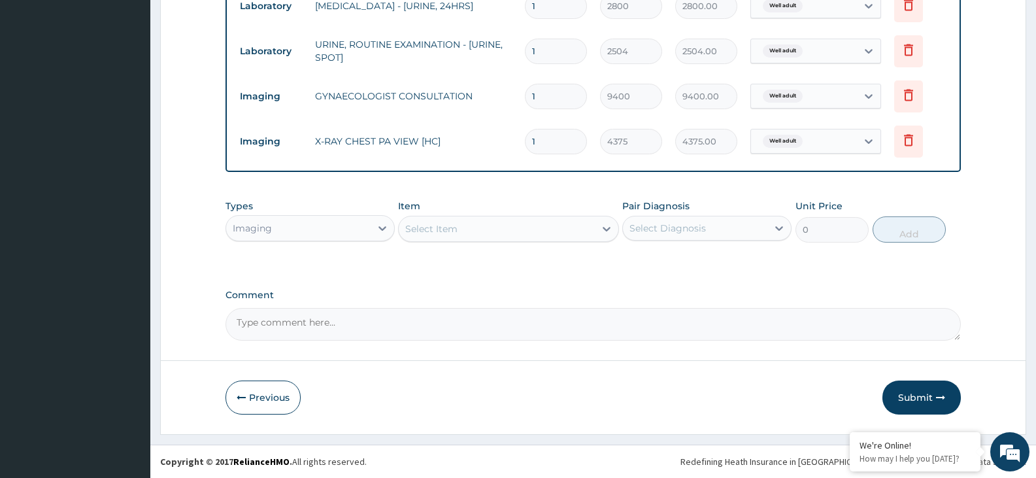
click at [913, 394] on button "Submit" at bounding box center [922, 398] width 78 height 34
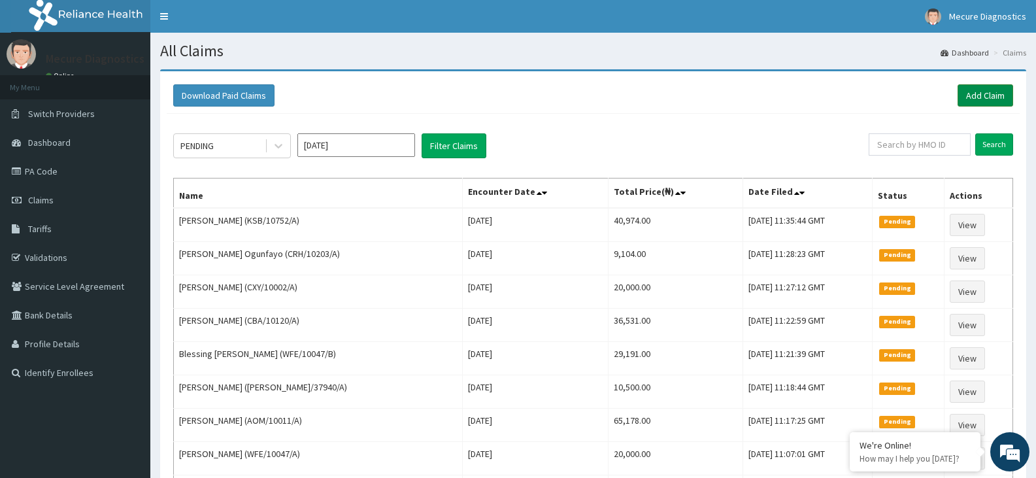
click at [974, 99] on link "Add Claim" at bounding box center [986, 95] width 56 height 22
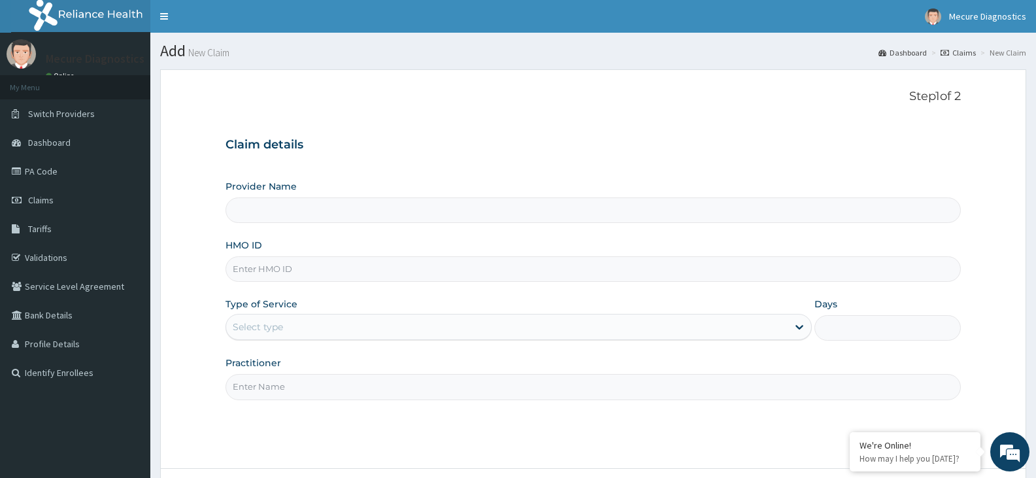
type input "Mecure -Lekki"
click at [362, 266] on input "HMO ID" at bounding box center [594, 269] width 736 height 26
type input "XPO/10028/A"
click at [801, 332] on icon at bounding box center [799, 326] width 13 height 13
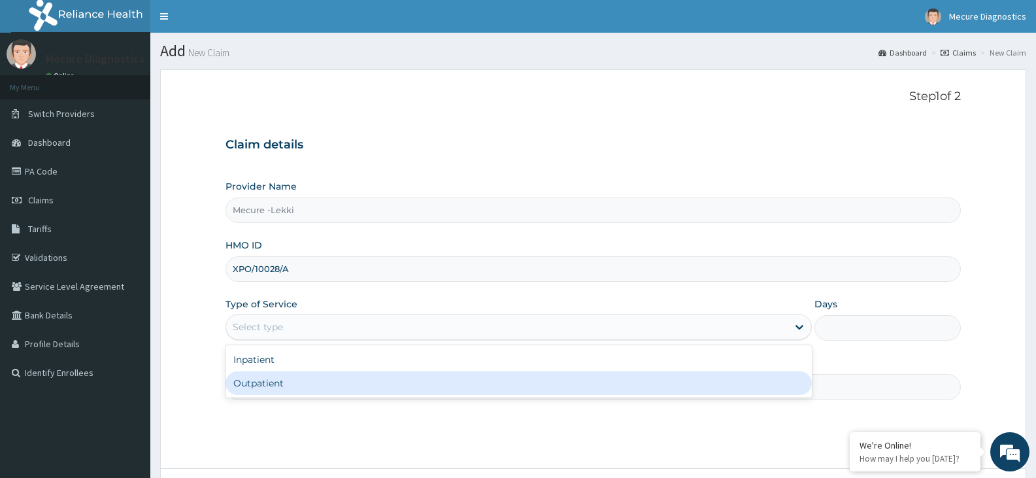
click at [725, 378] on div "Outpatient" at bounding box center [519, 383] width 586 height 24
type input "1"
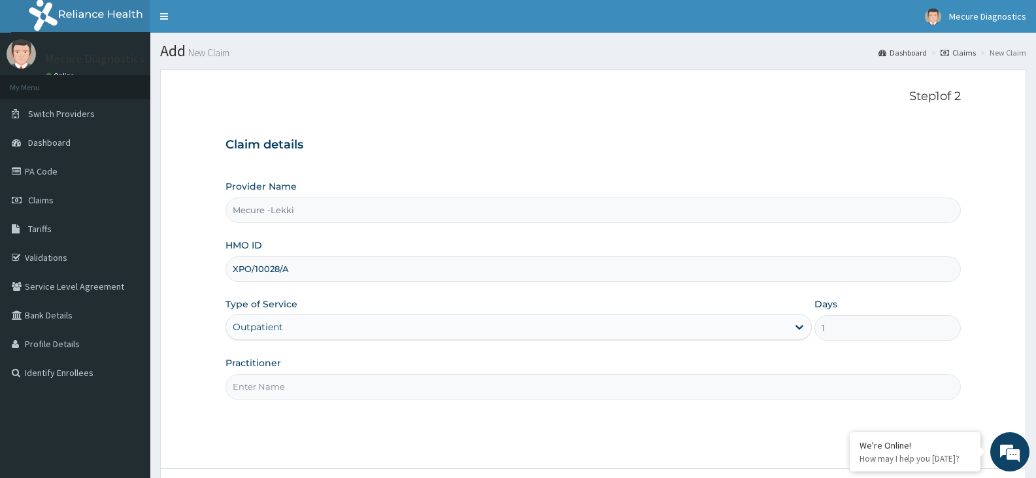
click at [585, 383] on input "Practitioner" at bounding box center [594, 387] width 736 height 26
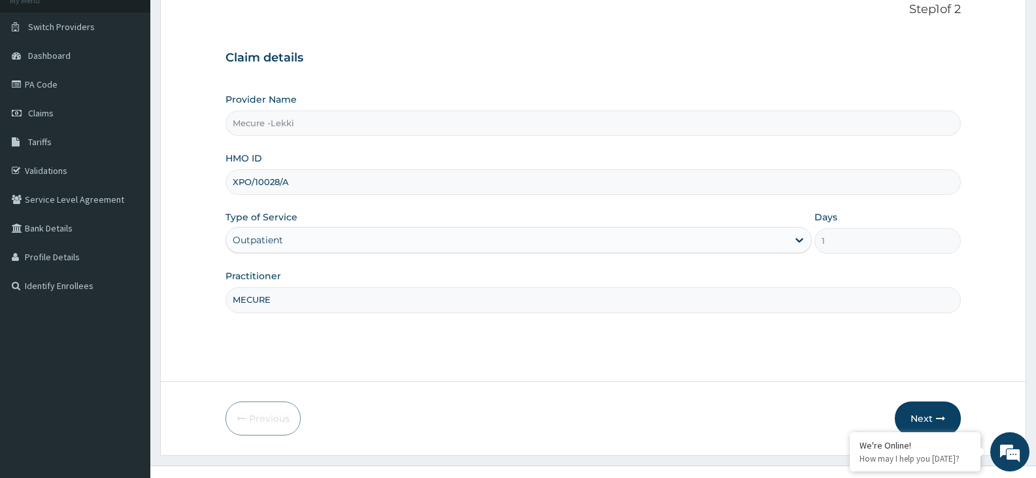
scroll to position [108, 0]
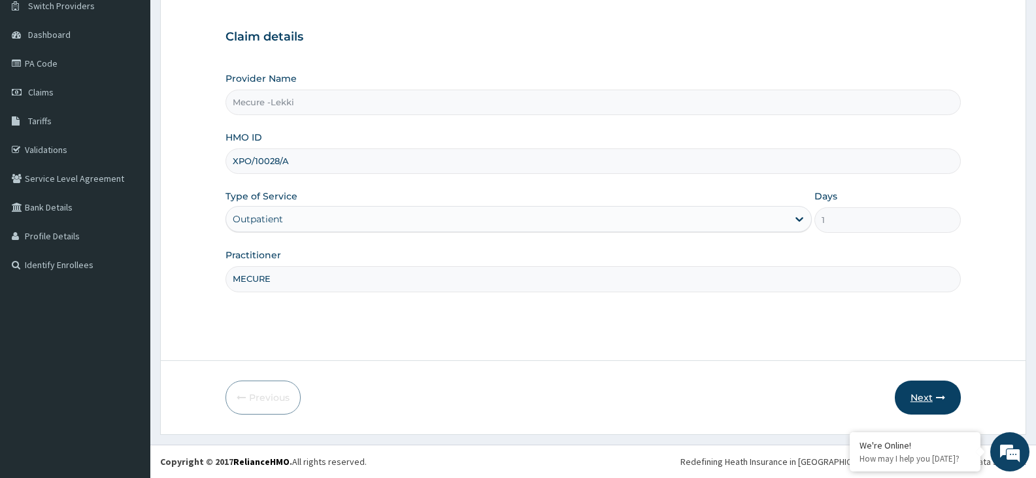
type input "MECURE"
click at [921, 395] on button "Next" at bounding box center [928, 398] width 66 height 34
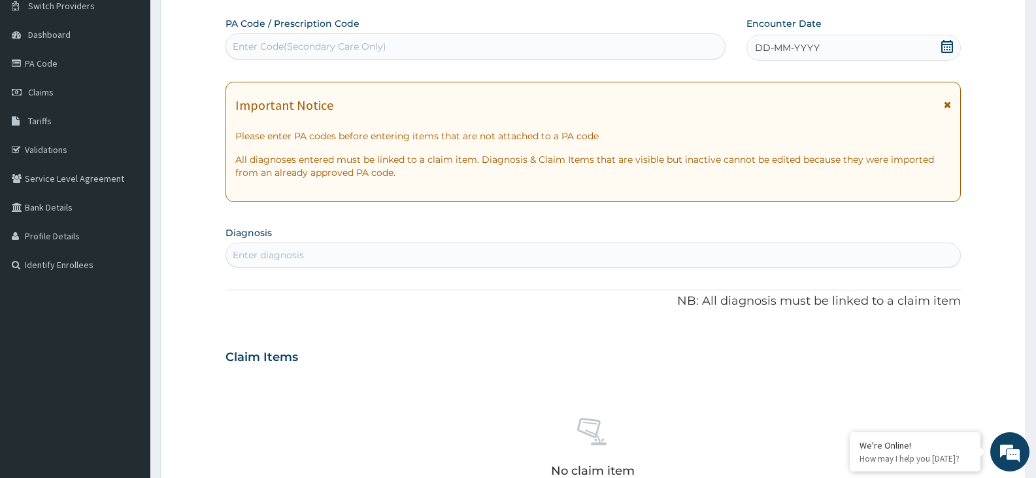
click at [405, 41] on div "Enter Code(Secondary Care Only)" at bounding box center [475, 46] width 499 height 21
type input "PA/150E5F"
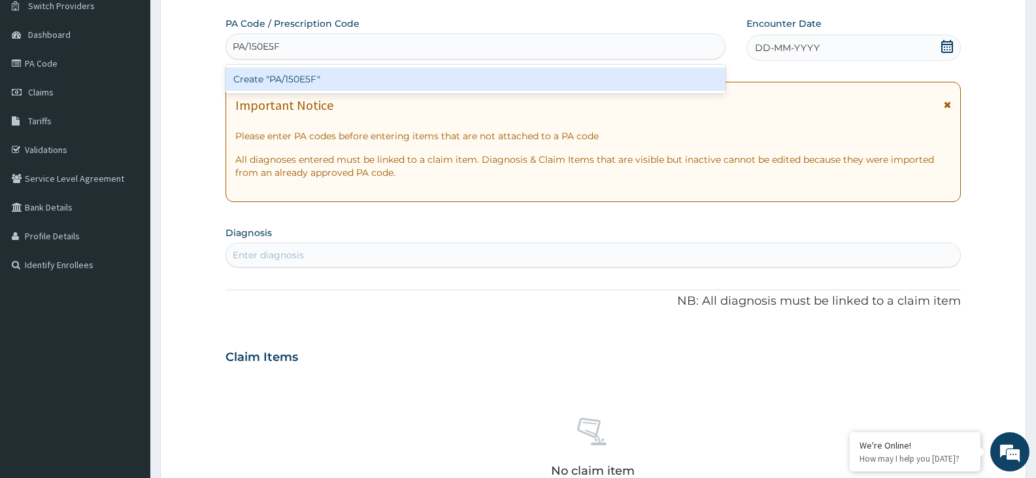
click at [354, 74] on div "Create "PA/150E5F"" at bounding box center [476, 79] width 500 height 24
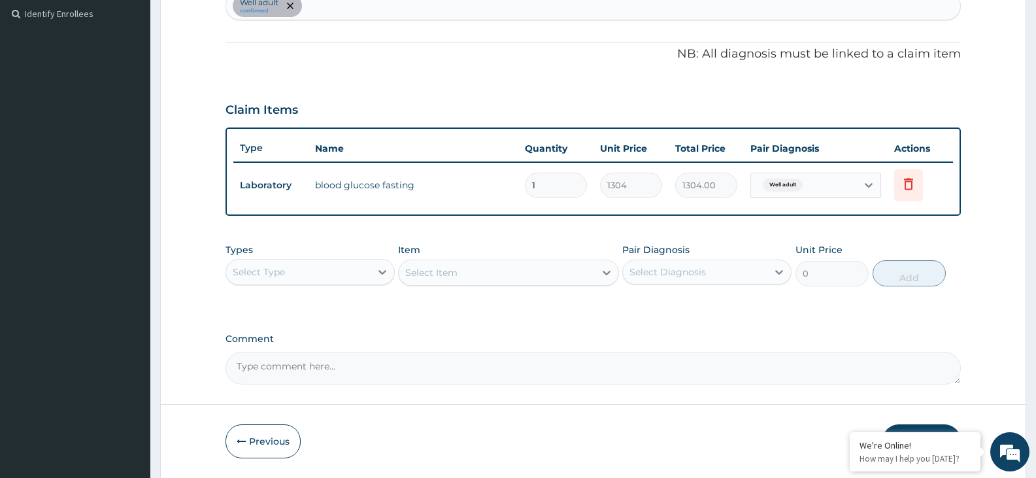
scroll to position [403, 0]
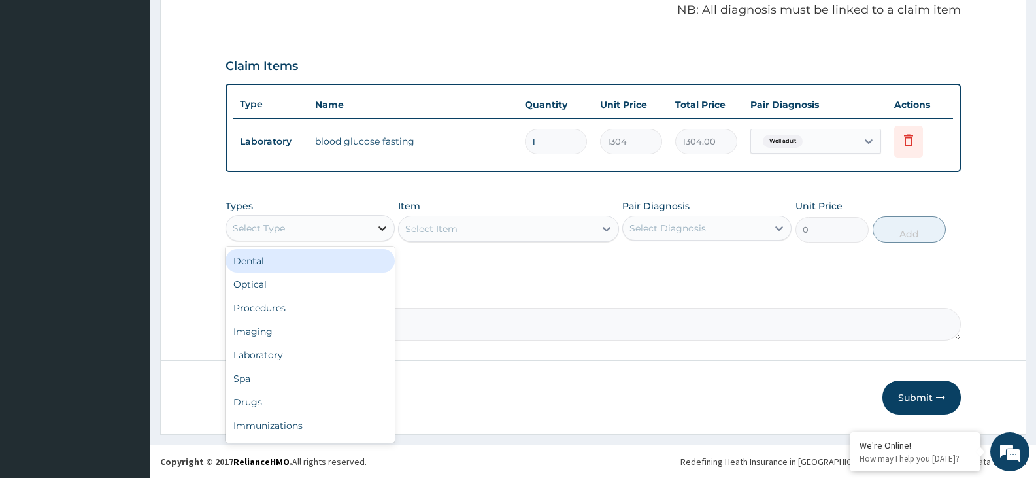
click at [385, 230] on icon at bounding box center [382, 228] width 13 height 13
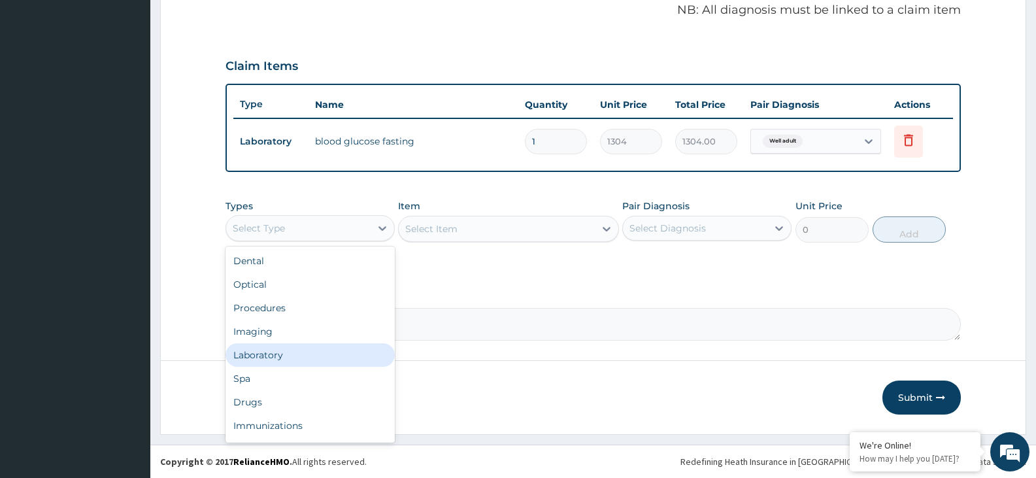
click at [298, 354] on div "Laboratory" at bounding box center [310, 355] width 169 height 24
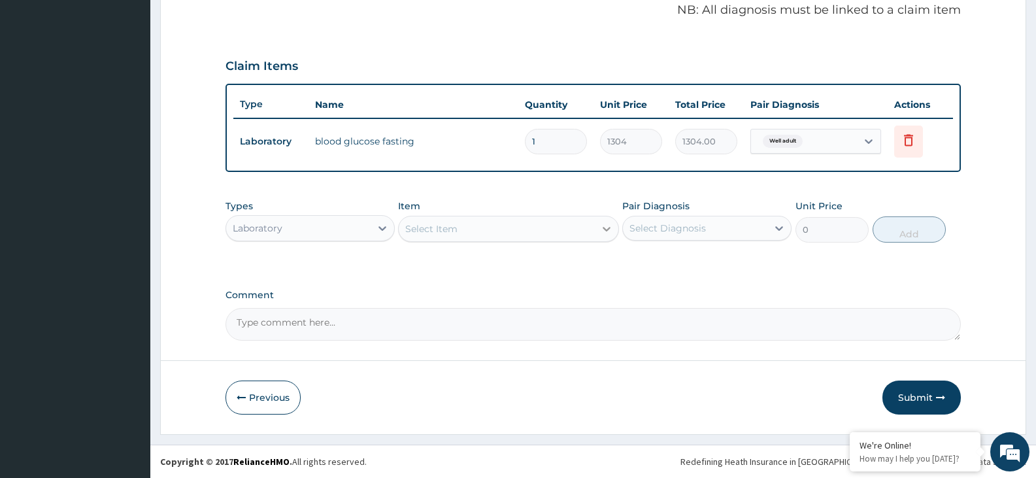
click at [600, 226] on icon at bounding box center [606, 228] width 13 height 13
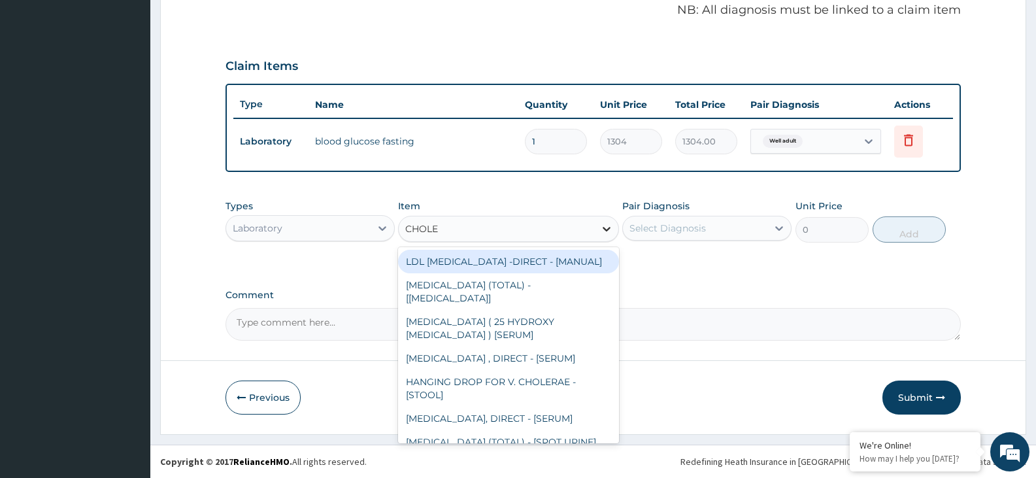
type input "CHOLES"
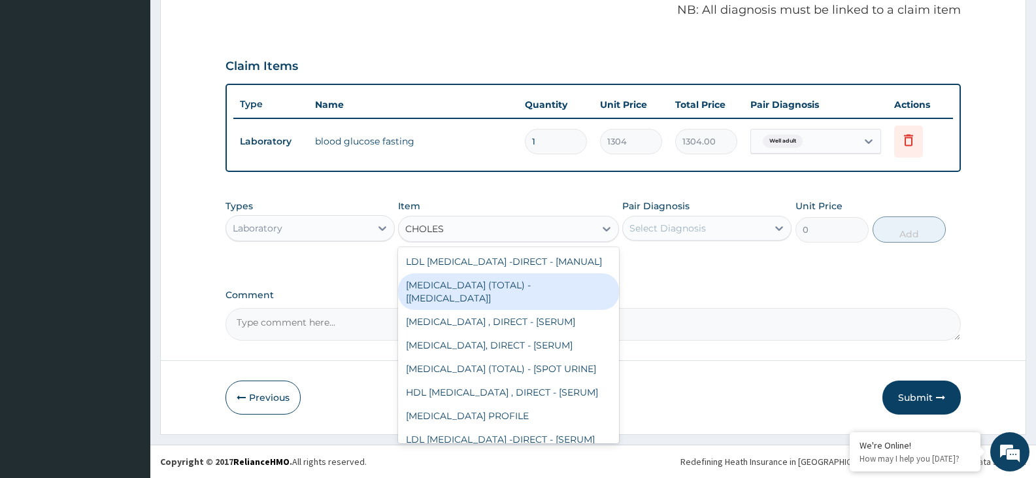
click at [518, 284] on div "[MEDICAL_DATA] (TOTAL) - [[MEDICAL_DATA]]" at bounding box center [508, 291] width 220 height 37
type input "2800"
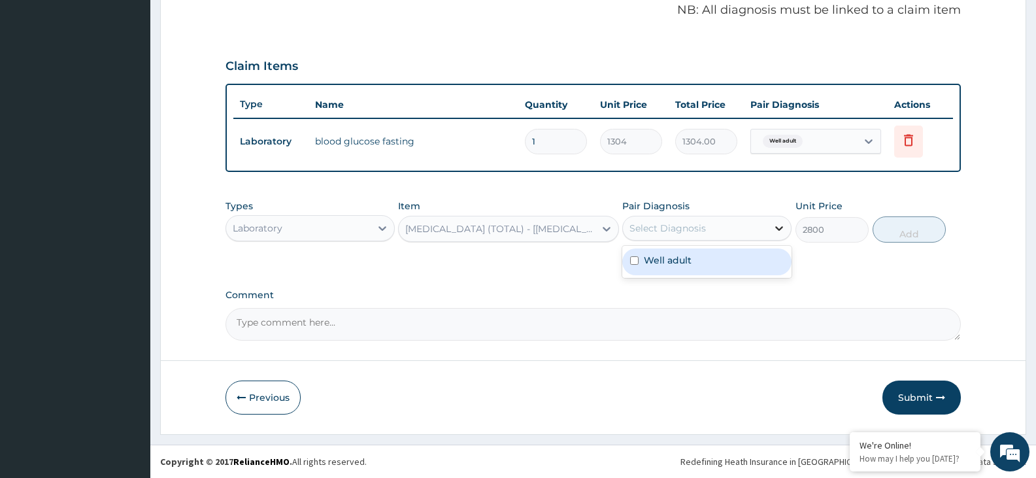
click at [779, 225] on icon at bounding box center [779, 228] width 13 height 13
click at [762, 256] on div "Well adult" at bounding box center [707, 261] width 169 height 27
checkbox input "true"
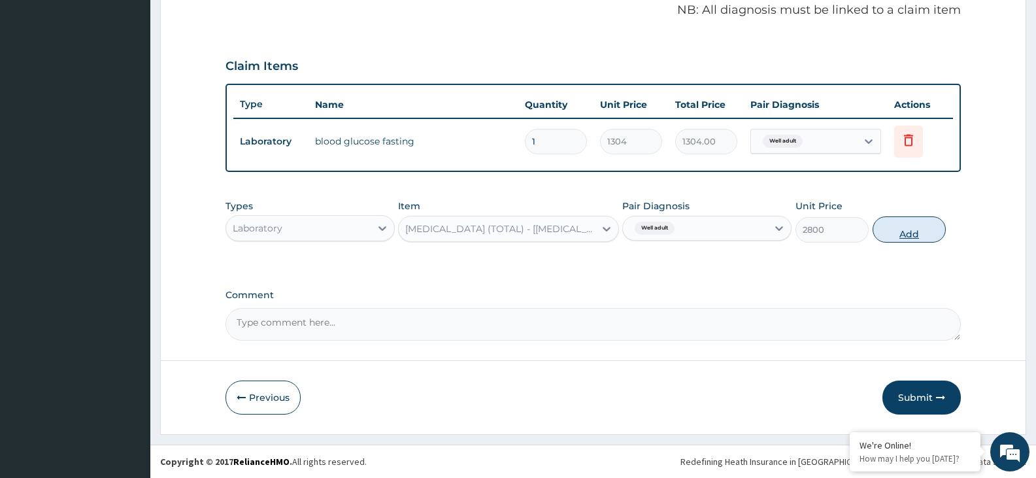
click at [899, 225] on button "Add" at bounding box center [909, 229] width 73 height 26
type input "0"
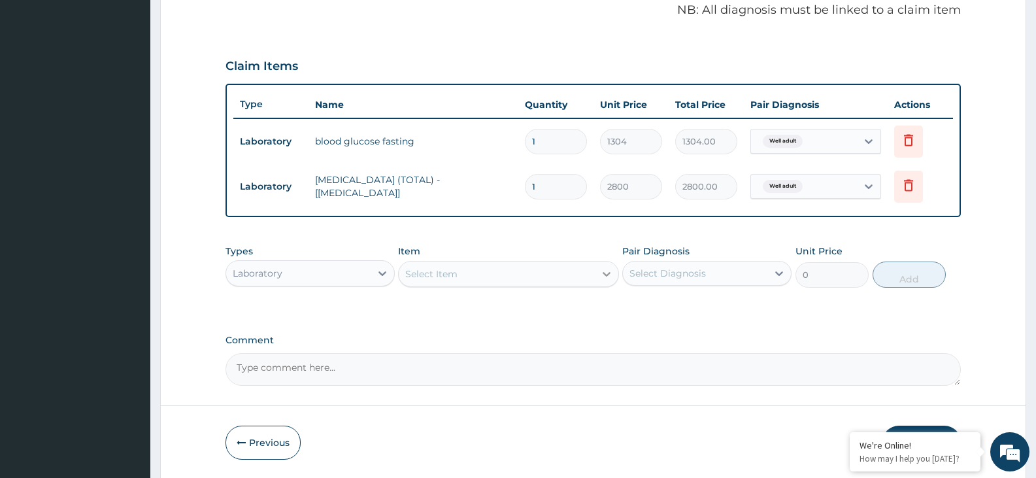
click at [603, 268] on icon at bounding box center [606, 273] width 13 height 13
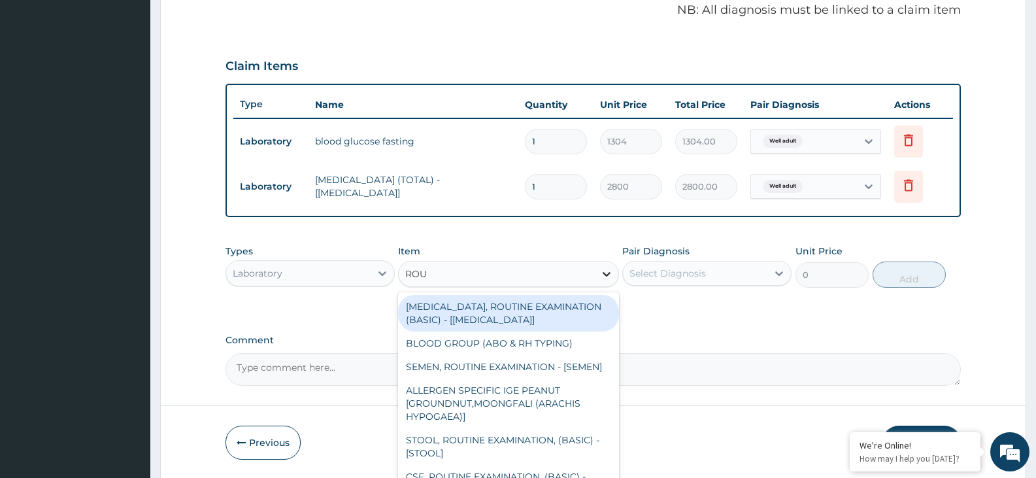
type input "ROUT"
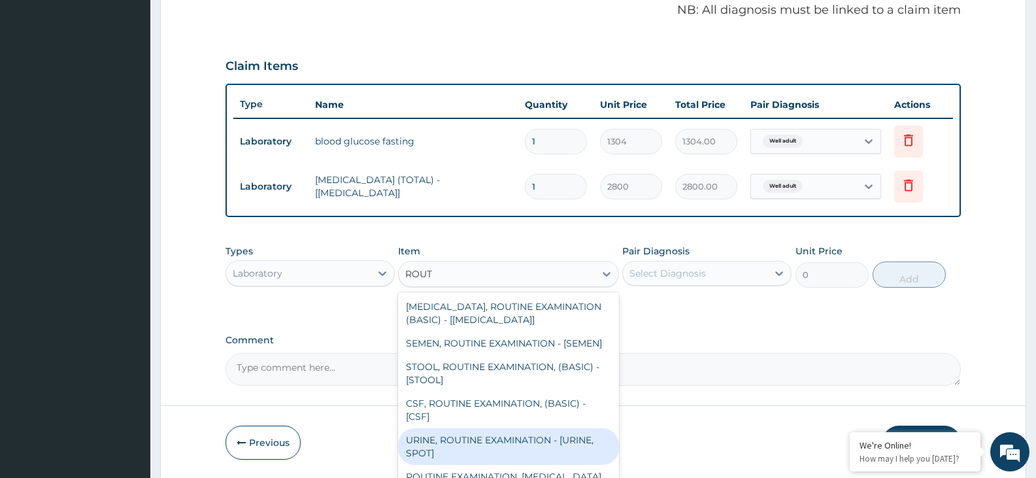
click at [456, 460] on div "URINE, ROUTINE EXAMINATION - [URINE, SPOT]" at bounding box center [508, 446] width 220 height 37
type input "2504"
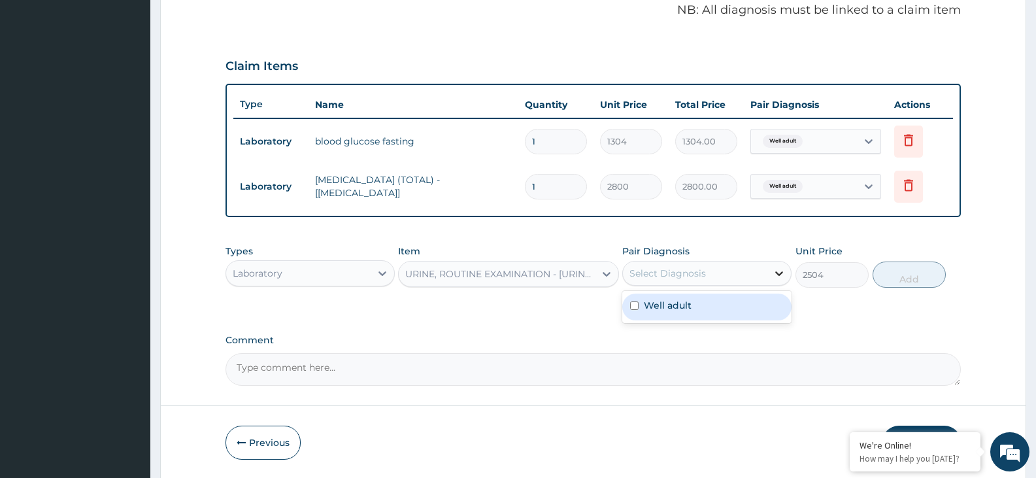
click at [774, 271] on icon at bounding box center [779, 273] width 13 height 13
click at [754, 303] on div "Well adult" at bounding box center [707, 307] width 169 height 27
checkbox input "true"
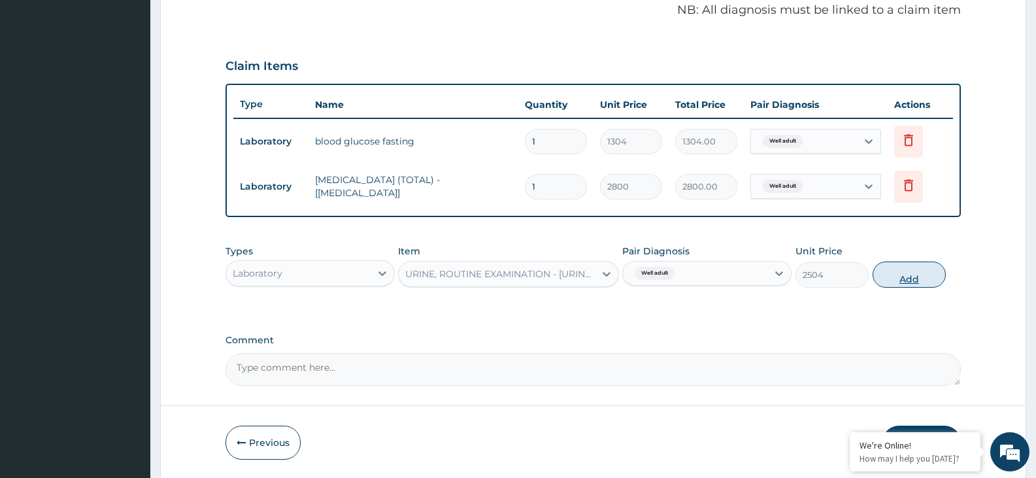
click at [890, 273] on button "Add" at bounding box center [909, 275] width 73 height 26
type input "0"
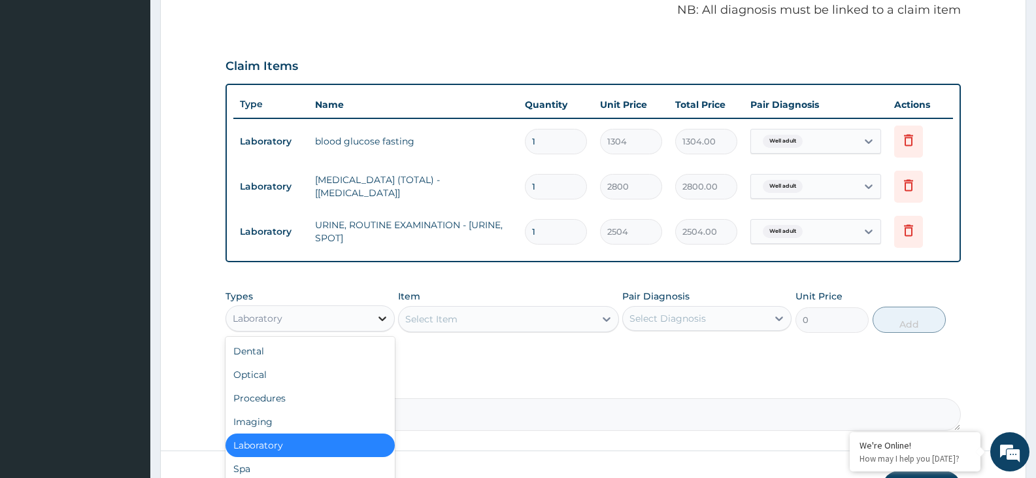
click at [385, 317] on icon at bounding box center [382, 318] width 13 height 13
click at [301, 426] on div "Imaging" at bounding box center [310, 422] width 169 height 24
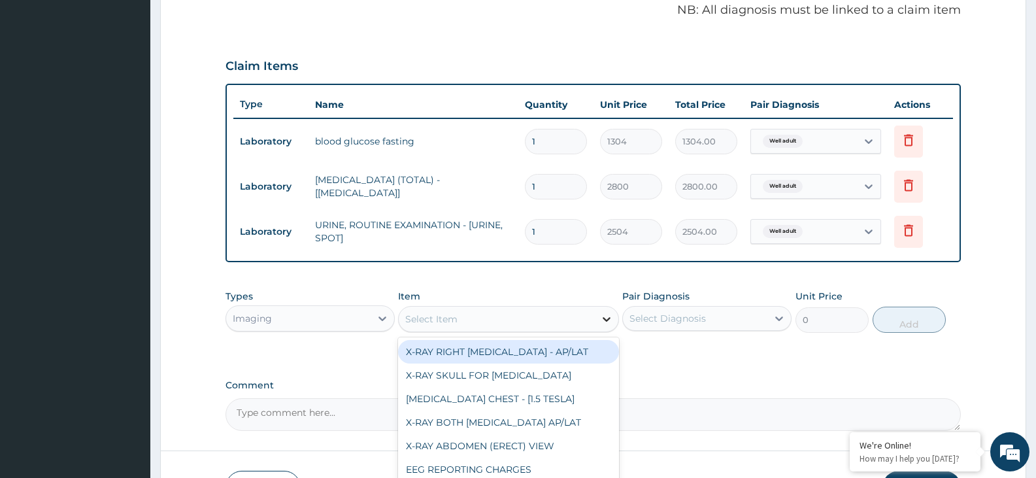
click at [608, 322] on icon at bounding box center [606, 319] width 13 height 13
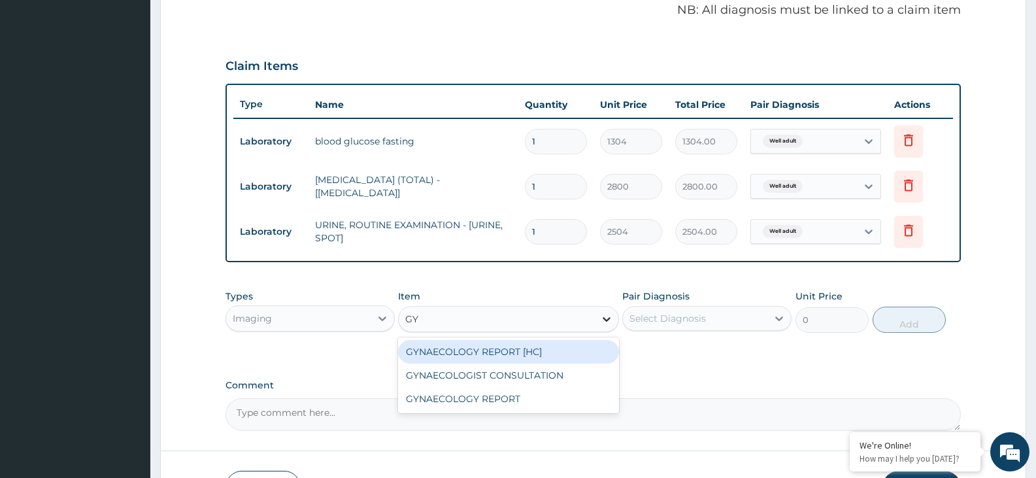
type input "GYN"
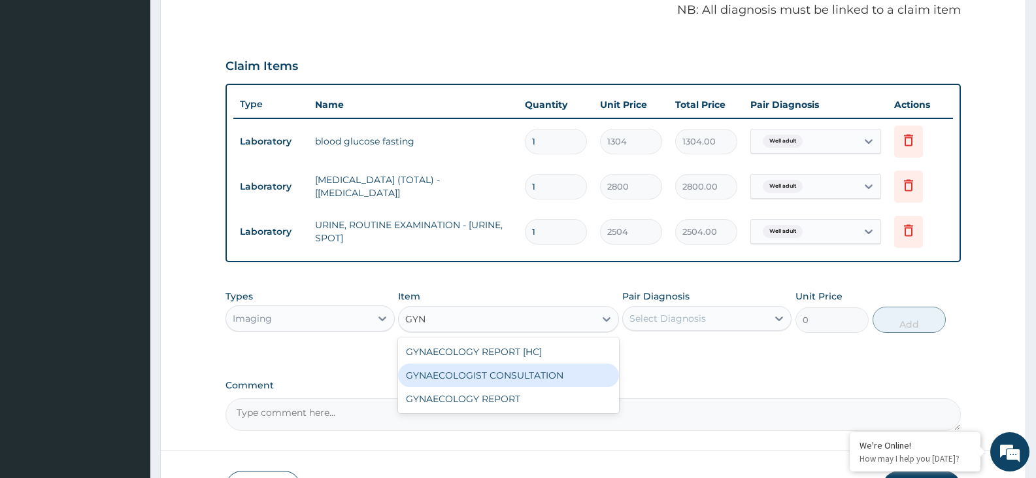
click at [500, 377] on div "GYNAECOLOGIST CONSULTATION" at bounding box center [508, 376] width 220 height 24
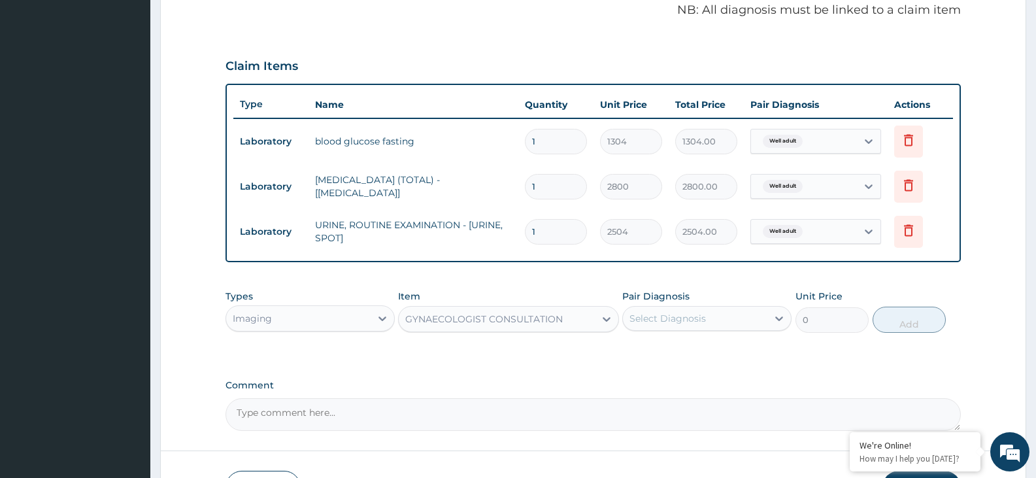
type input "9400"
click at [779, 318] on icon at bounding box center [779, 318] width 13 height 13
click at [731, 350] on div "Well adult" at bounding box center [707, 352] width 169 height 27
checkbox input "true"
click at [895, 322] on button "Add" at bounding box center [909, 320] width 73 height 26
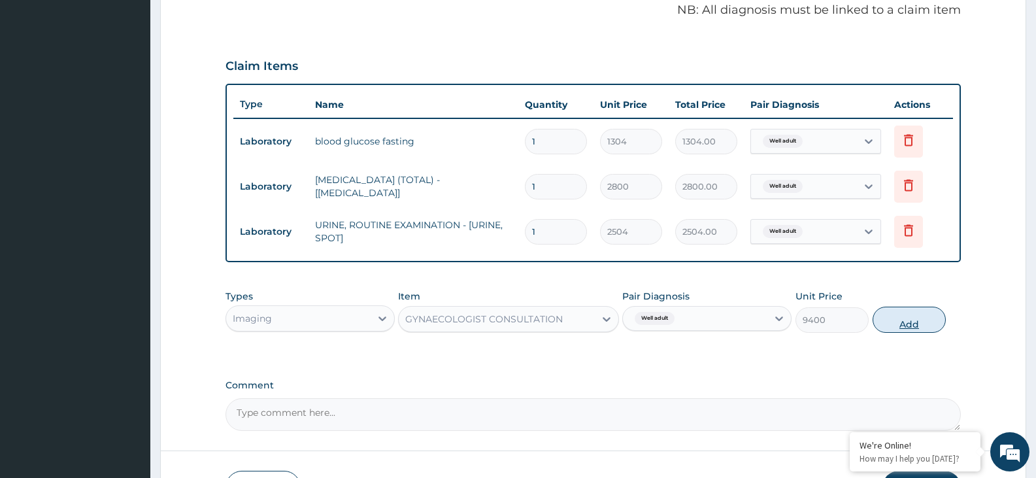
type input "0"
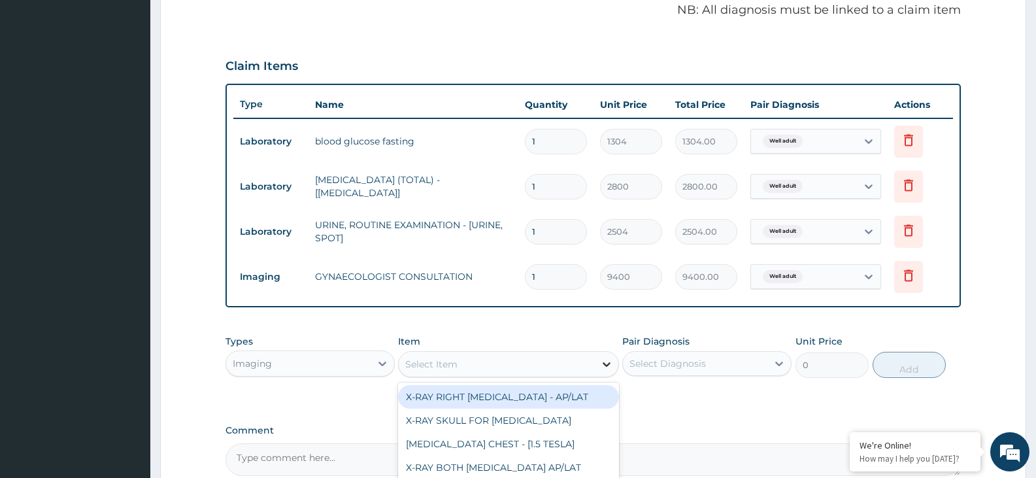
click at [610, 366] on icon at bounding box center [606, 364] width 13 height 13
type input "X"
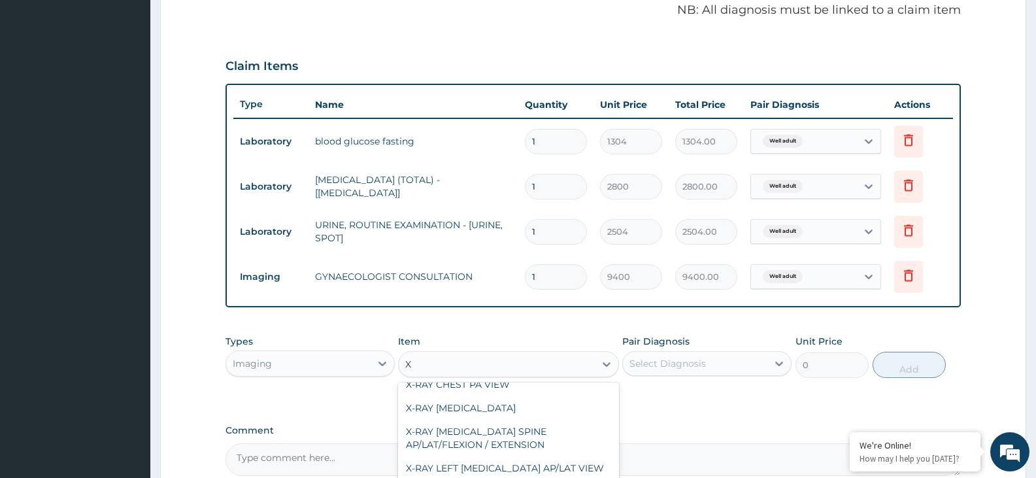
scroll to position [745, 0]
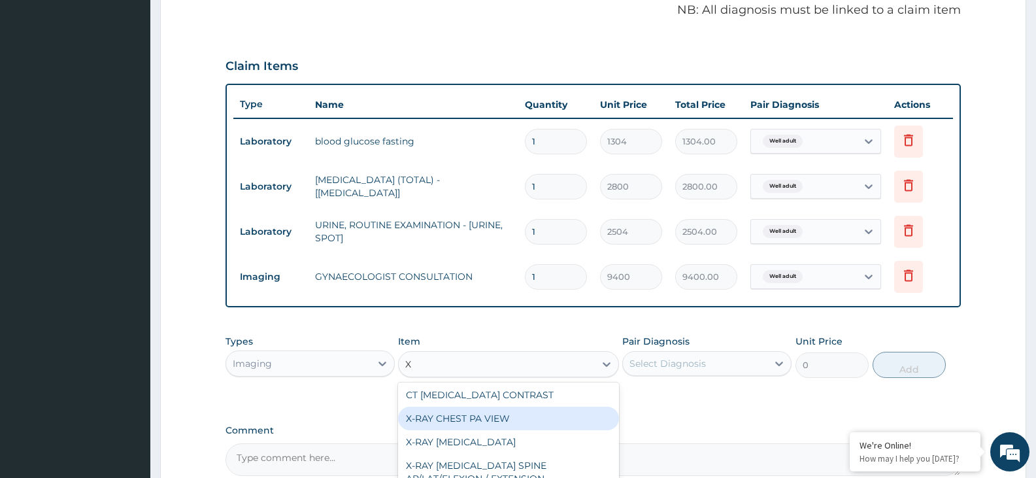
click at [568, 411] on div "X-RAY CHEST PA VIEW" at bounding box center [508, 419] width 220 height 24
type input "4375"
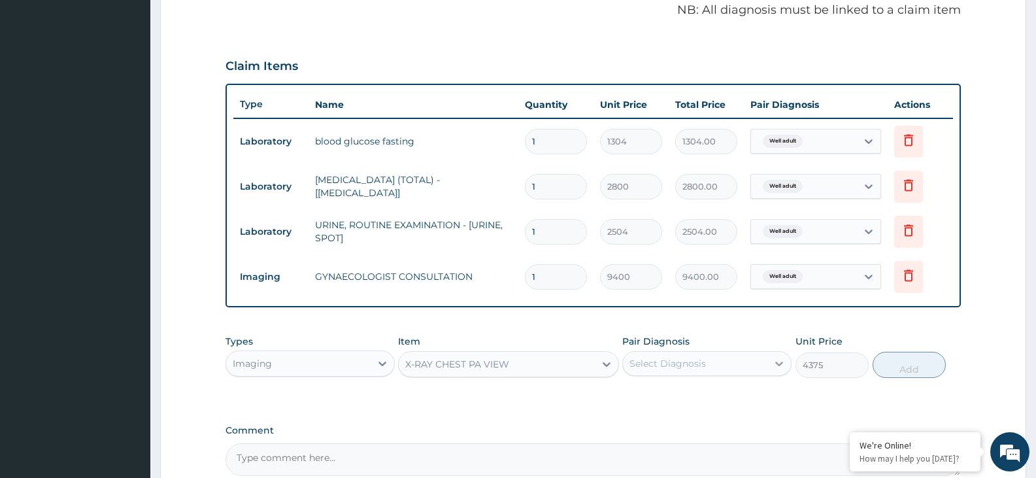
click at [775, 358] on icon at bounding box center [779, 363] width 13 height 13
click at [741, 389] on div "Well adult" at bounding box center [707, 397] width 169 height 27
checkbox input "true"
click at [901, 365] on button "Add" at bounding box center [909, 365] width 73 height 26
type input "0"
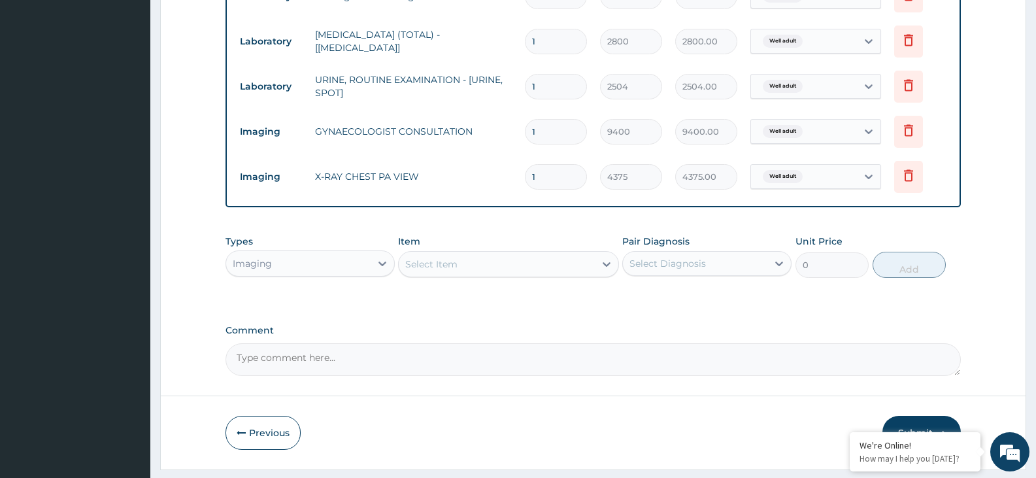
scroll to position [583, 0]
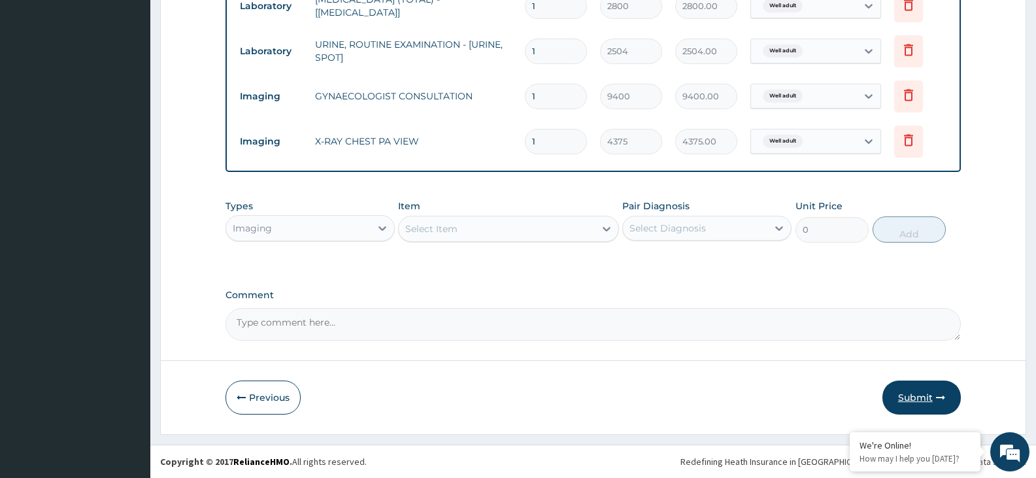
click at [912, 396] on button "Submit" at bounding box center [922, 398] width 78 height 34
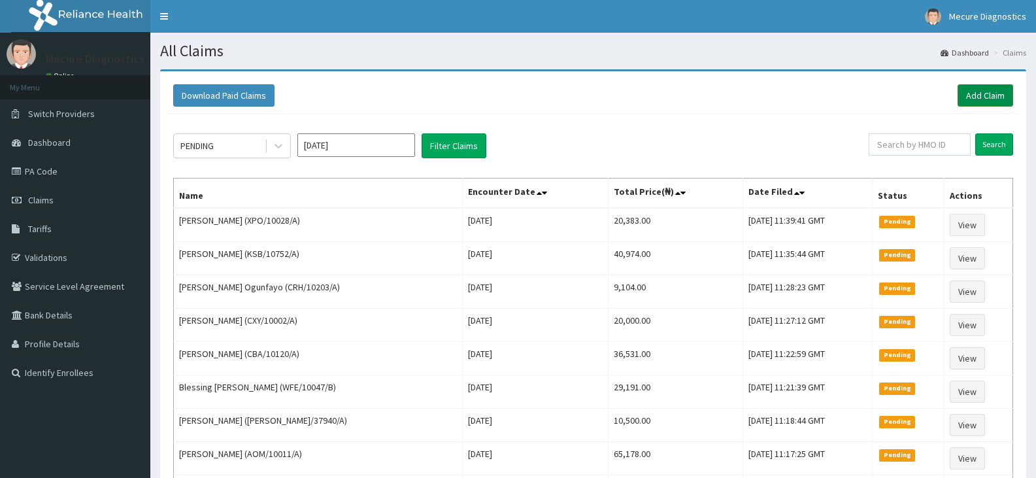
click at [996, 94] on link "Add Claim" at bounding box center [986, 95] width 56 height 22
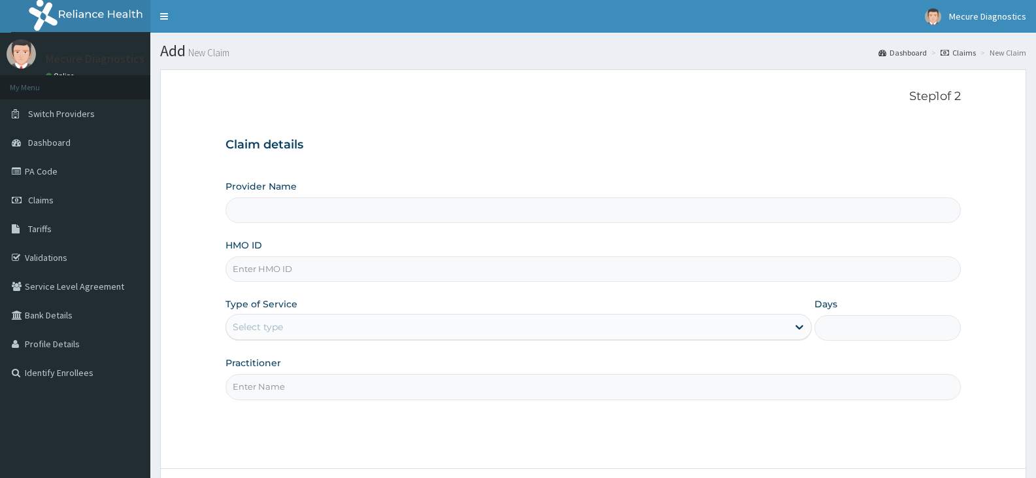
type input "Mecure -Lekki"
drag, startPoint x: 252, startPoint y: 249, endPoint x: 494, endPoint y: 274, distance: 242.6
click at [494, 274] on input "HMO ID" at bounding box center [594, 269] width 736 height 26
click at [432, 267] on input "HMO ID" at bounding box center [594, 269] width 736 height 26
type input "CRH/10010/A"
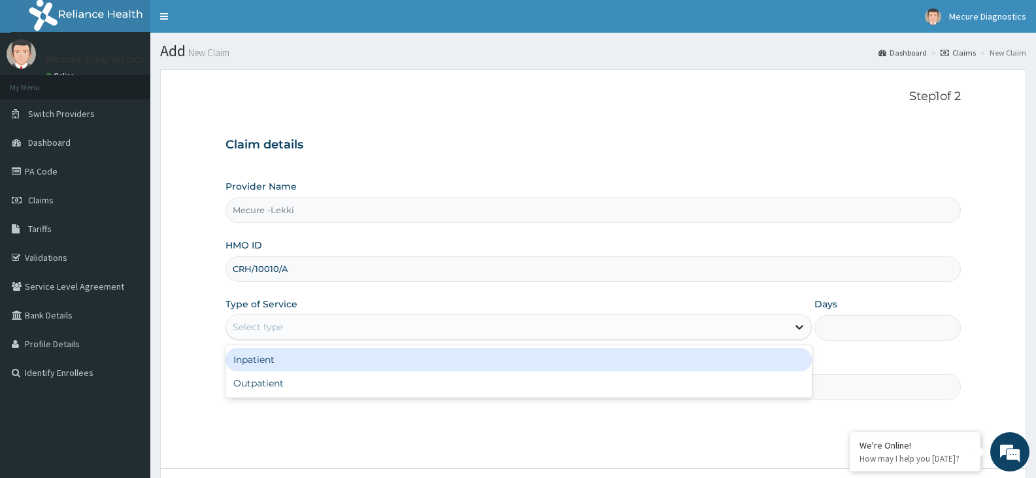
click at [800, 327] on icon at bounding box center [799, 326] width 13 height 13
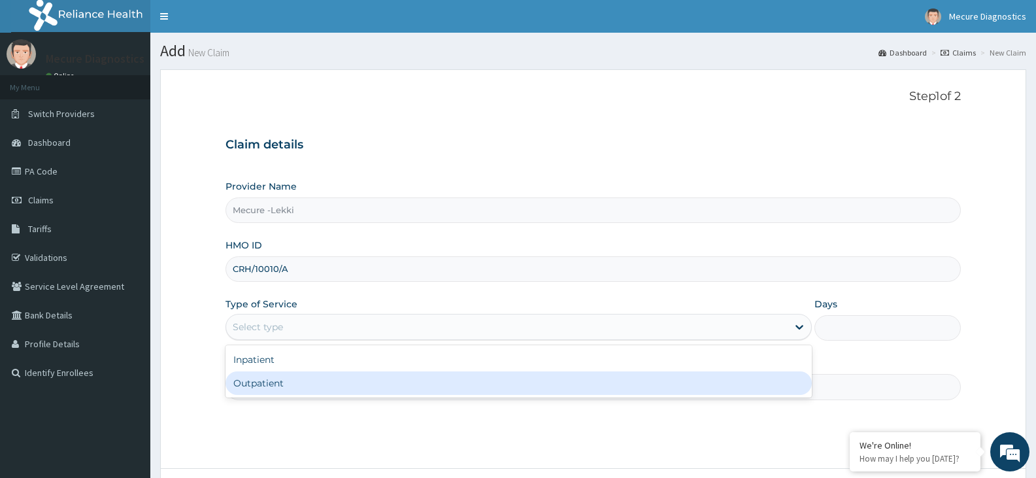
click at [733, 380] on div "Outpatient" at bounding box center [519, 383] width 586 height 24
type input "1"
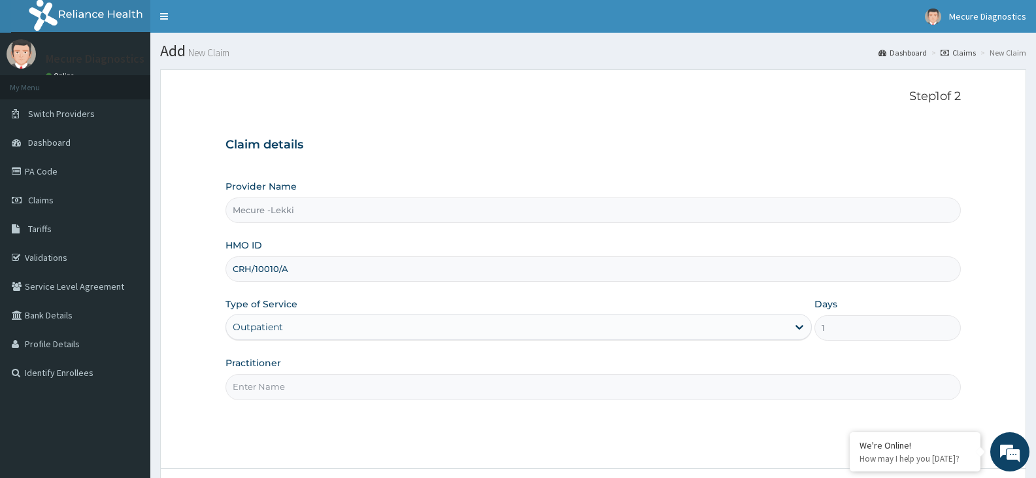
click at [671, 397] on input "Practitioner" at bounding box center [594, 387] width 736 height 26
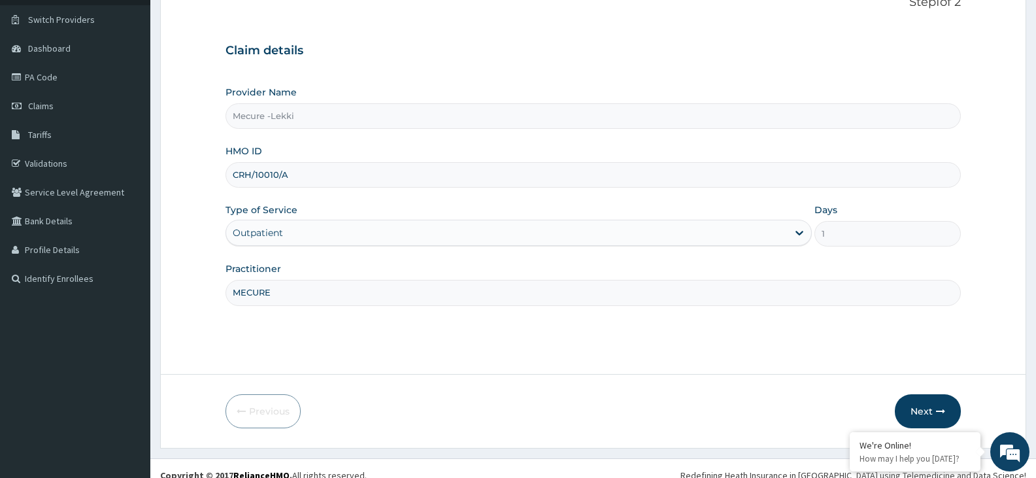
scroll to position [108, 0]
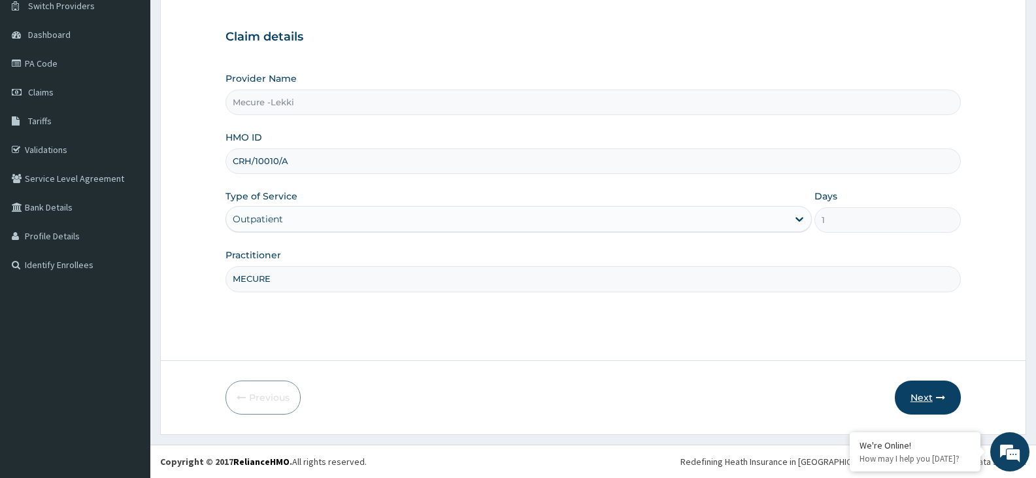
type input "MECURE"
click at [933, 397] on button "Next" at bounding box center [928, 398] width 66 height 34
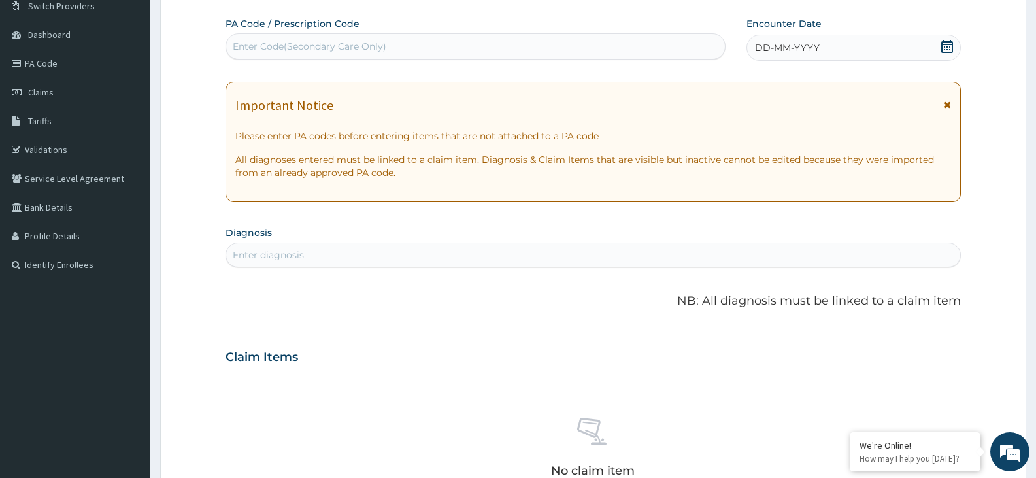
click at [477, 45] on div "Enter Code(Secondary Care Only)" at bounding box center [475, 46] width 499 height 21
type input "PA/9F292F"
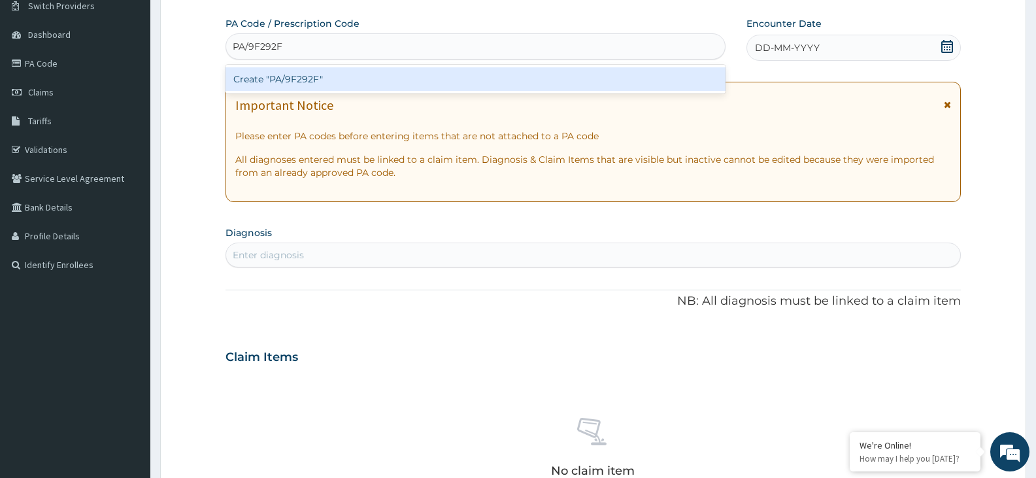
click at [362, 66] on div "Create "PA/9F292F"" at bounding box center [476, 79] width 500 height 29
click at [372, 78] on div "Create "PA/9F292F"" at bounding box center [476, 79] width 500 height 24
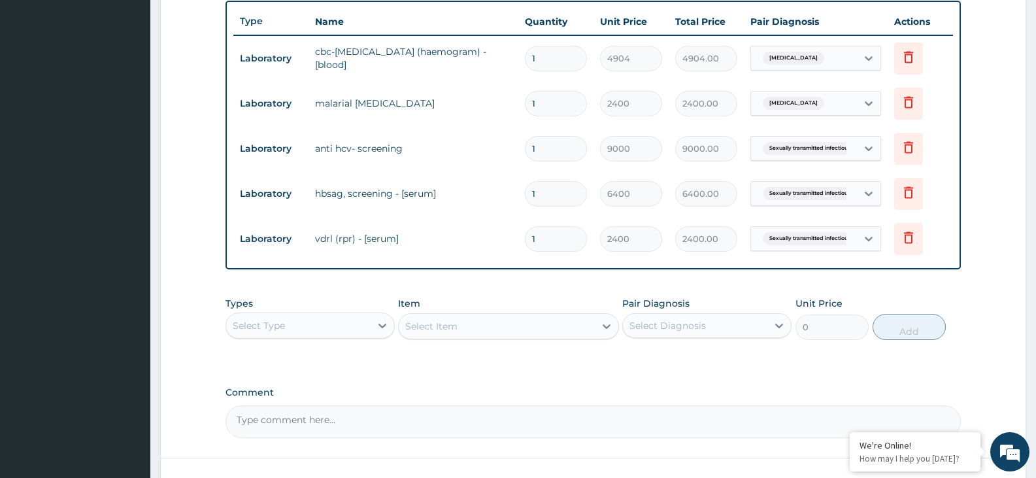
scroll to position [583, 0]
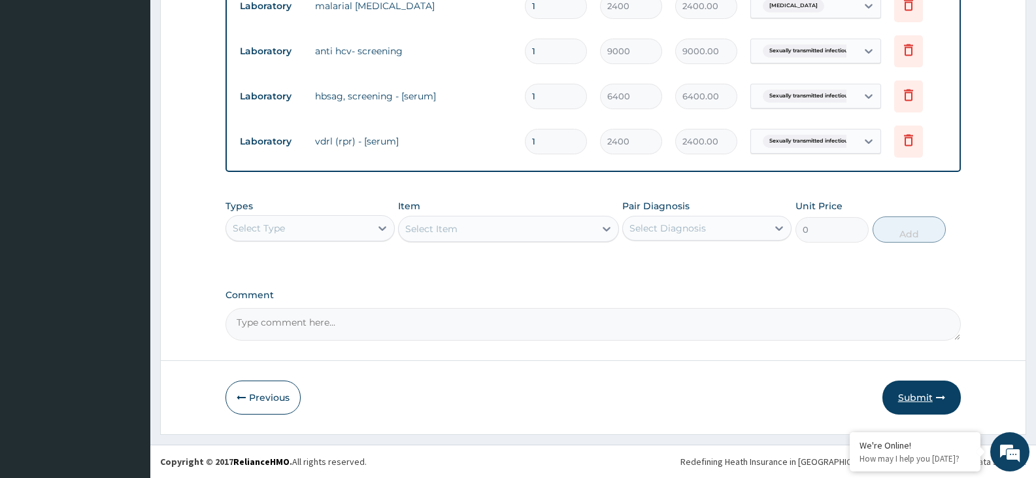
click at [912, 394] on button "Submit" at bounding box center [922, 398] width 78 height 34
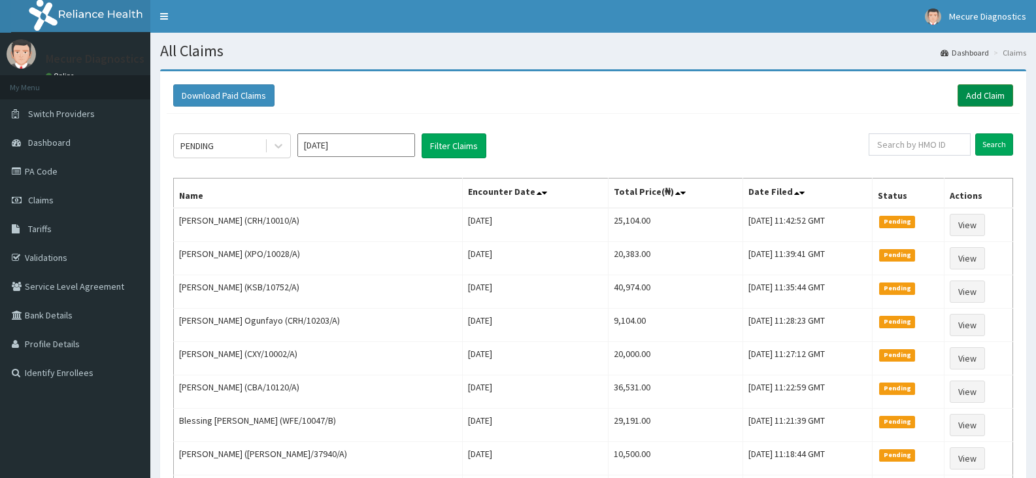
click at [976, 94] on link "Add Claim" at bounding box center [986, 95] width 56 height 22
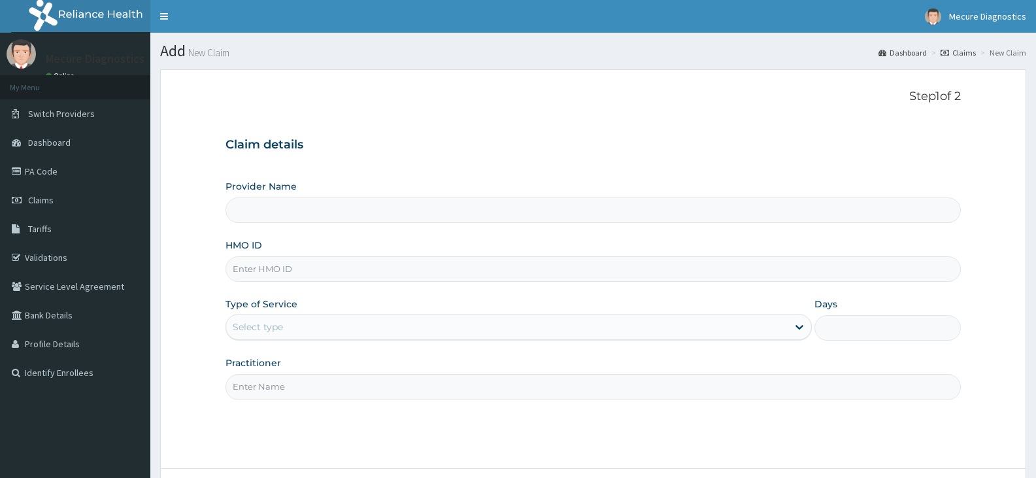
type input "Mecure -Lekki"
click at [326, 271] on input "HMO ID" at bounding box center [594, 269] width 736 height 26
drag, startPoint x: 321, startPoint y: 274, endPoint x: 317, endPoint y: 267, distance: 8.2
click at [321, 274] on input "HMO ID" at bounding box center [594, 269] width 736 height 26
type input "CRH/10010/A"
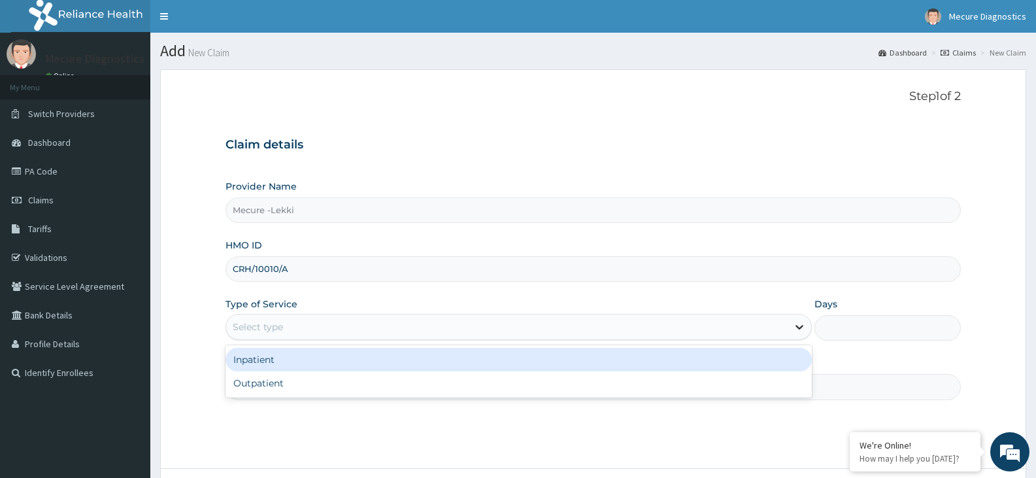
click at [802, 323] on icon at bounding box center [799, 326] width 13 height 13
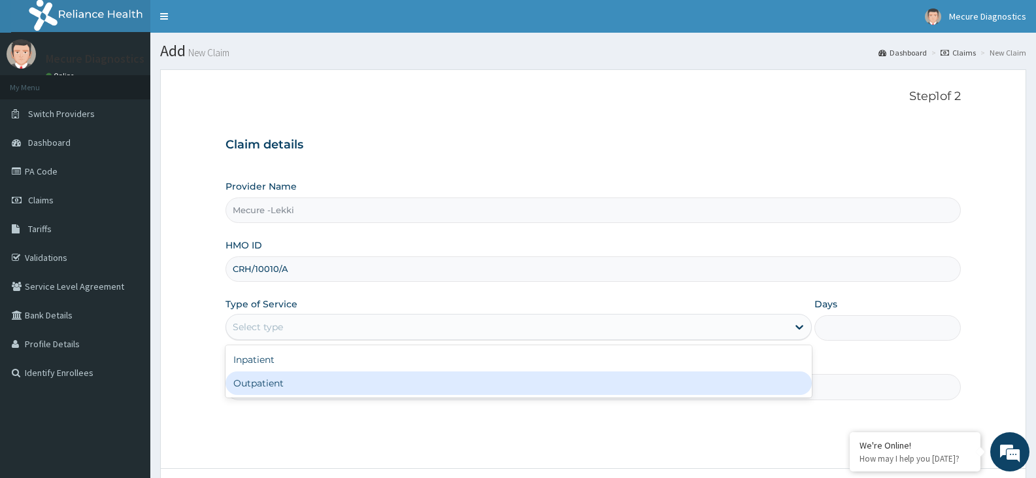
click at [750, 382] on div "Outpatient" at bounding box center [519, 383] width 586 height 24
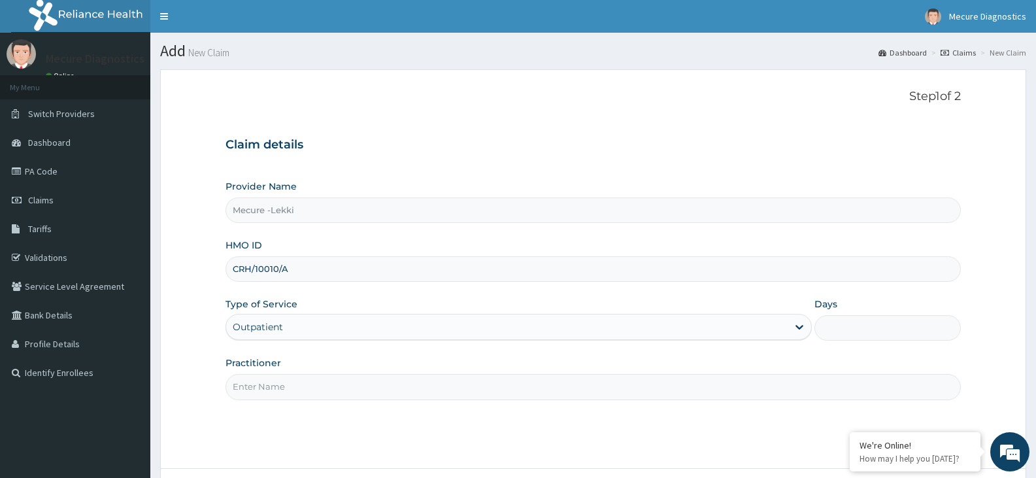
type input "1"
click at [669, 388] on input "Practitioner" at bounding box center [594, 387] width 736 height 26
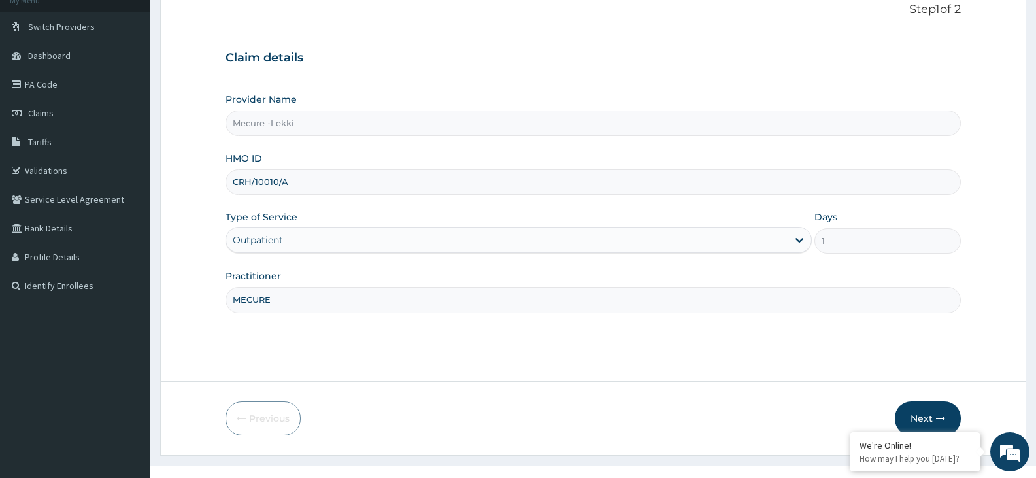
scroll to position [99, 0]
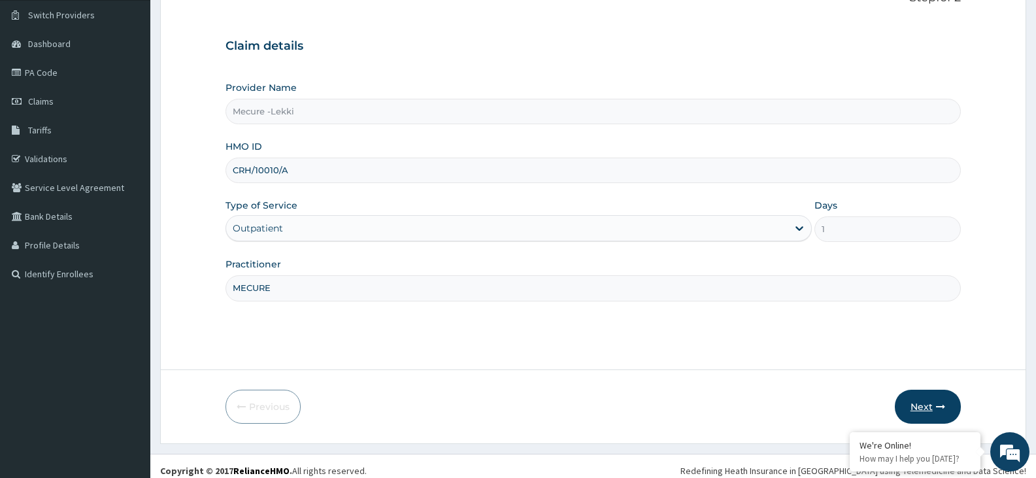
type input "MECURE"
click at [920, 401] on button "Next" at bounding box center [928, 407] width 66 height 34
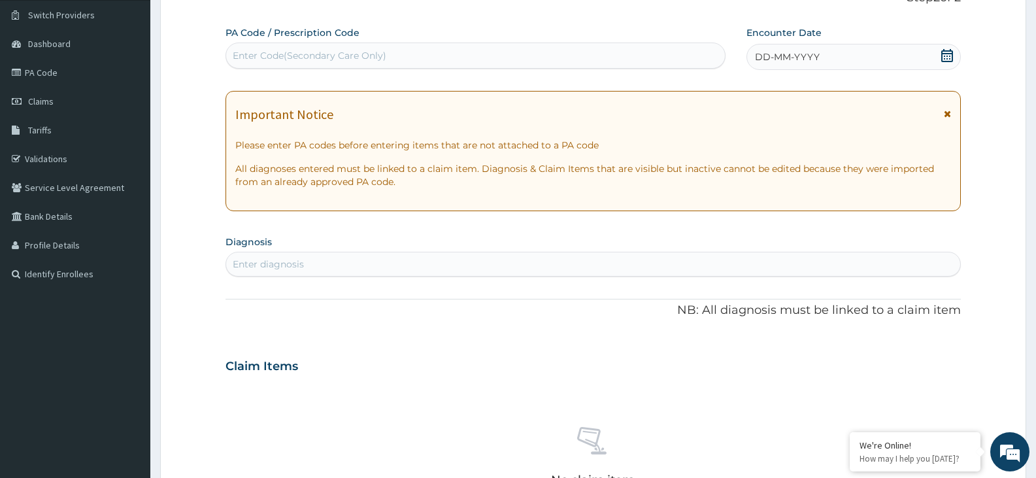
click at [525, 55] on div "Enter Code(Secondary Care Only)" at bounding box center [475, 55] width 499 height 21
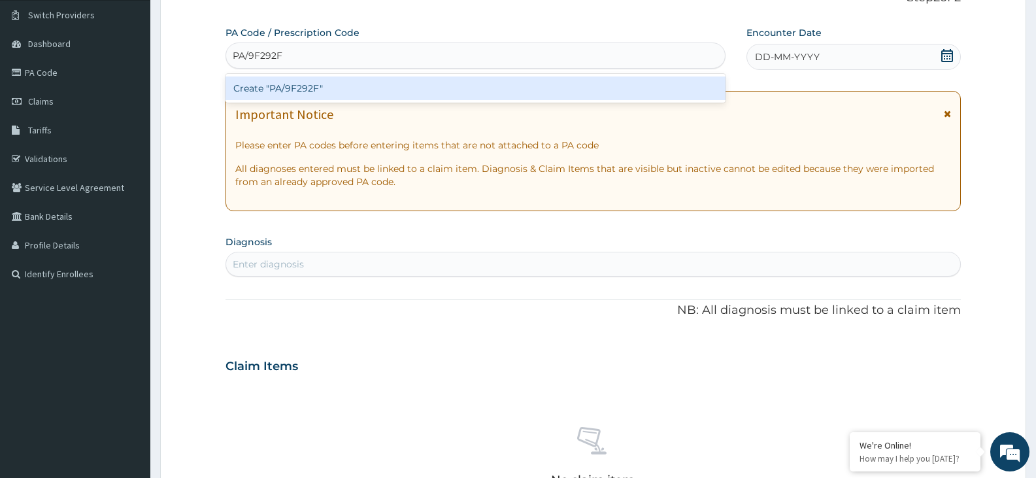
type input "PA/9F292F"
click at [505, 71] on div "PA Code / Prescription Code option Create "PA/9F292F" focused, 1 of 1. 1 result…" at bounding box center [594, 364] width 736 height 677
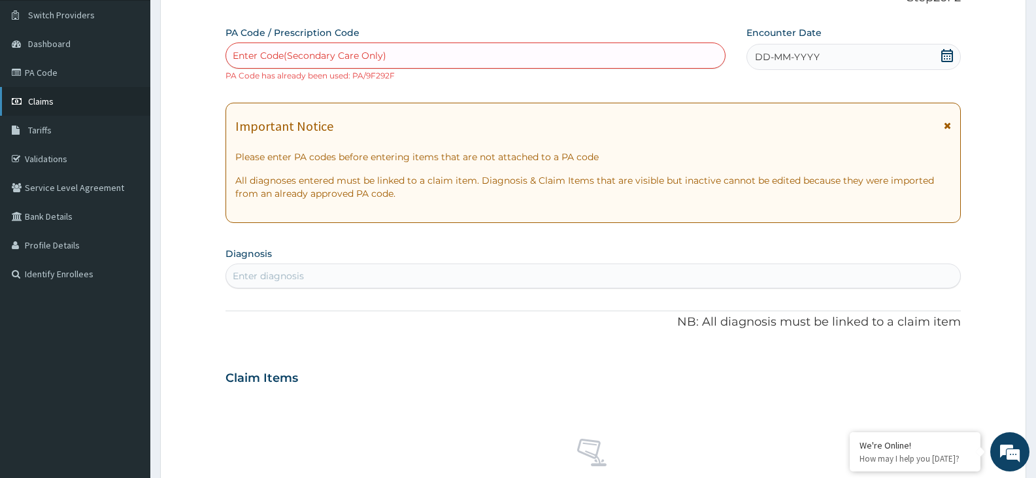
click at [41, 103] on span "Claims" at bounding box center [41, 101] width 26 height 12
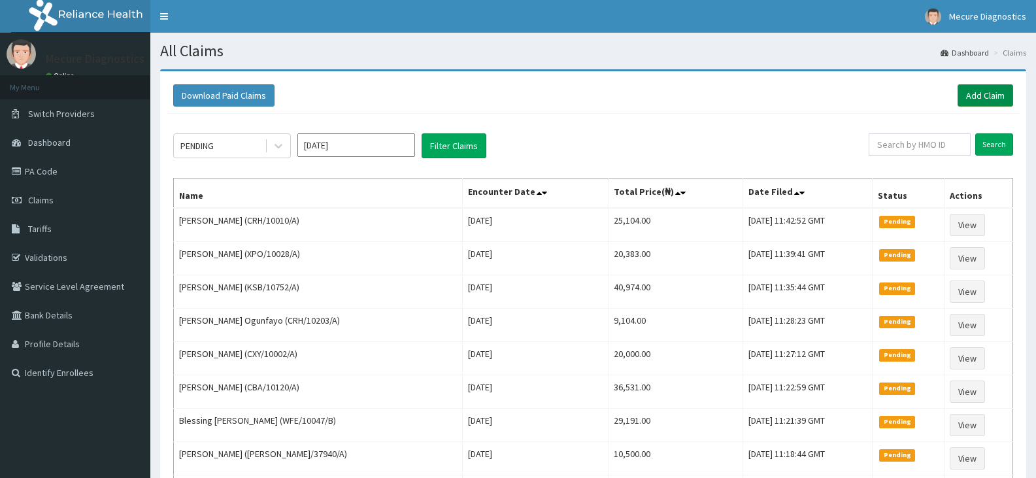
click at [987, 93] on link "Add Claim" at bounding box center [986, 95] width 56 height 22
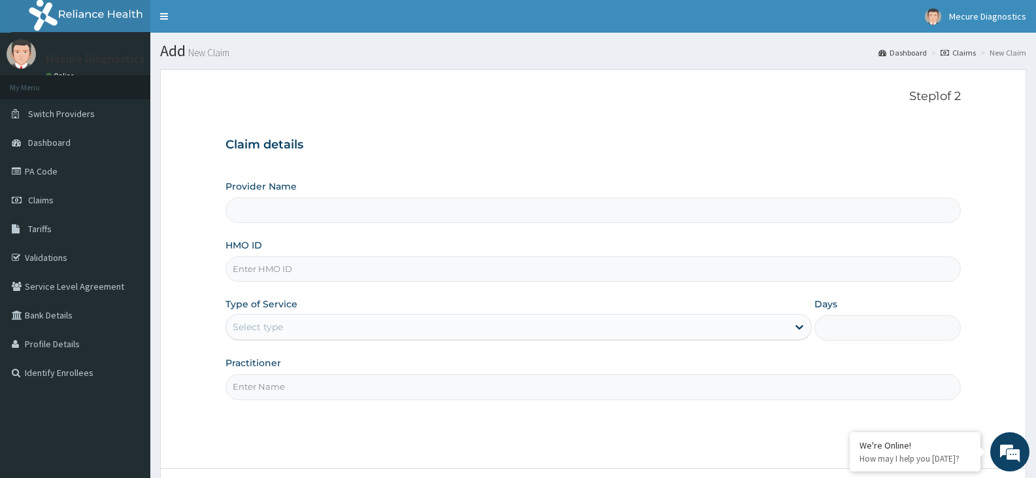
click at [420, 264] on input "HMO ID" at bounding box center [594, 269] width 736 height 26
type input "Mecure -Lekki"
type input "UBP/10066/A"
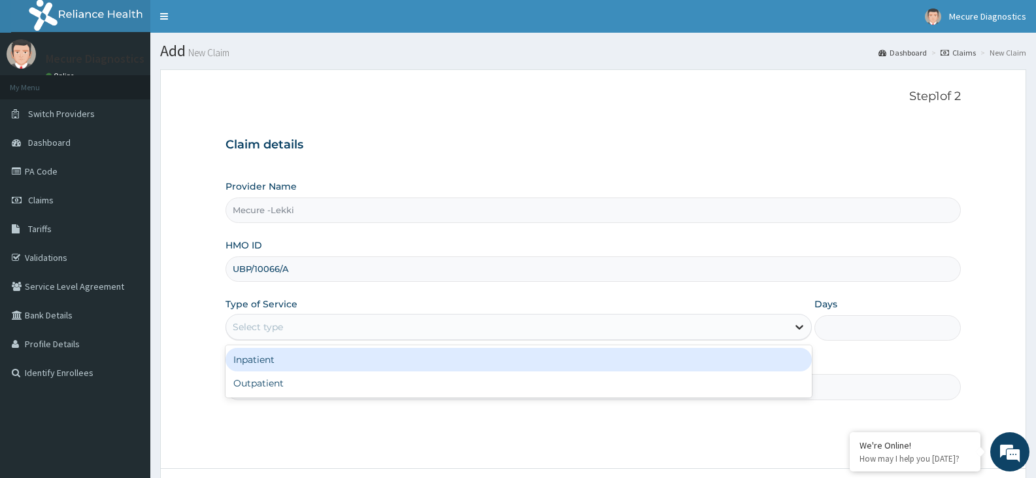
click at [799, 328] on icon at bounding box center [799, 326] width 13 height 13
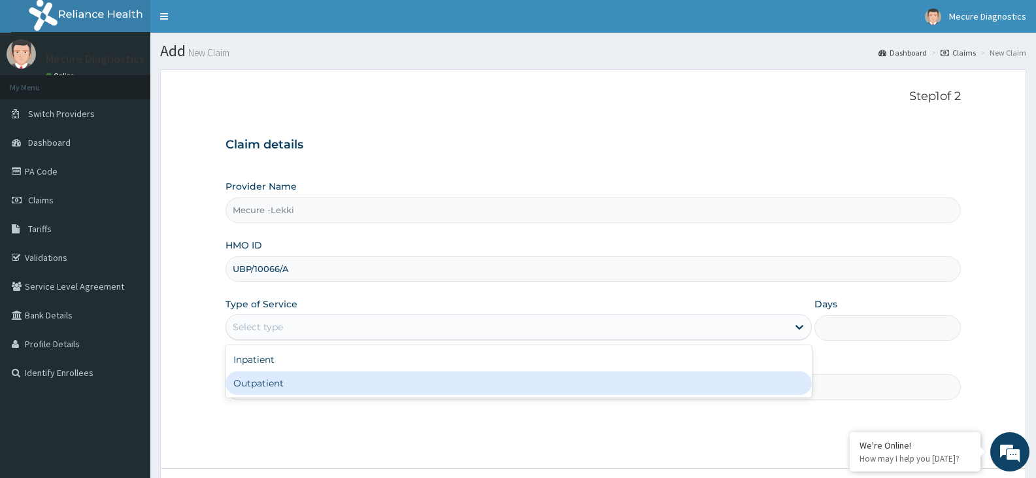
click at [727, 385] on div "Outpatient" at bounding box center [519, 383] width 586 height 24
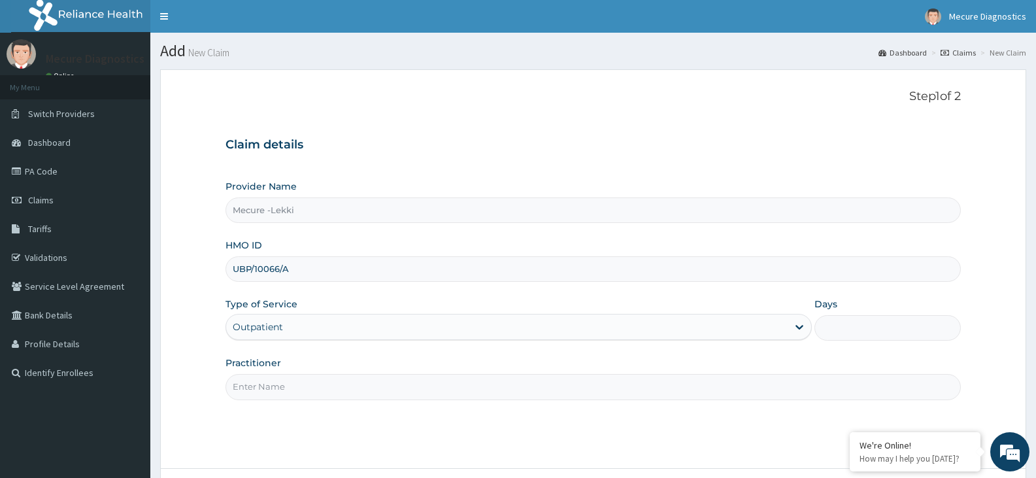
type input "1"
click at [709, 388] on input "Practitioner" at bounding box center [594, 387] width 736 height 26
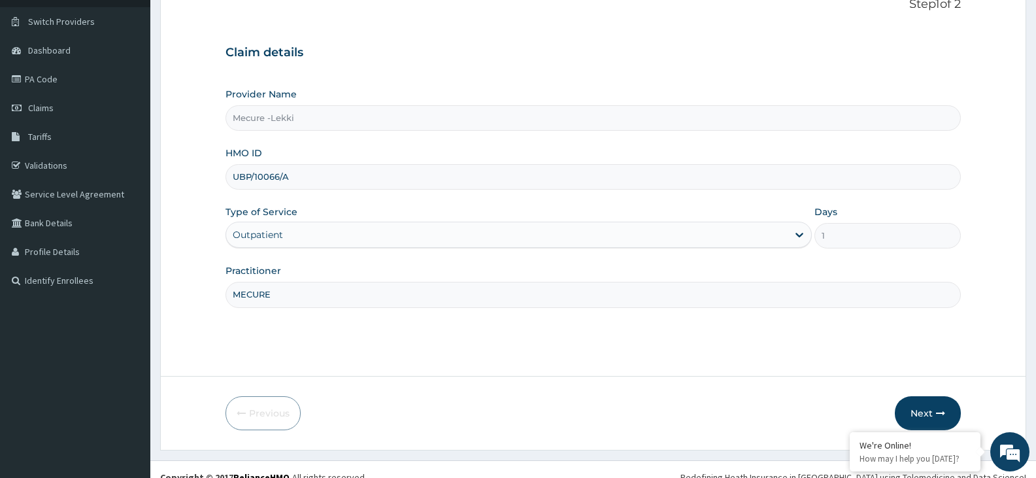
scroll to position [108, 0]
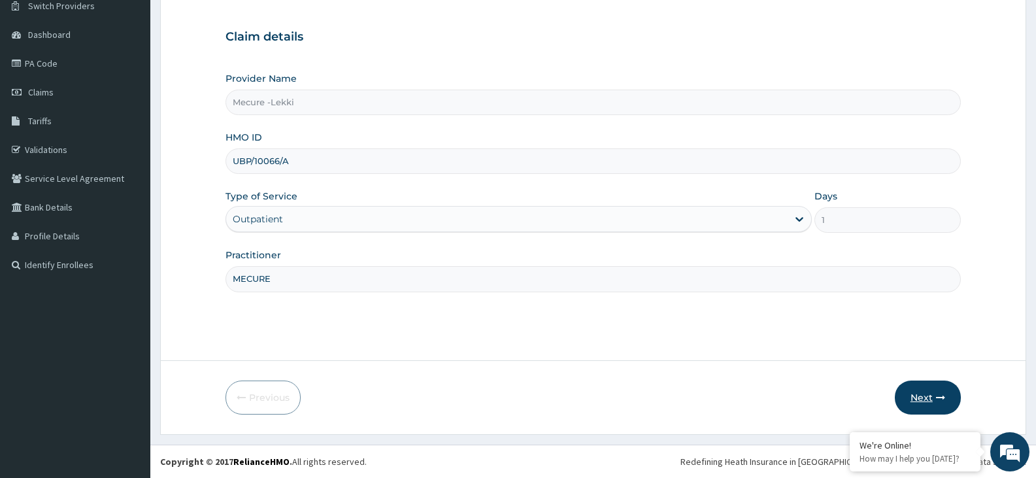
type input "MECURE"
click at [929, 396] on button "Next" at bounding box center [928, 398] width 66 height 34
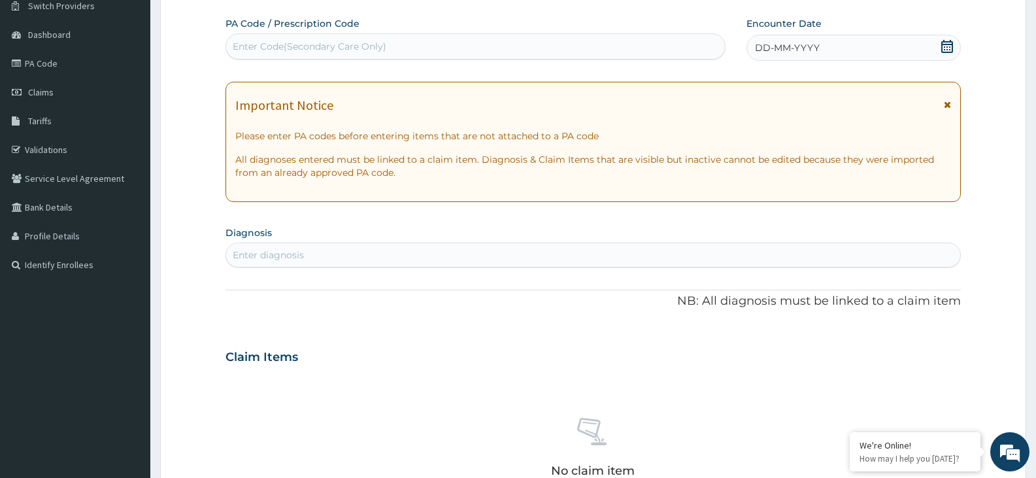
click at [647, 42] on div "Enter Code(Secondary Care Only)" at bounding box center [475, 46] width 499 height 21
type input "PA/8E80E7"
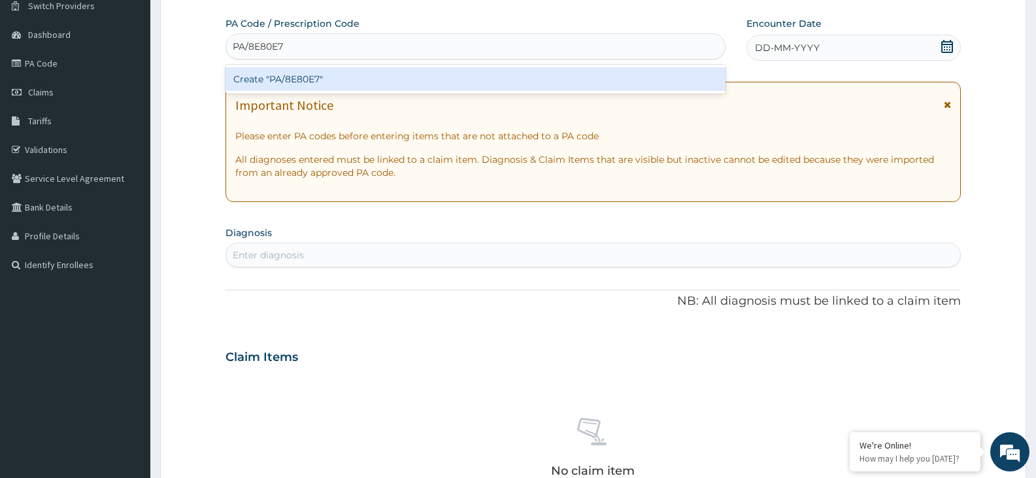
click at [438, 74] on div "Create "PA/8E80E7"" at bounding box center [476, 79] width 500 height 24
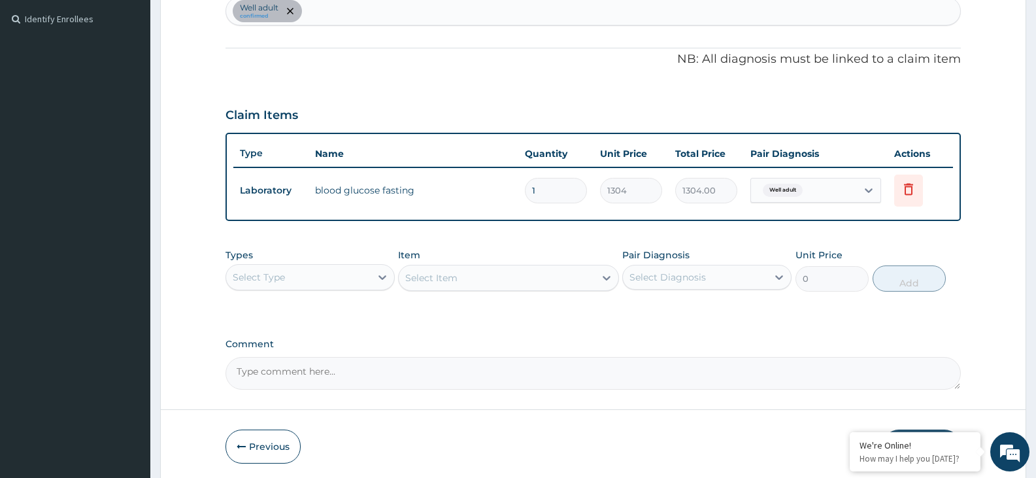
scroll to position [355, 0]
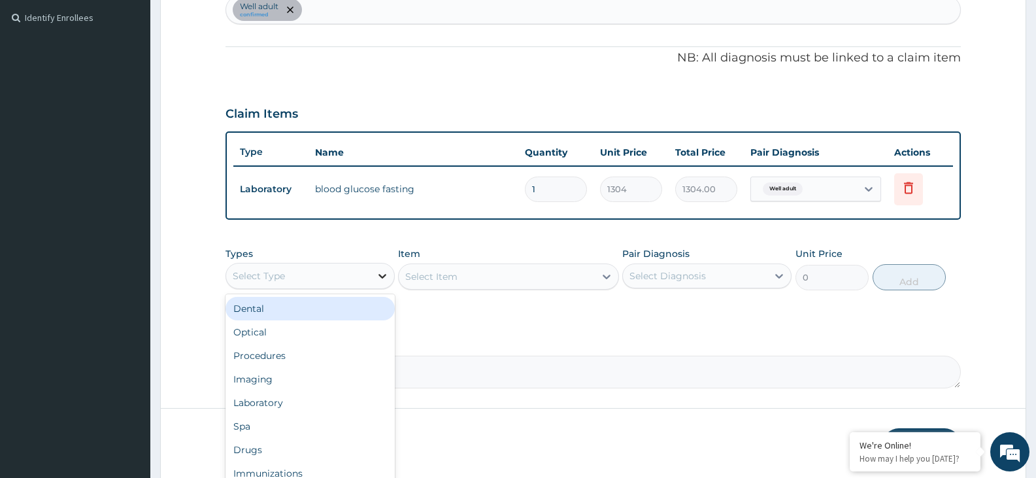
click at [382, 276] on icon at bounding box center [382, 275] width 13 height 13
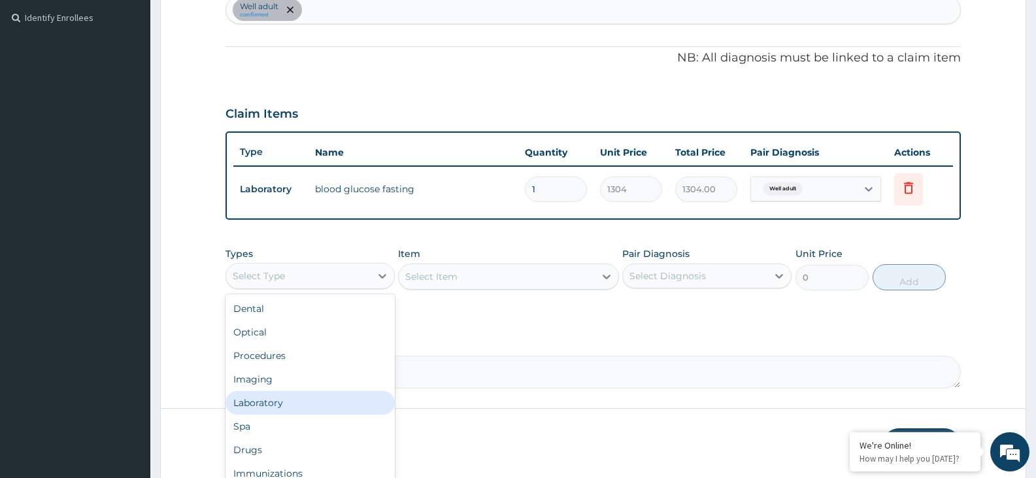
click at [310, 396] on div "Laboratory" at bounding box center [310, 403] width 169 height 24
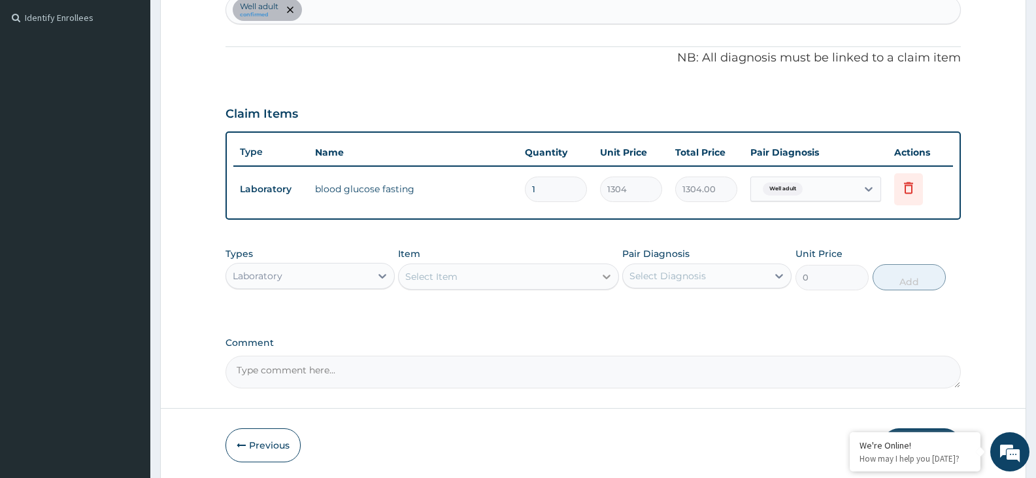
click at [602, 281] on icon at bounding box center [606, 276] width 13 height 13
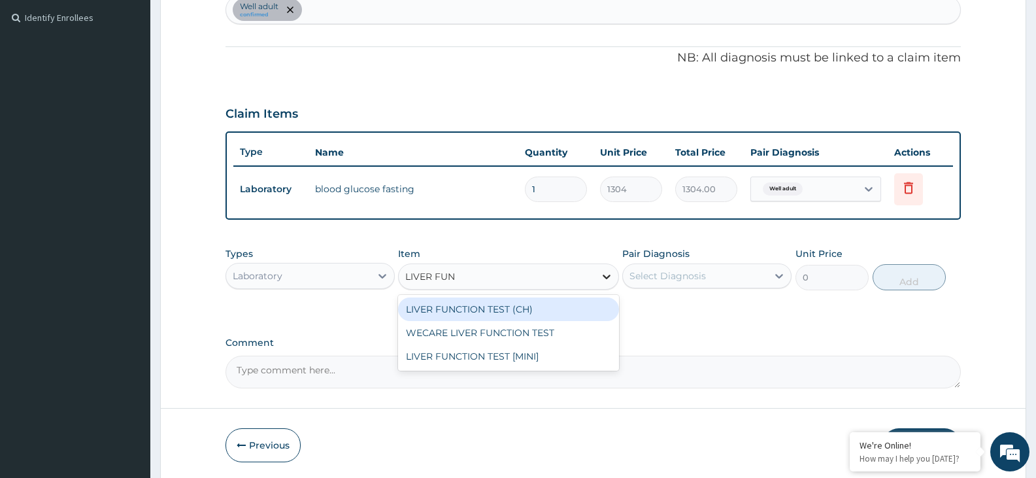
type input "LIVER FUNC"
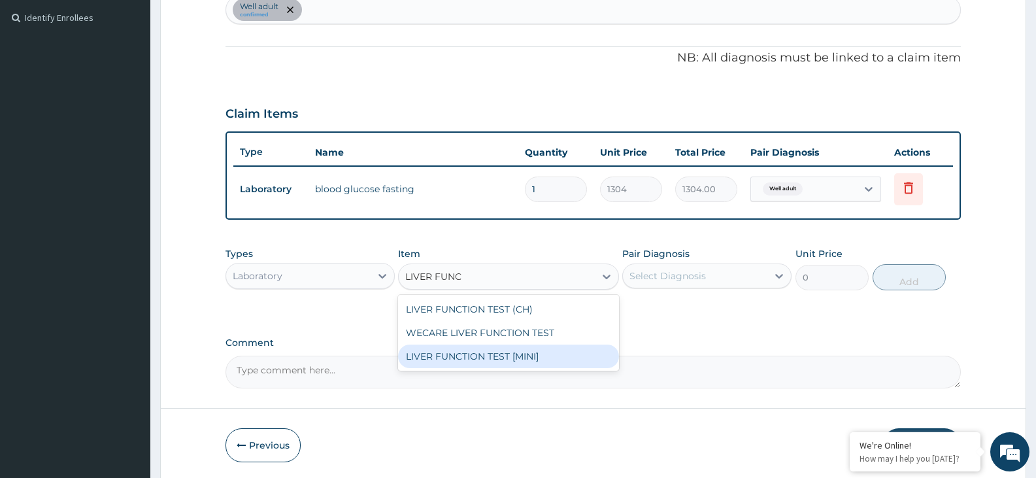
click at [568, 356] on div "LIVER FUNCTION TEST [MINI]" at bounding box center [508, 357] width 220 height 24
type input "9191"
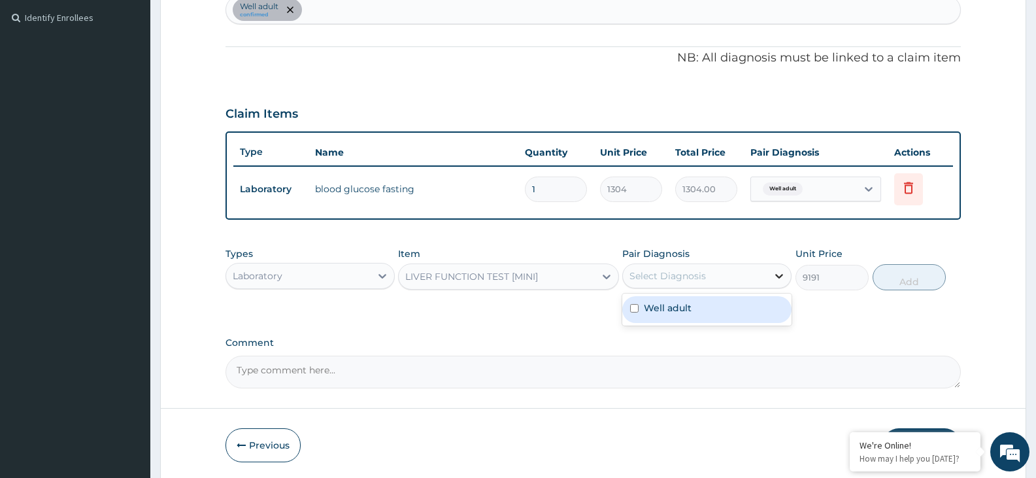
click at [781, 275] on icon at bounding box center [779, 275] width 13 height 13
click at [763, 303] on div "Well adult" at bounding box center [707, 309] width 169 height 27
checkbox input "true"
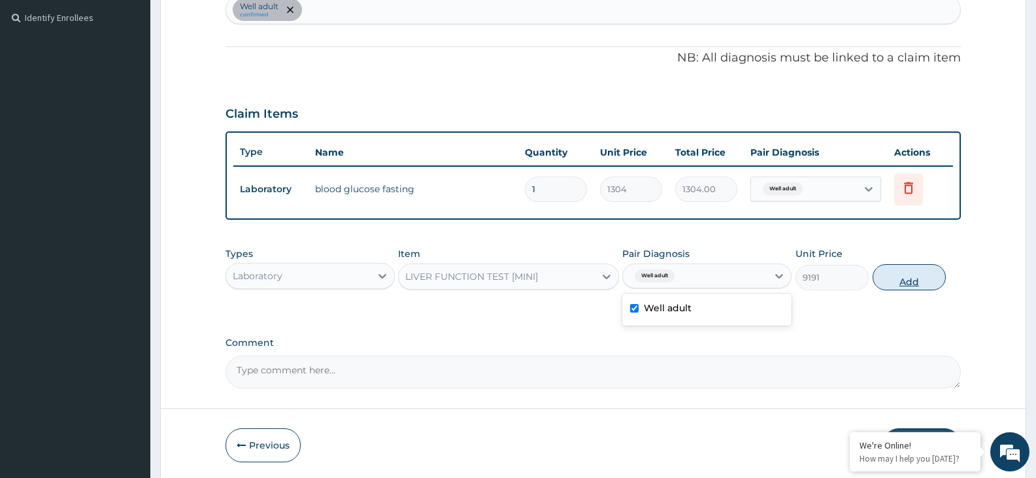
click at [907, 280] on button "Add" at bounding box center [909, 277] width 73 height 26
type input "0"
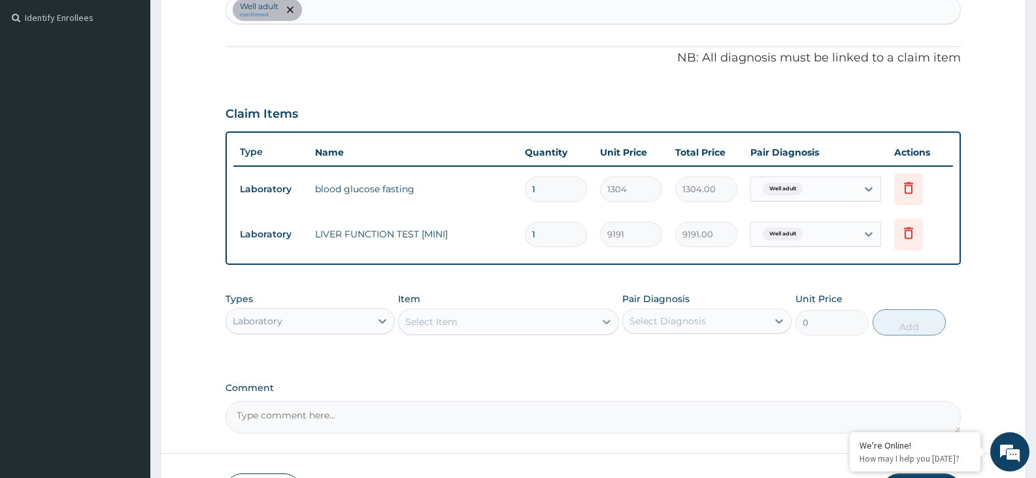
click at [604, 318] on icon at bounding box center [606, 321] width 13 height 13
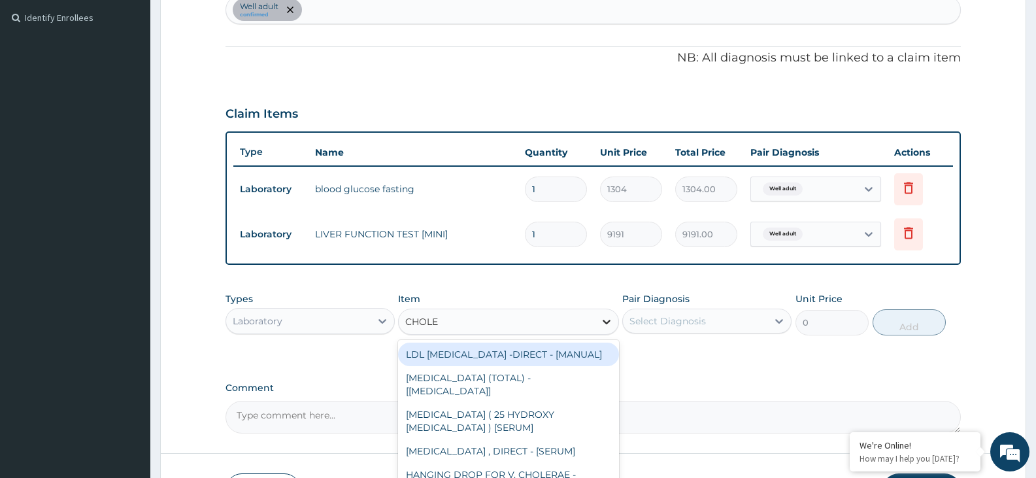
type input "CHOLES"
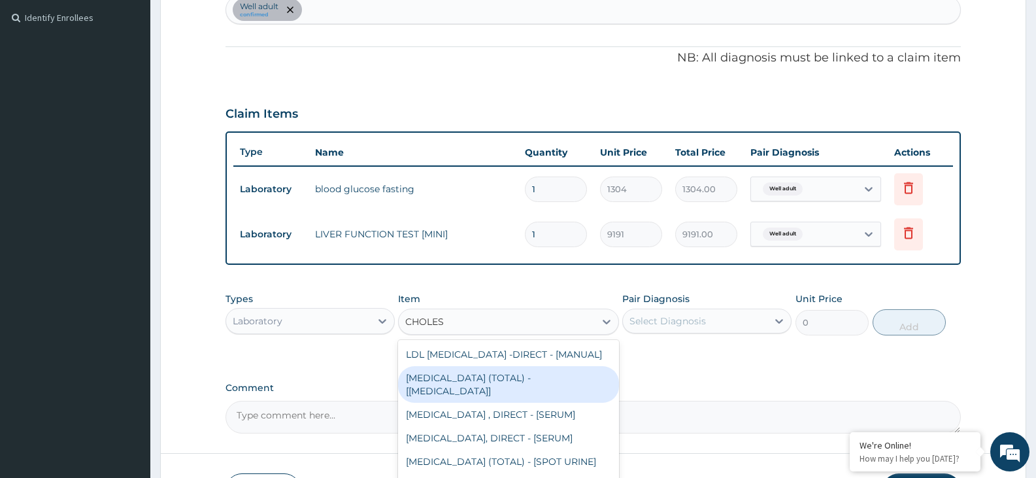
click at [582, 374] on div "[MEDICAL_DATA] (TOTAL) - [[MEDICAL_DATA]]" at bounding box center [508, 384] width 220 height 37
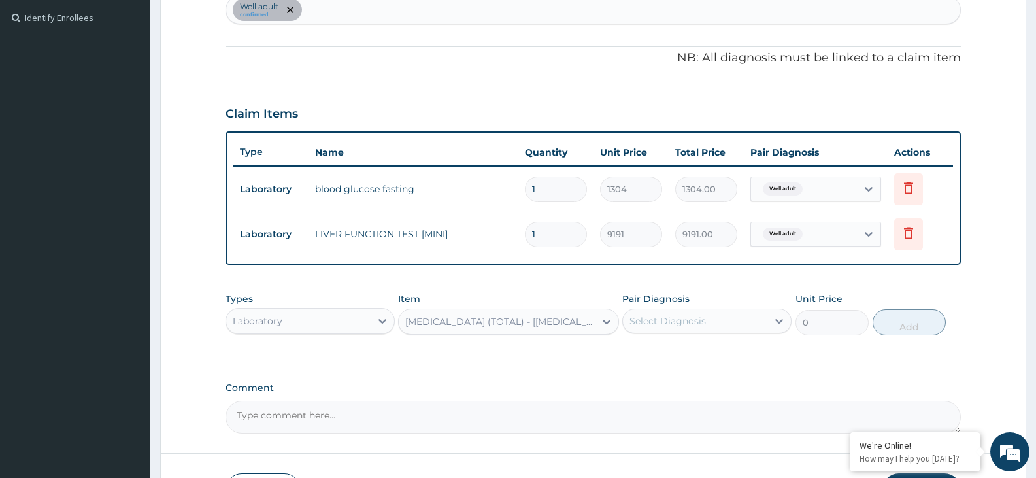
type input "2800"
click at [779, 317] on icon at bounding box center [779, 321] width 13 height 13
click at [750, 354] on div "Well adult" at bounding box center [707, 354] width 169 height 27
checkbox input "true"
click at [920, 322] on button "Add" at bounding box center [909, 322] width 73 height 26
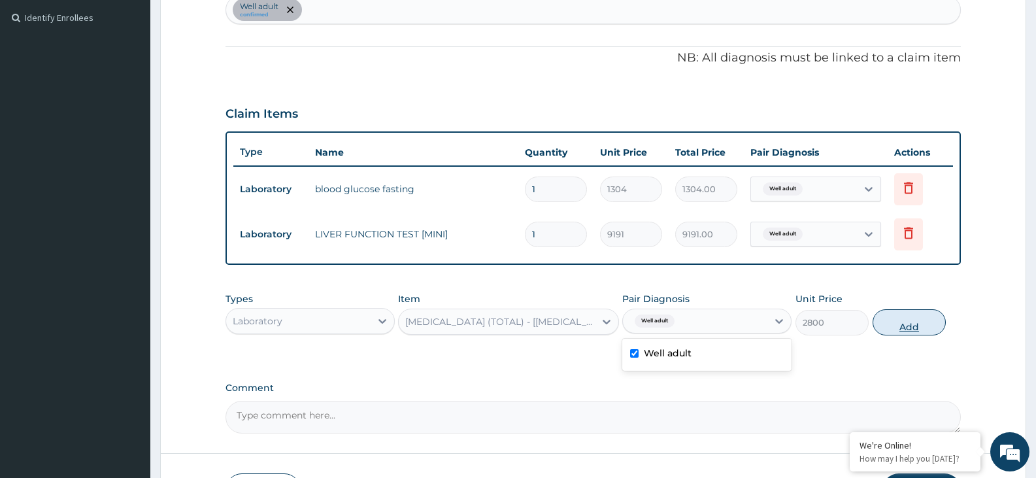
type input "0"
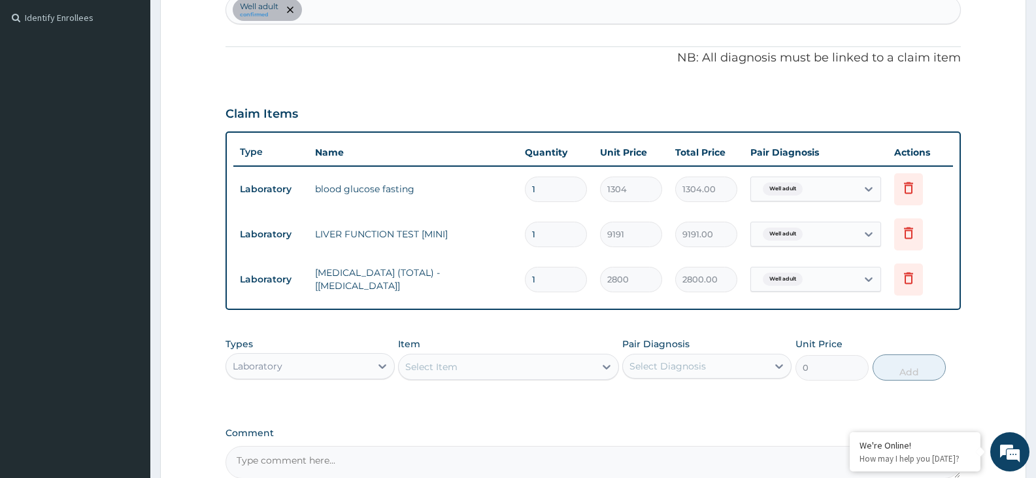
click at [485, 370] on div "Select Item" at bounding box center [497, 366] width 196 height 21
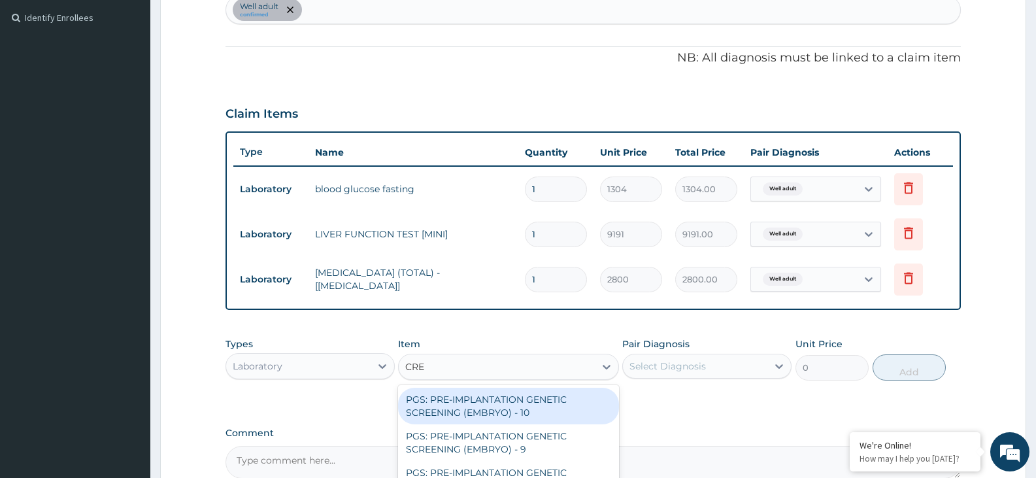
type input "CREA"
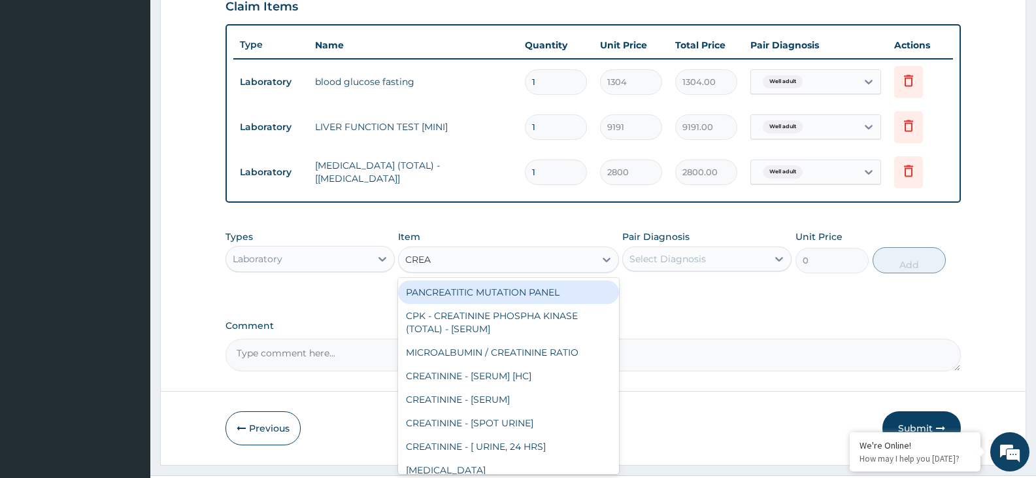
scroll to position [468, 0]
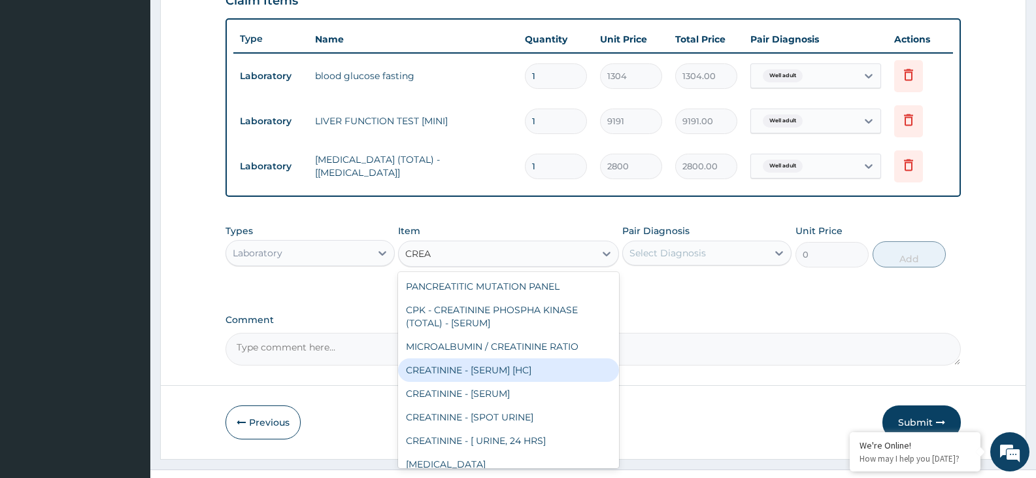
drag, startPoint x: 507, startPoint y: 369, endPoint x: 517, endPoint y: 361, distance: 12.5
click at [509, 369] on div "CREATININE - [SERUM] [HC]" at bounding box center [508, 370] width 220 height 24
type input "2400"
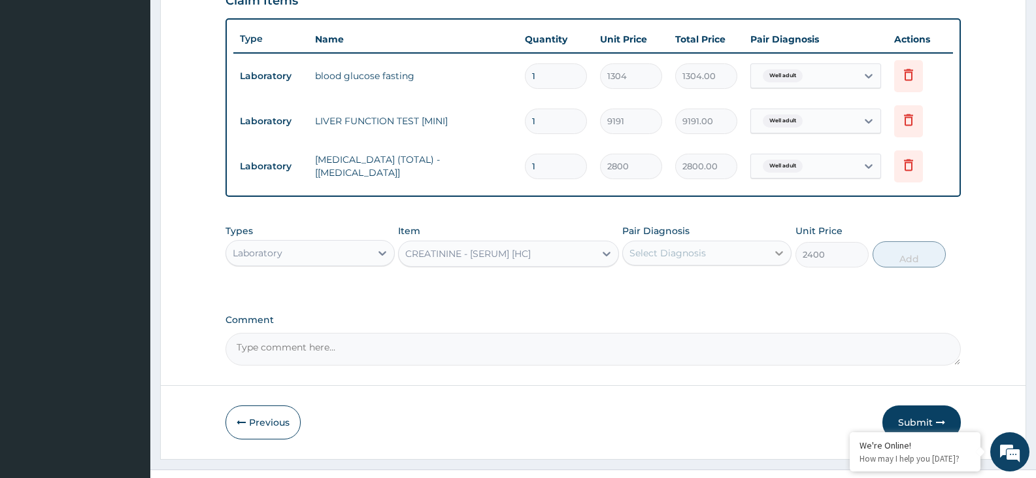
click at [785, 251] on icon at bounding box center [779, 253] width 13 height 13
click at [755, 293] on div "Well adult" at bounding box center [707, 286] width 169 height 27
checkbox input "true"
click at [902, 254] on button "Add" at bounding box center [909, 254] width 73 height 26
type input "0"
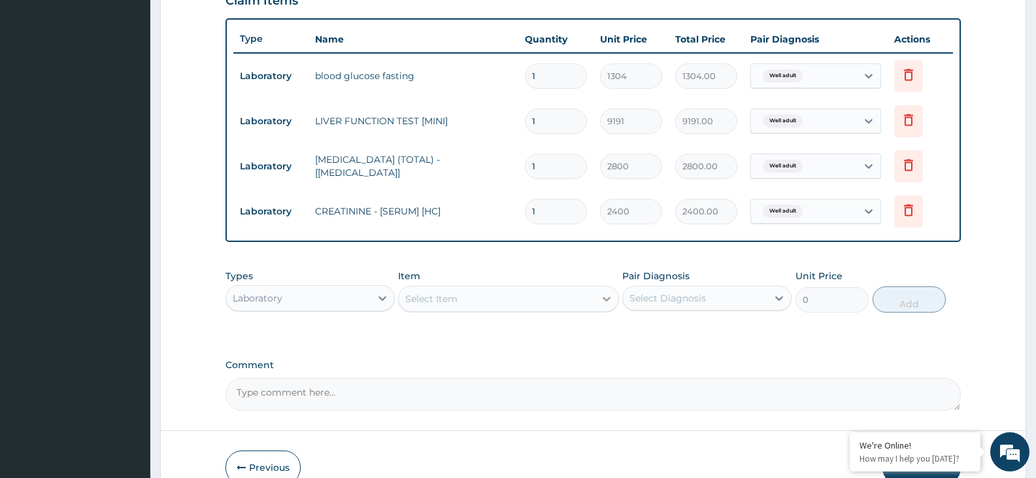
click at [609, 297] on icon at bounding box center [606, 298] width 13 height 13
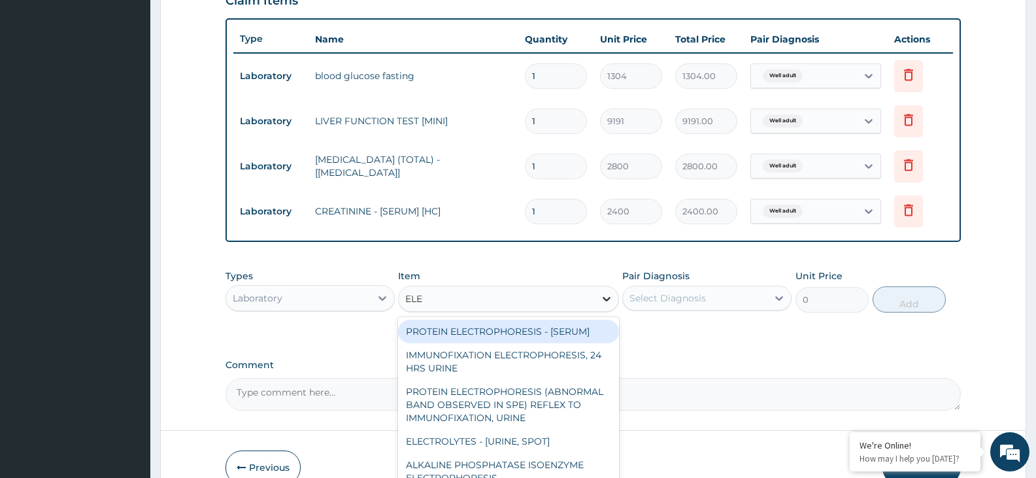
type input "ELEC"
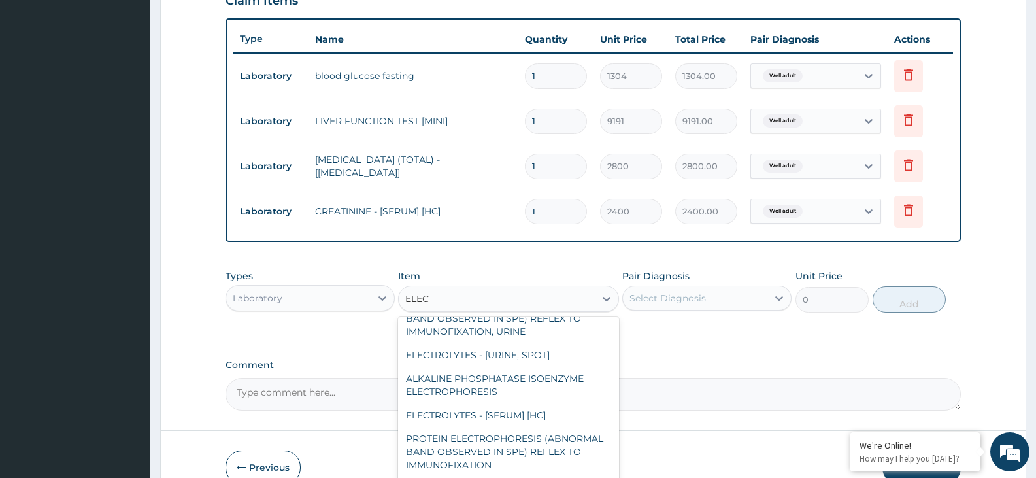
scroll to position [89, 0]
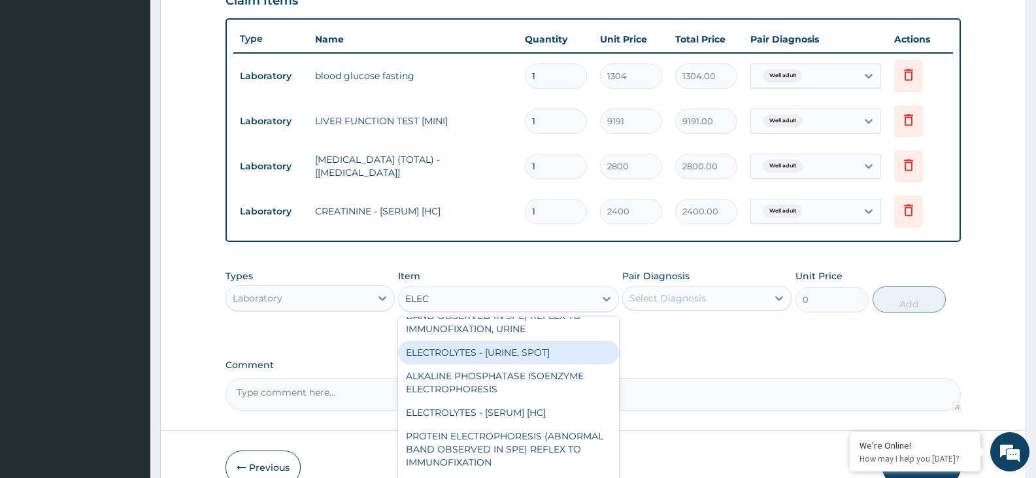
click at [570, 343] on div "ELECTROLYTES - [URINE, SPOT]" at bounding box center [508, 353] width 220 height 24
type input "5504"
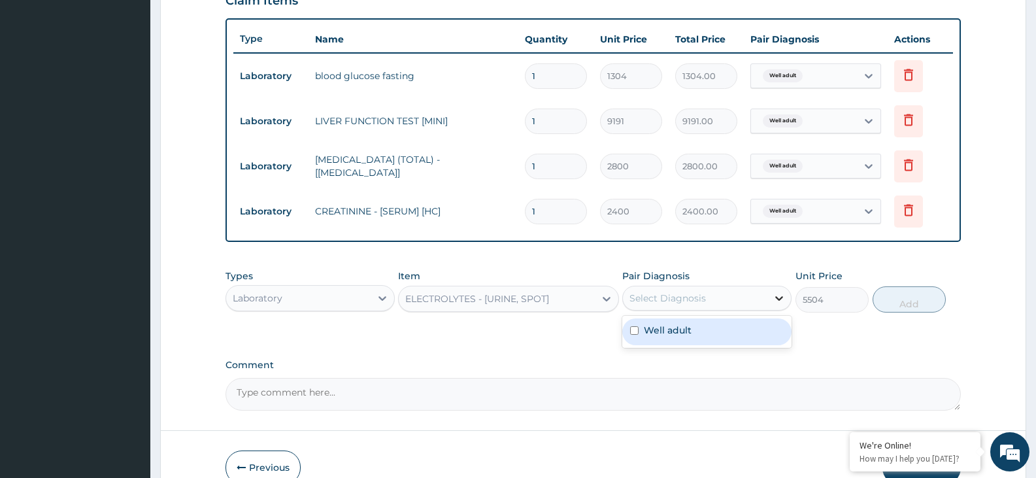
click at [782, 300] on icon at bounding box center [779, 298] width 13 height 13
click at [756, 331] on div "Well adult" at bounding box center [707, 331] width 169 height 27
checkbox input "true"
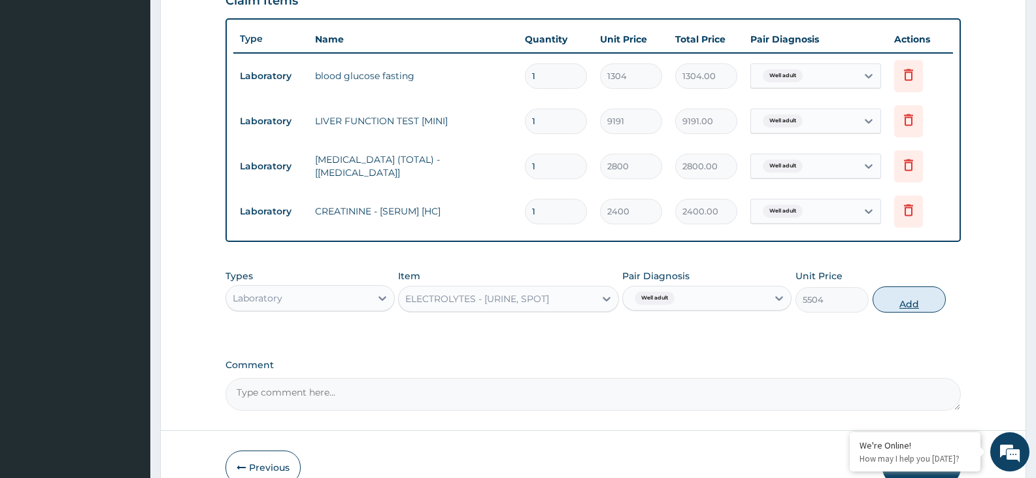
click at [904, 307] on button "Add" at bounding box center [909, 299] width 73 height 26
type input "0"
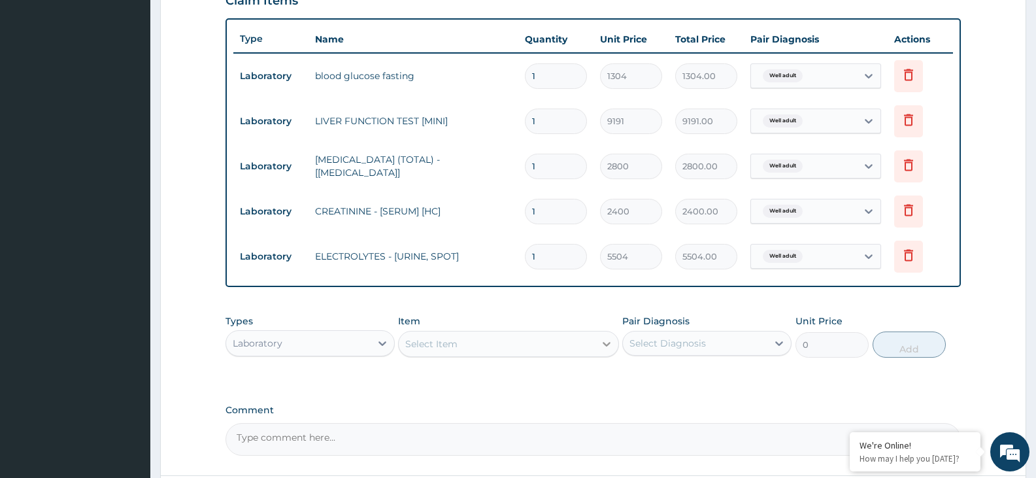
click at [604, 341] on icon at bounding box center [606, 343] width 13 height 13
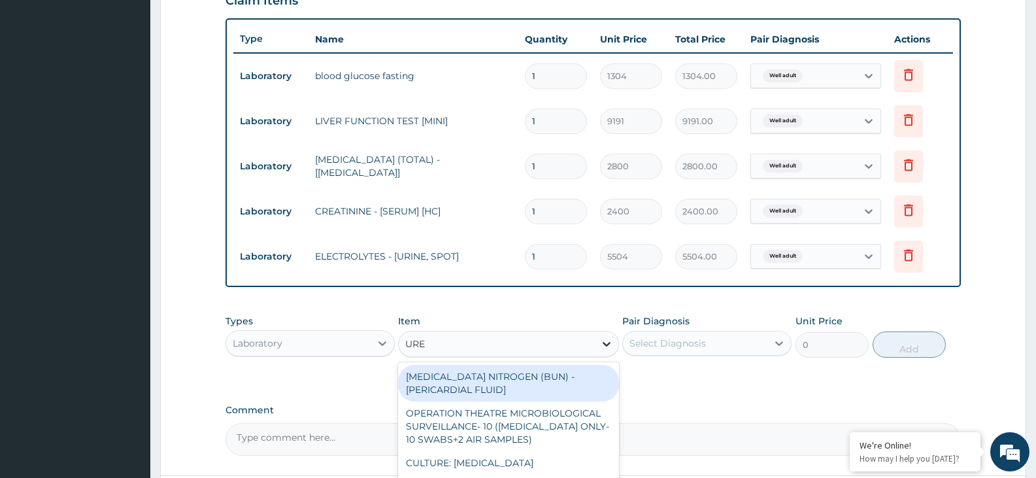
type input "UREA"
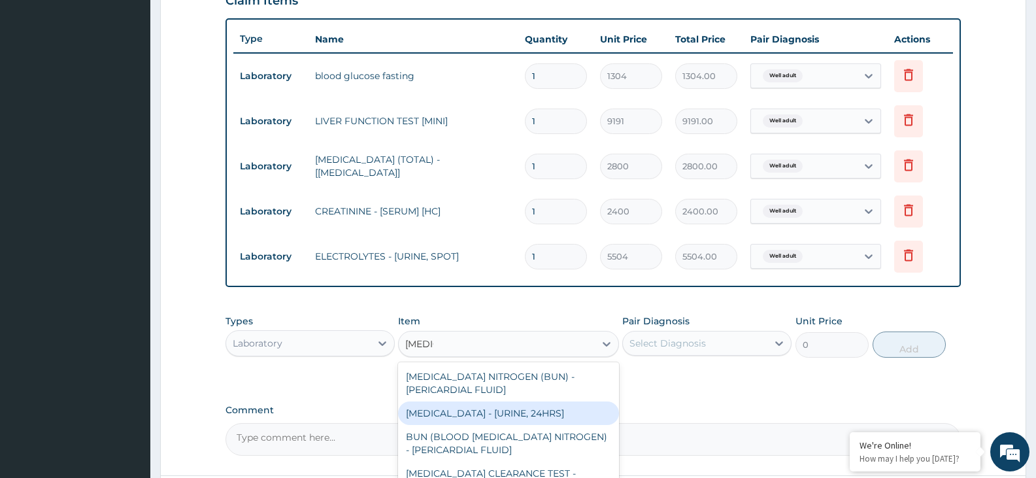
click at [577, 407] on div "UREA - [URINE, 24HRS]" at bounding box center [508, 414] width 220 height 24
type input "2800"
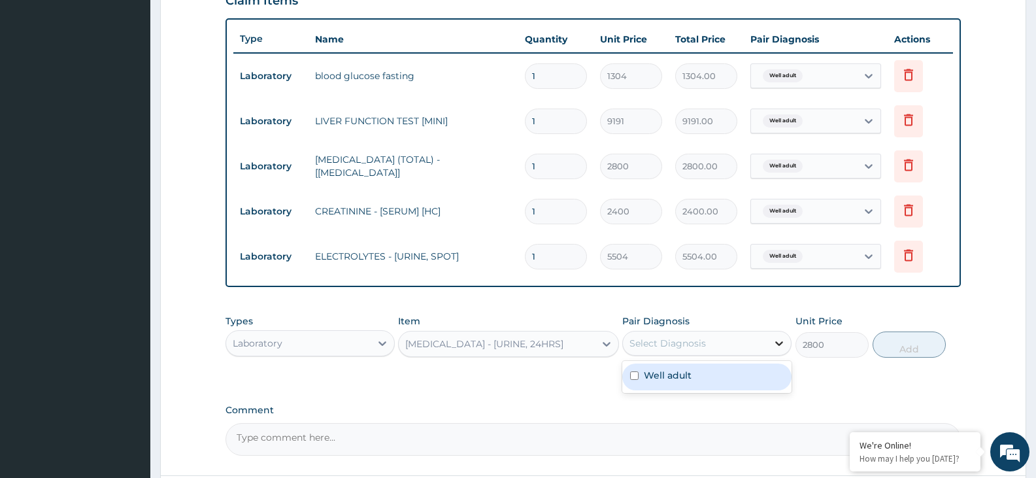
click at [779, 344] on icon at bounding box center [780, 343] width 8 height 5
click at [749, 377] on div "Well adult" at bounding box center [707, 377] width 169 height 27
checkbox input "true"
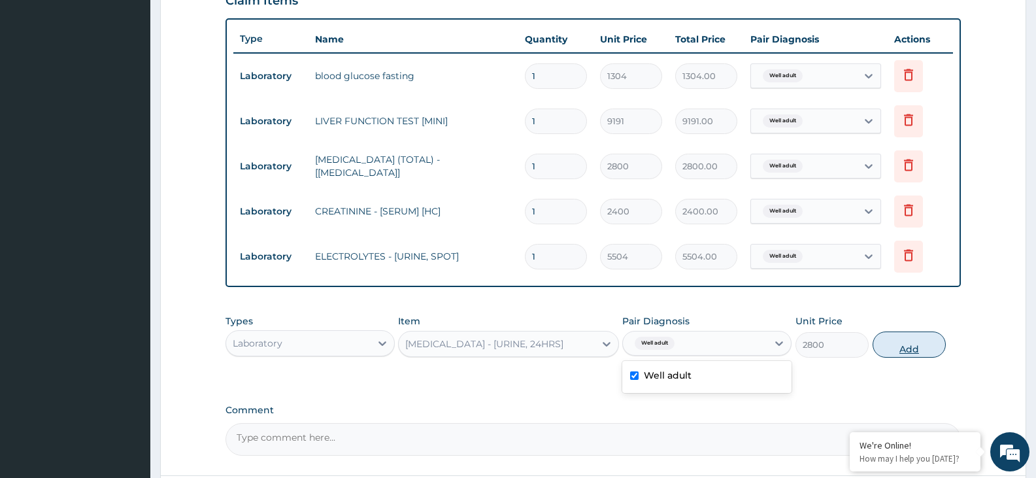
click at [909, 352] on button "Add" at bounding box center [909, 345] width 73 height 26
type input "0"
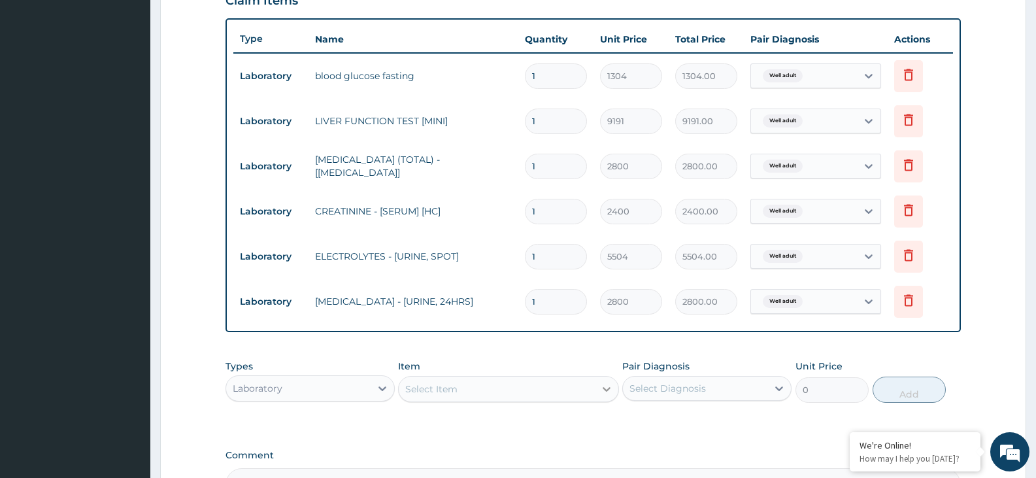
click at [605, 388] on icon at bounding box center [606, 389] width 13 height 13
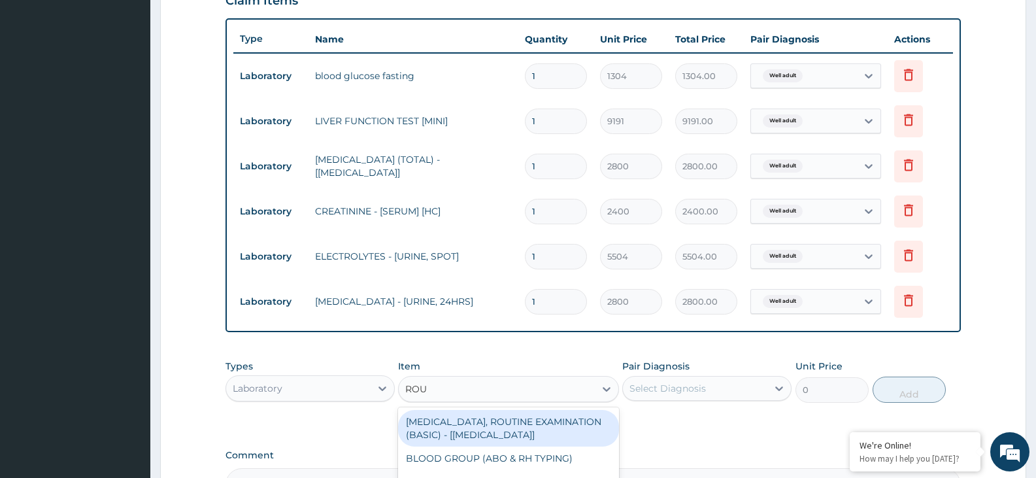
type input "ROUT"
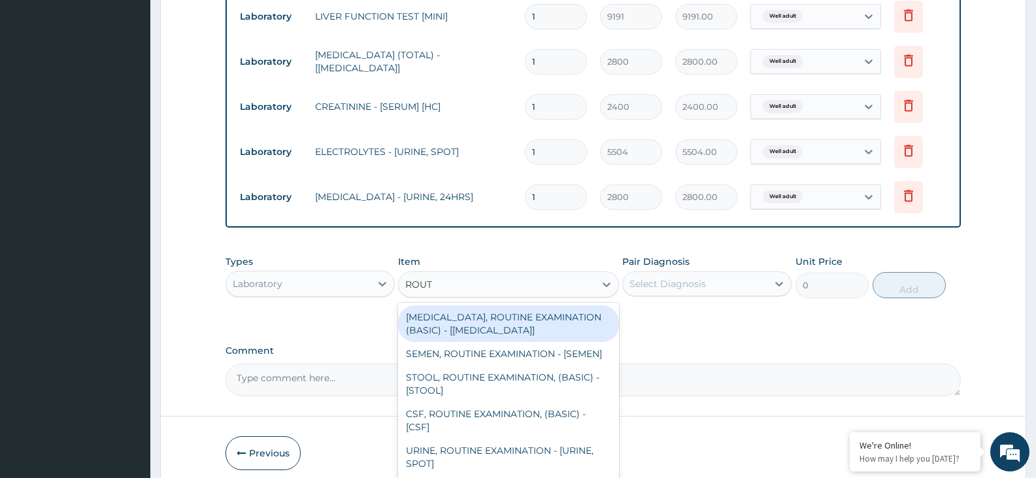
scroll to position [628, 0]
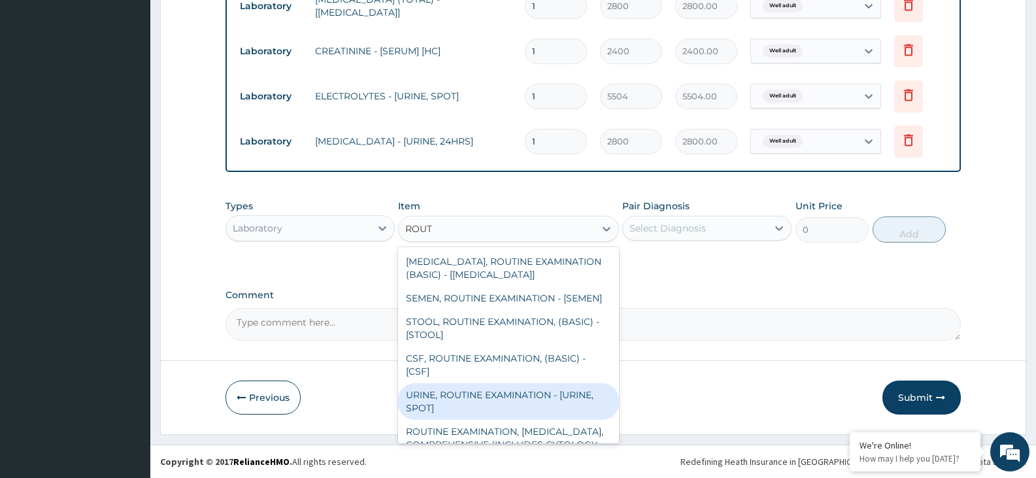
click at [428, 407] on div "URINE, ROUTINE EXAMINATION - [URINE, SPOT]" at bounding box center [508, 401] width 220 height 37
type input "2504"
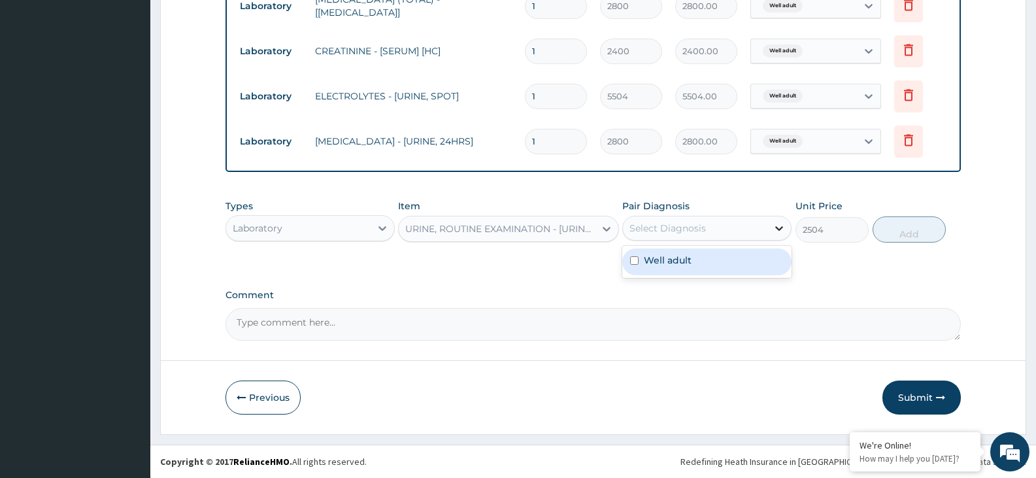
click at [778, 228] on icon at bounding box center [779, 228] width 13 height 13
click at [760, 265] on div "Well adult" at bounding box center [707, 261] width 169 height 27
checkbox input "true"
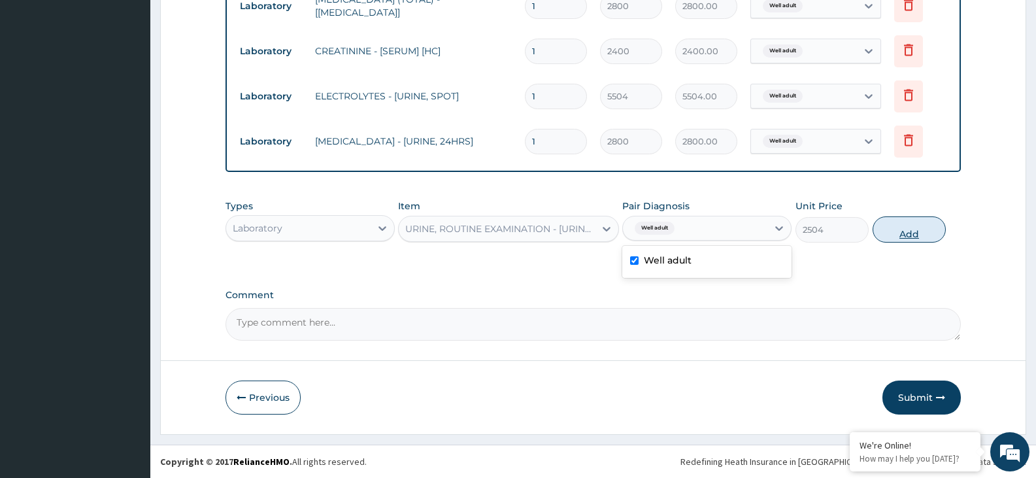
click at [902, 232] on button "Add" at bounding box center [909, 229] width 73 height 26
type input "0"
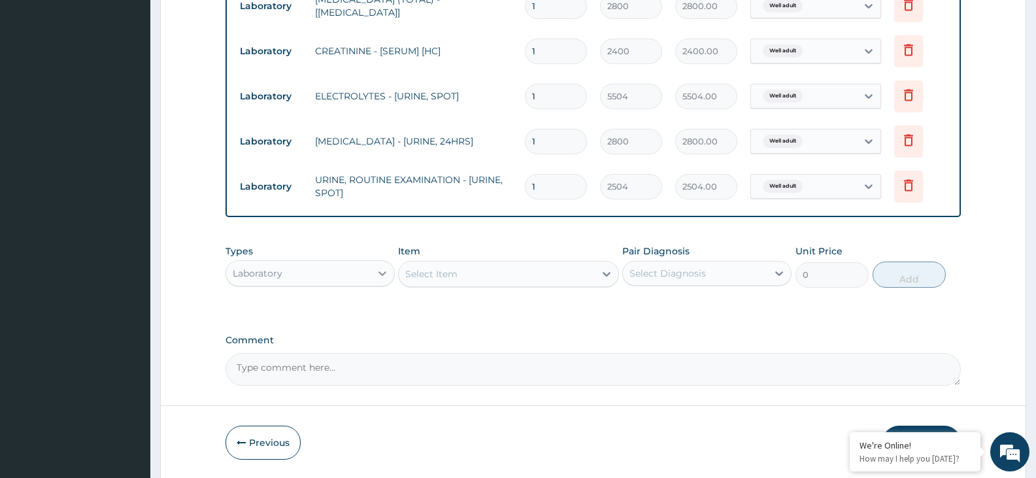
click at [383, 272] on icon at bounding box center [382, 273] width 13 height 13
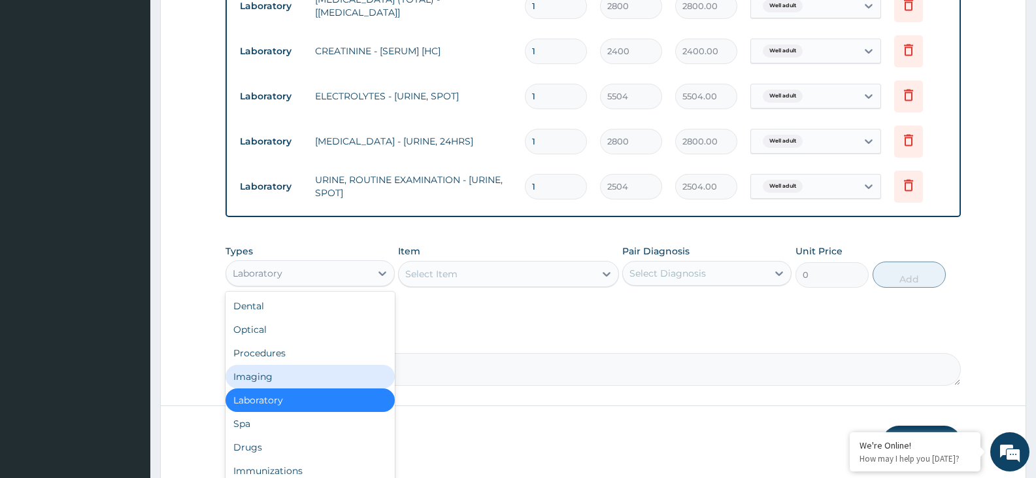
click at [332, 370] on div "Imaging" at bounding box center [310, 377] width 169 height 24
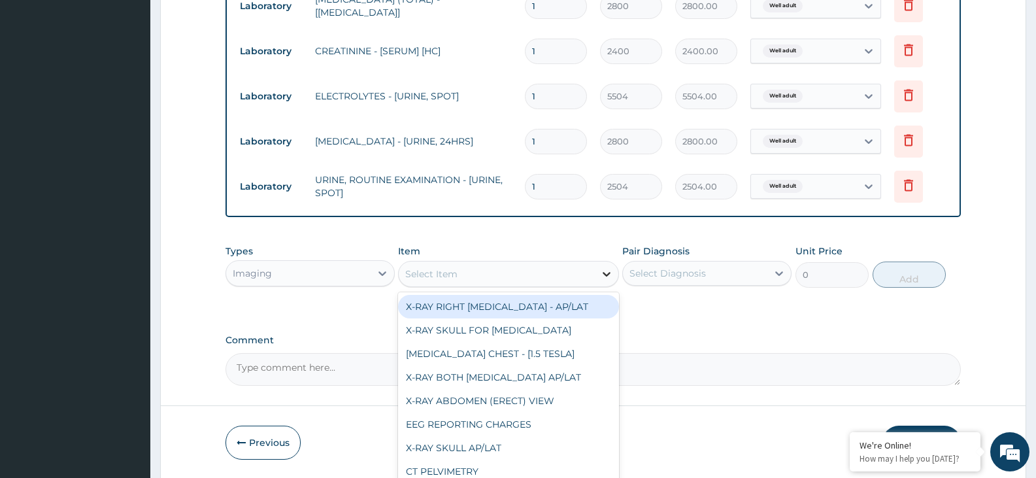
click at [603, 267] on icon at bounding box center [606, 273] width 13 height 13
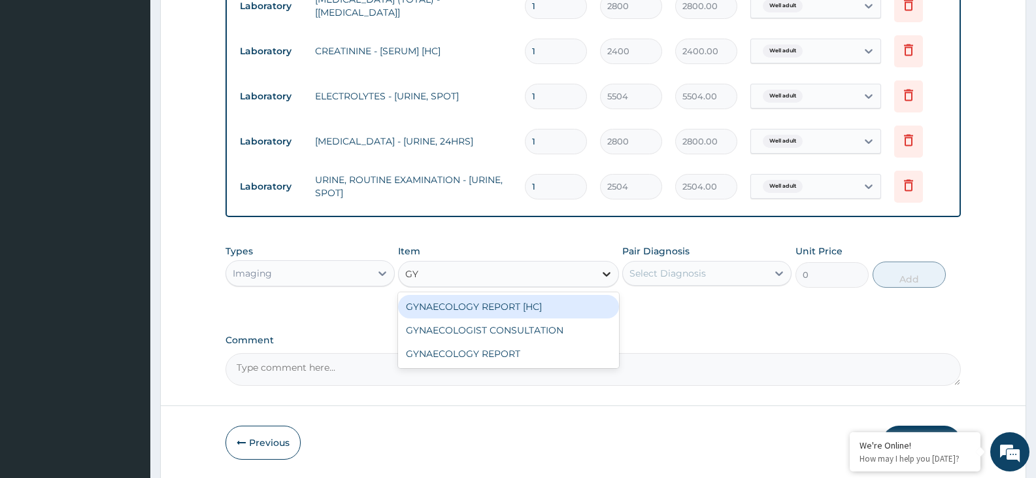
type input "GYN"
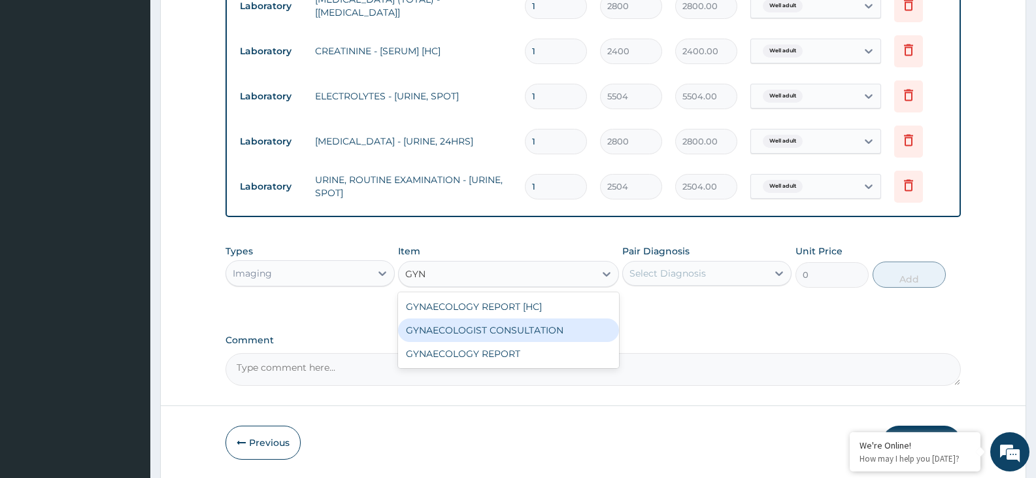
click at [583, 327] on div "GYNAECOLOGIST CONSULTATION" at bounding box center [508, 330] width 220 height 24
type input "9400"
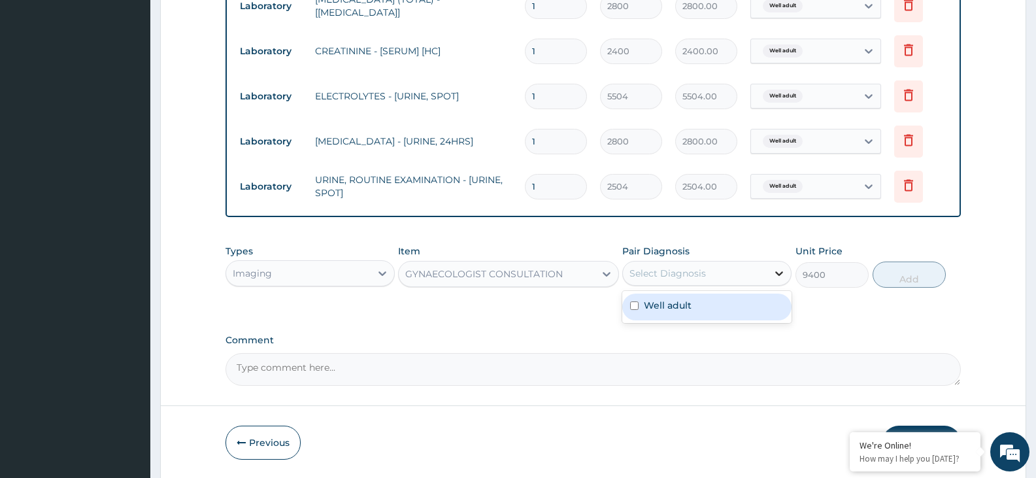
click at [778, 274] on icon at bounding box center [780, 273] width 8 height 5
click at [755, 301] on div "Well adult" at bounding box center [707, 307] width 169 height 27
checkbox input "true"
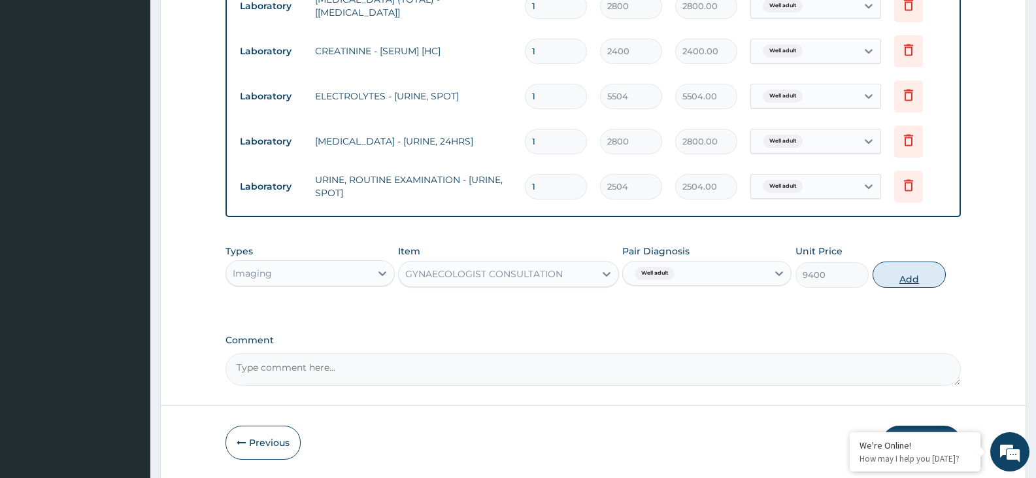
click at [893, 274] on button "Add" at bounding box center [909, 275] width 73 height 26
type input "0"
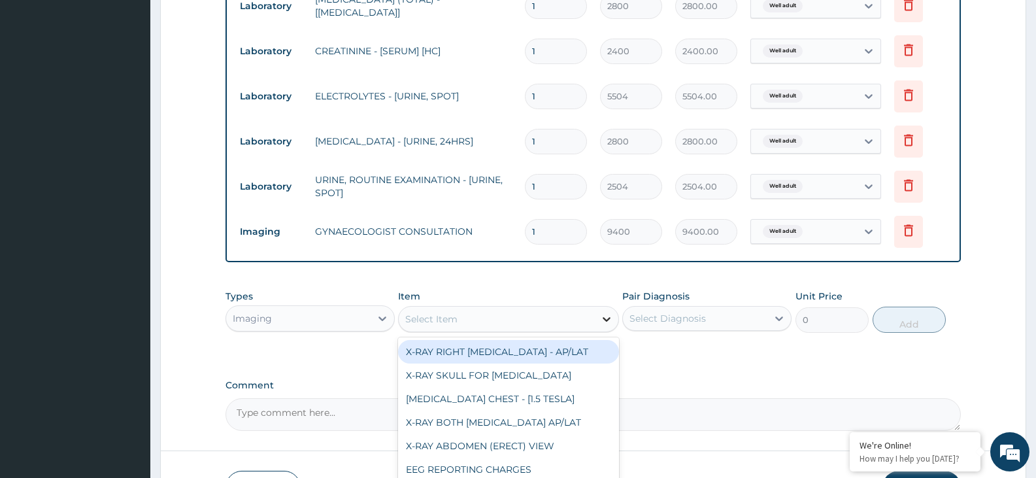
click at [611, 318] on icon at bounding box center [606, 319] width 13 height 13
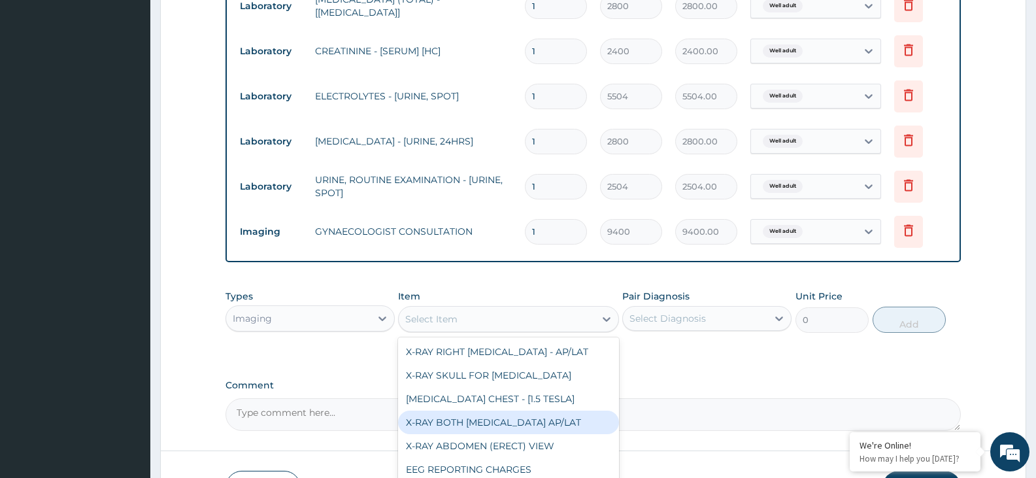
type input "X"
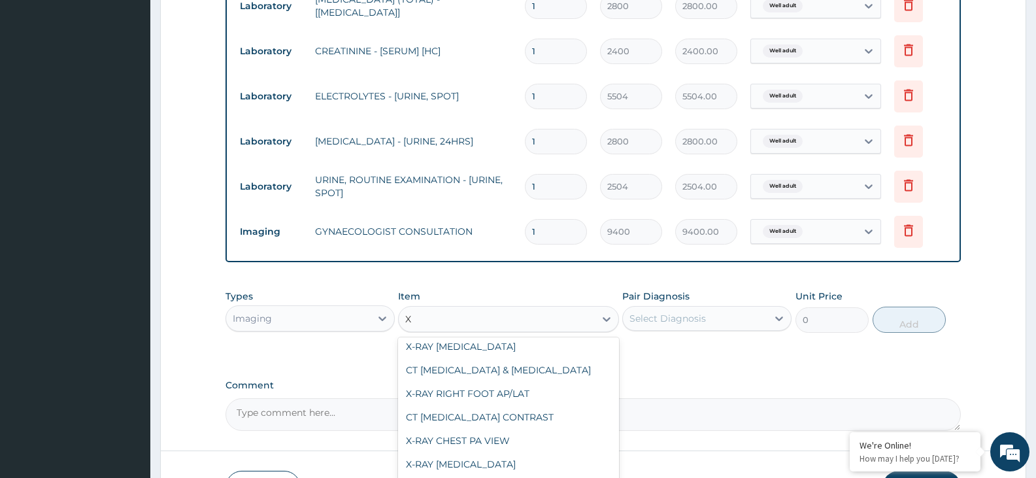
scroll to position [711, 0]
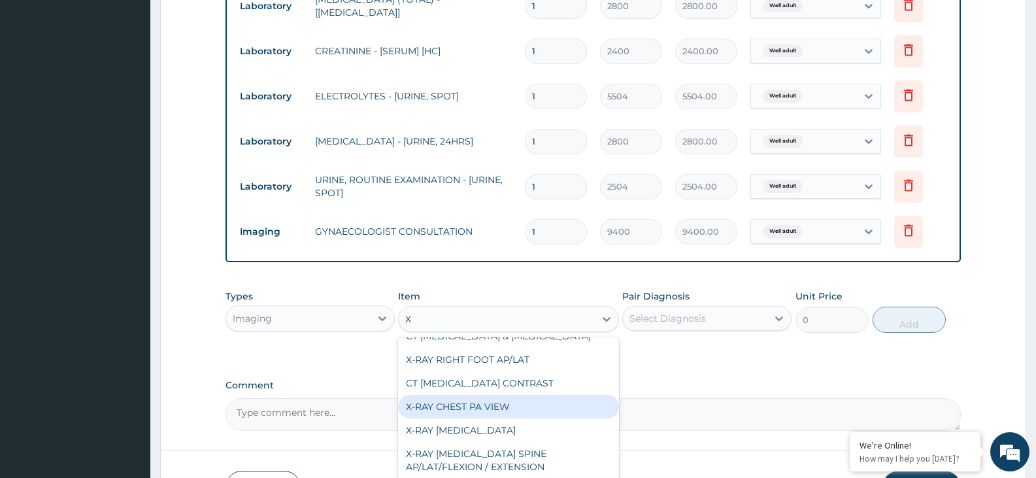
click at [542, 404] on div "X-RAY CHEST PA VIEW" at bounding box center [508, 407] width 220 height 24
type input "4375"
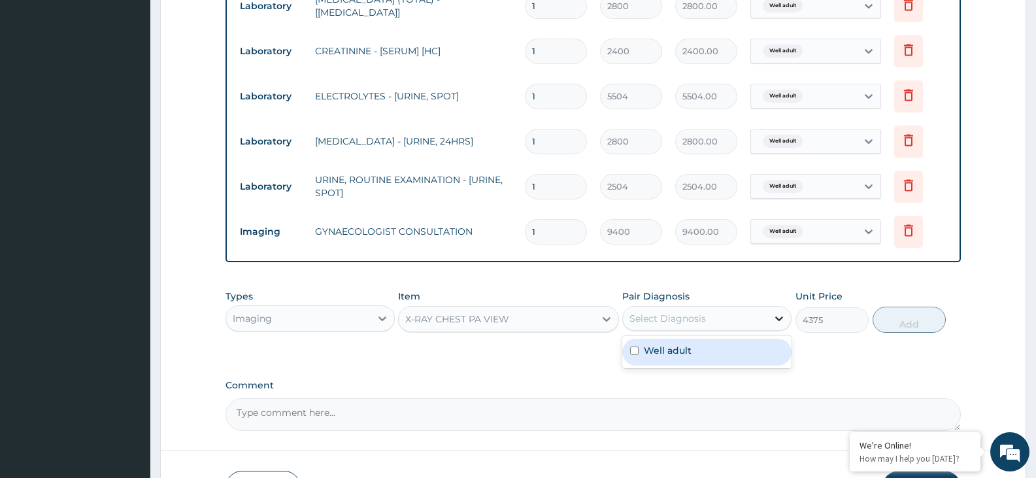
click at [784, 320] on icon at bounding box center [779, 318] width 13 height 13
click at [753, 349] on div "Well adult" at bounding box center [707, 352] width 169 height 27
checkbox input "true"
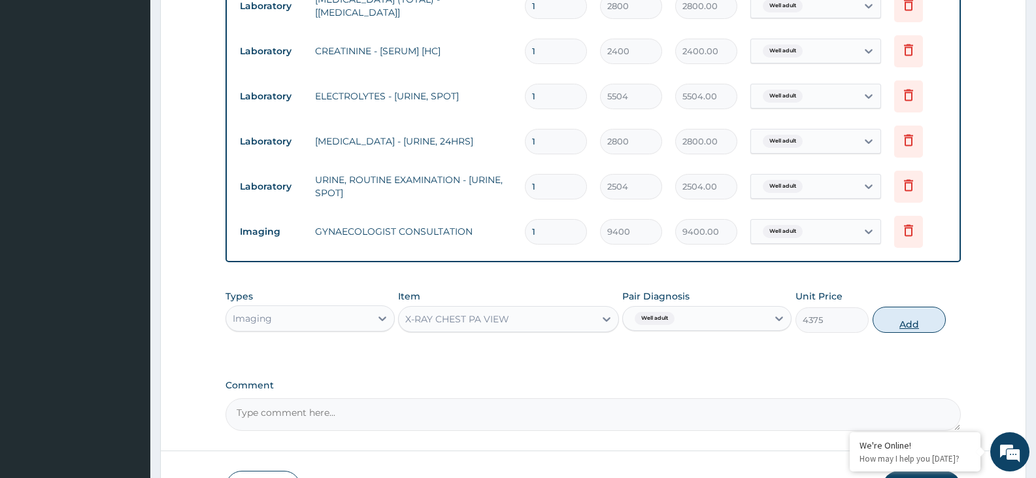
drag, startPoint x: 902, startPoint y: 322, endPoint x: 916, endPoint y: 313, distance: 17.1
click at [903, 322] on button "Add" at bounding box center [909, 320] width 73 height 26
type input "0"
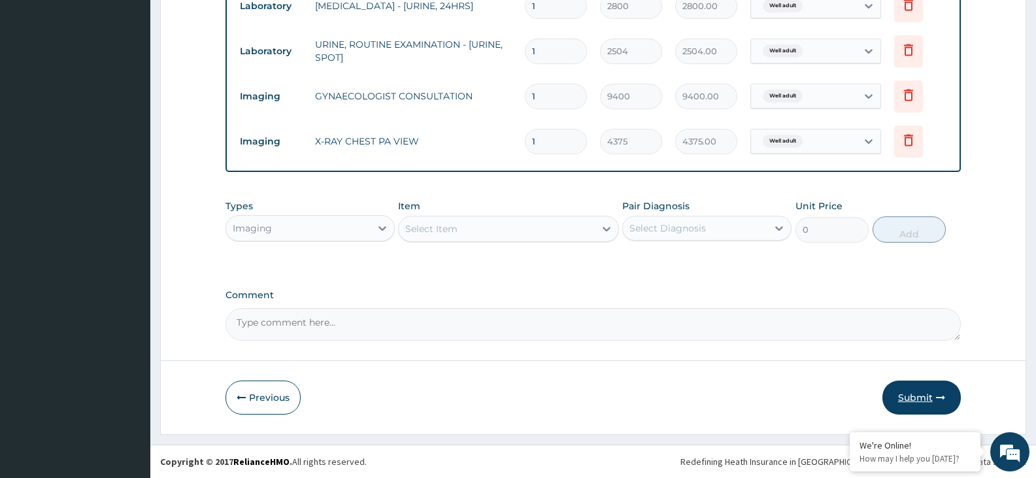
click at [929, 400] on button "Submit" at bounding box center [922, 398] width 78 height 34
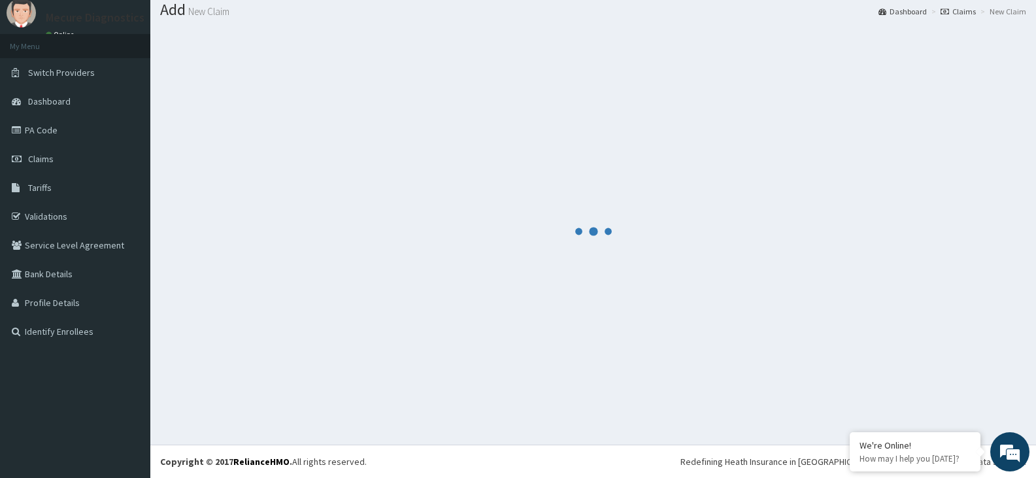
scroll to position [764, 0]
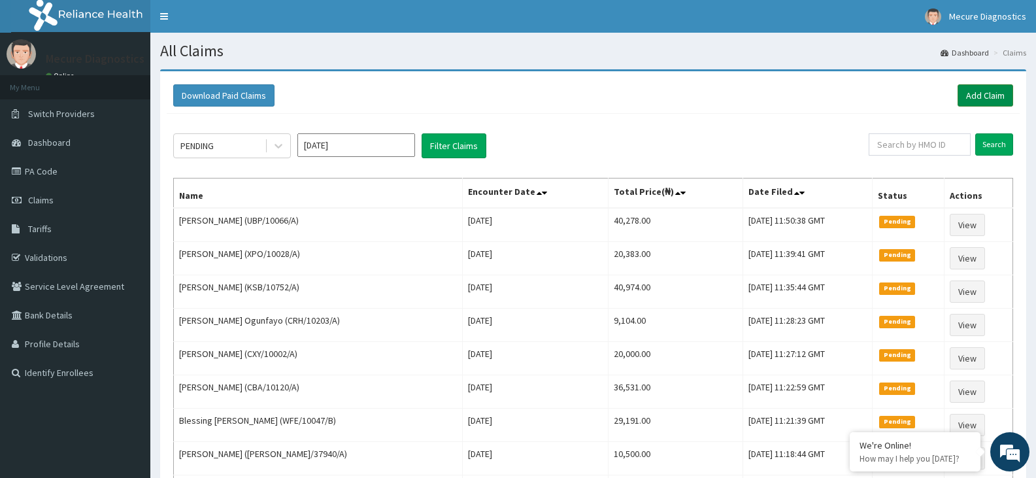
click at [977, 94] on link "Add Claim" at bounding box center [986, 95] width 56 height 22
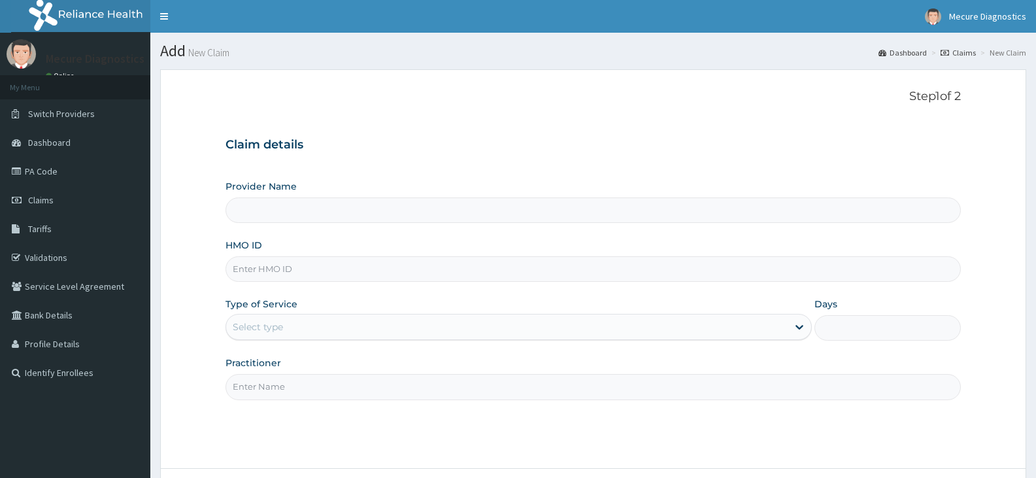
click at [430, 198] on input "Provider Name" at bounding box center [594, 210] width 736 height 26
click at [397, 262] on input "HMO ID" at bounding box center [594, 269] width 736 height 26
type input "Mecure -Lekki"
type input "TLR/10074/A"
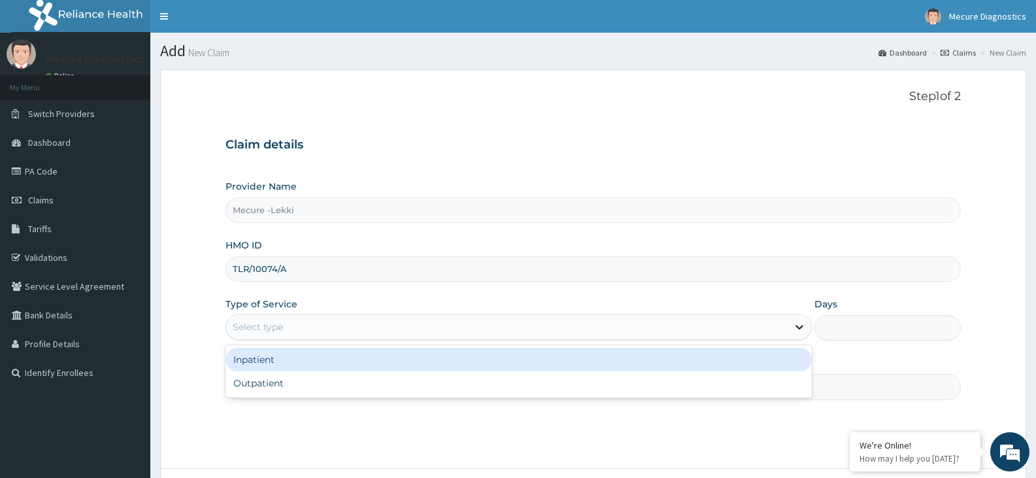
click at [801, 330] on icon at bounding box center [799, 326] width 13 height 13
click at [746, 373] on div "Inpatient Outpatient" at bounding box center [519, 371] width 586 height 52
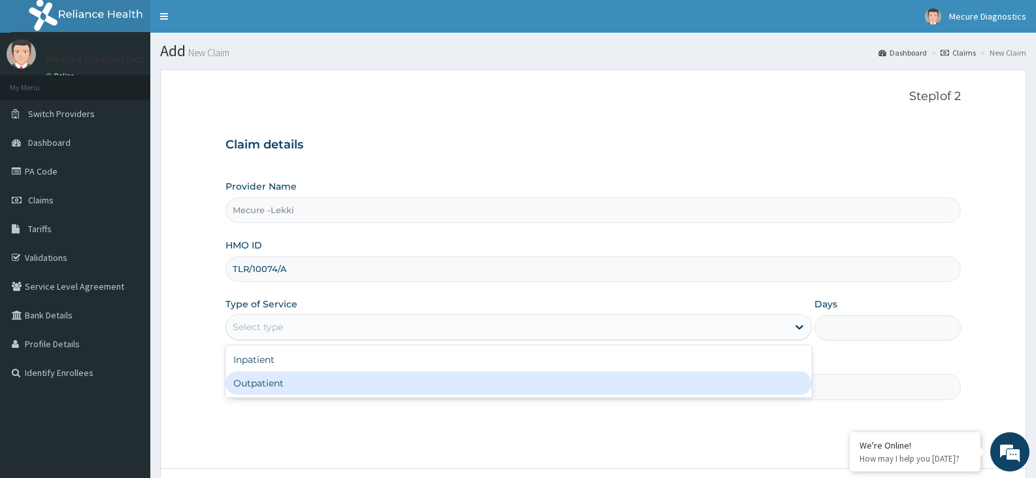
click at [606, 390] on div "Outpatient" at bounding box center [519, 383] width 586 height 24
type input "1"
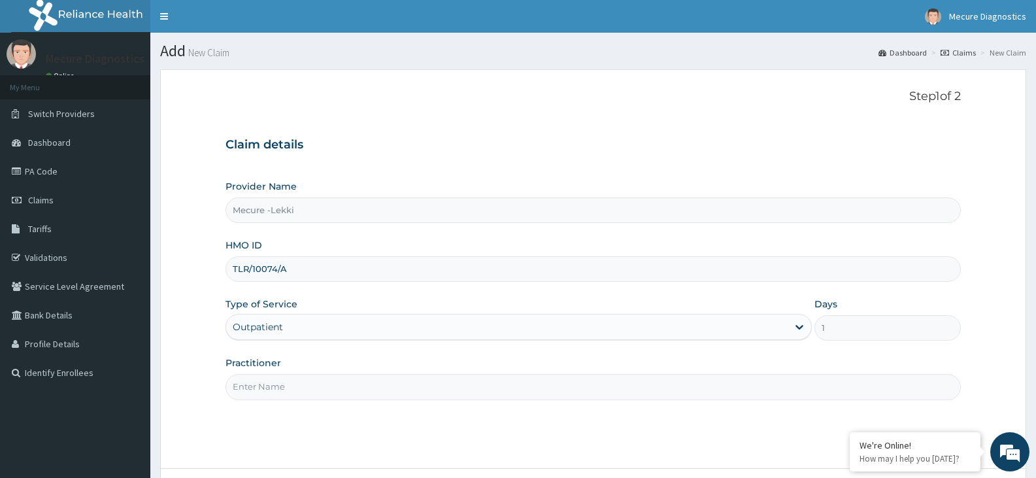
click at [431, 394] on input "Practitioner" at bounding box center [594, 387] width 736 height 26
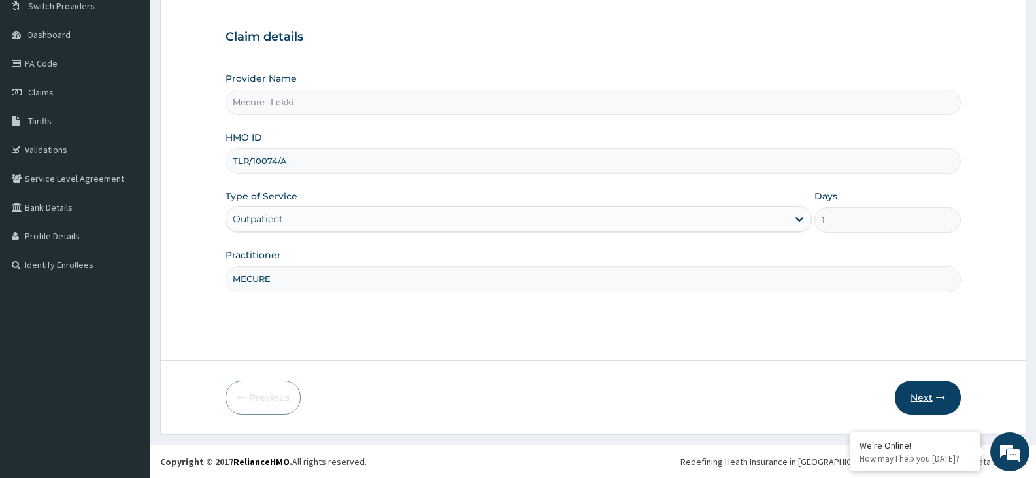
type input "MECURE"
click at [913, 400] on button "Next" at bounding box center [928, 398] width 66 height 34
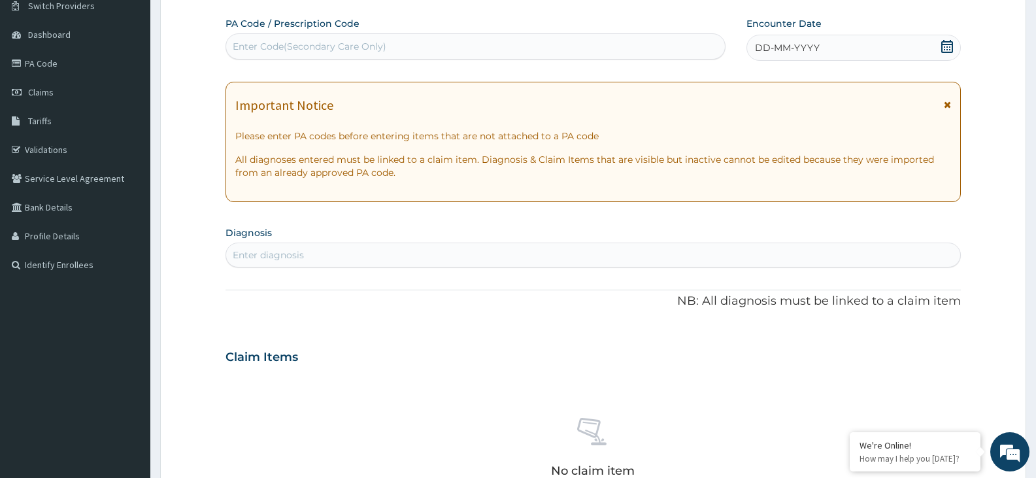
click at [415, 41] on div "Enter Code(Secondary Care Only)" at bounding box center [475, 46] width 499 height 21
type input "PA/E3FC45"
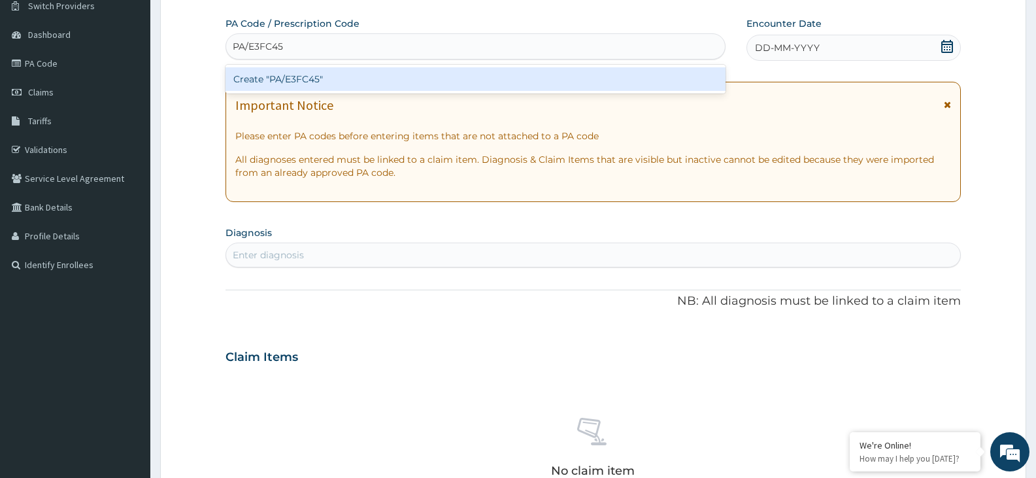
click at [407, 69] on div "Create "PA/E3FC45"" at bounding box center [476, 79] width 500 height 24
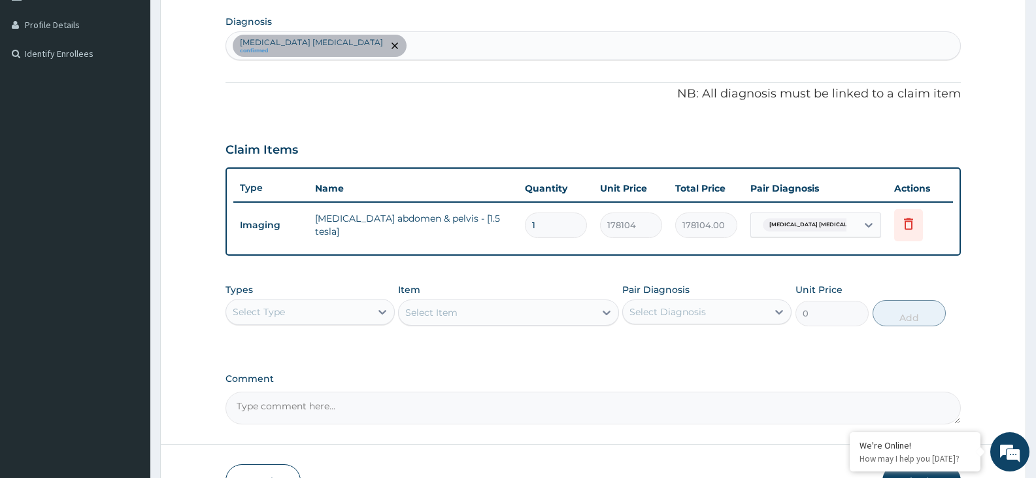
scroll to position [320, 0]
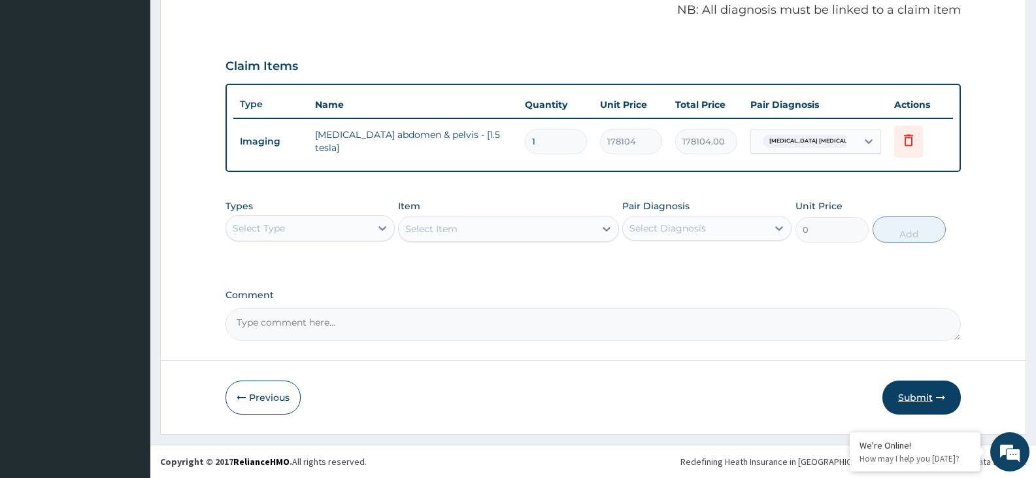
click at [912, 392] on button "Submit" at bounding box center [922, 398] width 78 height 34
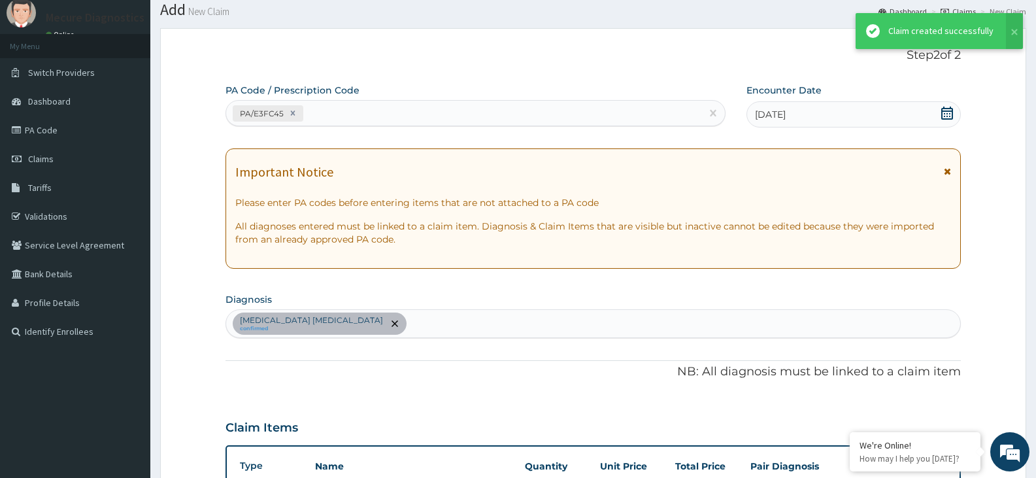
scroll to position [403, 0]
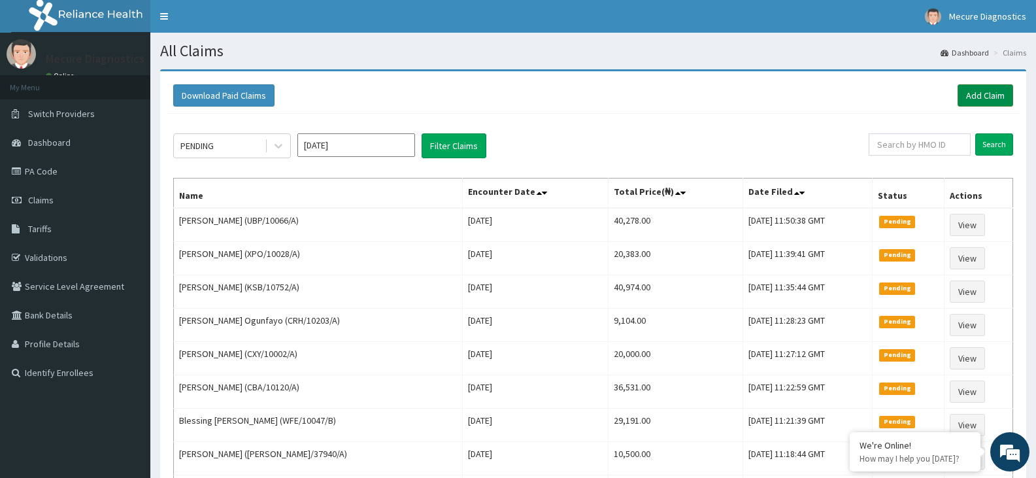
click at [978, 95] on link "Add Claim" at bounding box center [986, 95] width 56 height 22
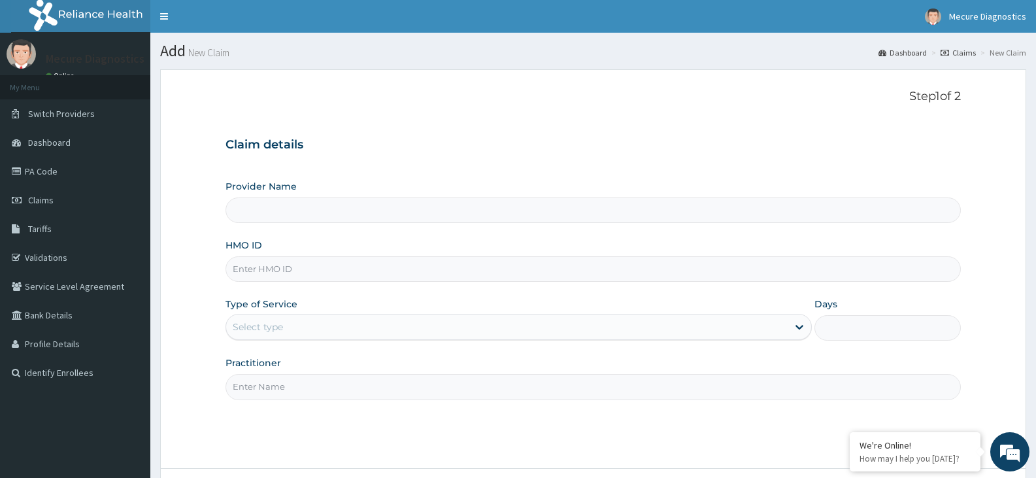
type input "Mecure -Lekki"
click at [398, 264] on input "HMO ID" at bounding box center [594, 269] width 736 height 26
type input "SWF/10347/C"
click at [798, 324] on icon at bounding box center [799, 326] width 13 height 13
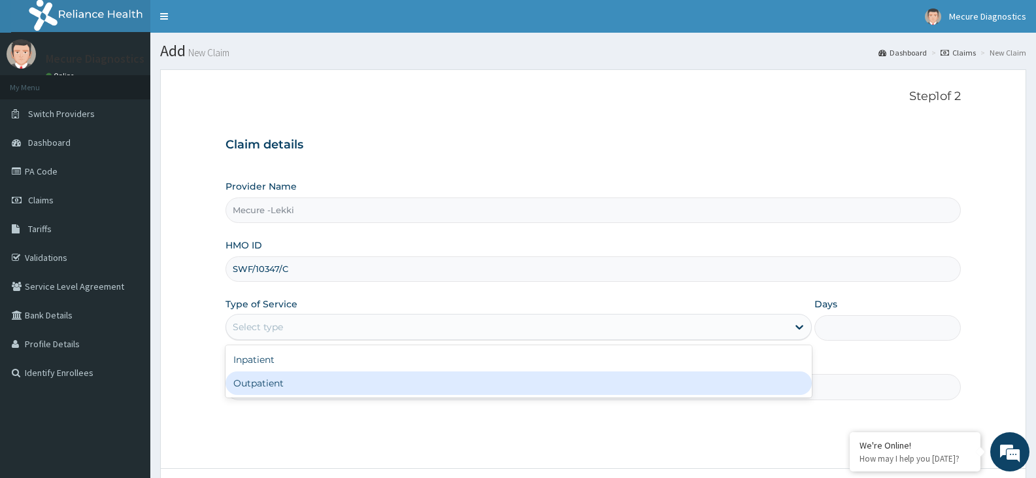
click at [679, 392] on div "Outpatient" at bounding box center [519, 383] width 586 height 24
type input "1"
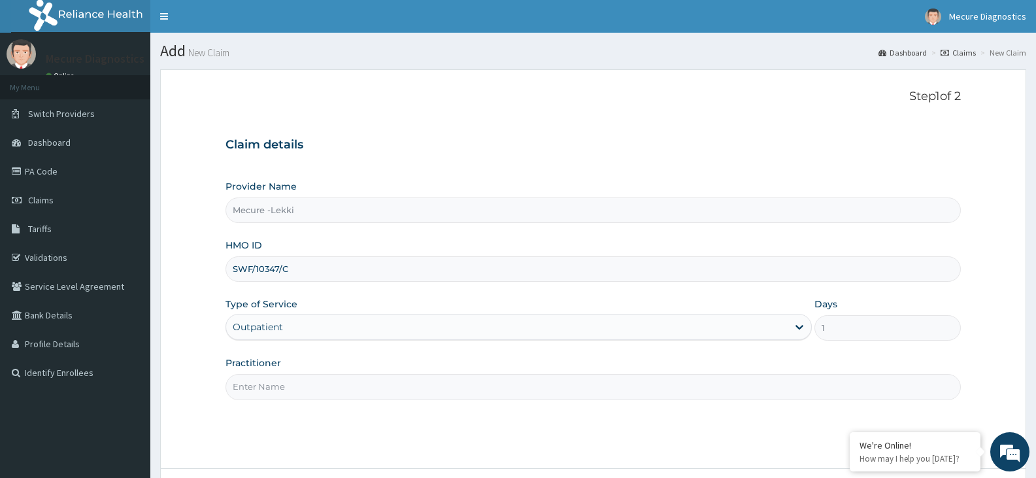
click at [681, 390] on input "Practitioner" at bounding box center [594, 387] width 736 height 26
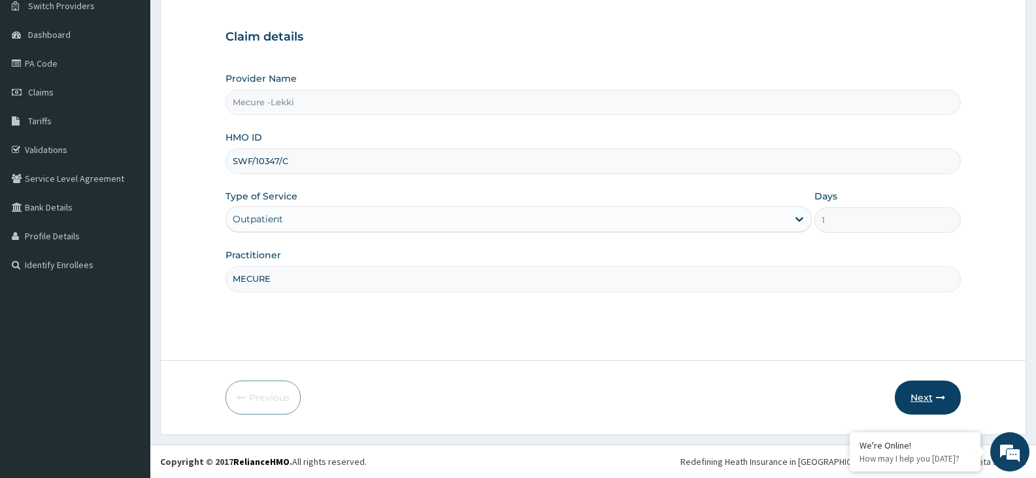
type input "MECURE"
click at [936, 392] on button "Next" at bounding box center [928, 398] width 66 height 34
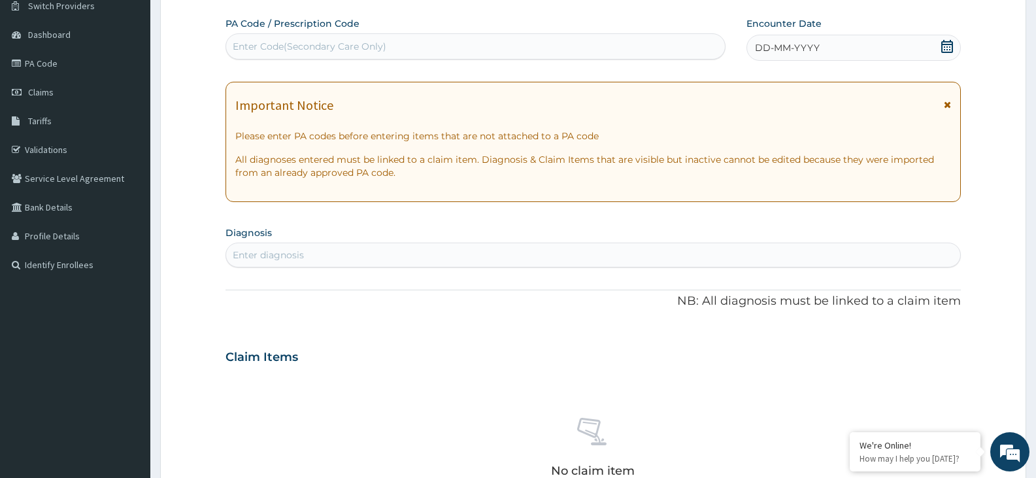
click at [487, 43] on div "Enter Code(Secondary Care Only)" at bounding box center [475, 46] width 499 height 21
type input "PA/757AB4"
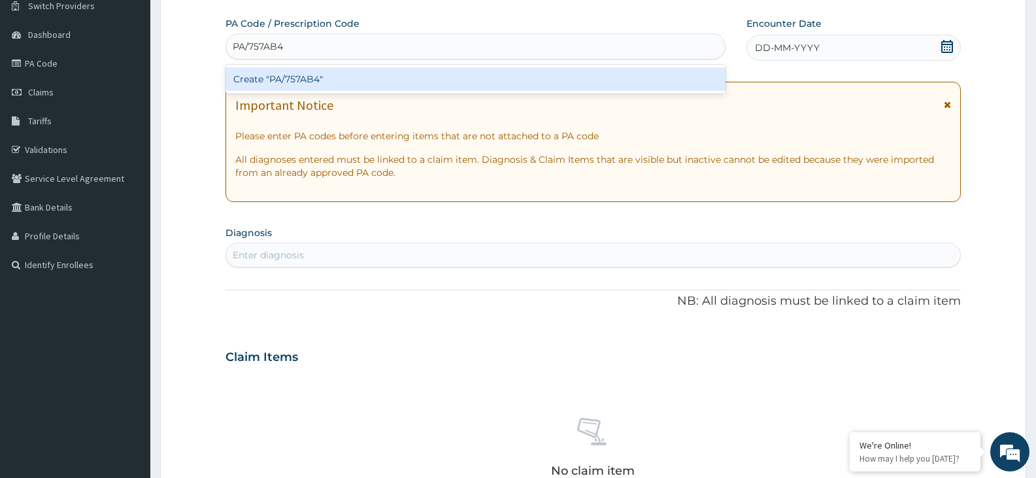
click at [474, 82] on div "Create "PA/757AB4"" at bounding box center [476, 79] width 500 height 24
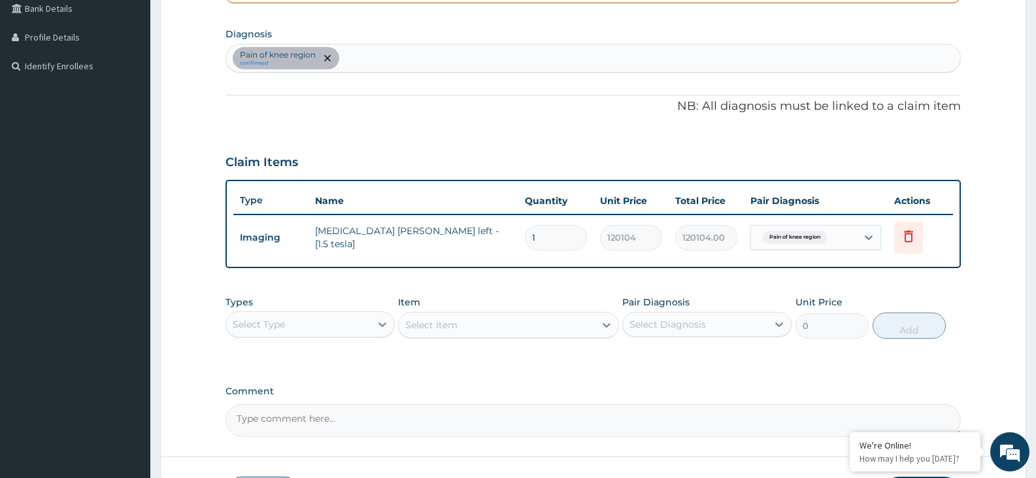
scroll to position [403, 0]
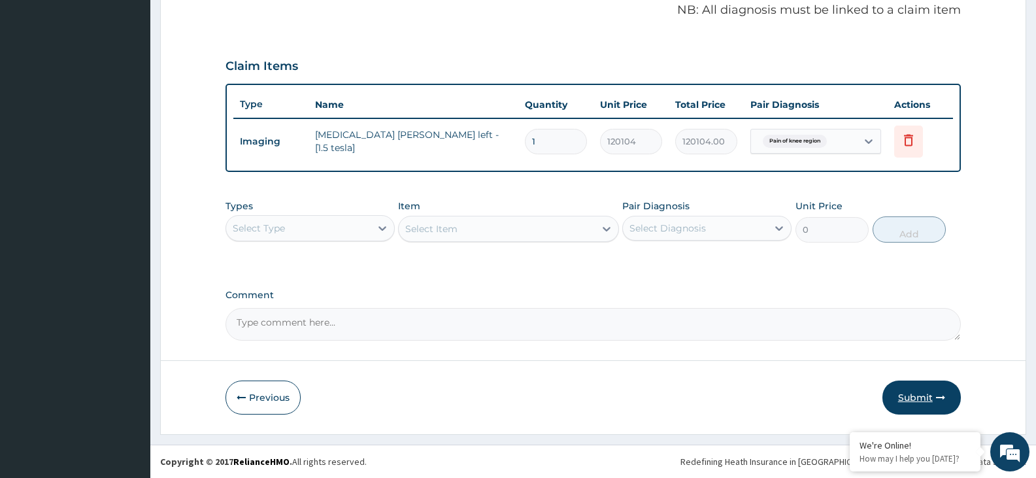
click at [917, 388] on button "Submit" at bounding box center [922, 398] width 78 height 34
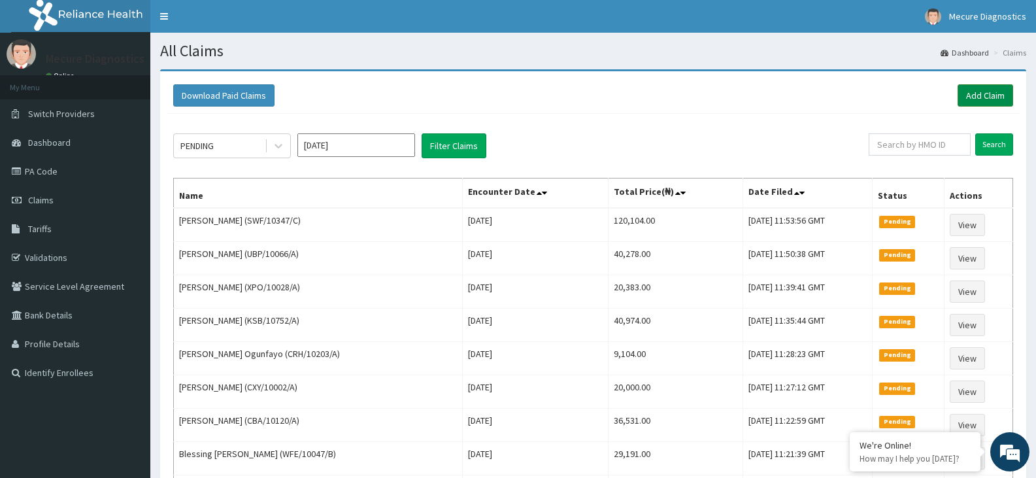
click at [985, 97] on link "Add Claim" at bounding box center [986, 95] width 56 height 22
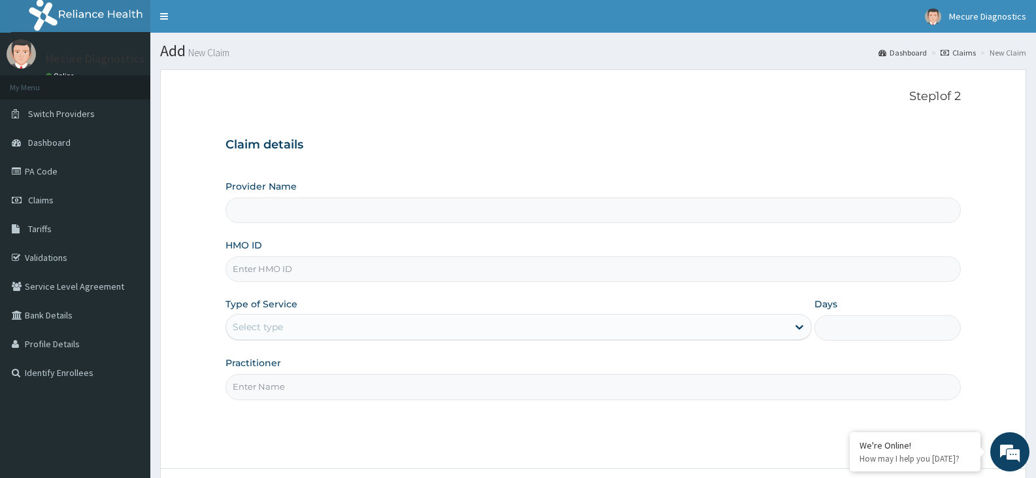
click at [276, 266] on input "HMO ID" at bounding box center [594, 269] width 736 height 26
click at [277, 266] on input "LGL" at bounding box center [594, 269] width 736 height 26
type input "L"
type input "Mecure -Lekki"
type input "LGL/10078/A"
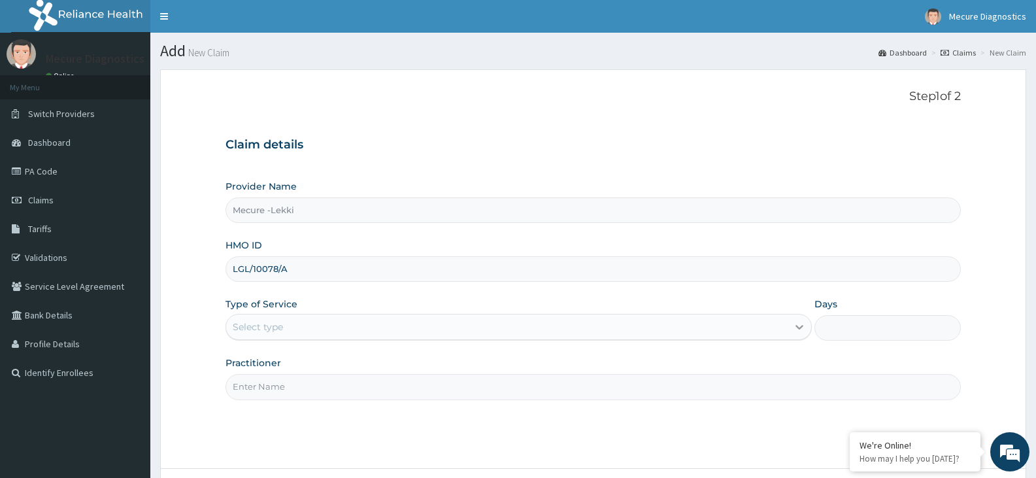
click at [795, 326] on icon at bounding box center [799, 326] width 13 height 13
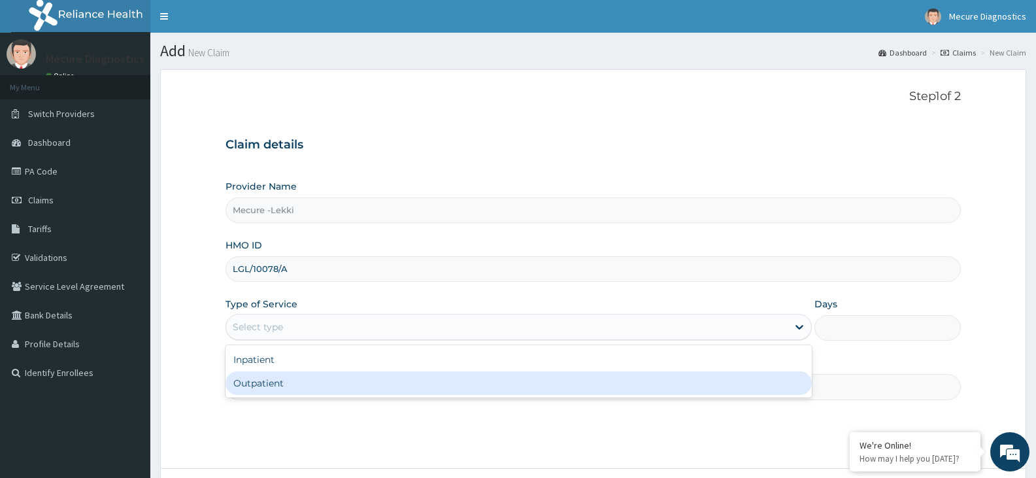
click at [737, 386] on div "Outpatient" at bounding box center [519, 383] width 586 height 24
type input "1"
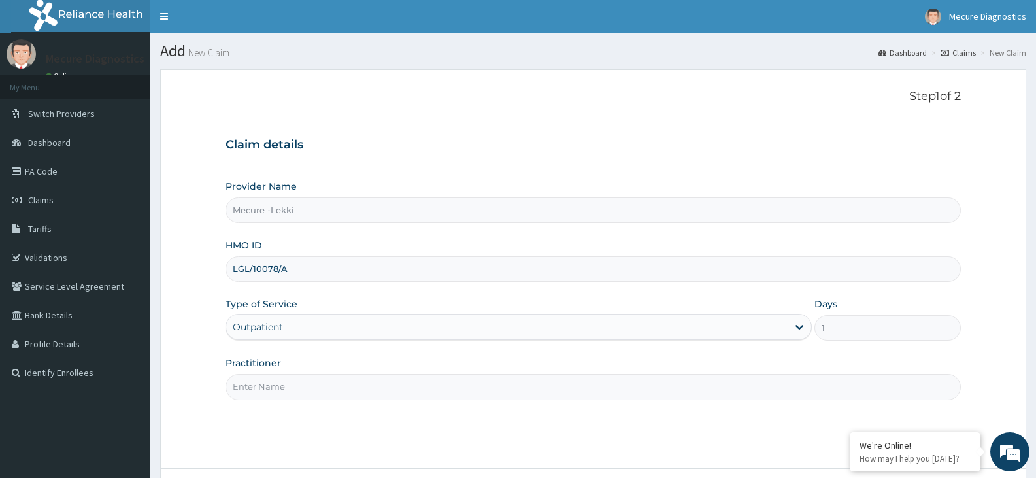
click at [647, 375] on input "Practitioner" at bounding box center [594, 387] width 736 height 26
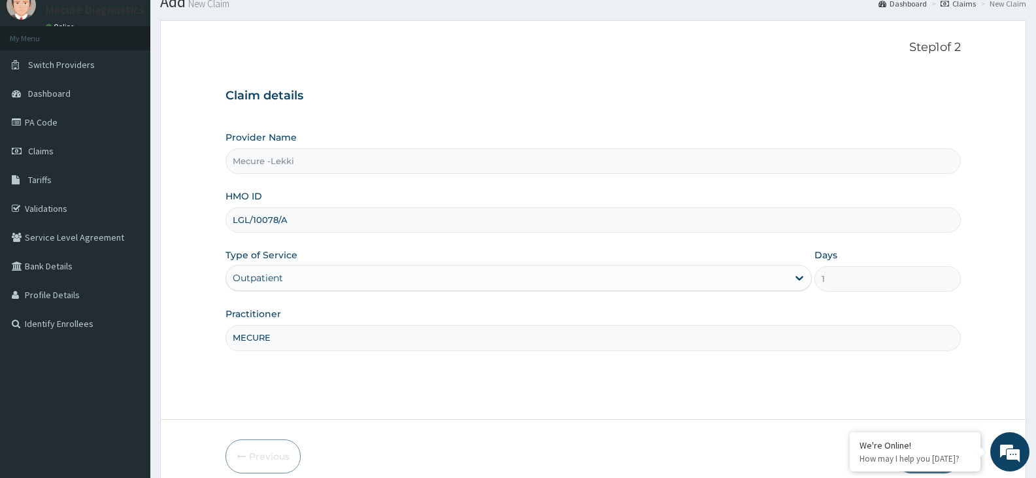
scroll to position [88, 0]
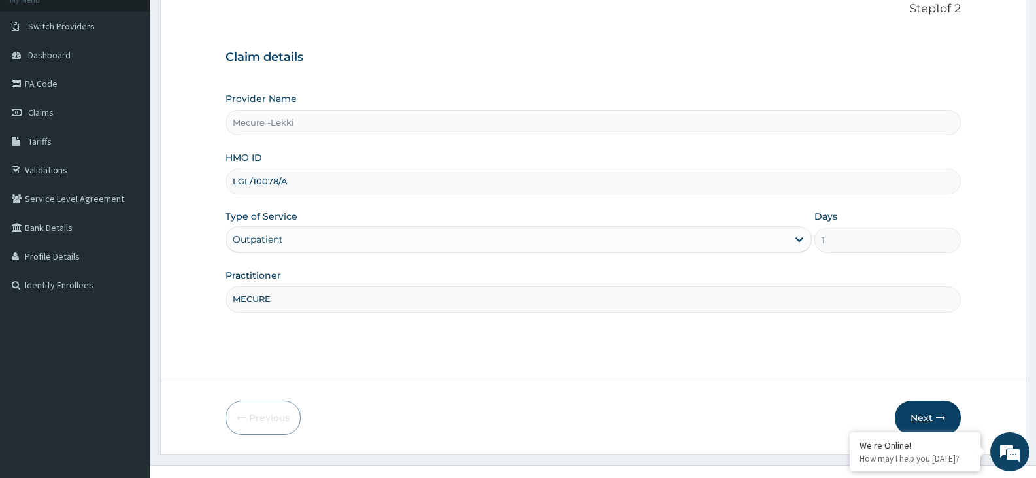
type input "MECURE"
click at [926, 415] on button "Next" at bounding box center [928, 418] width 66 height 34
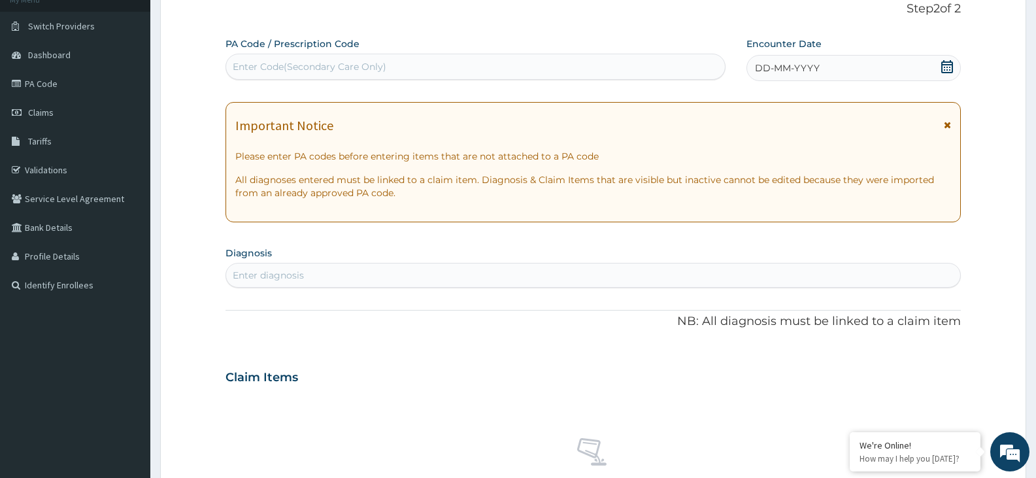
click at [535, 53] on div "PA Code / Prescription Code Enter Code(Secondary Care Only)" at bounding box center [476, 58] width 500 height 43
click at [504, 63] on div "Enter Code(Secondary Care Only)" at bounding box center [475, 66] width 499 height 21
type input "PA/7BF112"
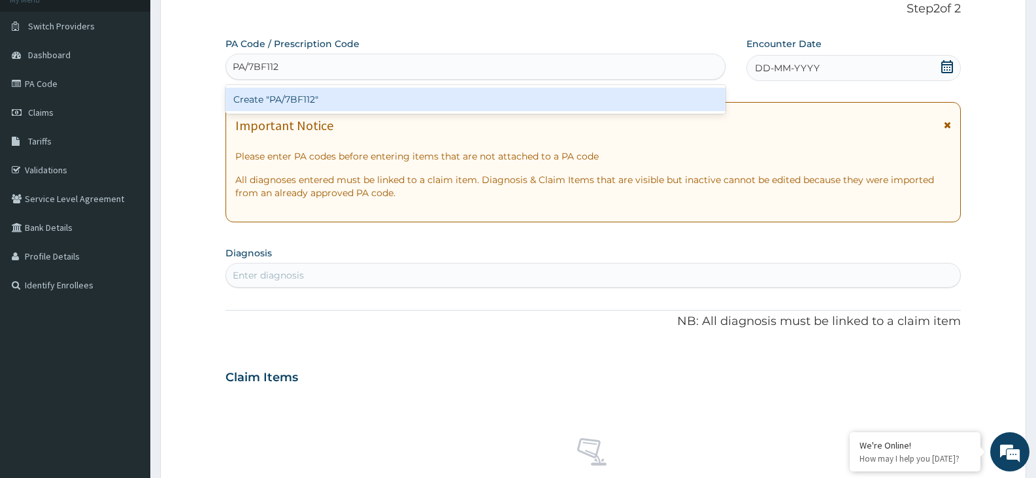
click at [458, 95] on div "Create "PA/7BF112"" at bounding box center [476, 100] width 500 height 24
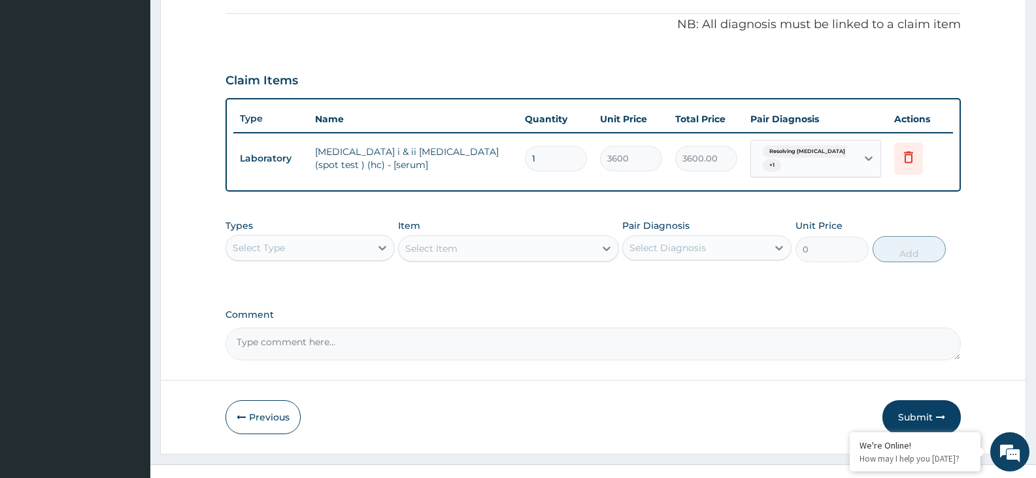
scroll to position [408, 0]
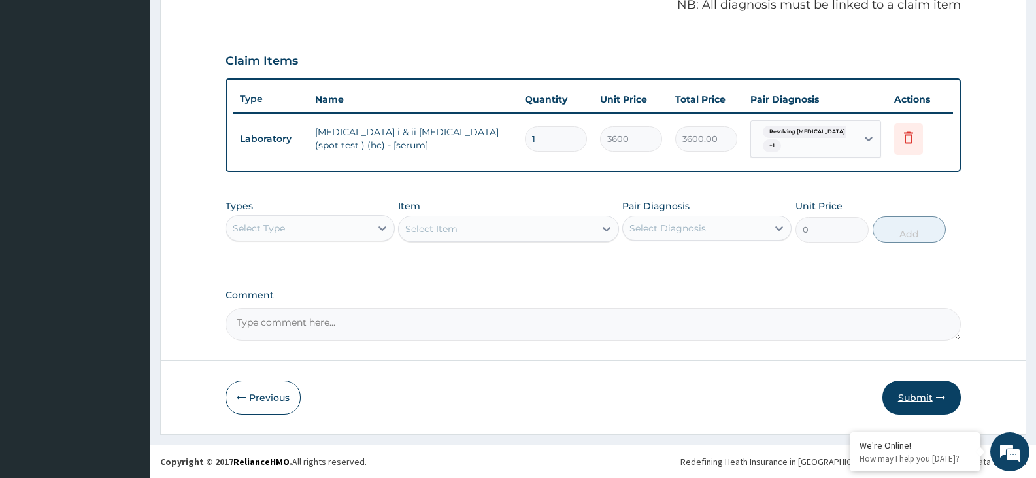
click at [902, 388] on button "Submit" at bounding box center [922, 398] width 78 height 34
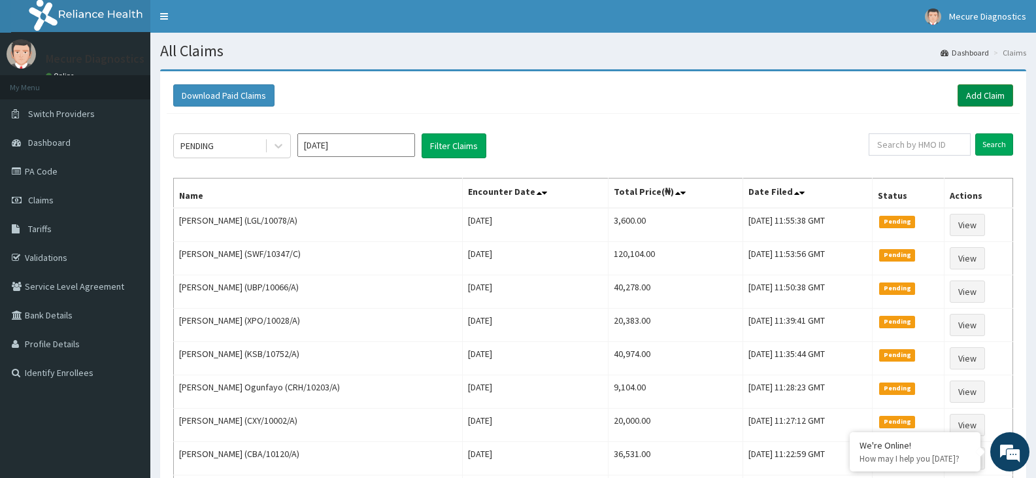
click at [980, 98] on link "Add Claim" at bounding box center [986, 95] width 56 height 22
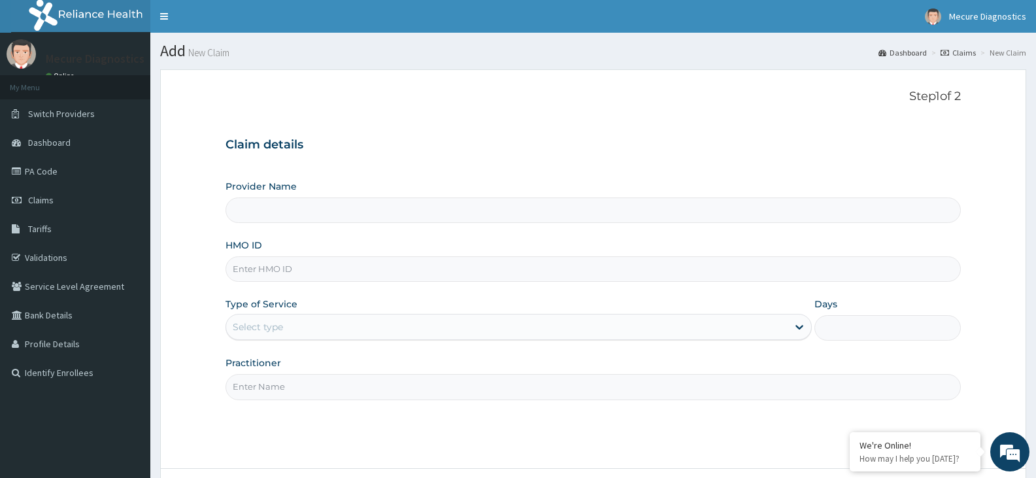
type input "Mecure -Lekki"
click at [380, 267] on input "HMO ID" at bounding box center [594, 269] width 736 height 26
type input "OML/10005/A"
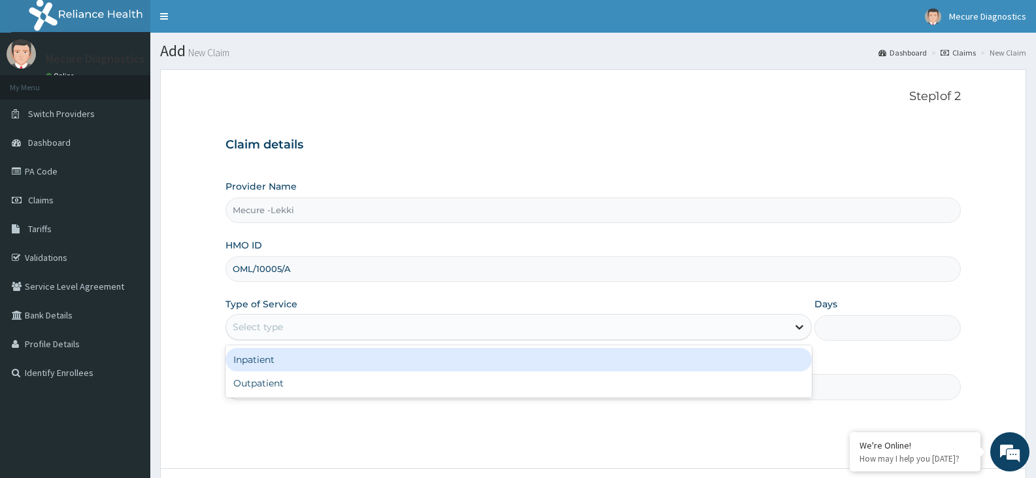
click at [798, 326] on icon at bounding box center [799, 326] width 13 height 13
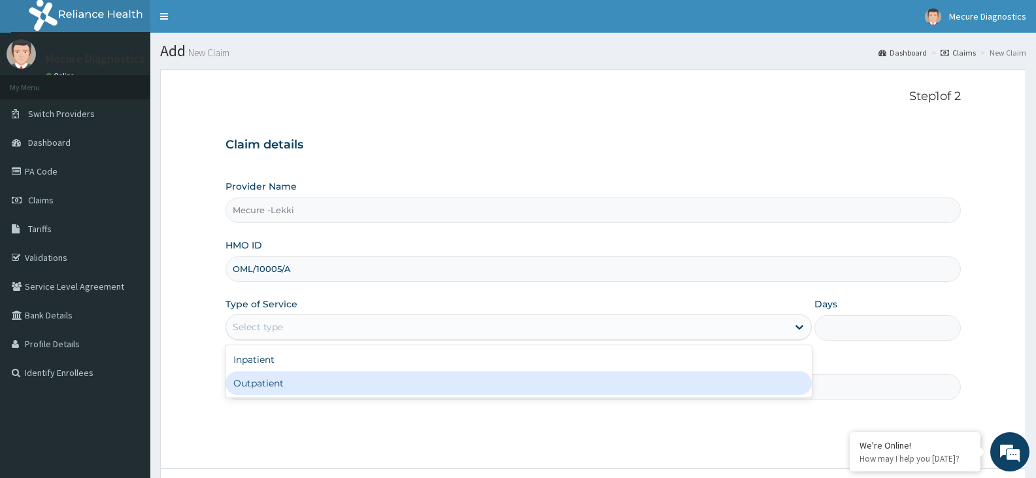
click at [747, 383] on div "Outpatient" at bounding box center [519, 383] width 586 height 24
type input "1"
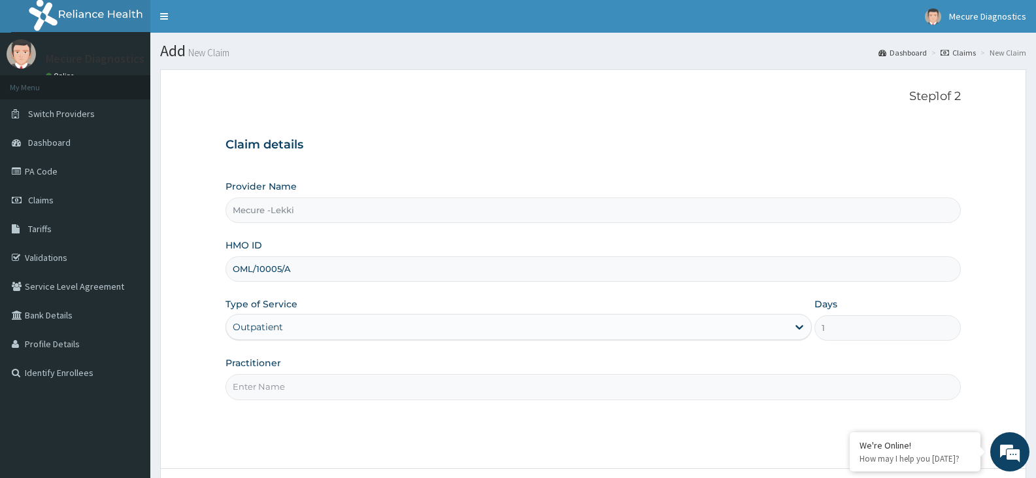
click at [540, 388] on input "Practitioner" at bounding box center [594, 387] width 736 height 26
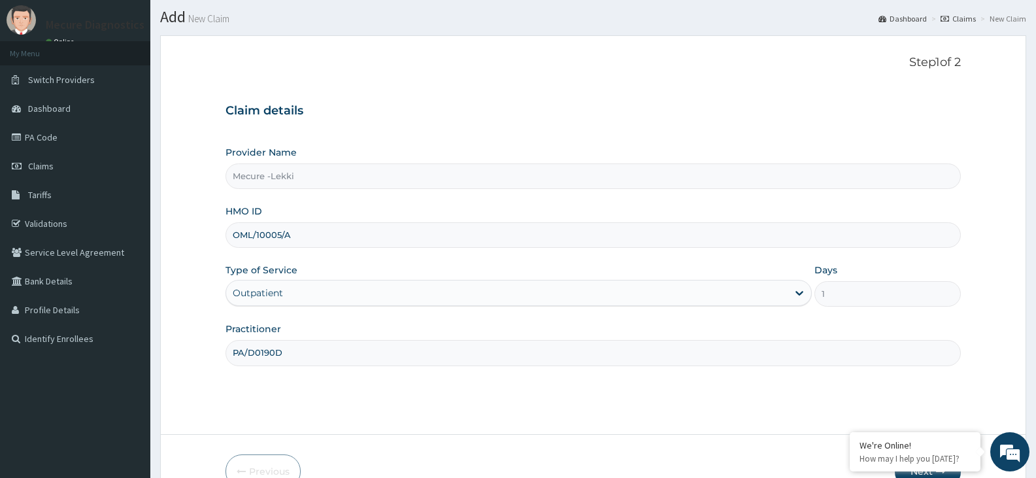
scroll to position [108, 0]
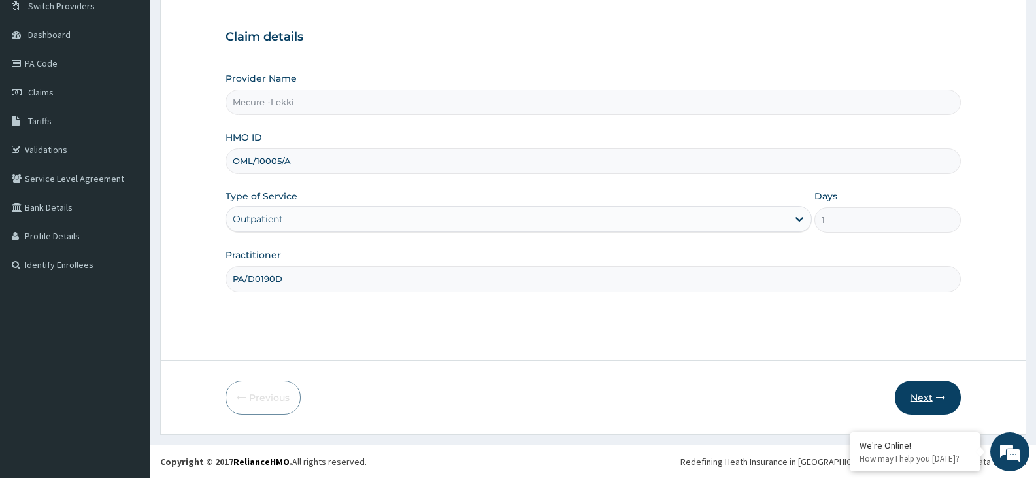
type input "PA/D0190D"
click at [917, 395] on button "Next" at bounding box center [928, 398] width 66 height 34
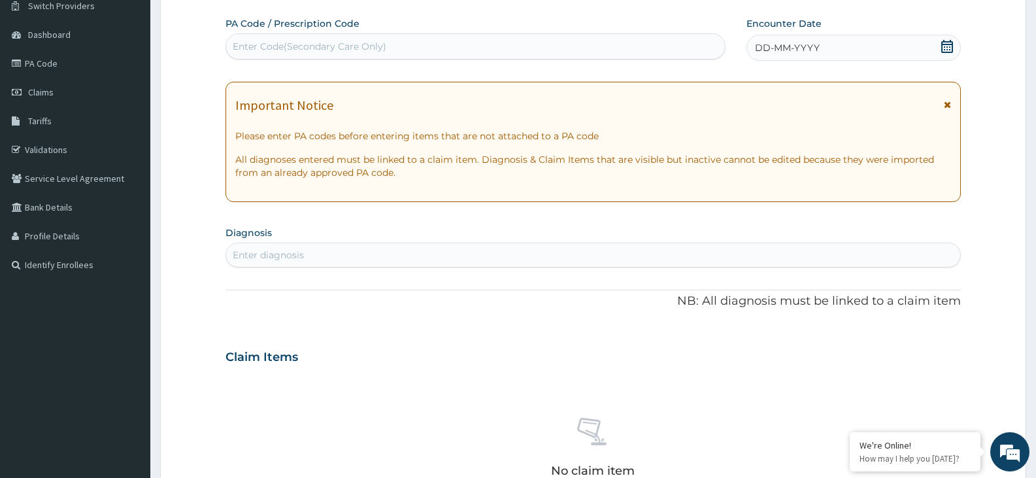
click at [505, 43] on div "Enter Code(Secondary Care Only)" at bounding box center [475, 46] width 499 height 21
type input "PA/D0190D"
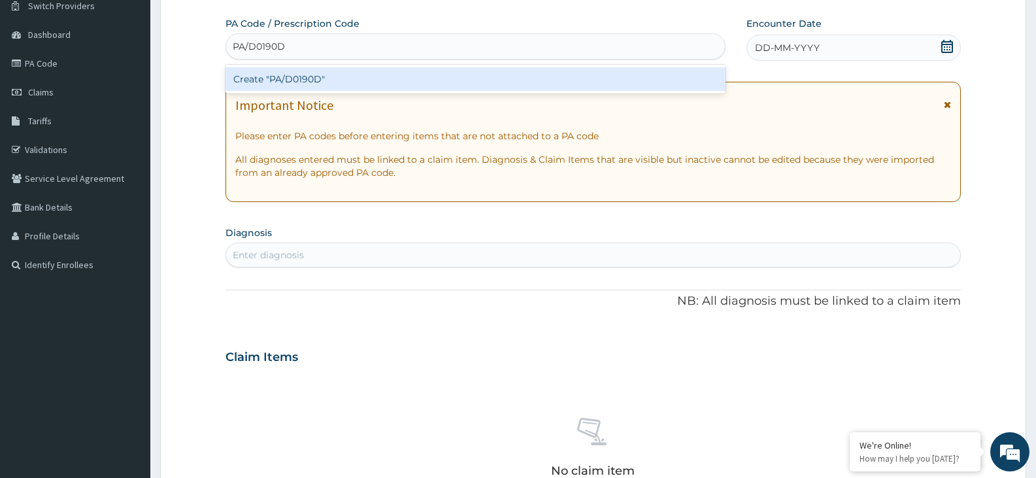
click at [444, 75] on div "Create "PA/D0190D"" at bounding box center [476, 79] width 500 height 24
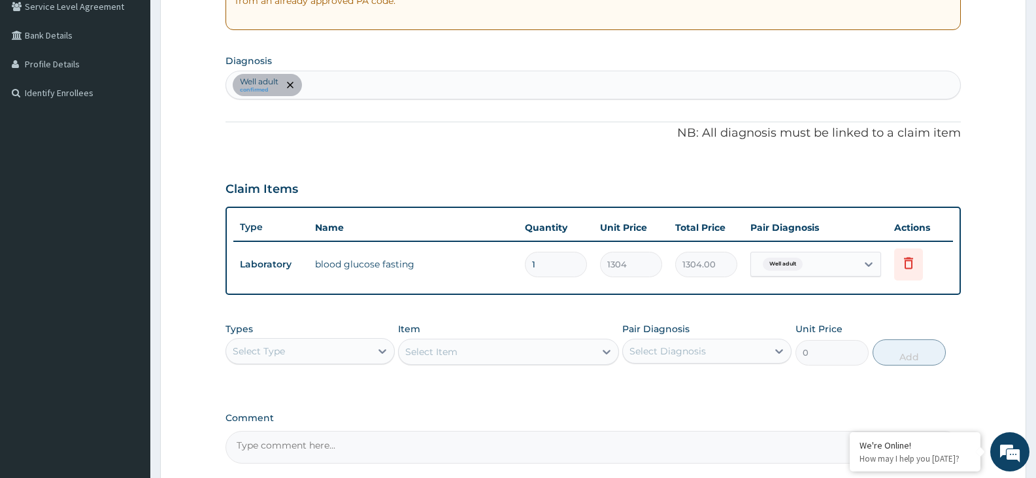
scroll to position [403, 0]
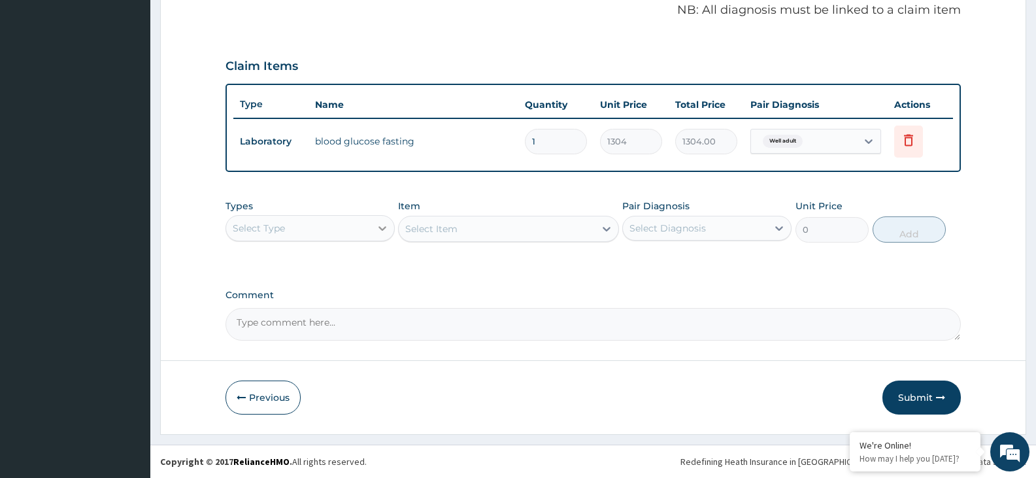
click at [386, 225] on icon at bounding box center [382, 228] width 13 height 13
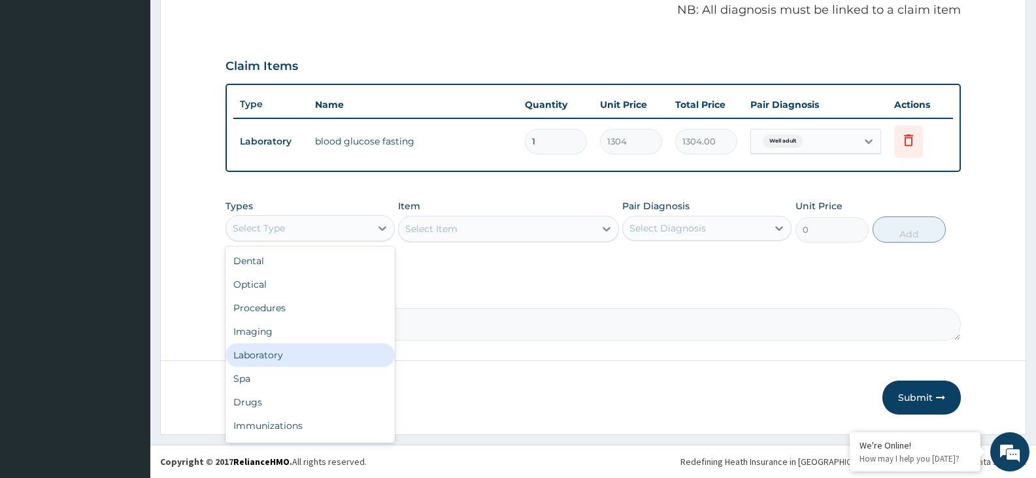
click at [318, 362] on div "Laboratory" at bounding box center [310, 355] width 169 height 24
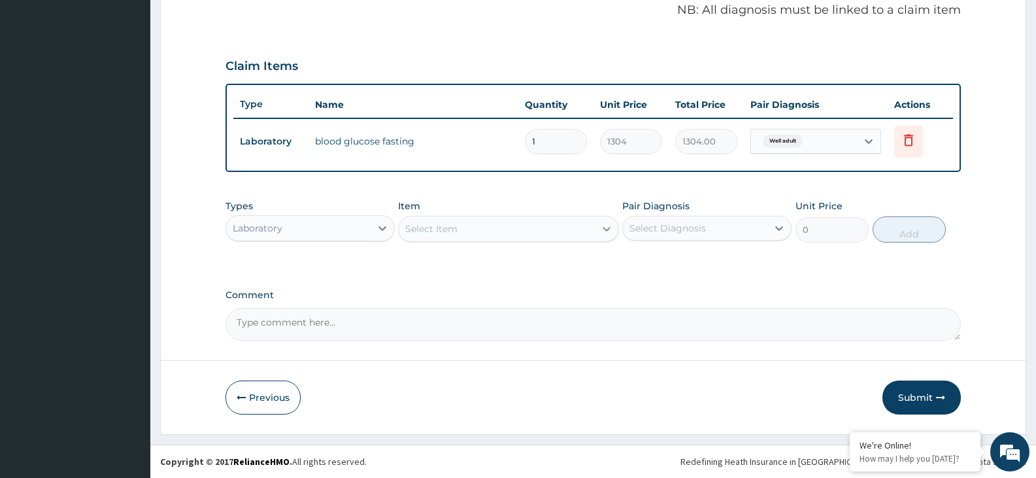
click at [611, 233] on icon at bounding box center [606, 228] width 13 height 13
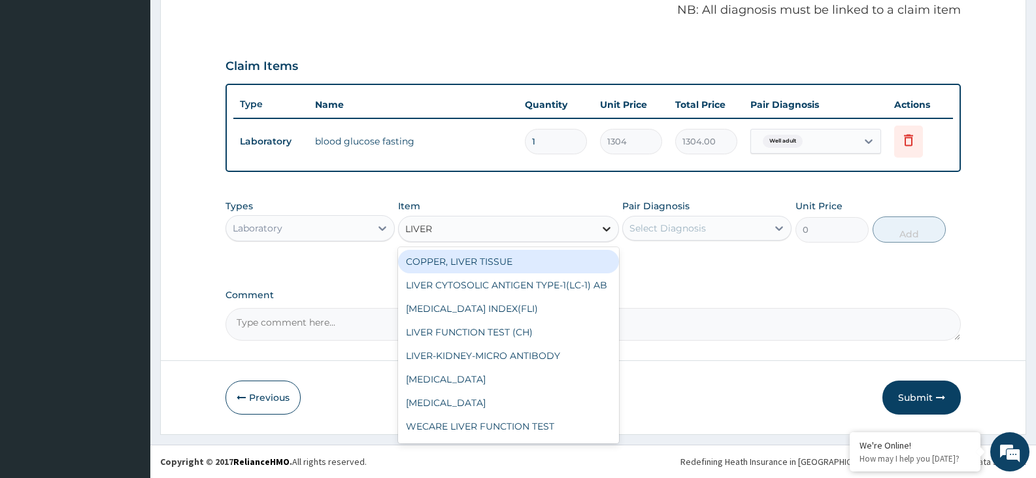
type input "LIVER F"
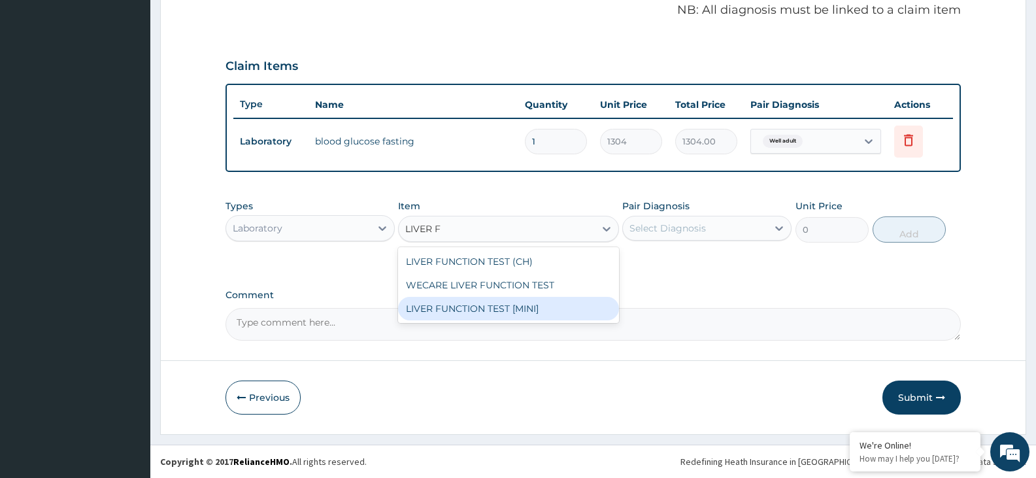
click at [562, 308] on div "LIVER FUNCTION TEST [MINI]" at bounding box center [508, 309] width 220 height 24
type input "9191"
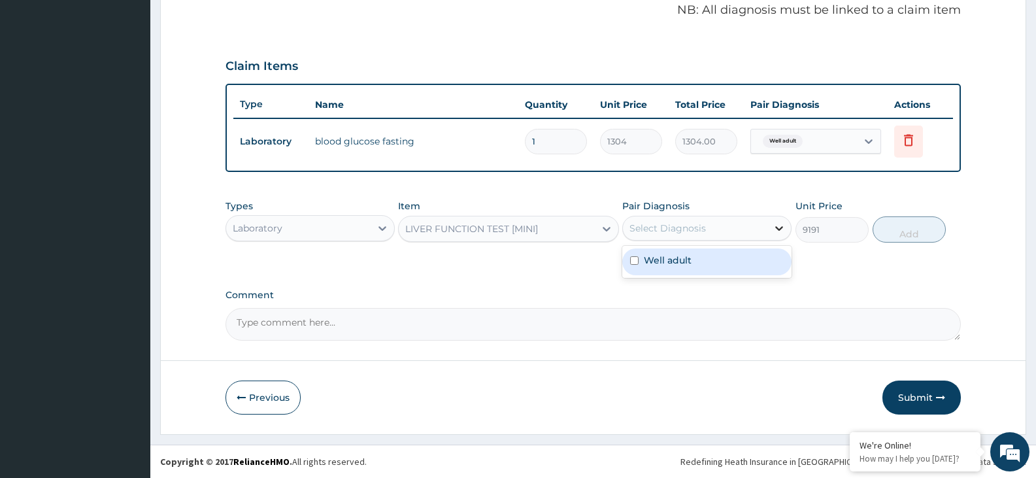
click at [781, 232] on icon at bounding box center [779, 228] width 13 height 13
click at [765, 258] on div "Well adult" at bounding box center [707, 261] width 169 height 27
checkbox input "true"
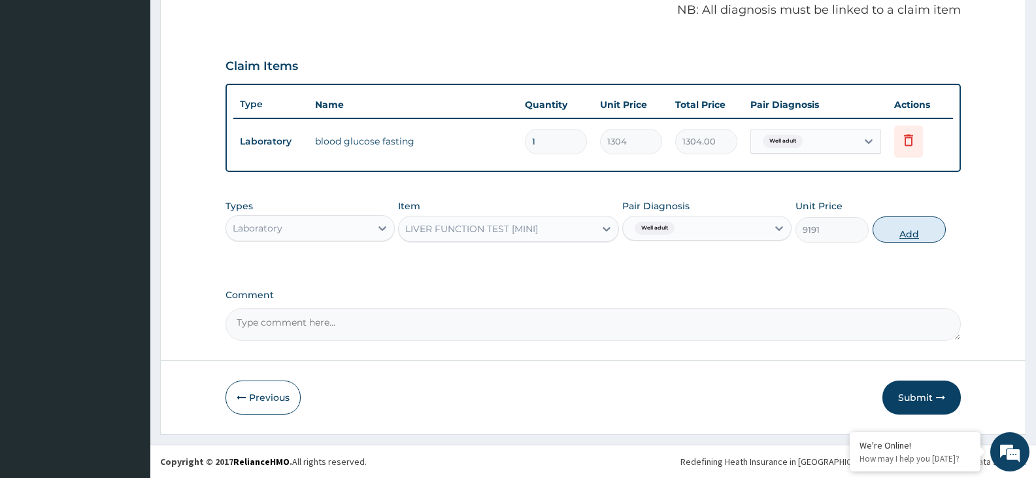
click at [907, 239] on button "Add" at bounding box center [909, 229] width 73 height 26
type input "0"
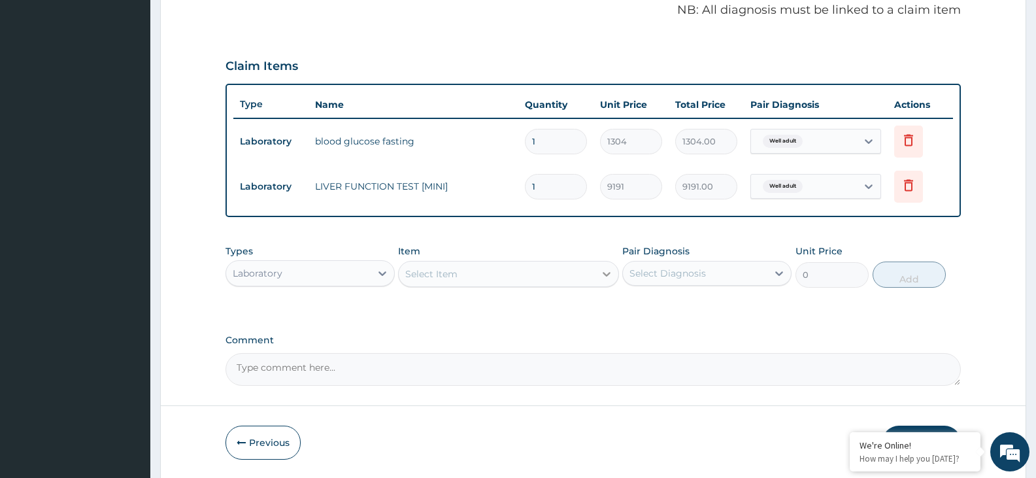
click at [601, 271] on icon at bounding box center [606, 273] width 13 height 13
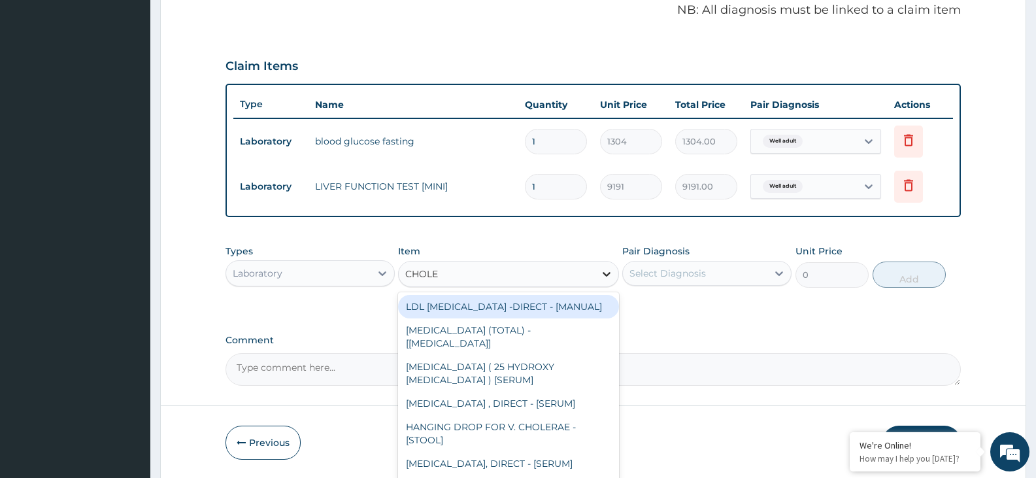
type input "CHOLES"
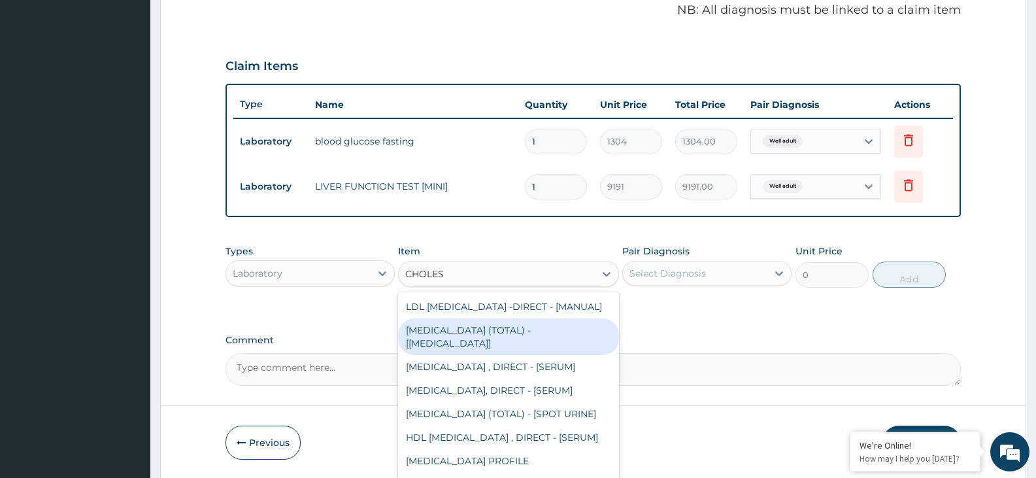
click at [540, 338] on div "[MEDICAL_DATA] (TOTAL) - [[MEDICAL_DATA]]" at bounding box center [508, 336] width 220 height 37
type input "2800"
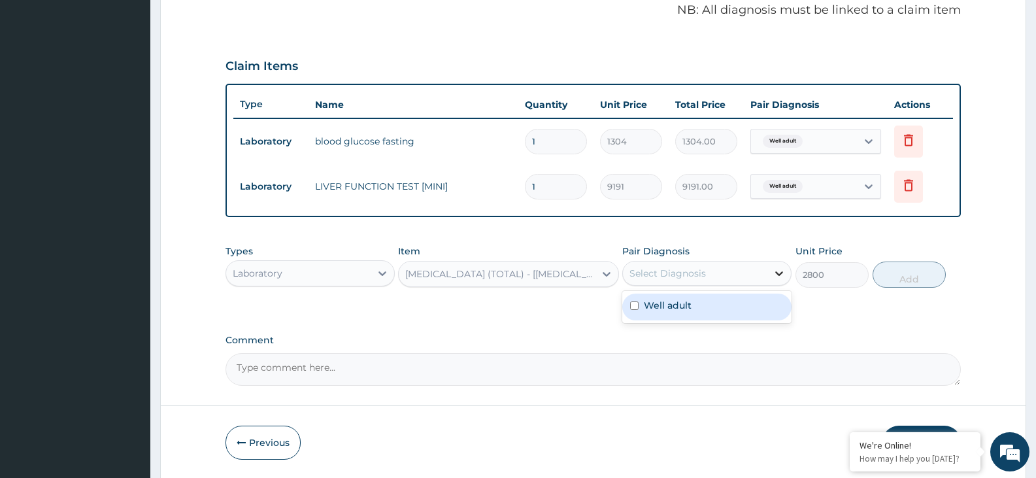
click at [784, 273] on icon at bounding box center [779, 273] width 13 height 13
click at [764, 307] on div "Well adult" at bounding box center [707, 307] width 169 height 27
checkbox input "true"
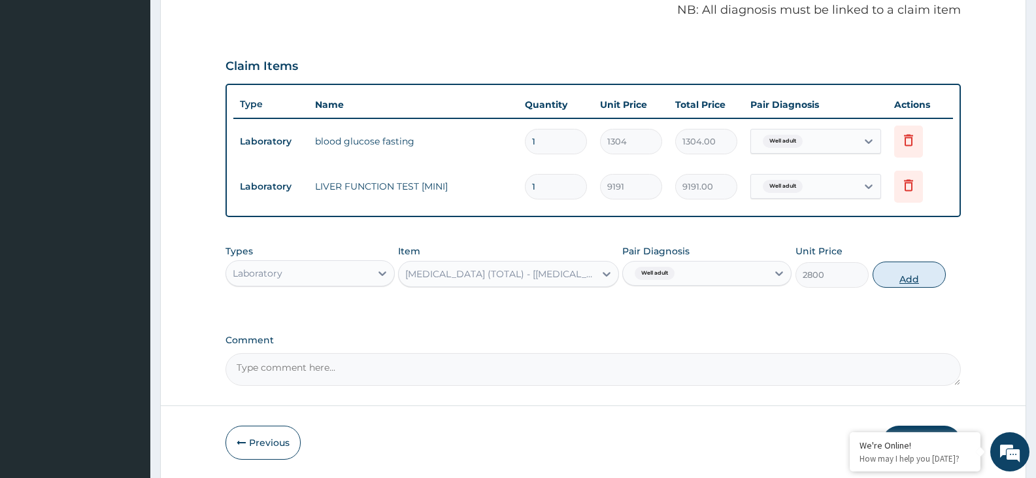
click at [916, 278] on button "Add" at bounding box center [909, 275] width 73 height 26
type input "0"
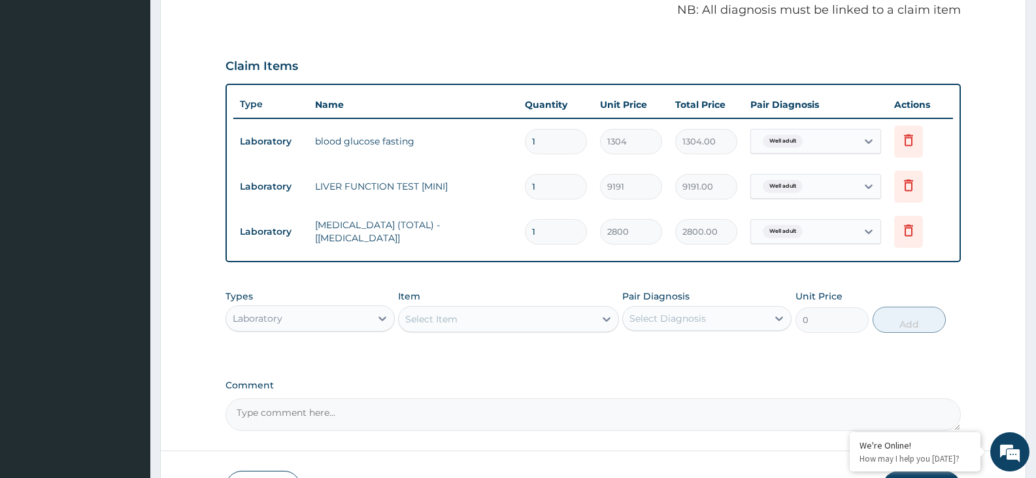
click at [570, 322] on div "Select Item" at bounding box center [497, 319] width 196 height 21
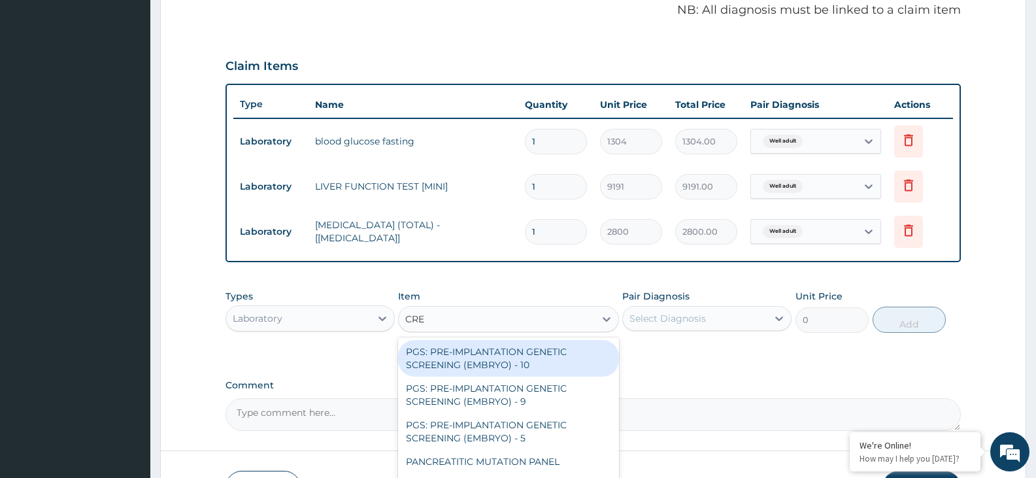
type input "CREA"
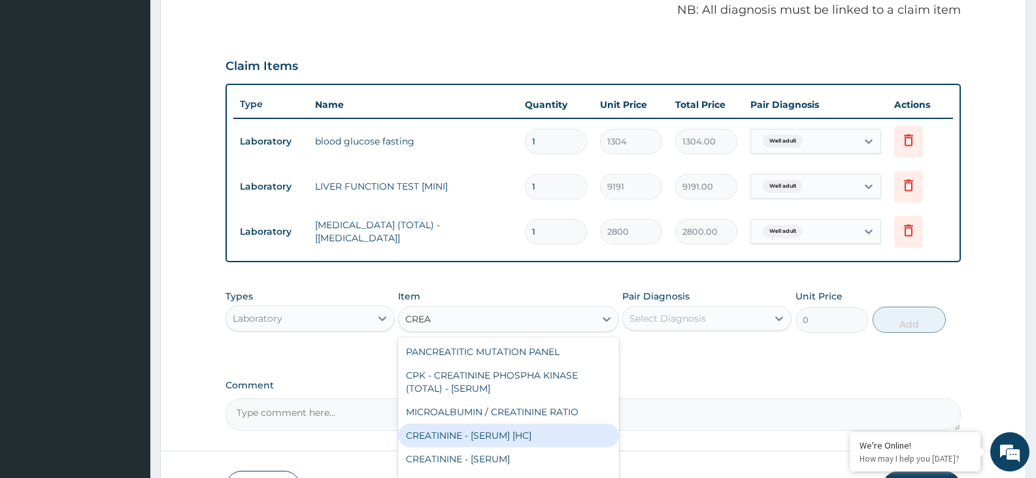
drag, startPoint x: 529, startPoint y: 438, endPoint x: 532, endPoint y: 422, distance: 15.9
click at [530, 437] on div "CREATININE - [SERUM] [HC]" at bounding box center [508, 436] width 220 height 24
type input "2400"
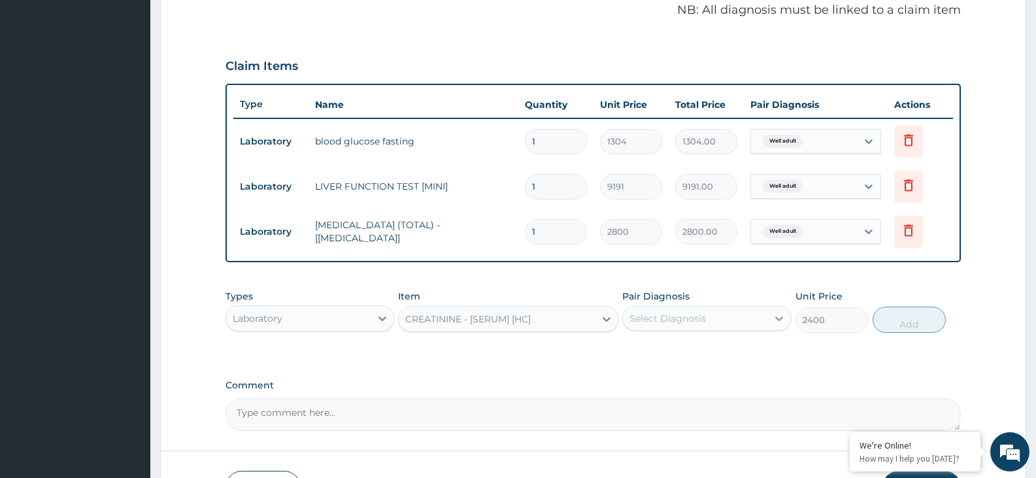
click at [784, 315] on icon at bounding box center [779, 318] width 13 height 13
click at [755, 356] on div "Well adult" at bounding box center [707, 352] width 169 height 27
checkbox input "true"
click at [904, 326] on button "Add" at bounding box center [909, 320] width 73 height 26
type input "0"
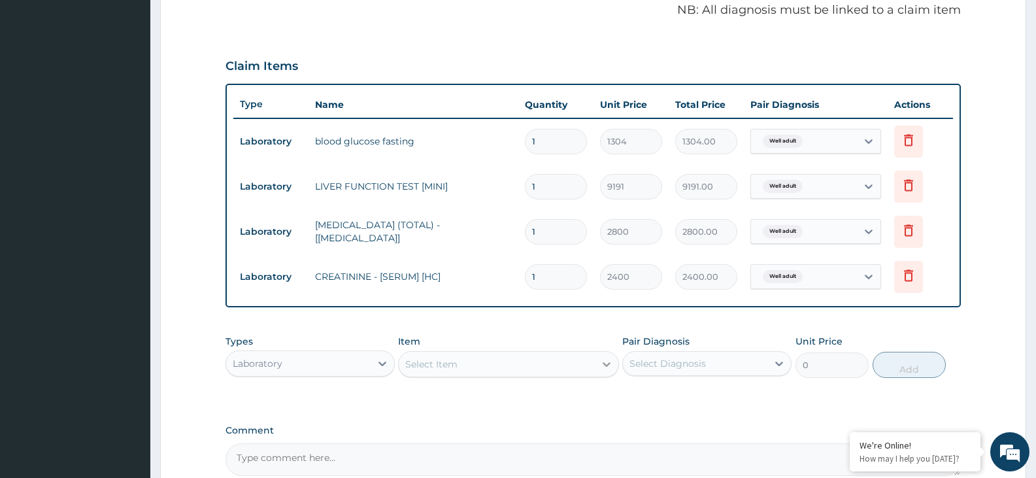
click at [604, 362] on icon at bounding box center [606, 364] width 13 height 13
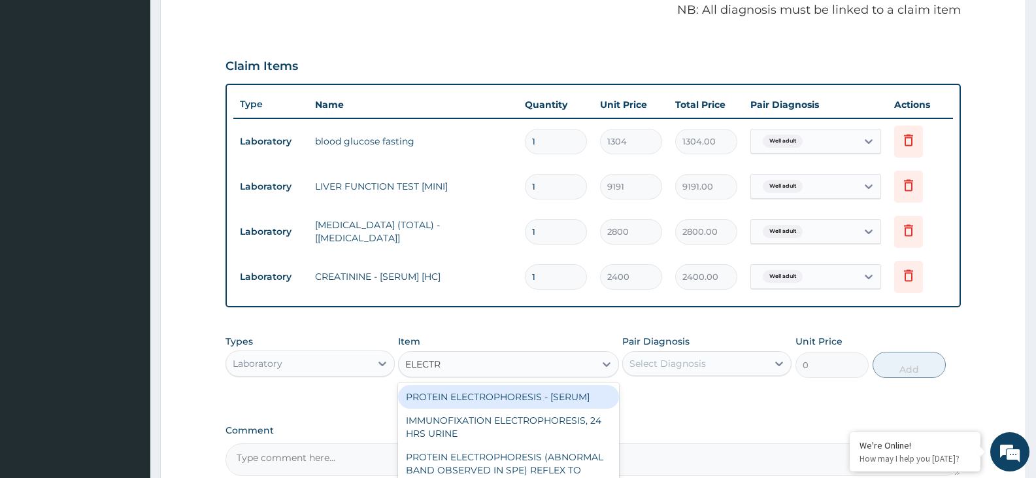
type input "ELECTRO"
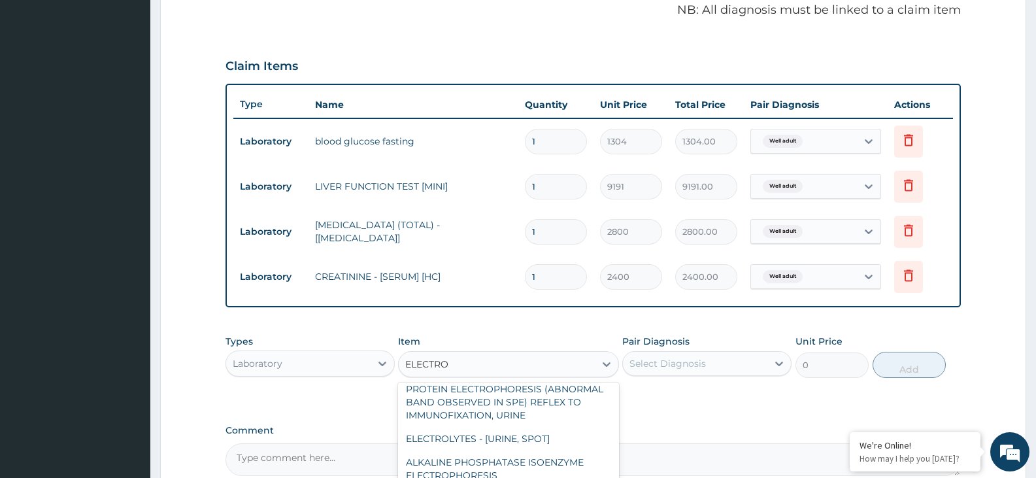
scroll to position [79, 0]
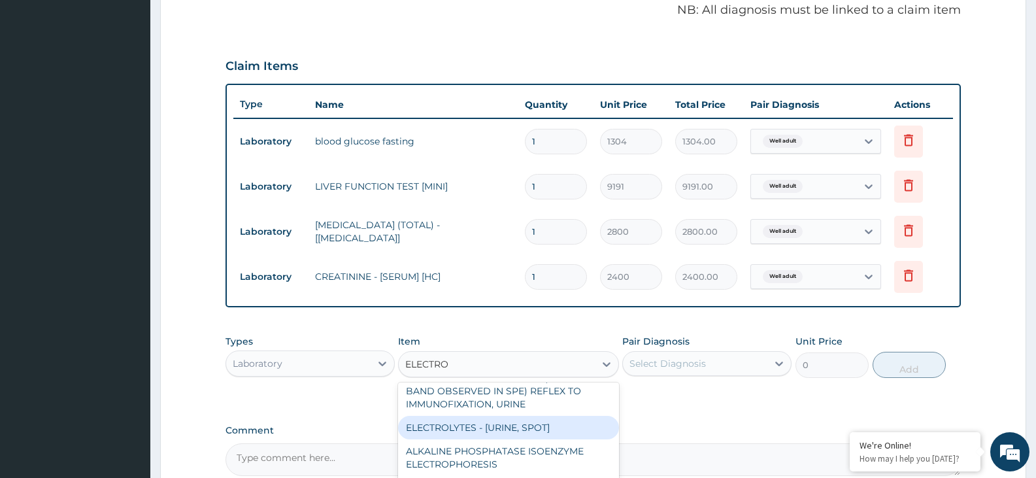
click at [586, 436] on div "ELECTROLYTES - [URINE, SPOT]" at bounding box center [508, 428] width 220 height 24
type input "5504"
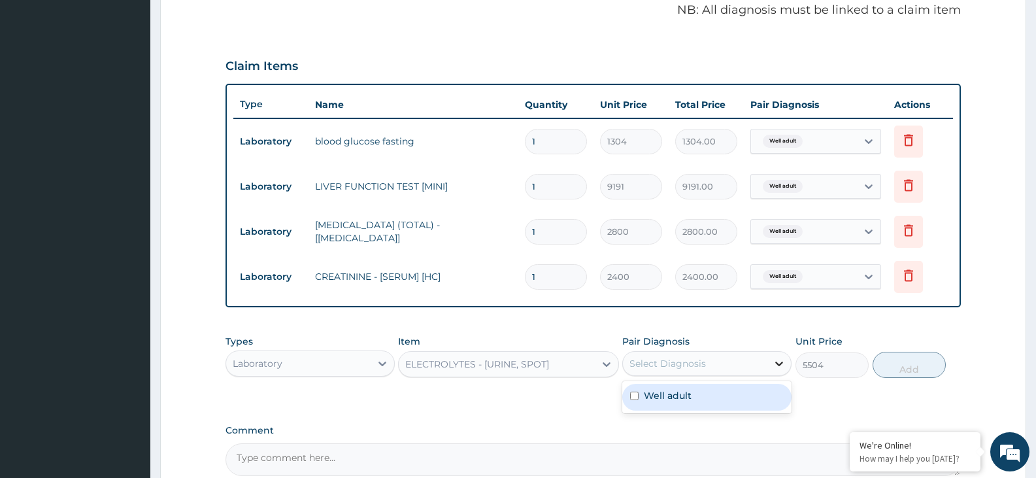
click at [779, 362] on icon at bounding box center [779, 363] width 13 height 13
click at [761, 395] on div "Well adult" at bounding box center [707, 397] width 169 height 27
checkbox input "true"
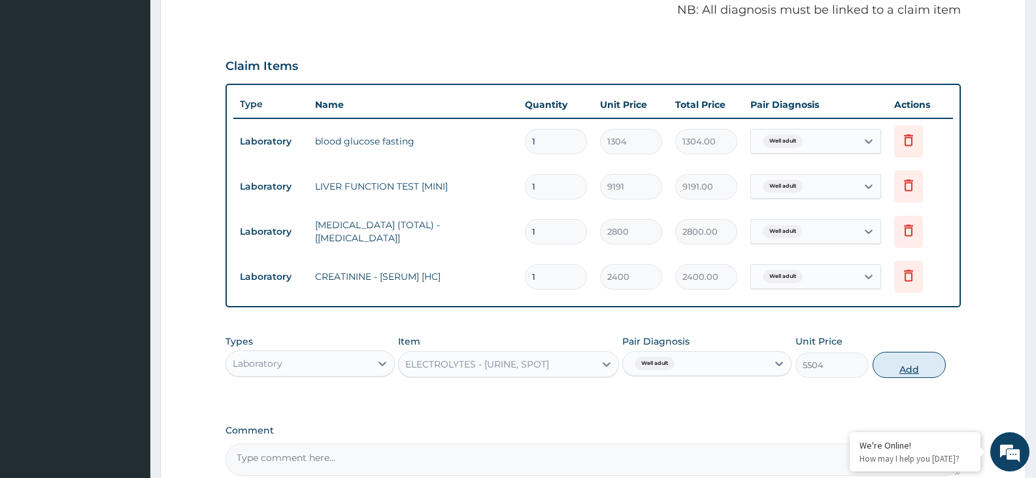
click at [900, 368] on button "Add" at bounding box center [909, 365] width 73 height 26
type input "0"
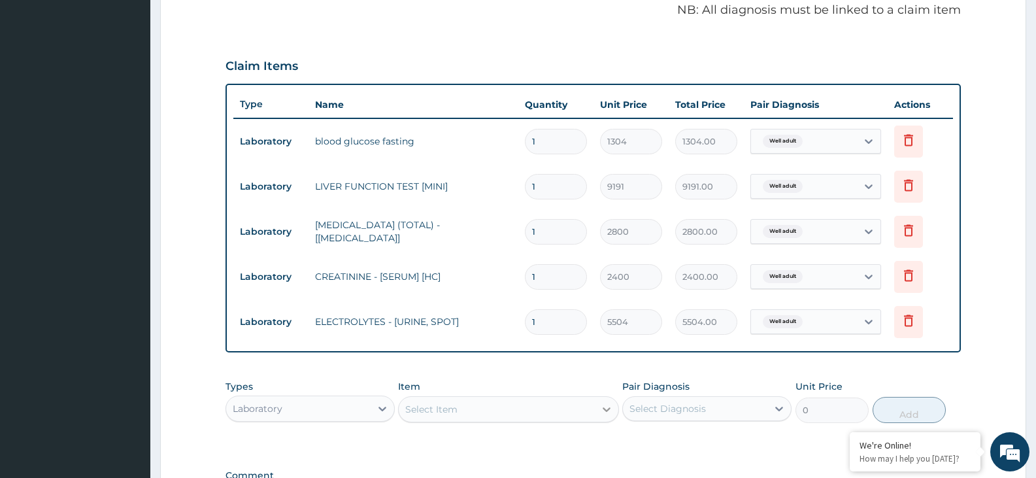
click at [604, 409] on icon at bounding box center [606, 409] width 13 height 13
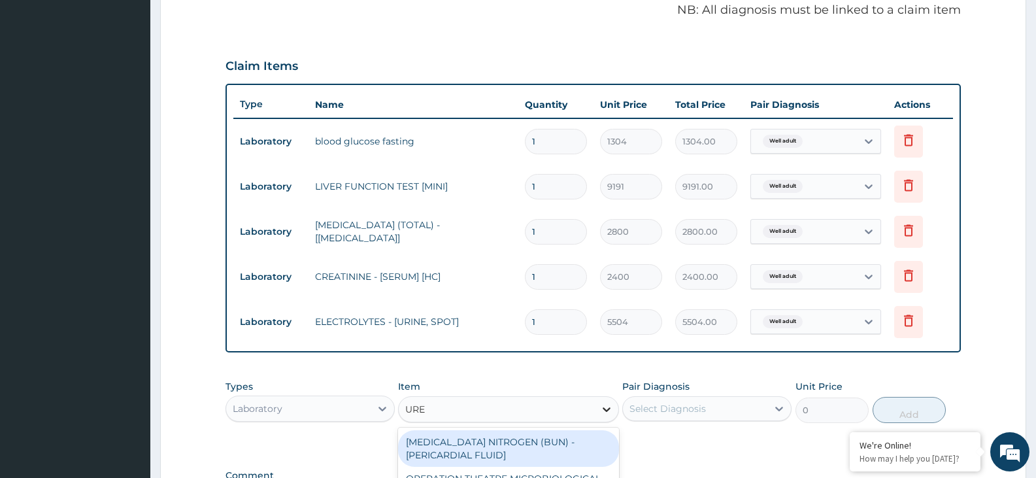
type input "[MEDICAL_DATA]"
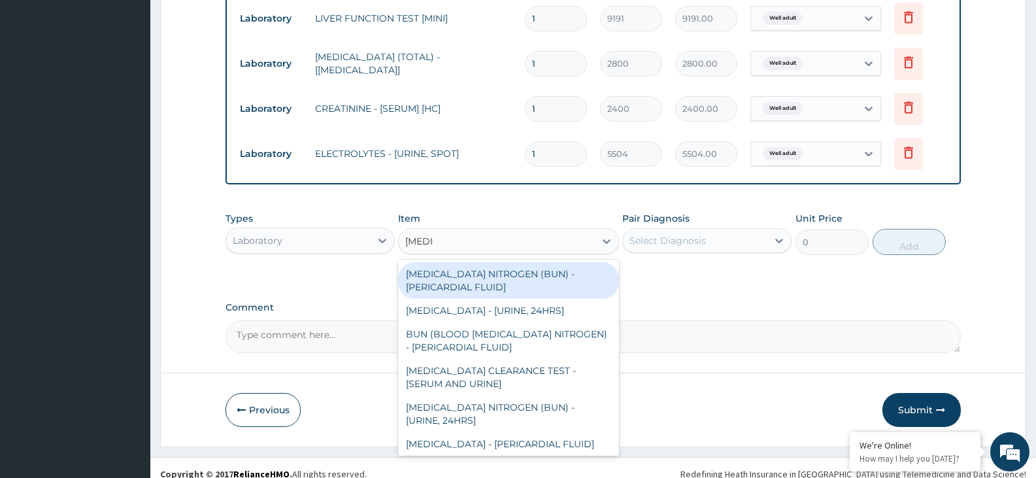
scroll to position [583, 0]
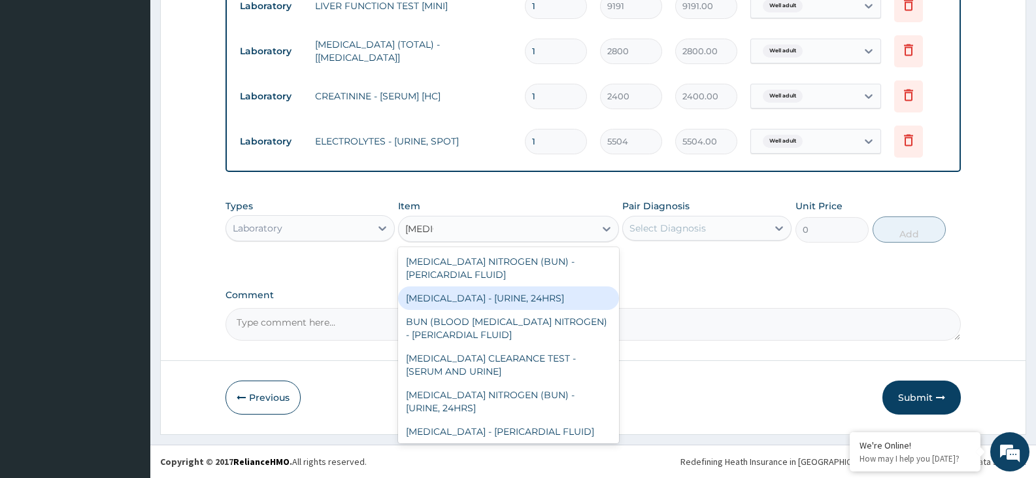
click at [572, 300] on div "[MEDICAL_DATA] - [URINE, 24HRS]" at bounding box center [508, 298] width 220 height 24
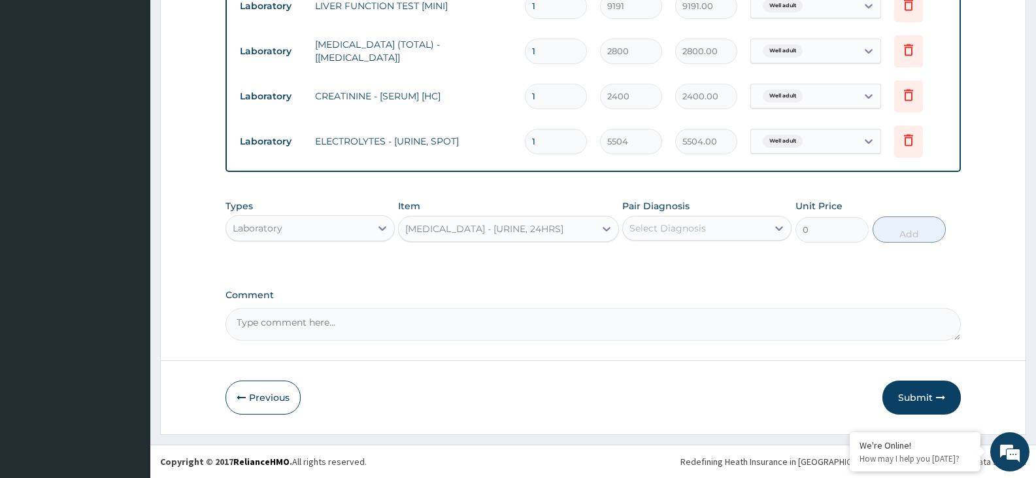
type input "2800"
click at [783, 227] on icon at bounding box center [779, 228] width 13 height 13
click at [761, 262] on div "Well adult" at bounding box center [707, 261] width 169 height 27
checkbox input "true"
click at [941, 235] on button "Add" at bounding box center [909, 229] width 73 height 26
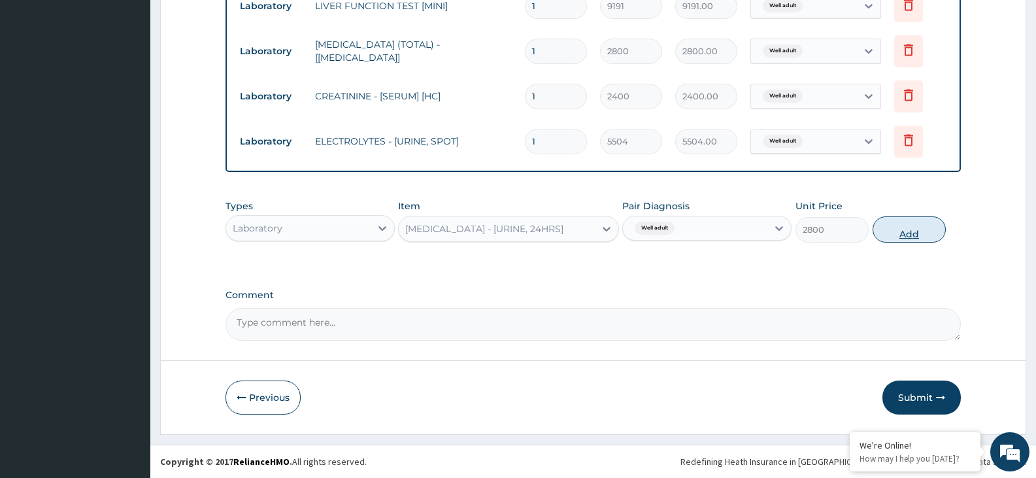
type input "0"
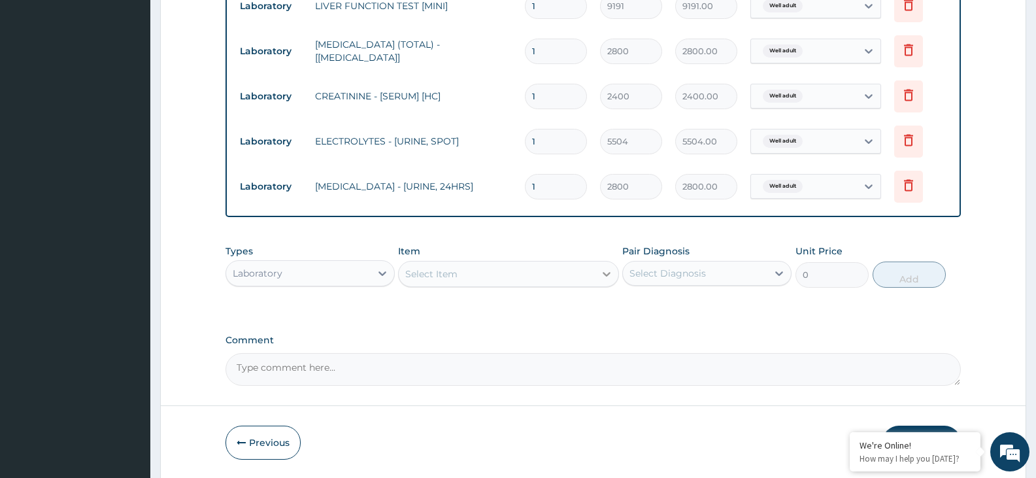
click at [611, 273] on icon at bounding box center [606, 273] width 13 height 13
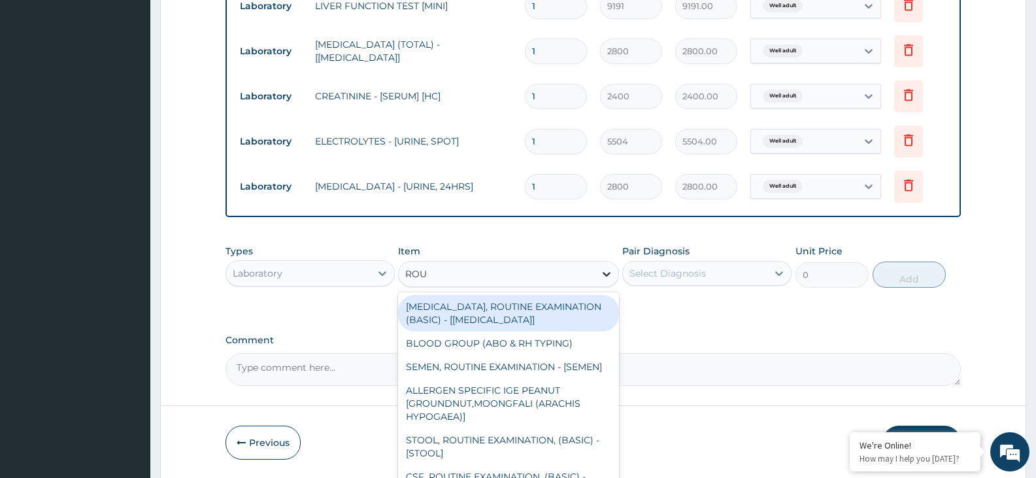
type input "ROUT"
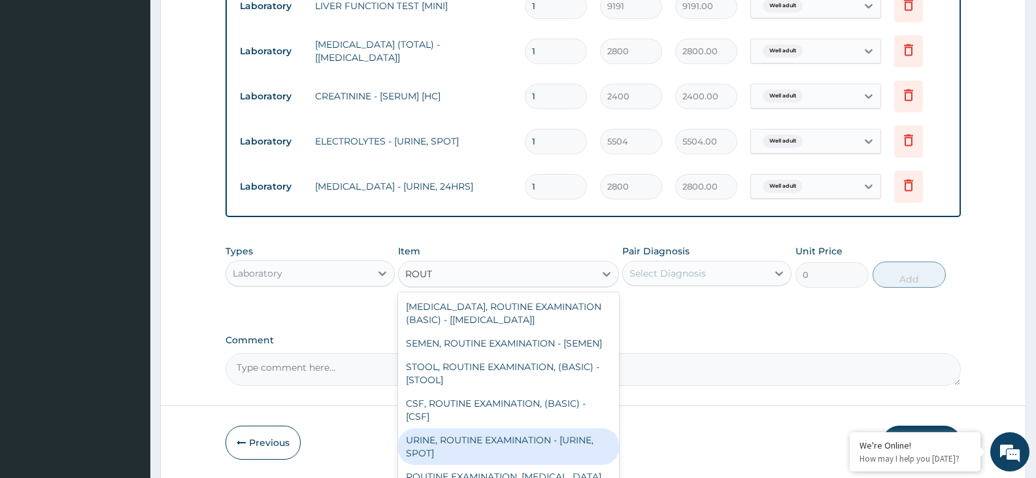
click at [530, 451] on div "URINE, ROUTINE EXAMINATION - [URINE, SPOT]" at bounding box center [508, 446] width 220 height 37
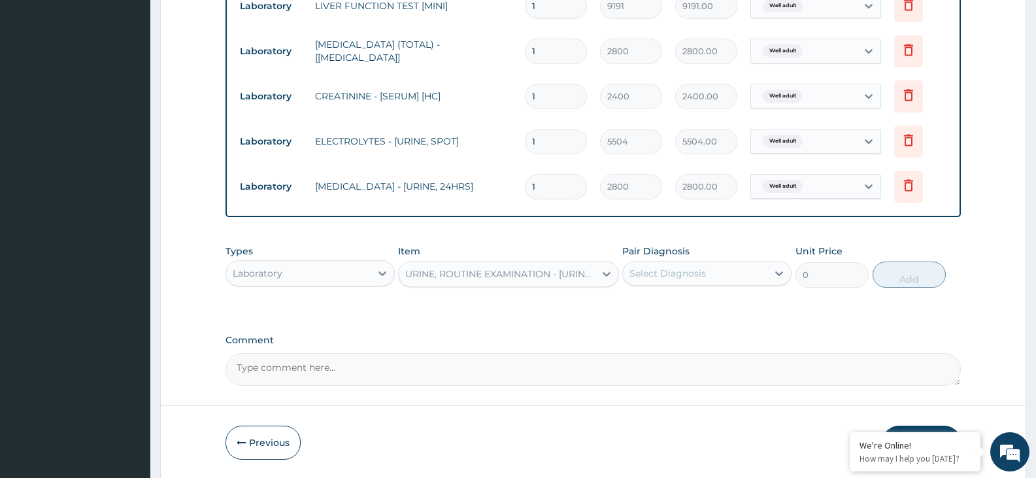
type input "2504"
click at [777, 274] on icon at bounding box center [779, 273] width 13 height 13
click at [750, 313] on div "Well adult" at bounding box center [707, 307] width 169 height 27
checkbox input "true"
click at [889, 271] on button "Add" at bounding box center [909, 275] width 73 height 26
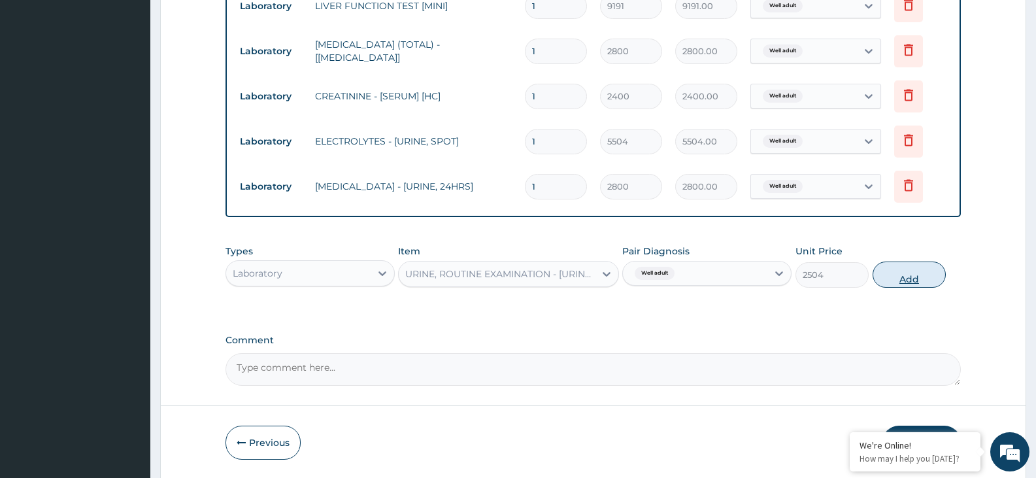
type input "0"
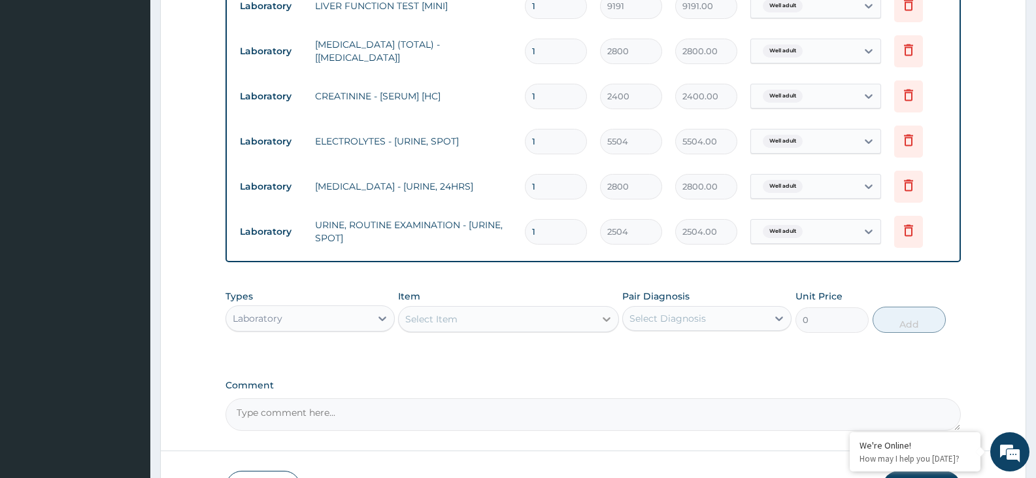
click at [609, 317] on icon at bounding box center [606, 319] width 13 height 13
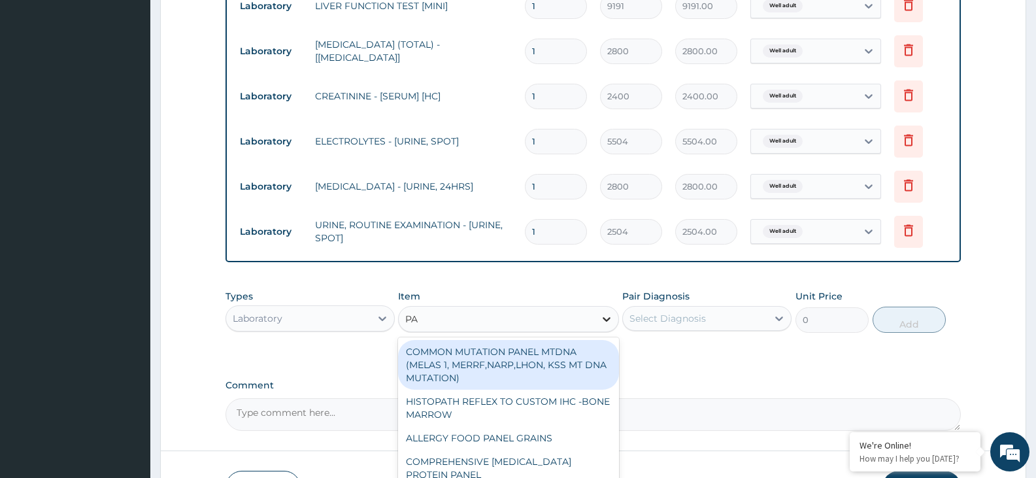
type input "PAP"
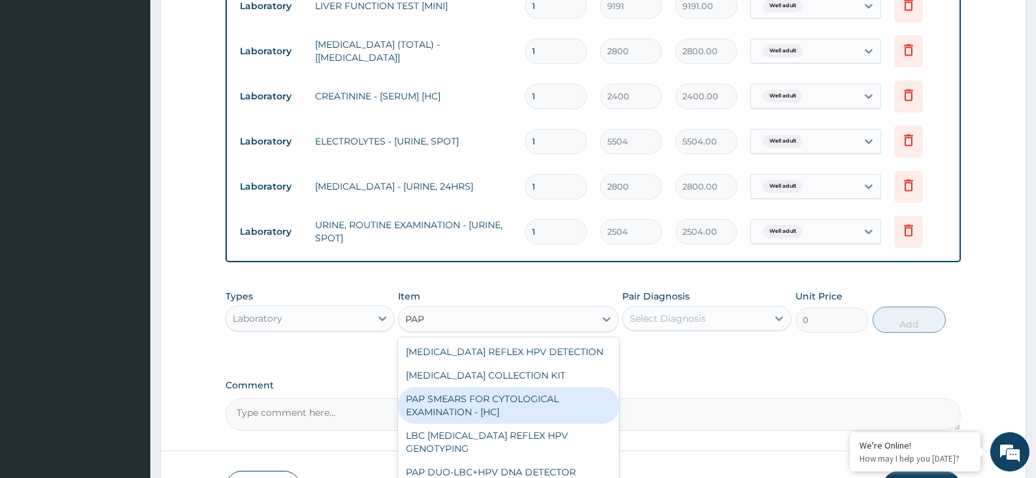
click at [519, 396] on div "PAP SMEARS FOR CYTOLOGICAL EXAMINATION - [HC]" at bounding box center [508, 405] width 220 height 37
type input "7400"
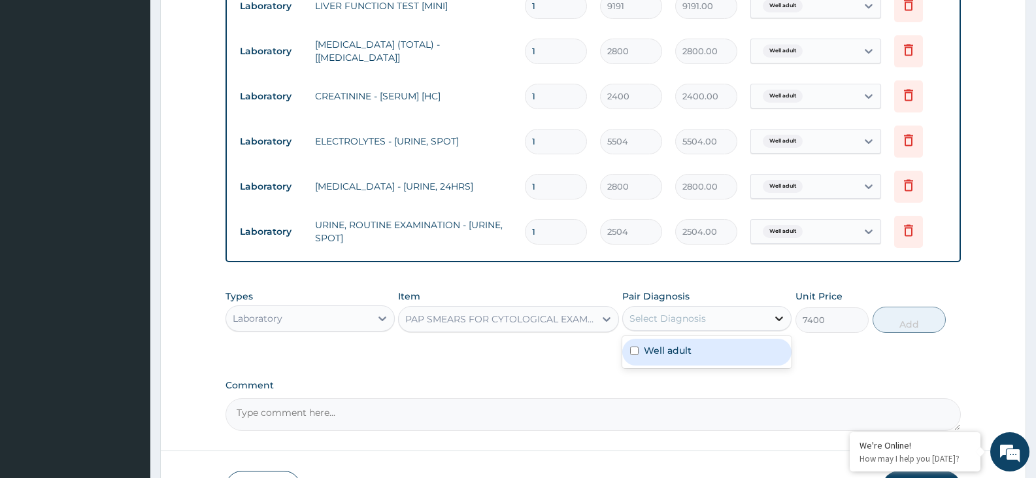
click at [783, 315] on icon at bounding box center [779, 318] width 13 height 13
click at [717, 347] on div "Well adult" at bounding box center [707, 352] width 169 height 27
checkbox input "true"
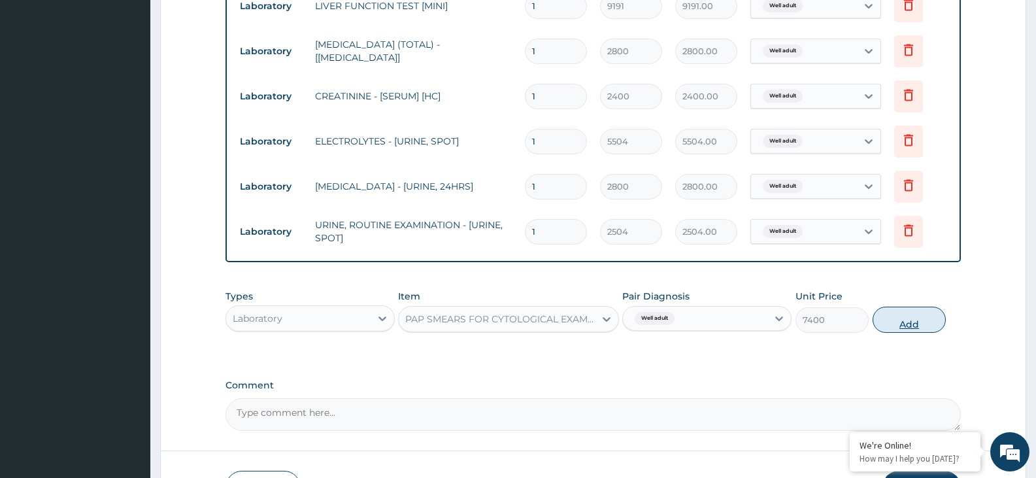
click at [901, 318] on button "Add" at bounding box center [909, 320] width 73 height 26
type input "0"
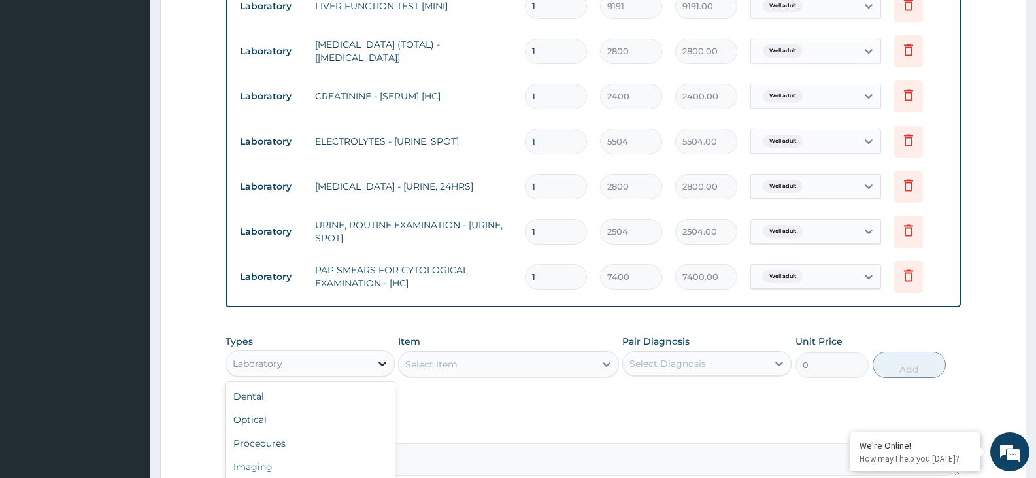
click at [383, 365] on icon at bounding box center [383, 364] width 8 height 5
click at [281, 462] on div "Imaging" at bounding box center [310, 467] width 169 height 24
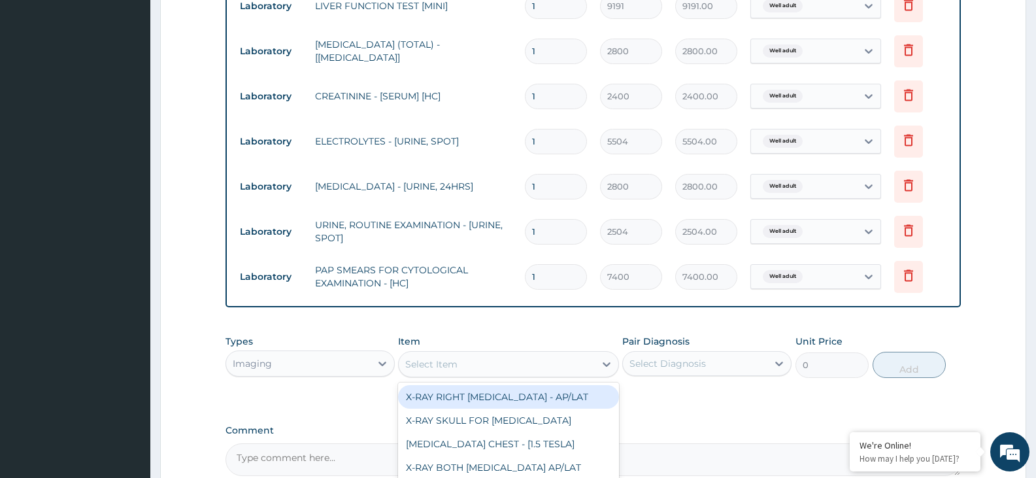
click at [549, 364] on div "Select Item" at bounding box center [497, 364] width 196 height 21
type input "GYN"
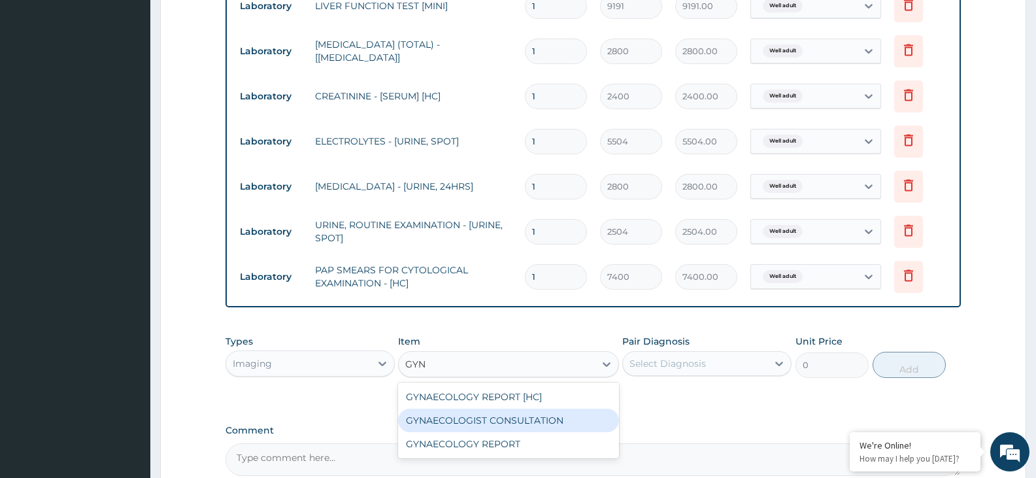
click at [439, 413] on div "GYNAECOLOGIST CONSULTATION" at bounding box center [508, 421] width 220 height 24
type input "9400"
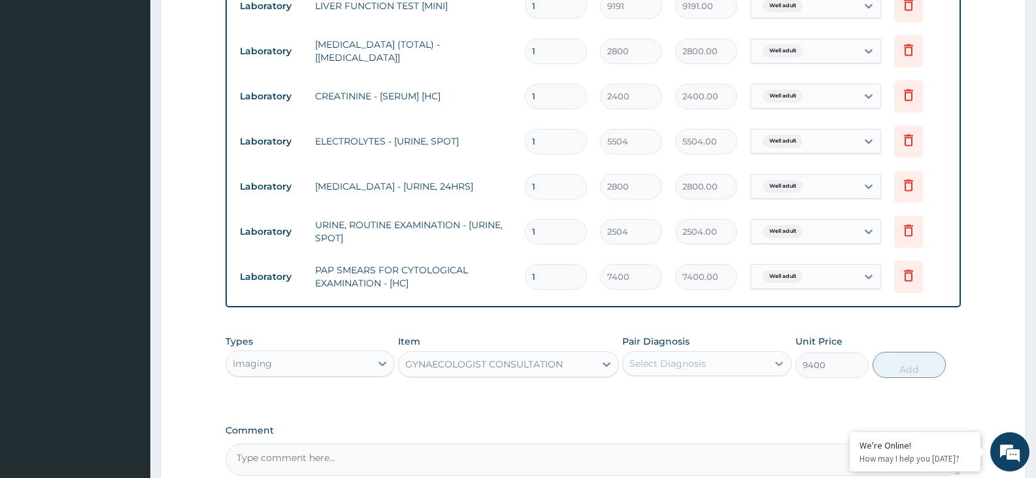
click at [776, 362] on icon at bounding box center [780, 364] width 8 height 5
click at [752, 396] on div "Well adult" at bounding box center [707, 397] width 169 height 27
checkbox input "true"
click at [907, 368] on button "Add" at bounding box center [909, 365] width 73 height 26
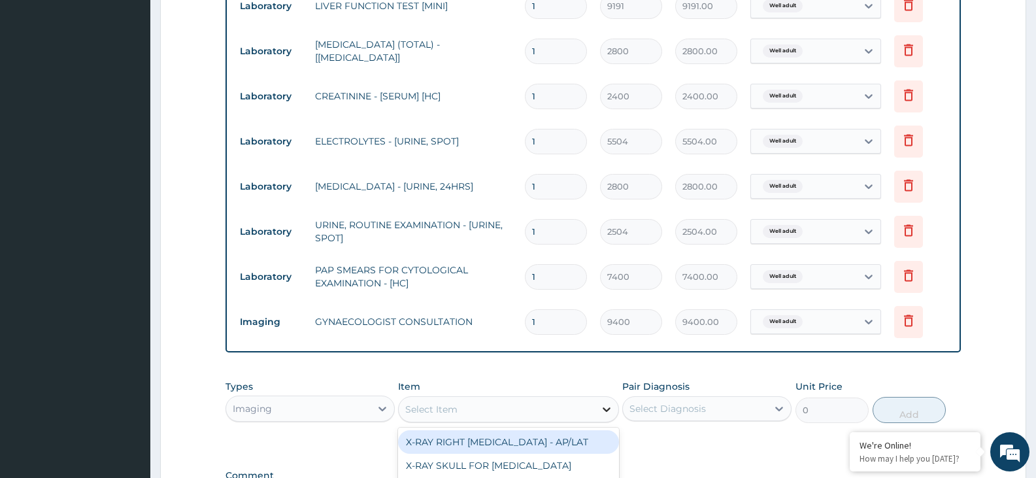
click at [606, 412] on icon at bounding box center [606, 409] width 13 height 13
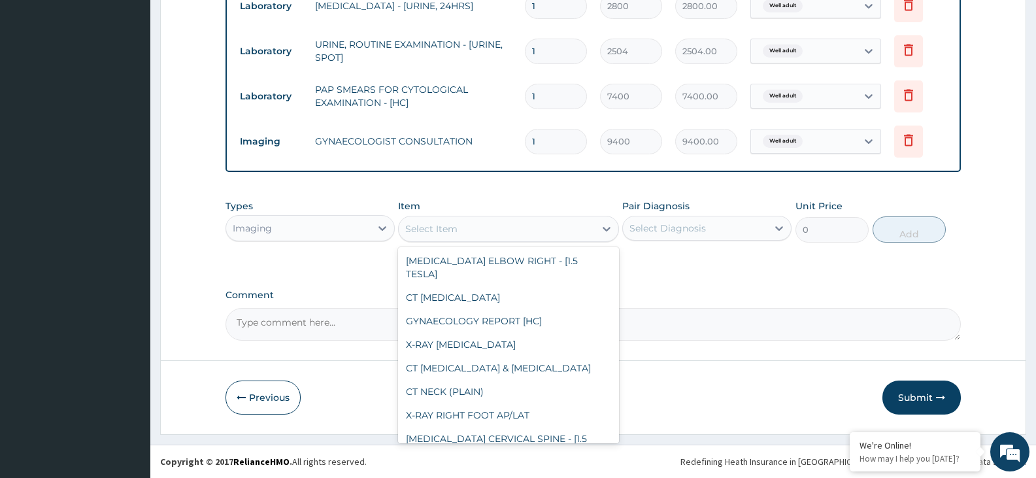
scroll to position [1656, 0]
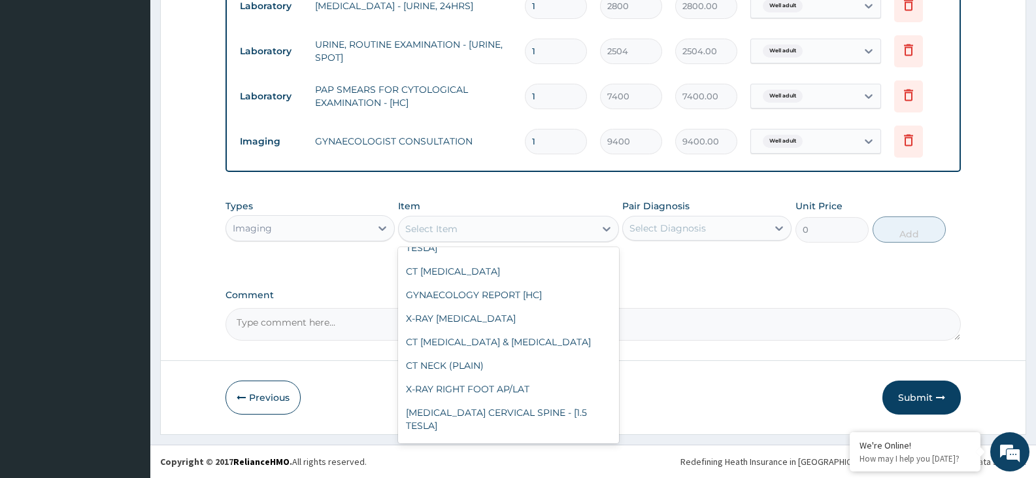
type input "4375"
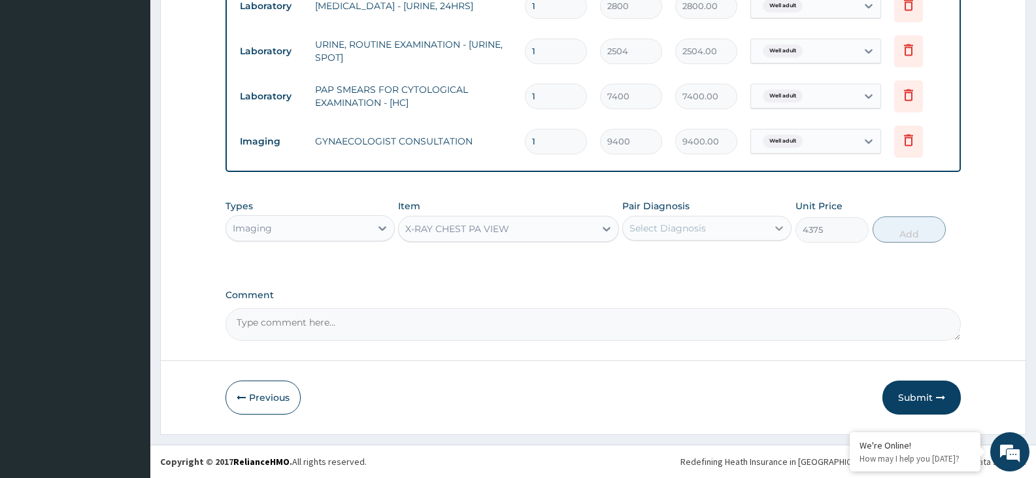
click at [775, 226] on icon at bounding box center [779, 228] width 13 height 13
click at [754, 257] on div "Well adult" at bounding box center [707, 261] width 169 height 27
checkbox input "true"
click at [900, 237] on button "Add" at bounding box center [909, 229] width 73 height 26
type input "0"
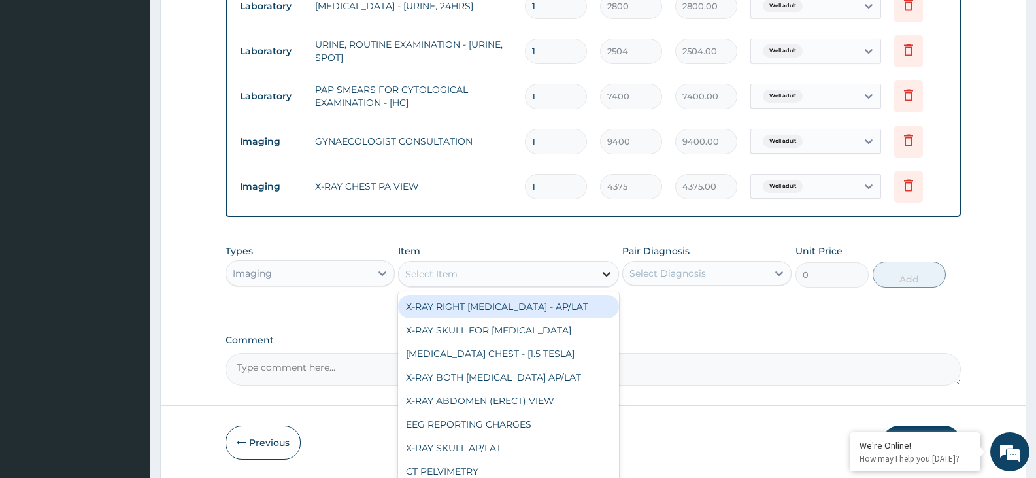
click at [602, 272] on icon at bounding box center [606, 273] width 13 height 13
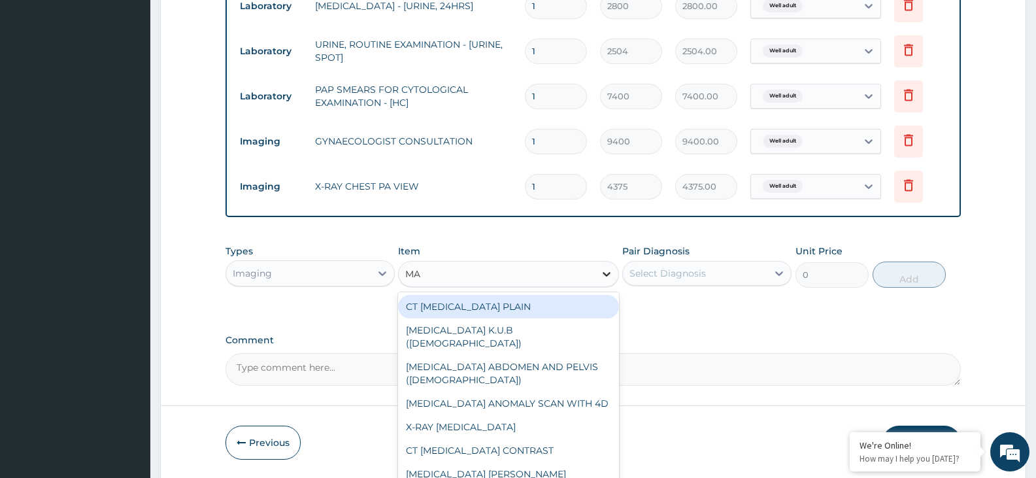
type input "MAM"
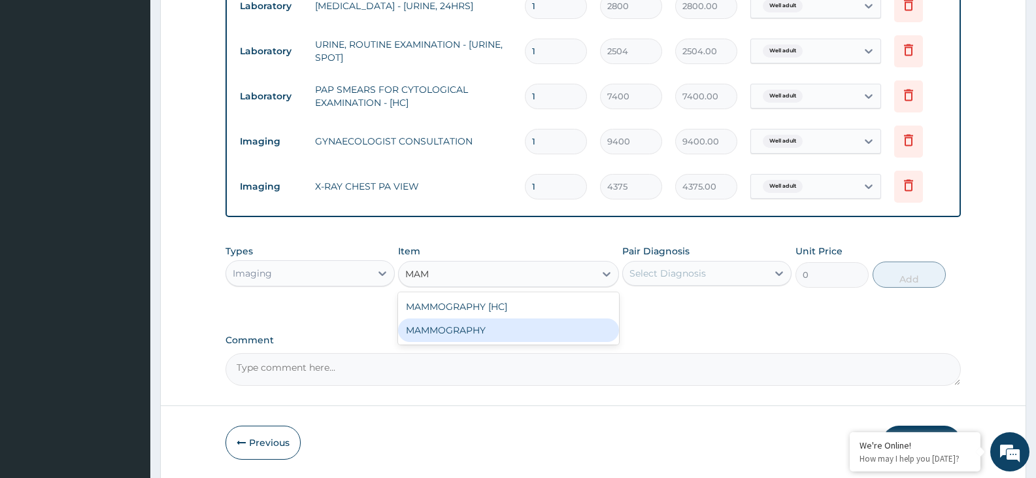
click at [492, 330] on div "MAMMOGRAPHY" at bounding box center [508, 330] width 220 height 24
type input "20000"
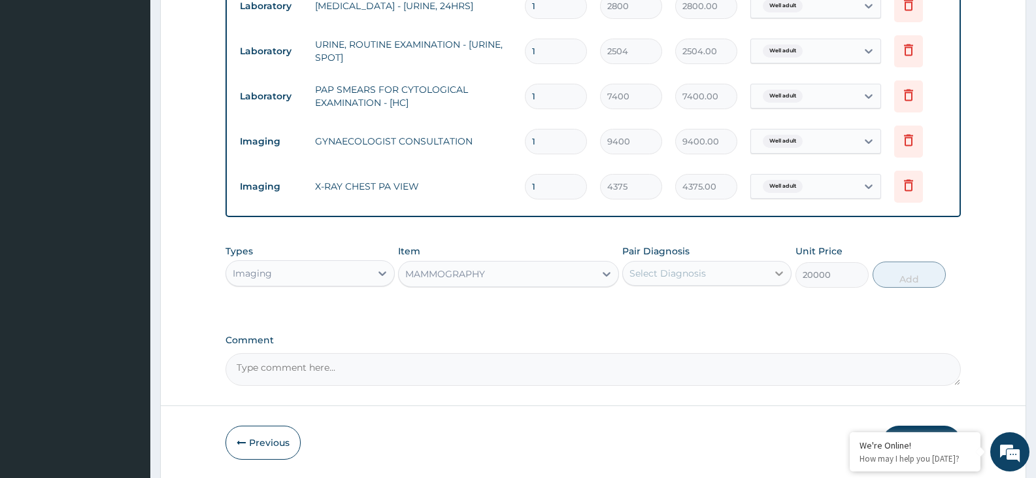
click at [775, 271] on icon at bounding box center [779, 273] width 13 height 13
click at [761, 305] on div "Well adult" at bounding box center [707, 307] width 169 height 27
checkbox input "true"
click at [898, 275] on button "Add" at bounding box center [909, 275] width 73 height 26
type input "0"
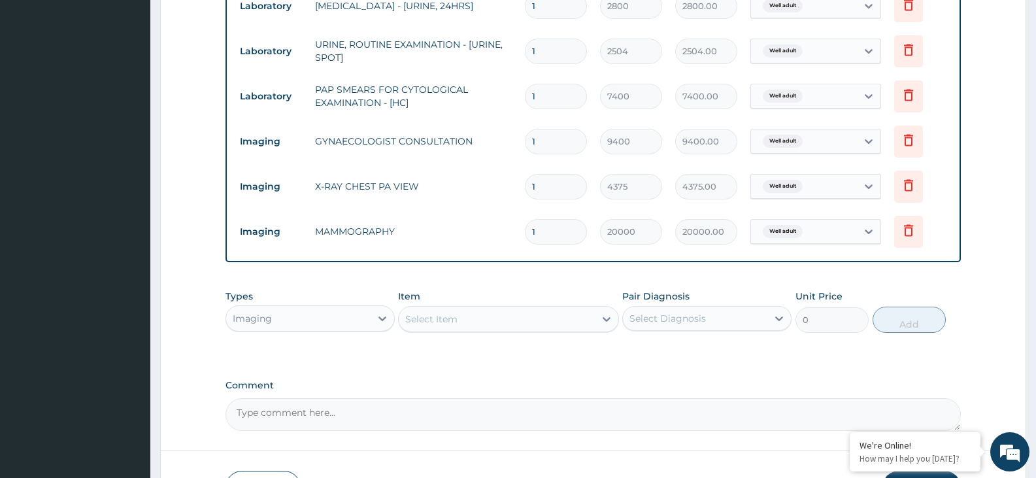
scroll to position [854, 0]
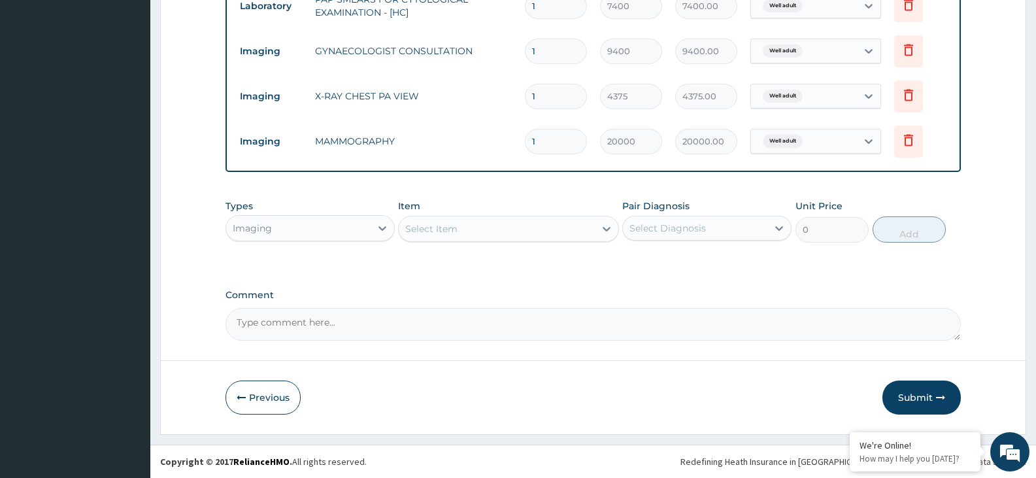
click at [916, 394] on button "Submit" at bounding box center [922, 398] width 78 height 34
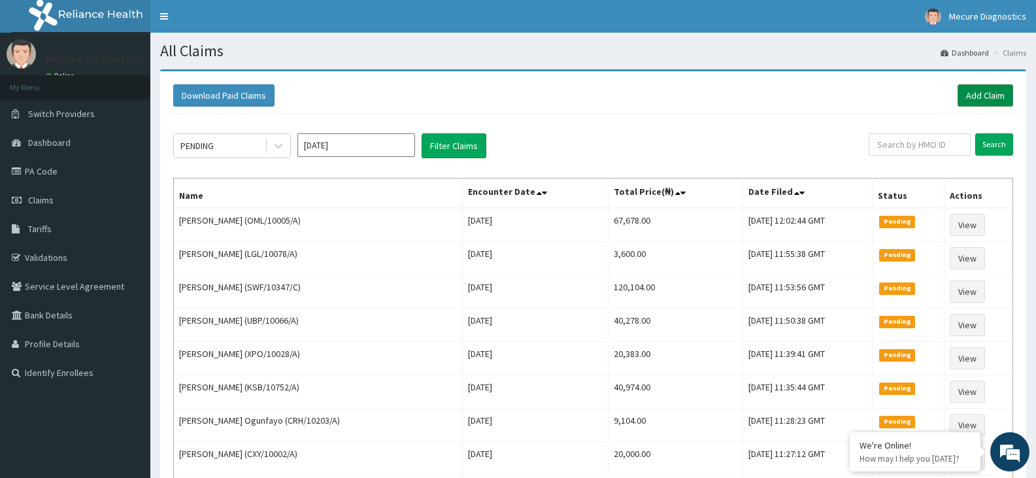
click at [993, 96] on link "Add Claim" at bounding box center [986, 95] width 56 height 22
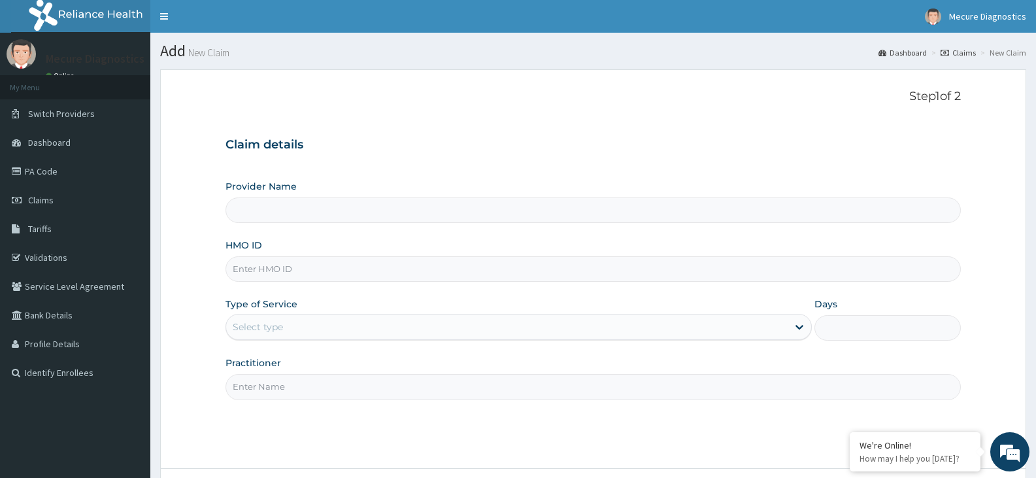
type input "Mecure -Lekki"
click at [323, 326] on div "Select type" at bounding box center [506, 327] width 561 height 21
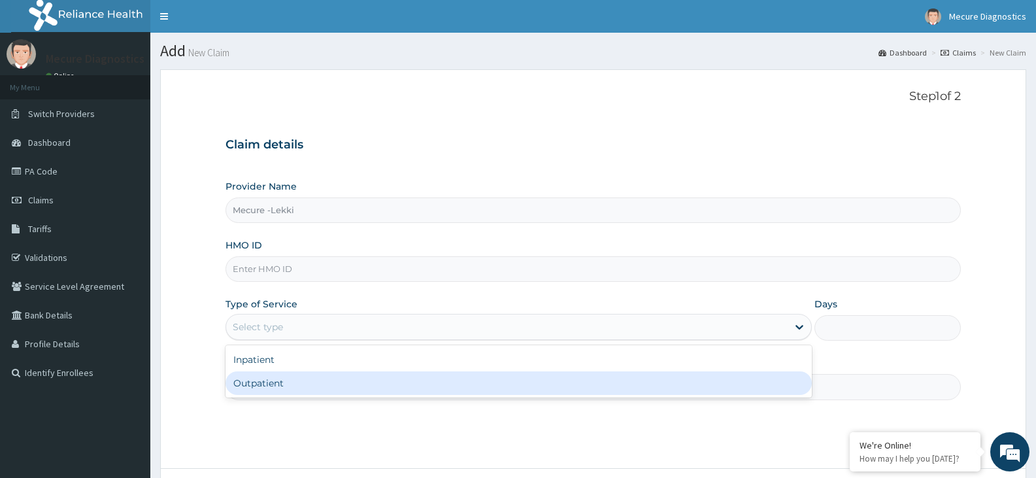
click at [300, 377] on div "Outpatient" at bounding box center [519, 383] width 586 height 24
type input "1"
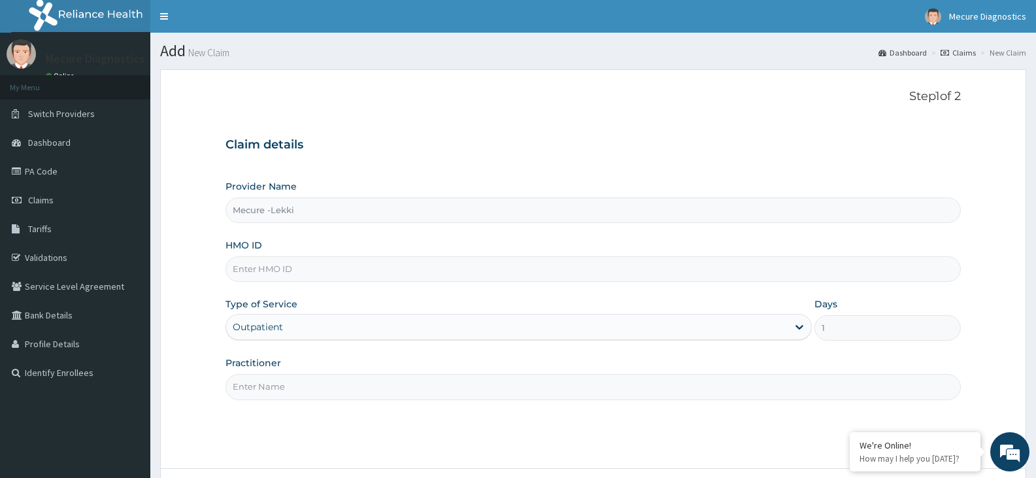
click at [298, 379] on input "Practitioner" at bounding box center [594, 387] width 736 height 26
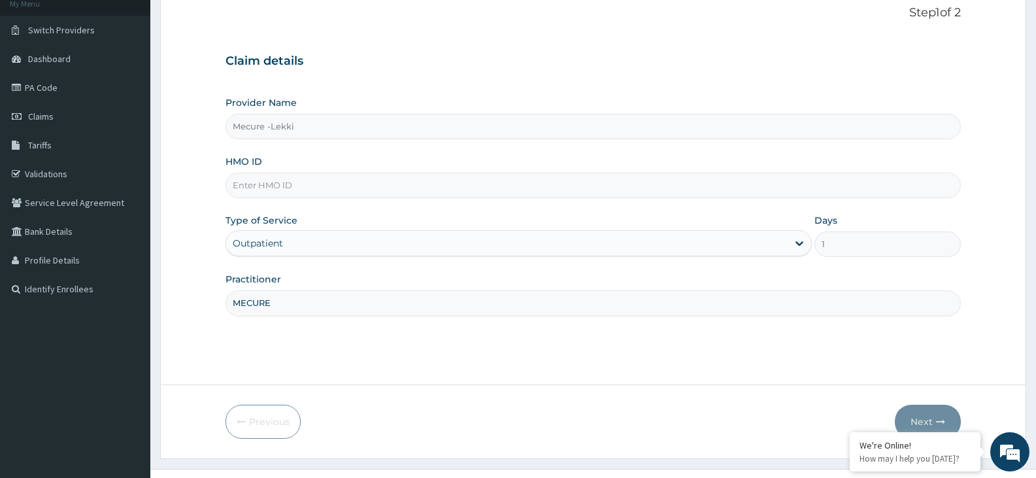
scroll to position [108, 0]
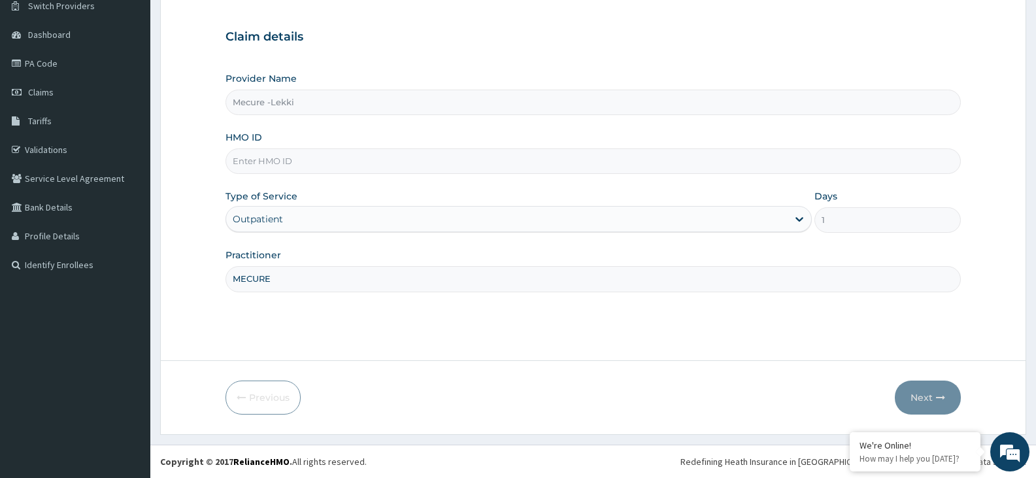
type input "MECURE"
click at [494, 158] on input "HMO ID" at bounding box center [594, 161] width 736 height 26
type input "ARG/10016/B"
click at [922, 386] on button "Next" at bounding box center [928, 398] width 66 height 34
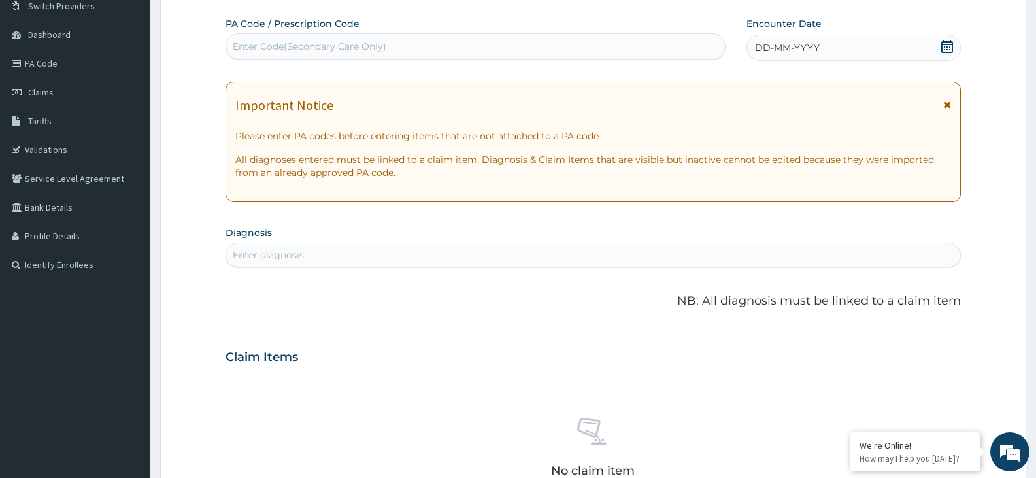
click at [467, 46] on div "Enter Code(Secondary Care Only)" at bounding box center [475, 46] width 499 height 21
click at [45, 63] on link "PA Code" at bounding box center [75, 63] width 150 height 29
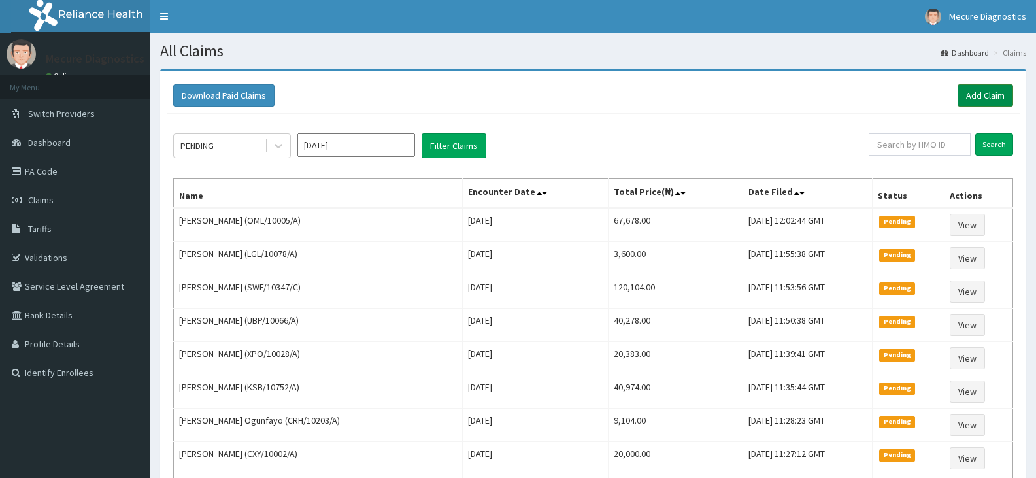
click at [972, 94] on link "Add Claim" at bounding box center [986, 95] width 56 height 22
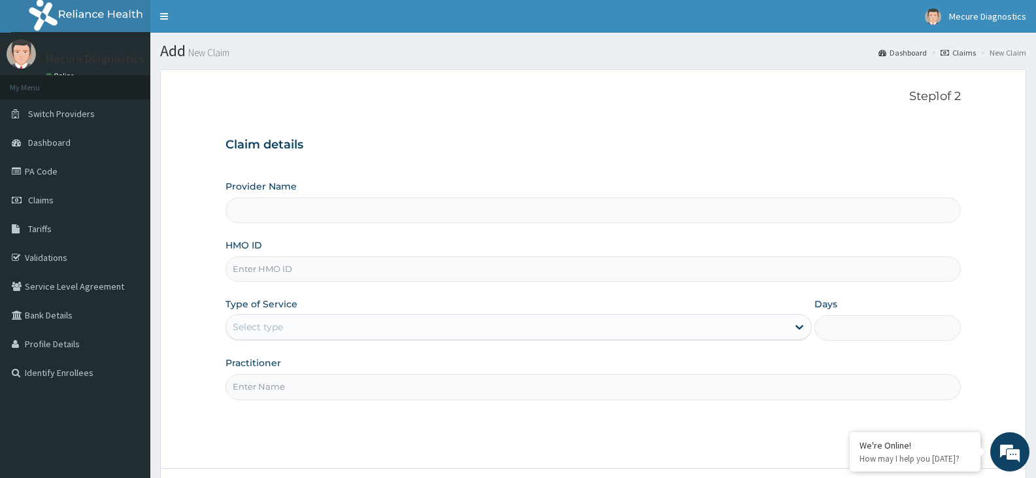
type input "Mecure -Lekki"
click at [443, 258] on input "HMO ID" at bounding box center [594, 269] width 736 height 26
type input "ARG/10016/B"
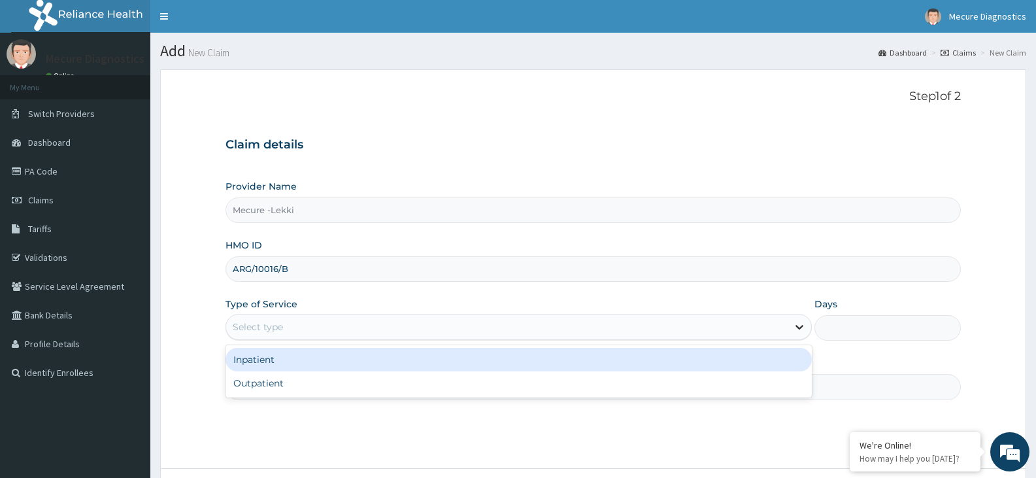
click at [806, 327] on icon at bounding box center [799, 326] width 13 height 13
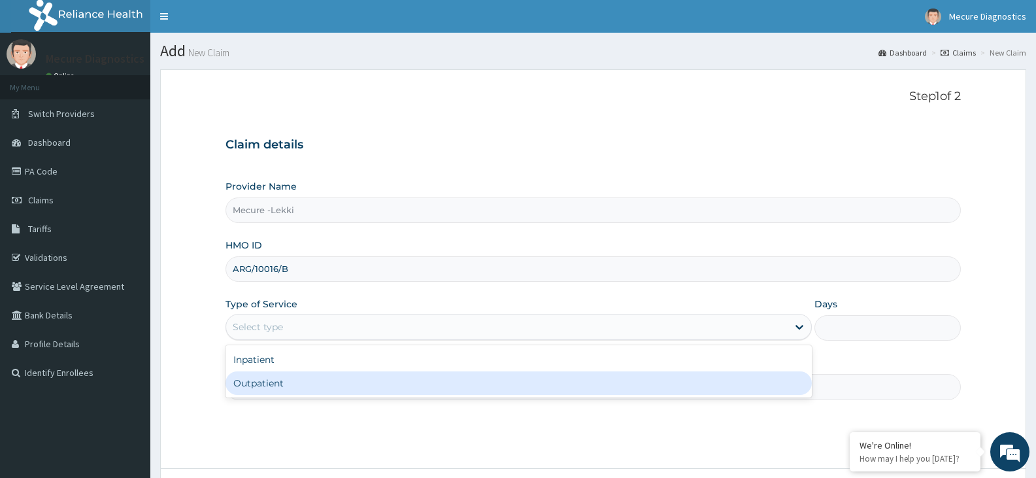
click at [730, 391] on div "Outpatient" at bounding box center [519, 383] width 586 height 24
type input "1"
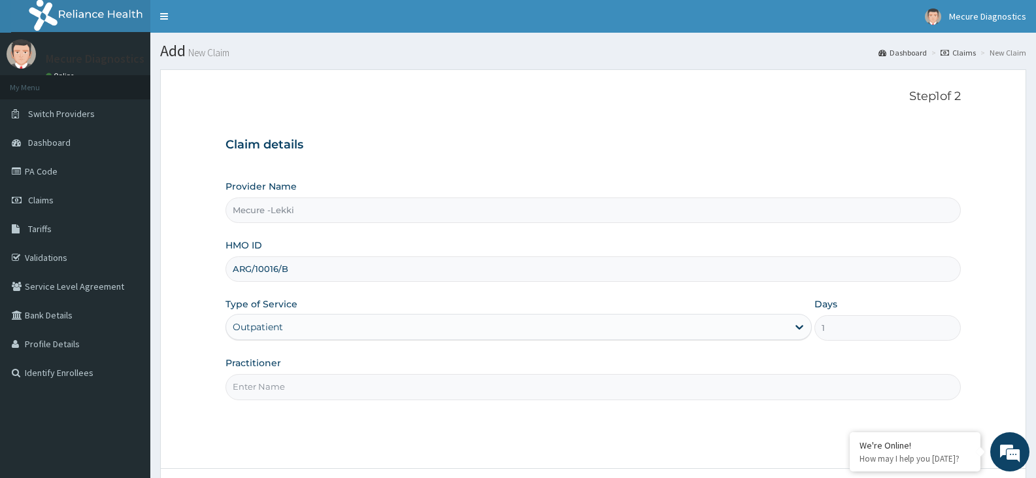
click at [640, 390] on input "Practitioner" at bounding box center [594, 387] width 736 height 26
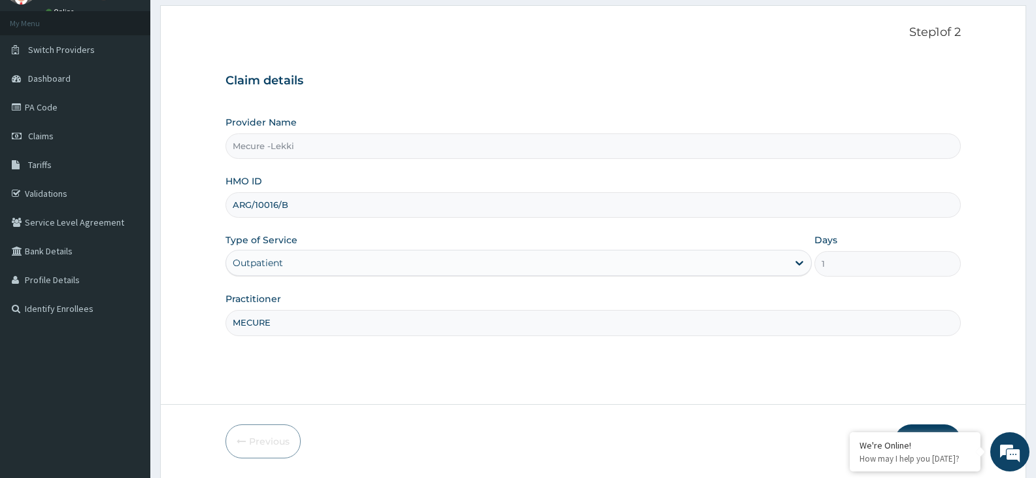
scroll to position [108, 0]
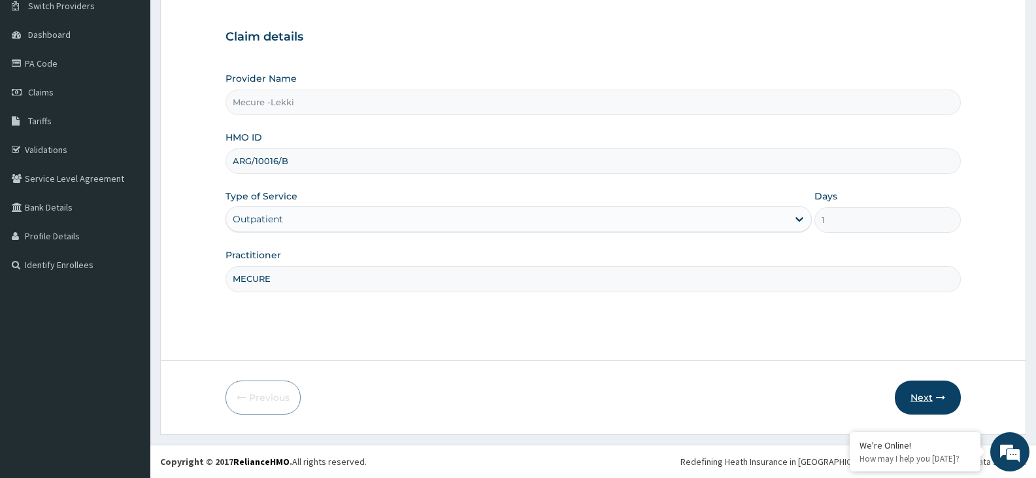
type input "MECURE"
click at [917, 396] on button "Next" at bounding box center [928, 398] width 66 height 34
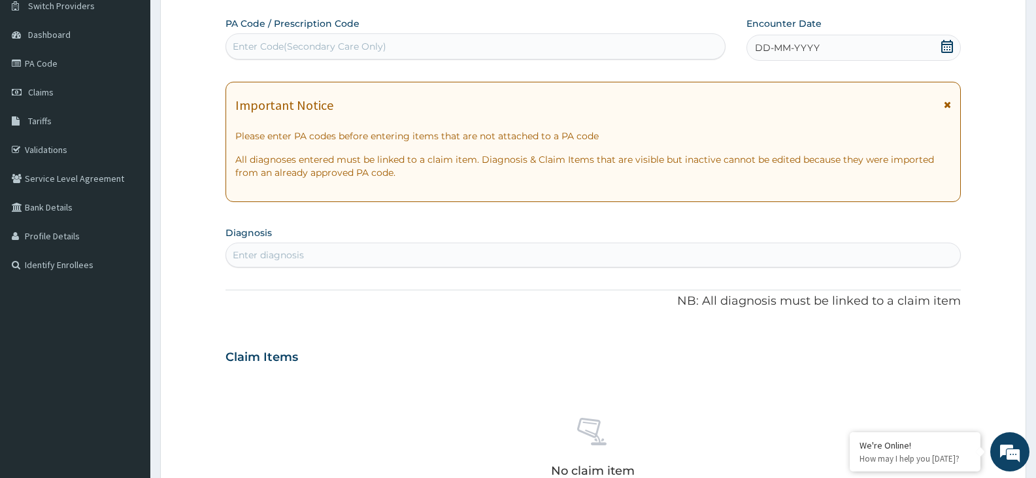
click at [356, 43] on div "Enter Code(Secondary Care Only)" at bounding box center [310, 46] width 154 height 13
type input "PA/71B2C8"
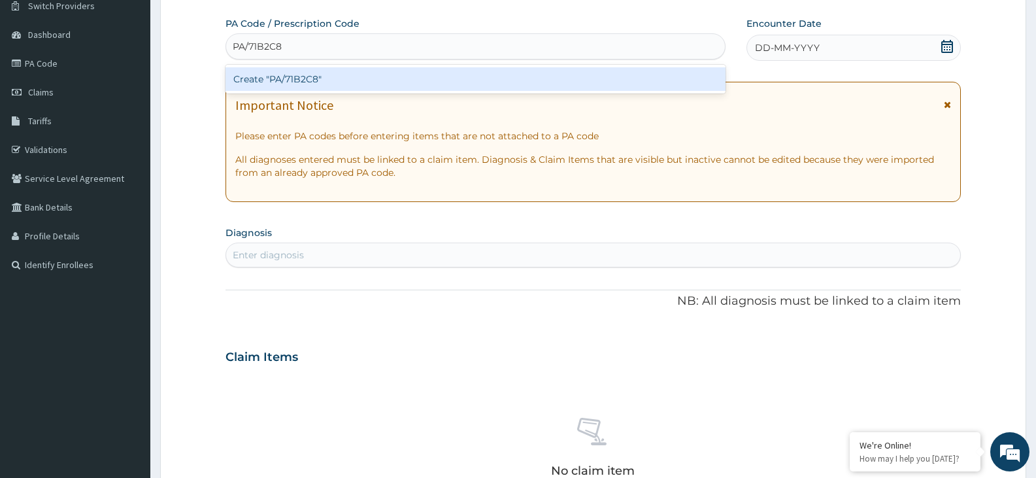
click at [349, 77] on div "Create "PA/71B2C8"" at bounding box center [476, 79] width 500 height 24
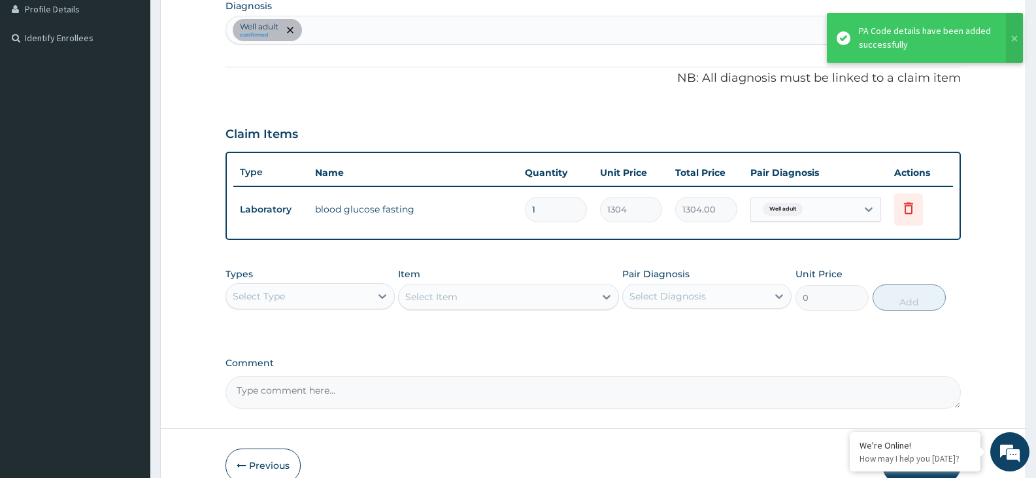
scroll to position [336, 0]
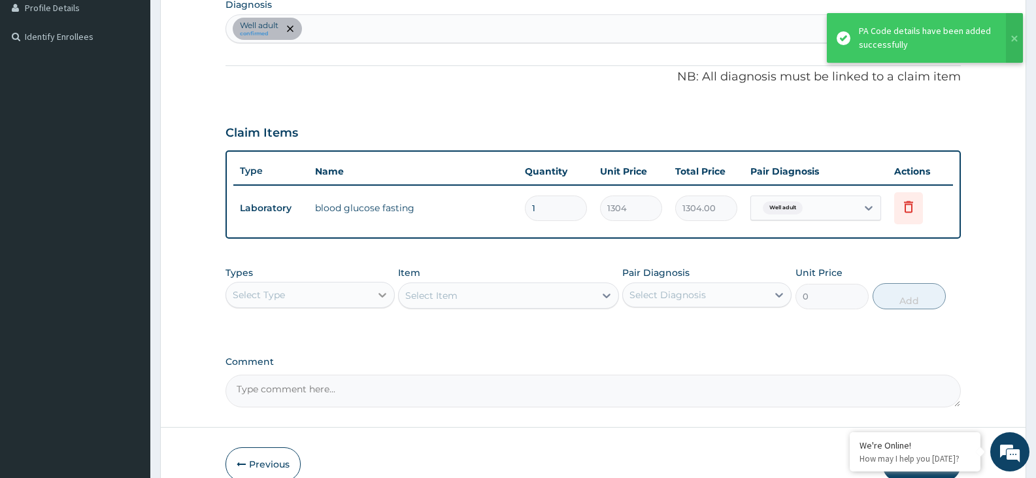
click at [383, 292] on icon at bounding box center [382, 294] width 13 height 13
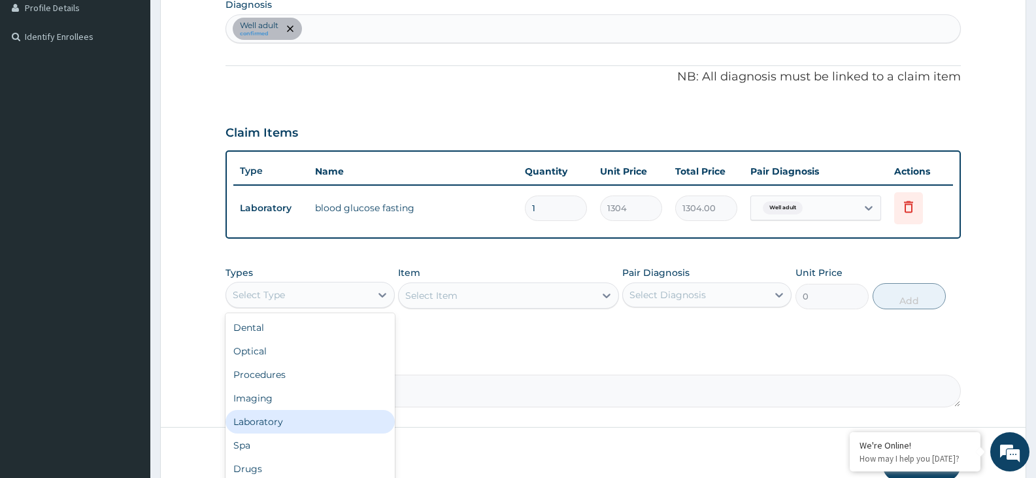
click at [320, 421] on div "Laboratory" at bounding box center [310, 422] width 169 height 24
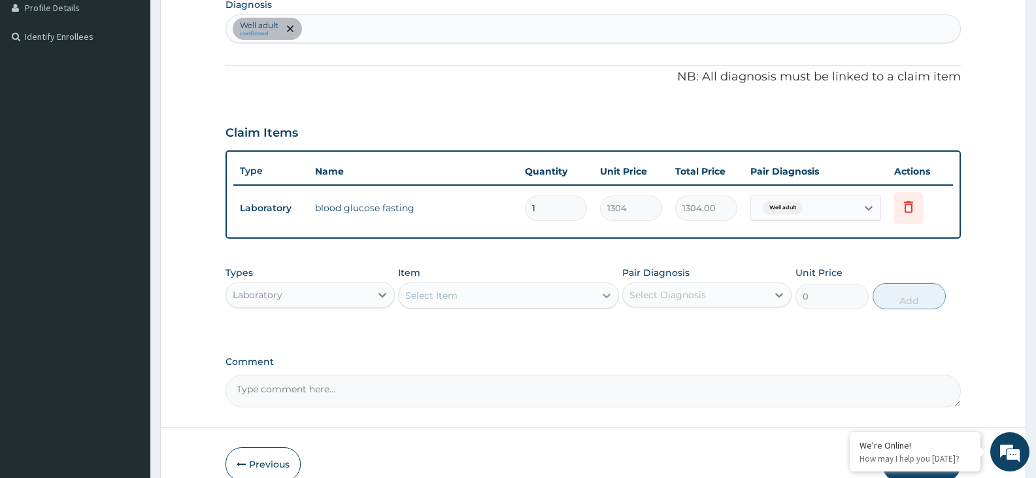
click at [611, 291] on icon at bounding box center [606, 295] width 13 height 13
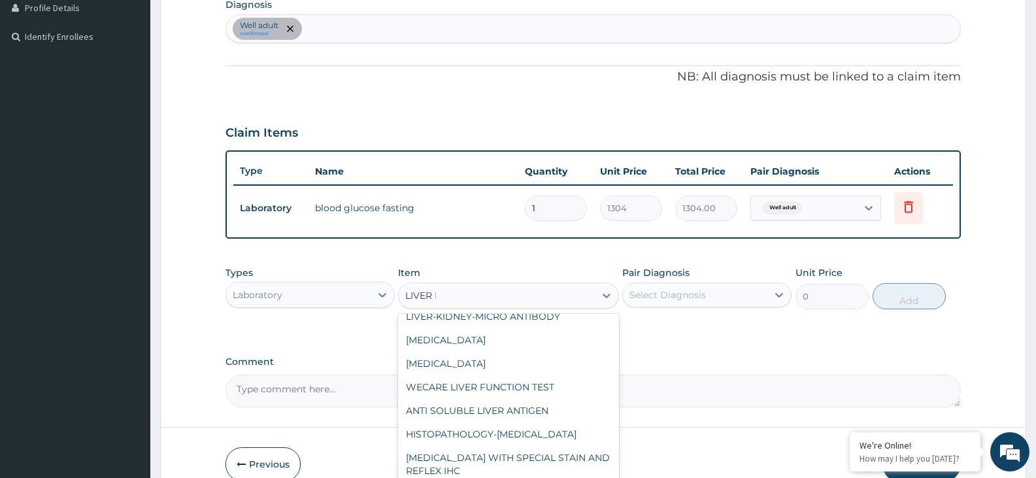
scroll to position [0, 0]
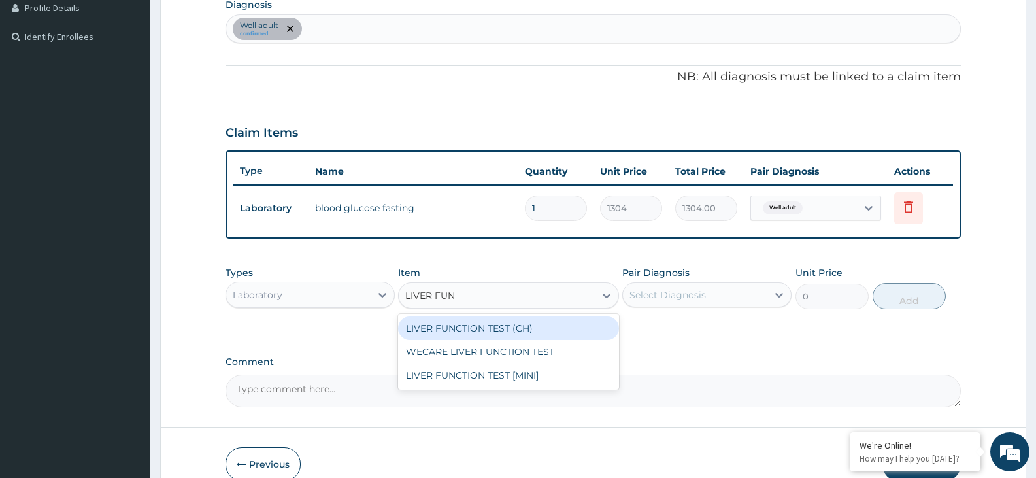
type input "LIVER FUNC"
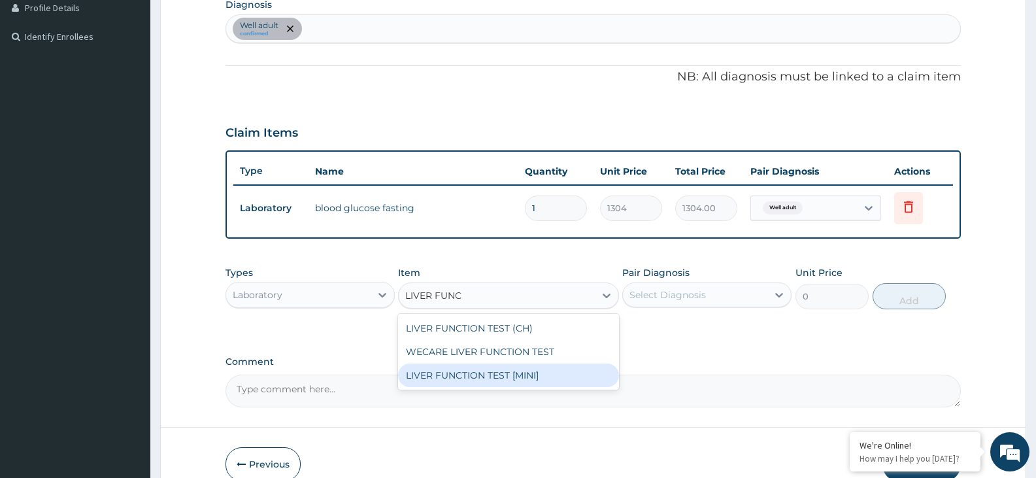
click at [557, 374] on div "LIVER FUNCTION TEST [MINI]" at bounding box center [508, 376] width 220 height 24
type input "9191"
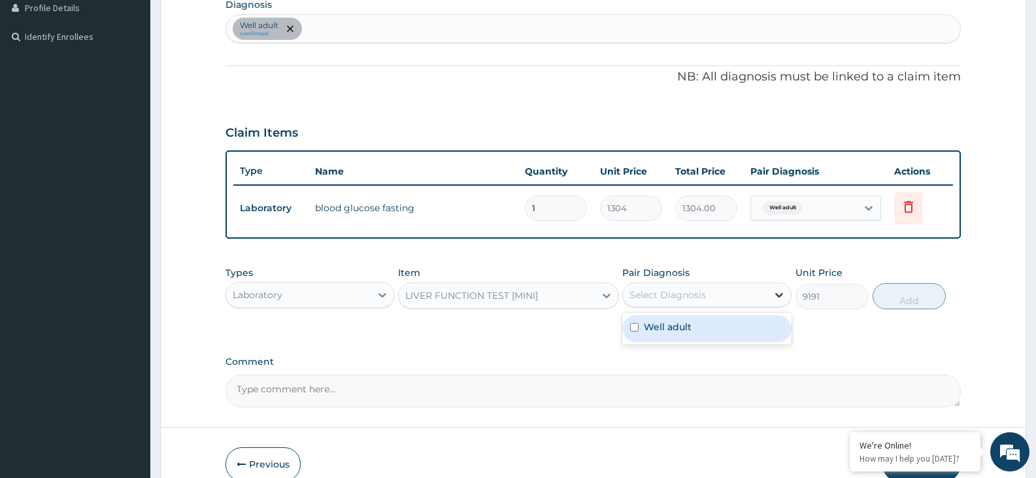
click at [781, 294] on icon at bounding box center [779, 294] width 13 height 13
click at [764, 328] on div "Well adult" at bounding box center [707, 328] width 169 height 27
checkbox input "true"
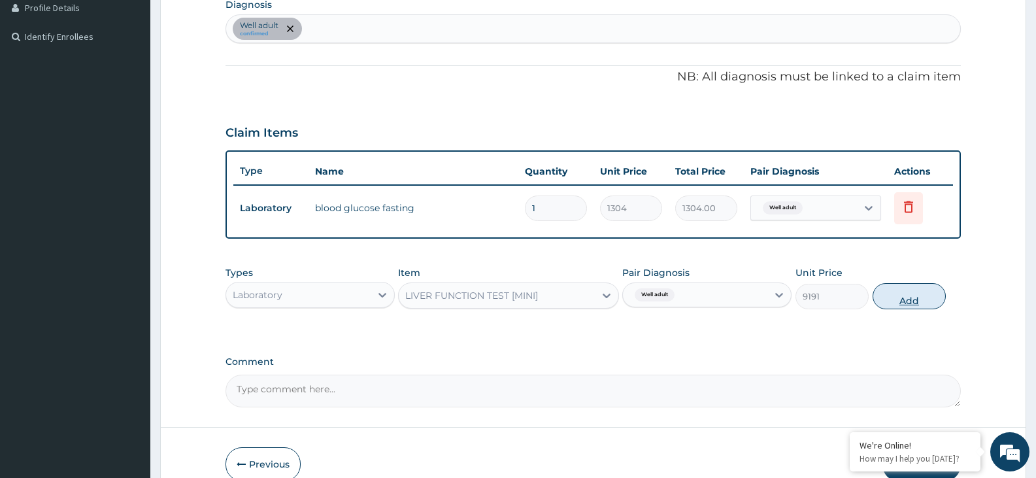
click at [910, 298] on button "Add" at bounding box center [909, 296] width 73 height 26
type input "0"
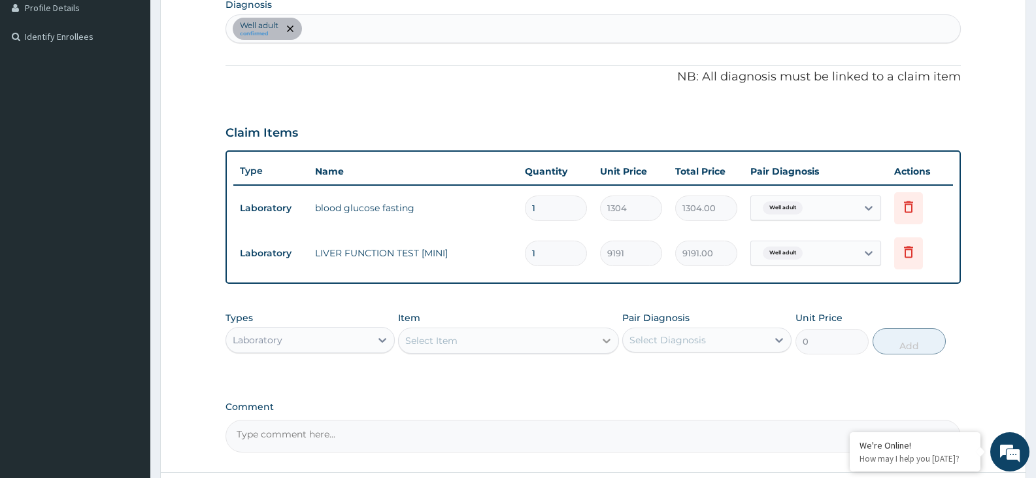
click at [606, 335] on icon at bounding box center [606, 340] width 13 height 13
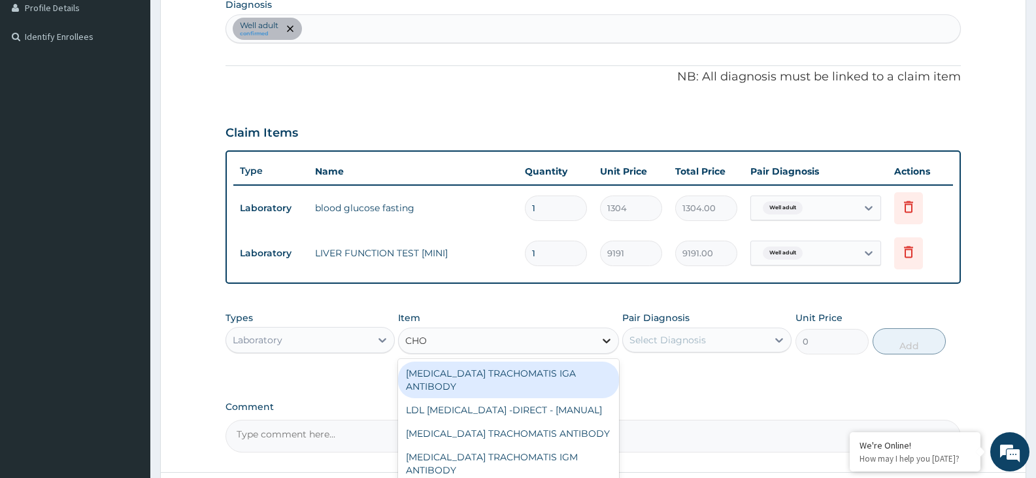
type input "CHOL"
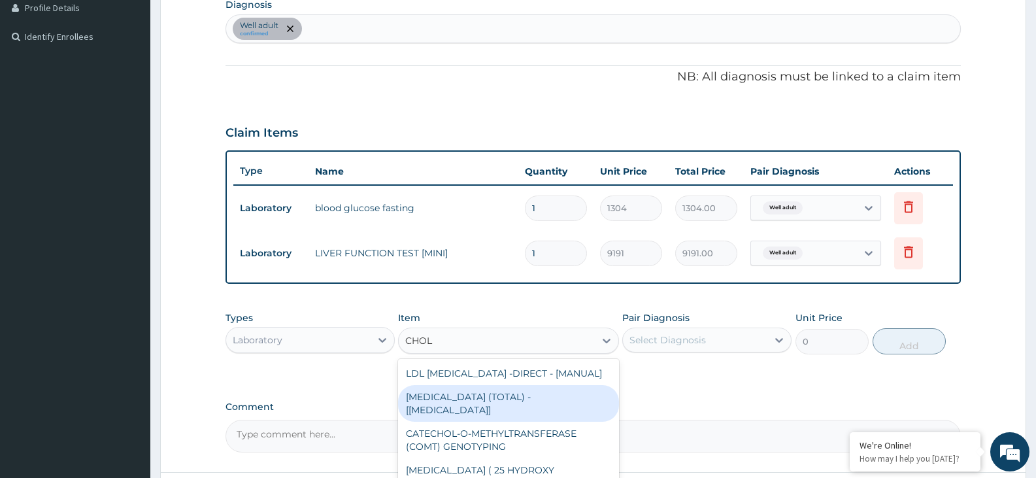
click at [574, 390] on div "CHOLESTEROL (TOTAL) - [BODY FLUID]" at bounding box center [508, 403] width 220 height 37
type input "2800"
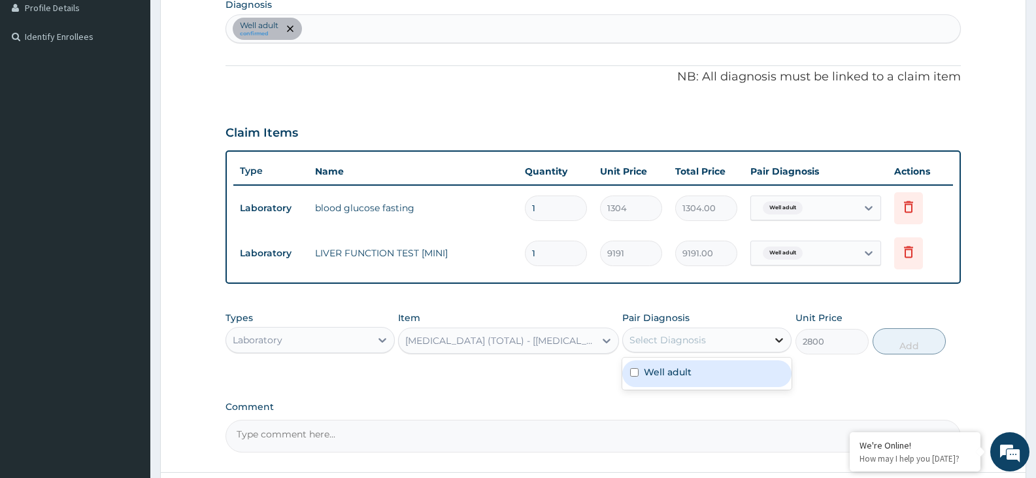
click at [776, 336] on icon at bounding box center [779, 340] width 13 height 13
click at [759, 363] on div "Well adult" at bounding box center [707, 373] width 169 height 27
checkbox input "true"
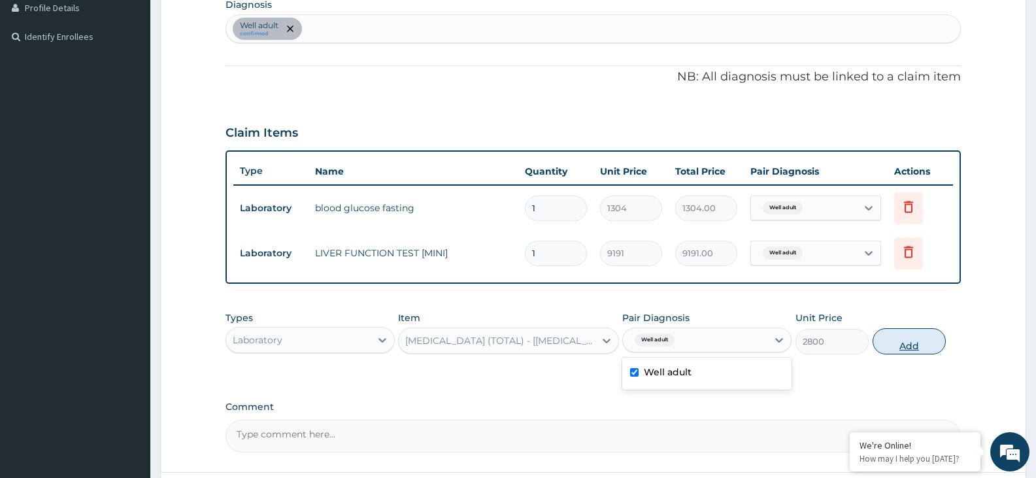
click at [902, 347] on button "Add" at bounding box center [909, 341] width 73 height 26
type input "0"
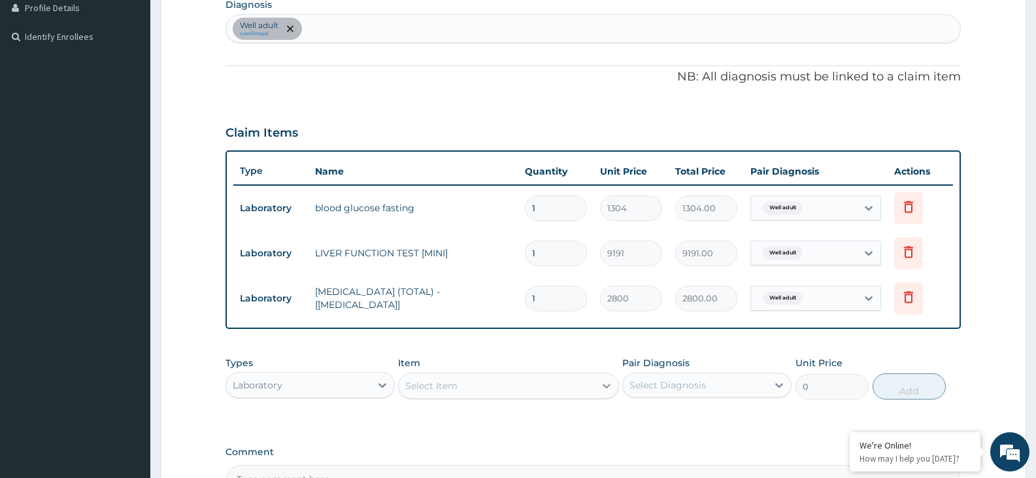
click at [602, 383] on icon at bounding box center [606, 385] width 13 height 13
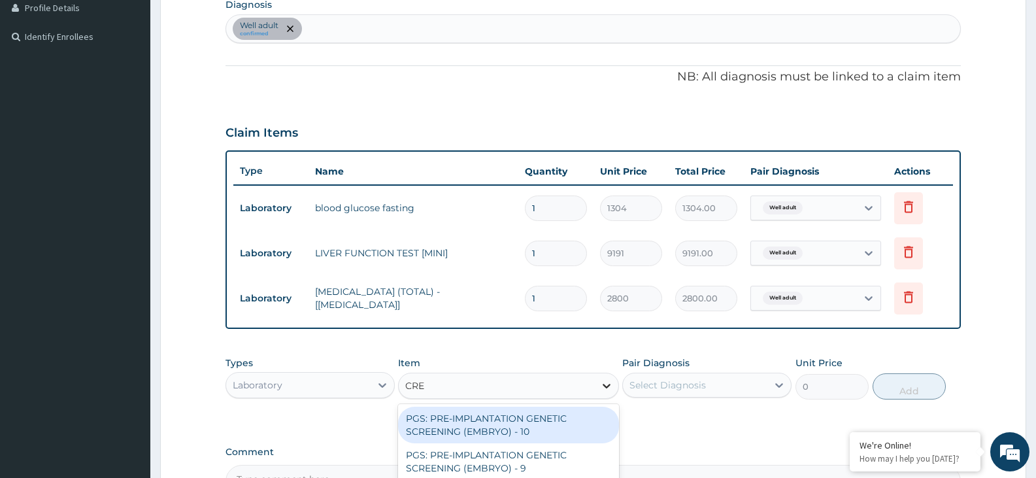
type input "CREA"
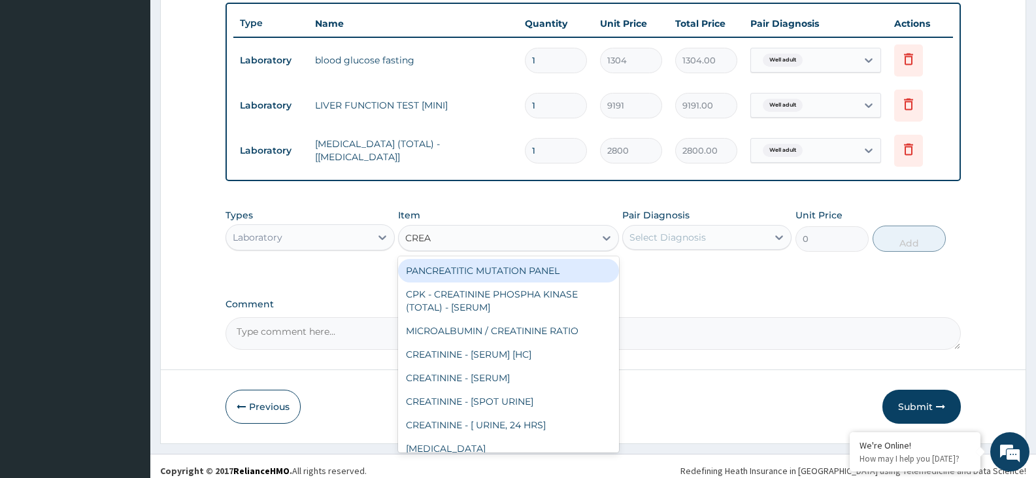
scroll to position [493, 0]
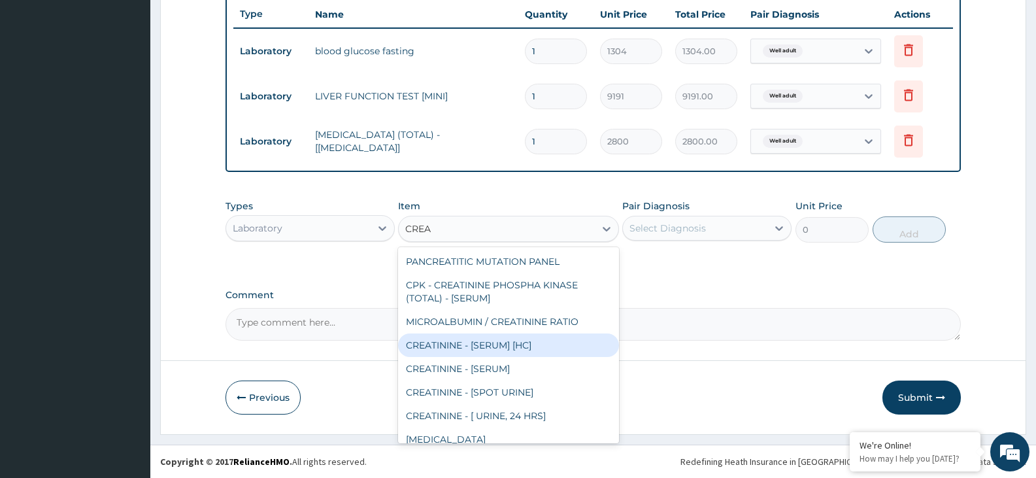
click at [530, 346] on div "CREATININE - [SERUM] [HC]" at bounding box center [508, 346] width 220 height 24
type input "2400"
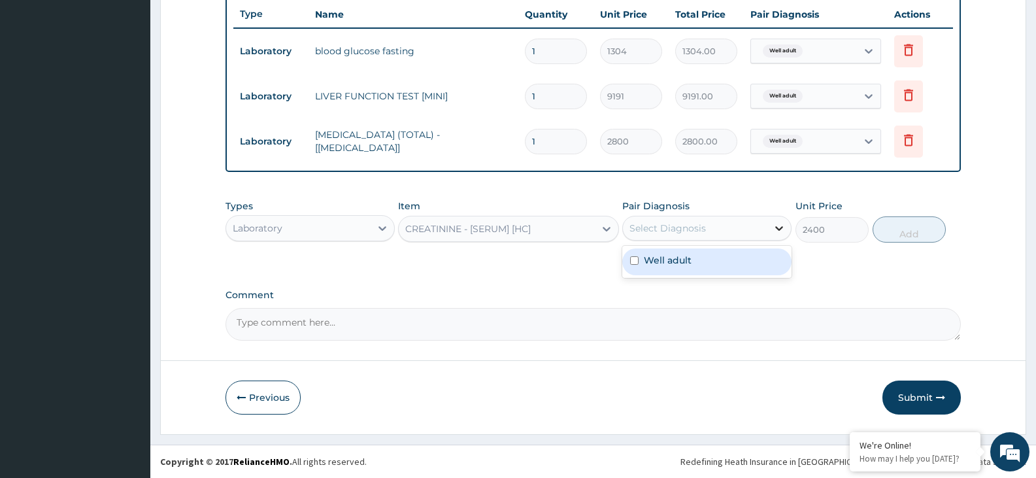
click at [780, 227] on icon at bounding box center [779, 228] width 13 height 13
click at [755, 264] on div "Well adult" at bounding box center [707, 261] width 169 height 27
checkbox input "true"
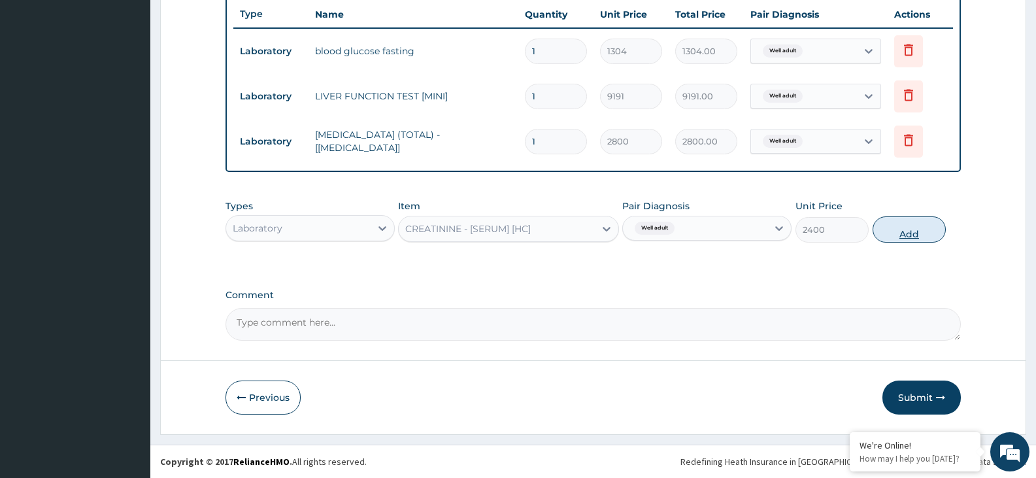
click at [902, 226] on button "Add" at bounding box center [909, 229] width 73 height 26
type input "0"
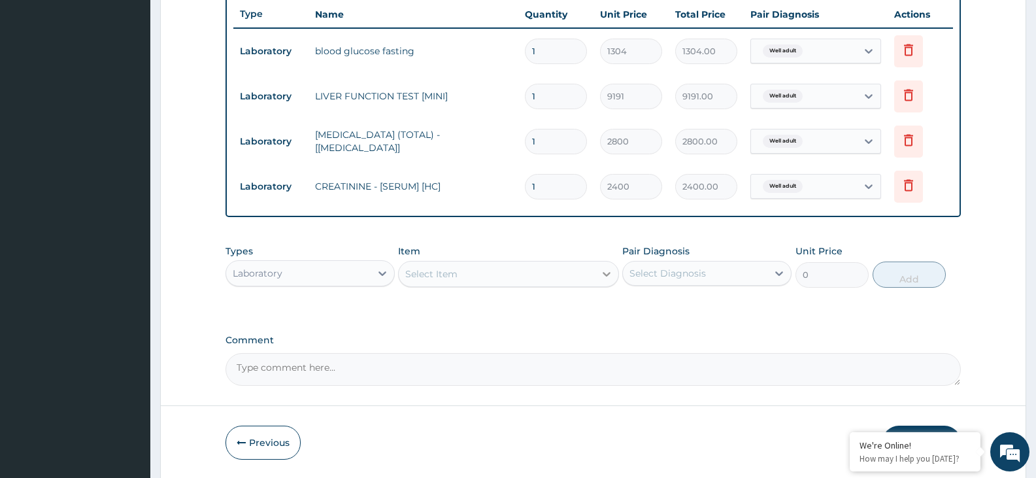
click at [606, 276] on icon at bounding box center [607, 274] width 8 height 5
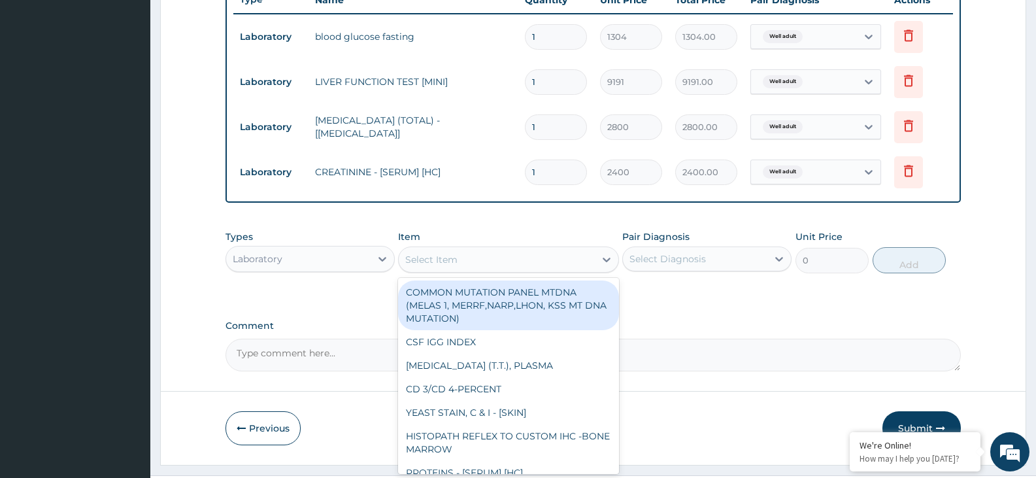
scroll to position [538, 0]
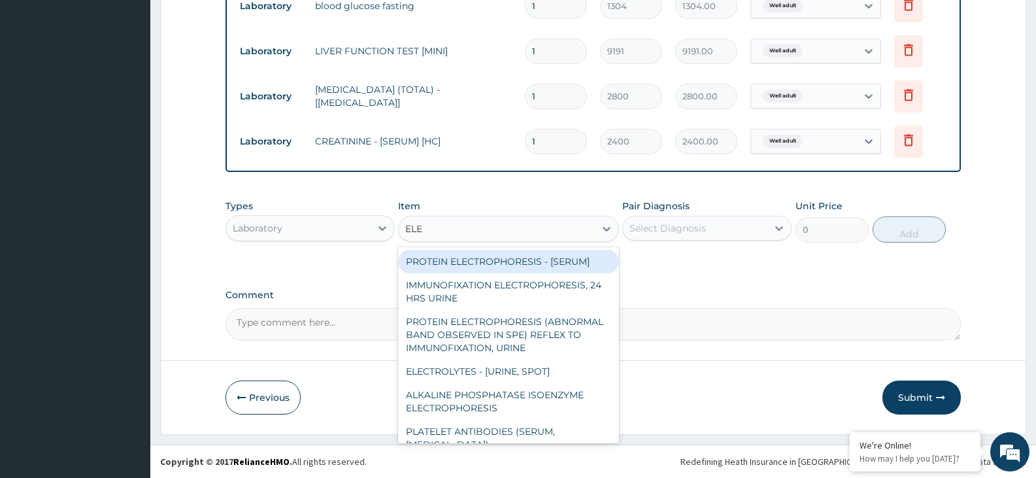
type input "ELEC"
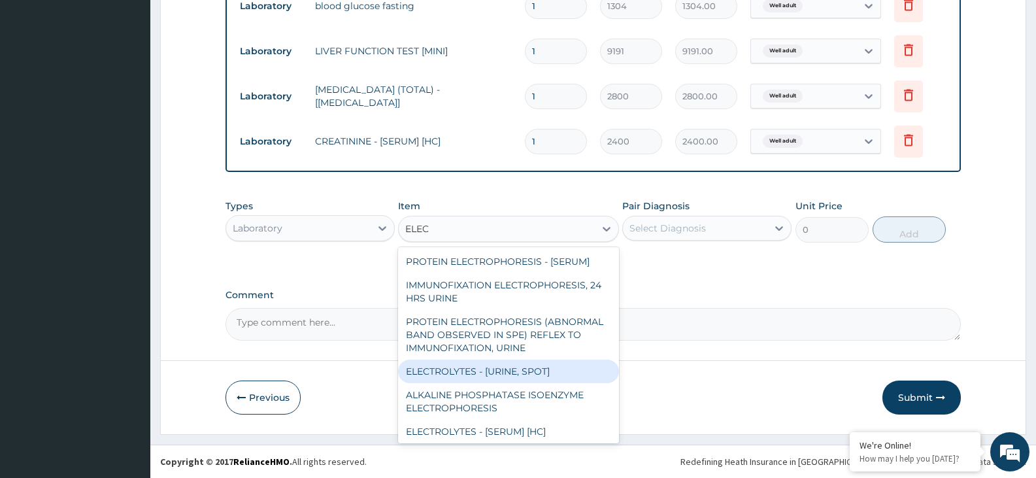
drag, startPoint x: 515, startPoint y: 367, endPoint x: 521, endPoint y: 345, distance: 23.2
click at [515, 367] on div "ELECTROLYTES - [URINE, SPOT]" at bounding box center [508, 372] width 220 height 24
type input "5504"
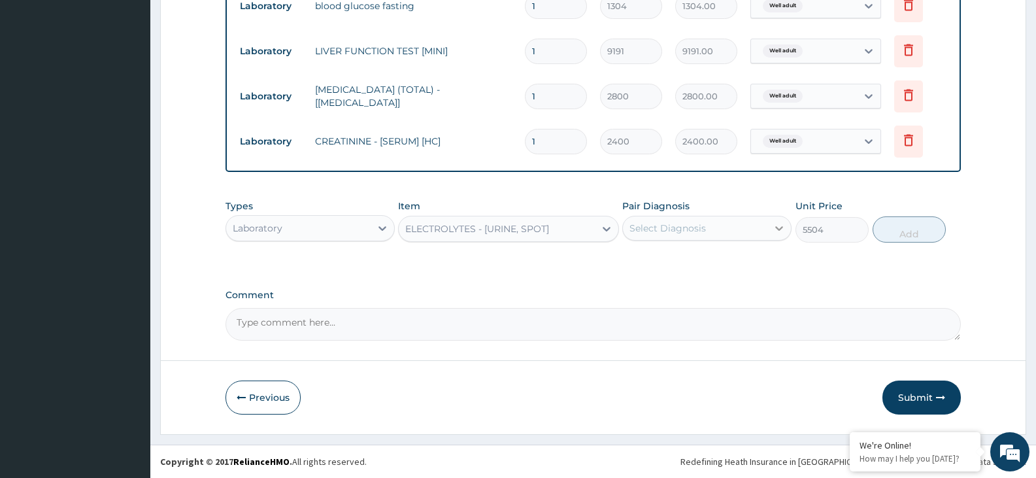
click at [776, 225] on icon at bounding box center [779, 228] width 13 height 13
click at [751, 258] on div "Well adult" at bounding box center [707, 261] width 169 height 27
checkbox input "true"
click at [900, 235] on button "Add" at bounding box center [909, 229] width 73 height 26
type input "0"
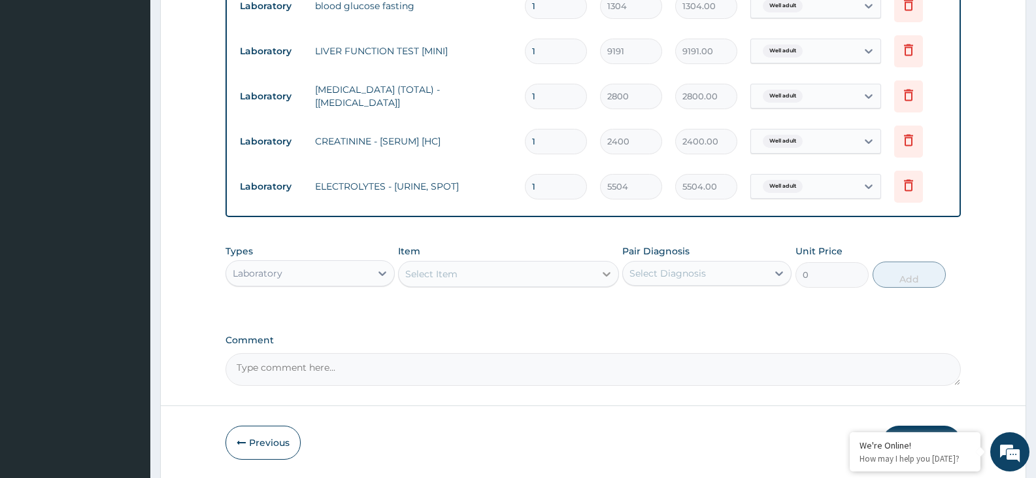
click at [606, 273] on icon at bounding box center [606, 273] width 13 height 13
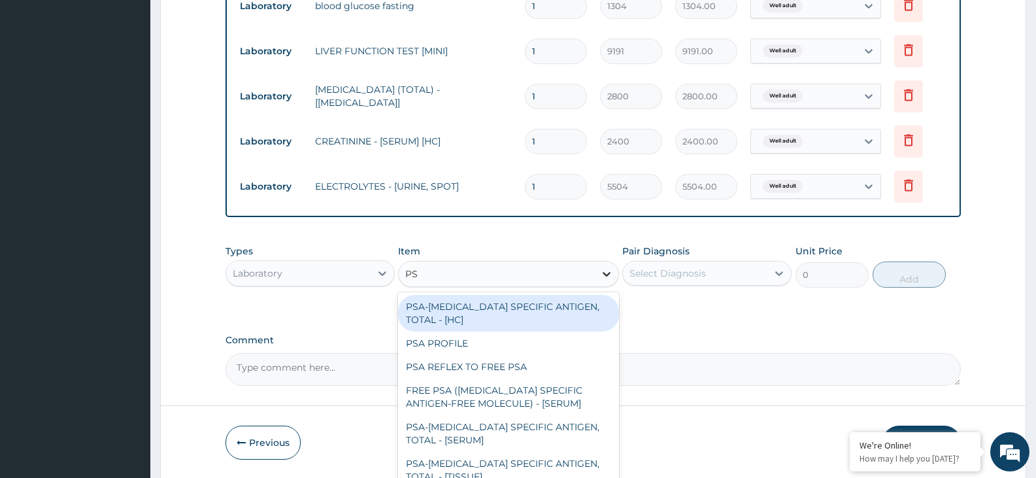
type input "PSA"
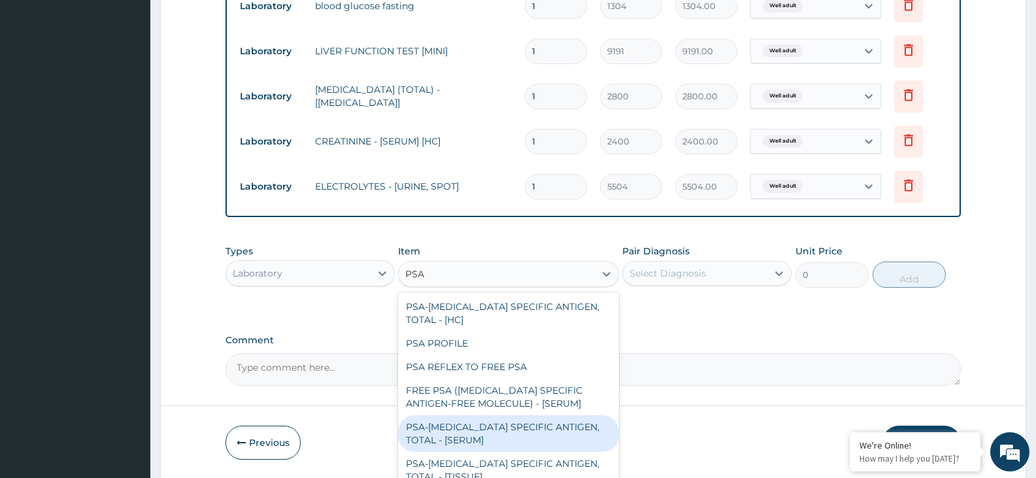
click at [518, 424] on div "PSA-PROSTATE SPECIFIC ANTIGEN, TOTAL - [SERUM]" at bounding box center [508, 433] width 220 height 37
type input "15504"
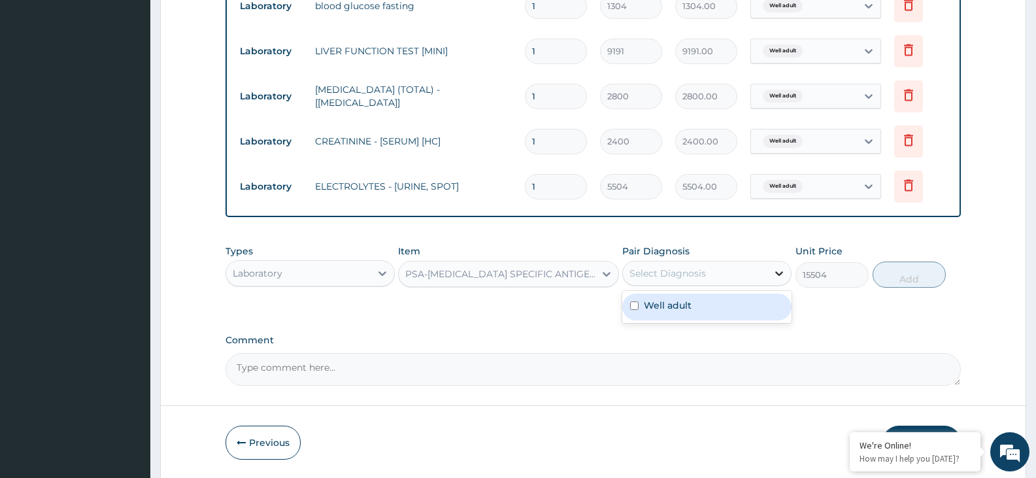
click at [783, 271] on icon at bounding box center [779, 273] width 13 height 13
click at [740, 302] on div "Well adult" at bounding box center [707, 307] width 169 height 27
checkbox input "true"
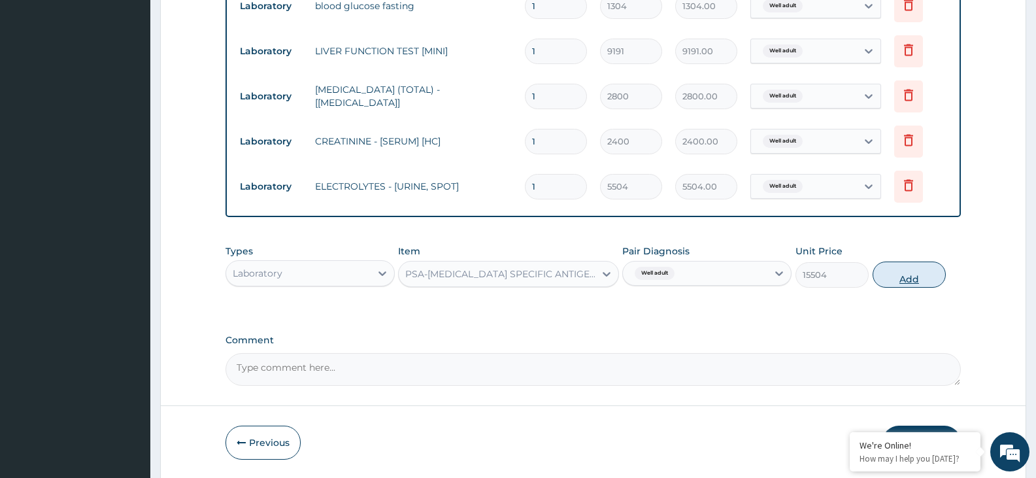
click at [891, 277] on button "Add" at bounding box center [909, 275] width 73 height 26
type input "0"
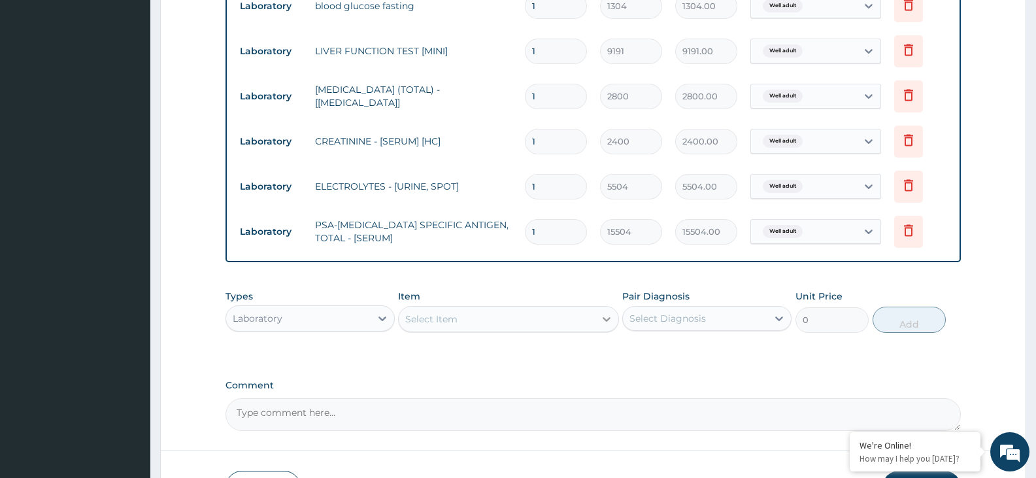
click at [608, 318] on icon at bounding box center [606, 319] width 13 height 13
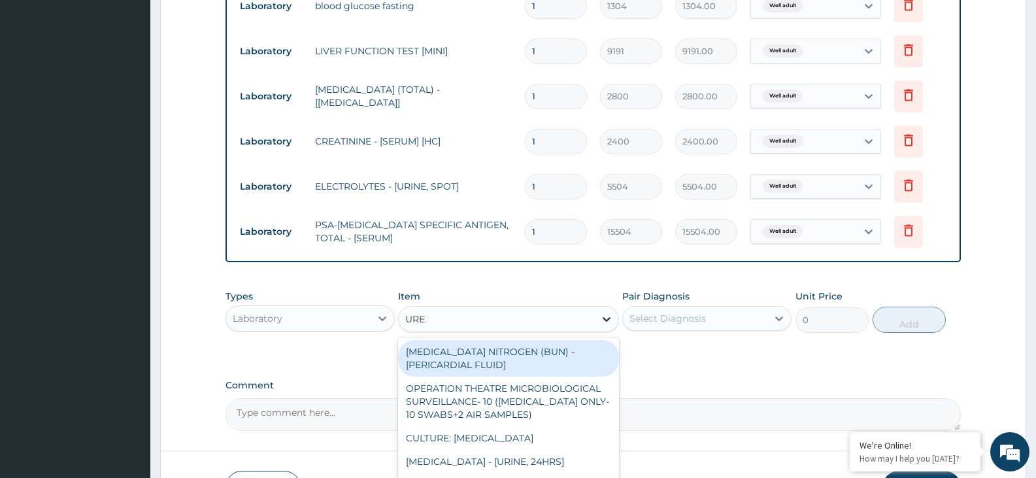
type input "UREA"
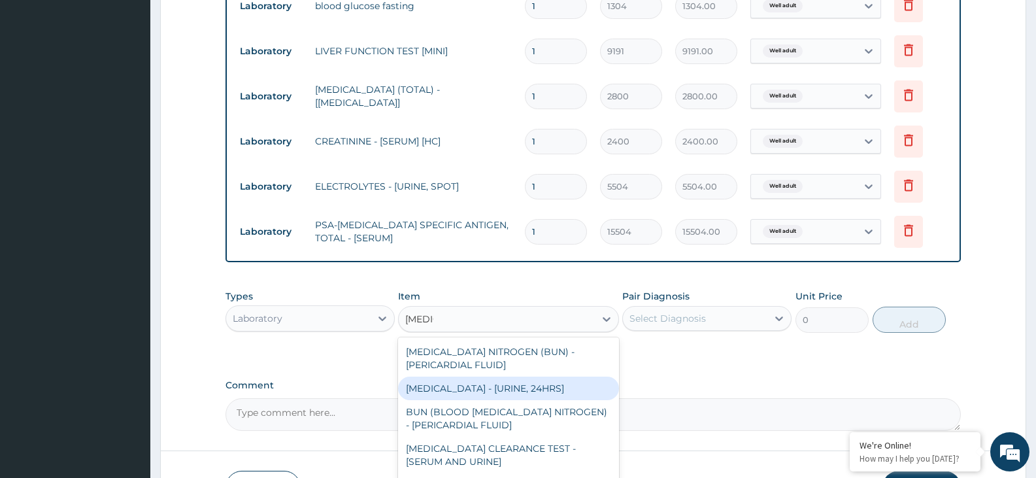
drag, startPoint x: 524, startPoint y: 386, endPoint x: 517, endPoint y: 377, distance: 11.6
click at [524, 386] on div "UREA - [URINE, 24HRS]" at bounding box center [508, 389] width 220 height 24
type input "2800"
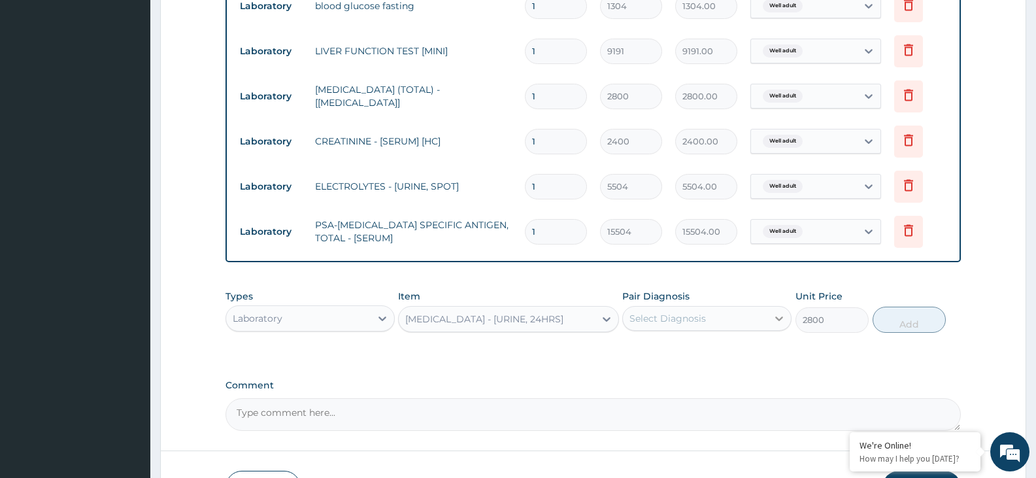
click at [779, 316] on icon at bounding box center [779, 318] width 13 height 13
click at [763, 345] on div "Well adult" at bounding box center [707, 352] width 169 height 27
checkbox input "true"
click at [897, 318] on button "Add" at bounding box center [909, 320] width 73 height 26
type input "0"
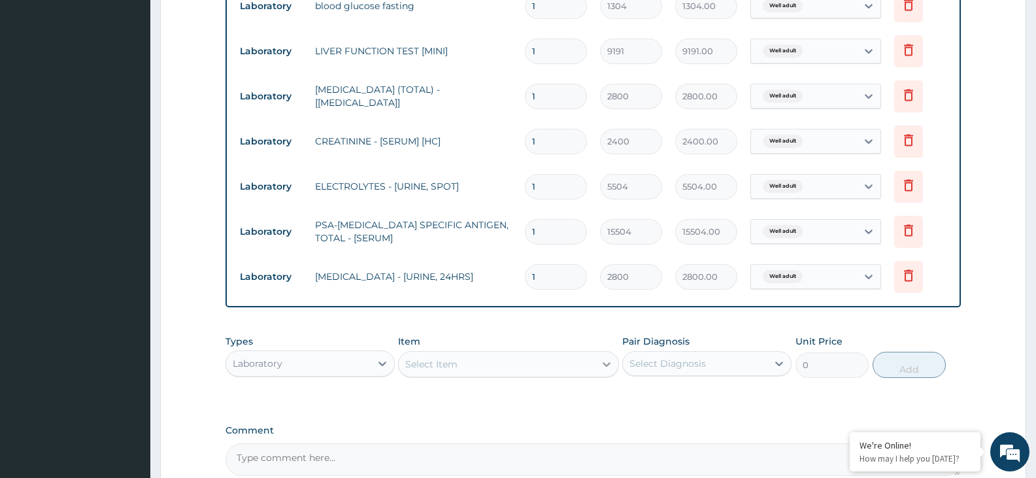
click at [595, 364] on div at bounding box center [607, 364] width 24 height 24
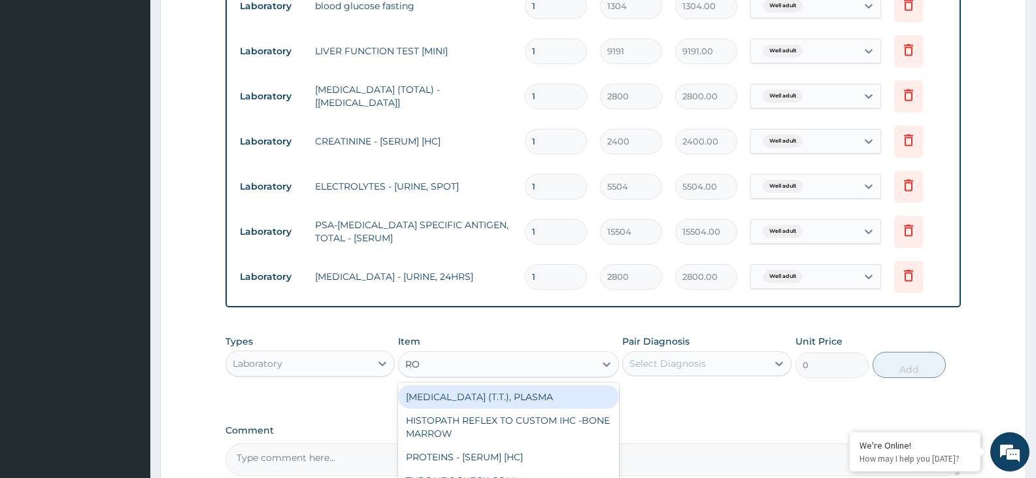
type input "ROU"
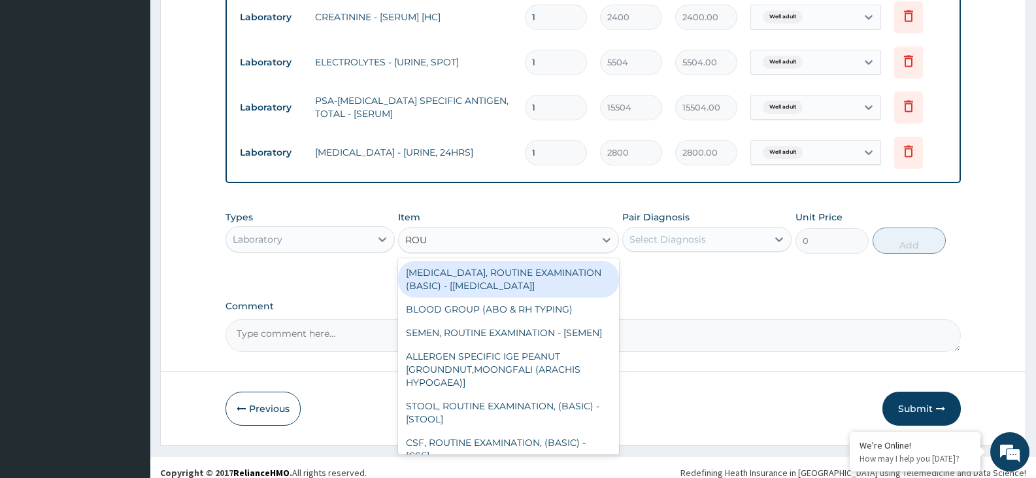
scroll to position [674, 0]
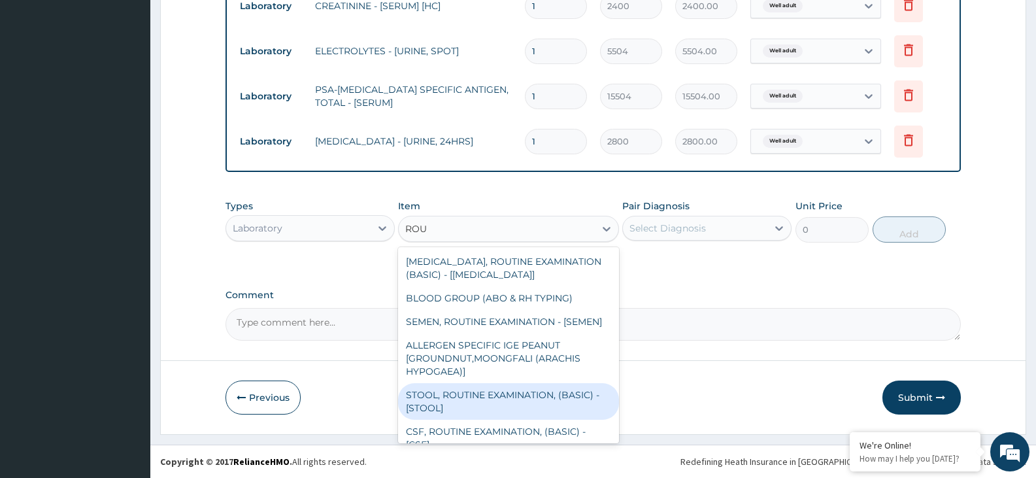
click at [549, 405] on div "STOOL, ROUTINE EXAMINATION, (BASIC) - [STOOL]" at bounding box center [508, 401] width 220 height 37
type input "2400"
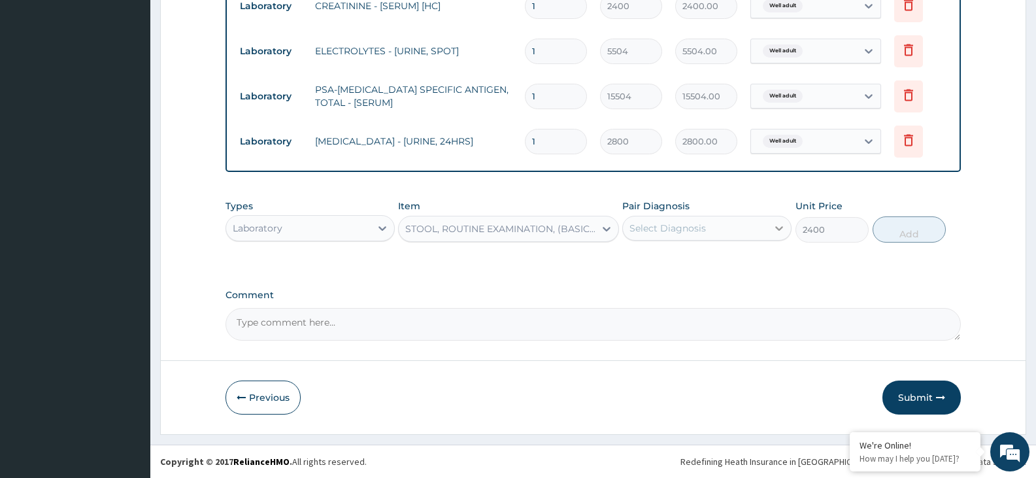
click at [781, 225] on icon at bounding box center [779, 228] width 13 height 13
click at [759, 258] on div "Well adult" at bounding box center [707, 261] width 169 height 27
checkbox input "true"
click at [902, 234] on button "Add" at bounding box center [909, 229] width 73 height 26
type input "0"
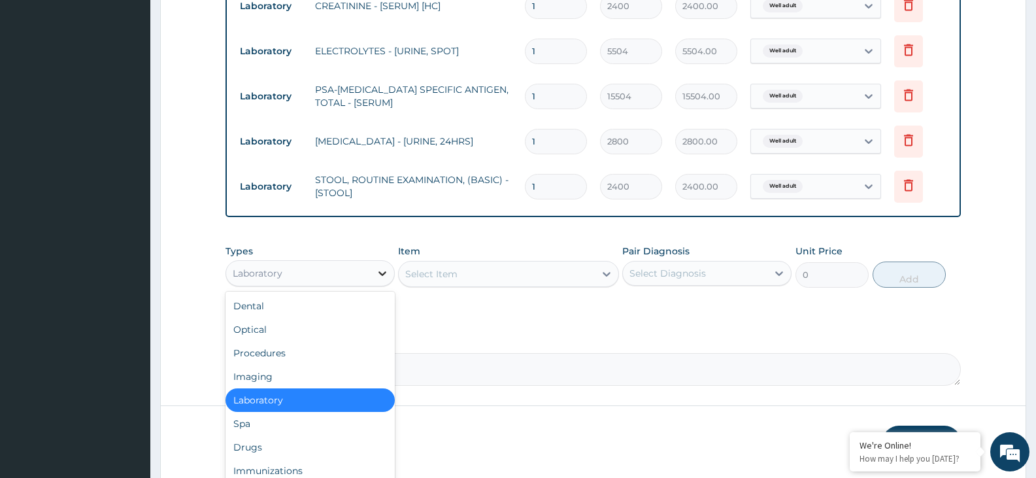
click at [381, 270] on icon at bounding box center [382, 273] width 13 height 13
click at [292, 379] on div "Imaging" at bounding box center [310, 377] width 169 height 24
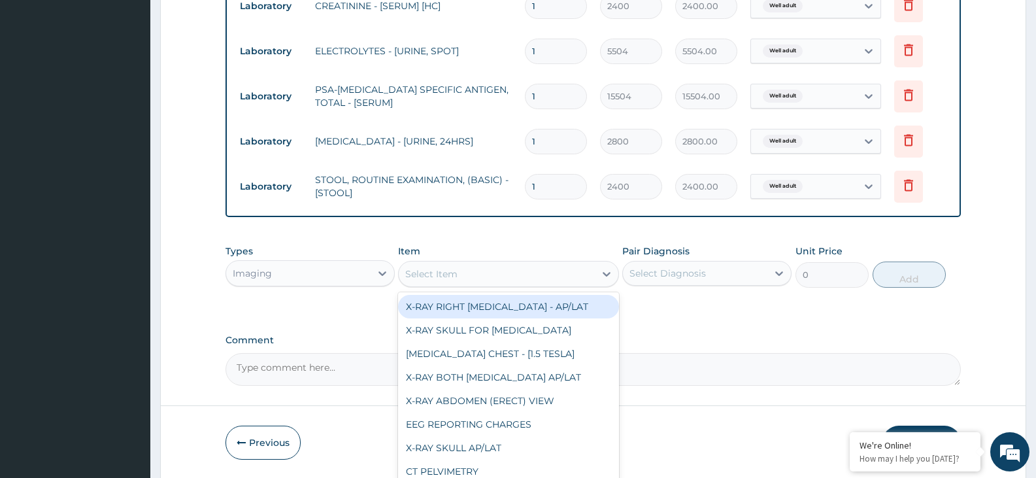
click at [534, 272] on div "Select Item" at bounding box center [497, 274] width 196 height 21
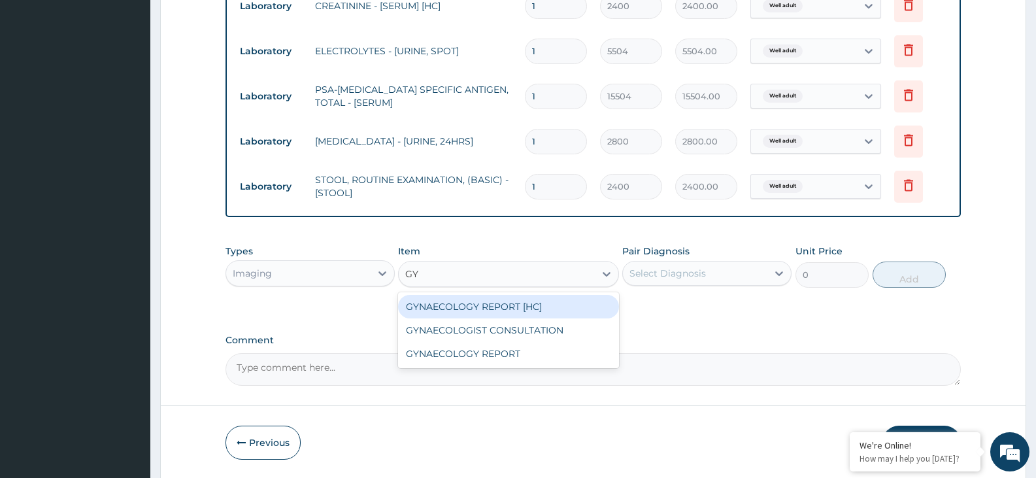
type input "GYN"
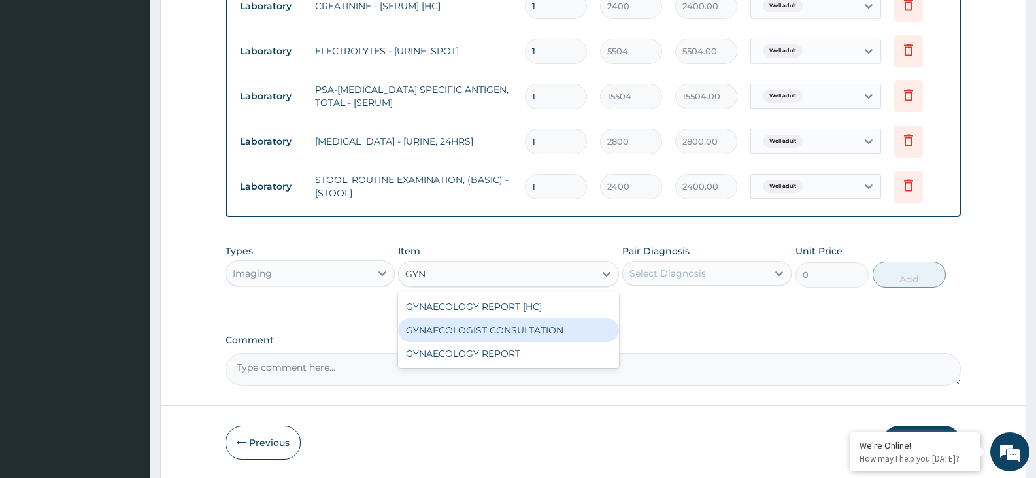
click at [524, 327] on div "GYNAECOLOGIST CONSULTATION" at bounding box center [508, 330] width 220 height 24
type input "9400"
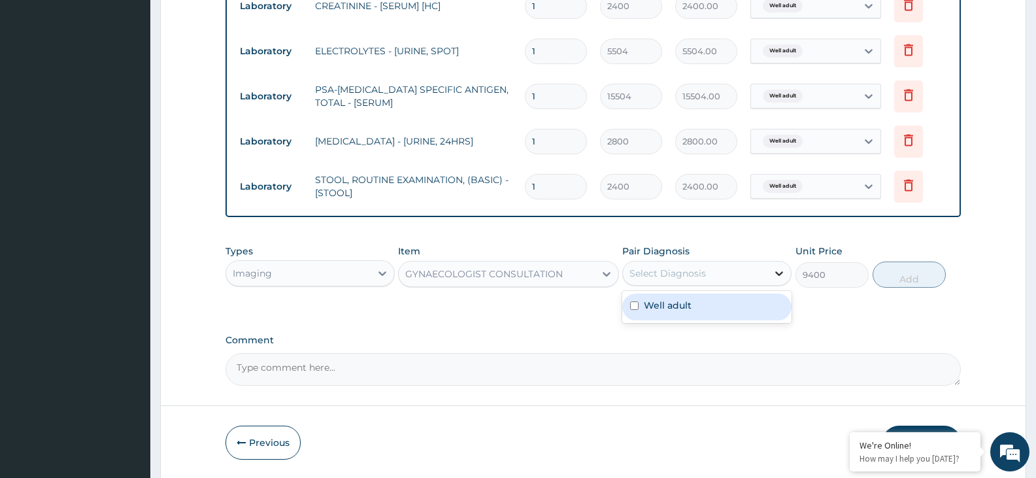
click at [777, 269] on icon at bounding box center [779, 273] width 13 height 13
click at [740, 301] on div "Well adult" at bounding box center [707, 307] width 169 height 27
checkbox input "true"
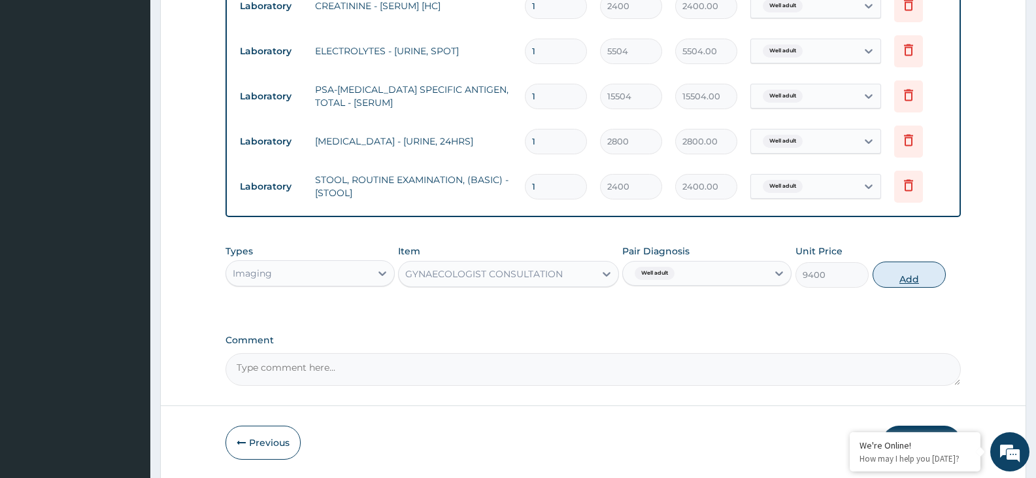
click at [899, 277] on button "Add" at bounding box center [909, 275] width 73 height 26
type input "0"
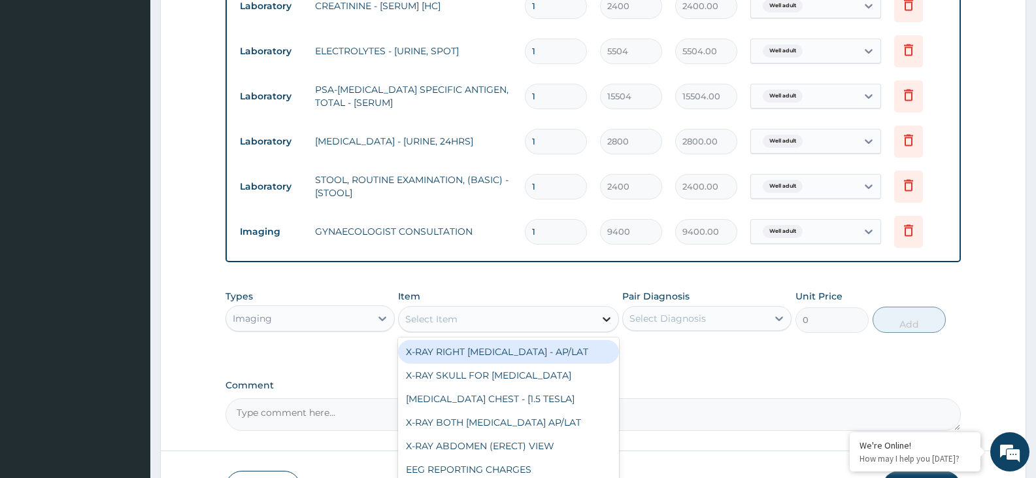
click at [611, 320] on icon at bounding box center [606, 319] width 13 height 13
type input "X"
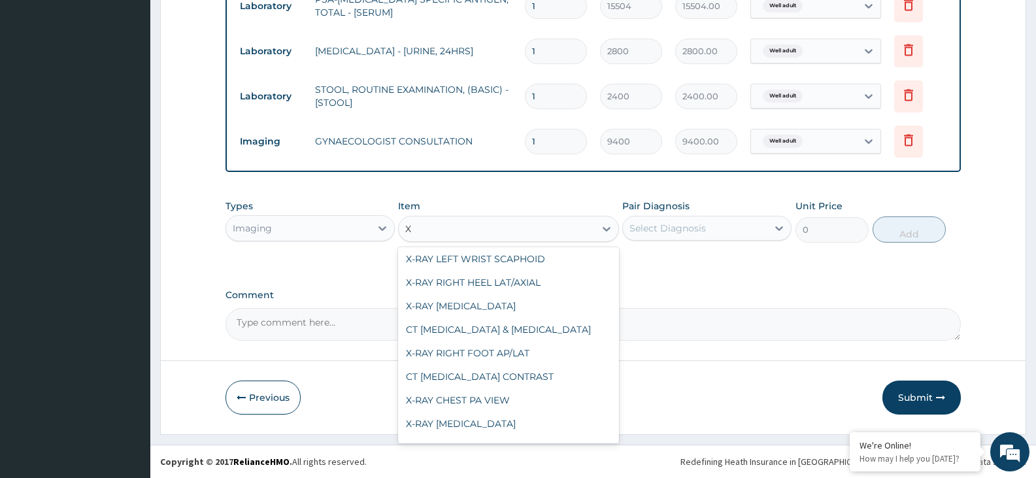
scroll to position [654, 0]
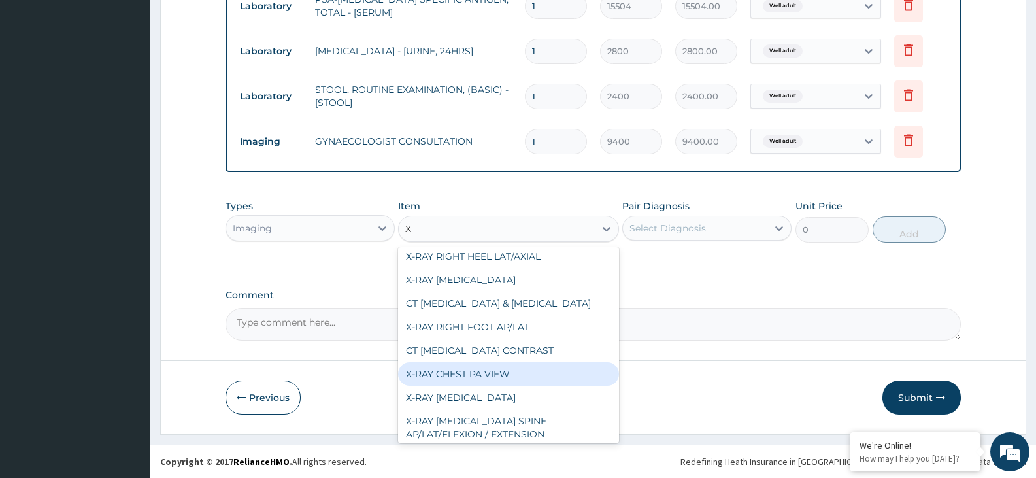
click at [567, 371] on div "X-RAY CHEST PA VIEW" at bounding box center [508, 374] width 220 height 24
type input "4375"
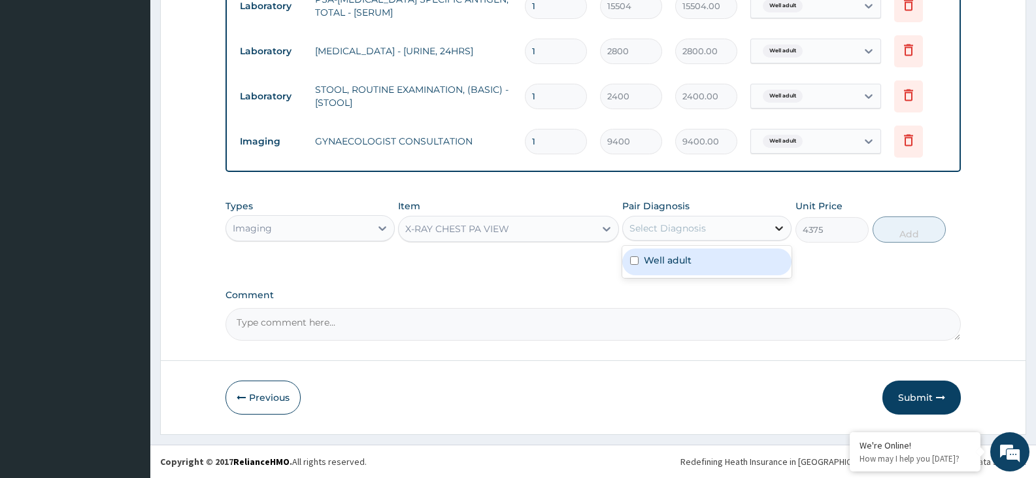
click at [778, 228] on icon at bounding box center [780, 228] width 8 height 5
click at [754, 264] on div "Well adult" at bounding box center [707, 261] width 169 height 27
checkbox input "true"
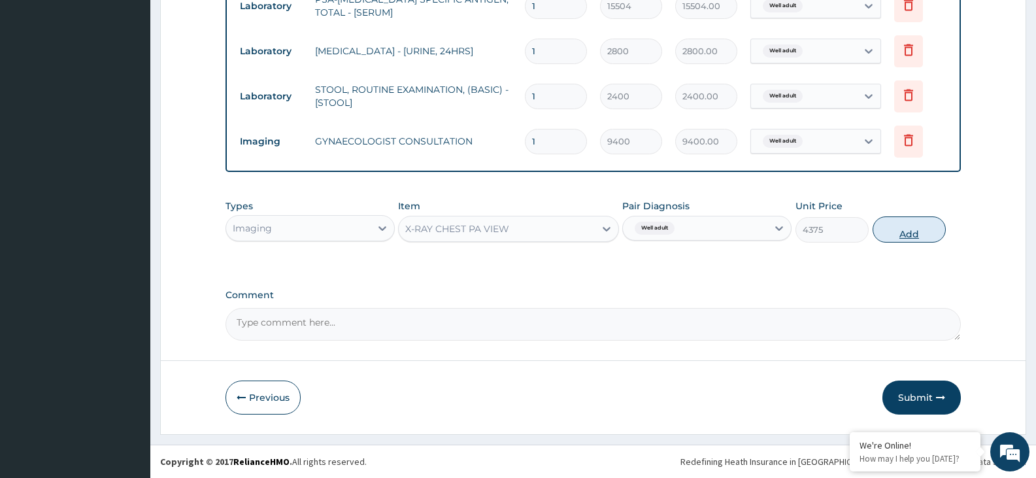
click at [910, 231] on button "Add" at bounding box center [909, 229] width 73 height 26
type input "0"
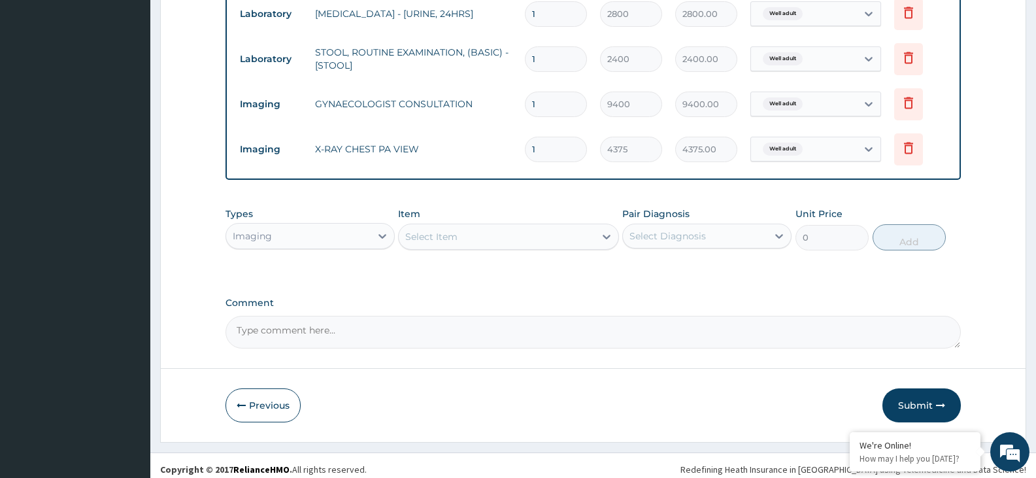
scroll to position [809, 0]
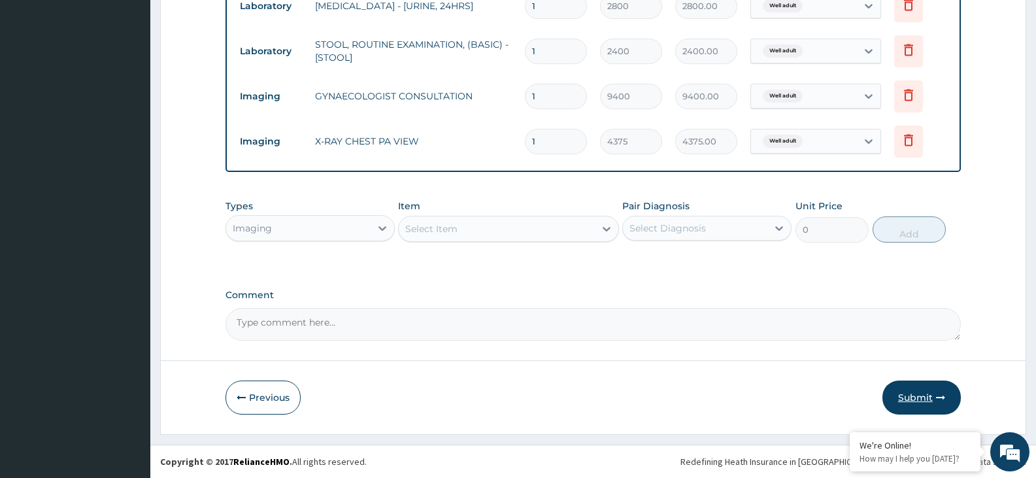
click at [899, 395] on button "Submit" at bounding box center [922, 398] width 78 height 34
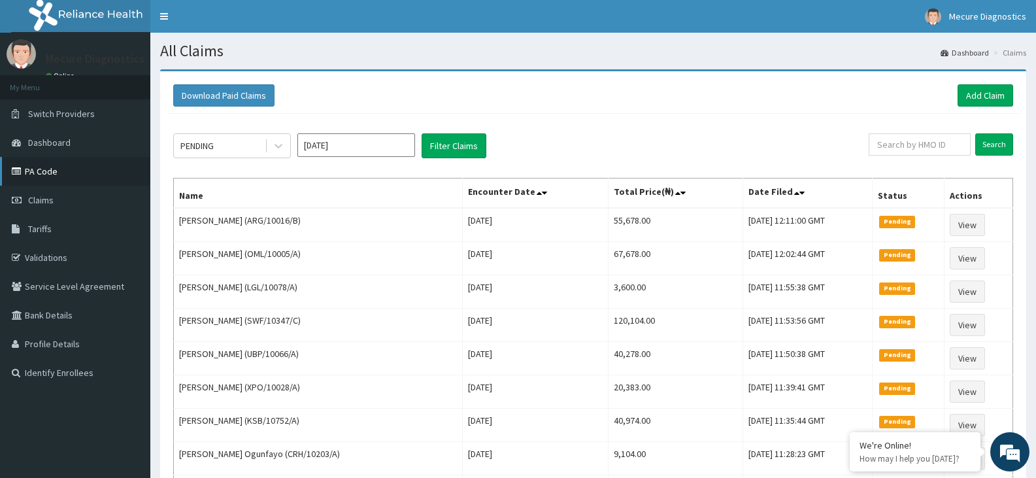
click at [46, 171] on link "PA Code" at bounding box center [75, 171] width 150 height 29
click at [1007, 95] on link "Add Claim" at bounding box center [986, 95] width 56 height 22
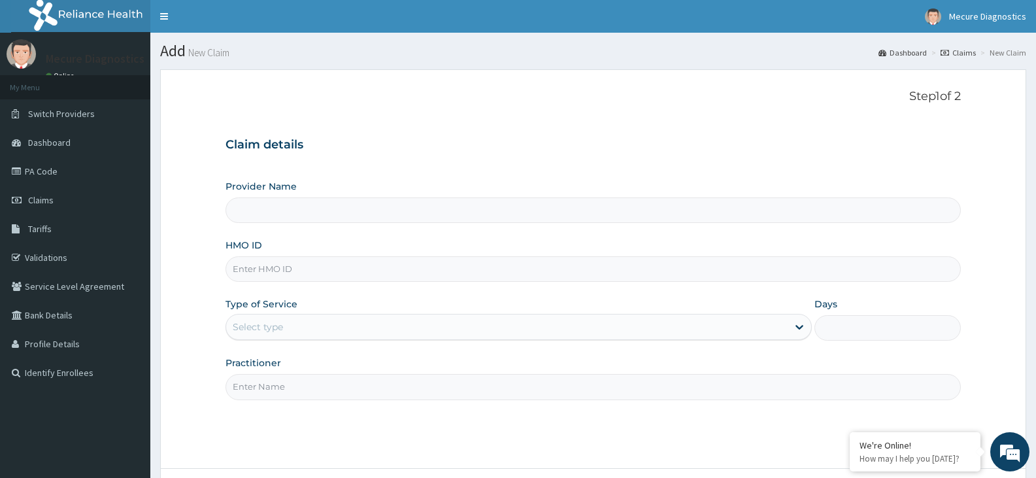
type input "Mecure -Lekki"
click at [342, 264] on input "HMO ID" at bounding box center [594, 269] width 736 height 26
type input "SMC/10005/A"
click at [798, 328] on icon at bounding box center [800, 328] width 8 height 5
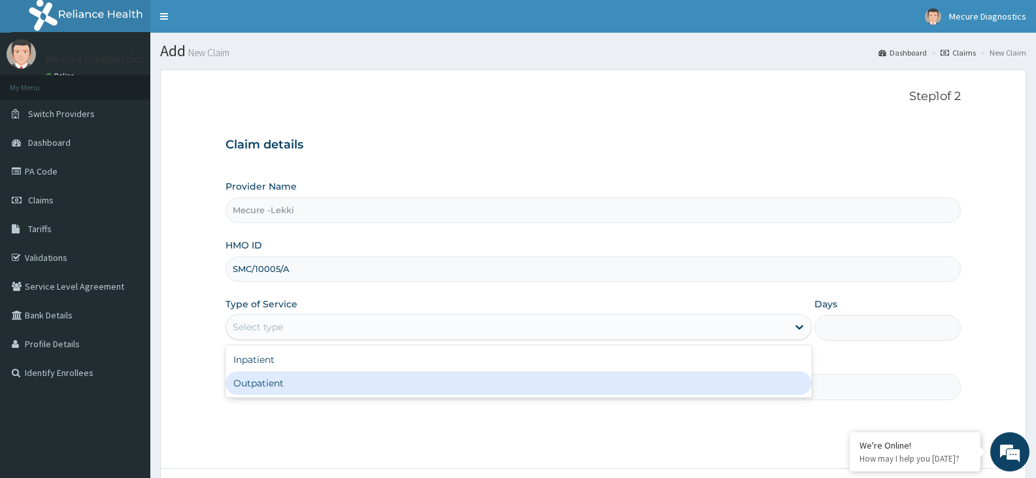
click at [771, 391] on div "Outpatient" at bounding box center [519, 383] width 586 height 24
type input "1"
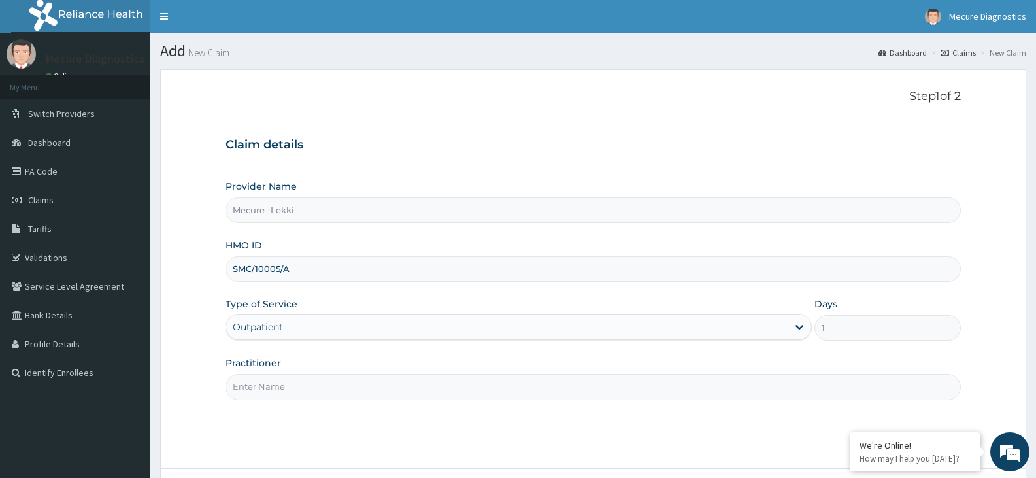
click at [690, 380] on input "Practitioner" at bounding box center [594, 387] width 736 height 26
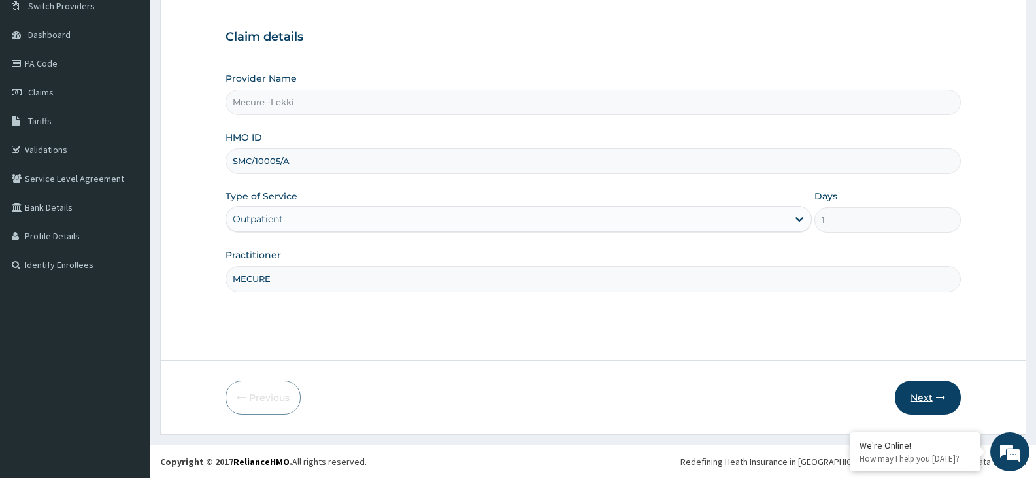
type input "MECURE"
click at [934, 397] on button "Next" at bounding box center [928, 398] width 66 height 34
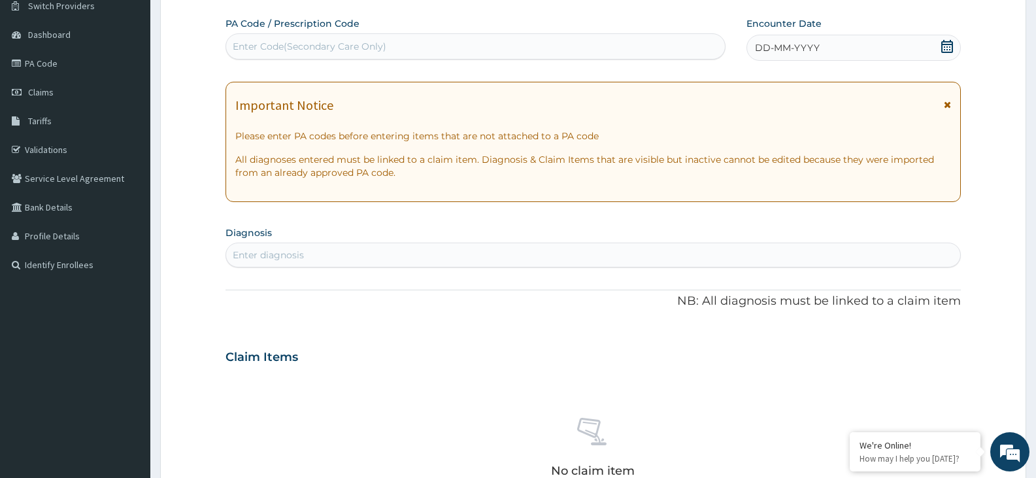
click at [413, 41] on div "Enter Code(Secondary Care Only)" at bounding box center [475, 46] width 499 height 21
type input "PA/E1CF2F"
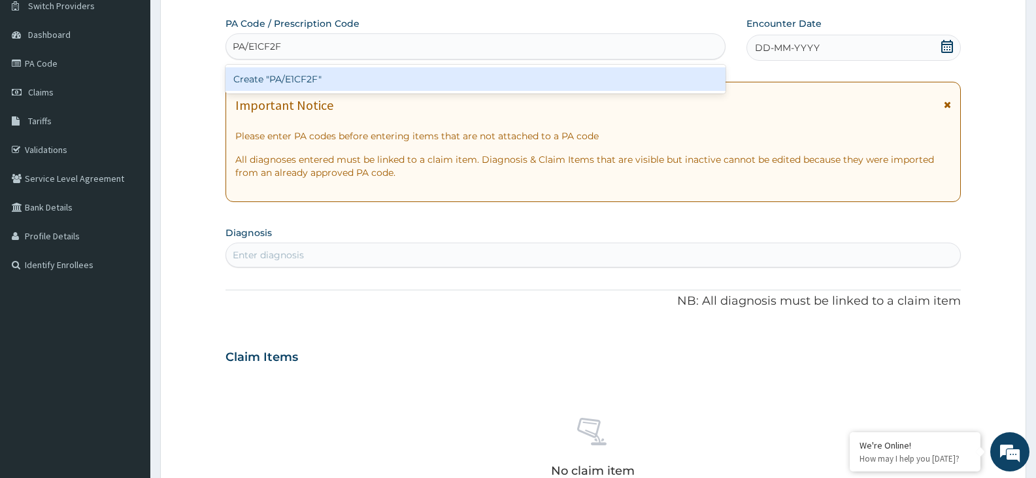
click at [355, 84] on div "Create "PA/E1CF2F"" at bounding box center [476, 79] width 500 height 24
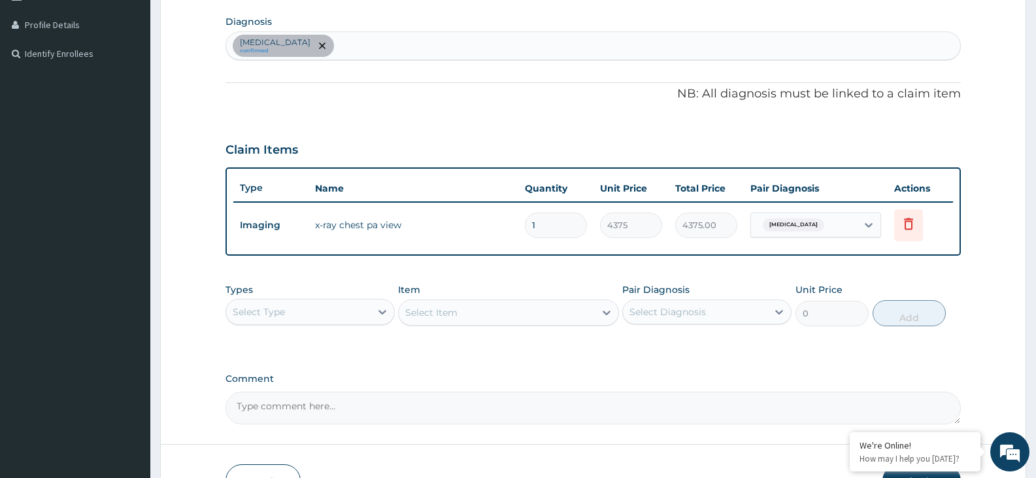
scroll to position [403, 0]
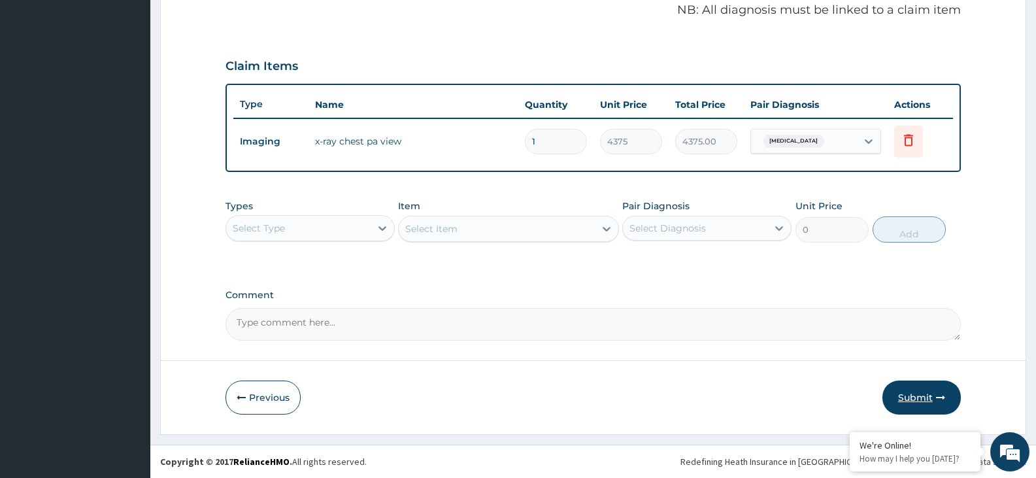
click at [921, 397] on button "Submit" at bounding box center [922, 398] width 78 height 34
